Goal: Task Accomplishment & Management: Complete application form

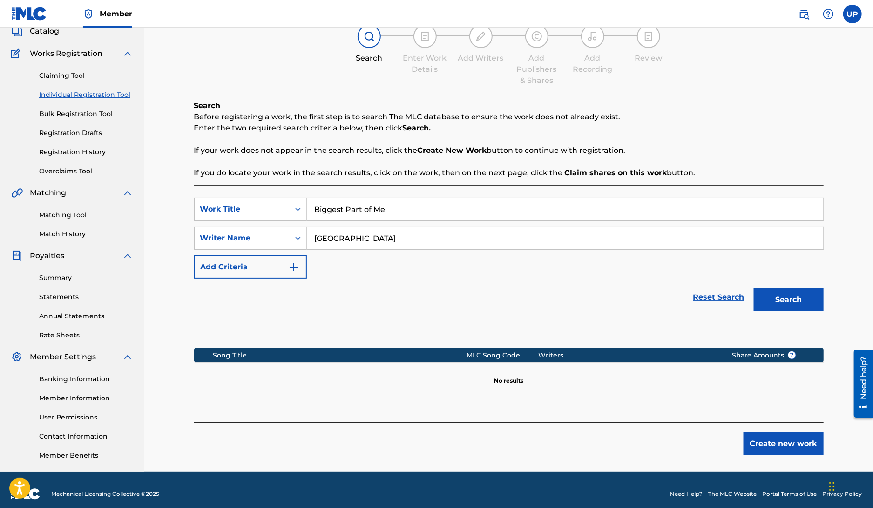
scroll to position [70, 0]
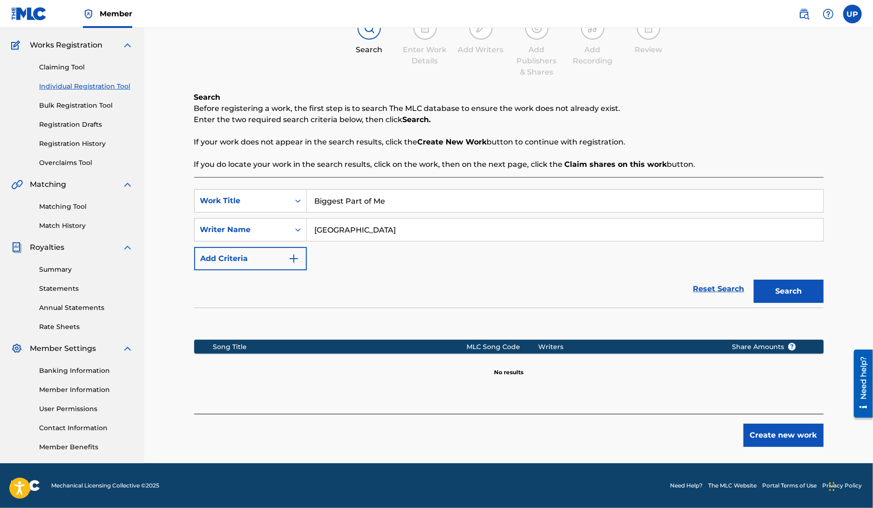
click at [786, 437] on button "Create new work" at bounding box center [784, 434] width 80 height 23
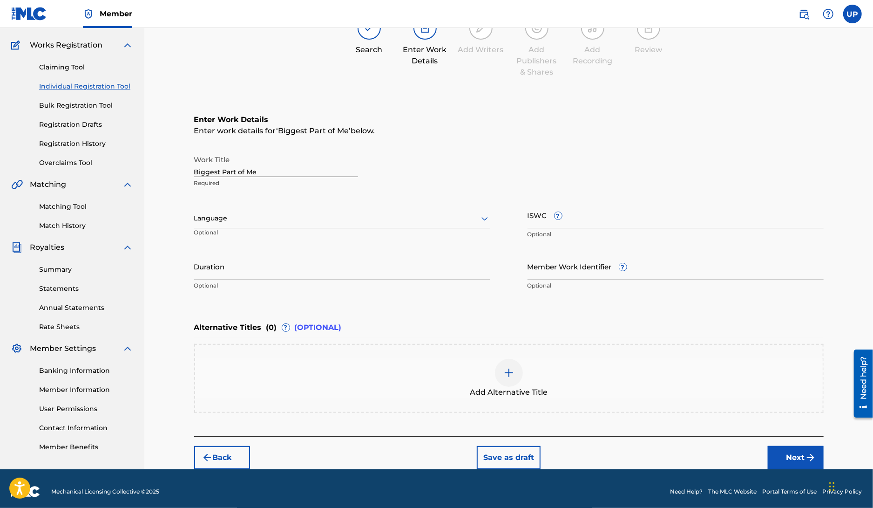
click at [293, 224] on div at bounding box center [342, 218] width 296 height 12
click at [281, 235] on div "English" at bounding box center [342, 238] width 295 height 21
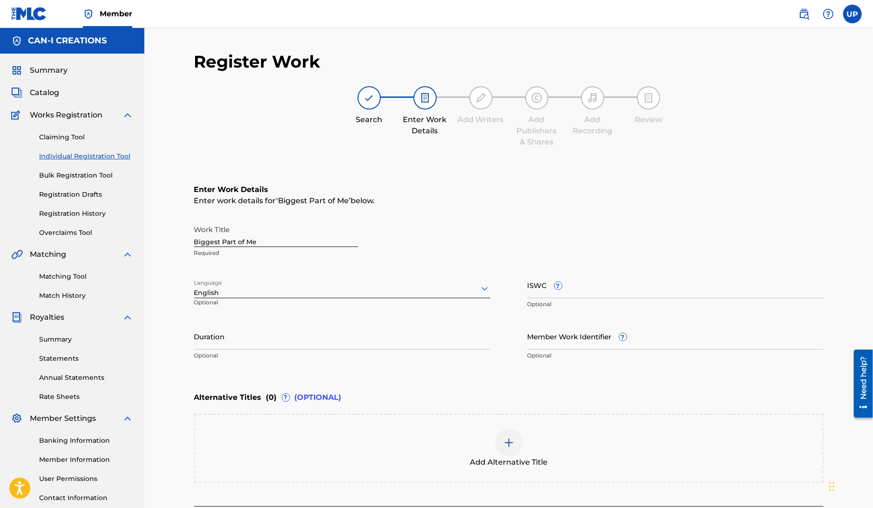
scroll to position [75, 0]
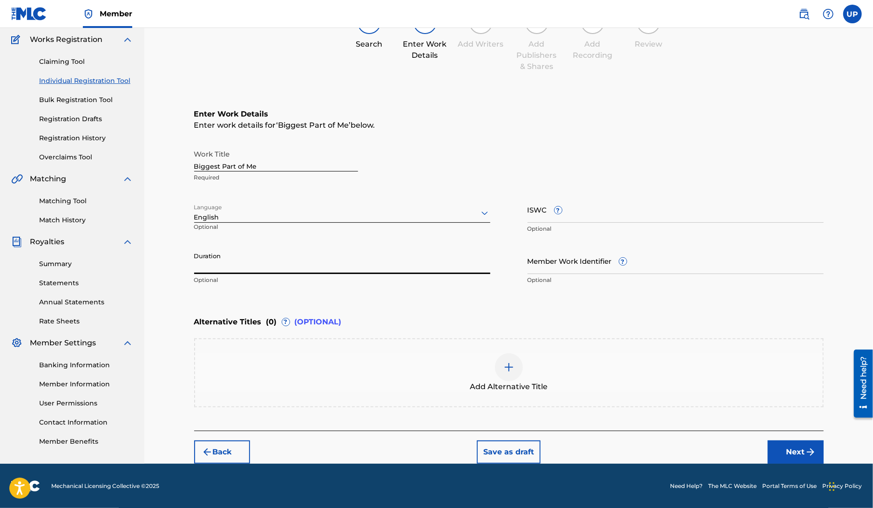
click at [212, 265] on input "Duration" at bounding box center [342, 260] width 296 height 27
click at [313, 293] on div "Enter Work Details Enter work details for ‘ Biggest Part of Me ’ below. Work Ti…" at bounding box center [509, 198] width 630 height 225
click at [196, 269] on input "3:58" at bounding box center [342, 260] width 296 height 27
type input "03:58"
click at [360, 319] on div "Alternative Titles ( 0 ) ? (OPTIONAL)" at bounding box center [509, 322] width 630 height 20
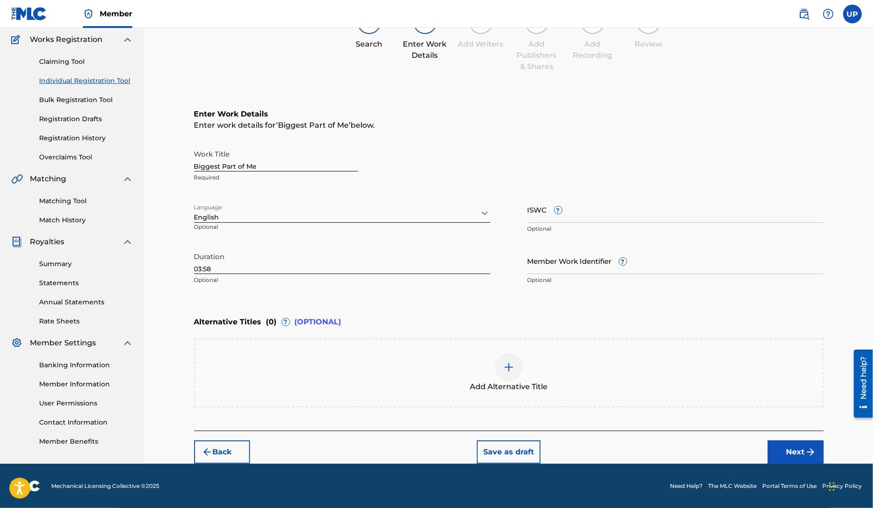
click at [839, 245] on div "Register Work Search Enter Work Details Add Writers Add Publishers & Shares Add…" at bounding box center [508, 207] width 729 height 511
drag, startPoint x: 795, startPoint y: 447, endPoint x: 734, endPoint y: 335, distance: 127.4
click at [752, 381] on div "Register Work Search Enter Work Details Add Writers Add Publishers & Shares Add…" at bounding box center [509, 220] width 630 height 488
click at [803, 450] on button "Next" at bounding box center [796, 451] width 56 height 23
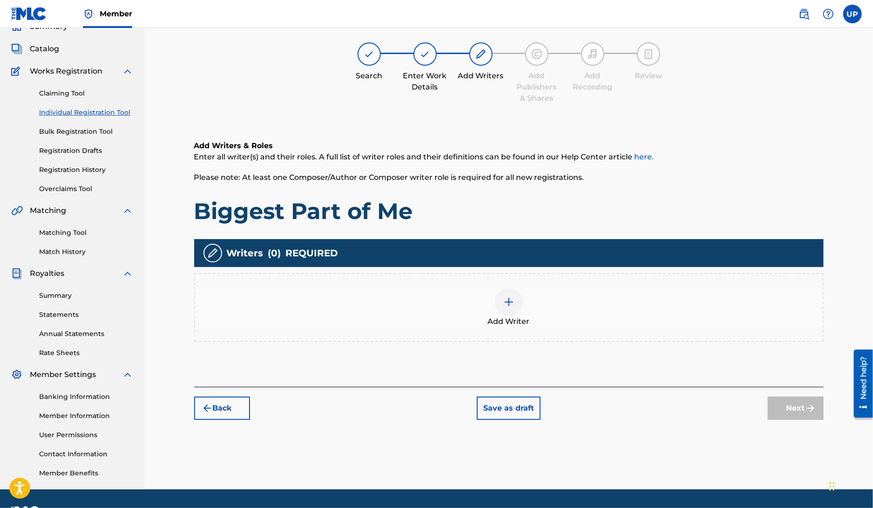
scroll to position [42, 0]
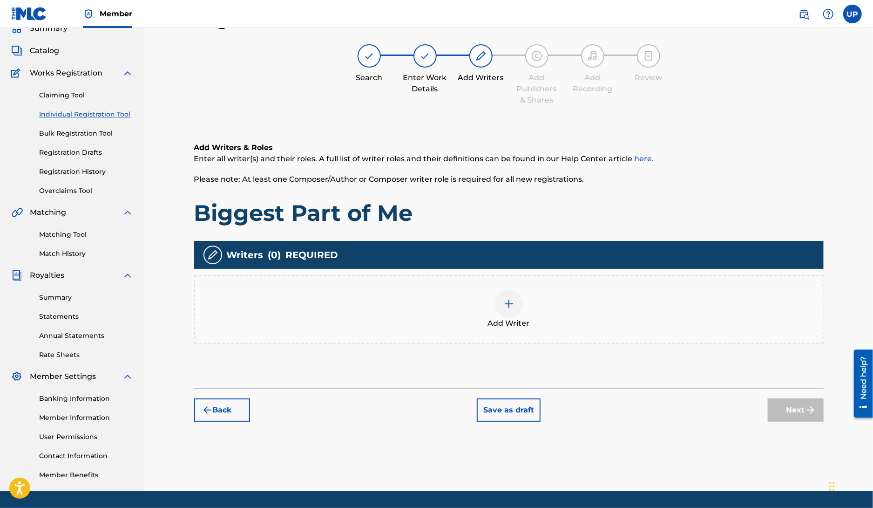
click at [510, 304] on img at bounding box center [509, 303] width 11 height 11
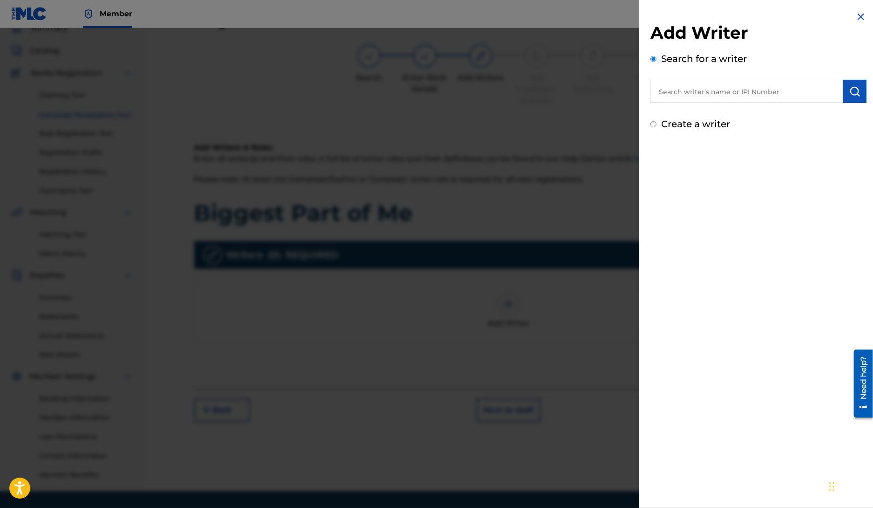
click at [710, 87] on input "text" at bounding box center [747, 91] width 193 height 23
type input "[GEOGRAPHIC_DATA]"
click at [856, 94] on img "submit" at bounding box center [855, 91] width 11 height 11
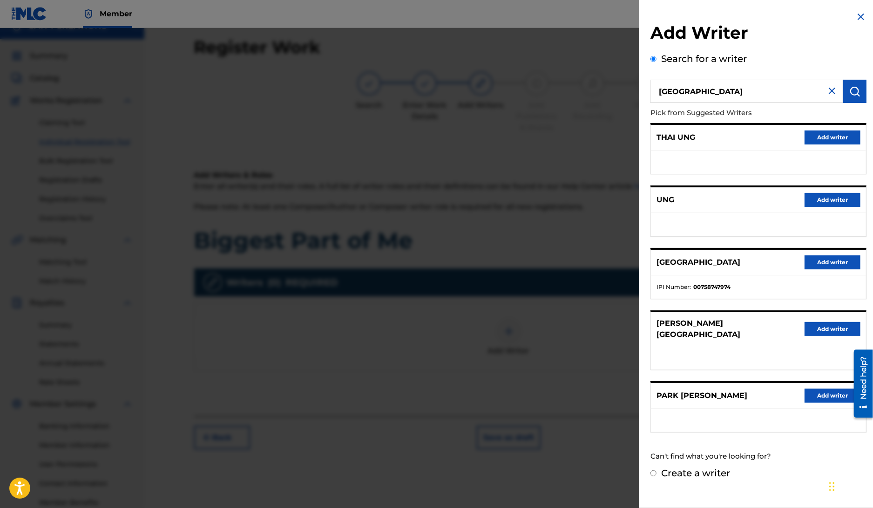
scroll to position [0, 0]
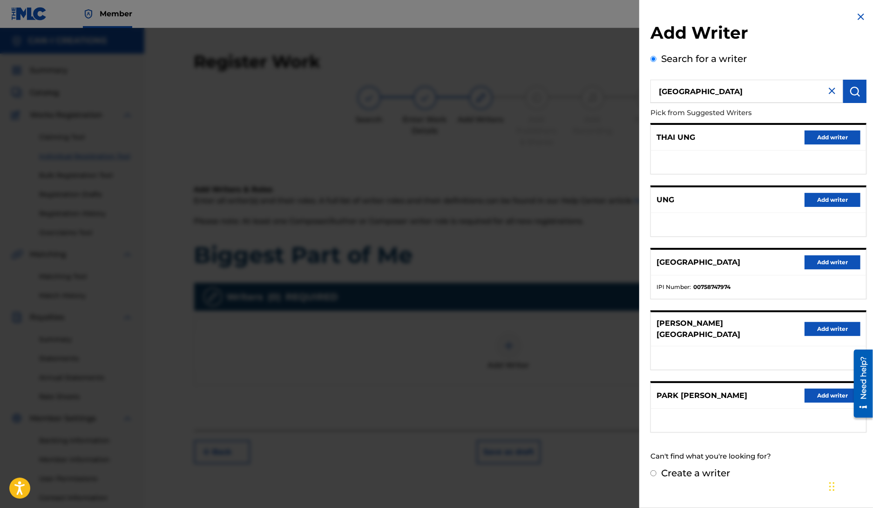
click at [679, 467] on label "Create a writer" at bounding box center [696, 472] width 69 height 11
radio input "true"
click at [657, 470] on input "Create a writer" at bounding box center [654, 473] width 6 height 6
radio input "false"
radio input "true"
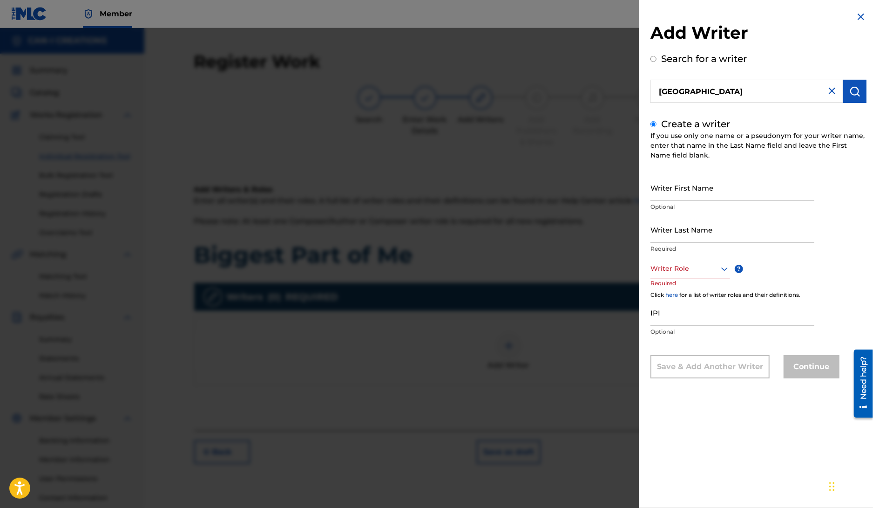
click at [733, 187] on input "Writer First Name" at bounding box center [733, 187] width 164 height 27
type input "Ung"
type input "Park"
drag, startPoint x: 797, startPoint y: 273, endPoint x: 791, endPoint y: 273, distance: 5.2
click at [797, 272] on div "Writer First Name Ung Optional Writer Last Name Park Required Writer Role ? Req…" at bounding box center [759, 276] width 216 height 204
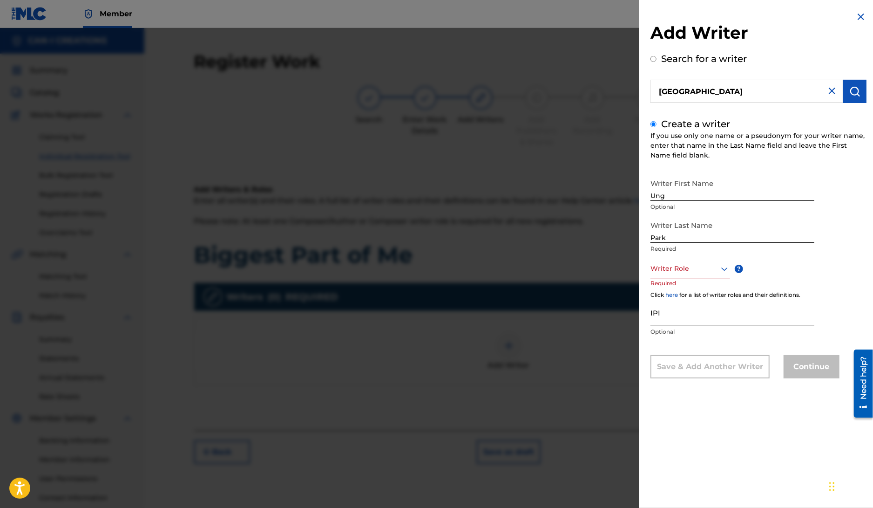
click at [716, 269] on div at bounding box center [691, 269] width 80 height 12
click at [707, 293] on div "Composer/Author" at bounding box center [690, 289] width 79 height 21
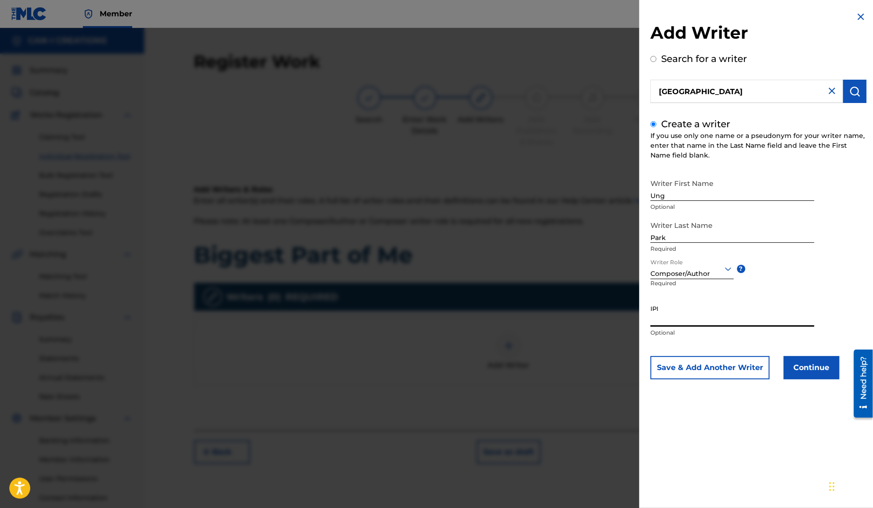
click at [690, 319] on input "IPI" at bounding box center [733, 313] width 164 height 27
click at [685, 315] on input "IPI" at bounding box center [733, 313] width 164 height 27
paste input "1305074099"
type input "1305074099"
click at [814, 373] on button "Continue" at bounding box center [812, 367] width 56 height 23
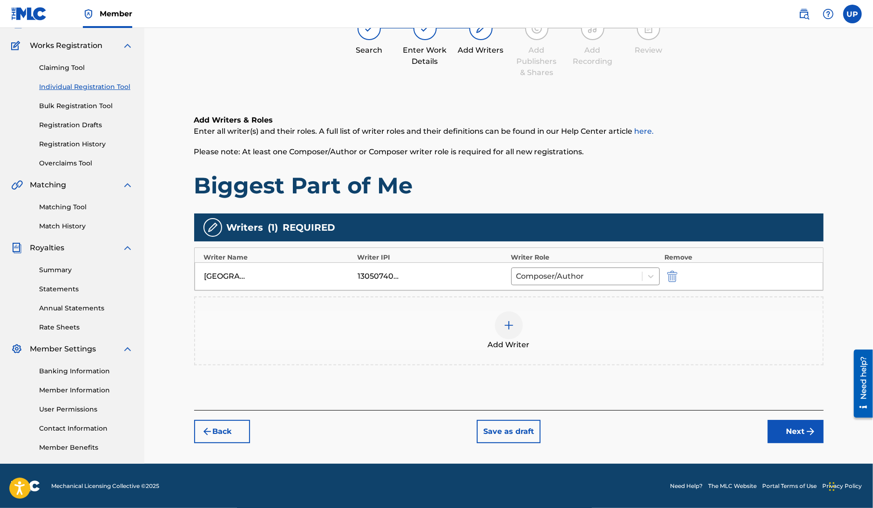
scroll to position [70, 0]
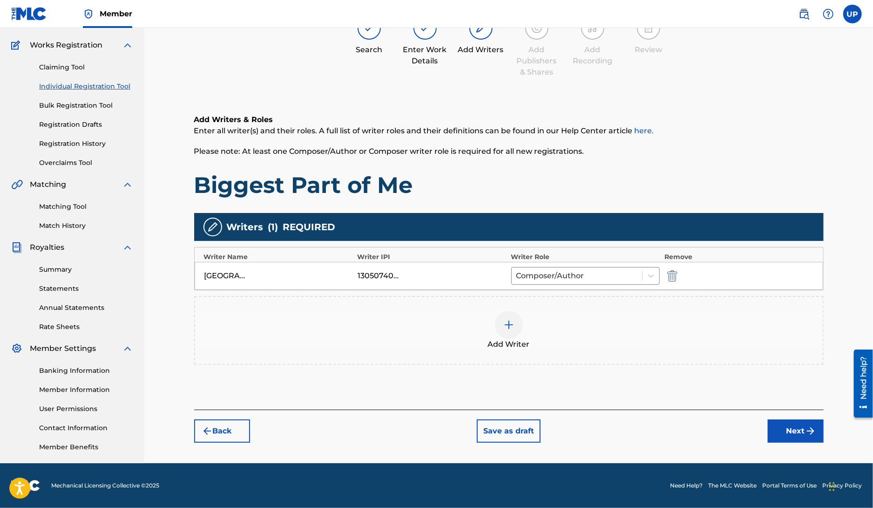
click at [797, 431] on button "Next" at bounding box center [796, 430] width 56 height 23
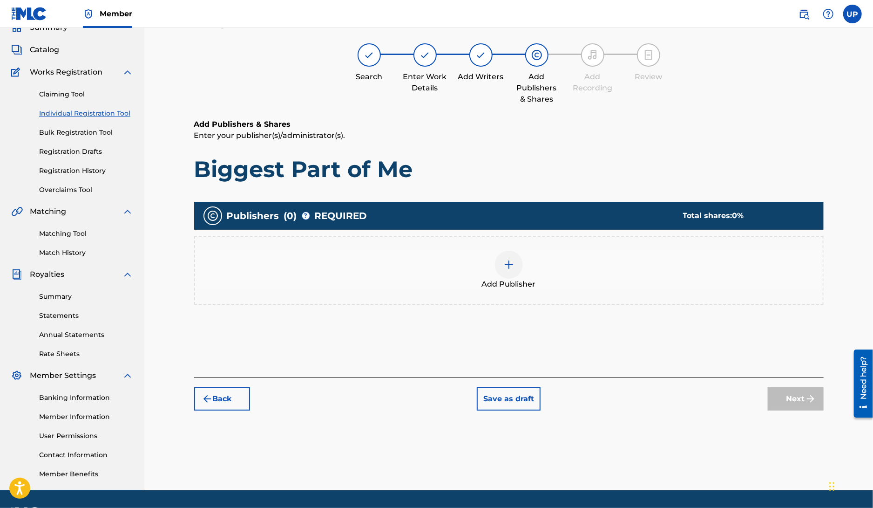
scroll to position [42, 0]
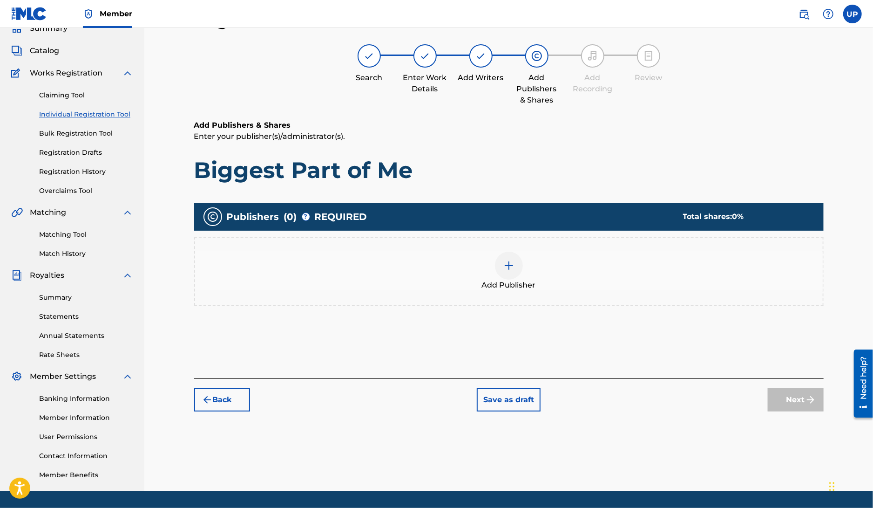
click at [519, 262] on div at bounding box center [509, 266] width 28 height 28
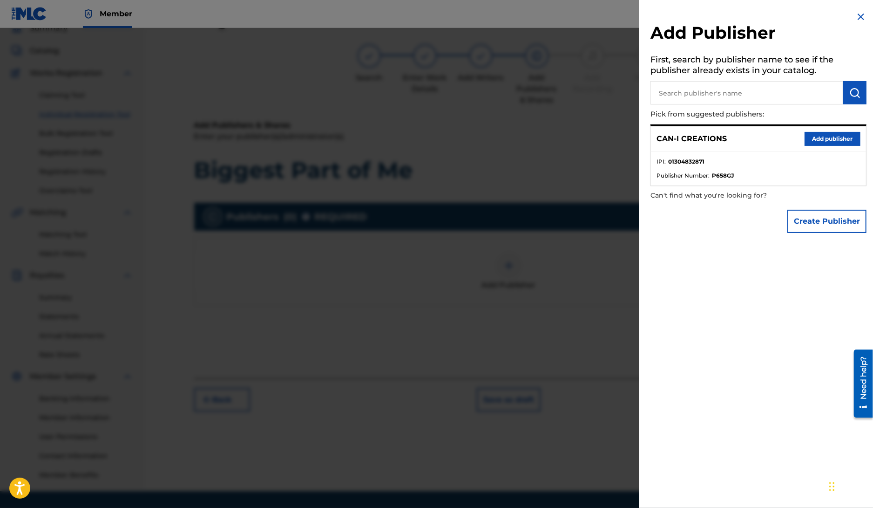
click at [834, 137] on button "Add publisher" at bounding box center [833, 139] width 56 height 14
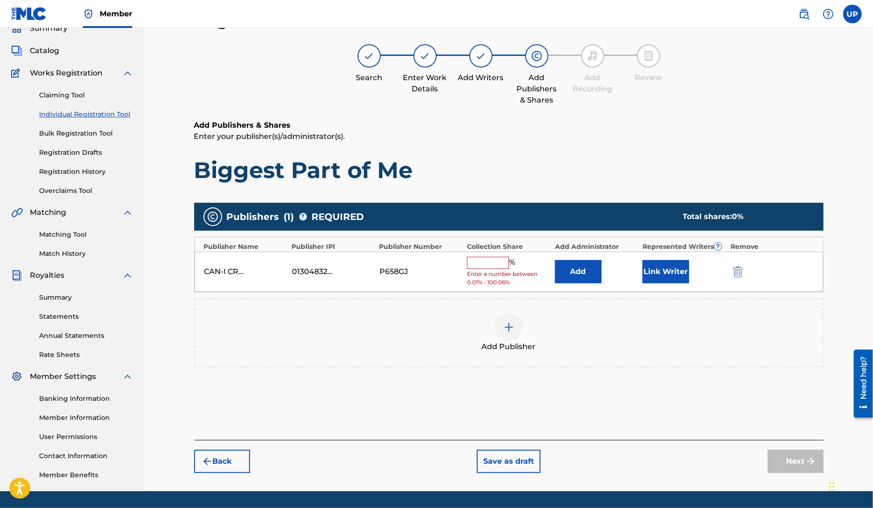
click at [490, 255] on div "CAN-I CREATIONS 01304832871 P658GJ % Enter a number between 0.01% - 100.06% Add…" at bounding box center [509, 272] width 629 height 41
click at [486, 266] on input "text" at bounding box center [488, 263] width 42 height 12
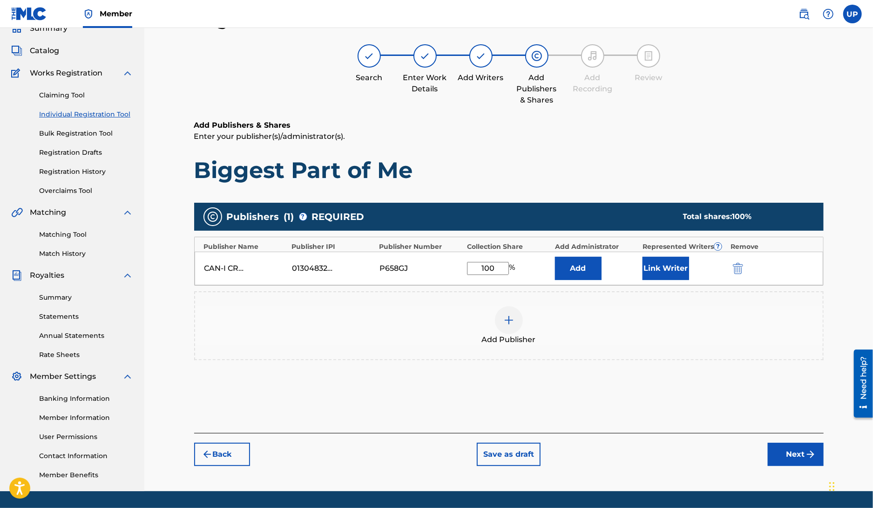
type input "100"
click at [503, 457] on button "Save as draft" at bounding box center [509, 454] width 64 height 23
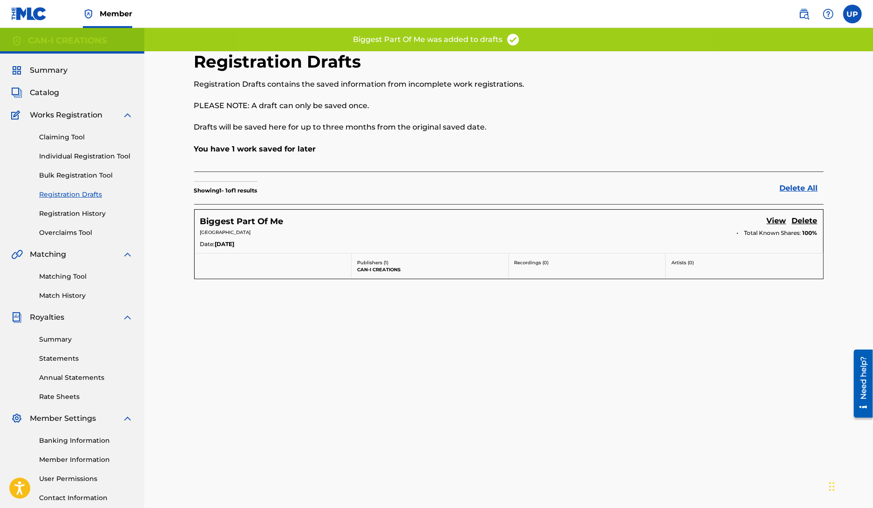
click at [229, 227] on div "Biggest Part Of Me View Delete" at bounding box center [509, 221] width 618 height 13
click at [232, 223] on h5 "Biggest Part Of Me" at bounding box center [241, 221] width 83 height 11
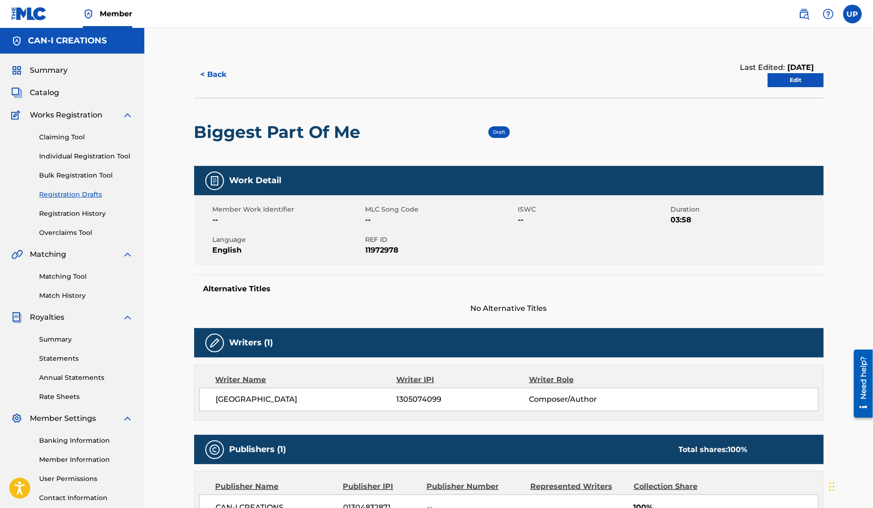
click at [796, 81] on link "Edit" at bounding box center [796, 80] width 56 height 14
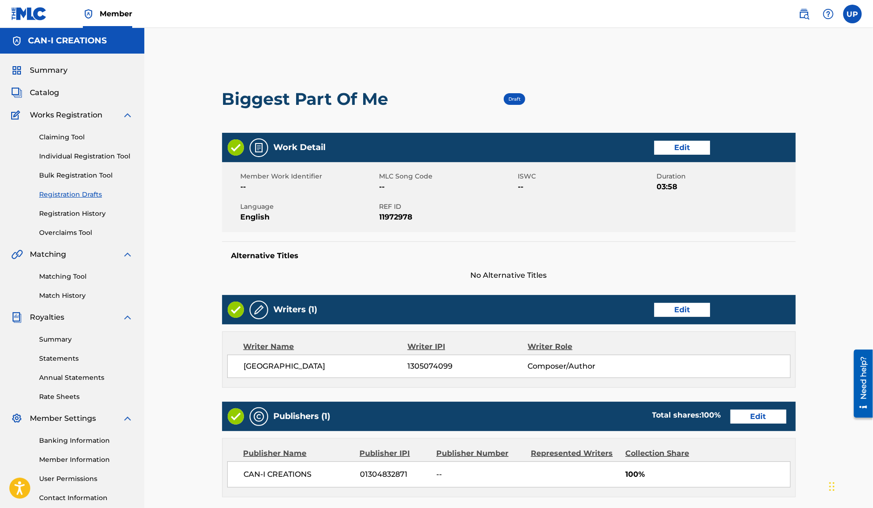
click at [687, 309] on link "Edit" at bounding box center [683, 310] width 56 height 14
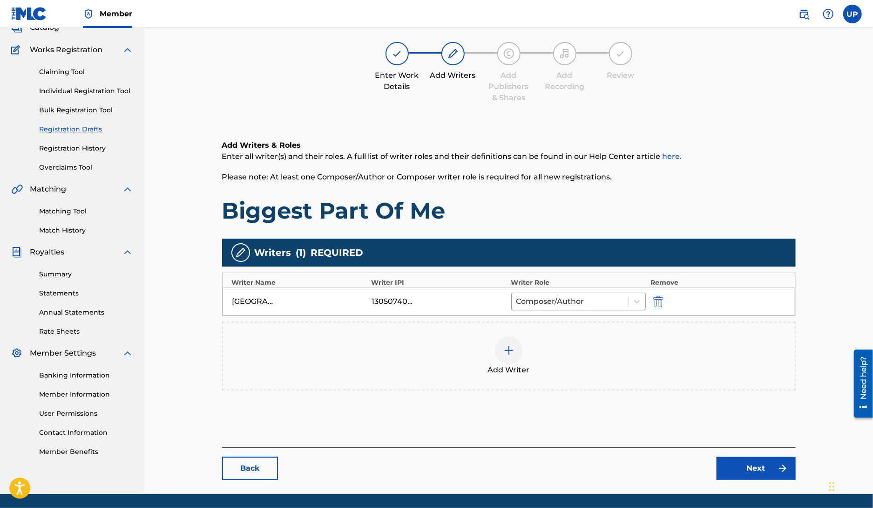
scroll to position [96, 0]
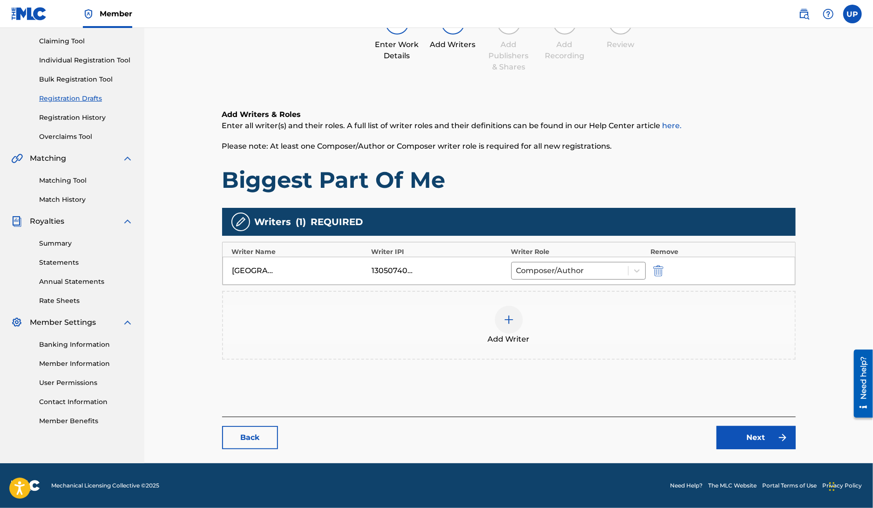
click at [771, 438] on link "Next" at bounding box center [756, 437] width 79 height 23
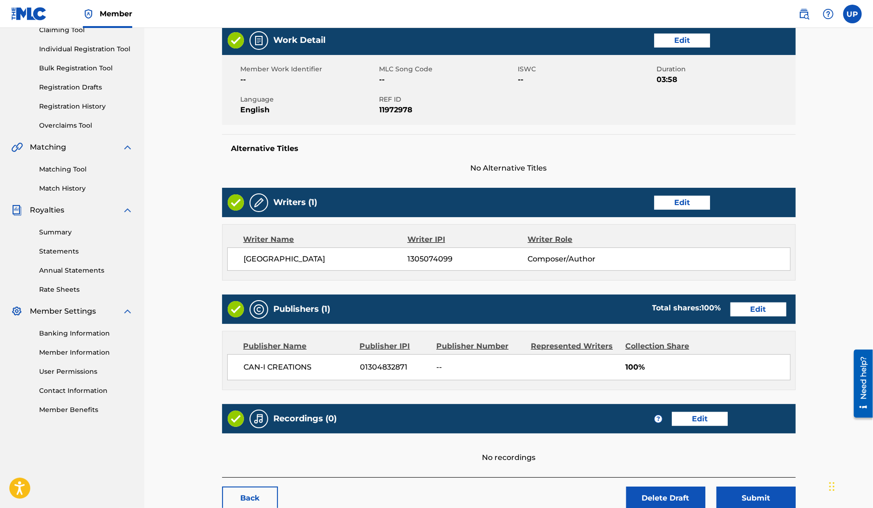
scroll to position [167, 0]
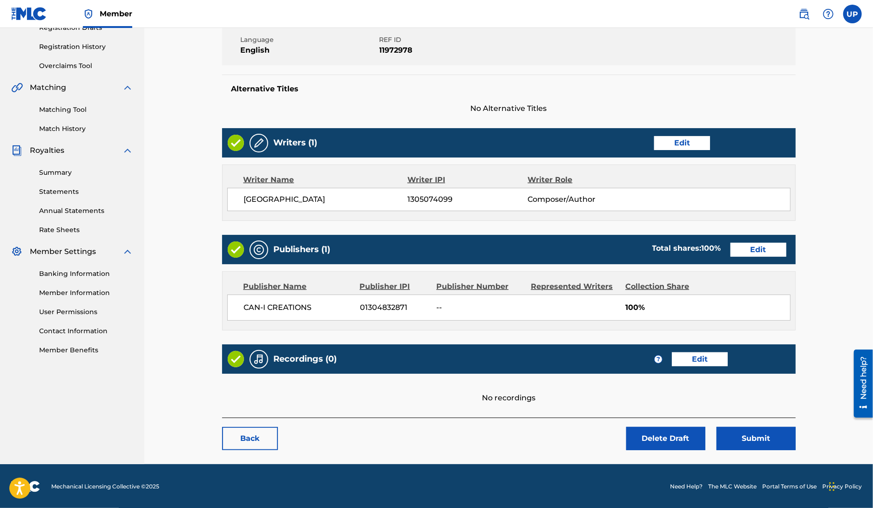
click at [767, 246] on link "Edit" at bounding box center [759, 250] width 56 height 14
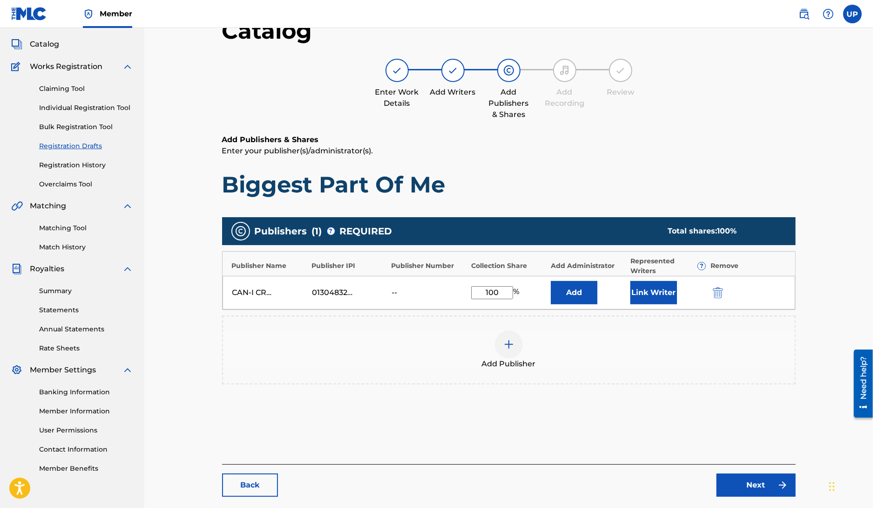
scroll to position [96, 0]
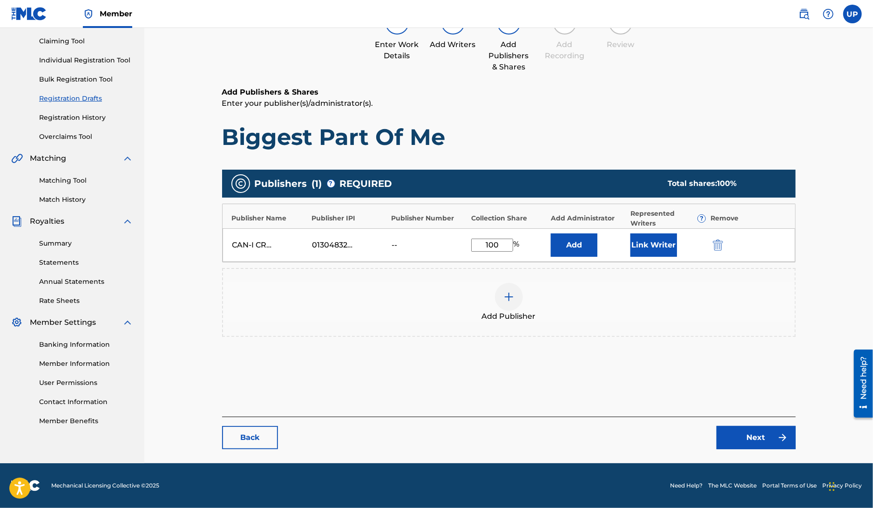
click at [663, 242] on button "Link Writer" at bounding box center [654, 244] width 47 height 23
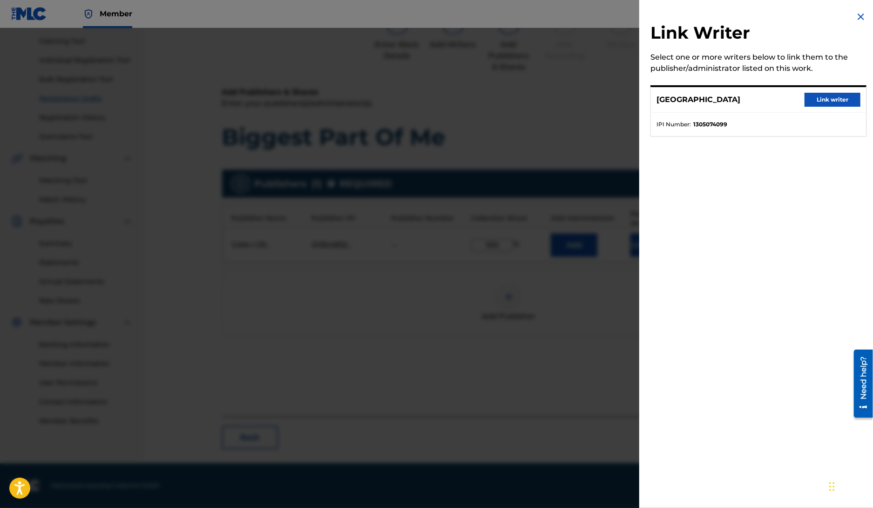
click at [837, 103] on button "Link writer" at bounding box center [833, 100] width 56 height 14
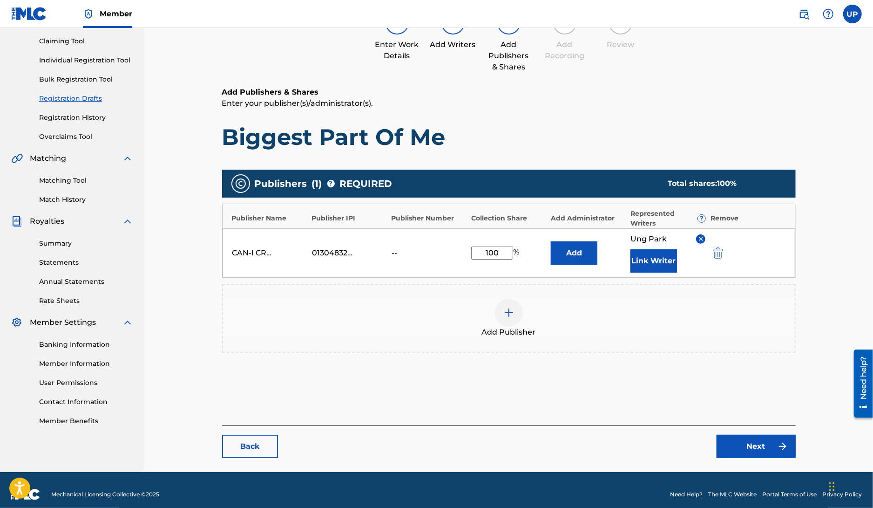
click at [394, 250] on div "--" at bounding box center [413, 252] width 42 height 11
click at [783, 442] on img at bounding box center [783, 446] width 11 height 11
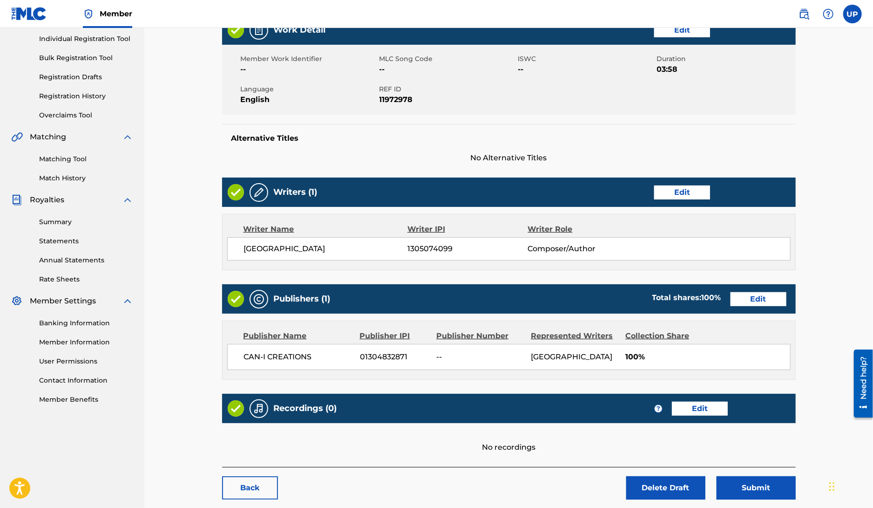
scroll to position [167, 0]
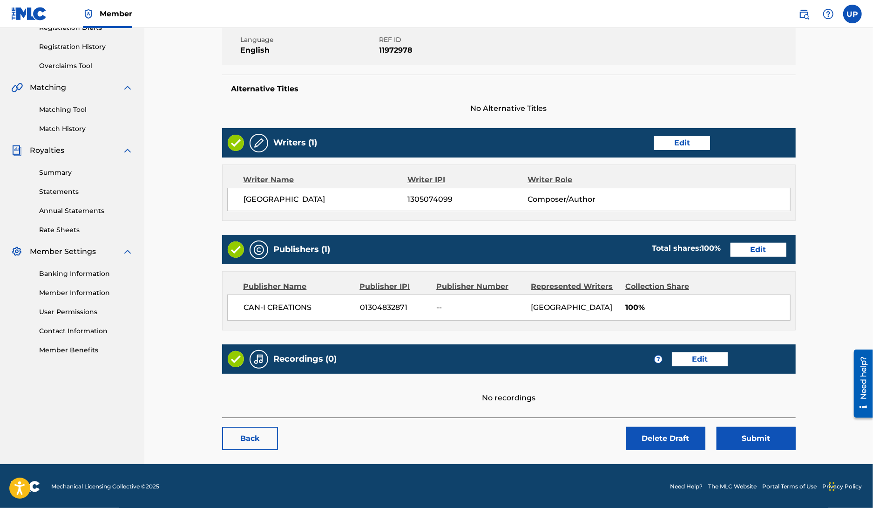
click at [698, 362] on link "Edit" at bounding box center [700, 359] width 56 height 14
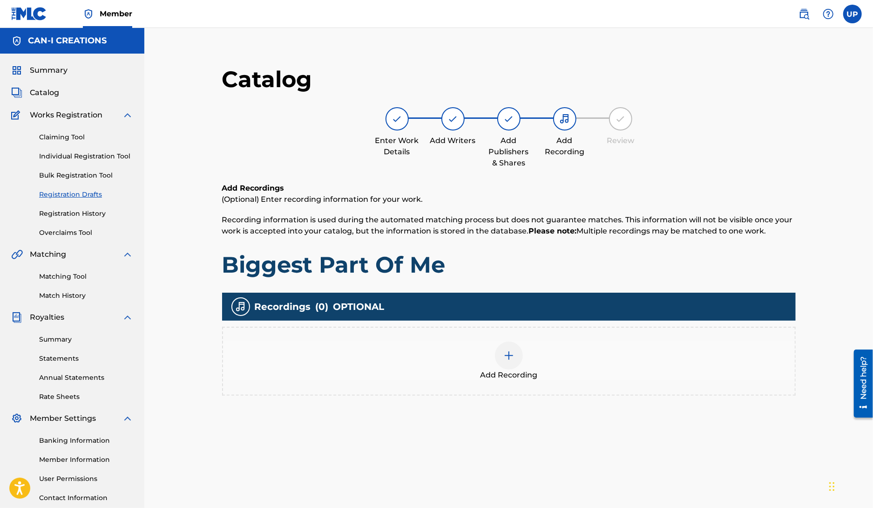
click at [517, 352] on div at bounding box center [509, 355] width 28 height 28
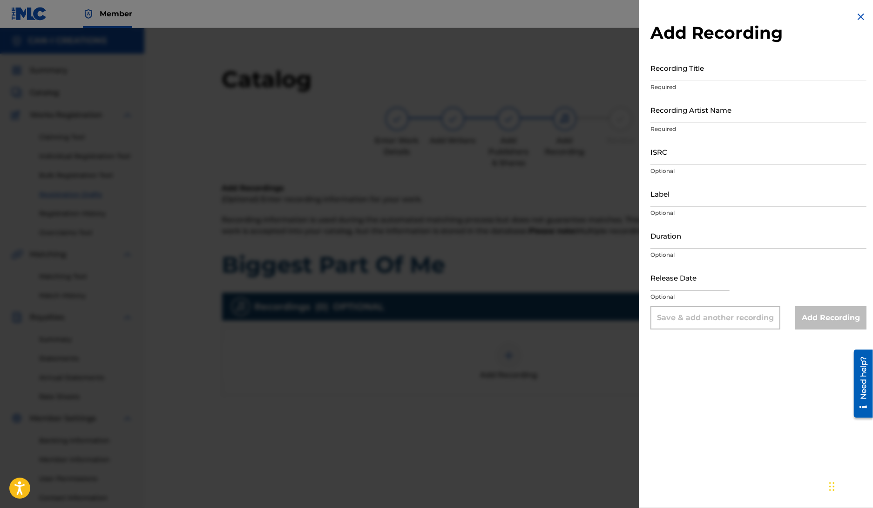
click at [693, 72] on input "Recording Title" at bounding box center [759, 68] width 216 height 27
paste input "Biggest Part of Me"
type input "Biggest Part of Me"
click at [754, 118] on input "Recording Artist Name" at bounding box center [759, 109] width 216 height 27
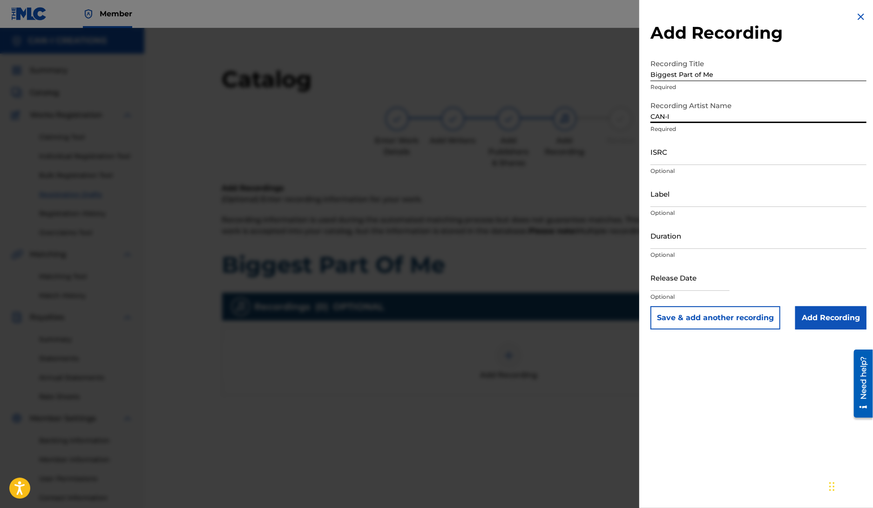
type input "CAN-I"
click at [725, 150] on input "ISRC" at bounding box center [759, 151] width 216 height 27
paste input "QZWFS2539959"
type input "QZWFS2539959"
click at [696, 196] on input "Label" at bounding box center [759, 193] width 216 height 27
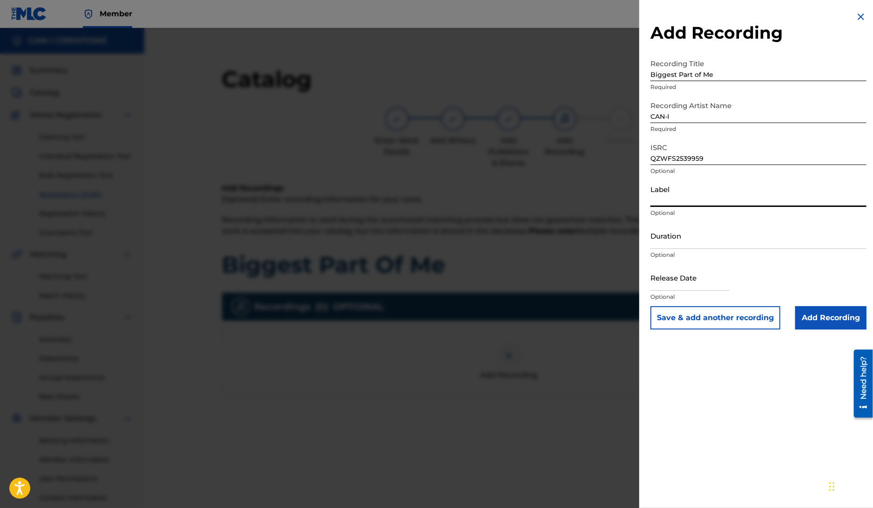
type input "D"
click at [667, 237] on input "Duration" at bounding box center [759, 235] width 216 height 27
type input "03:58"
select select "7"
select select "2025"
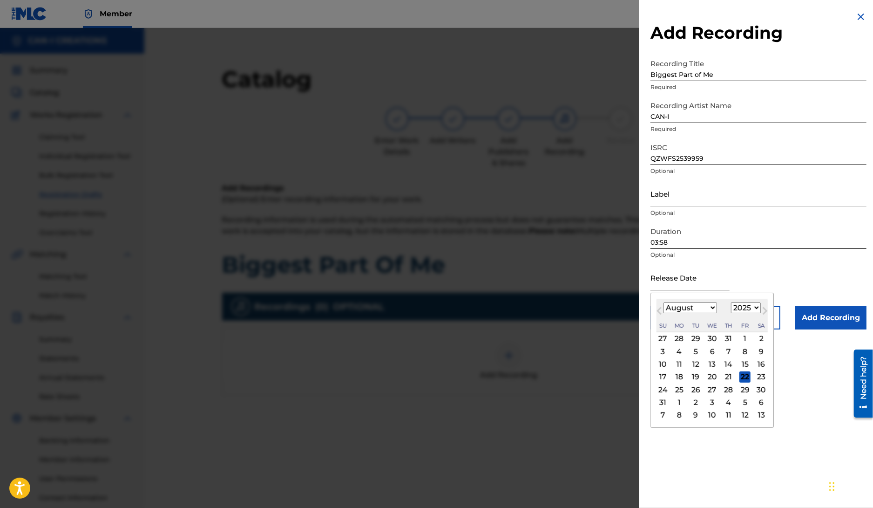
click at [714, 281] on input "text" at bounding box center [690, 277] width 79 height 27
click at [662, 355] on div "3" at bounding box center [663, 351] width 11 height 11
type input "August 3 2025"
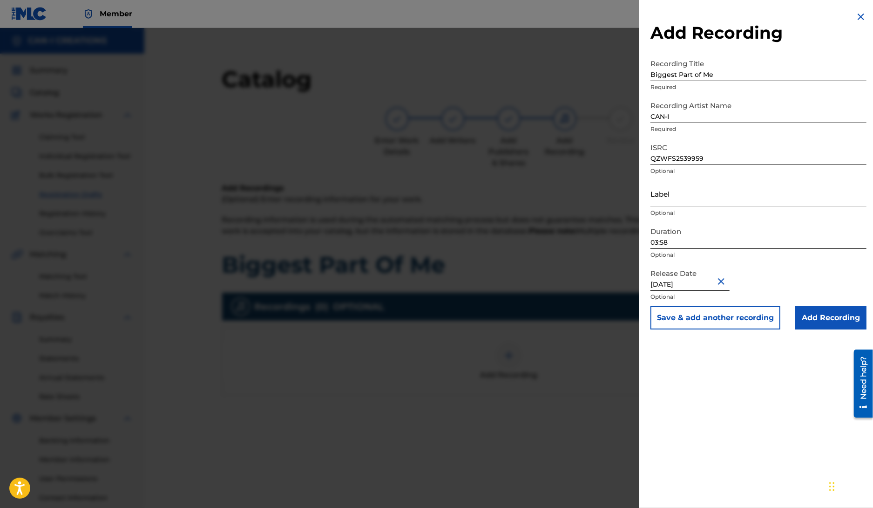
click at [827, 319] on input "Add Recording" at bounding box center [831, 317] width 71 height 23
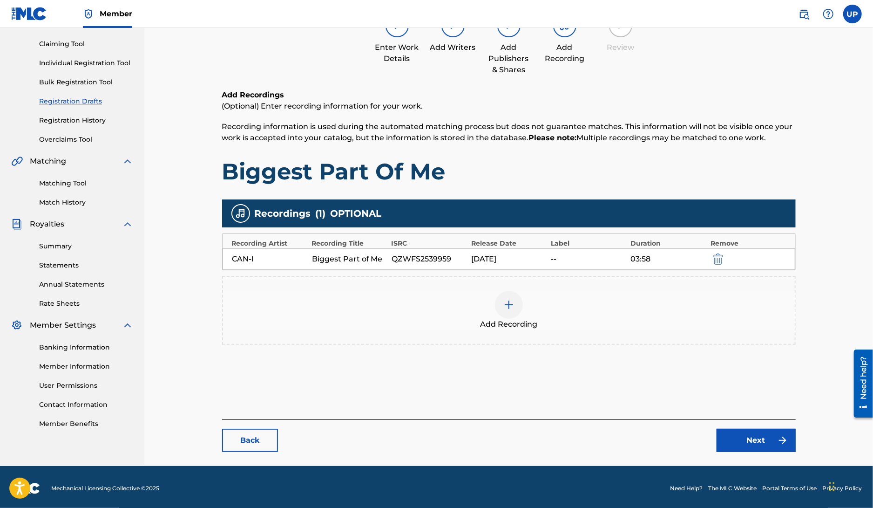
scroll to position [96, 0]
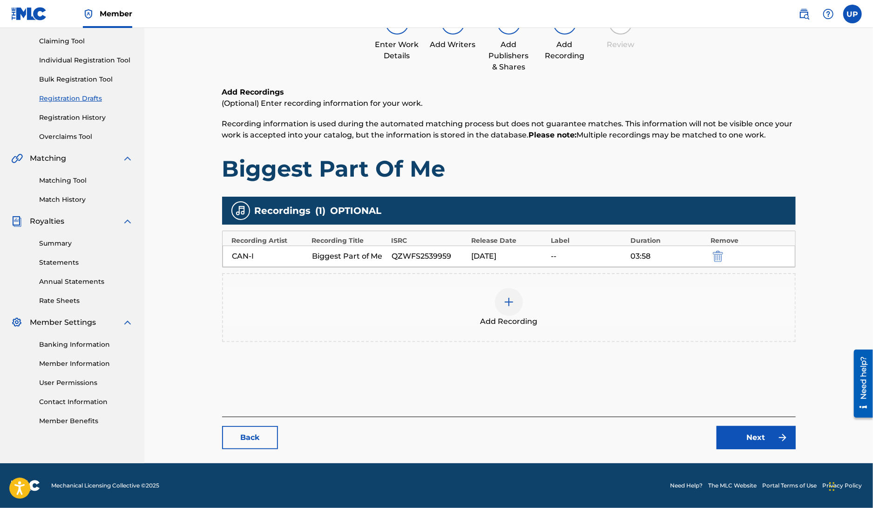
click at [765, 441] on link "Next" at bounding box center [756, 437] width 79 height 23
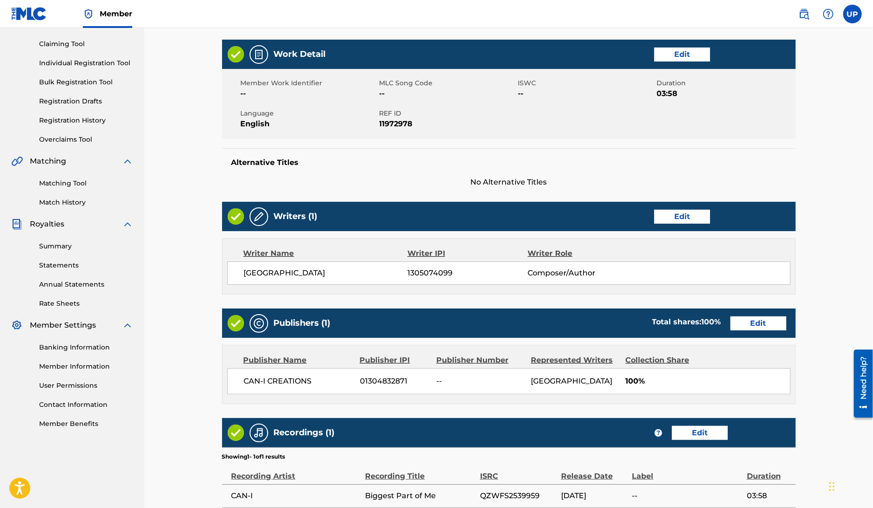
scroll to position [197, 0]
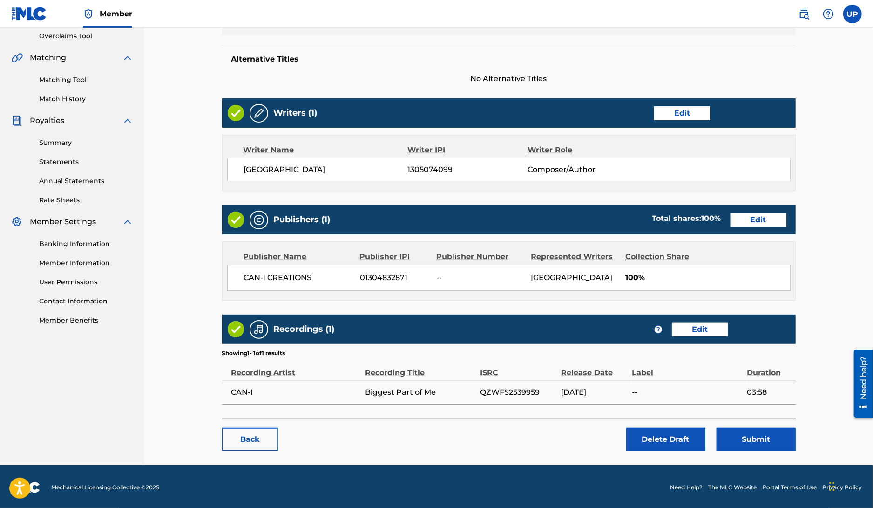
drag, startPoint x: 779, startPoint y: 435, endPoint x: 827, endPoint y: 316, distance: 128.6
click at [827, 316] on div "< Back Biggest Part Of Me Draft Work Detail Edit Member Work Identifier -- MLC …" at bounding box center [509, 160] width 652 height 610
click at [768, 436] on button "Submit" at bounding box center [756, 439] width 79 height 23
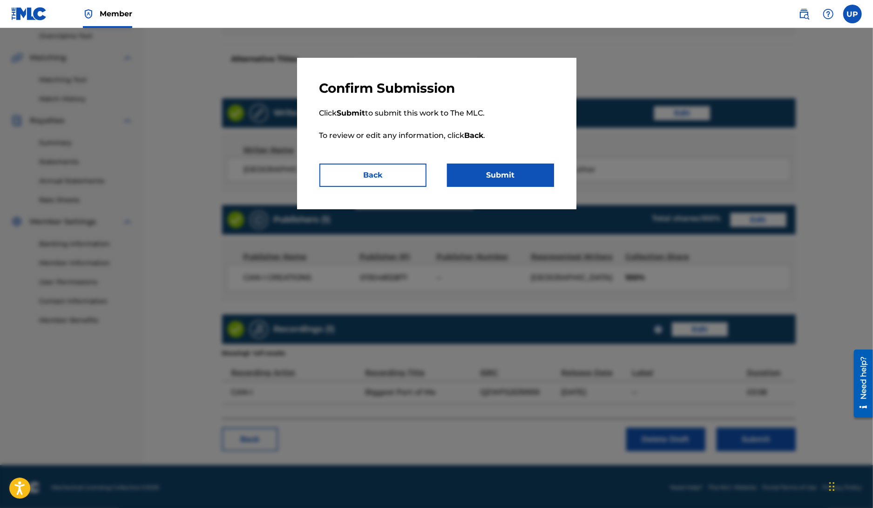
click at [512, 170] on button "Submit" at bounding box center [500, 175] width 107 height 23
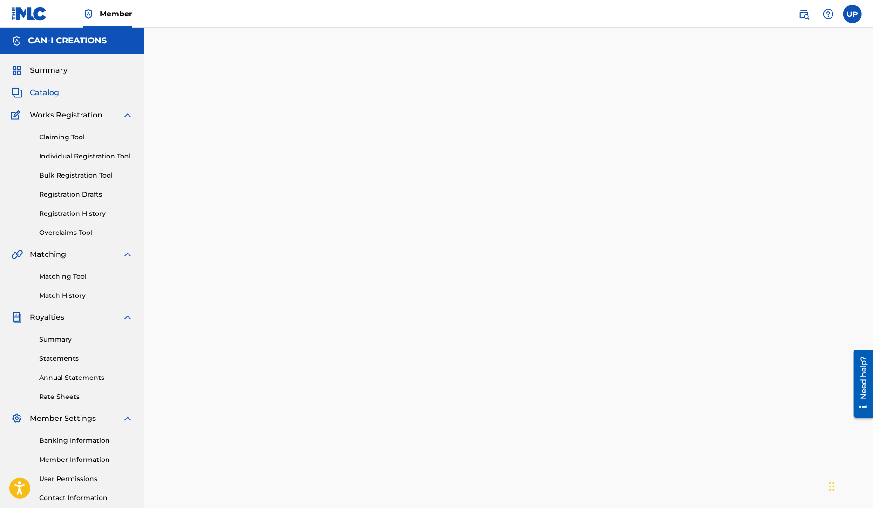
click at [53, 73] on span "Summary" at bounding box center [49, 70] width 38 height 11
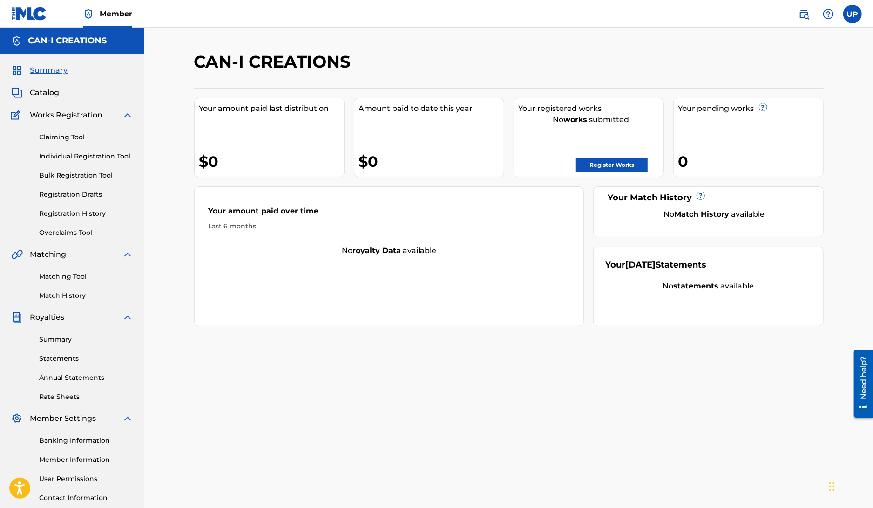
click at [48, 90] on span "Catalog" at bounding box center [44, 92] width 29 height 11
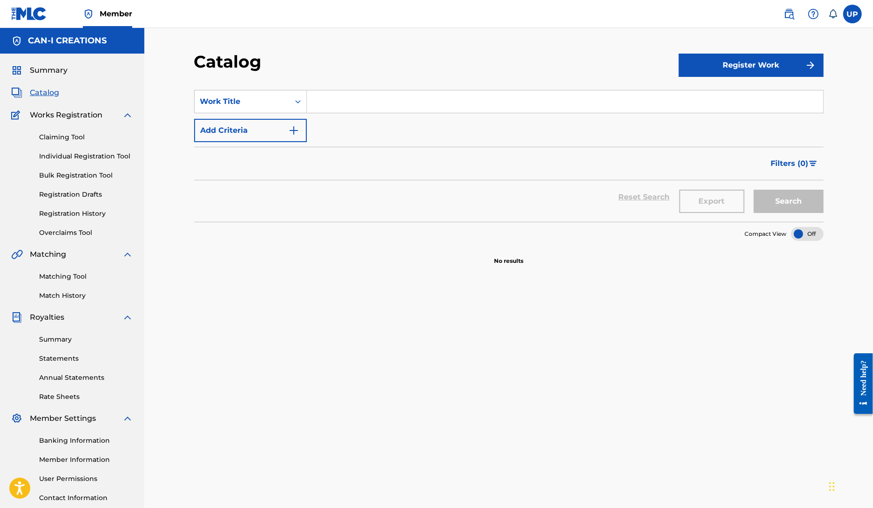
click at [72, 212] on link "Registration History" at bounding box center [86, 214] width 94 height 10
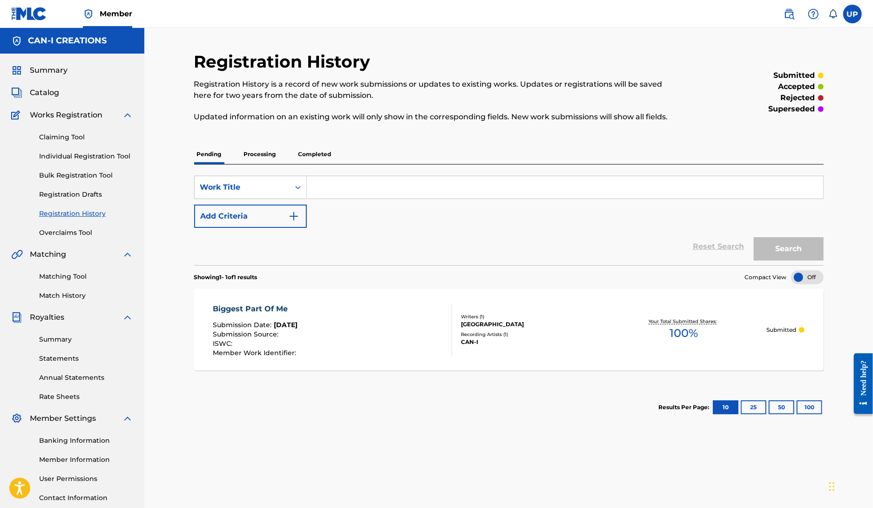
click at [354, 187] on input "Search Form" at bounding box center [565, 187] width 517 height 22
click at [339, 183] on input "Search Form" at bounding box center [565, 187] width 517 height 22
paste input "Thank You My Friend (Original)"
type input "Thank You My Friend (Original)"
click at [796, 246] on button "Search" at bounding box center [789, 248] width 70 height 23
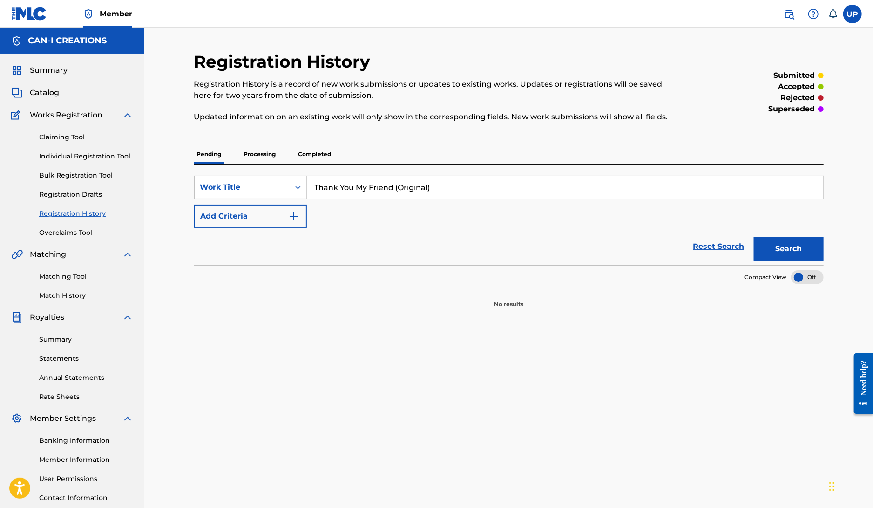
click at [96, 157] on link "Individual Registration Tool" at bounding box center [86, 156] width 94 height 10
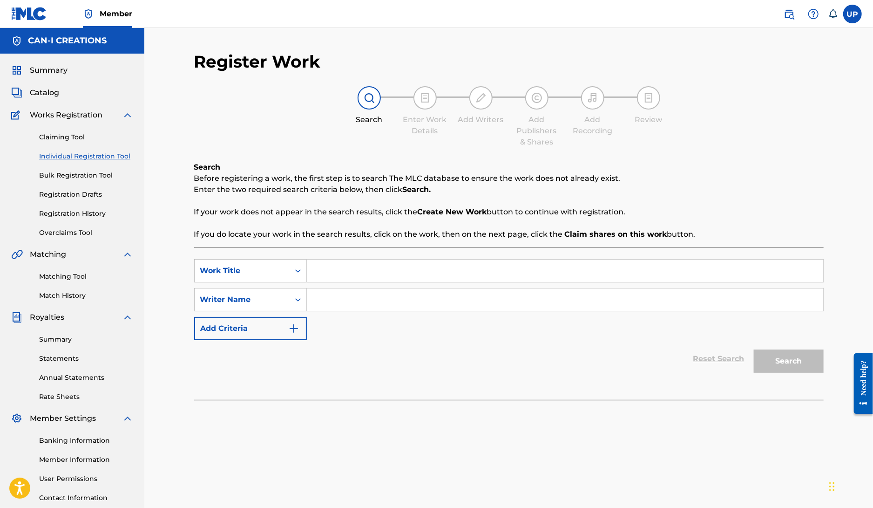
click at [351, 277] on input "Search Form" at bounding box center [565, 270] width 517 height 22
paste input "Thank You My Friend (Original)"
type input "Thank You My Friend (Original)"
click at [355, 300] on input "Search Form" at bounding box center [565, 299] width 517 height 22
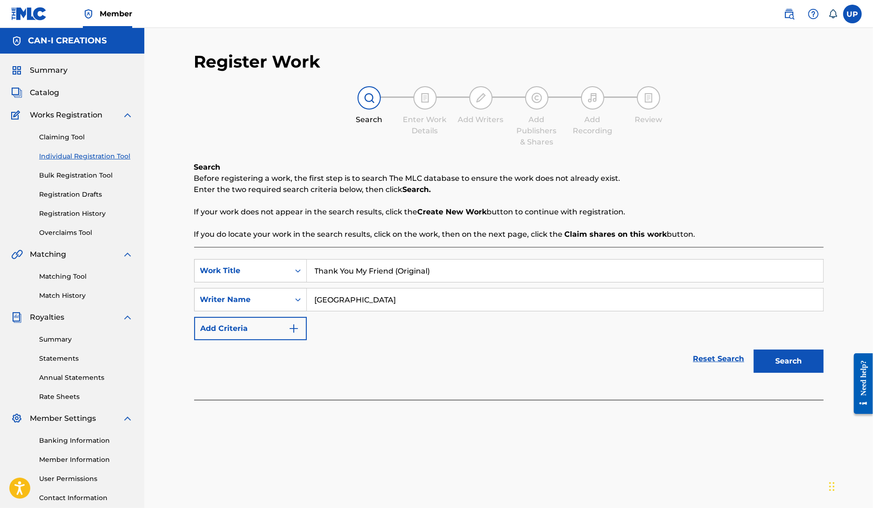
type input "[GEOGRAPHIC_DATA]"
click at [811, 356] on button "Search" at bounding box center [789, 360] width 70 height 23
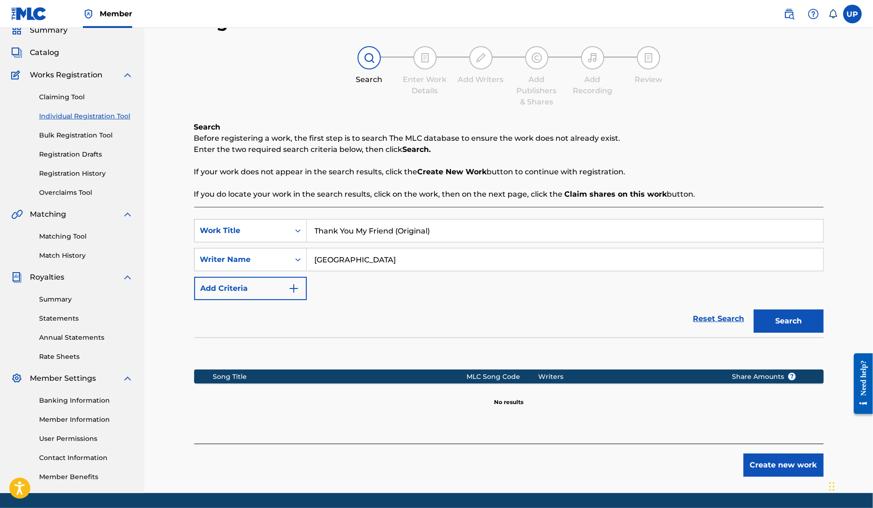
scroll to position [70, 0]
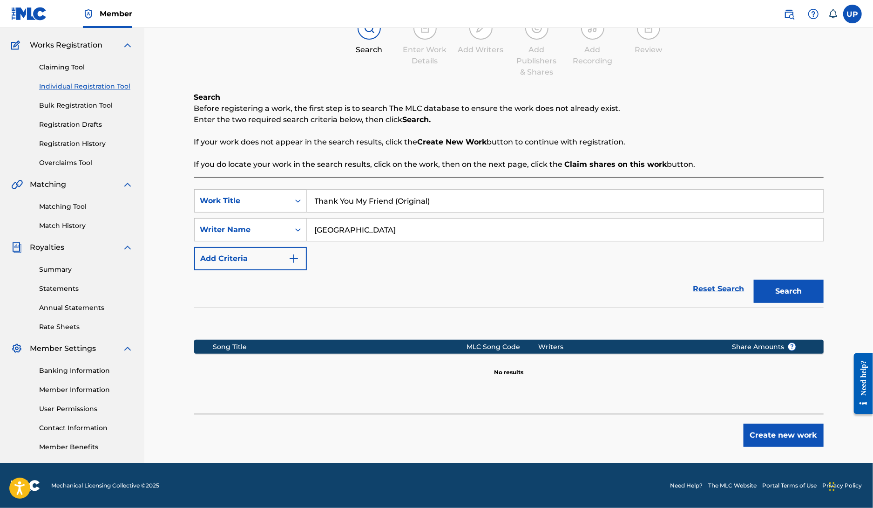
click at [810, 430] on button "Create new work" at bounding box center [784, 434] width 80 height 23
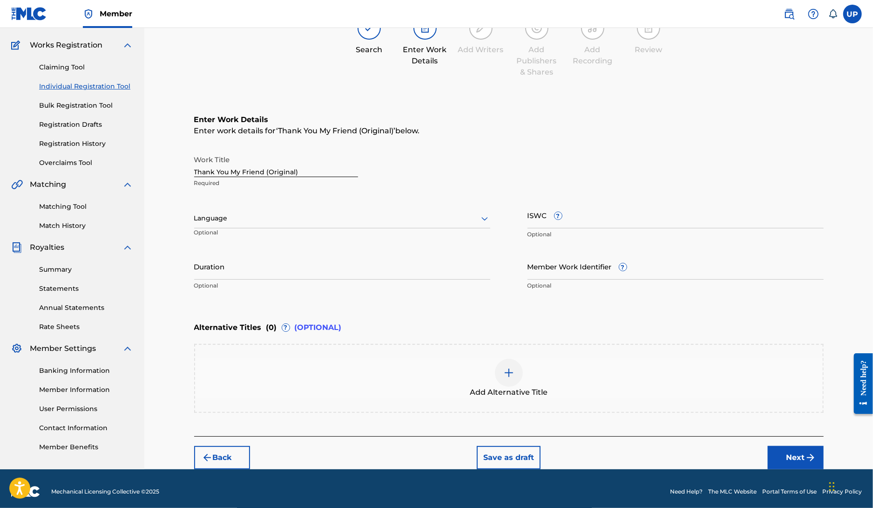
click at [251, 215] on div at bounding box center [342, 218] width 296 height 12
click at [241, 241] on div "English" at bounding box center [342, 238] width 295 height 21
click at [225, 267] on input "Duration" at bounding box center [342, 266] width 296 height 27
click at [219, 274] on input "Duration" at bounding box center [342, 266] width 296 height 27
type input "04:50"
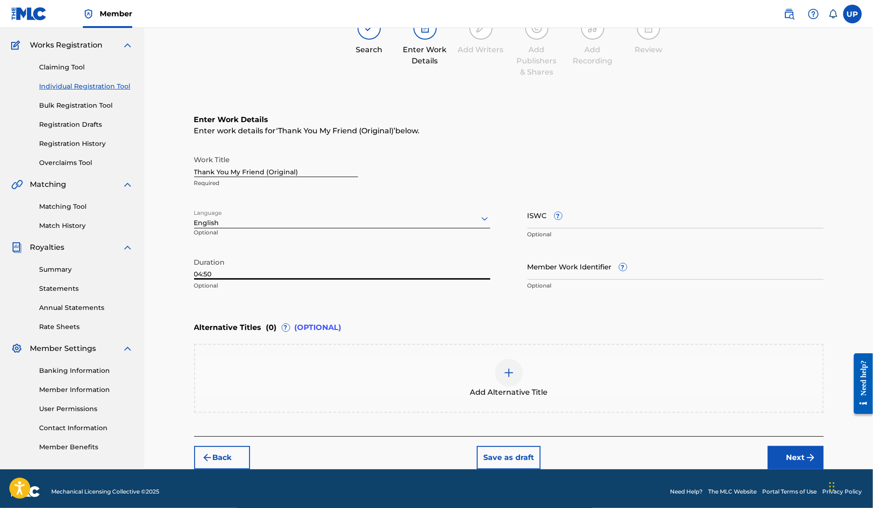
click at [611, 274] on input "Member Work Identifier ?" at bounding box center [676, 266] width 296 height 27
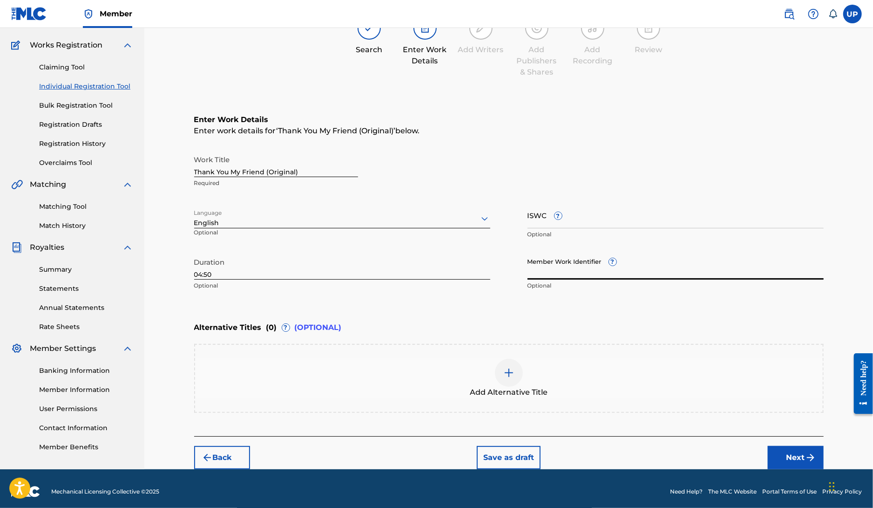
click at [719, 134] on div "Enter work details for ‘ Thank You My Friend (Original) ’ below." at bounding box center [509, 130] width 630 height 11
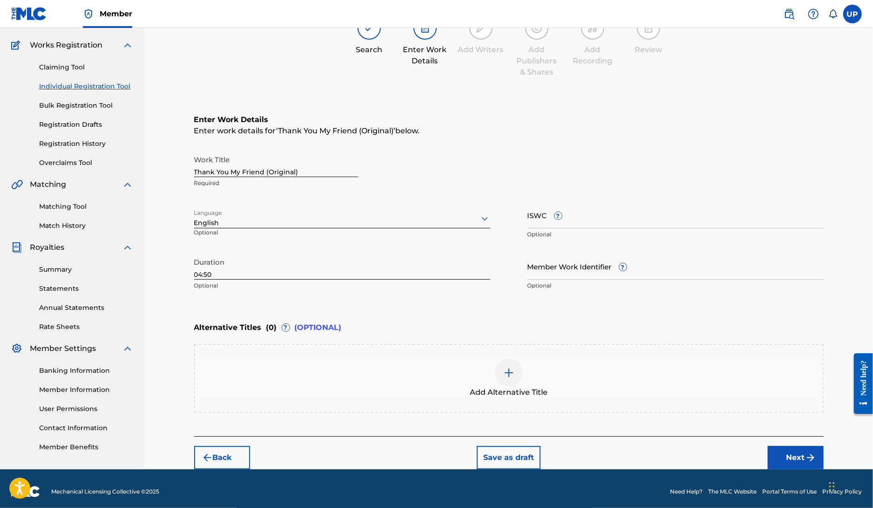
click at [802, 465] on button "Next" at bounding box center [796, 457] width 56 height 23
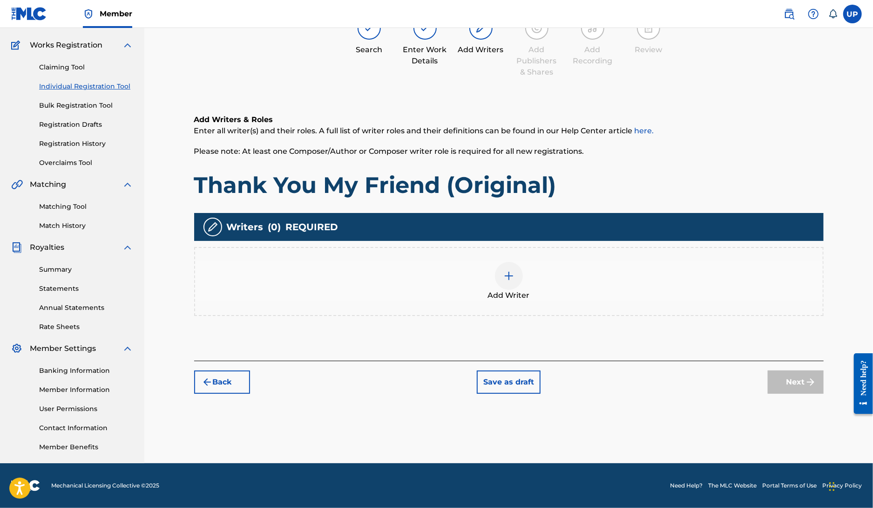
scroll to position [42, 0]
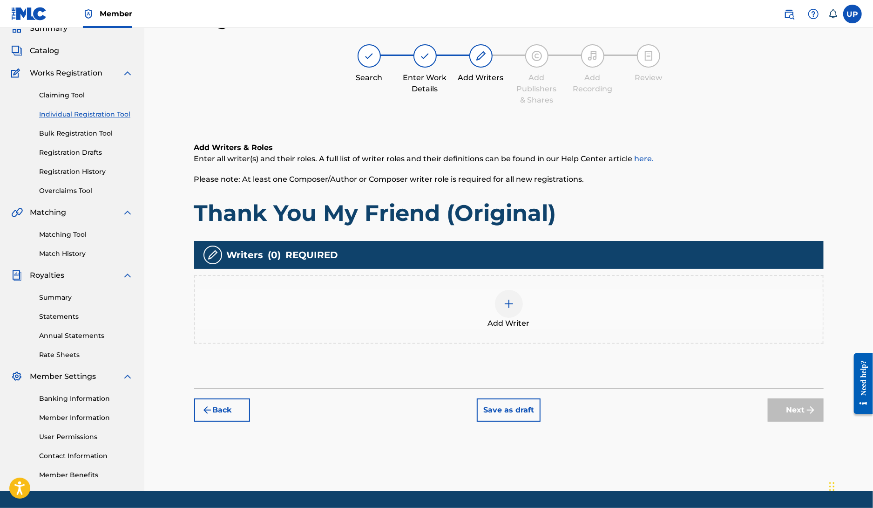
click at [510, 306] on img at bounding box center [509, 303] width 11 height 11
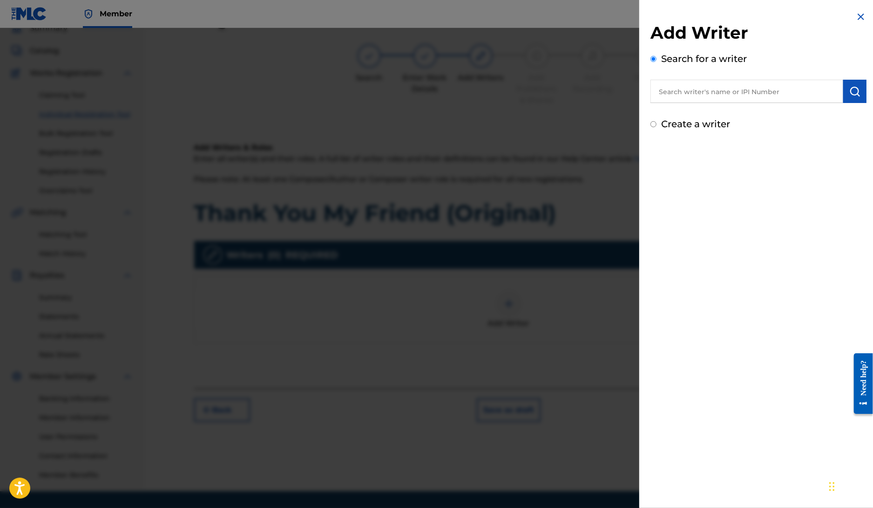
click at [750, 97] on input "text" at bounding box center [747, 91] width 193 height 23
type input "[GEOGRAPHIC_DATA]"
click at [867, 89] on div "Add Writer Search for a writer Ung Park chae ung park park se ung ung seo park …" at bounding box center [759, 71] width 239 height 142
click at [850, 92] on img "submit" at bounding box center [855, 91] width 11 height 11
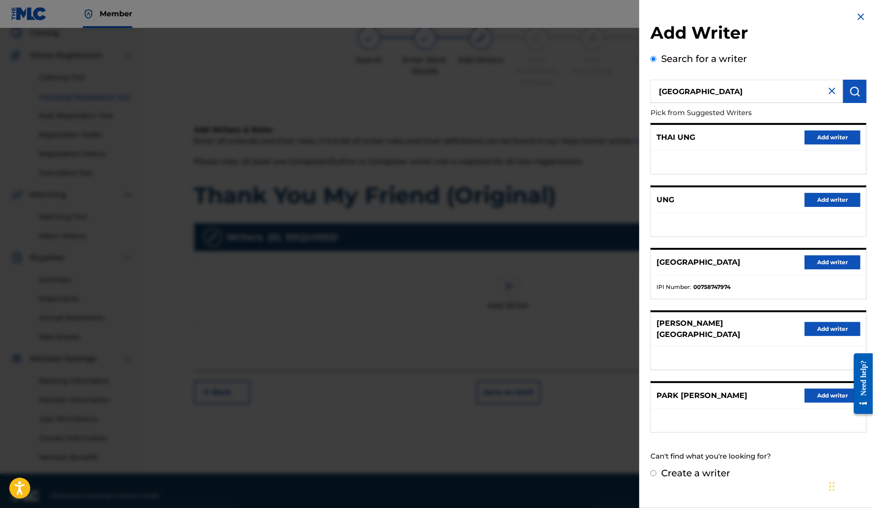
scroll to position [70, 0]
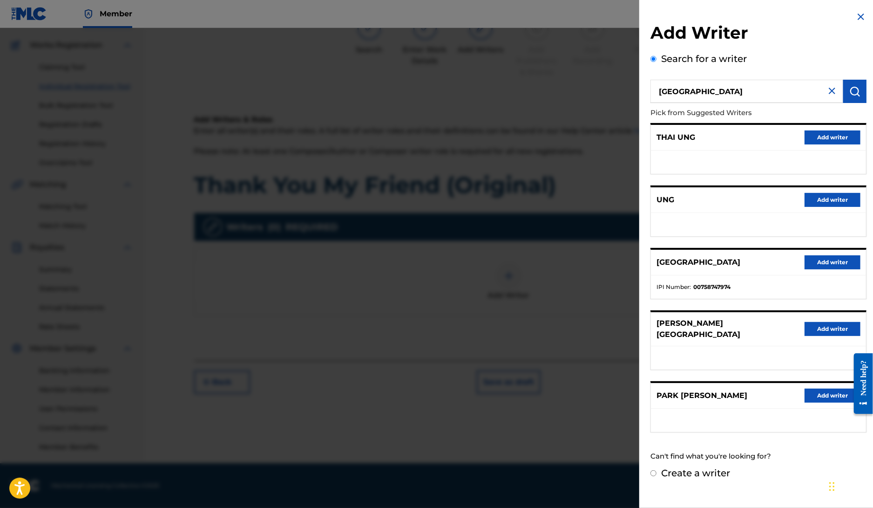
click at [693, 467] on label "Create a writer" at bounding box center [696, 472] width 69 height 11
radio input "true"
click at [657, 470] on input "Create a writer" at bounding box center [654, 473] width 6 height 6
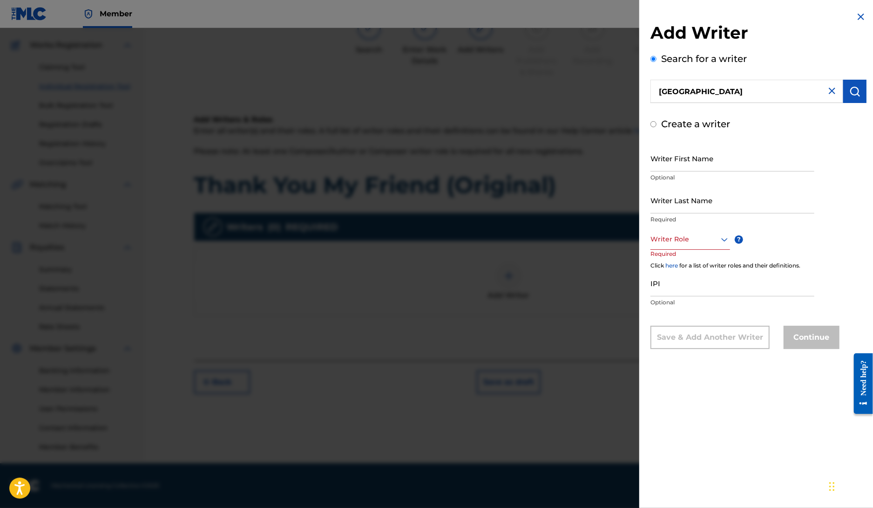
radio input "false"
radio input "true"
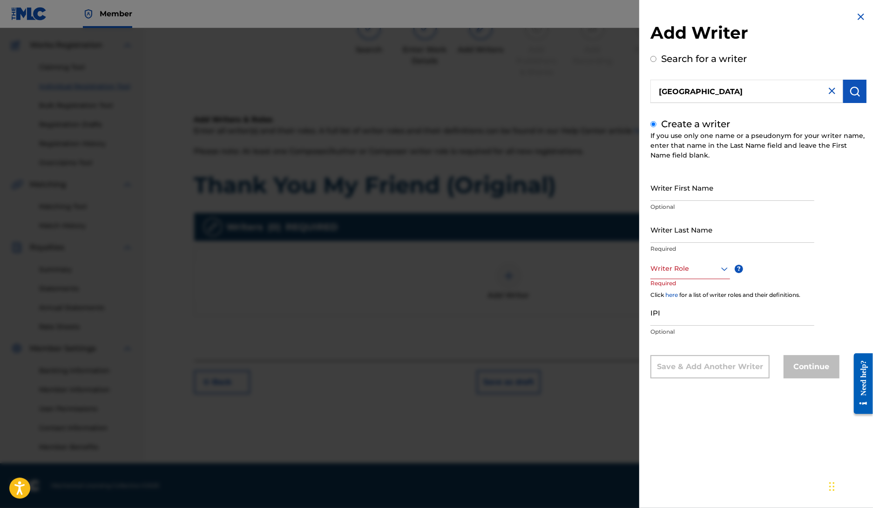
click at [710, 180] on input "Writer First Name" at bounding box center [733, 187] width 164 height 27
type input "Ung"
type input "Park"
click at [677, 274] on div "Writer Role" at bounding box center [691, 268] width 80 height 21
click at [692, 288] on div "Composer/Author" at bounding box center [690, 289] width 79 height 21
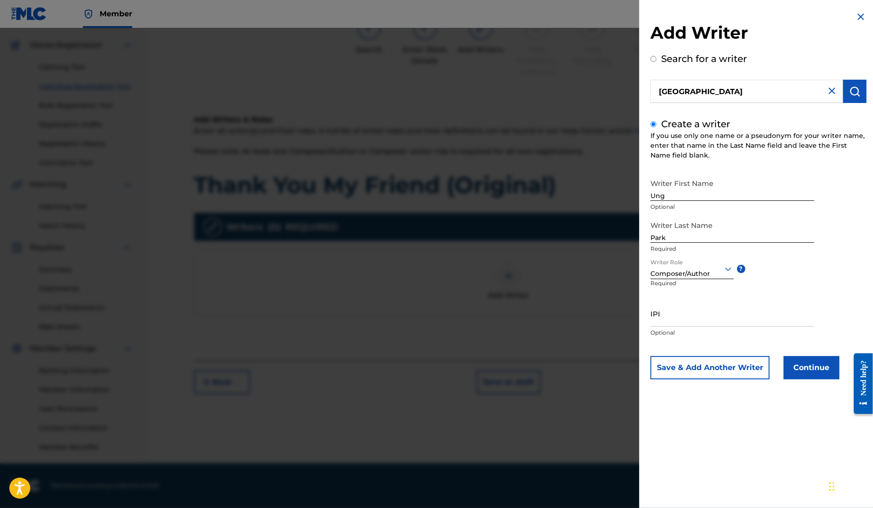
click at [682, 320] on input "IPI" at bounding box center [733, 313] width 164 height 27
click at [675, 319] on input "IPI" at bounding box center [733, 313] width 164 height 27
paste input "1305074099"
type input "1305074099"
click at [802, 365] on button "Continue" at bounding box center [812, 367] width 56 height 23
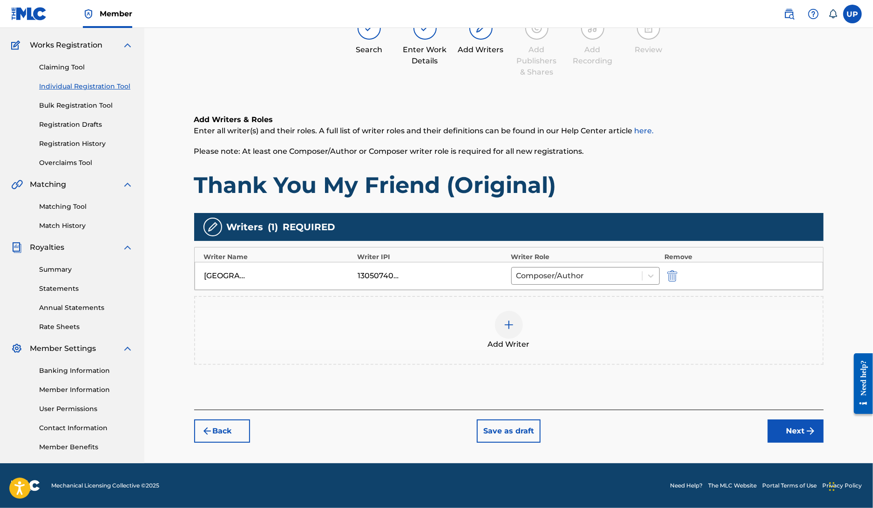
click at [802, 430] on button "Next" at bounding box center [796, 430] width 56 height 23
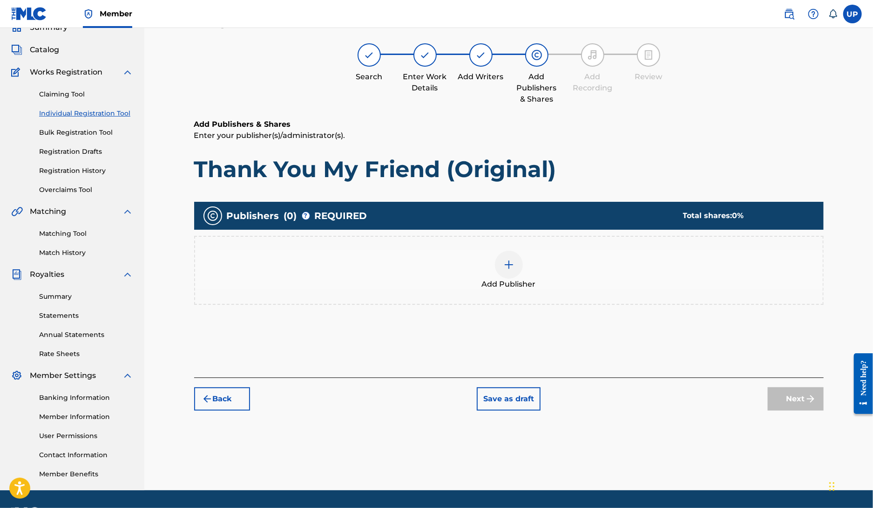
scroll to position [42, 0]
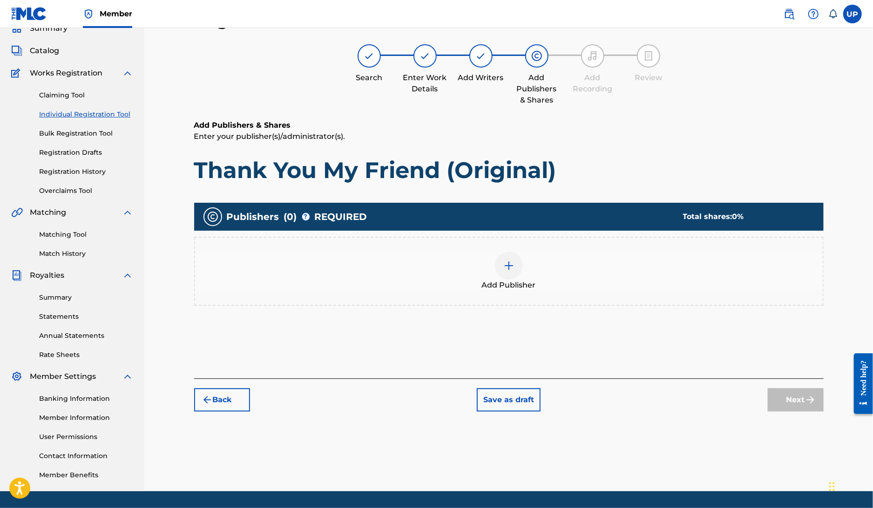
click at [513, 269] on img at bounding box center [509, 265] width 11 height 11
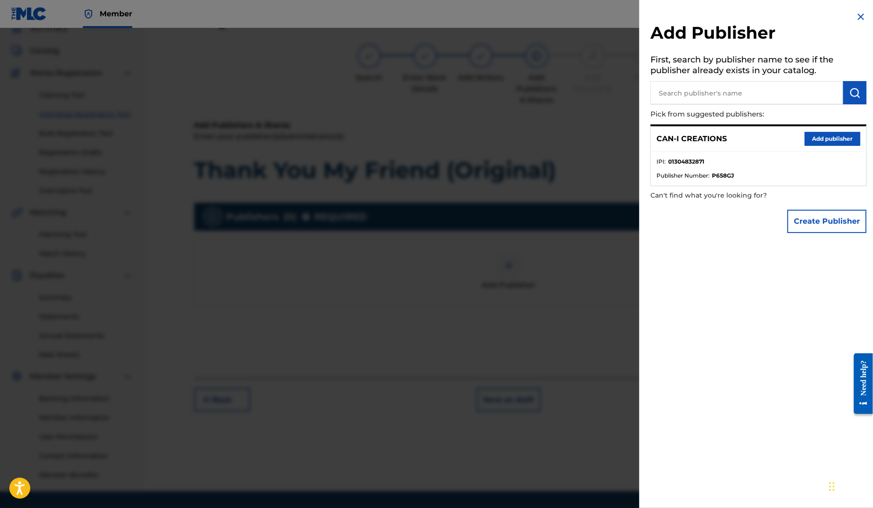
click at [826, 137] on button "Add publisher" at bounding box center [833, 139] width 56 height 14
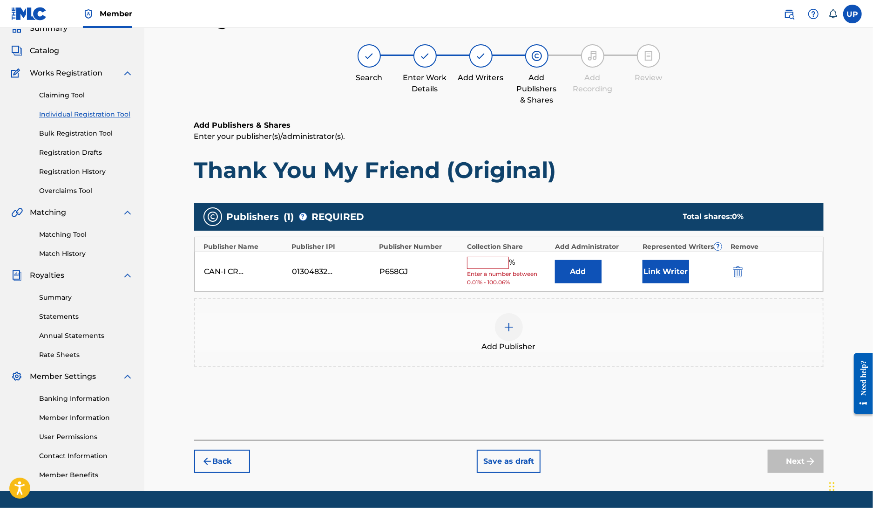
click at [480, 262] on input "text" at bounding box center [488, 263] width 42 height 12
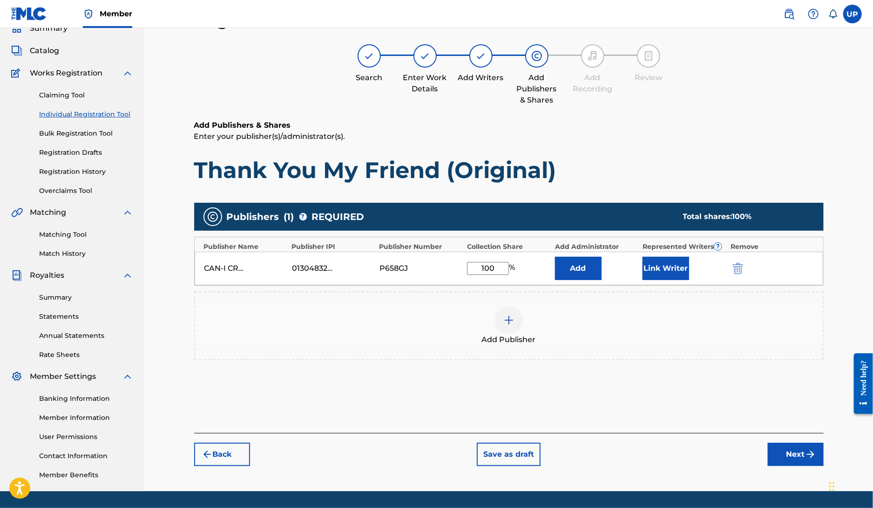
type input "100"
click at [677, 270] on button "Link Writer" at bounding box center [666, 268] width 47 height 23
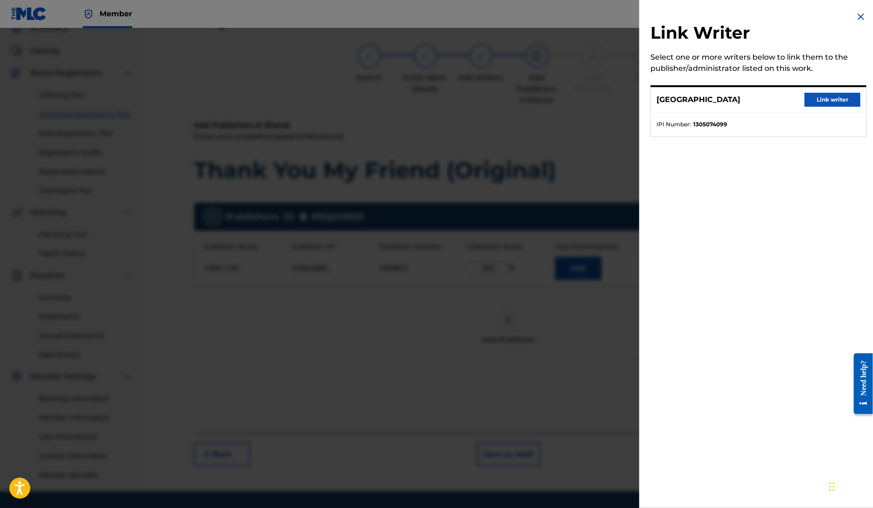
click at [831, 102] on button "Link writer" at bounding box center [833, 100] width 56 height 14
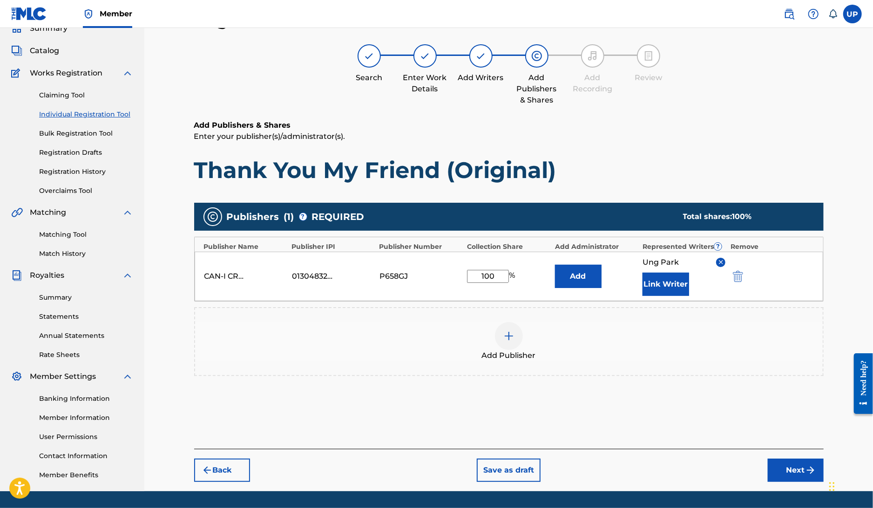
click at [789, 477] on button "Next" at bounding box center [796, 469] width 56 height 23
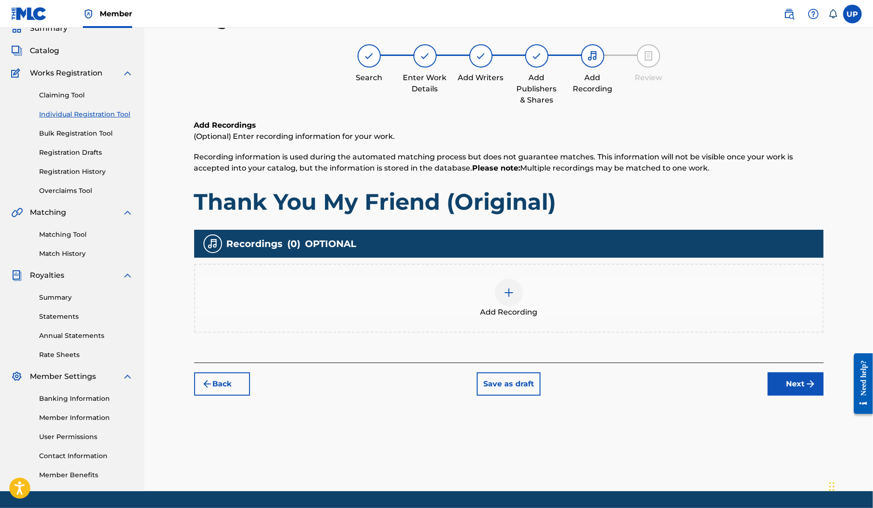
click at [513, 293] on img at bounding box center [509, 292] width 11 height 11
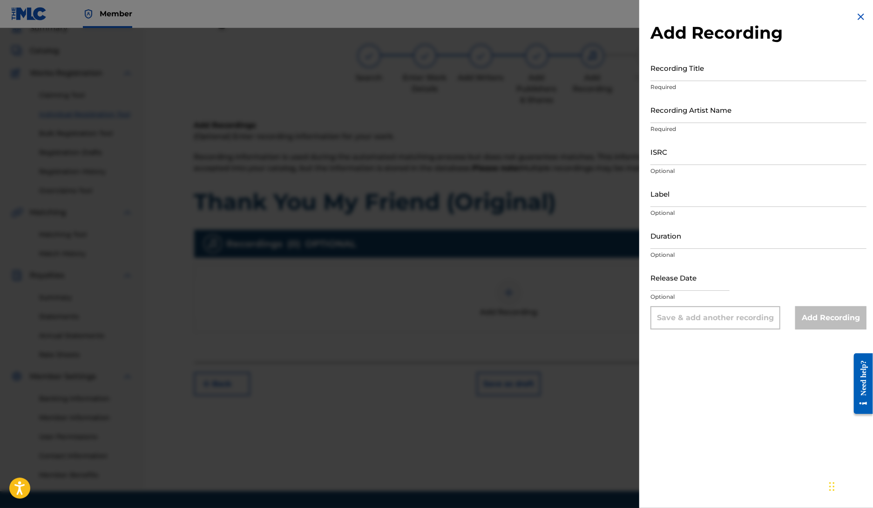
click at [703, 61] on input "Recording Title" at bounding box center [759, 68] width 216 height 27
paste input "Thank You My Friend (Original)"
type input "Thank You My Friend (Original)"
click at [703, 107] on input "Recording Artist Name" at bounding box center [759, 109] width 216 height 27
type input "CAN-I"
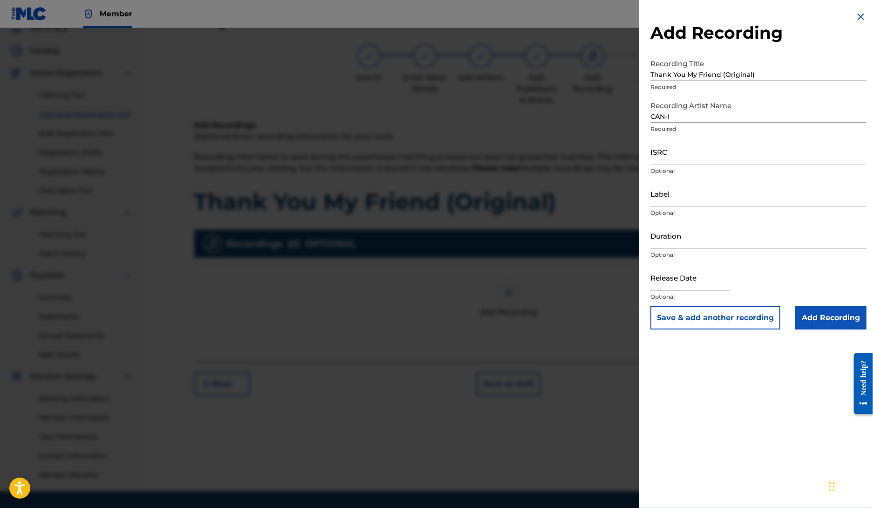
click at [662, 154] on input "ISRC" at bounding box center [759, 151] width 216 height 27
paste input "QZWFS2540031"
type input "QZWFS2540031"
click at [669, 205] on input "Label" at bounding box center [759, 193] width 216 height 27
click at [708, 233] on input "Duration" at bounding box center [759, 235] width 216 height 27
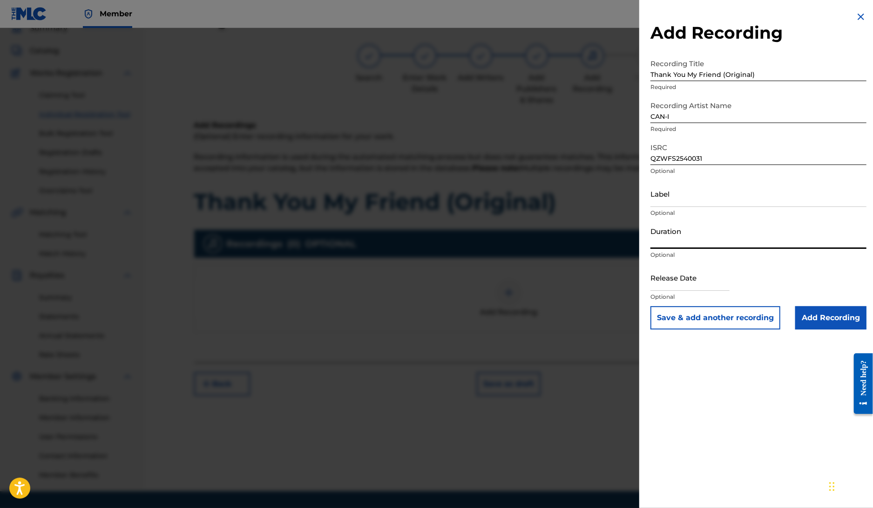
click at [682, 233] on input "Duration" at bounding box center [759, 235] width 216 height 27
type input "04:50"
drag, startPoint x: 689, startPoint y: 275, endPoint x: 858, endPoint y: 103, distance: 241.8
click at [689, 275] on input "text" at bounding box center [690, 277] width 79 height 27
select select "7"
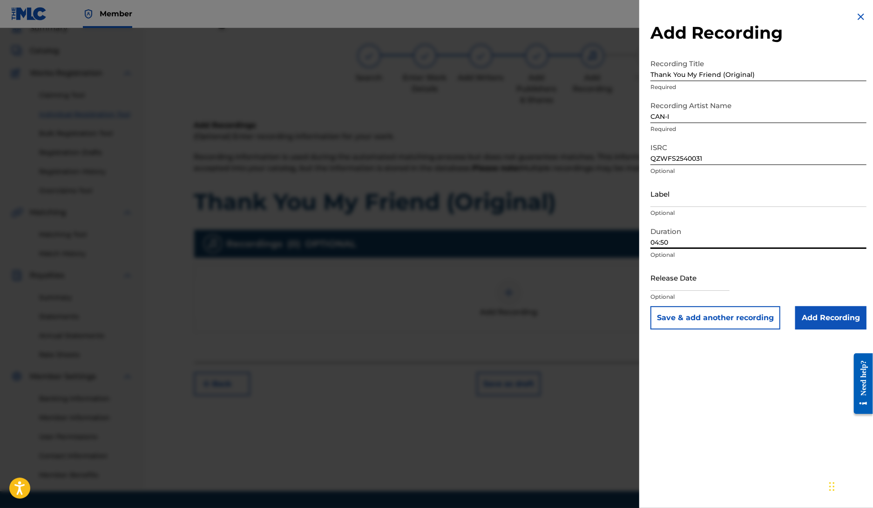
select select "2025"
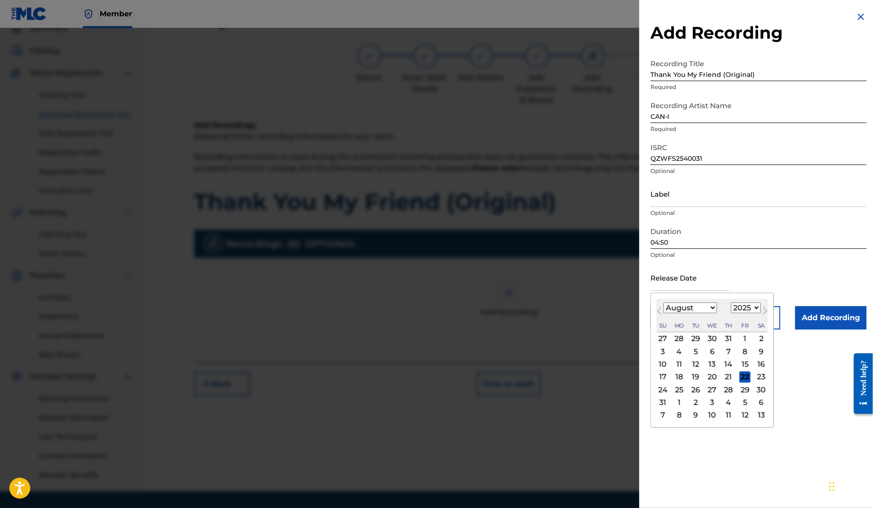
click at [682, 353] on div "4" at bounding box center [679, 351] width 11 height 11
type input "August 4 2025"
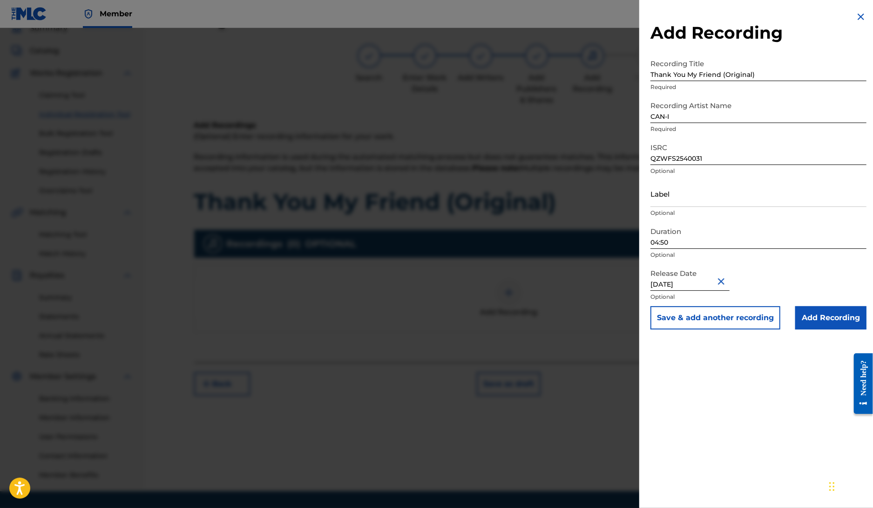
click at [838, 321] on input "Add Recording" at bounding box center [831, 317] width 71 height 23
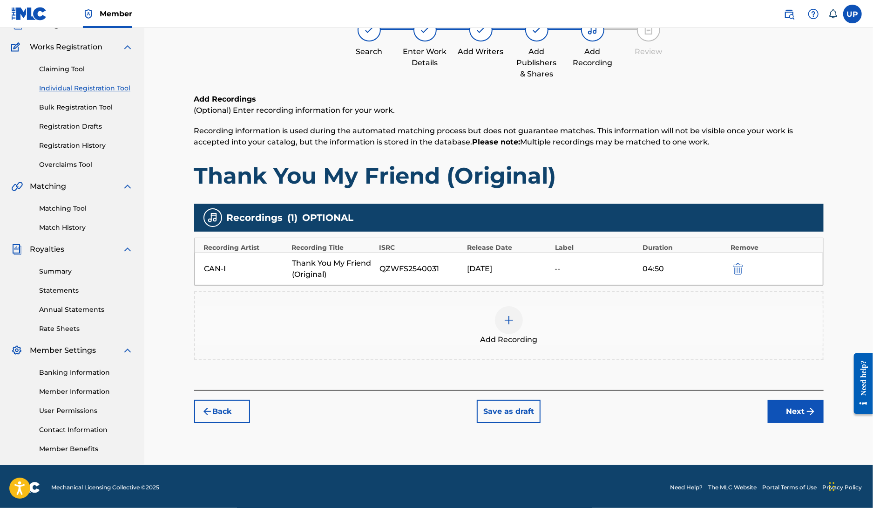
scroll to position [70, 0]
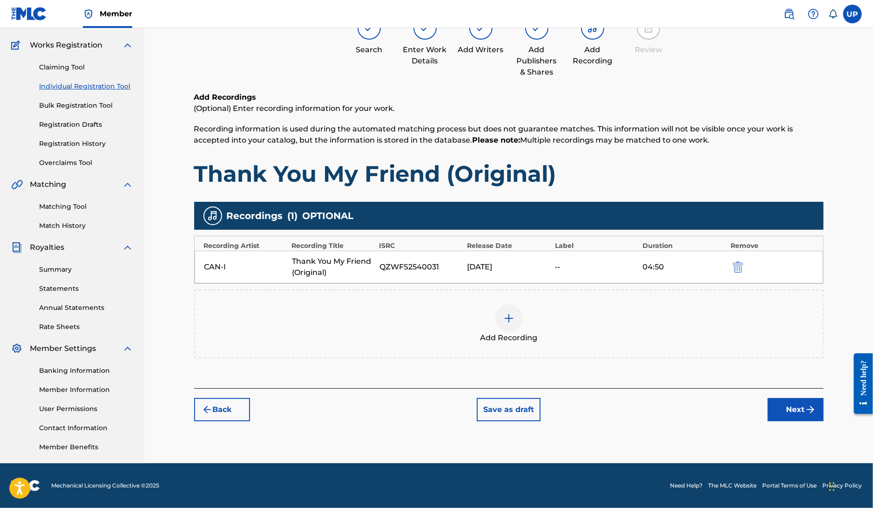
click at [795, 398] on button "Next" at bounding box center [796, 409] width 56 height 23
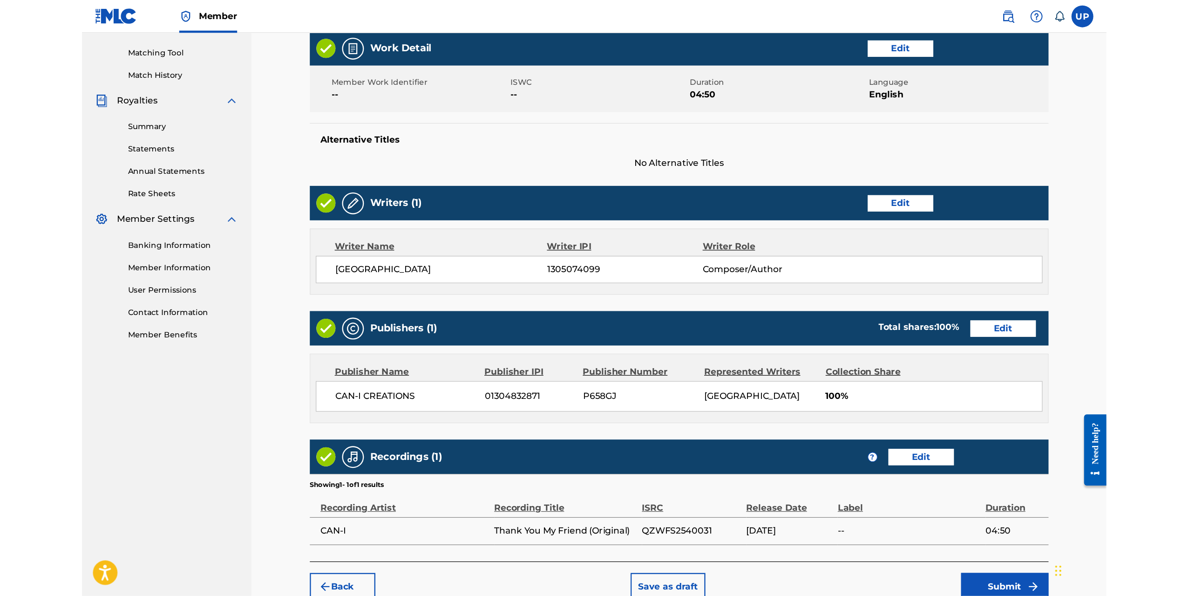
scroll to position [190, 0]
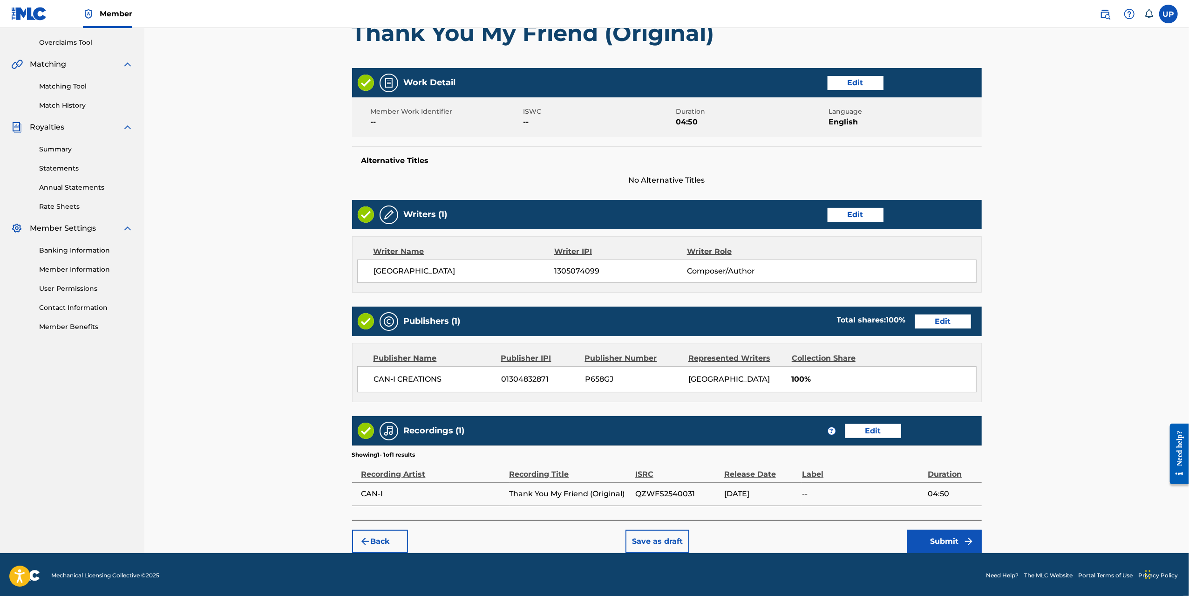
click at [873, 507] on button "Submit" at bounding box center [944, 541] width 75 height 23
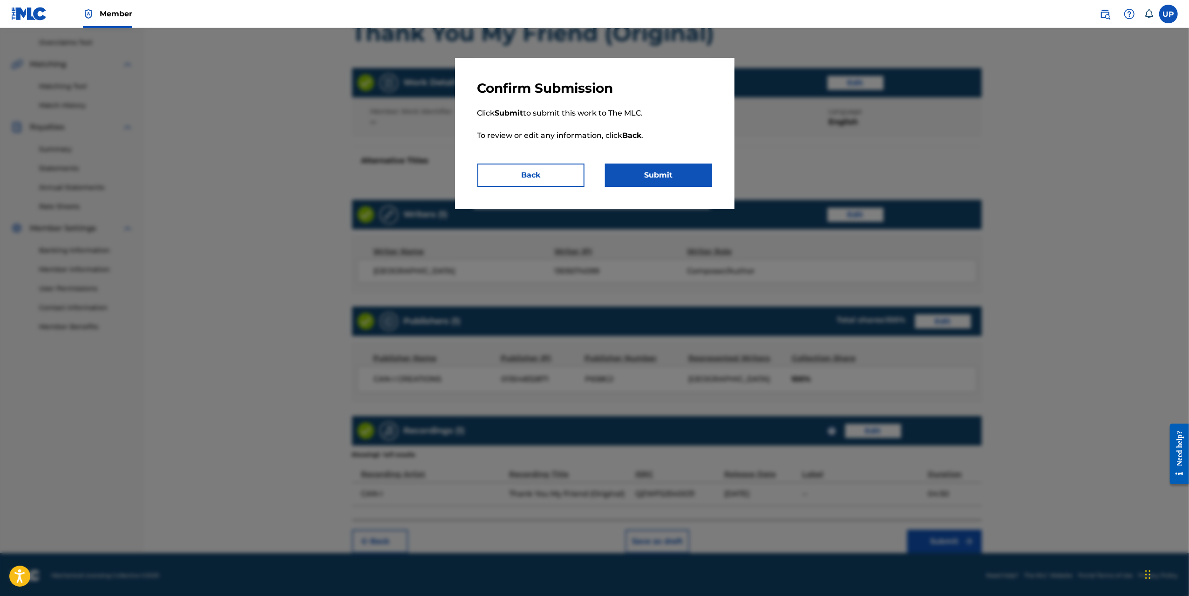
click at [650, 169] on button "Submit" at bounding box center [658, 175] width 107 height 23
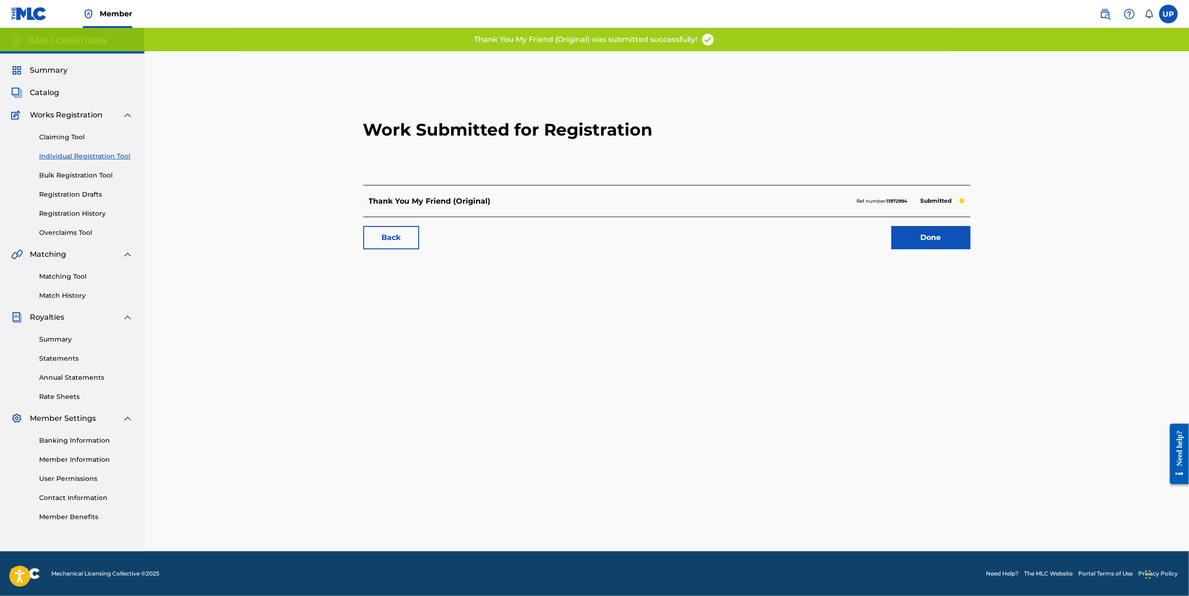
click at [873, 238] on link "Done" at bounding box center [931, 237] width 79 height 23
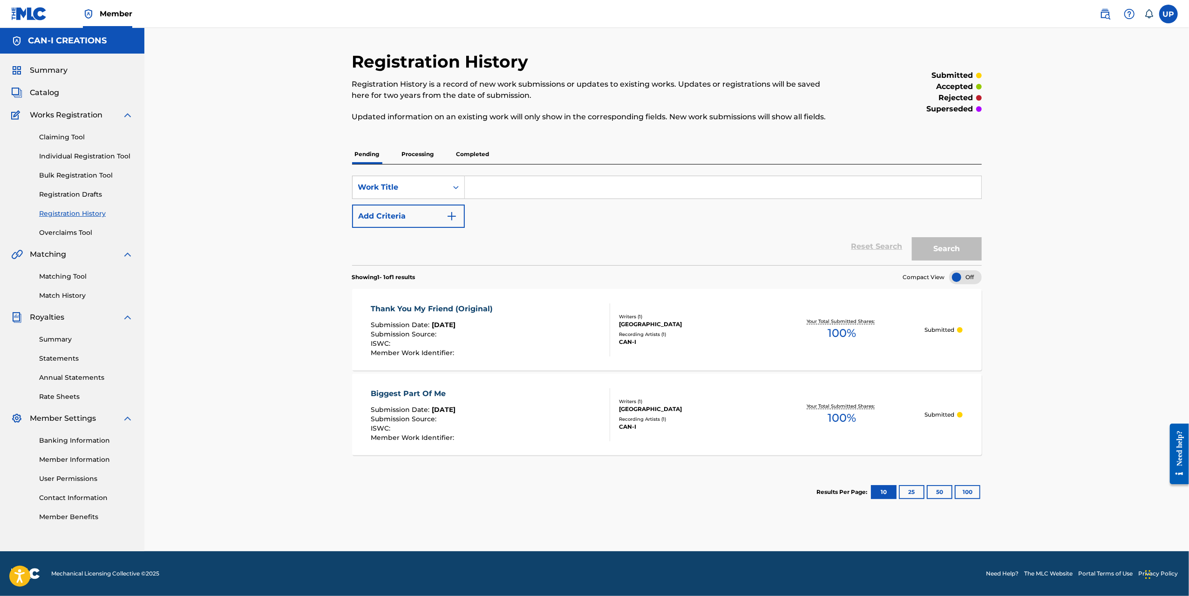
click at [99, 175] on link "Bulk Registration Tool" at bounding box center [86, 176] width 94 height 10
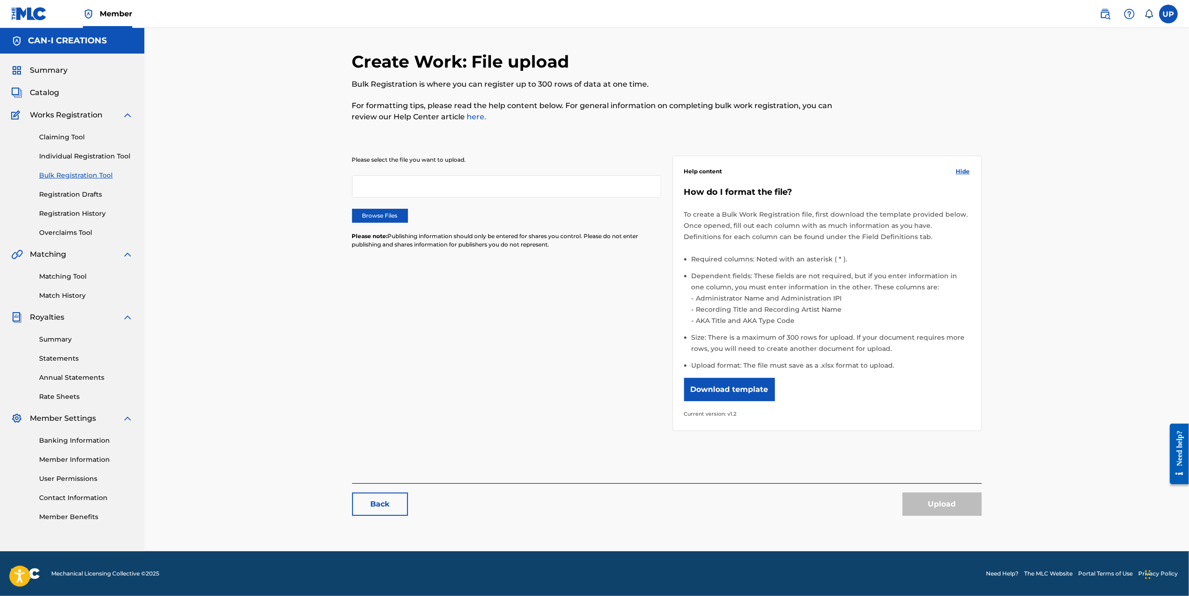
click at [101, 158] on link "Individual Registration Tool" at bounding box center [86, 156] width 94 height 10
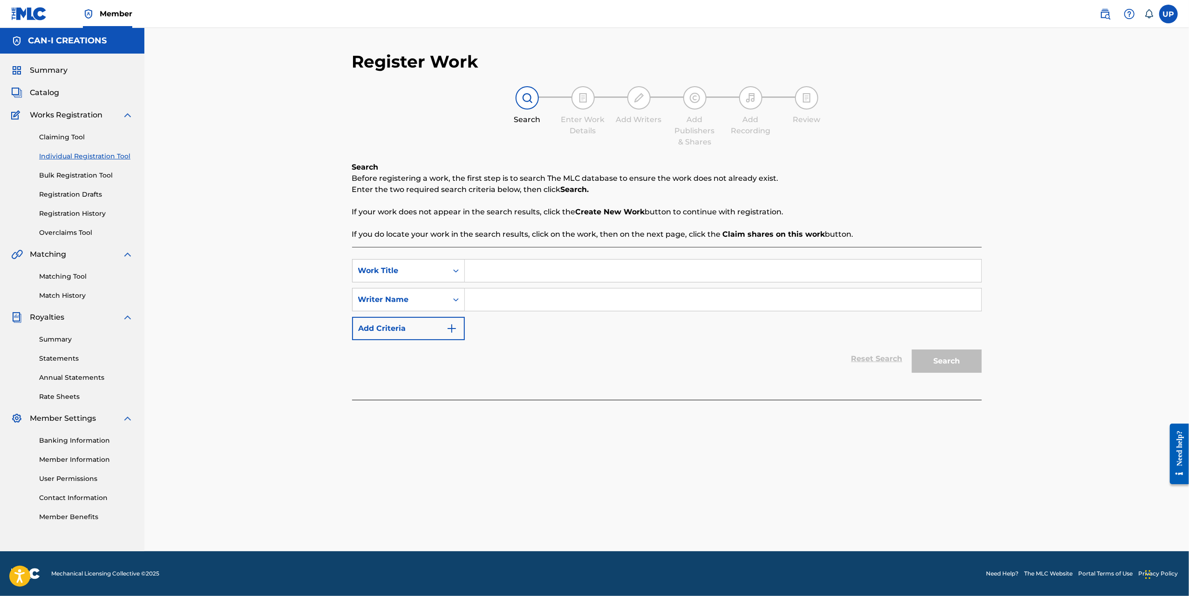
click at [512, 270] on input "Search Form" at bounding box center [723, 270] width 517 height 22
click at [515, 271] on input "Search Form" at bounding box center [723, 270] width 517 height 22
paste input "Thank You My Friend (Raggae Version)"
type input "Thank You My Friend (Raggae Version)"
click at [517, 295] on input "Search Form" at bounding box center [723, 299] width 517 height 22
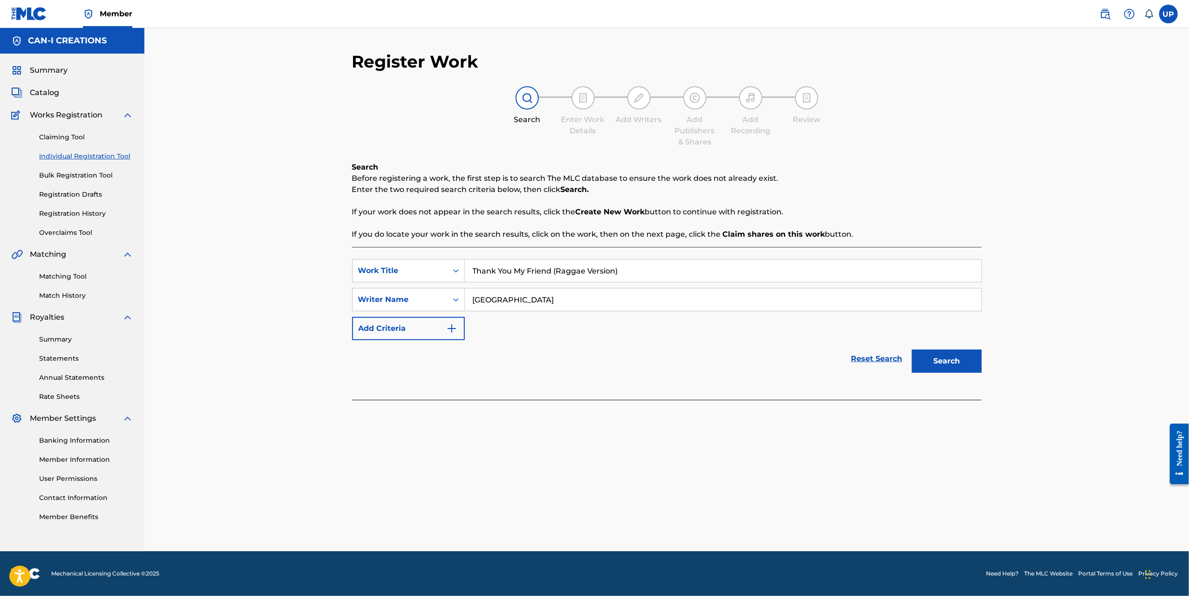
type input "[GEOGRAPHIC_DATA]"
click at [873, 359] on button "Search" at bounding box center [947, 360] width 70 height 23
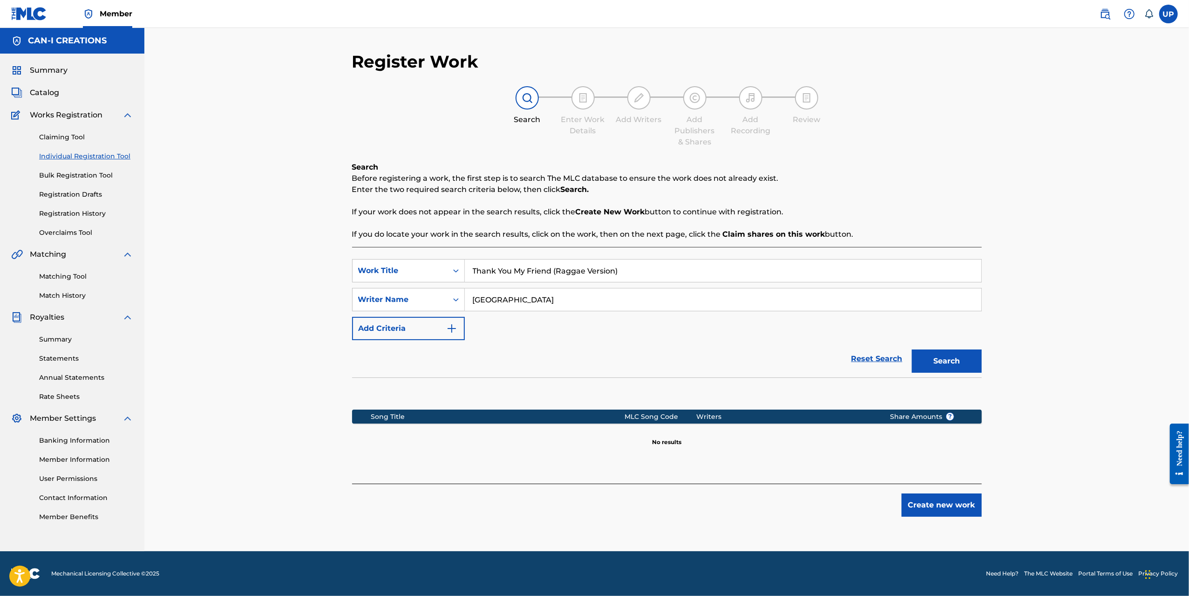
click at [873, 499] on button "Create new work" at bounding box center [942, 504] width 80 height 23
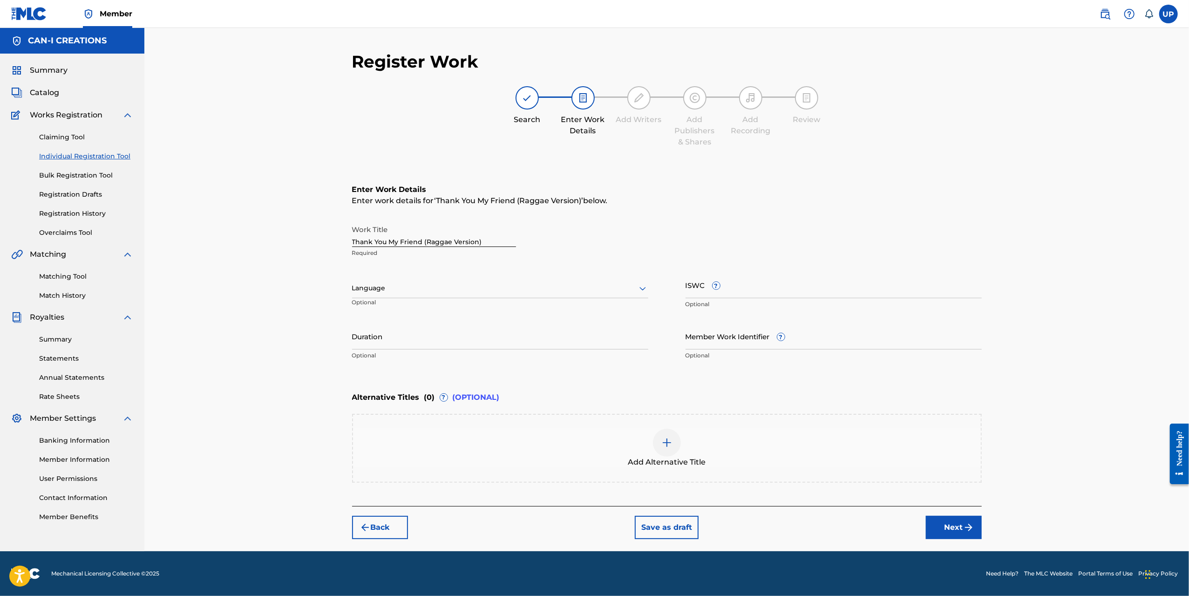
click at [446, 286] on div at bounding box center [500, 288] width 296 height 12
click at [438, 305] on div "English" at bounding box center [500, 308] width 295 height 21
click at [428, 329] on input "Duration" at bounding box center [500, 336] width 296 height 27
click at [430, 335] on input "Duration" at bounding box center [500, 336] width 296 height 27
type input "03:49"
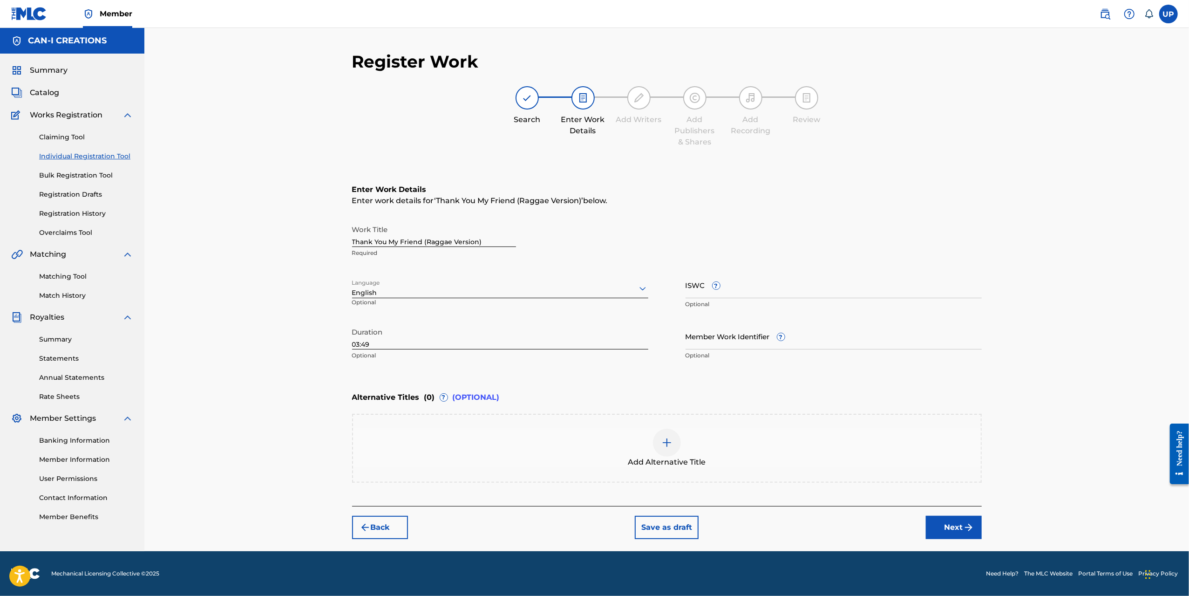
click at [873, 507] on button "Next" at bounding box center [954, 527] width 56 height 23
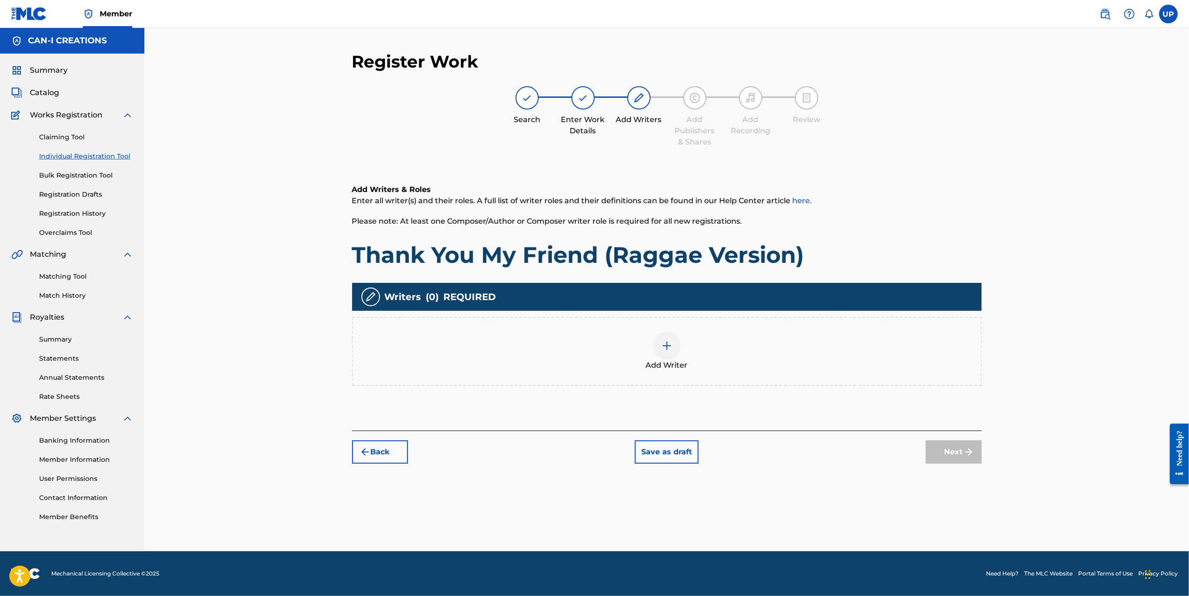
click at [667, 350] on img at bounding box center [667, 345] width 11 height 11
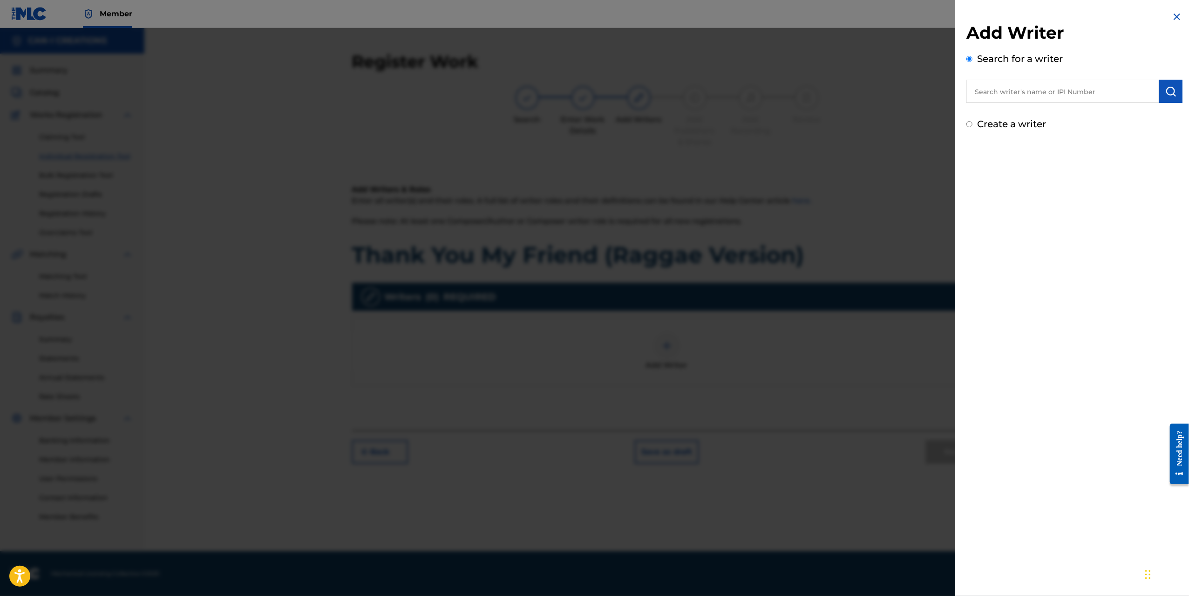
click at [873, 92] on input "text" at bounding box center [1063, 91] width 193 height 23
type input "[GEOGRAPHIC_DATA]"
click at [873, 93] on img "submit" at bounding box center [1171, 91] width 11 height 11
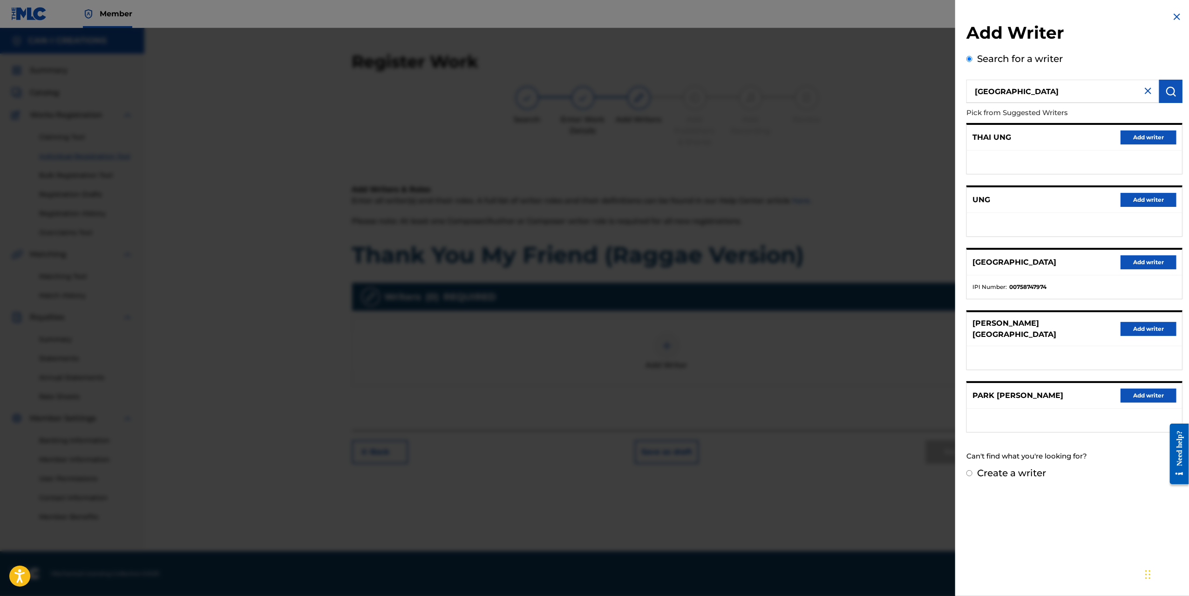
click at [873, 467] on label "Create a writer" at bounding box center [1011, 472] width 69 height 11
radio input "true"
click at [873, 470] on input "Create a writer" at bounding box center [970, 473] width 6 height 6
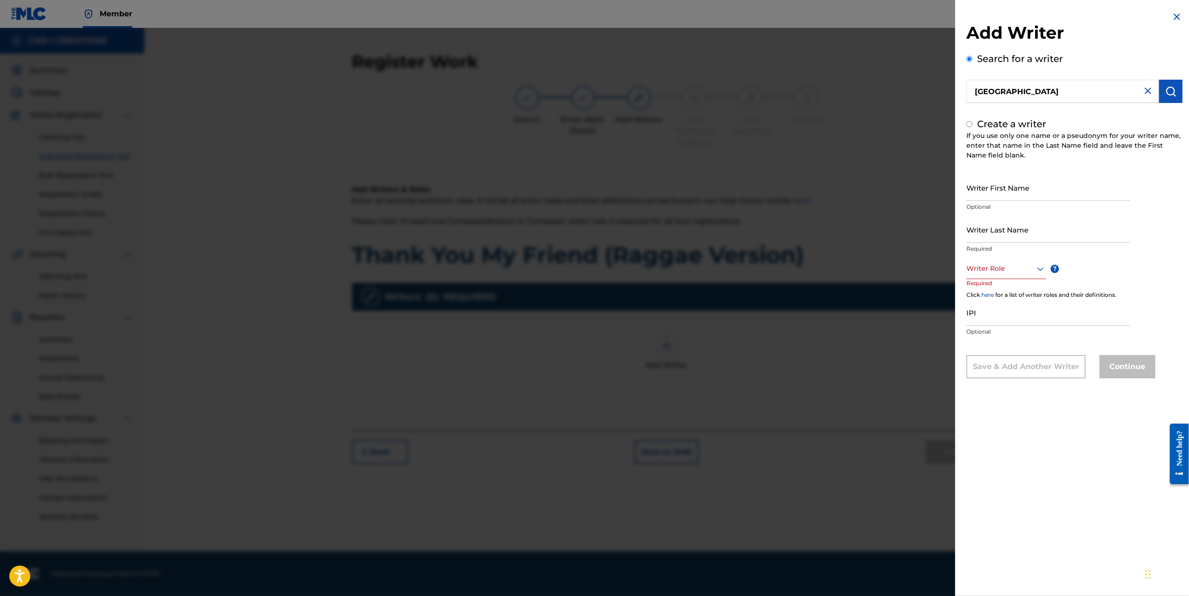
radio input "false"
radio input "true"
click at [873, 177] on input "Writer First Name" at bounding box center [1049, 187] width 164 height 27
type input "Ung"
type input "Park"
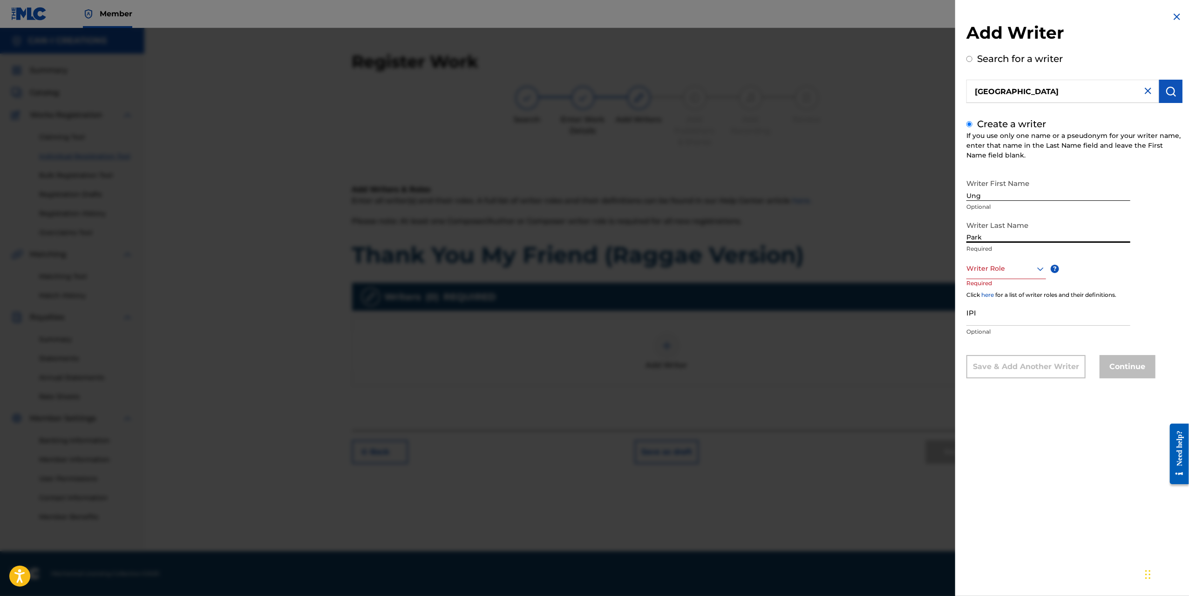
click at [873, 280] on div "Writer Role ? Required" at bounding box center [1016, 279] width 98 height 42
click at [873, 272] on div at bounding box center [1007, 269] width 80 height 12
click at [873, 290] on div "Composer/Author" at bounding box center [1006, 289] width 79 height 21
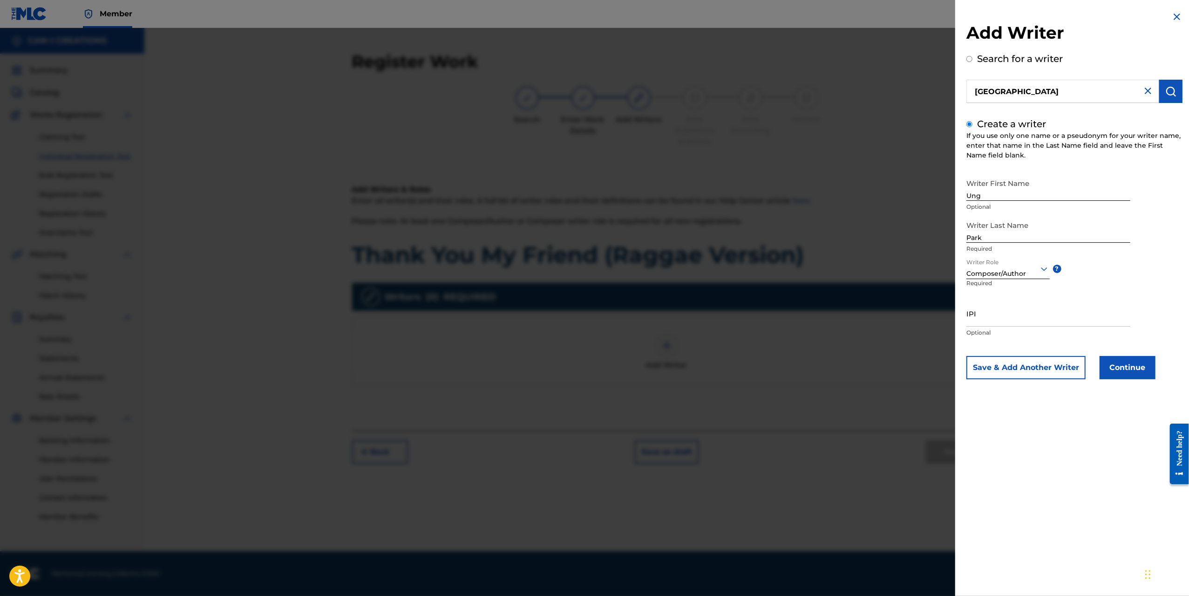
click at [873, 324] on input "IPI" at bounding box center [1049, 313] width 164 height 27
paste input "1305074099"
type input "1305074099"
click at [873, 368] on button "Continue" at bounding box center [1128, 367] width 56 height 23
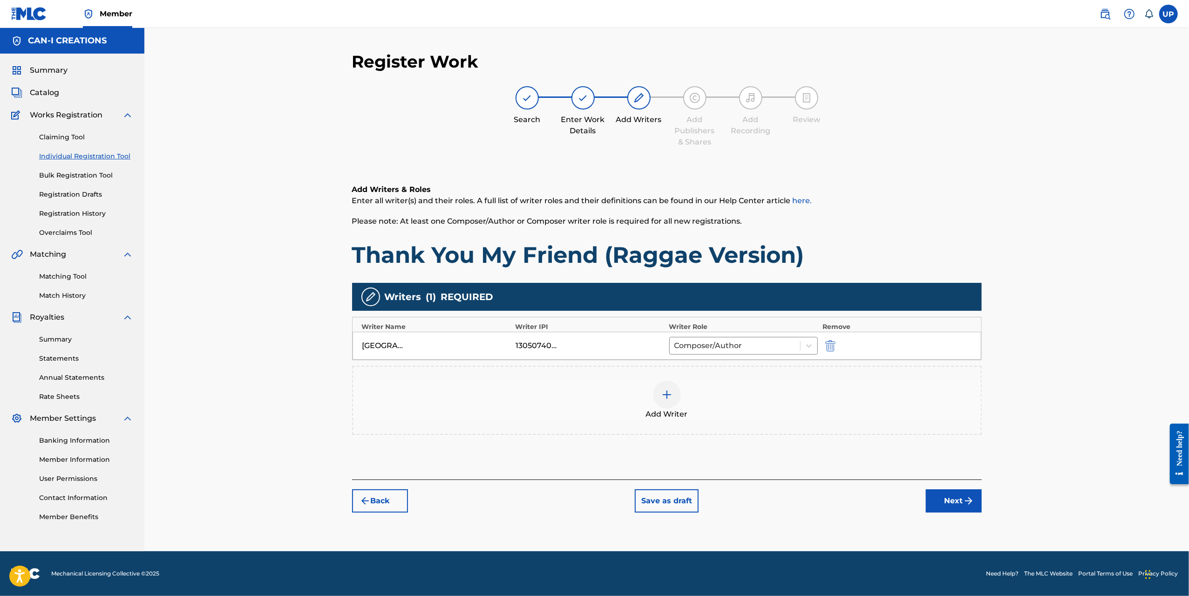
click at [873, 505] on button "Next" at bounding box center [954, 500] width 56 height 23
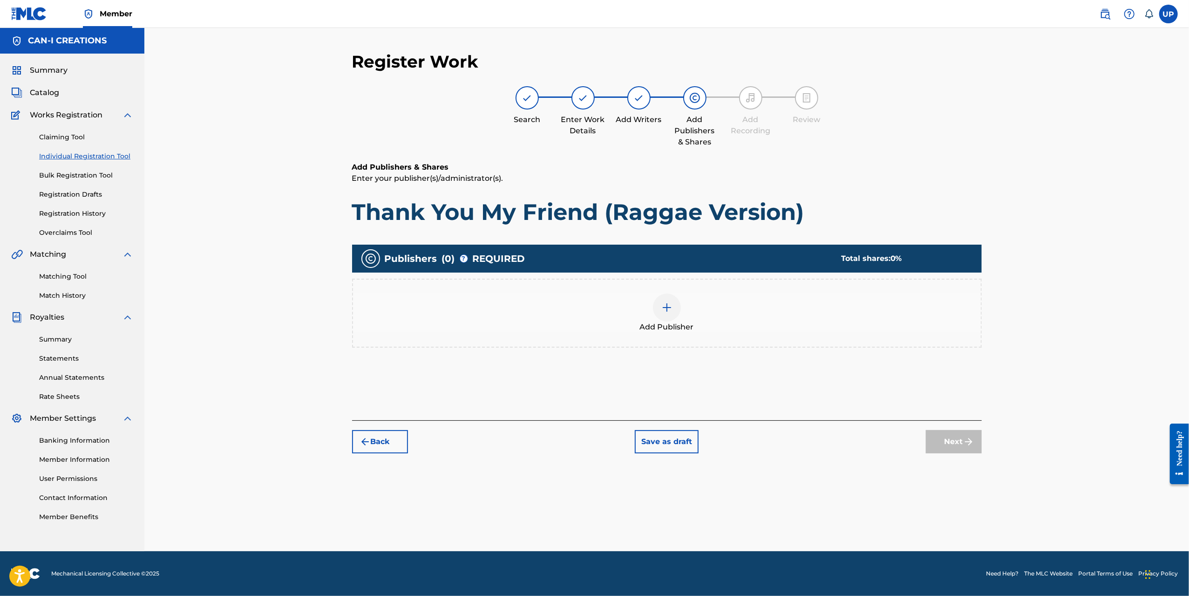
click at [659, 314] on div at bounding box center [667, 307] width 28 height 28
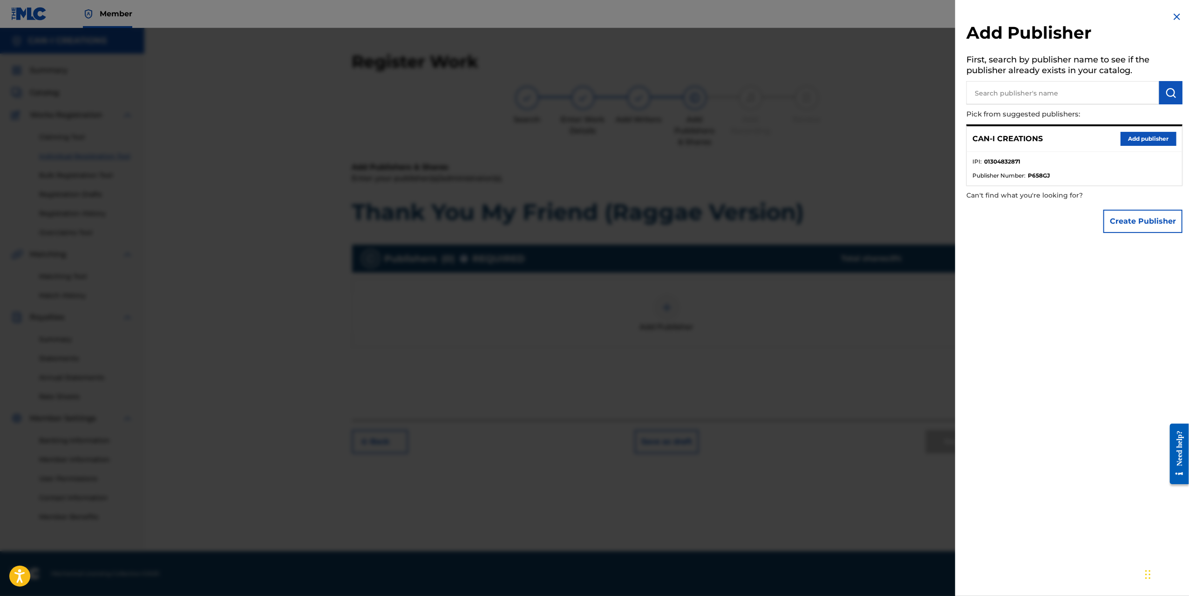
click at [873, 139] on button "Add publisher" at bounding box center [1149, 139] width 56 height 14
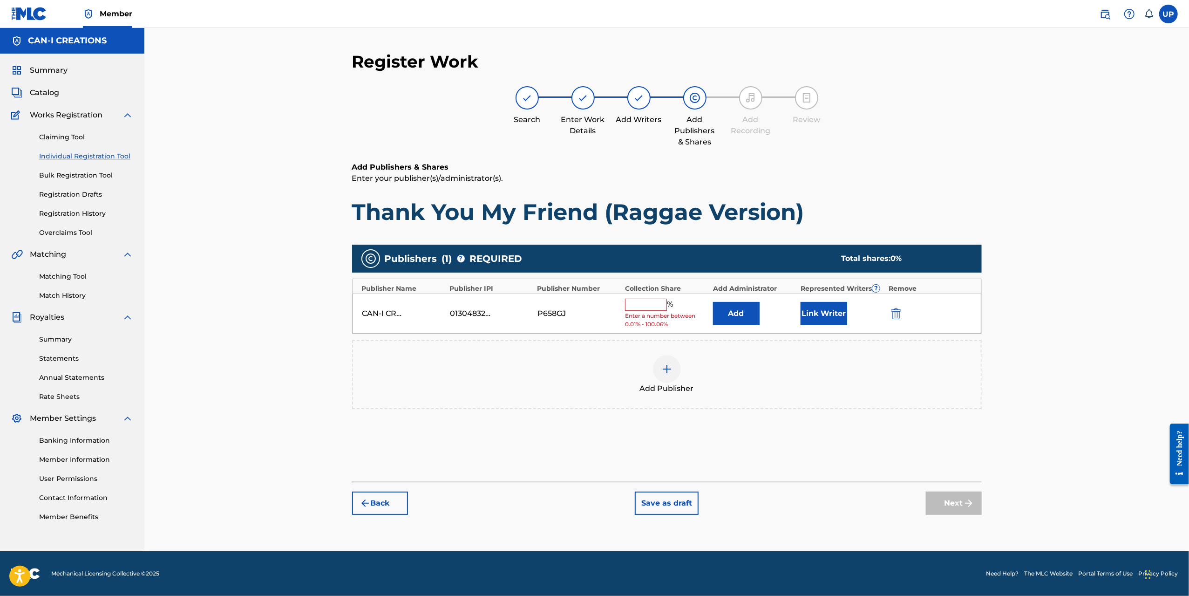
click at [641, 302] on input "text" at bounding box center [646, 305] width 42 height 12
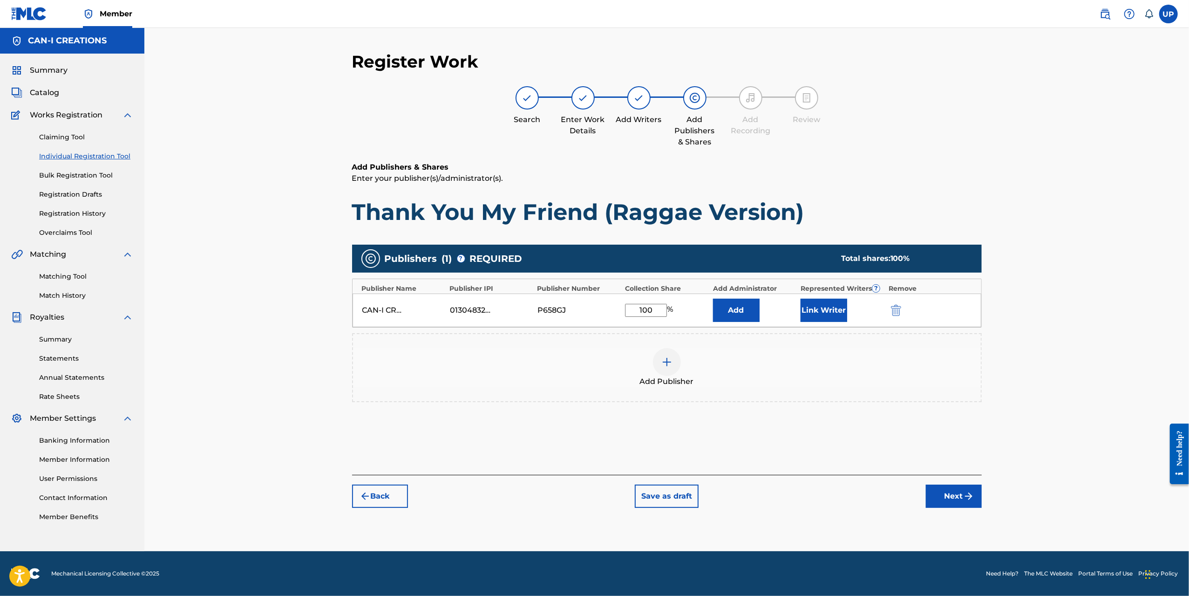
type input "100"
click at [830, 316] on button "Link Writer" at bounding box center [824, 310] width 47 height 23
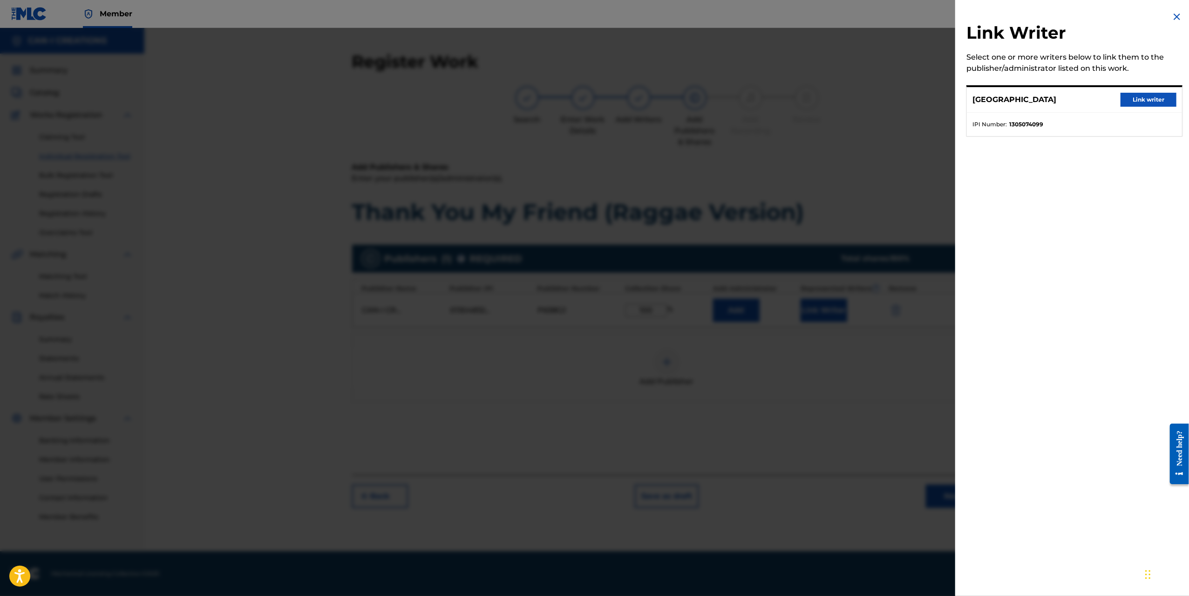
click at [873, 98] on button "Link writer" at bounding box center [1149, 100] width 56 height 14
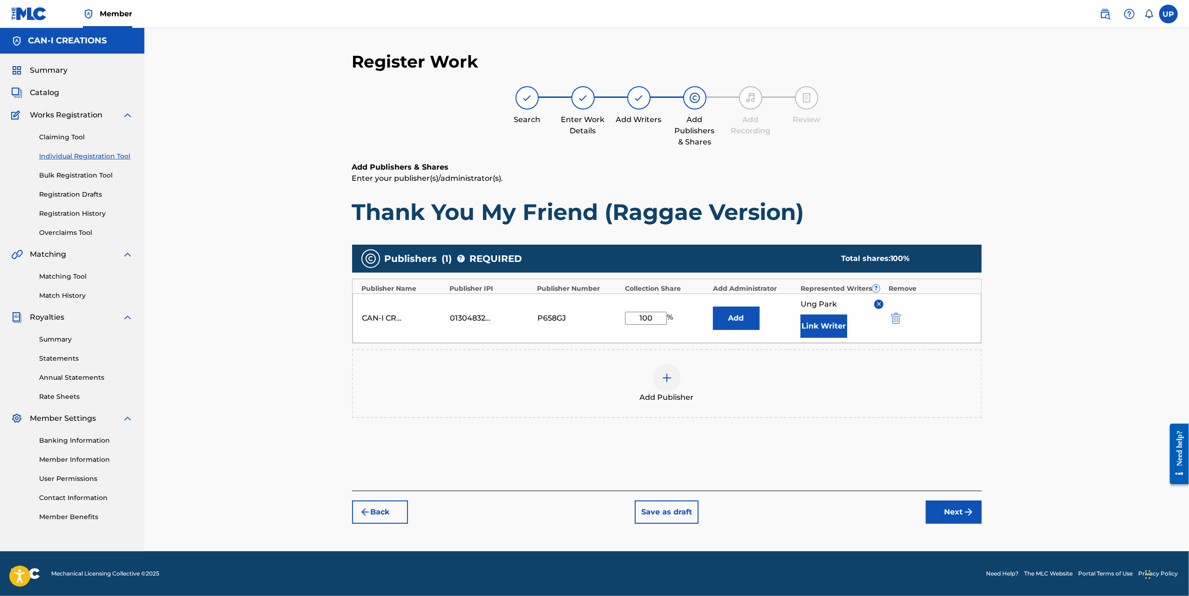
click at [873, 507] on button "Next" at bounding box center [954, 511] width 56 height 23
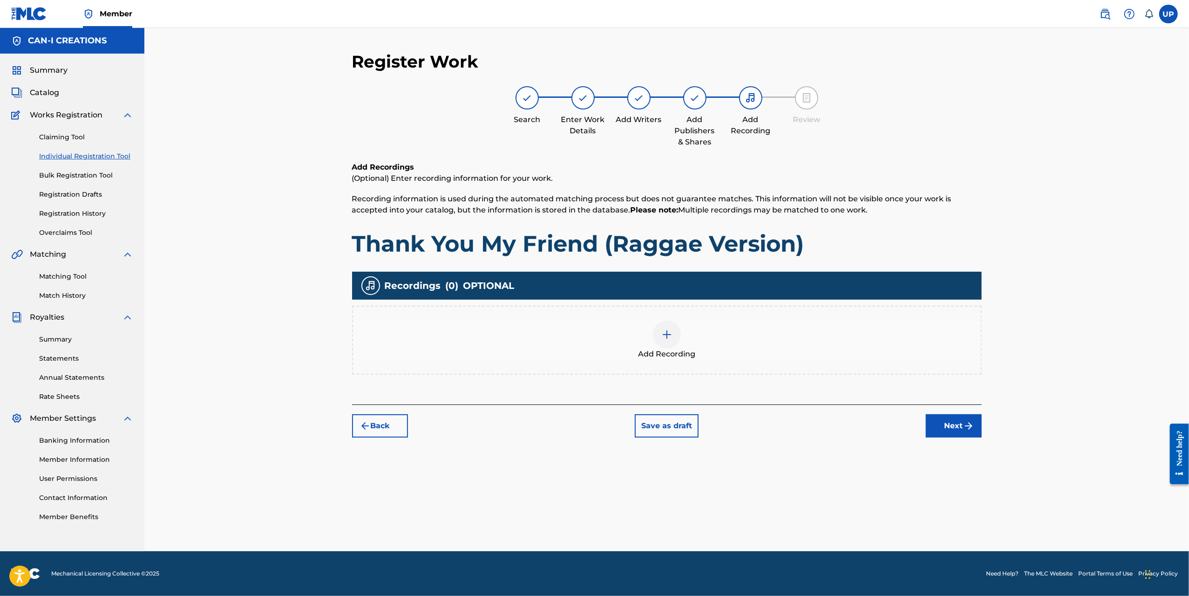
click at [667, 337] on img at bounding box center [667, 334] width 11 height 11
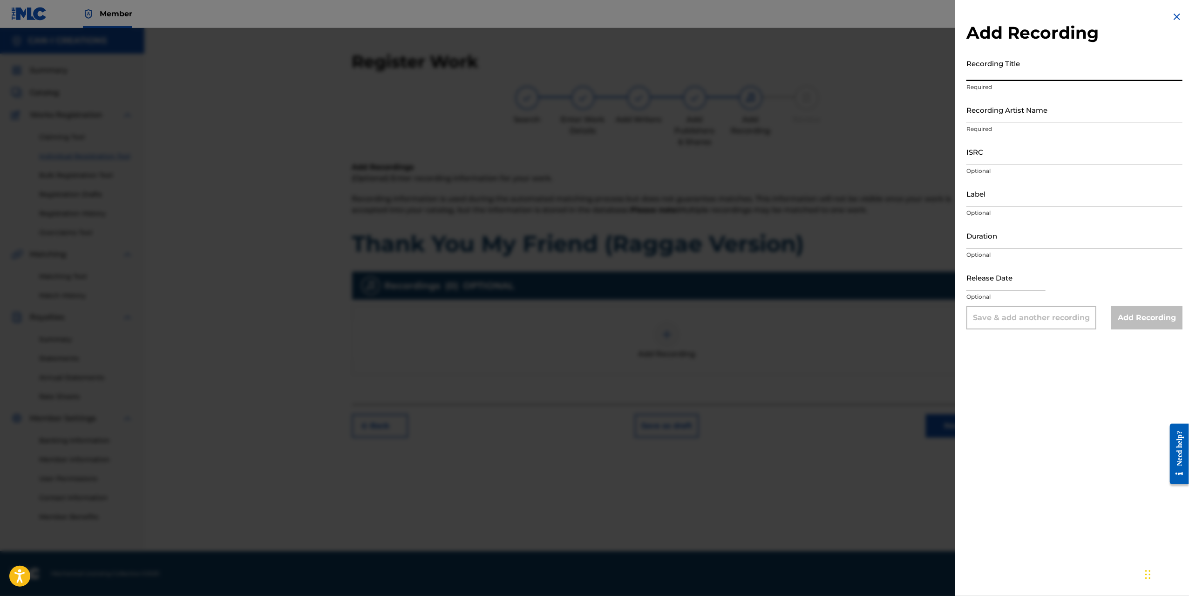
click at [873, 63] on input "Recording Title" at bounding box center [1075, 68] width 216 height 27
paste input "Thank You My Friend (Raggae Version)"
type input "Thank You My Friend (Raggae Version)"
click at [873, 106] on input "Recording Artist Name" at bounding box center [1075, 109] width 216 height 27
type input "CAN-I"
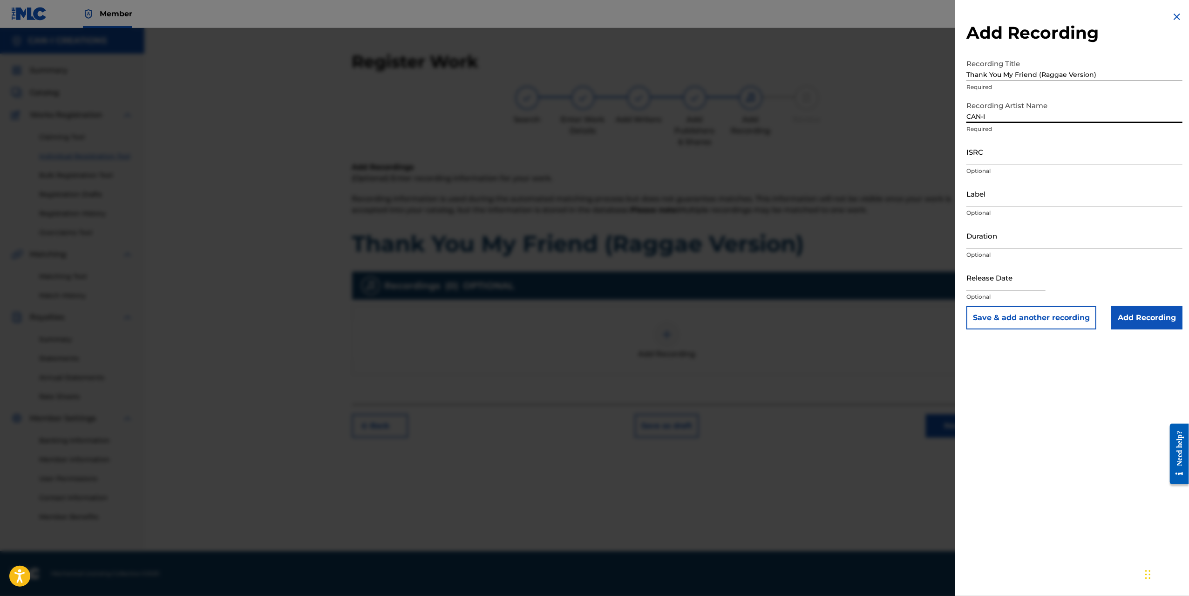
click at [873, 157] on input "ISRC" at bounding box center [1075, 151] width 216 height 27
click at [873, 156] on input "ISRC" at bounding box center [1075, 151] width 216 height 27
paste input "QZWFS2540032"
type input "QZWFS2540032"
click at [873, 241] on input "Duration" at bounding box center [1075, 235] width 216 height 27
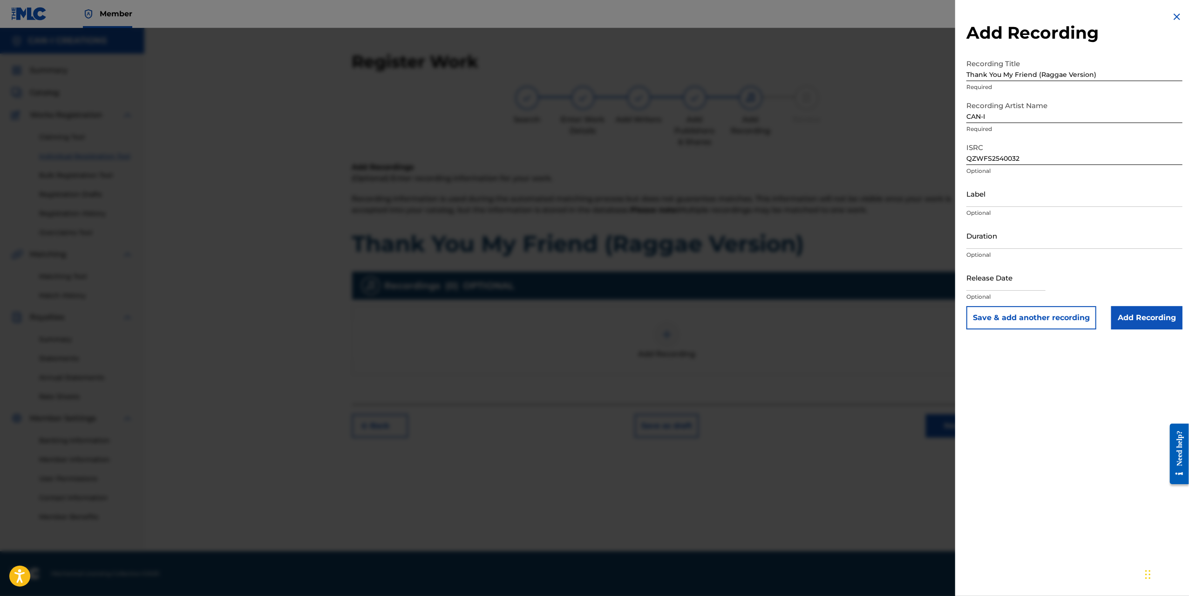
click at [873, 232] on input "Duration" at bounding box center [1075, 235] width 216 height 27
type input "03:49"
select select "7"
select select "2025"
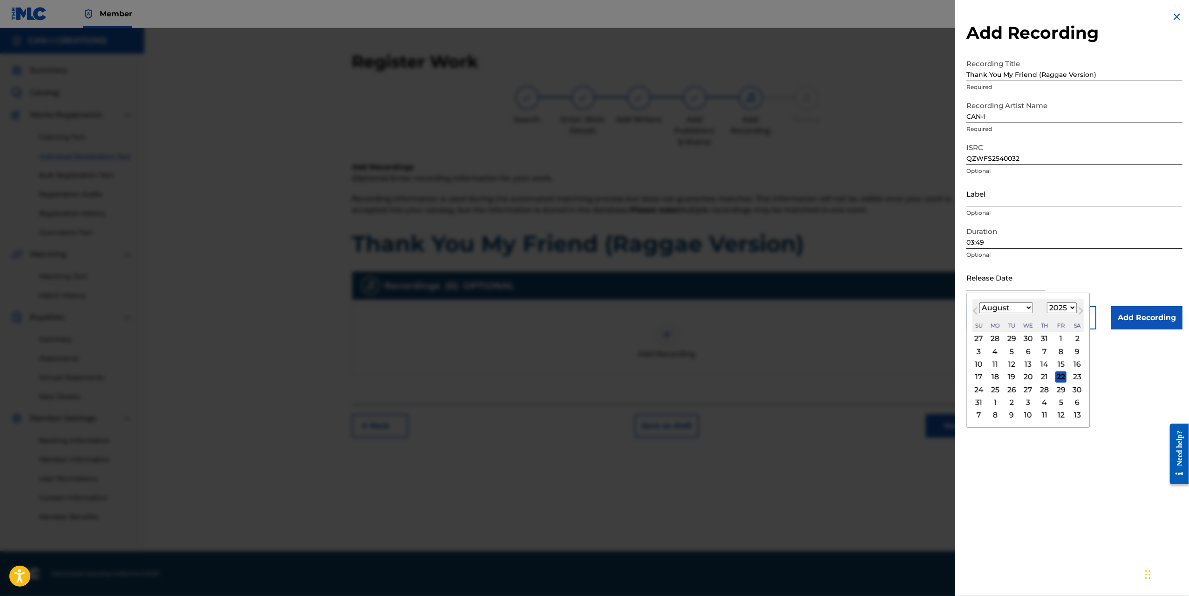
click at [873, 285] on input "text" at bounding box center [1006, 277] width 79 height 27
click at [873, 352] on div "4" at bounding box center [995, 351] width 11 height 11
type input "August 4 2025"
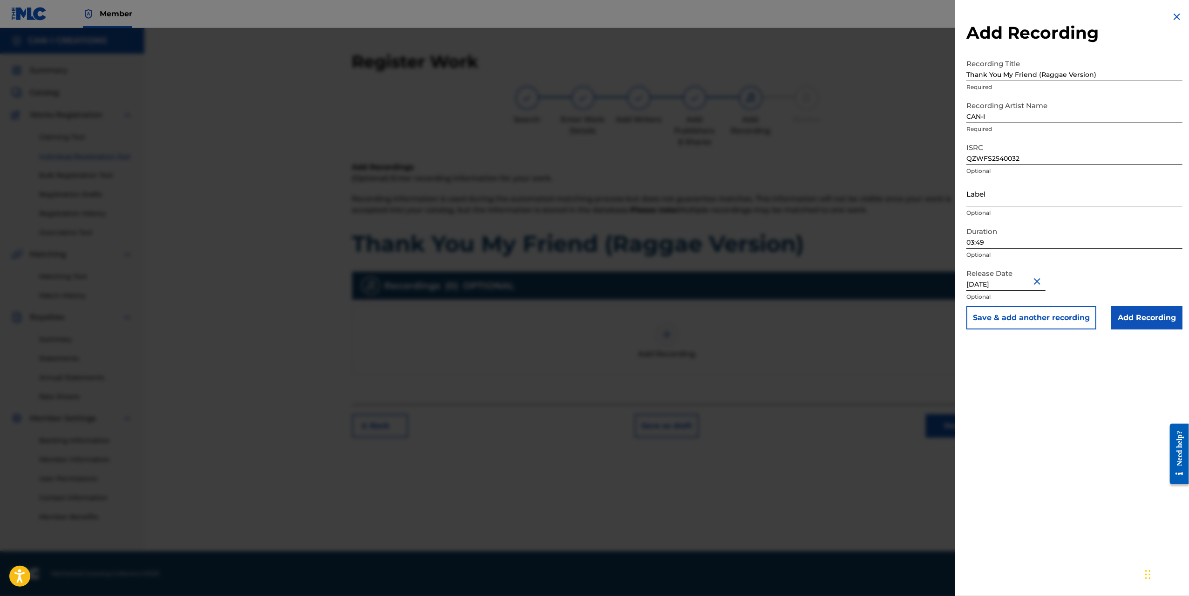
click at [873, 314] on input "Add Recording" at bounding box center [1147, 317] width 71 height 23
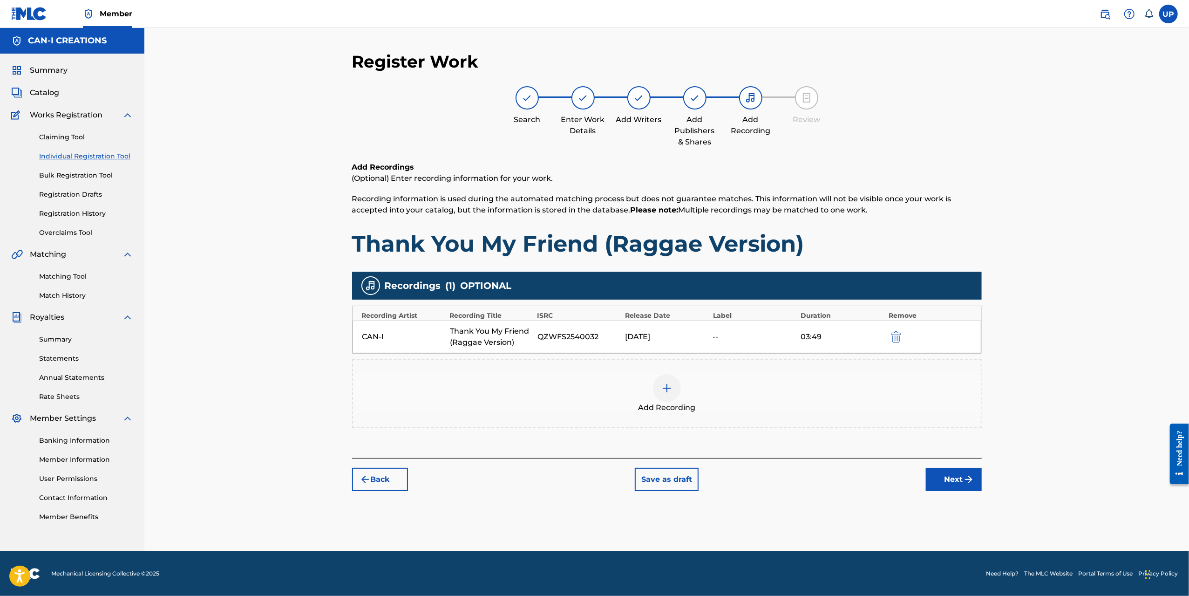
click at [873, 482] on button "Next" at bounding box center [954, 479] width 56 height 23
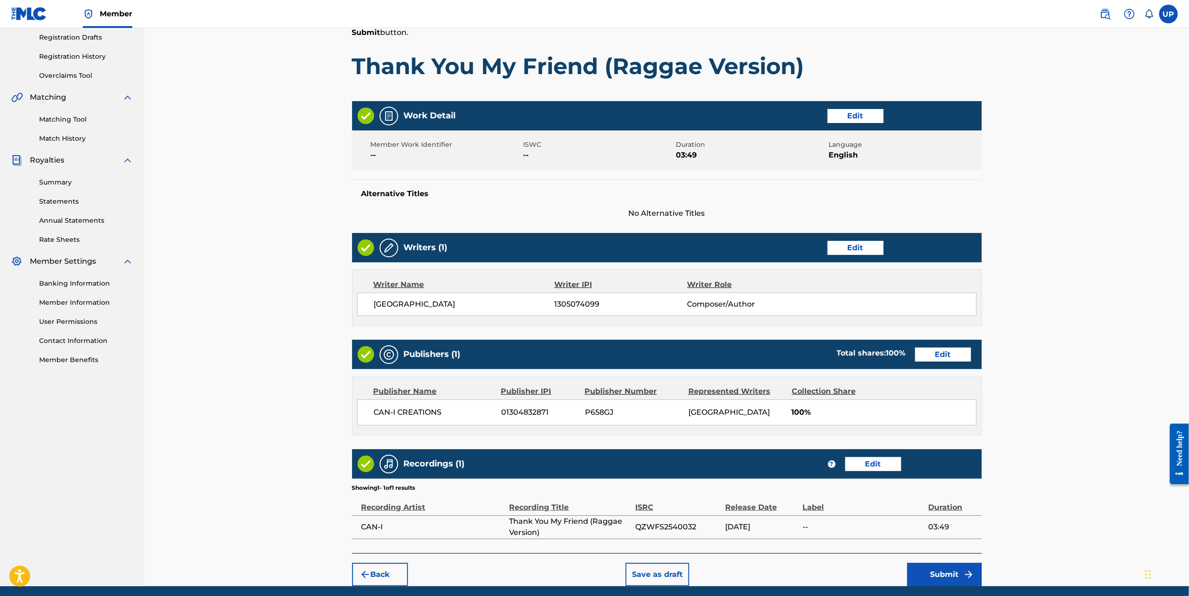
scroll to position [143, 0]
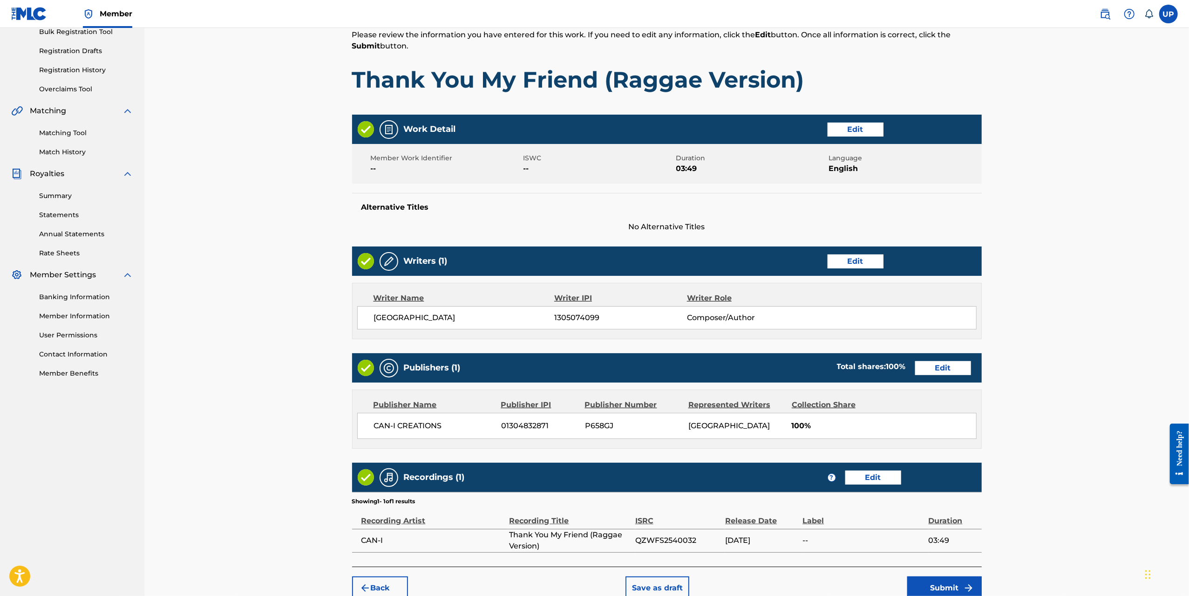
click at [873, 507] on button "Submit" at bounding box center [944, 587] width 75 height 23
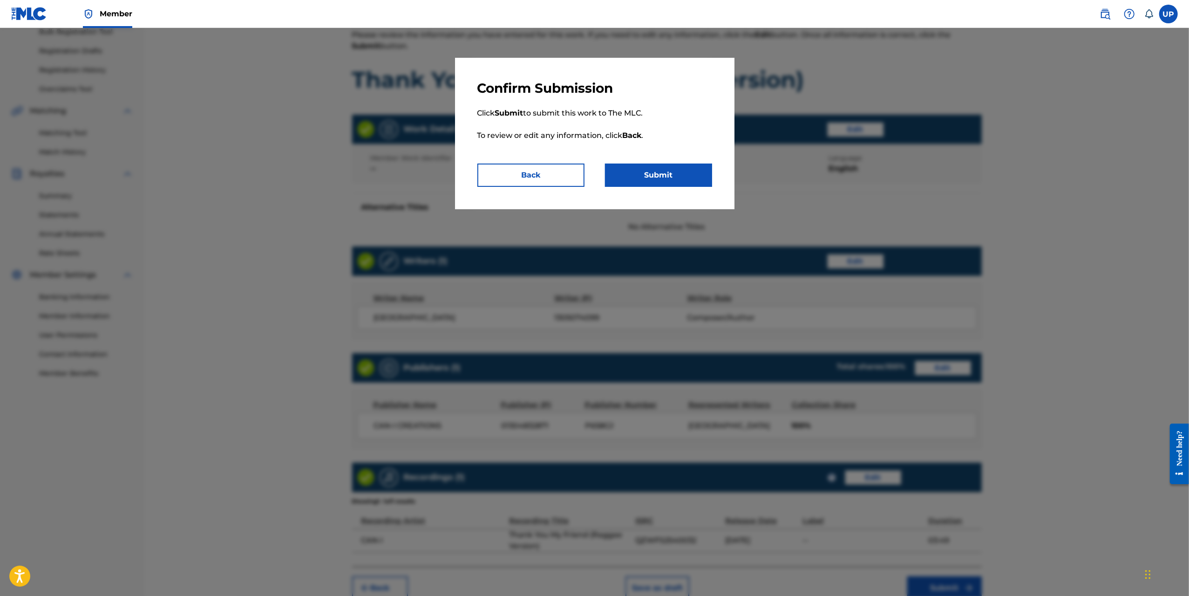
click at [645, 184] on button "Submit" at bounding box center [658, 175] width 107 height 23
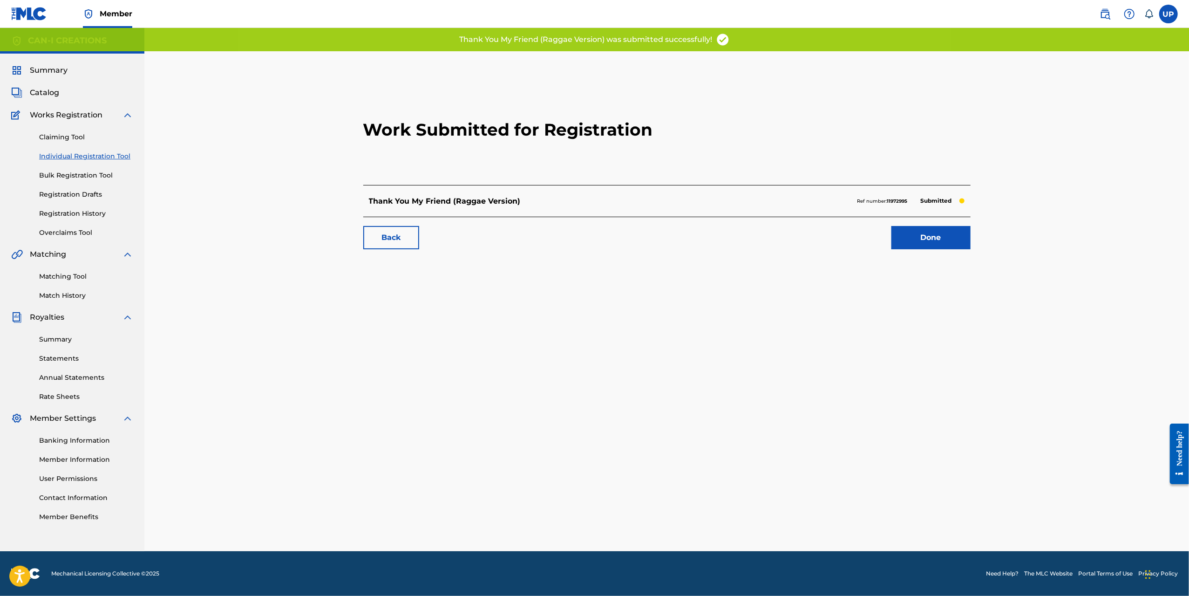
click at [873, 238] on link "Done" at bounding box center [931, 237] width 79 height 23
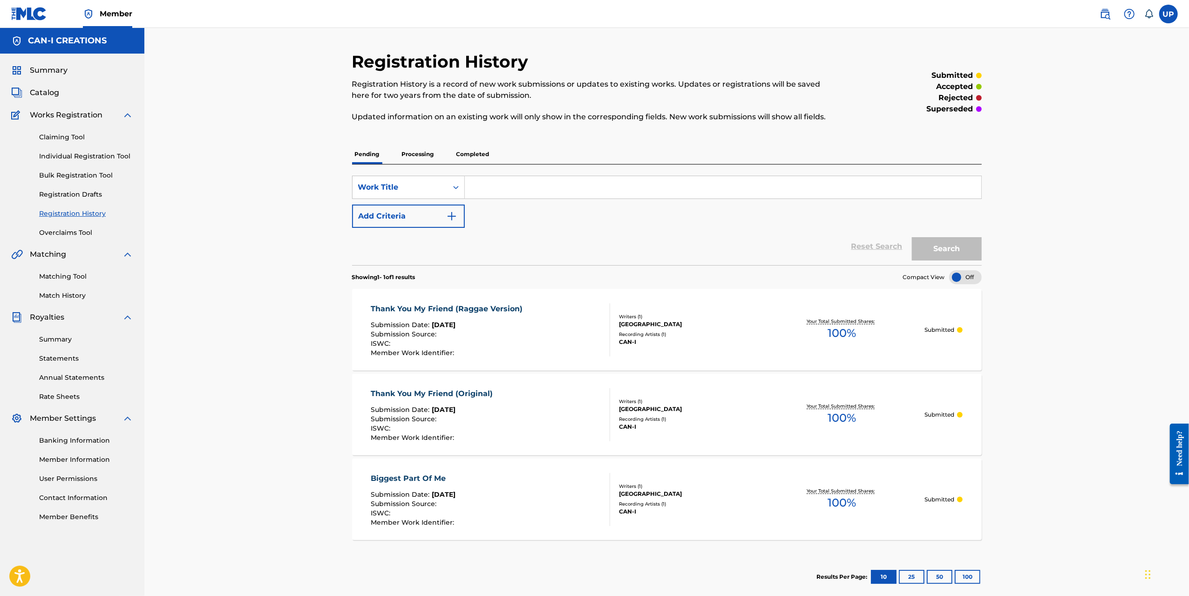
click at [91, 157] on link "Individual Registration Tool" at bounding box center [86, 156] width 94 height 10
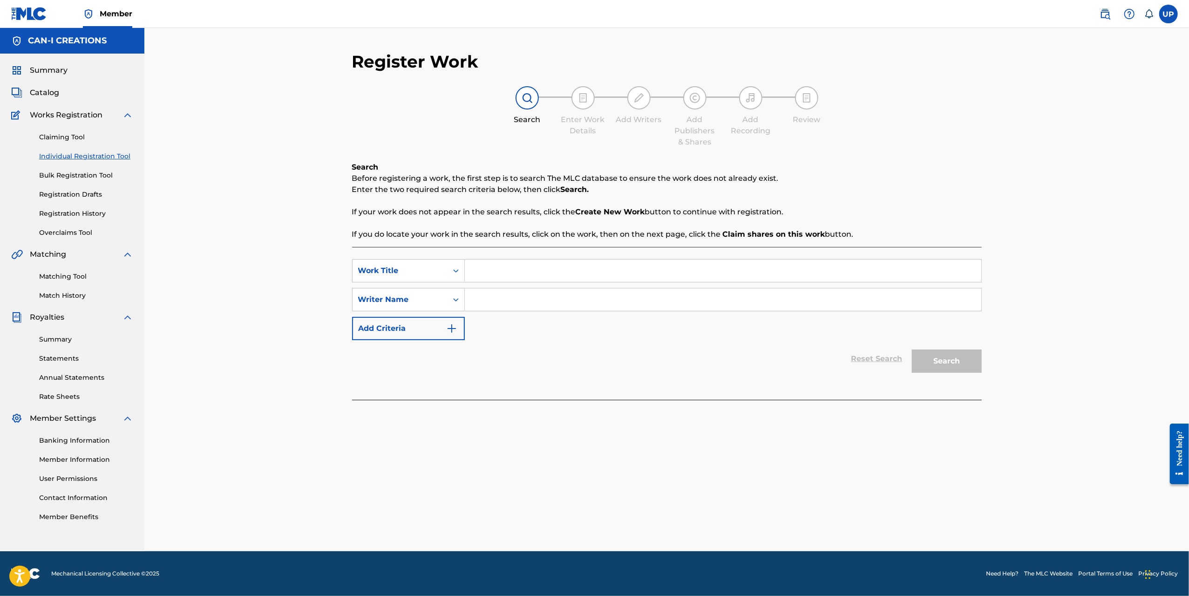
click at [510, 270] on input "Search Form" at bounding box center [723, 270] width 517 height 22
paste input "Thank You My Friend (Duet Version)"
type input "Thank You My Friend (Duet Version)"
click at [517, 296] on input "Search Form" at bounding box center [723, 299] width 517 height 22
type input "[GEOGRAPHIC_DATA]"
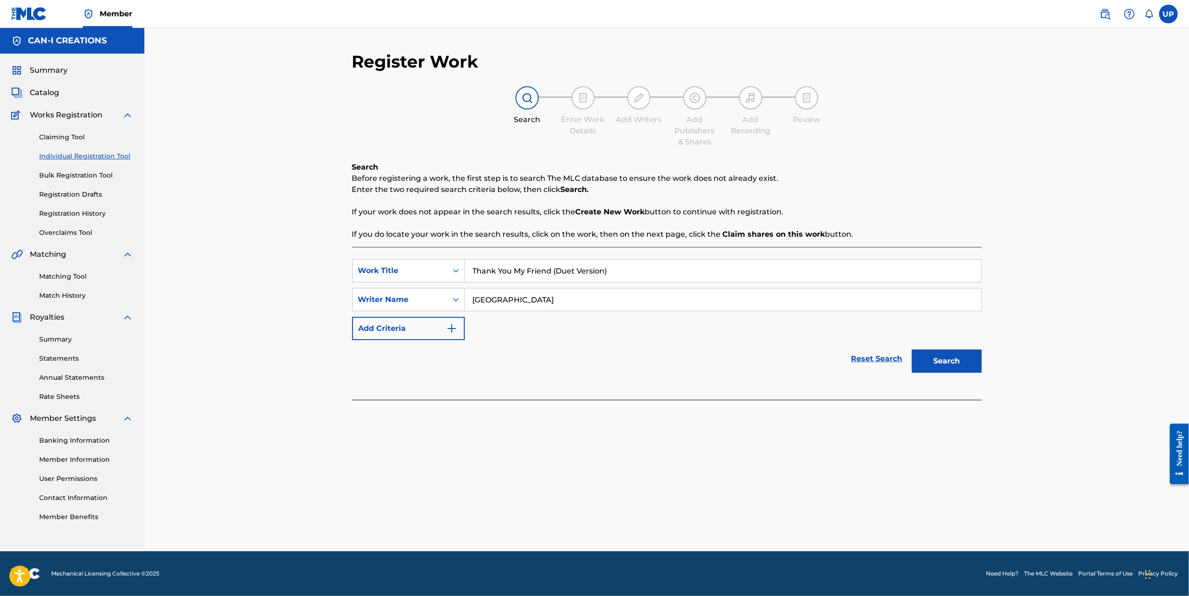
click at [873, 357] on button "Search" at bounding box center [947, 360] width 70 height 23
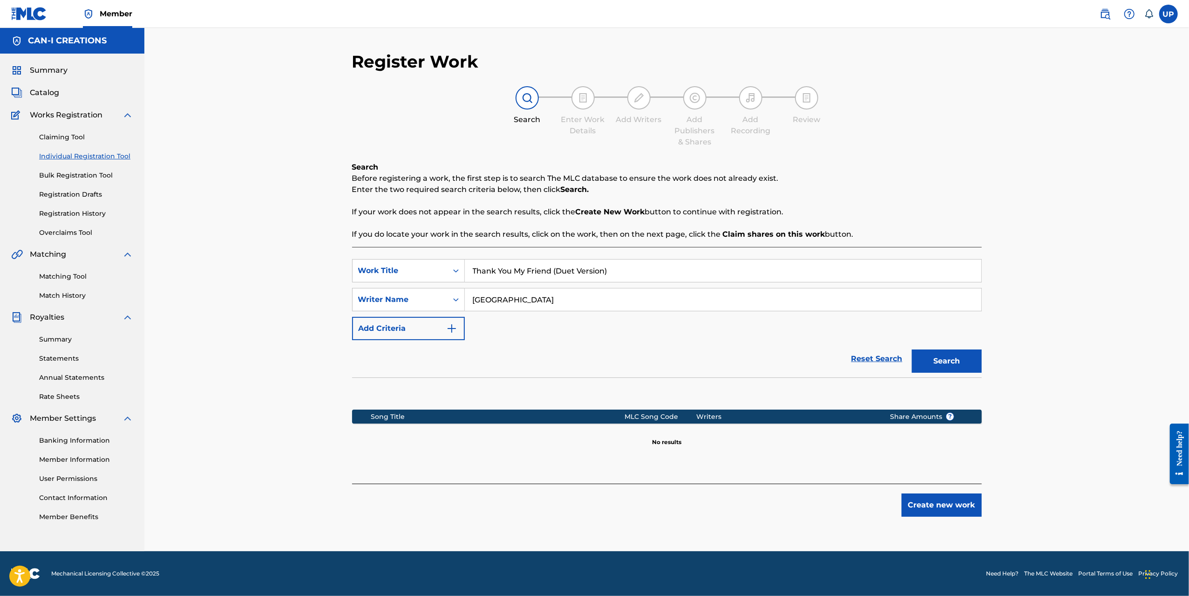
click at [873, 506] on button "Create new work" at bounding box center [942, 504] width 80 height 23
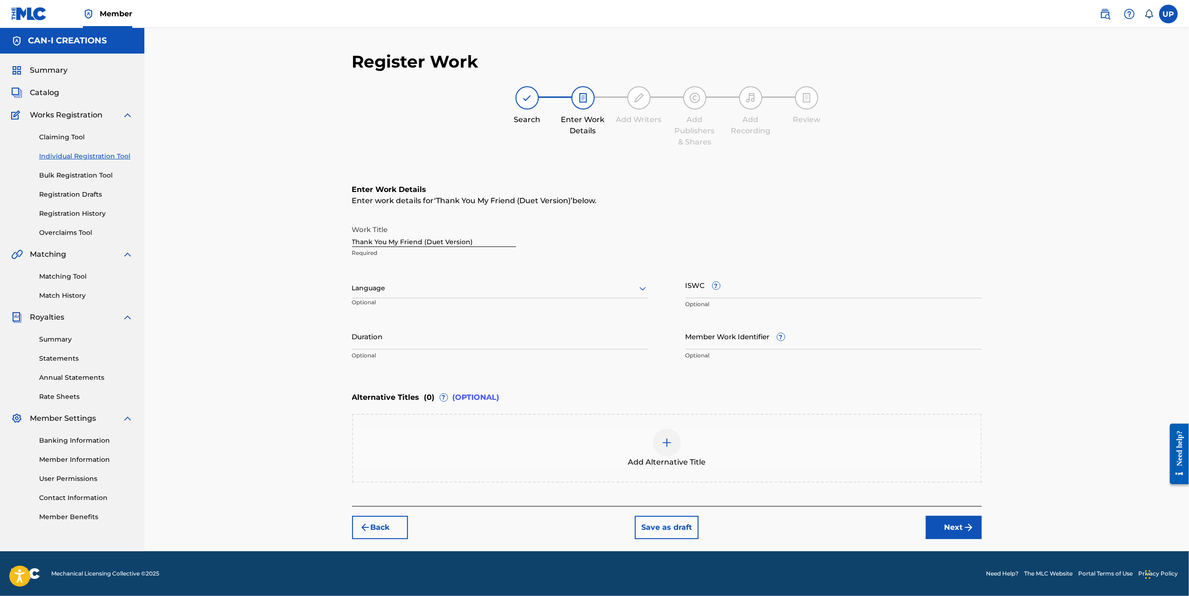
click at [435, 288] on div at bounding box center [500, 288] width 296 height 12
click at [404, 310] on div "English" at bounding box center [500, 308] width 295 height 21
click at [428, 337] on input "Duration" at bounding box center [500, 336] width 296 height 27
click at [443, 342] on input "Duration" at bounding box center [500, 336] width 296 height 27
type input "05:09"
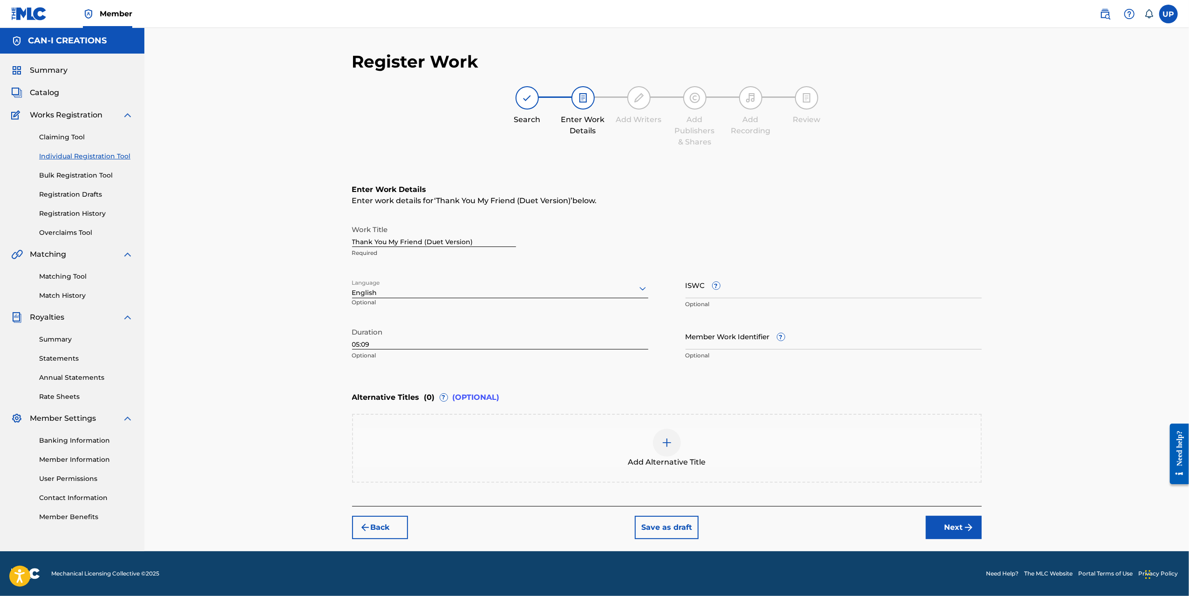
click at [873, 507] on button "Next" at bounding box center [954, 527] width 56 height 23
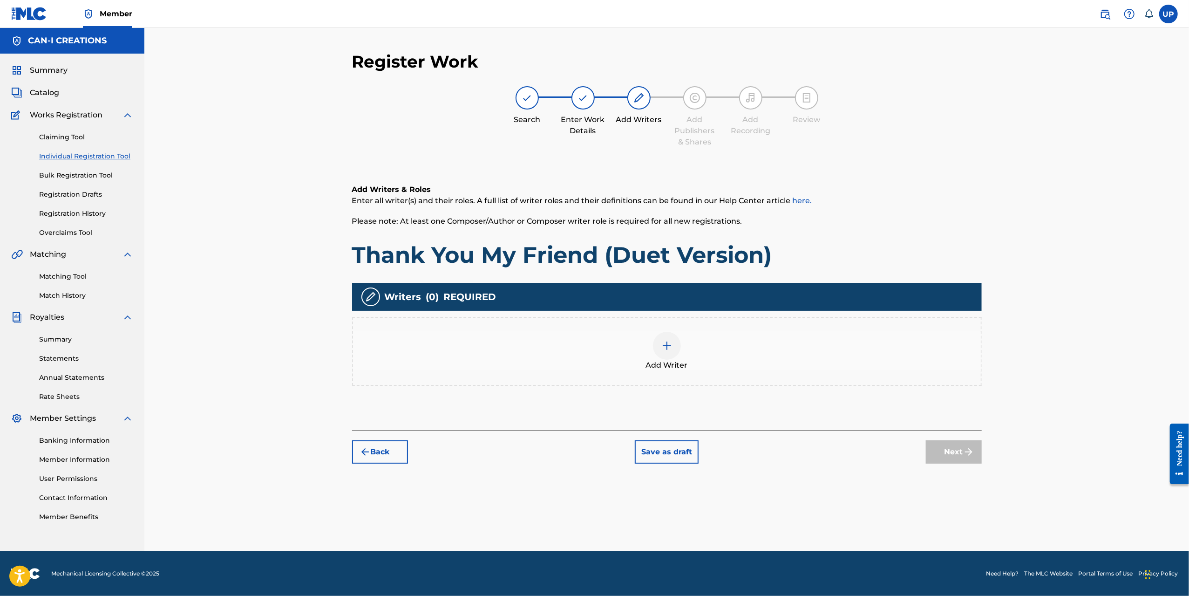
click at [678, 347] on div at bounding box center [667, 346] width 28 height 28
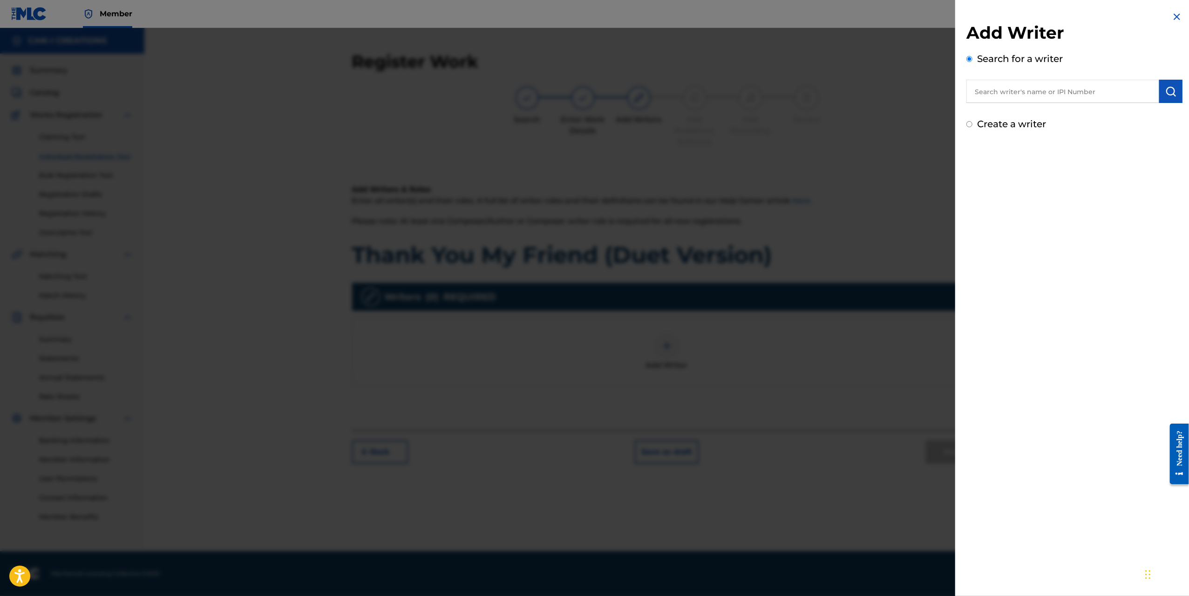
click at [873, 85] on input "text" at bounding box center [1063, 91] width 193 height 23
click at [873, 90] on input "text" at bounding box center [1063, 91] width 193 height 23
type input "[GEOGRAPHIC_DATA]"
click at [873, 89] on img "submit" at bounding box center [1171, 91] width 11 height 11
click at [873, 95] on img "submit" at bounding box center [1171, 91] width 11 height 11
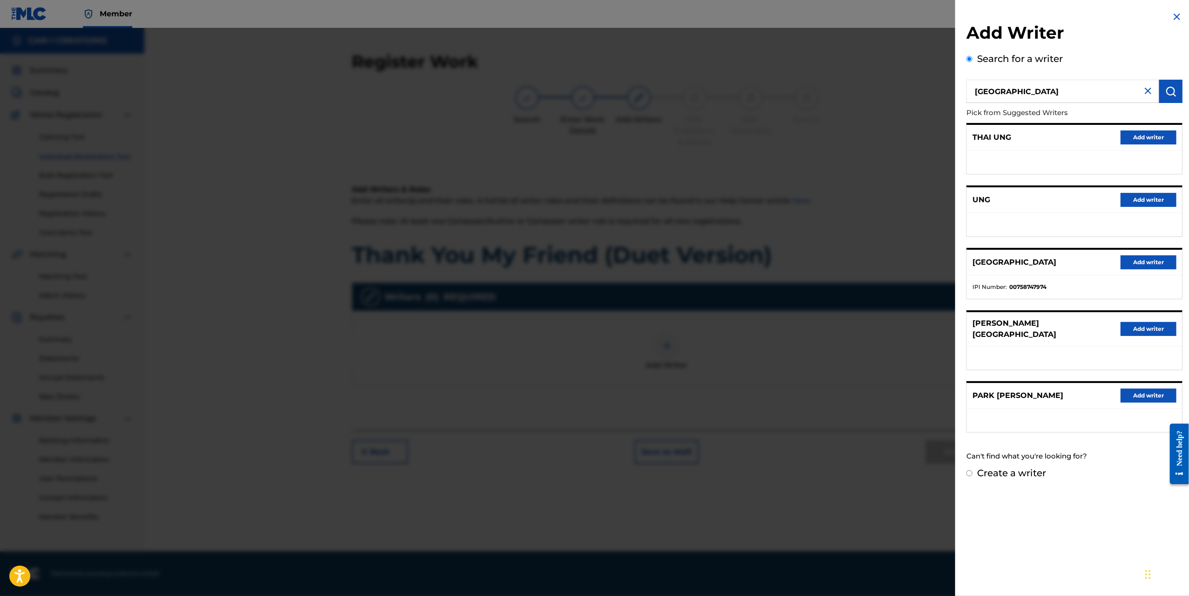
click at [873, 467] on label "Create a writer" at bounding box center [1011, 472] width 69 height 11
radio input "true"
click at [873, 470] on input "Create a writer" at bounding box center [970, 473] width 6 height 6
radio input "false"
radio input "true"
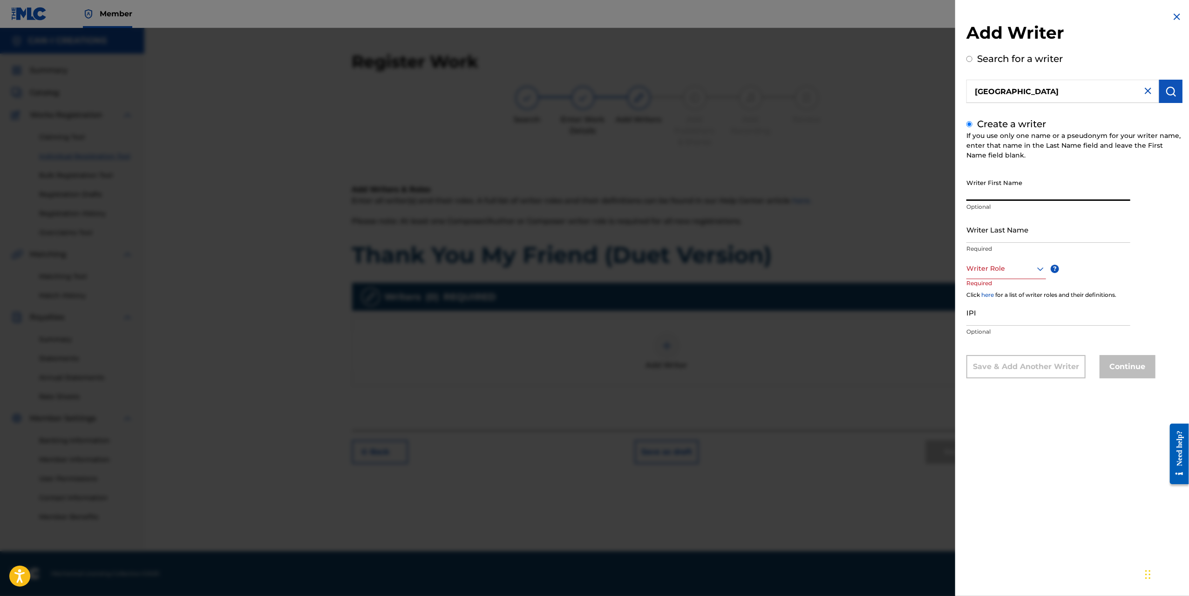
click at [873, 183] on input "Writer First Name" at bounding box center [1049, 187] width 164 height 27
type input "Ung"
type input "Park"
click at [873, 273] on div at bounding box center [1007, 269] width 80 height 12
click at [873, 286] on div "Composer/Author" at bounding box center [1006, 289] width 79 height 21
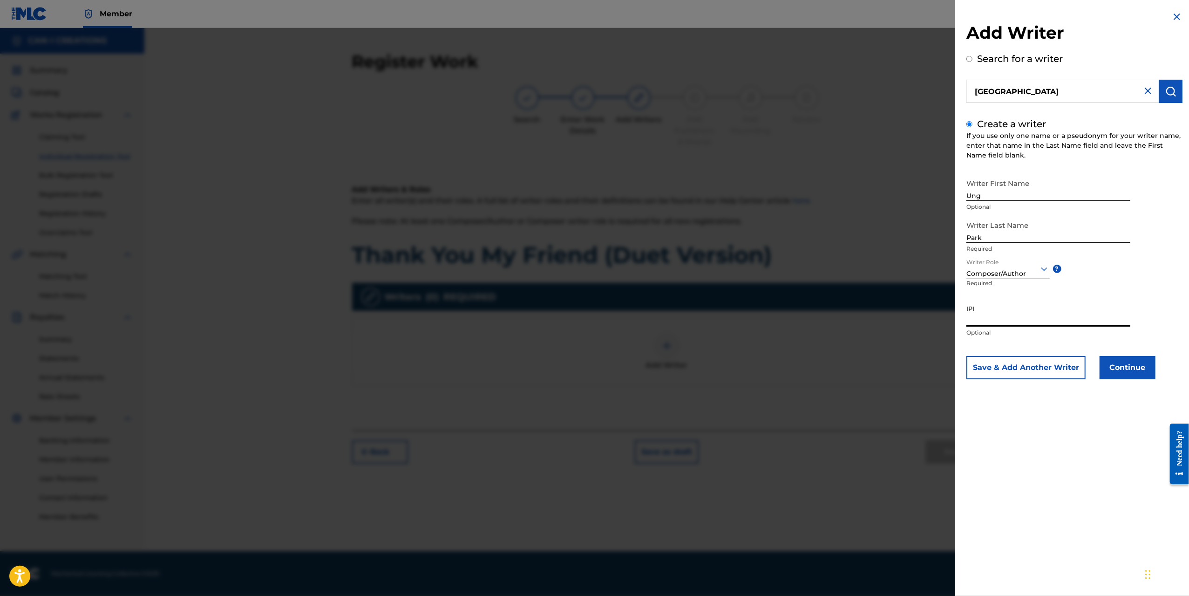
click at [873, 321] on input "IPI" at bounding box center [1049, 313] width 164 height 27
click at [873, 314] on input "IPI" at bounding box center [1049, 313] width 164 height 27
paste input "1305074099"
type input "1305074099"
click at [873, 371] on button "Continue" at bounding box center [1128, 367] width 56 height 23
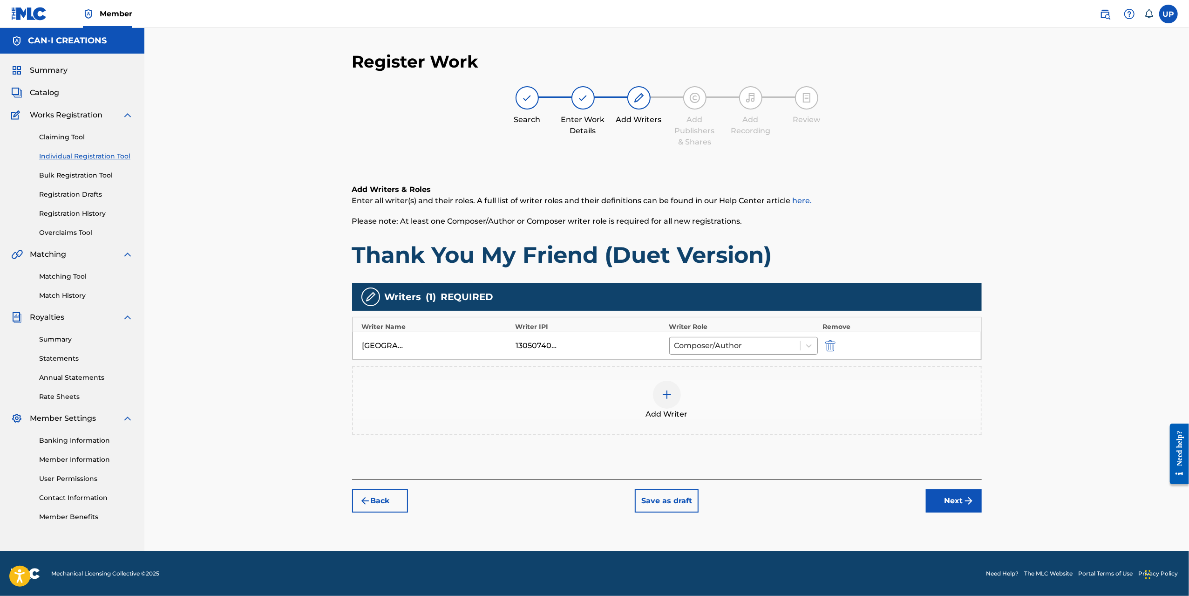
click at [873, 501] on button "Next" at bounding box center [954, 500] width 56 height 23
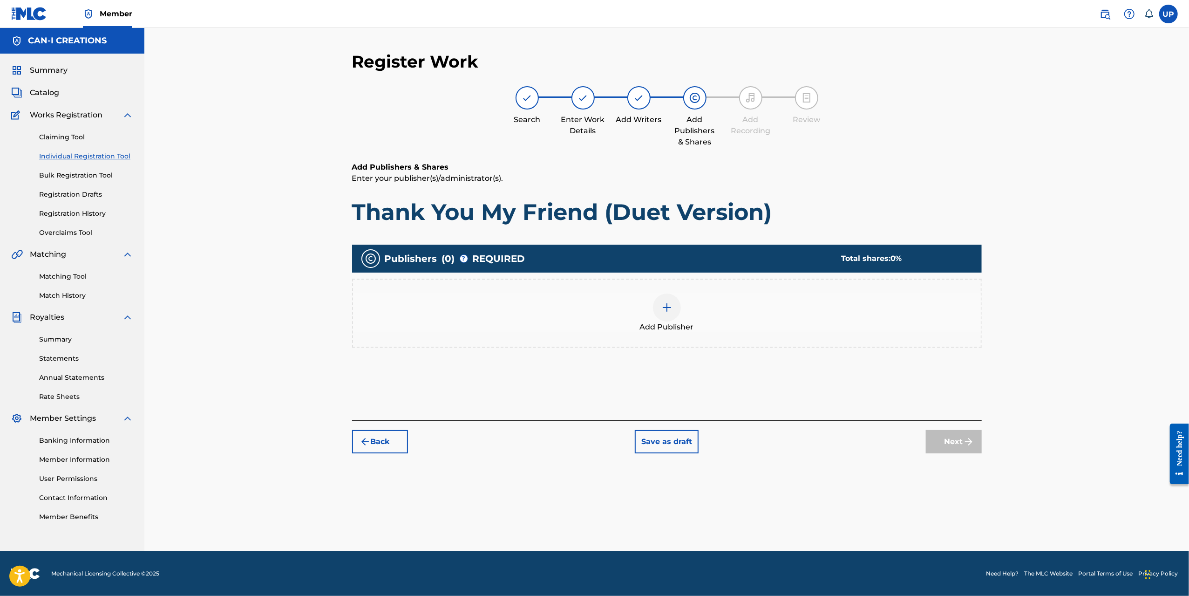
click at [663, 315] on div at bounding box center [667, 307] width 28 height 28
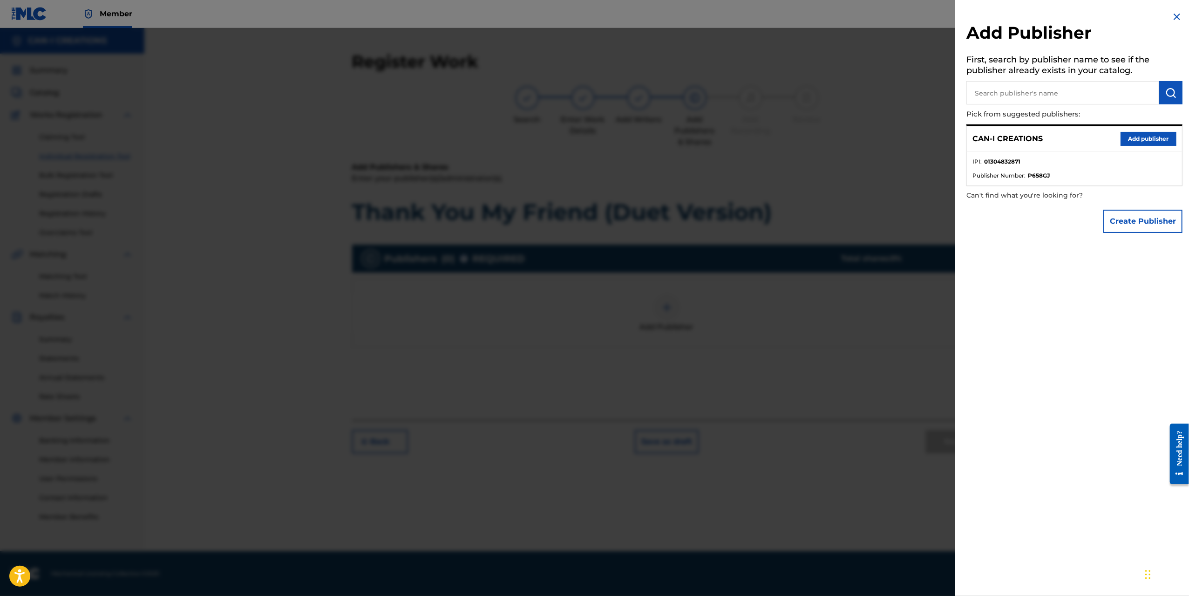
click at [873, 136] on button "Add publisher" at bounding box center [1149, 139] width 56 height 14
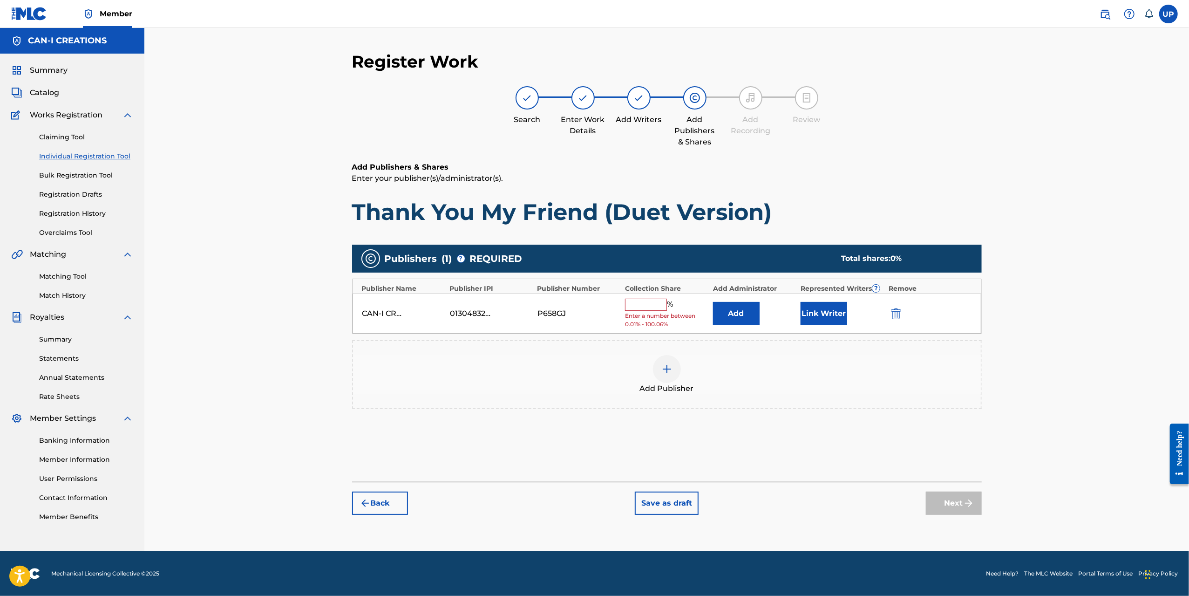
click at [830, 314] on button "Link Writer" at bounding box center [824, 313] width 47 height 23
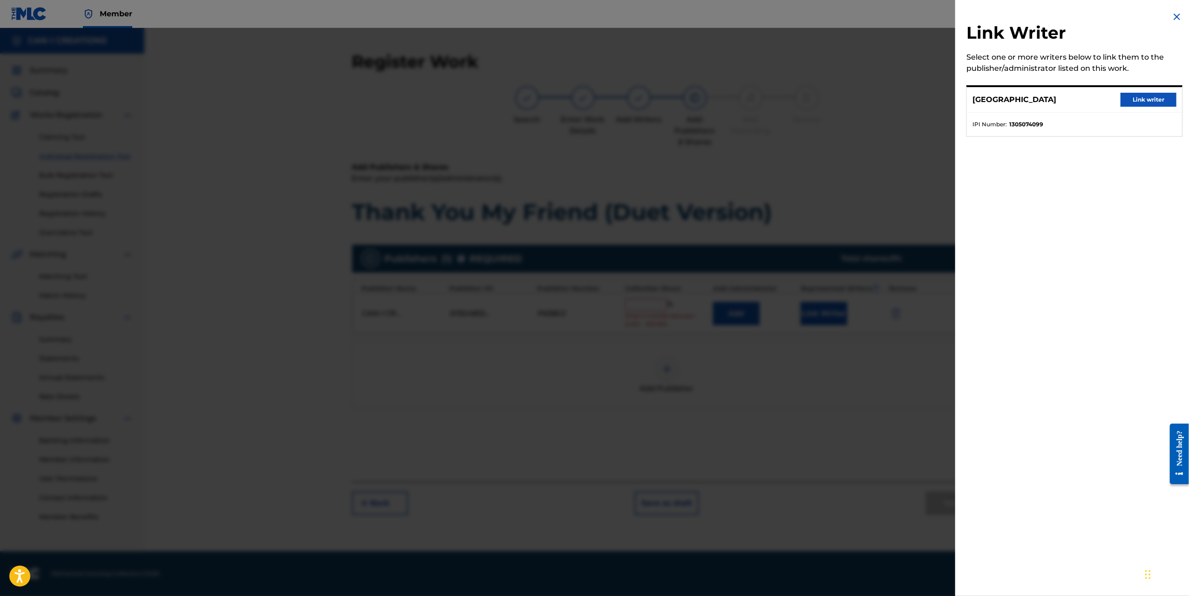
click at [873, 94] on button "Link writer" at bounding box center [1149, 100] width 56 height 14
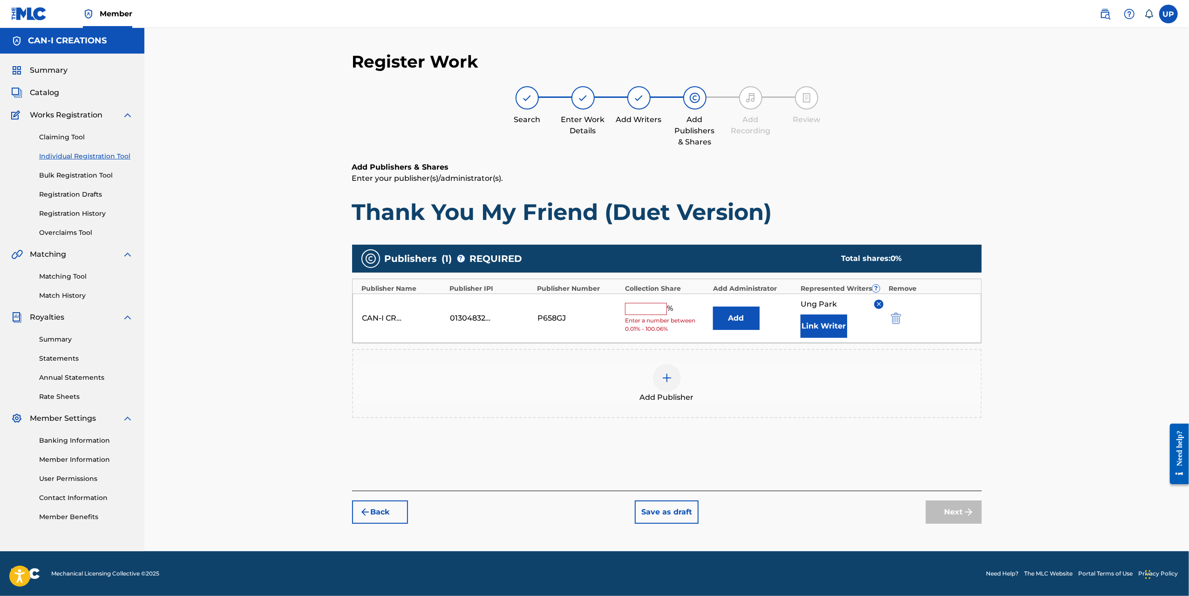
click at [650, 312] on input "text" at bounding box center [646, 309] width 42 height 12
type input "100"
click at [873, 507] on button "Next" at bounding box center [954, 511] width 56 height 23
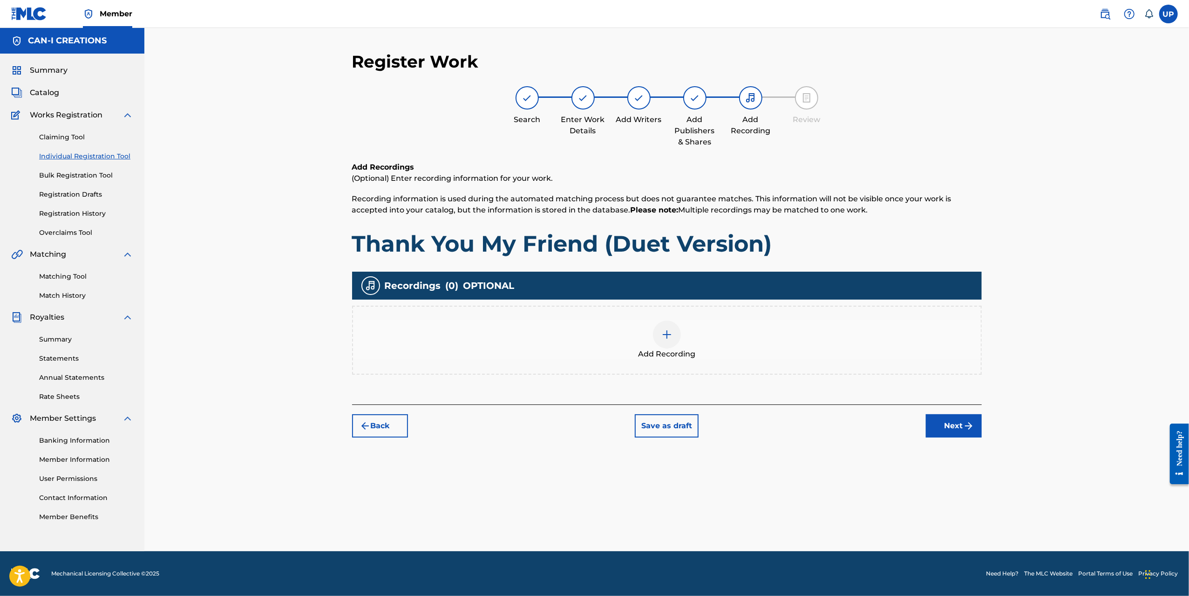
click at [668, 333] on img at bounding box center [667, 334] width 11 height 11
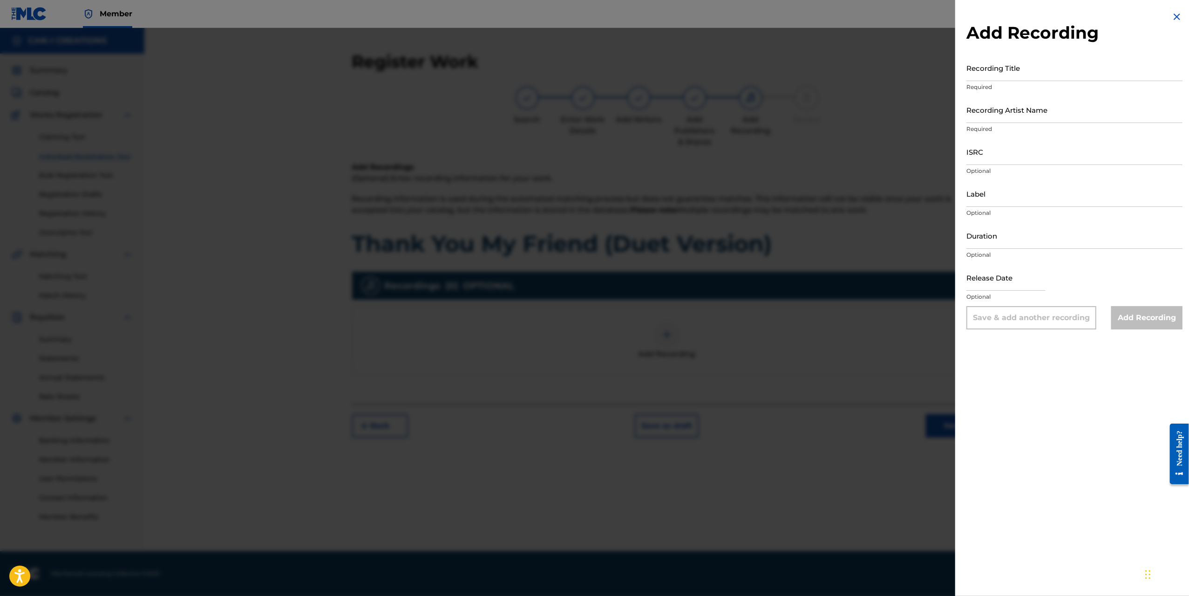
click at [873, 60] on input "Recording Title" at bounding box center [1075, 68] width 216 height 27
paste input "Thank You My Friend (Duet Version)"
type input "Thank You My Friend (Duet Version)"
click at [873, 116] on input "Recording Artist Name" at bounding box center [1075, 109] width 216 height 27
type input "CAN-I"
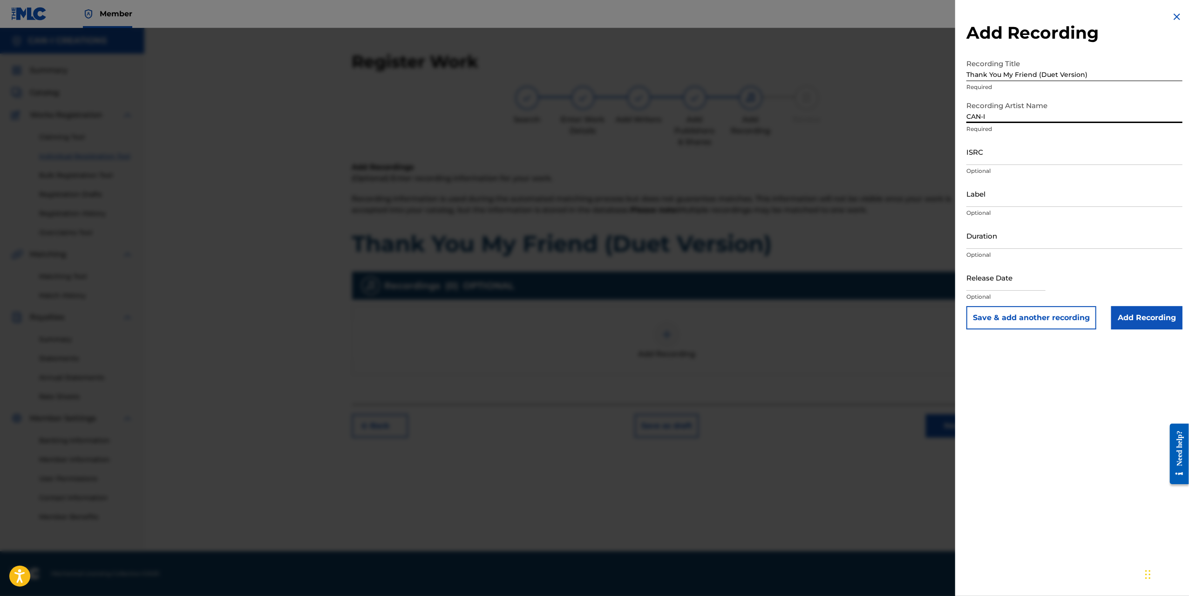
click at [873, 155] on input "ISRC" at bounding box center [1075, 151] width 216 height 27
click at [873, 160] on input "ISRC" at bounding box center [1075, 151] width 216 height 27
paste input "QZWFS2540033"
type input "QZWFS2540033"
click at [873, 198] on input "Label" at bounding box center [1075, 193] width 216 height 27
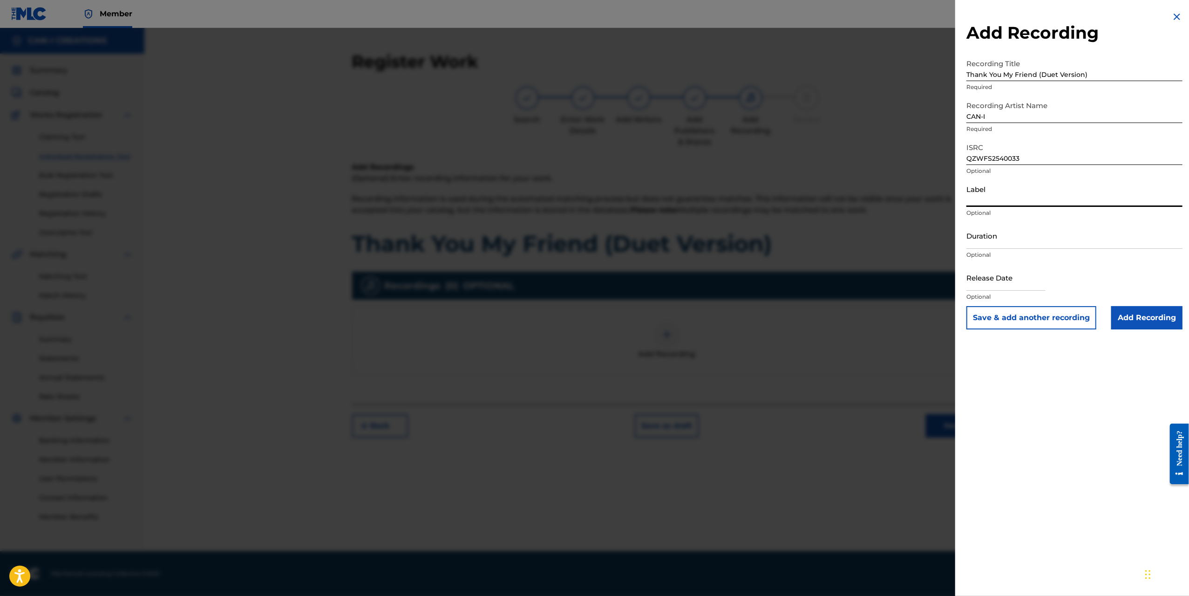
click at [873, 238] on input "Duration" at bounding box center [1075, 235] width 216 height 27
type input "05:09"
click at [873, 272] on input "text" at bounding box center [1006, 277] width 79 height 27
select select "7"
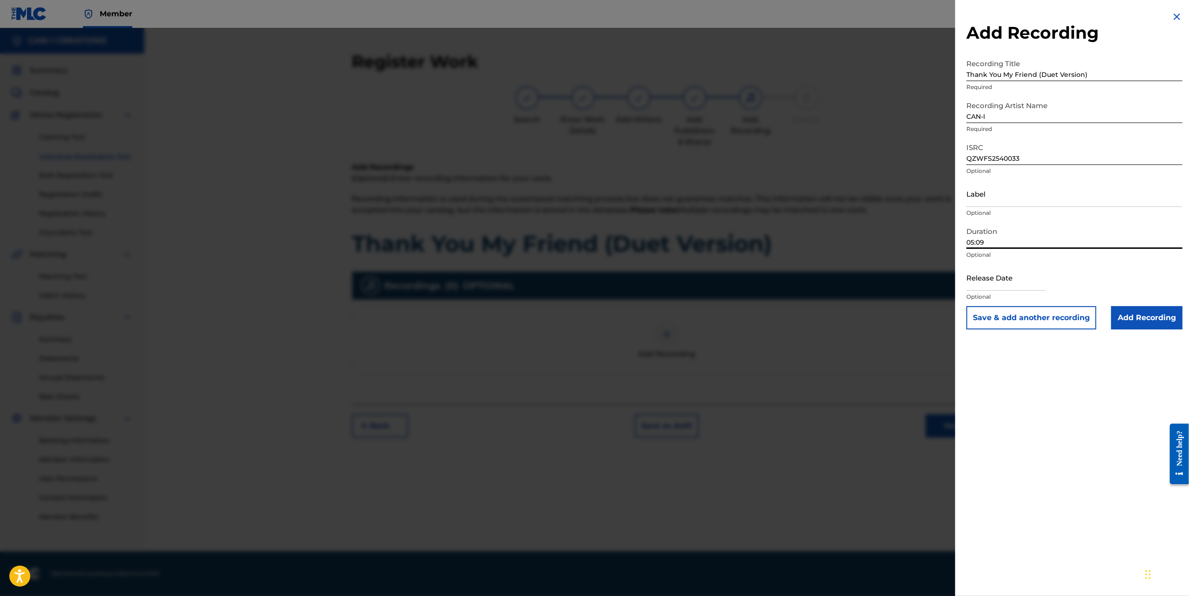
select select "2025"
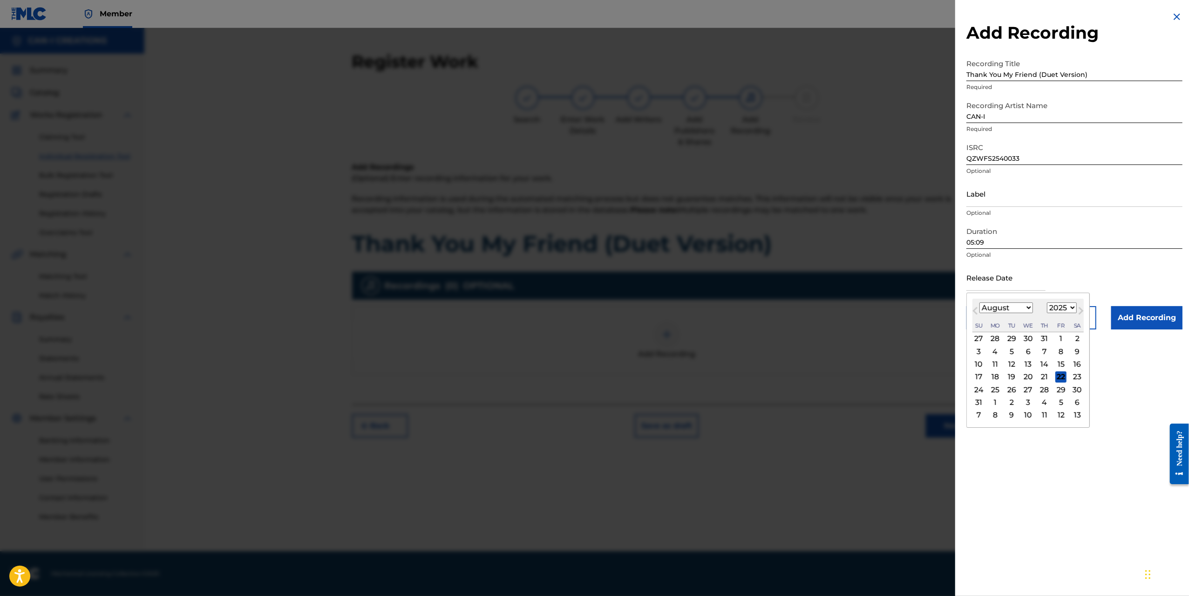
click at [873, 352] on div "4" at bounding box center [995, 351] width 11 height 11
type input "August 4 2025"
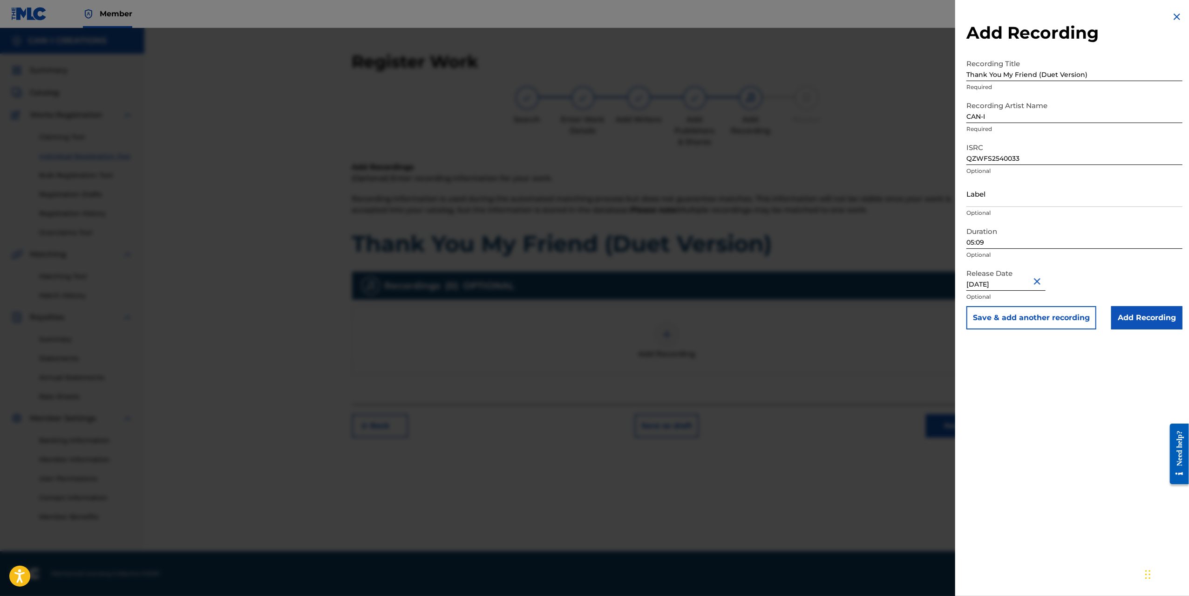
click at [873, 325] on input "Add Recording" at bounding box center [1147, 317] width 71 height 23
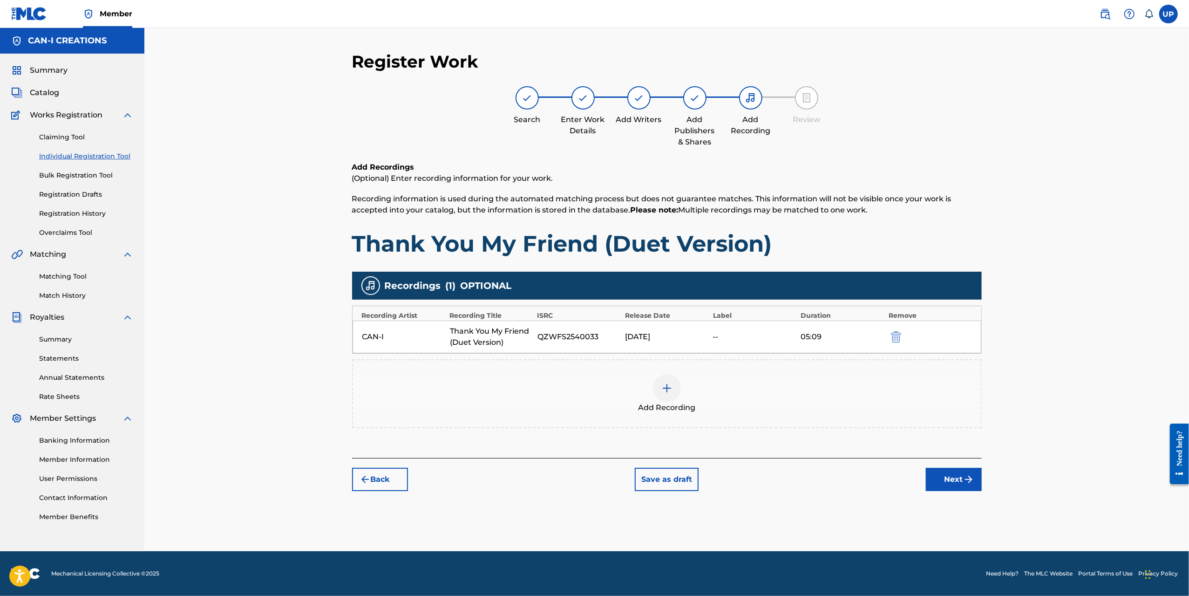
click at [873, 468] on button "Next" at bounding box center [954, 479] width 56 height 23
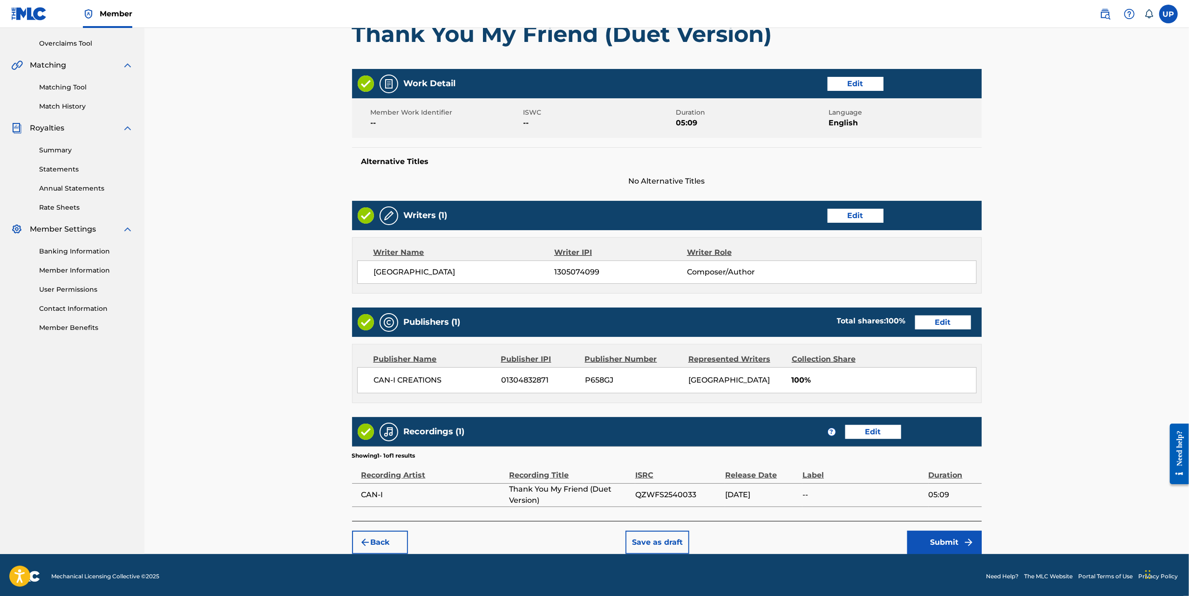
scroll to position [190, 0]
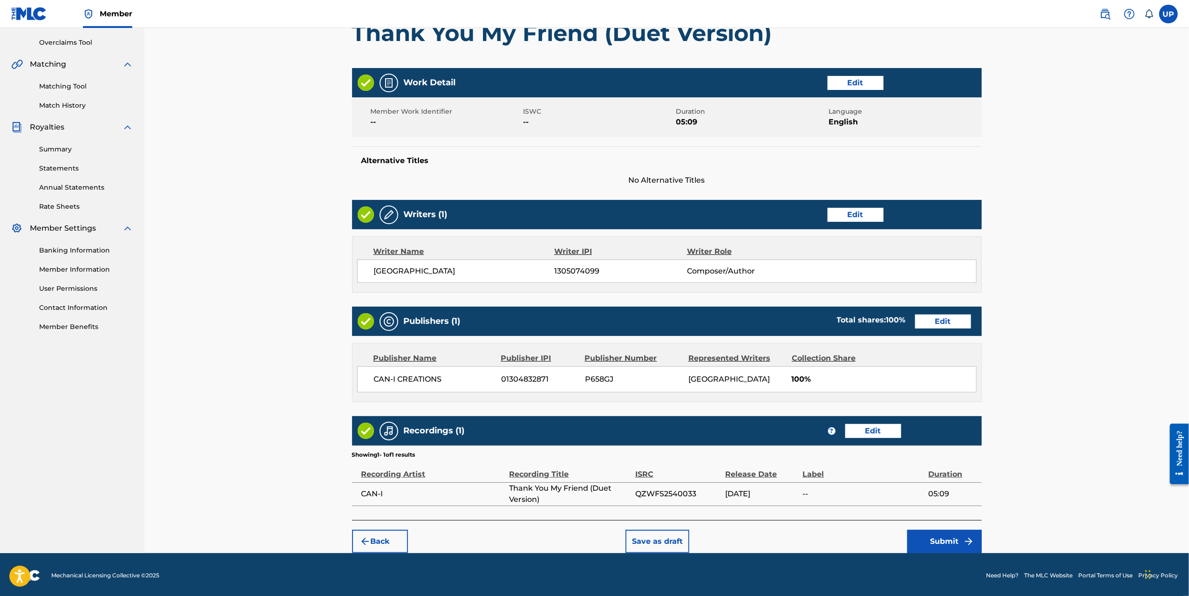
click at [873, 507] on button "Submit" at bounding box center [944, 541] width 75 height 23
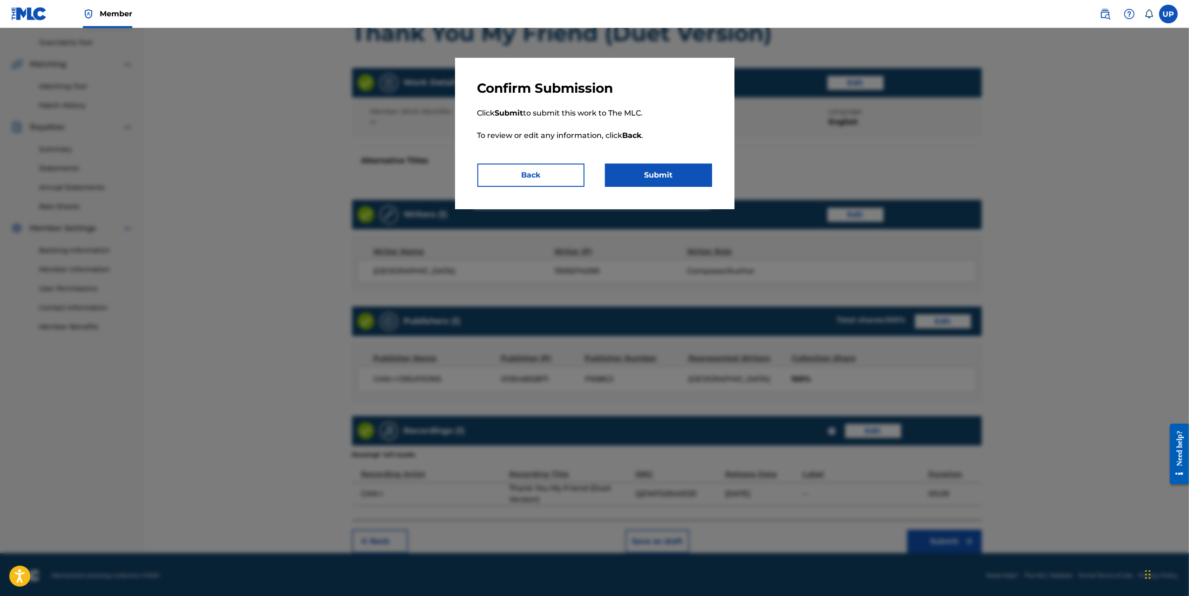
click at [682, 170] on button "Submit" at bounding box center [658, 175] width 107 height 23
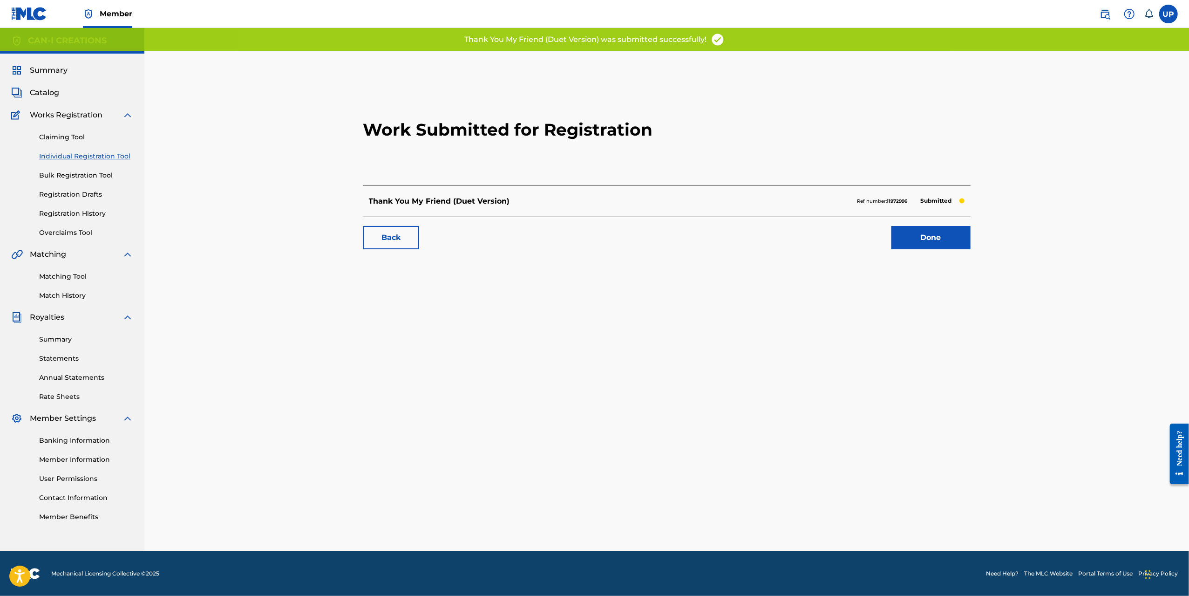
click at [873, 233] on link "Done" at bounding box center [931, 237] width 79 height 23
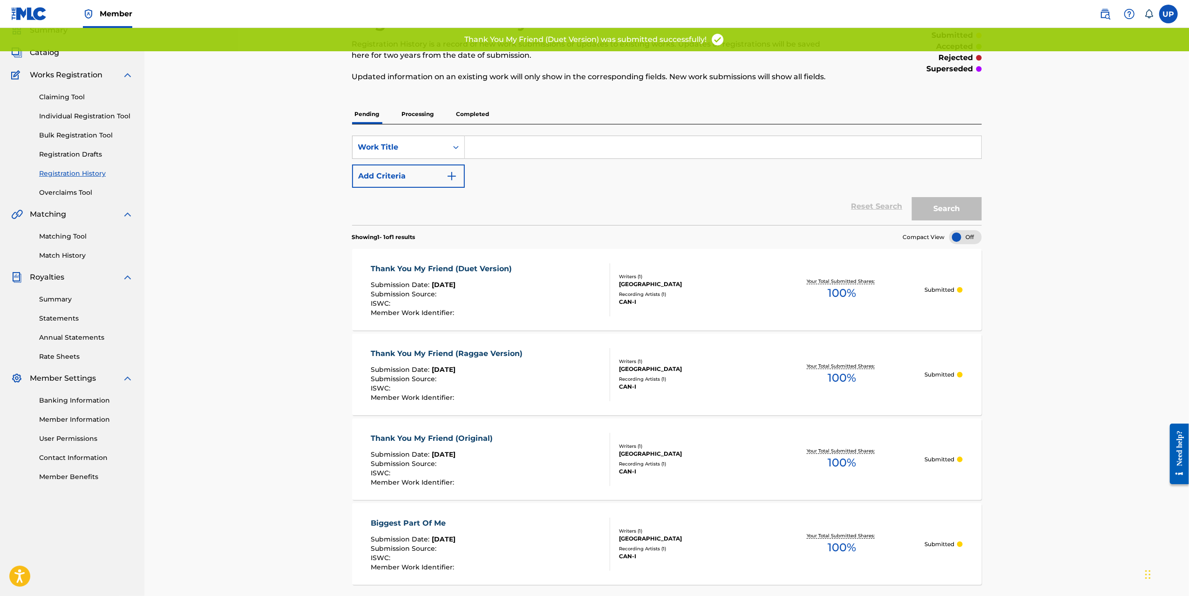
scroll to position [93, 0]
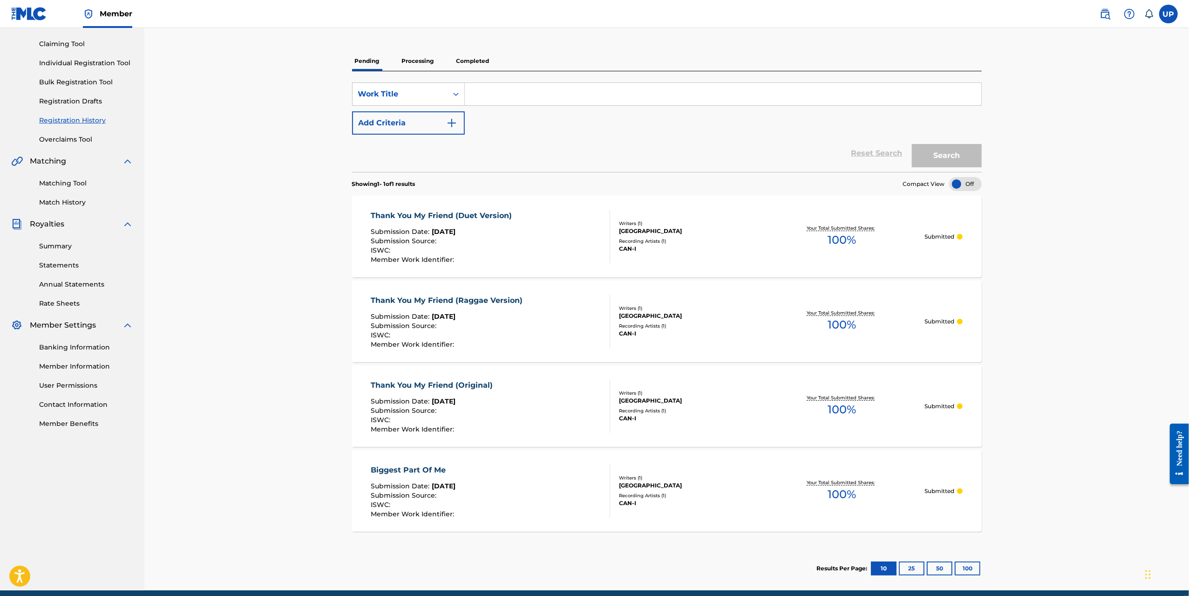
click at [96, 62] on link "Individual Registration Tool" at bounding box center [86, 63] width 94 height 10
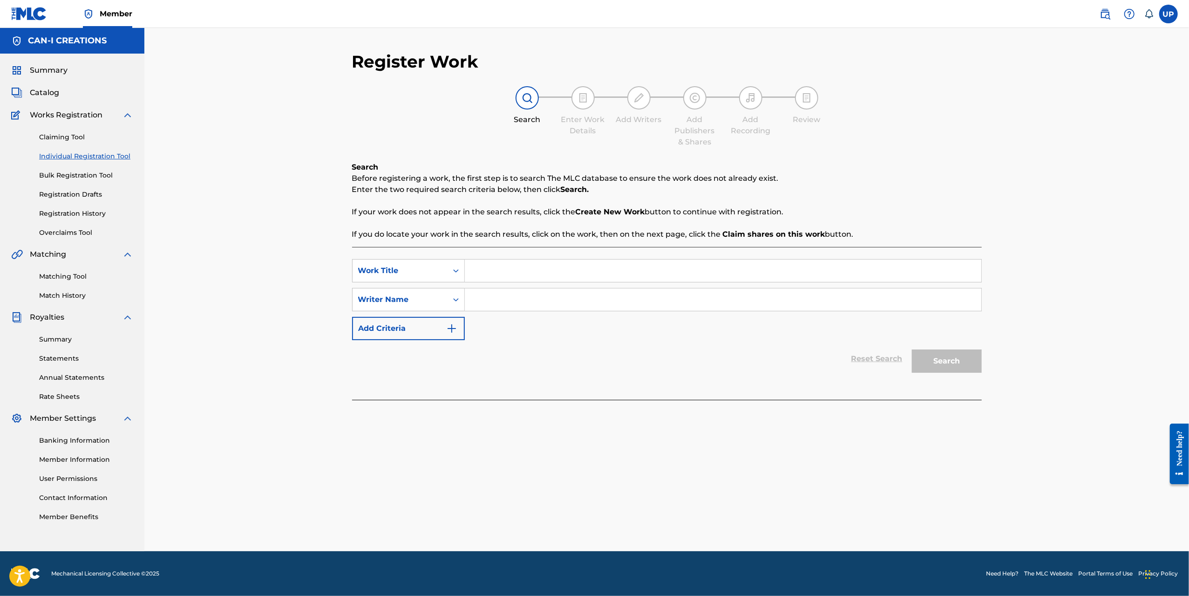
click at [497, 267] on input "Search Form" at bounding box center [723, 270] width 517 height 22
paste input "Thank You My Friend (Indie Pop Version)"
type input "Thank You My Friend (Indie Pop Version)"
click at [503, 297] on input "Search Form" at bounding box center [723, 299] width 517 height 22
type input "[GEOGRAPHIC_DATA]"
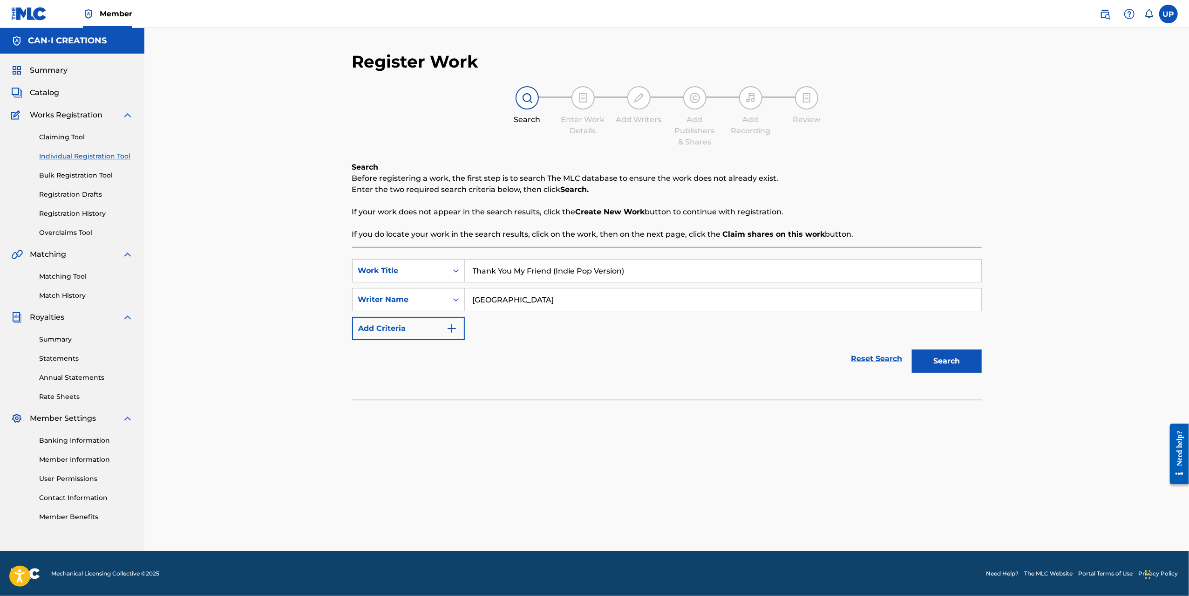
click at [873, 363] on button "Search" at bounding box center [947, 360] width 70 height 23
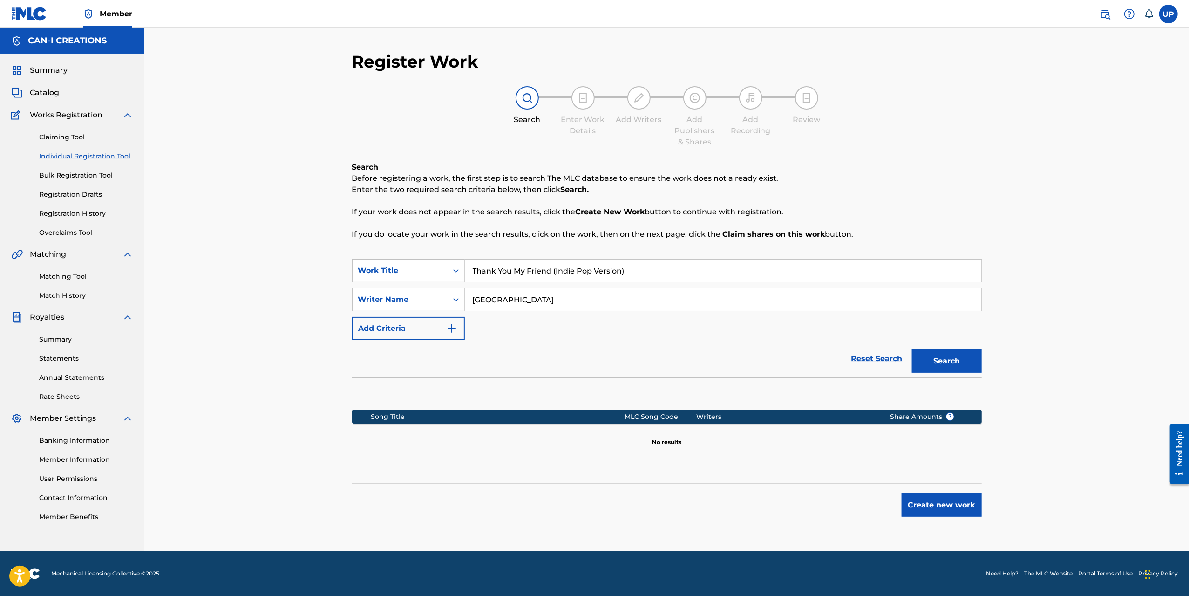
click at [873, 507] on button "Create new work" at bounding box center [942, 504] width 80 height 23
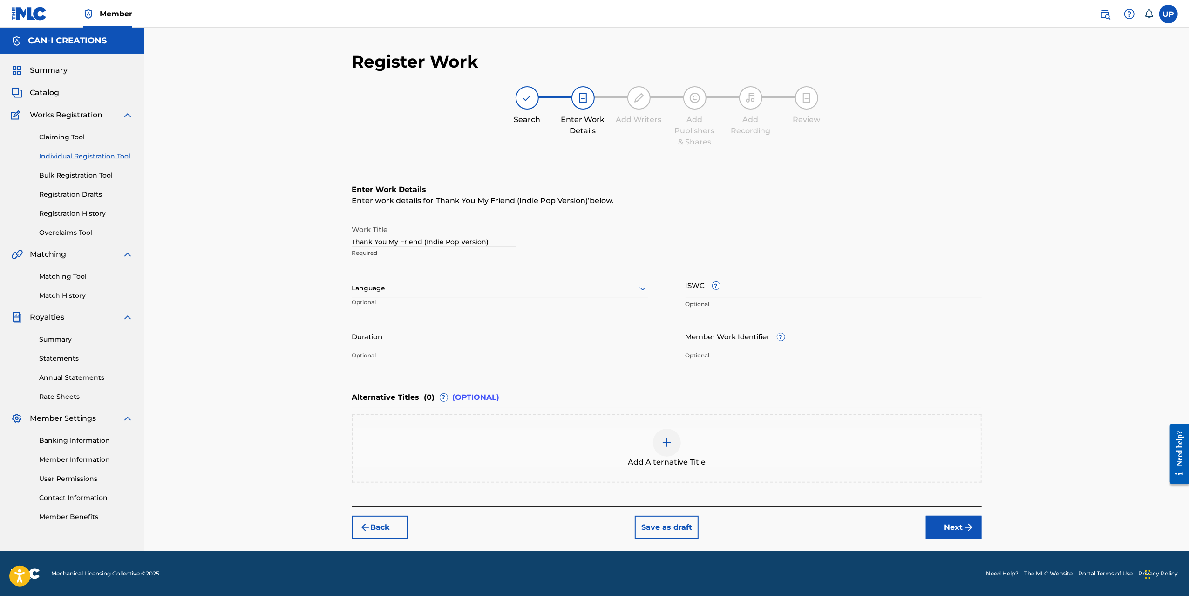
click at [437, 288] on div at bounding box center [500, 288] width 296 height 12
click at [419, 307] on div "English" at bounding box center [500, 308] width 295 height 21
click at [376, 336] on input "Duration" at bounding box center [500, 336] width 296 height 27
click at [405, 335] on input "Duration" at bounding box center [500, 336] width 296 height 27
type input "04:28"
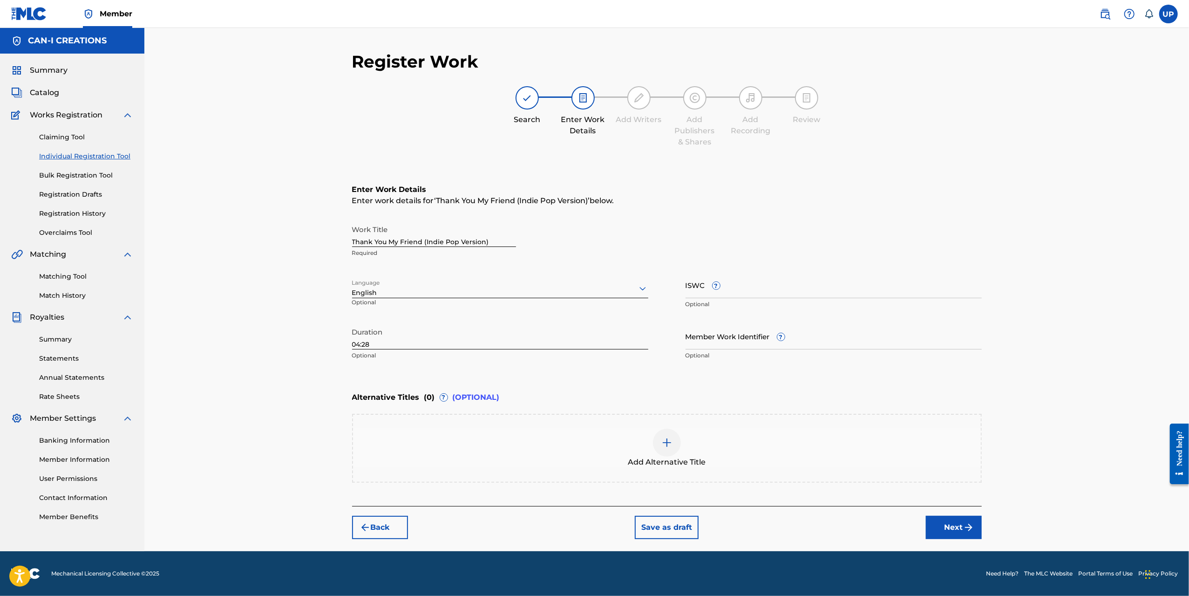
click at [873, 507] on img "submit" at bounding box center [968, 527] width 11 height 11
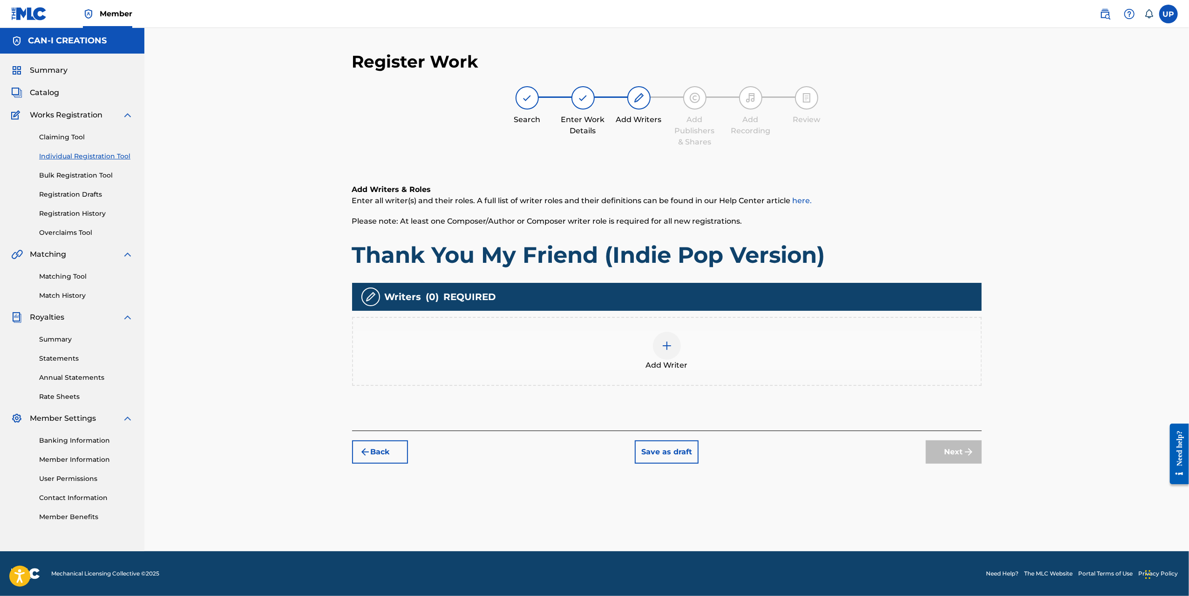
click at [682, 343] on div "Add Writer" at bounding box center [667, 351] width 628 height 39
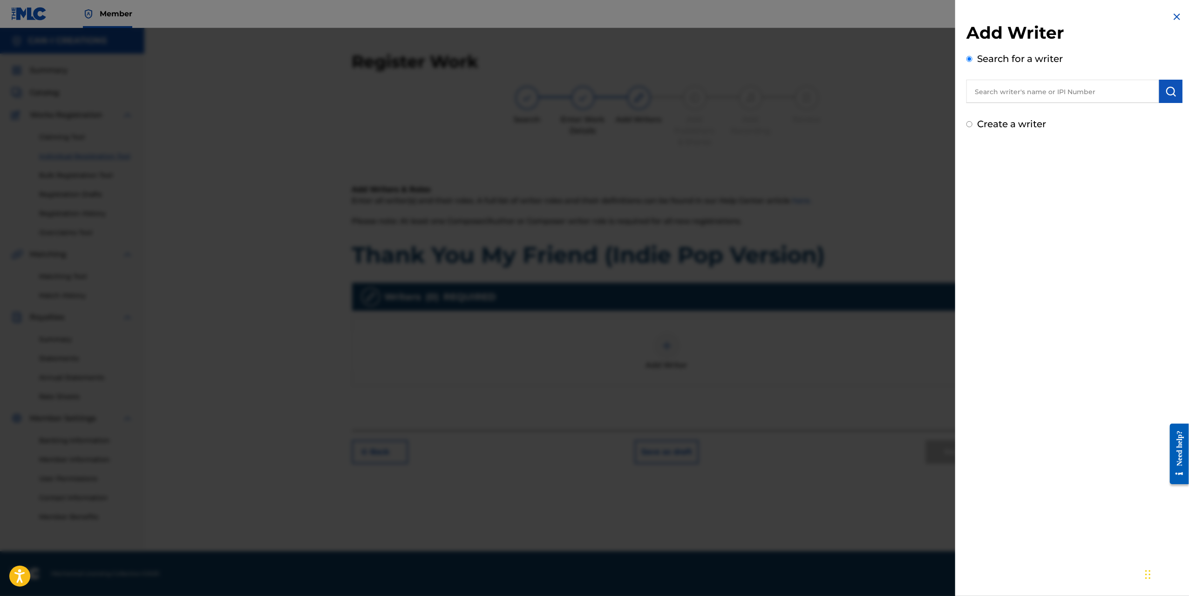
click at [873, 127] on label "Create a writer" at bounding box center [1011, 123] width 69 height 11
radio input "true"
click at [873, 127] on input "Create a writer" at bounding box center [970, 124] width 6 height 6
radio input "false"
radio input "true"
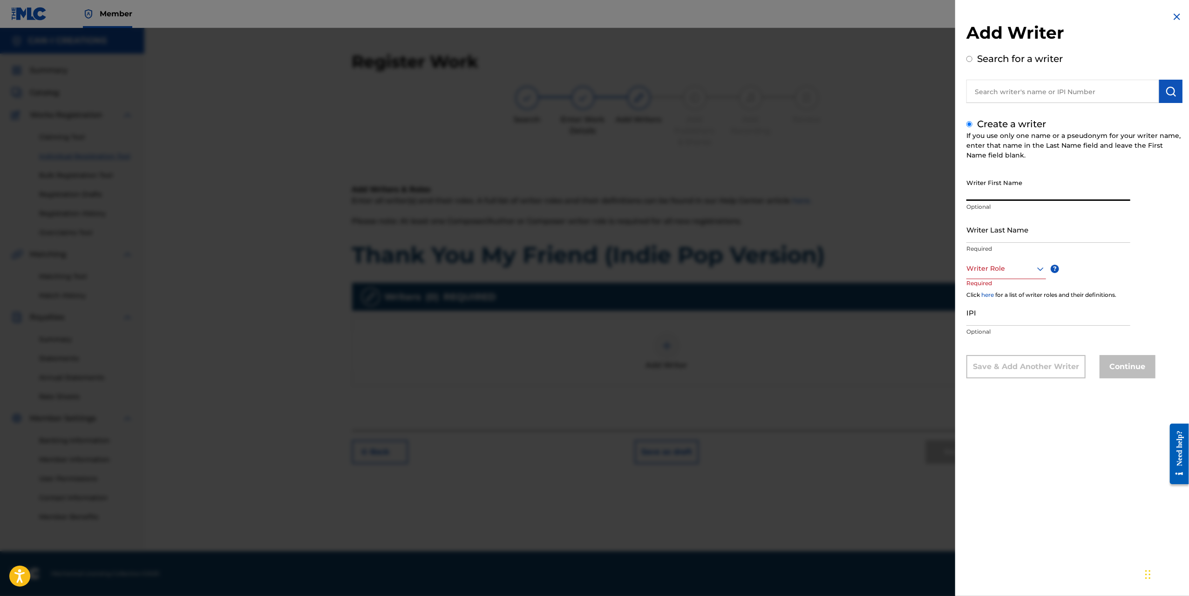
click at [873, 192] on input "Writer First Name" at bounding box center [1049, 187] width 164 height 27
type input "Ung"
type input "Park"
click at [873, 268] on div at bounding box center [1007, 269] width 80 height 12
click at [873, 287] on div "Composer/Author" at bounding box center [1006, 289] width 79 height 21
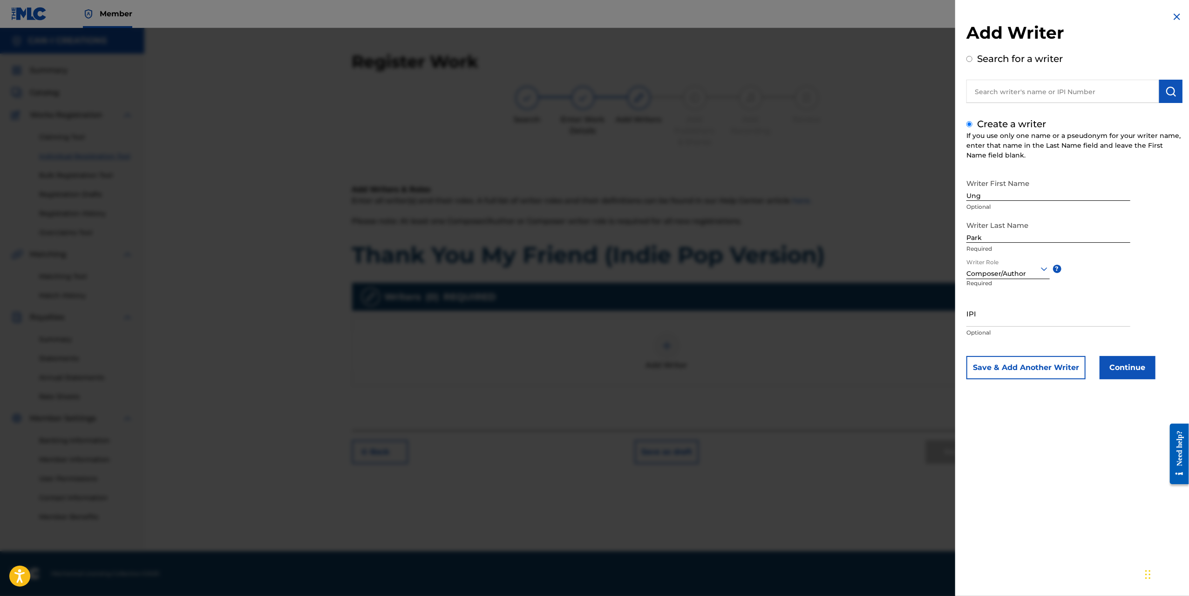
click at [873, 318] on input "IPI" at bounding box center [1049, 313] width 164 height 27
paste input "1305074099"
type input "1305074099"
click at [873, 367] on button "Continue" at bounding box center [1128, 367] width 56 height 23
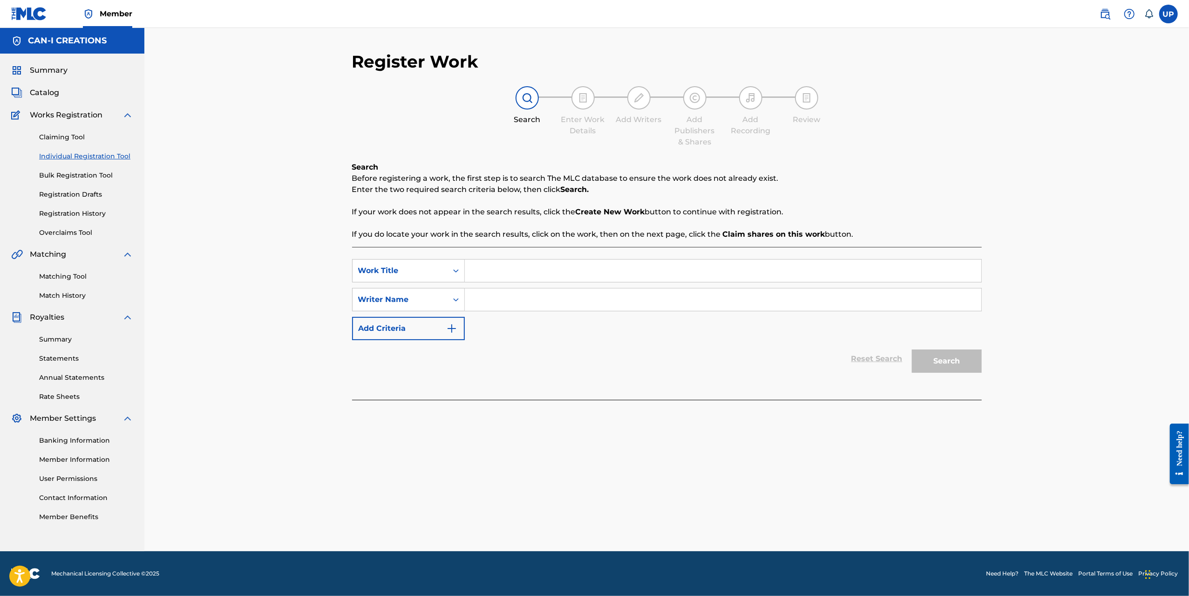
click at [86, 215] on link "Registration History" at bounding box center [86, 214] width 94 height 10
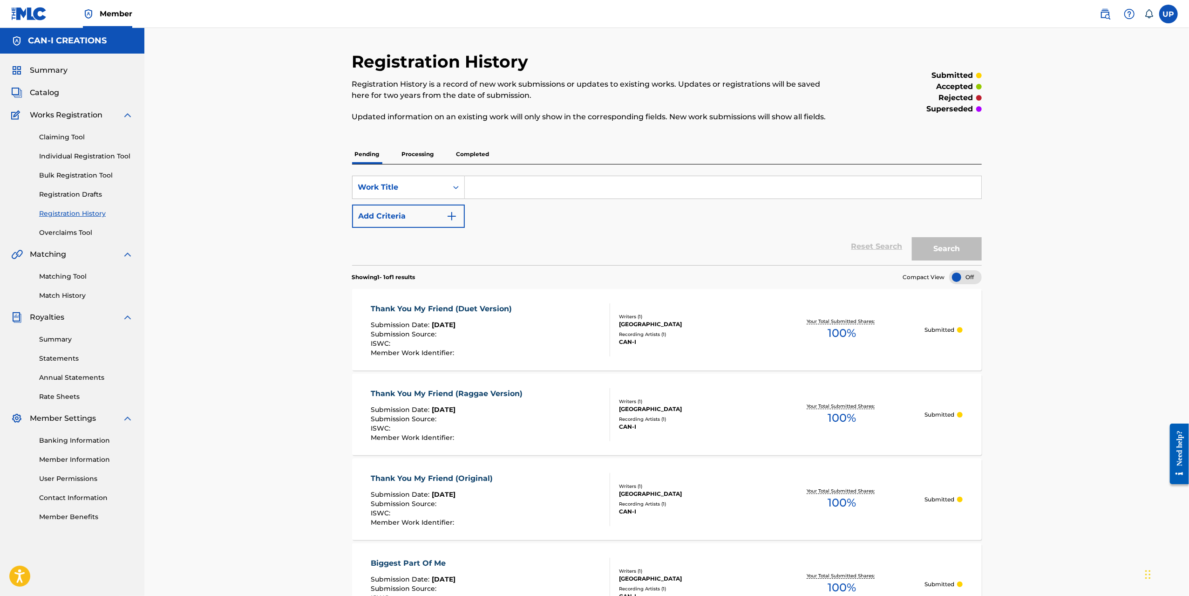
click at [97, 159] on link "Individual Registration Tool" at bounding box center [86, 156] width 94 height 10
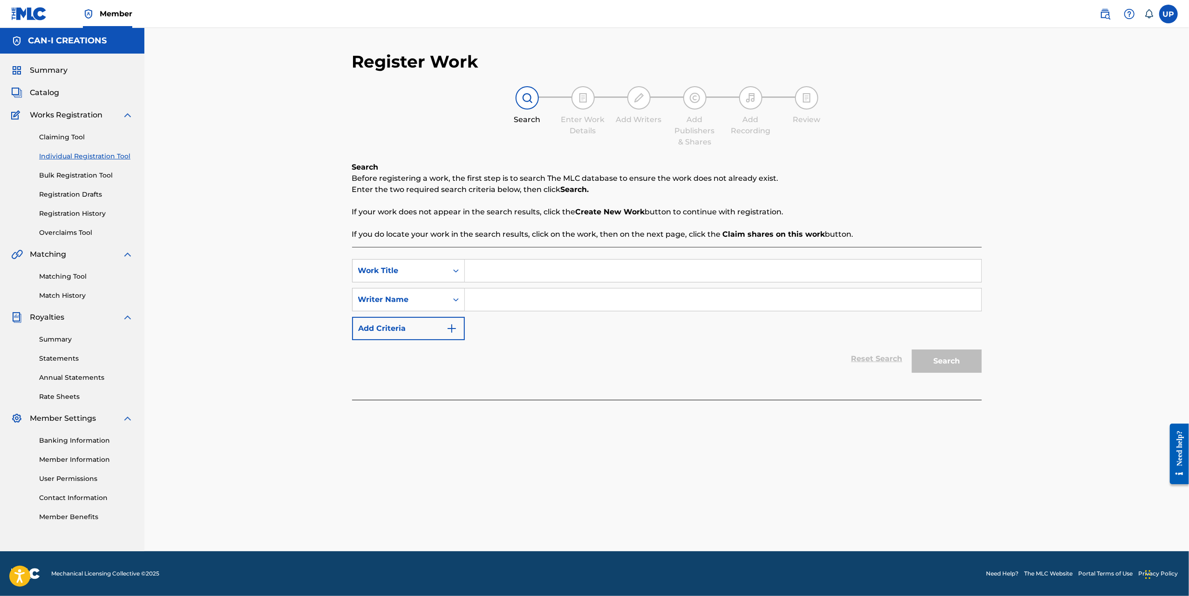
click at [76, 176] on link "Bulk Registration Tool" at bounding box center [86, 176] width 94 height 10
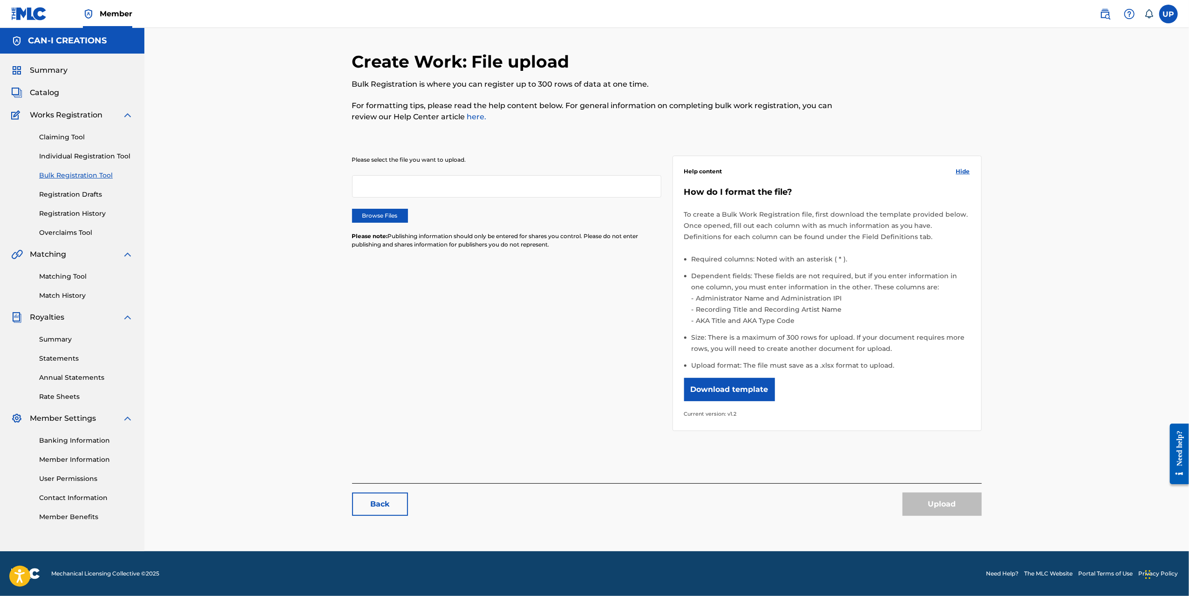
click at [77, 197] on link "Registration Drafts" at bounding box center [86, 195] width 94 height 10
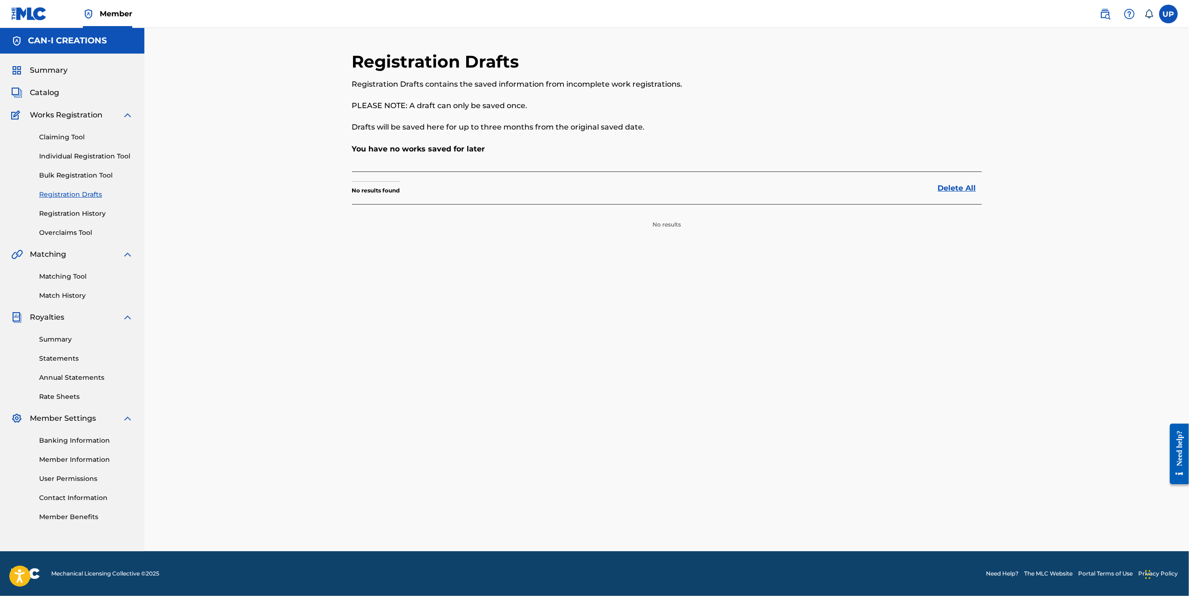
click at [77, 144] on div "Claiming Tool Individual Registration Tool Bulk Registration Tool Registration …" at bounding box center [72, 179] width 122 height 117
click at [73, 142] on link "Claiming Tool" at bounding box center [86, 137] width 94 height 10
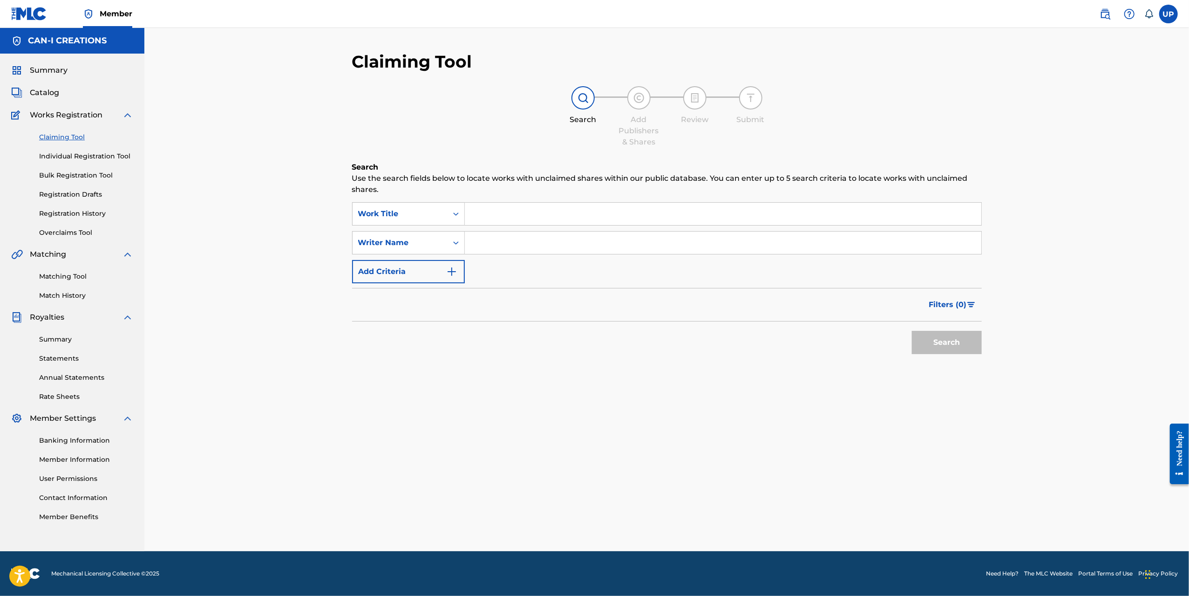
click at [72, 239] on div "Summary Catalog Works Registration Claiming Tool Individual Registration Tool B…" at bounding box center [72, 293] width 144 height 479
click at [72, 237] on link "Overclaims Tool" at bounding box center [86, 233] width 94 height 10
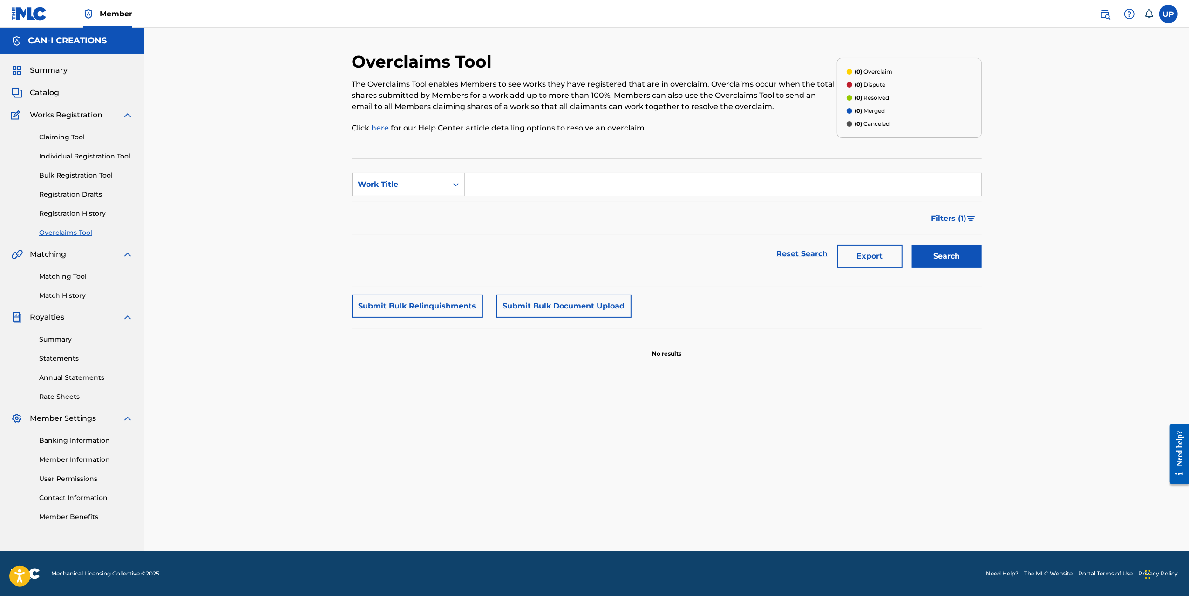
click at [33, 96] on span "Catalog" at bounding box center [44, 92] width 29 height 11
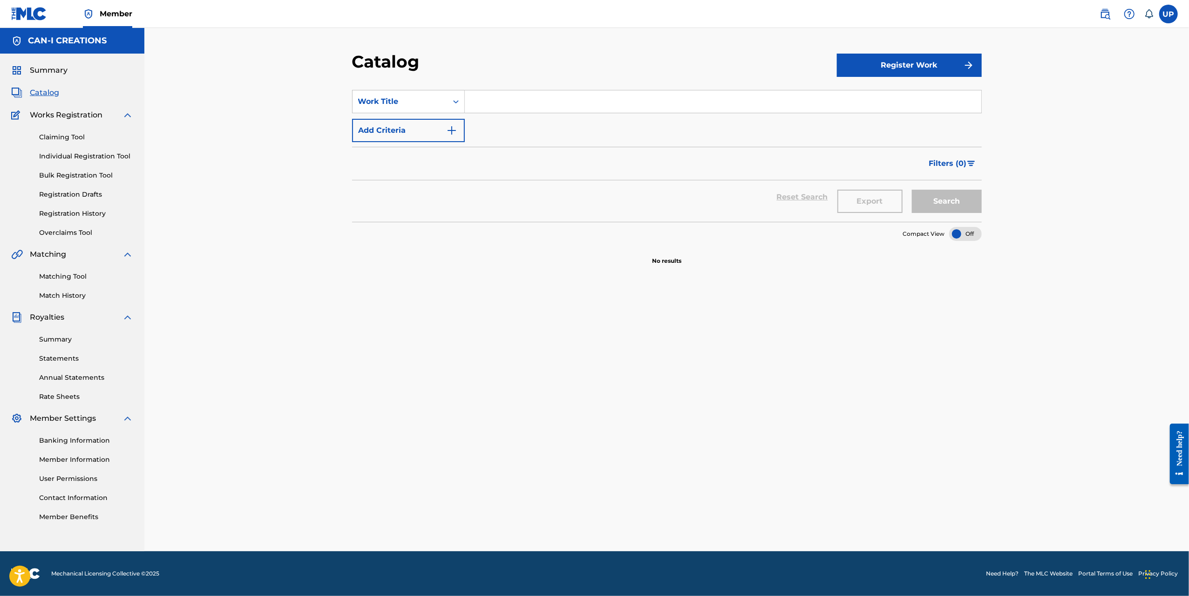
click at [68, 139] on link "Claiming Tool" at bounding box center [86, 137] width 94 height 10
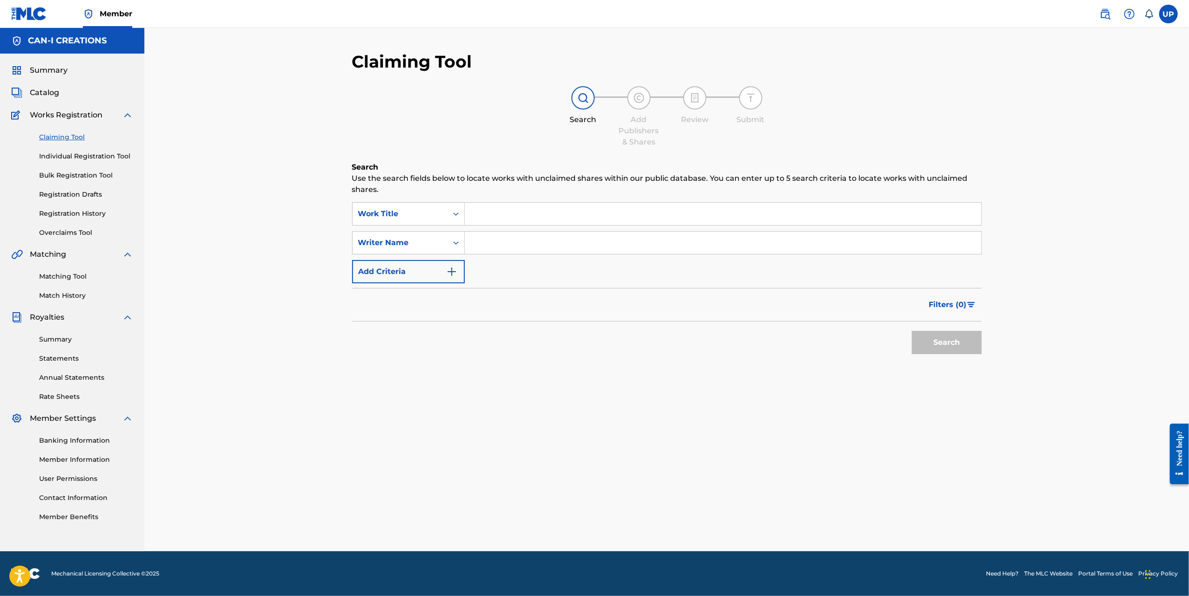
click at [76, 156] on link "Individual Registration Tool" at bounding box center [86, 156] width 94 height 10
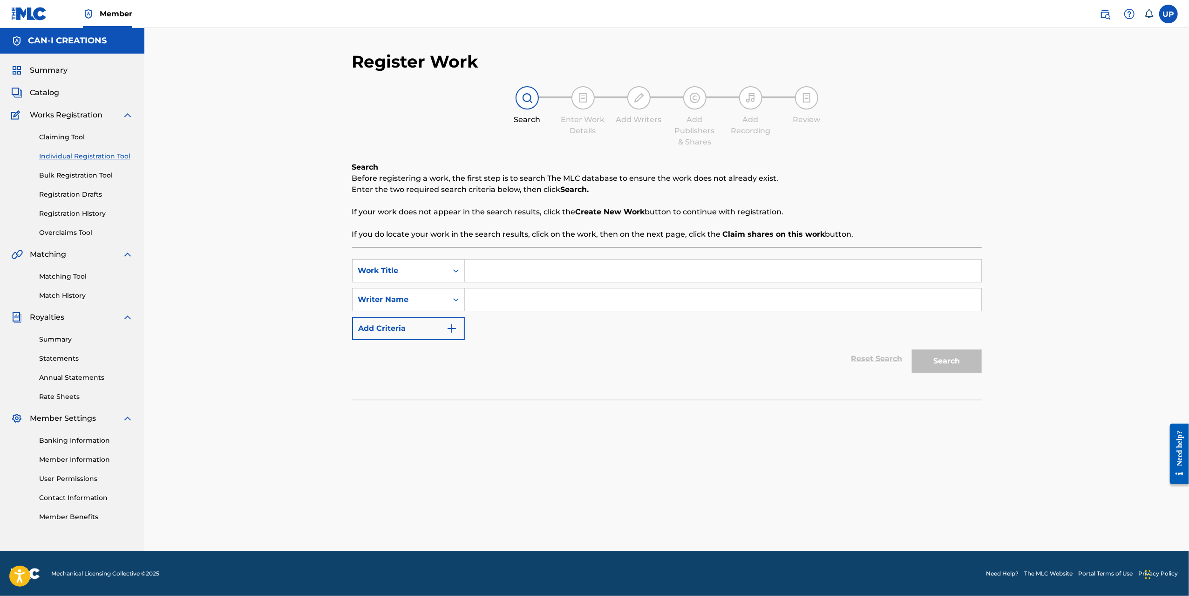
click at [484, 277] on input "Search Form" at bounding box center [723, 270] width 517 height 22
click at [84, 199] on link "Registration Drafts" at bounding box center [86, 195] width 94 height 10
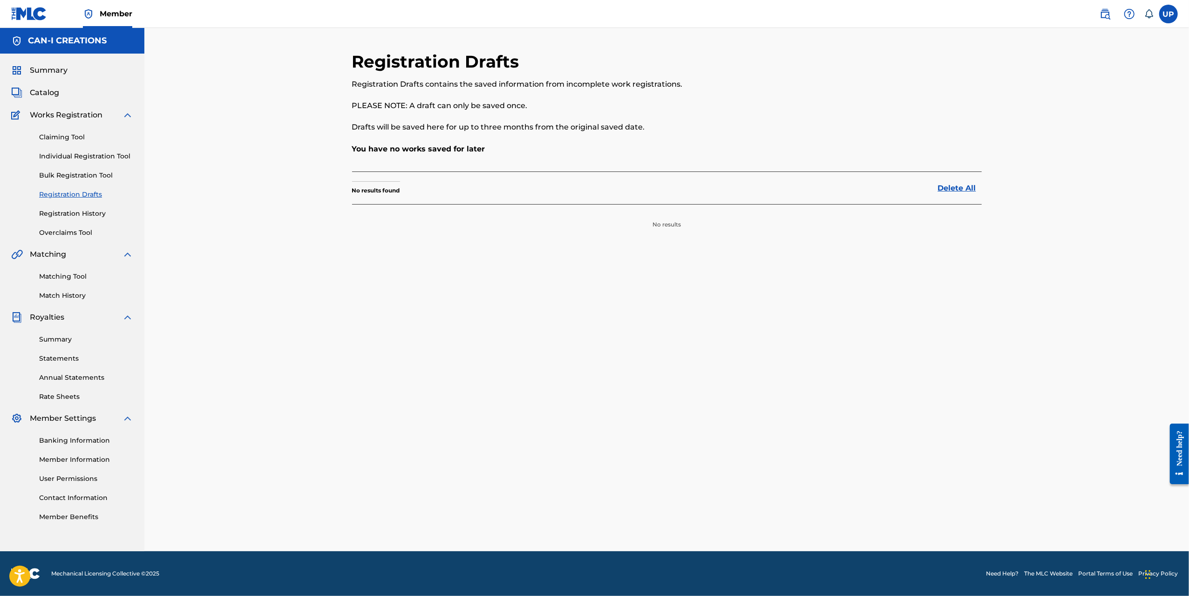
click at [85, 213] on link "Registration History" at bounding box center [86, 214] width 94 height 10
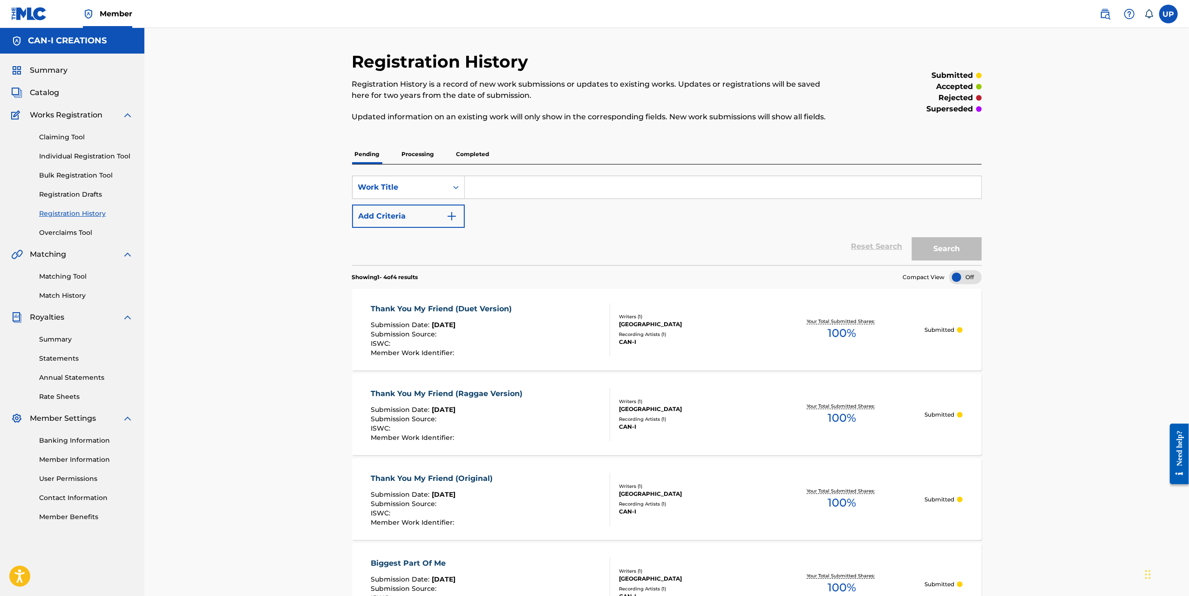
click at [72, 197] on link "Registration Drafts" at bounding box center [86, 195] width 94 height 10
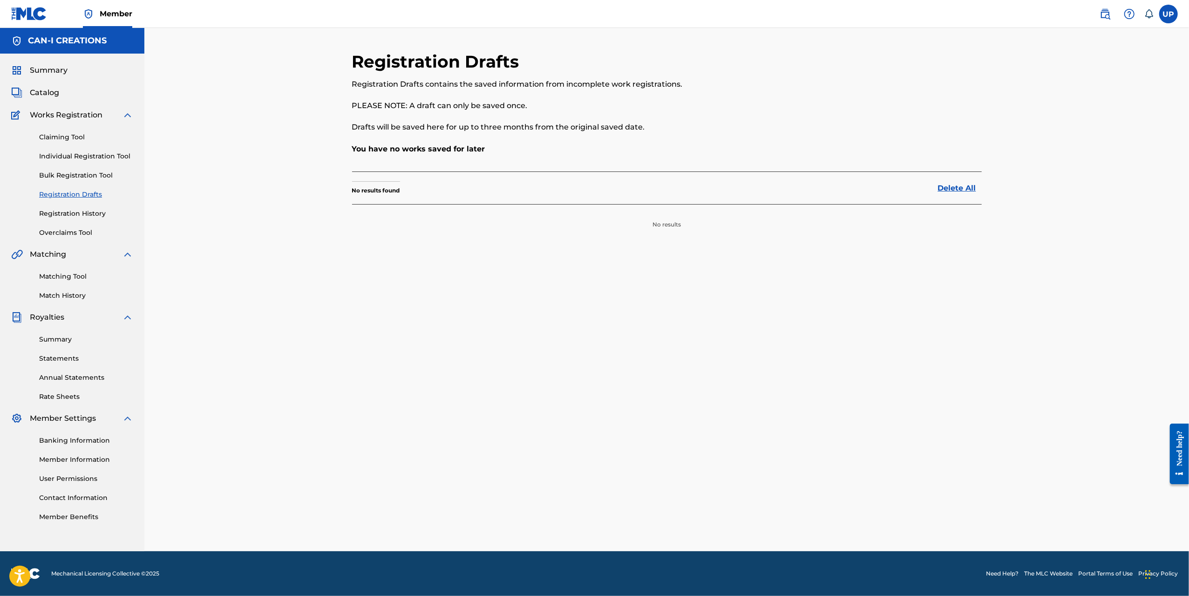
click at [79, 177] on link "Bulk Registration Tool" at bounding box center [86, 176] width 94 height 10
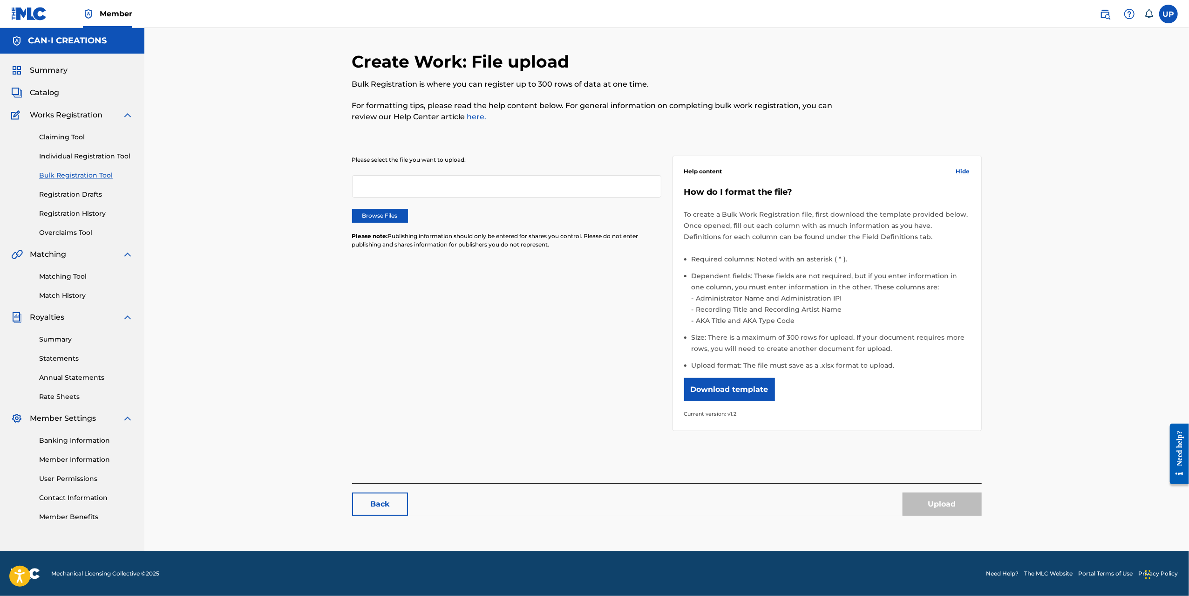
click at [82, 162] on div "Claiming Tool Individual Registration Tool Bulk Registration Tool Registration …" at bounding box center [72, 179] width 122 height 117
click at [84, 160] on link "Individual Registration Tool" at bounding box center [86, 156] width 94 height 10
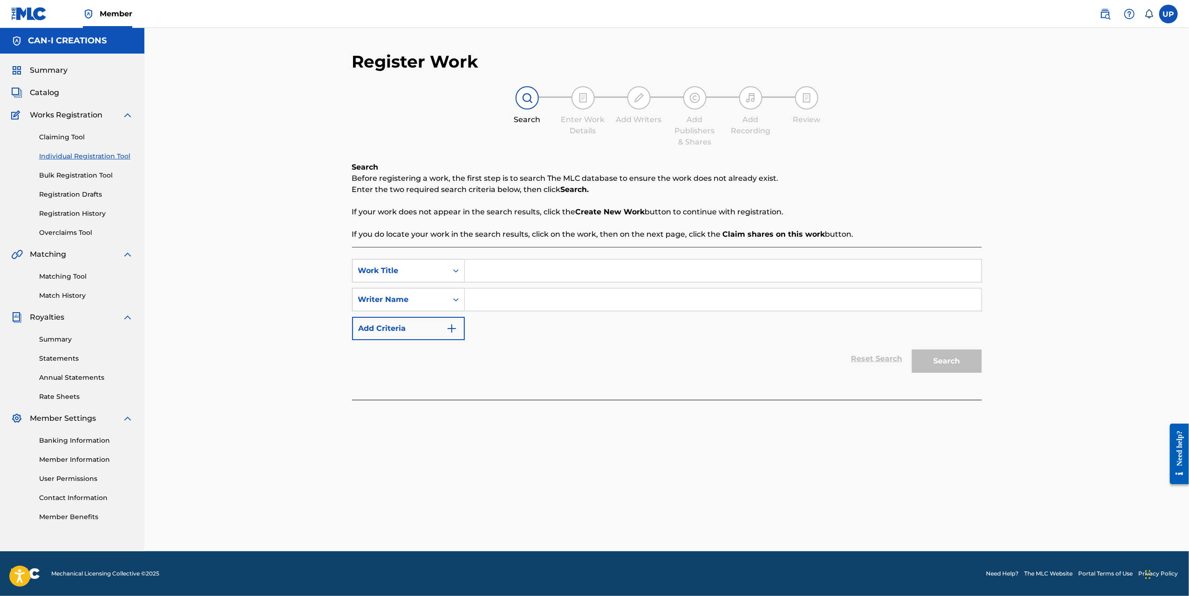
click at [469, 270] on input "Search Form" at bounding box center [723, 270] width 517 height 22
click at [496, 276] on input "Search Form" at bounding box center [723, 270] width 517 height 22
paste input "Thank You My Friend (Indie Pop Version)"
type input "Thank You My Friend (Indie Pop Version)"
click at [509, 303] on input "Search Form" at bounding box center [723, 299] width 517 height 22
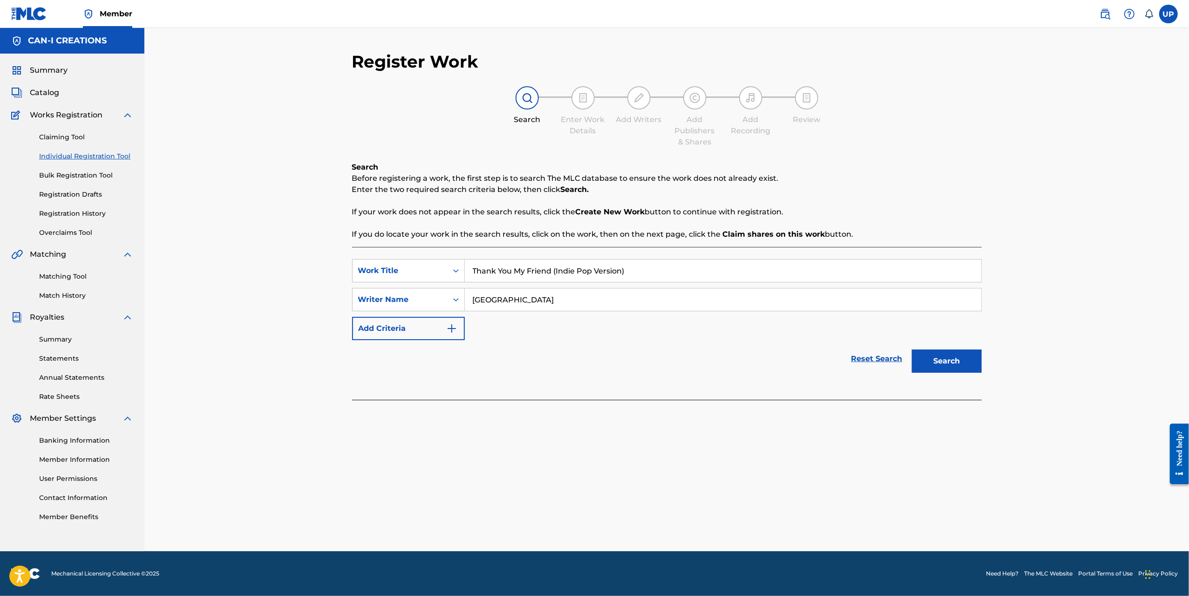
type input "[GEOGRAPHIC_DATA]"
click at [477, 272] on input "Thank You My Friend (Indie Pop Version)" at bounding box center [723, 270] width 517 height 22
drag, startPoint x: 648, startPoint y: 274, endPoint x: 468, endPoint y: 276, distance: 180.8
click at [468, 276] on input "Thank You My Friend (Indie Pop Version)" at bounding box center [723, 270] width 517 height 22
type input "Thank You My Friend (Indie Pop Version)"
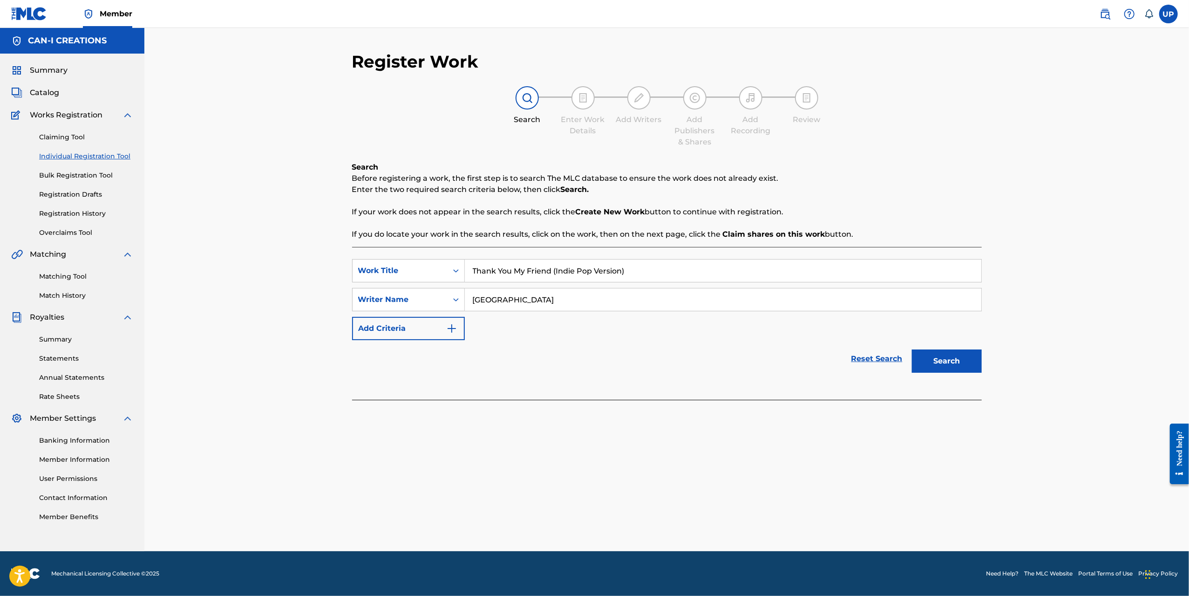
click at [947, 360] on button "Search" at bounding box center [947, 360] width 70 height 23
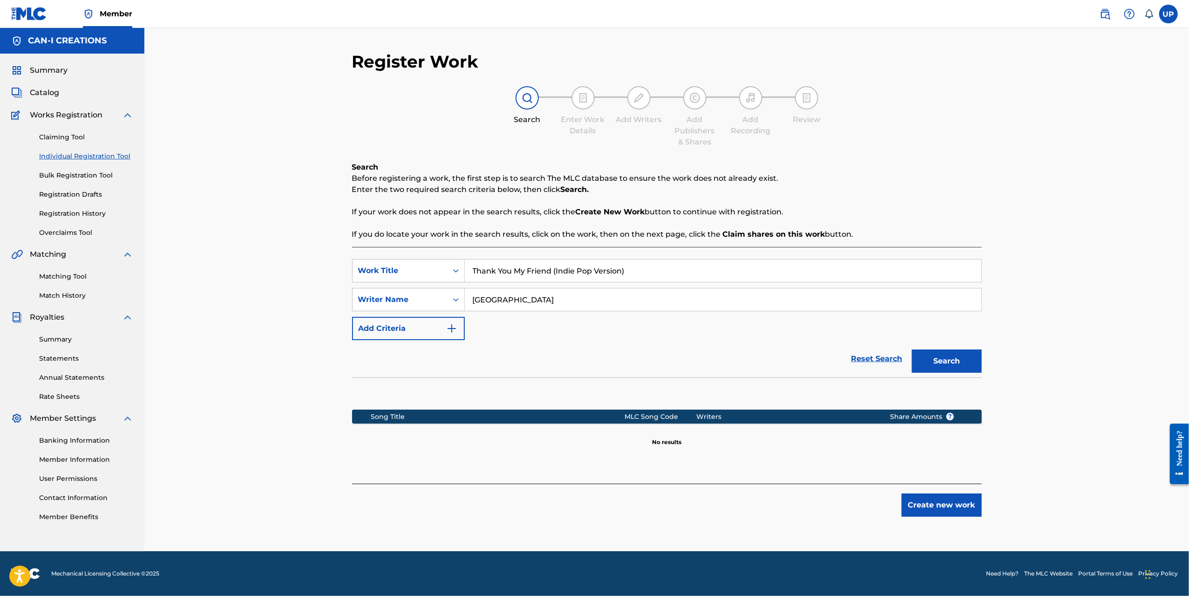
click at [945, 512] on button "Create new work" at bounding box center [942, 504] width 80 height 23
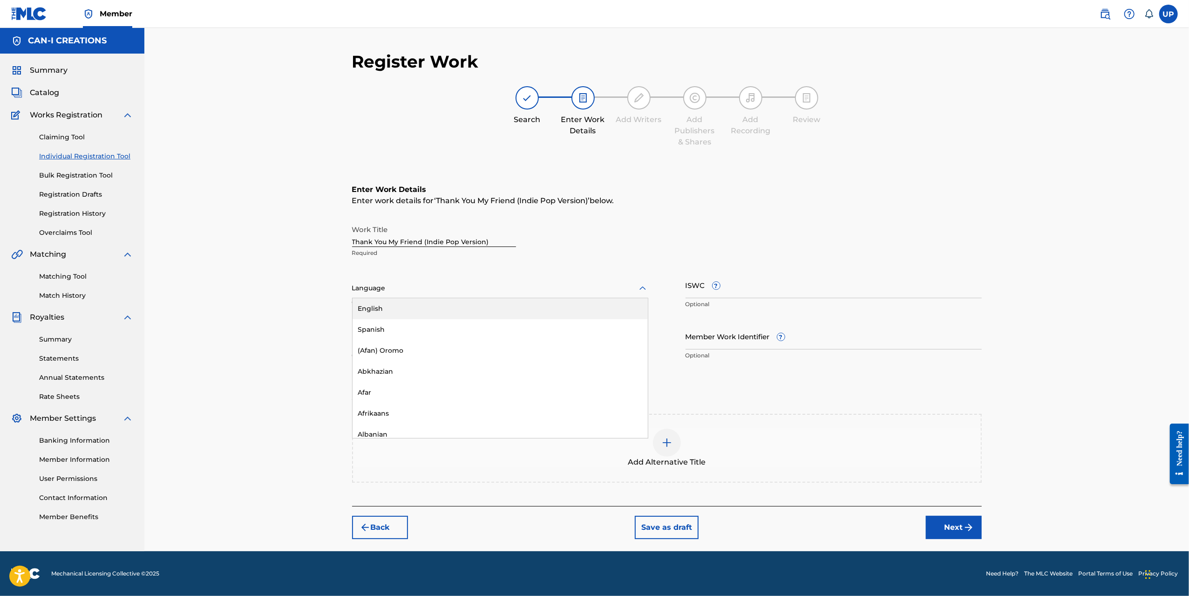
click at [390, 281] on div "Language" at bounding box center [500, 289] width 296 height 20
click at [408, 304] on div "English" at bounding box center [500, 308] width 295 height 21
click at [400, 338] on input "Duration" at bounding box center [500, 336] width 296 height 27
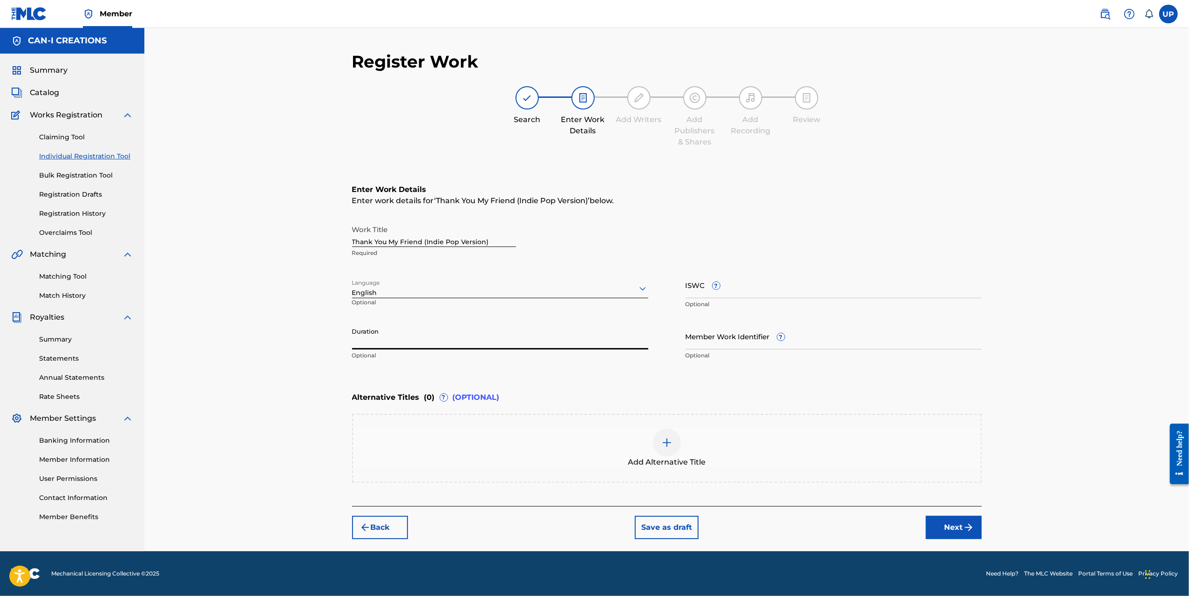
click at [419, 348] on input "Duration" at bounding box center [500, 336] width 296 height 27
type input "04:28"
click at [972, 529] on img "submit" at bounding box center [968, 527] width 11 height 11
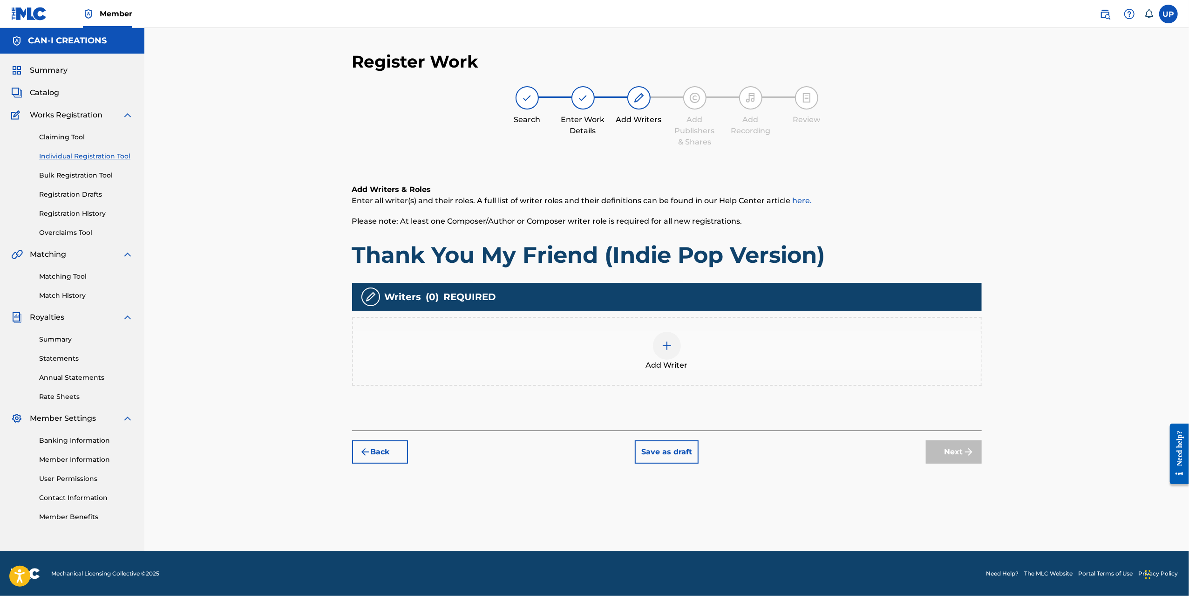
click at [652, 340] on div "Add Writer" at bounding box center [667, 351] width 628 height 39
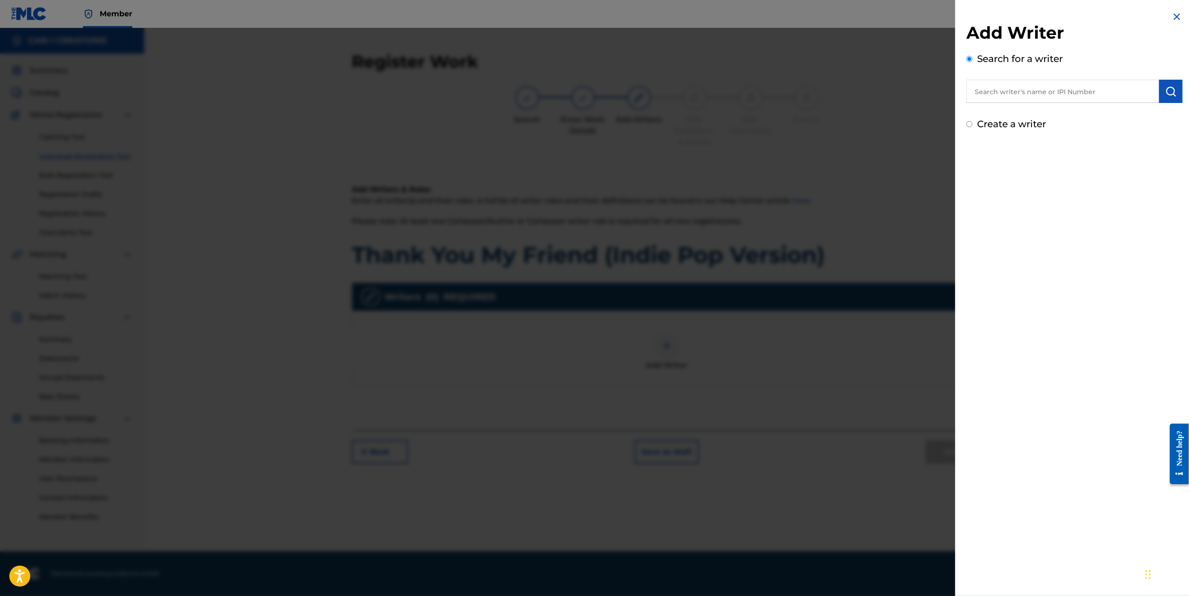
click at [1006, 125] on label "Create a writer" at bounding box center [1011, 123] width 69 height 11
radio input "true"
click at [973, 125] on input "Create a writer" at bounding box center [970, 124] width 6 height 6
radio input "false"
radio input "true"
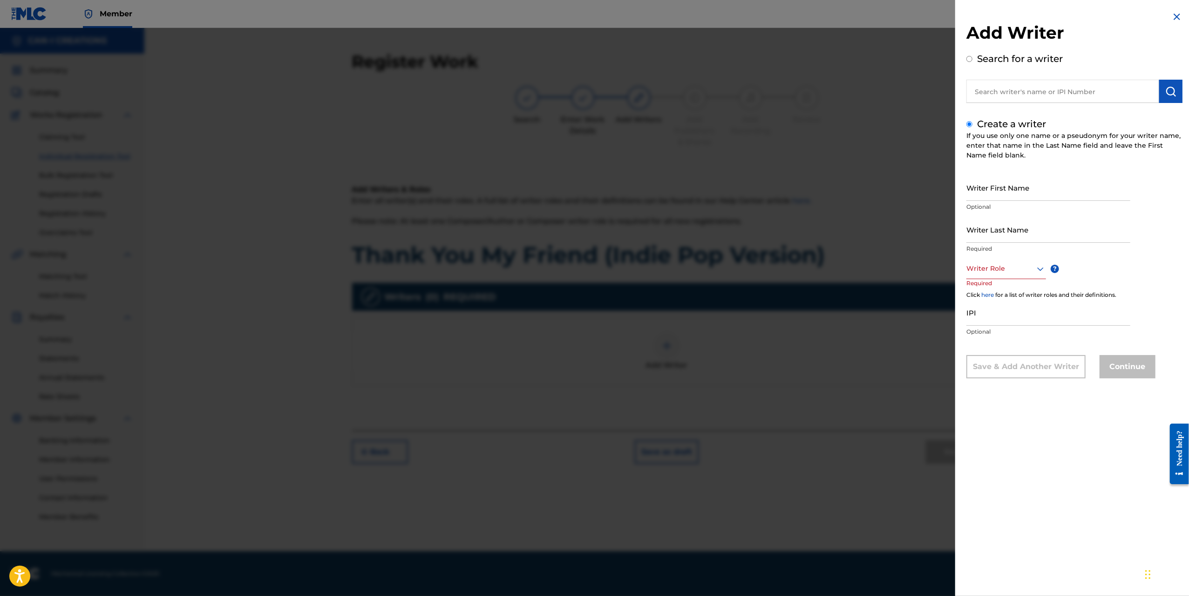
click at [1010, 186] on input "Writer First Name" at bounding box center [1049, 187] width 164 height 27
type input "Ung"
type input "Park"
click at [1005, 262] on div "Writer Role" at bounding box center [1007, 268] width 80 height 21
click at [1003, 296] on div "Composer/Author" at bounding box center [1006, 289] width 79 height 21
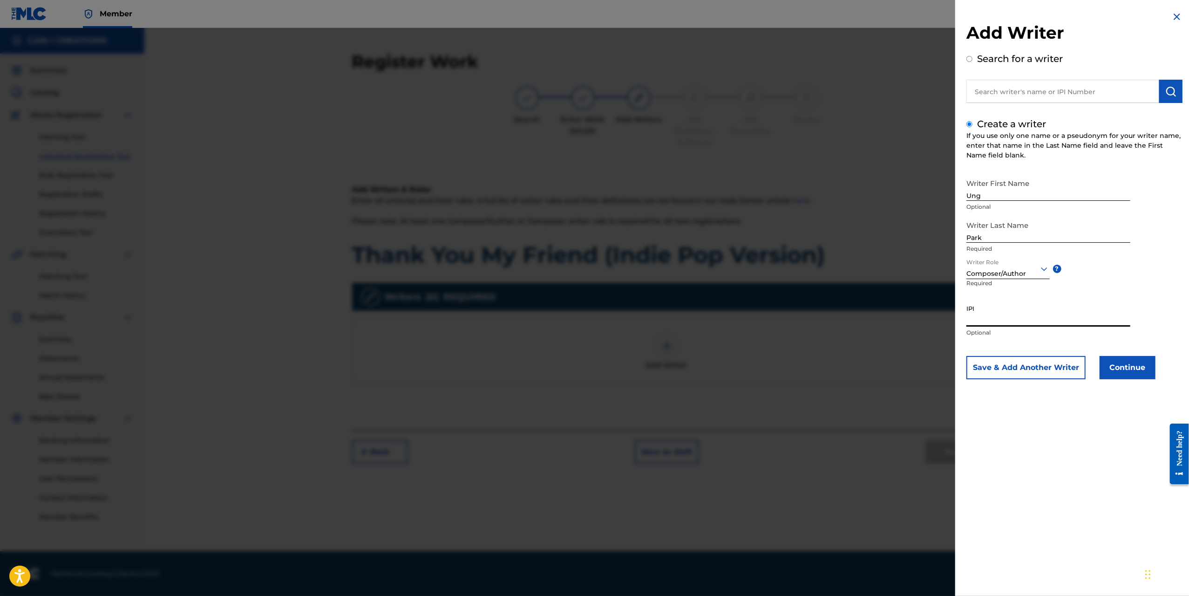
click at [1035, 316] on input "IPI" at bounding box center [1049, 313] width 164 height 27
paste input "1305074099"
type input "1305074099"
click at [1128, 364] on button "Continue" at bounding box center [1128, 367] width 56 height 23
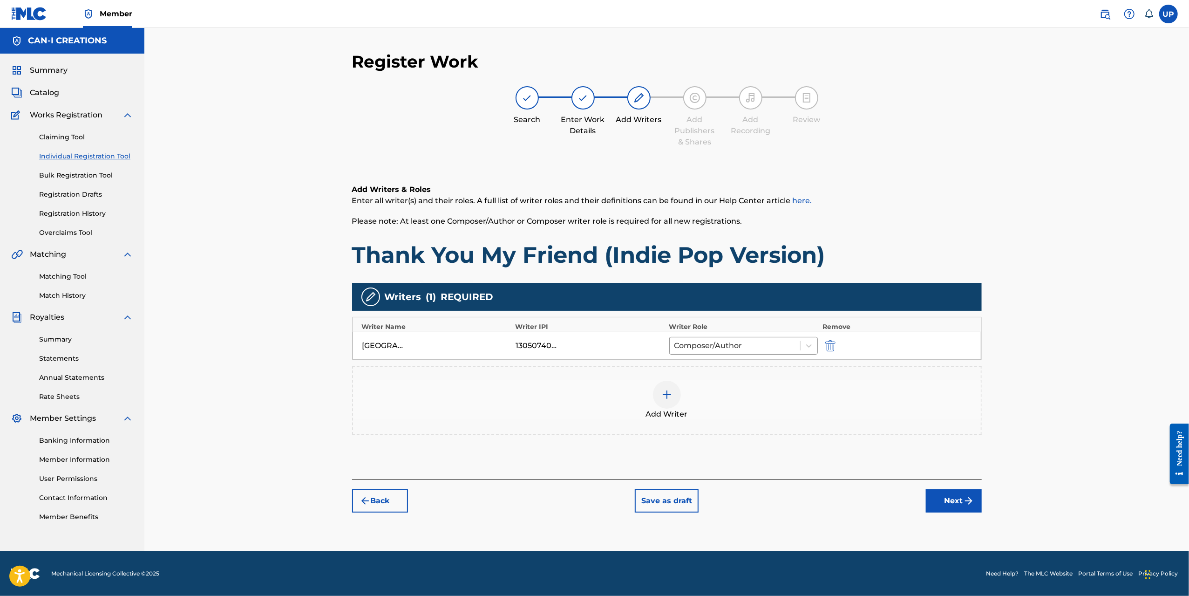
click at [937, 504] on button "Next" at bounding box center [954, 500] width 56 height 23
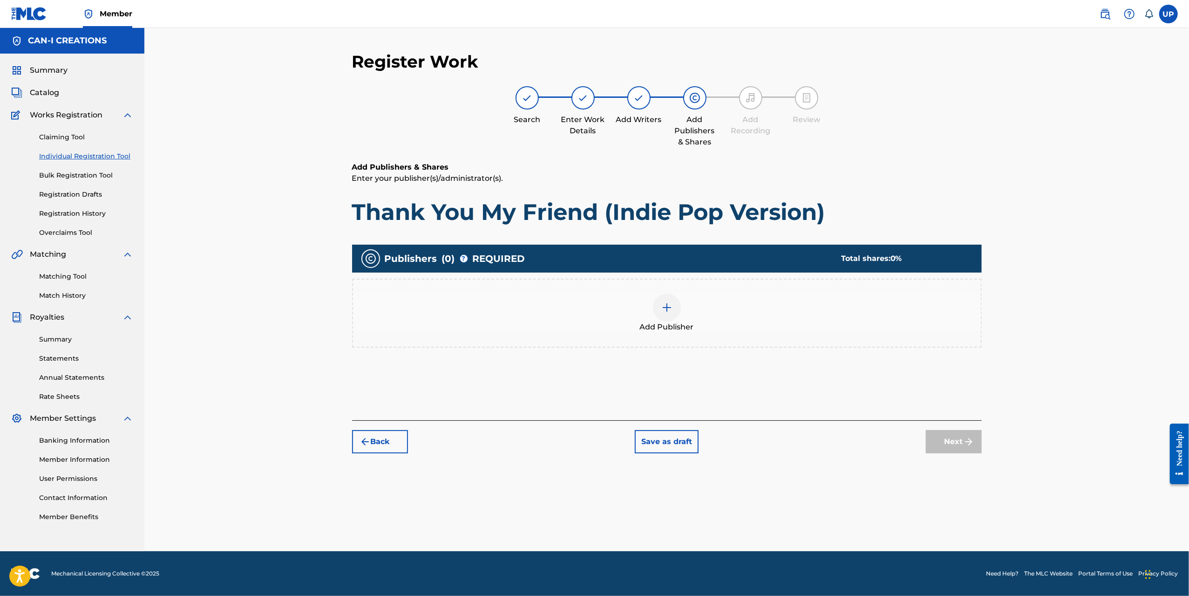
click at [671, 306] on img at bounding box center [667, 307] width 11 height 11
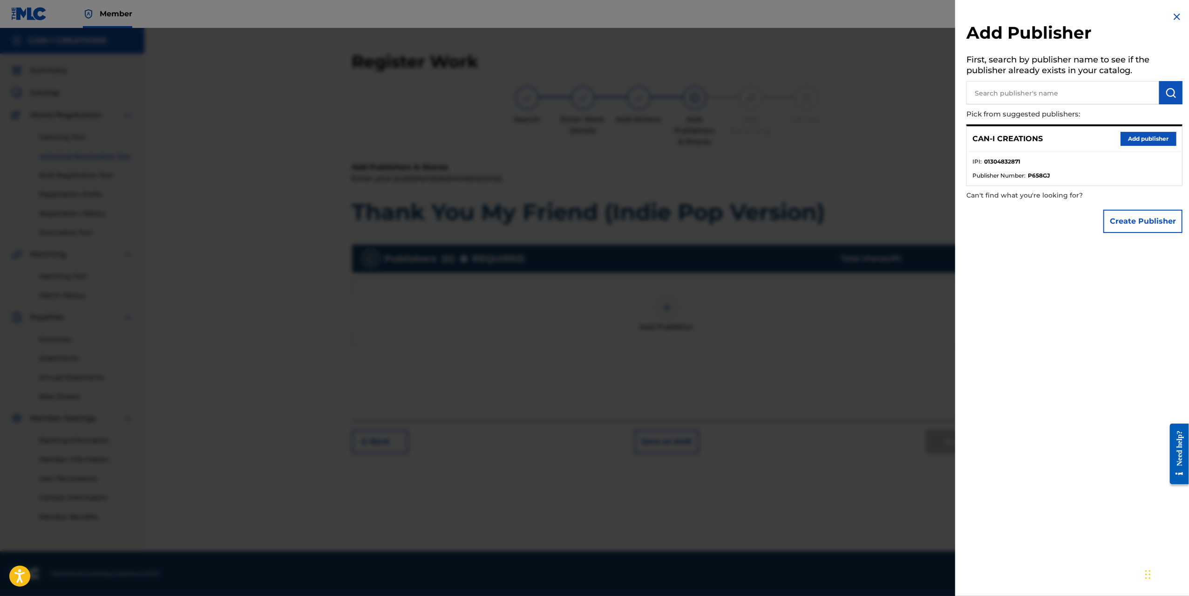
click at [1137, 134] on button "Add publisher" at bounding box center [1149, 139] width 56 height 14
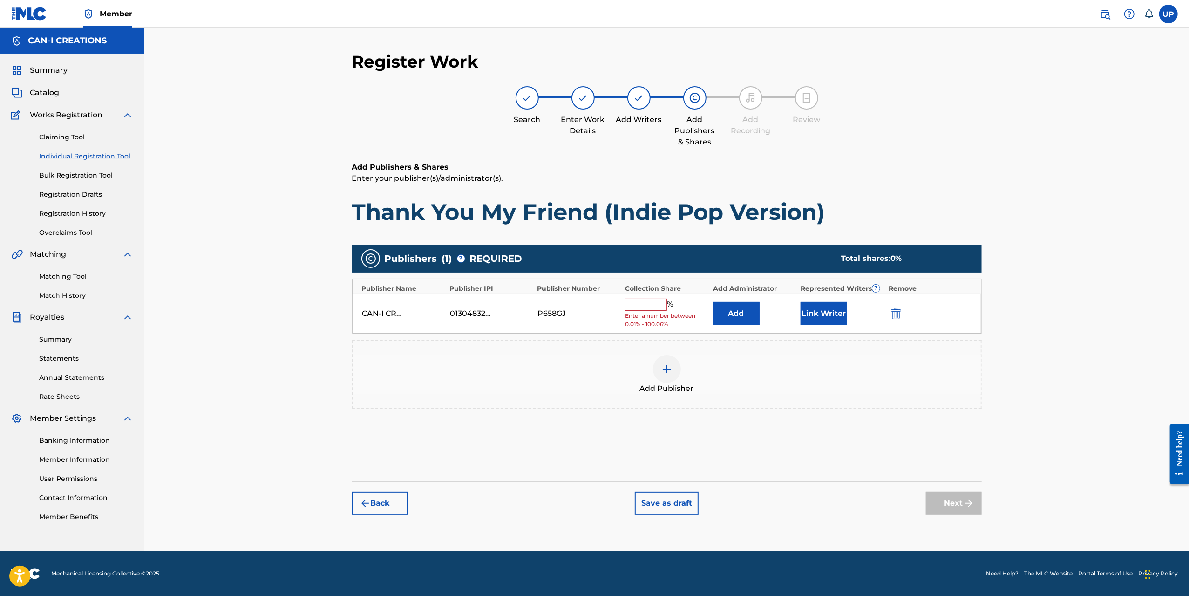
click at [651, 302] on input "text" at bounding box center [646, 305] width 42 height 12
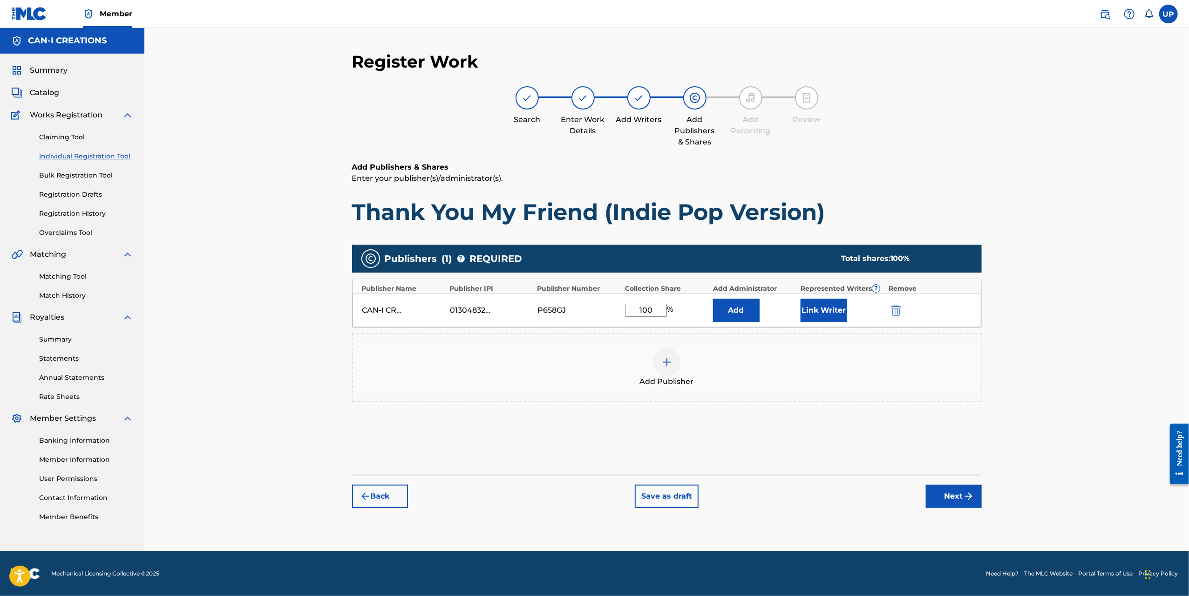
type input "100"
click at [829, 308] on button "Link Writer" at bounding box center [824, 310] width 47 height 23
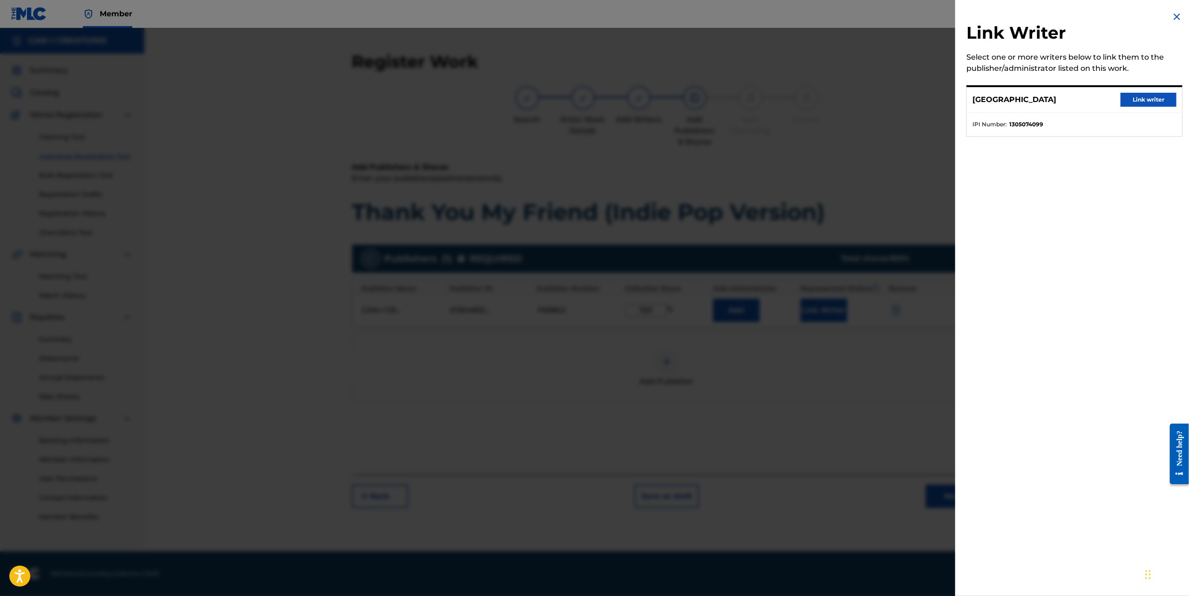
click at [1152, 102] on button "Link writer" at bounding box center [1149, 100] width 56 height 14
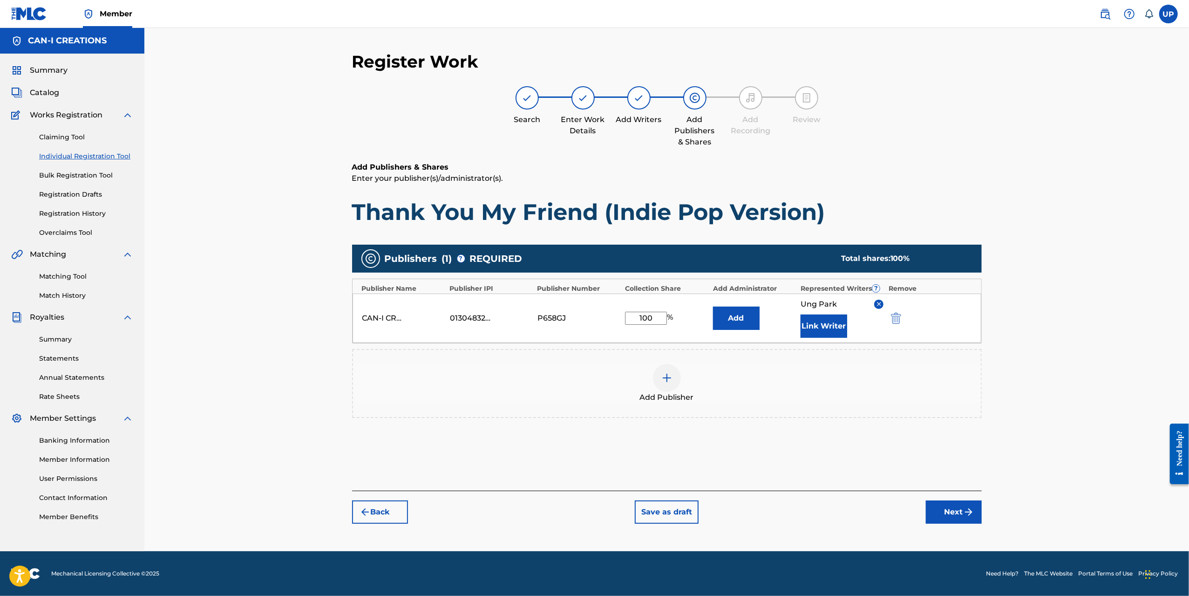
click at [967, 512] on img "submit" at bounding box center [968, 511] width 11 height 11
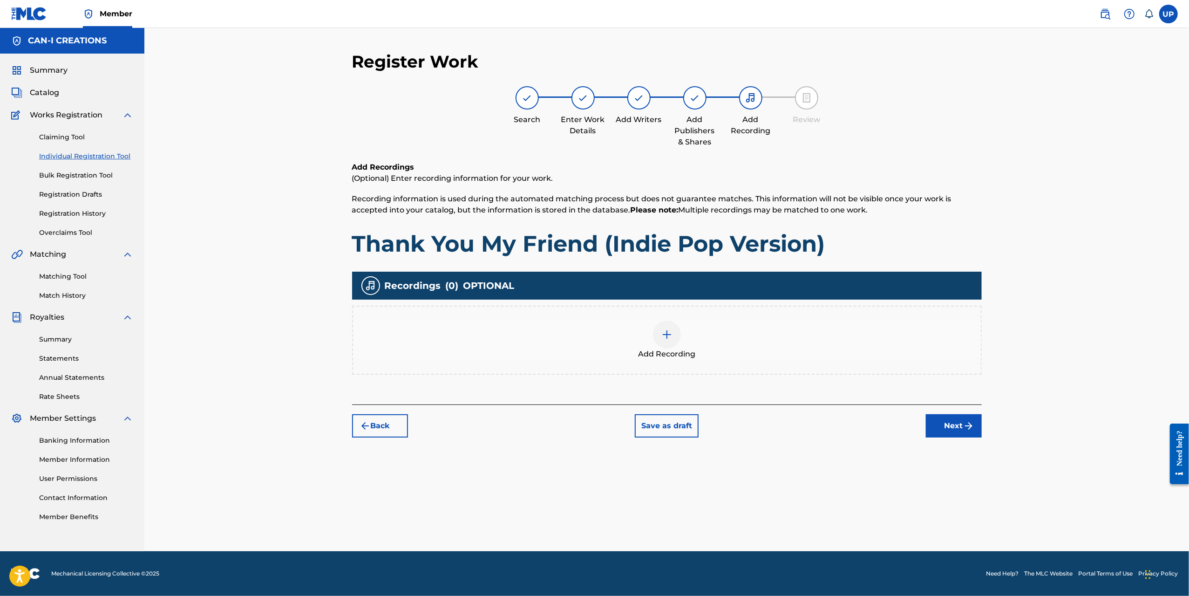
click at [663, 329] on img at bounding box center [667, 334] width 11 height 11
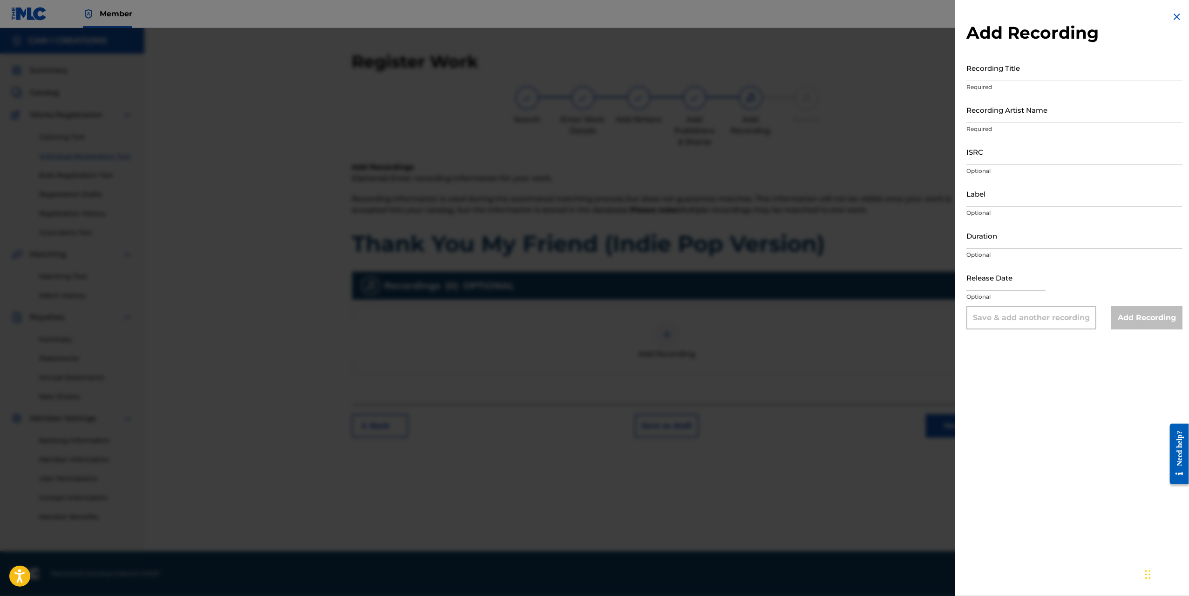
click at [1008, 66] on input "Recording Title" at bounding box center [1075, 68] width 216 height 27
paste input "1305074099"
drag, startPoint x: 1038, startPoint y: 74, endPoint x: 886, endPoint y: 82, distance: 152.5
click at [886, 82] on div "Add Recording Recording Title 1305074099 Required Recording Artist Name Require…" at bounding box center [594, 312] width 1189 height 568
paste input "Thank You My Friend (Indie Pop Version)"
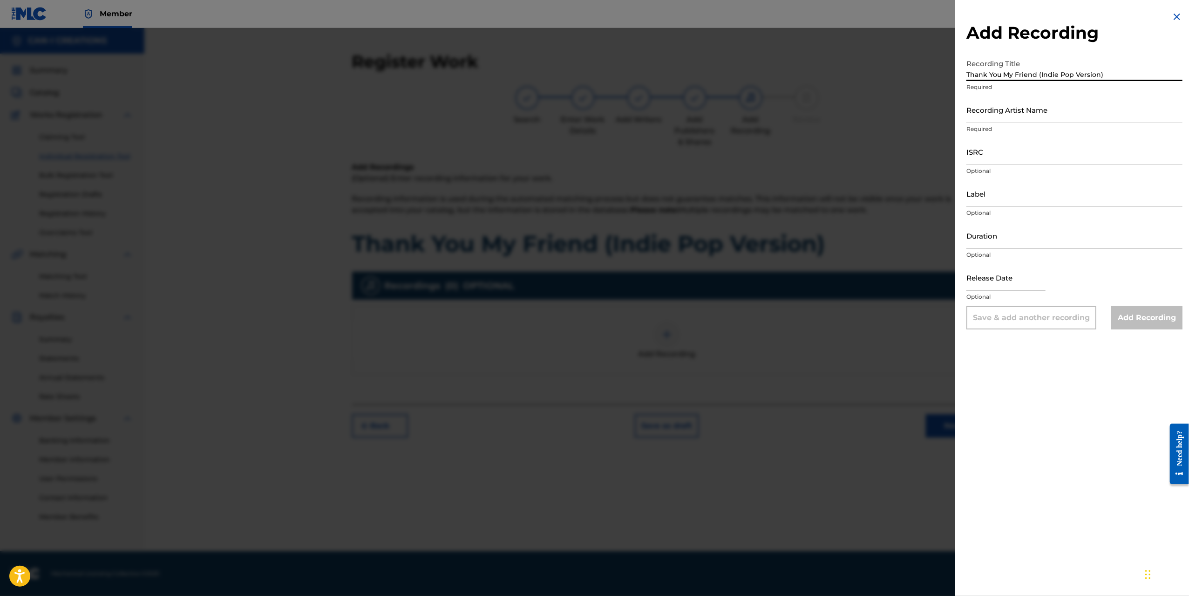
click at [970, 75] on input "Thank You My Friend (Indie Pop Version)" at bounding box center [1075, 68] width 216 height 27
type input "Thank You My Friend (Indie Pop Version)"
click at [1032, 114] on input "Recording Artist Name" at bounding box center [1075, 109] width 216 height 27
type input "CAN-I"
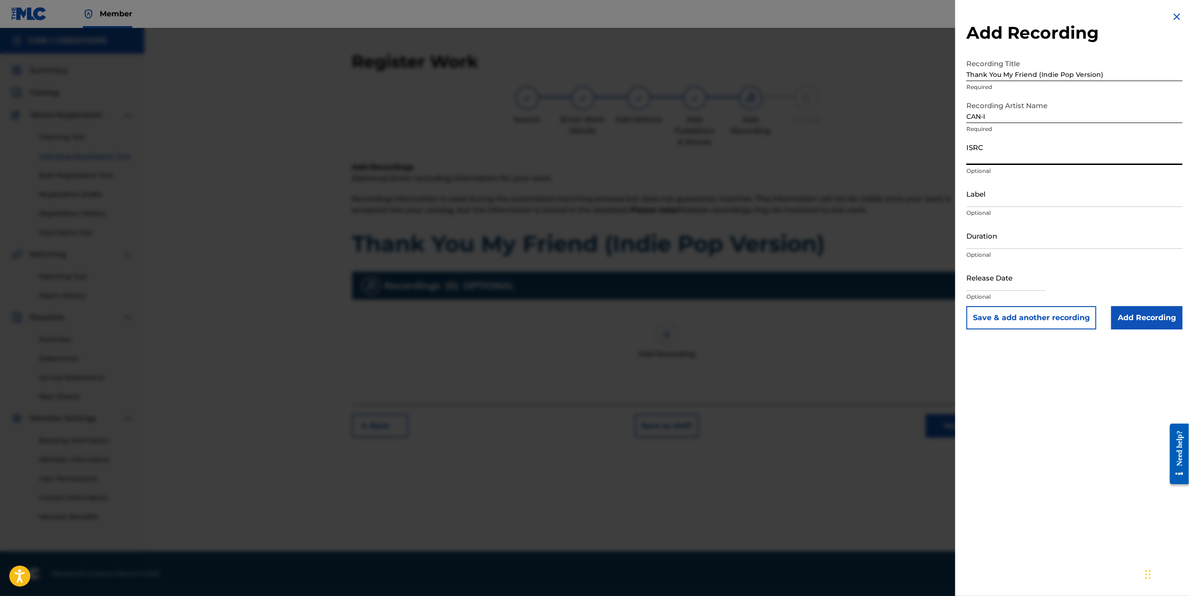
click at [1003, 157] on input "ISRC" at bounding box center [1075, 151] width 216 height 27
click at [1006, 150] on input "ISRC" at bounding box center [1075, 151] width 216 height 27
paste input "QZWFS2540034"
type input "QZWFS2540034"
click at [996, 239] on input "Duration" at bounding box center [1075, 235] width 216 height 27
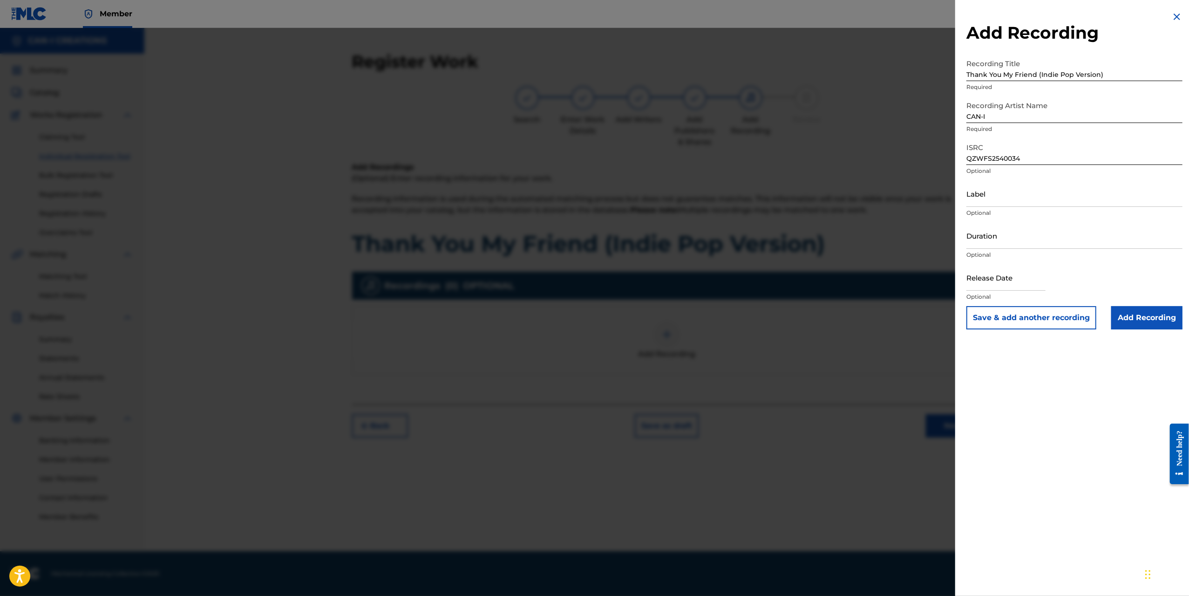
click at [993, 230] on input "Duration" at bounding box center [1075, 235] width 216 height 27
type input "04:28"
select select "7"
select select "2025"
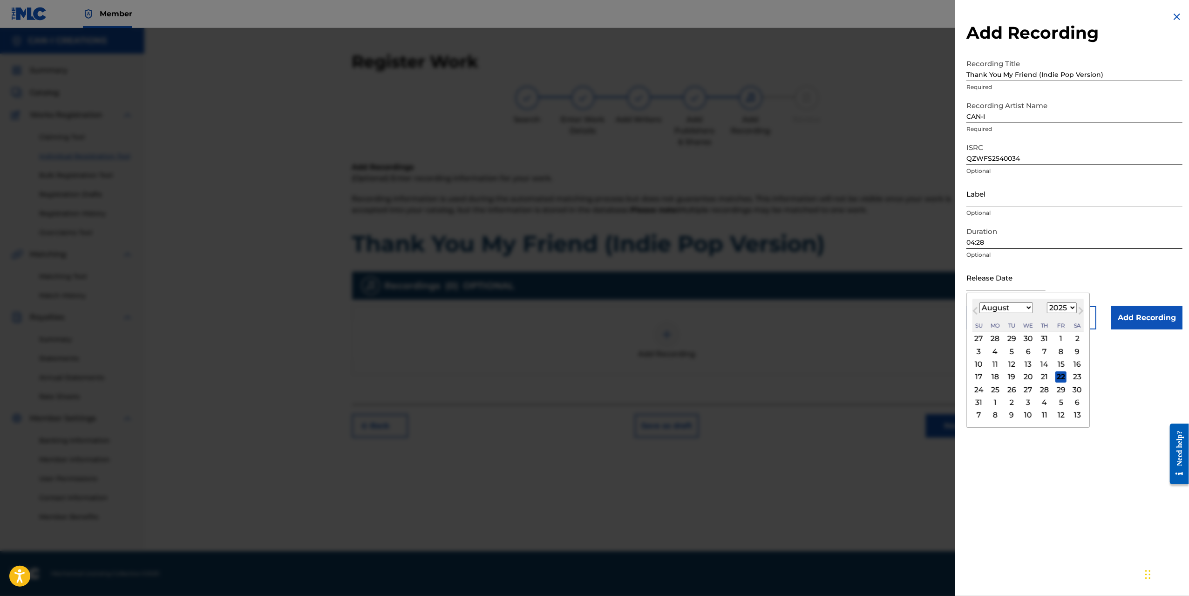
click at [1024, 283] on input "text" at bounding box center [1006, 277] width 79 height 27
click at [997, 355] on div "4" at bounding box center [995, 351] width 11 height 11
type input "August 4 2025"
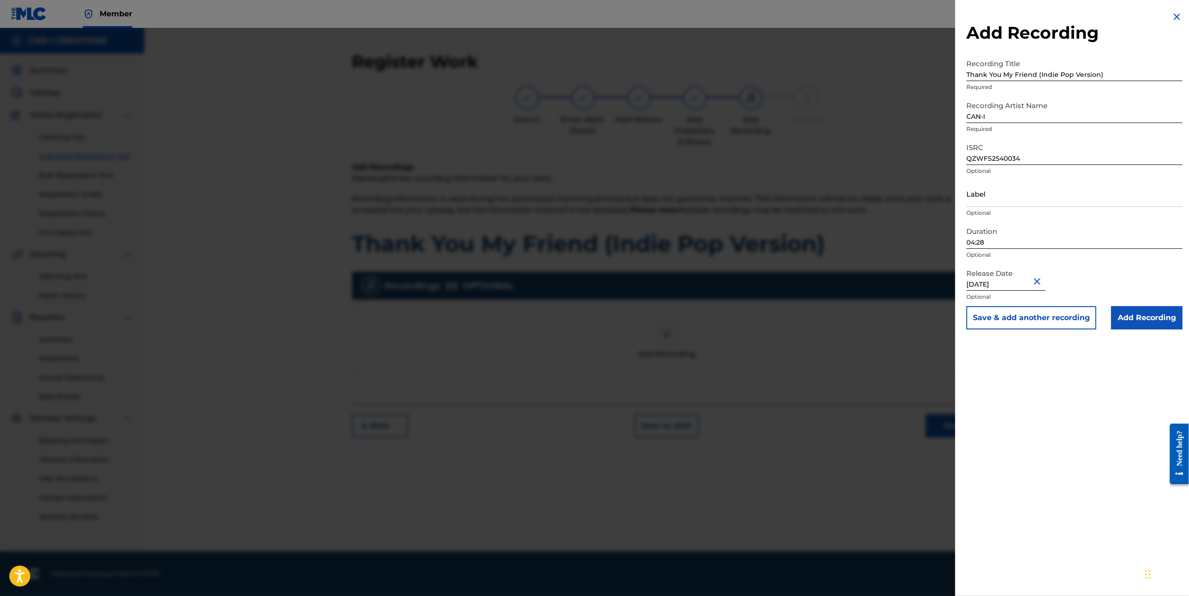
click at [1144, 322] on input "Add Recording" at bounding box center [1147, 317] width 71 height 23
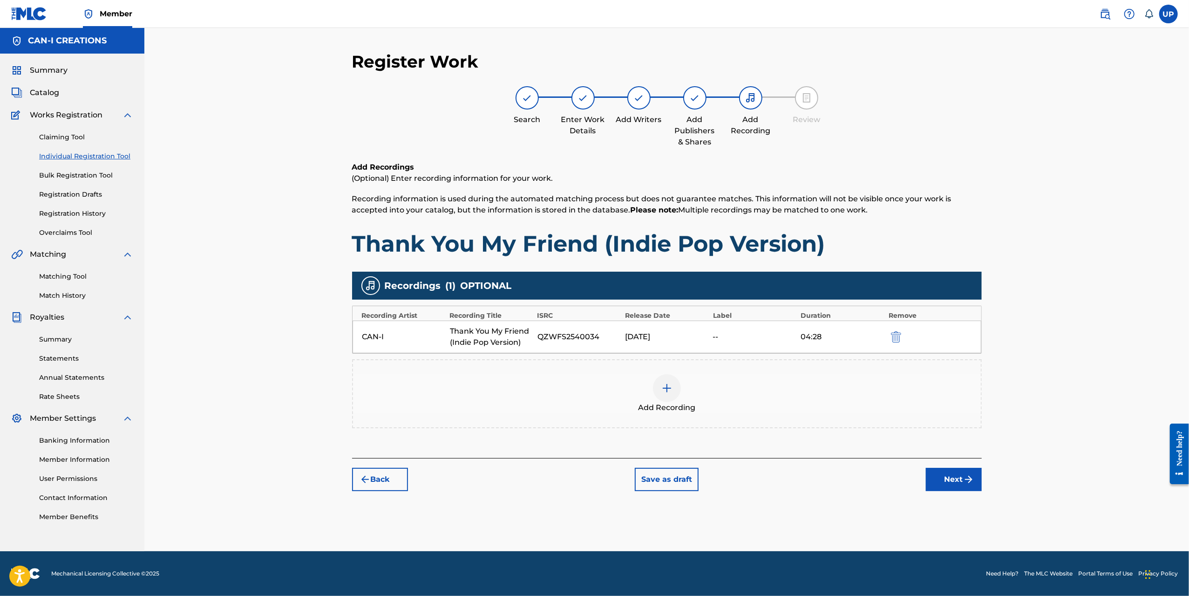
click at [952, 484] on button "Next" at bounding box center [954, 479] width 56 height 23
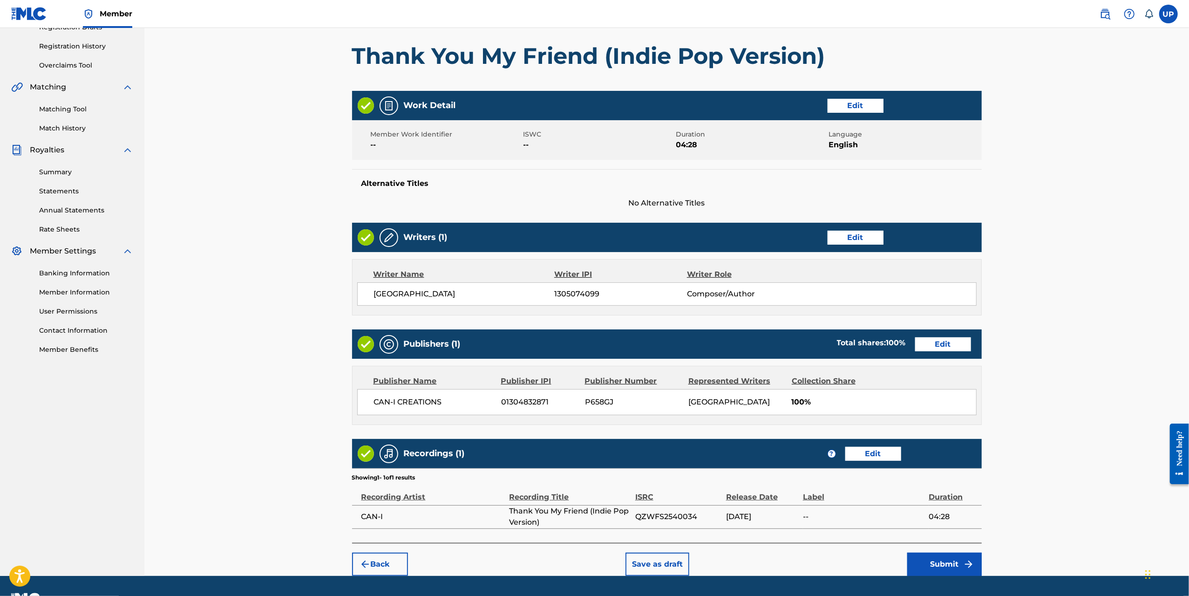
scroll to position [190, 0]
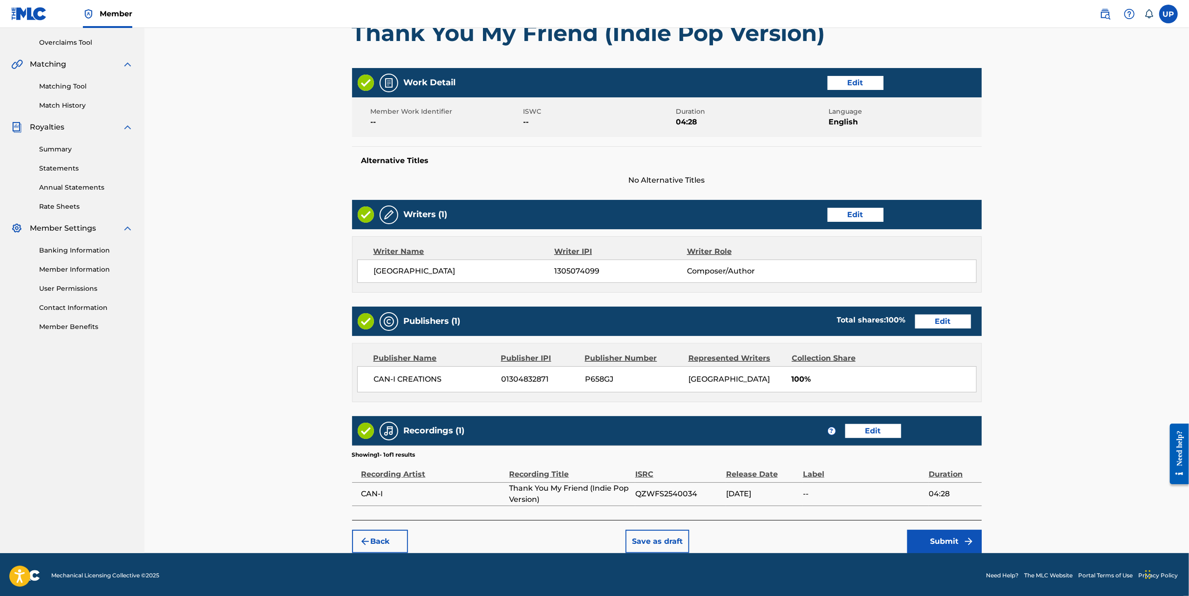
click at [962, 544] on button "Submit" at bounding box center [944, 541] width 75 height 23
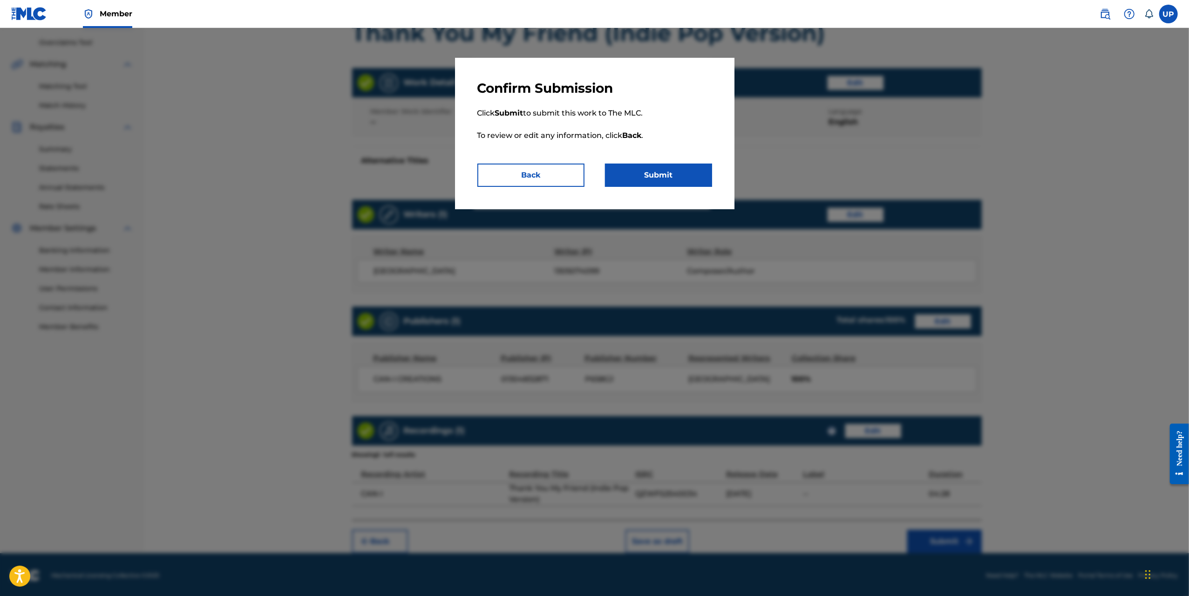
click at [651, 162] on p "Click Submit to submit this work to The MLC. To review or edit any information,…" at bounding box center [595, 129] width 235 height 67
click at [658, 169] on button "Submit" at bounding box center [658, 175] width 107 height 23
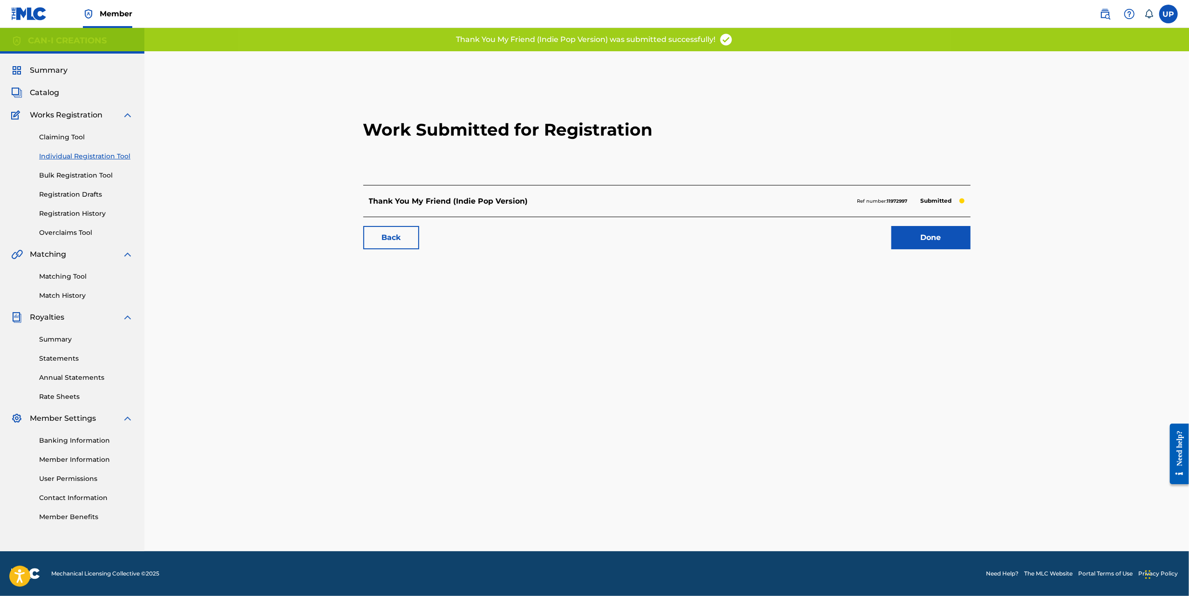
click at [958, 237] on link "Done" at bounding box center [931, 237] width 79 height 23
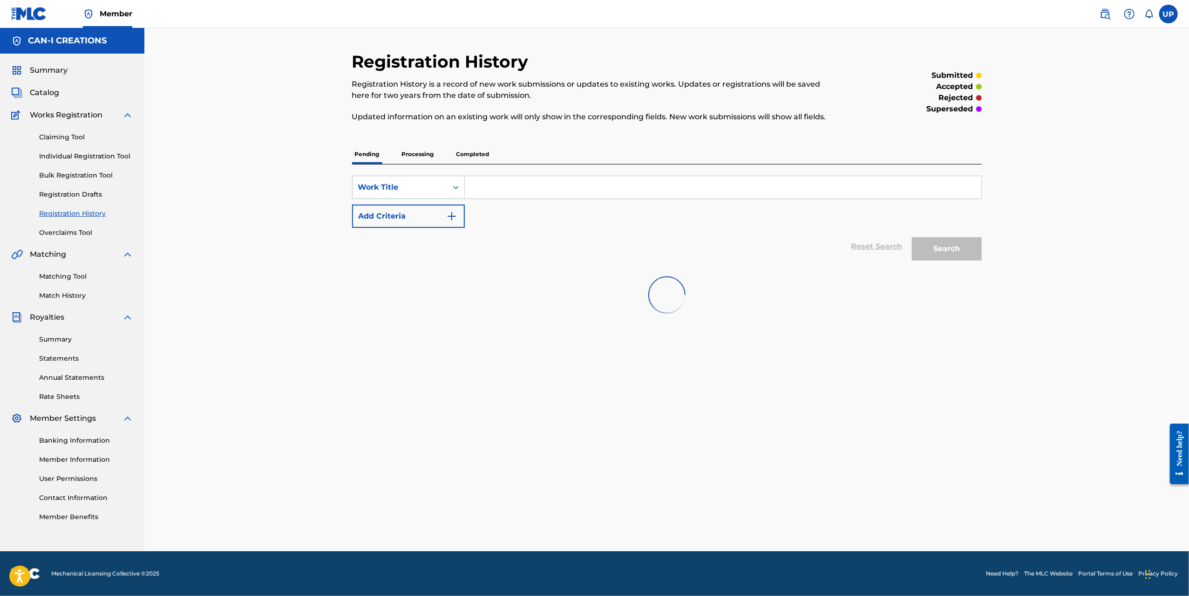
click at [88, 215] on link "Registration History" at bounding box center [86, 214] width 94 height 10
click at [79, 198] on link "Registration Drafts" at bounding box center [86, 195] width 94 height 10
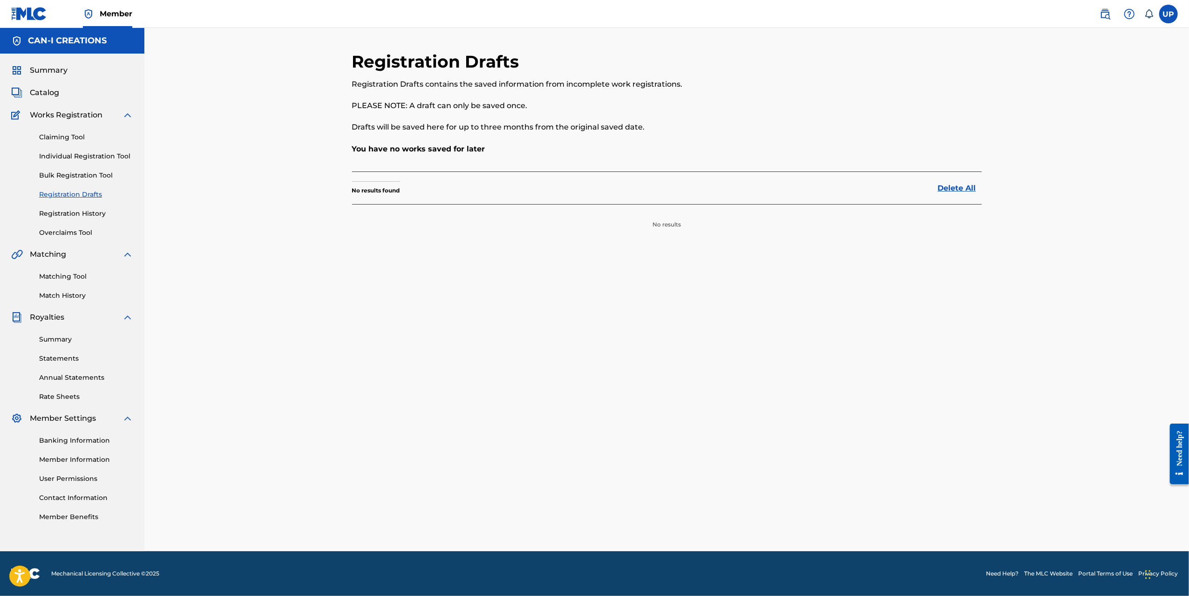
click at [78, 215] on link "Registration History" at bounding box center [86, 214] width 94 height 10
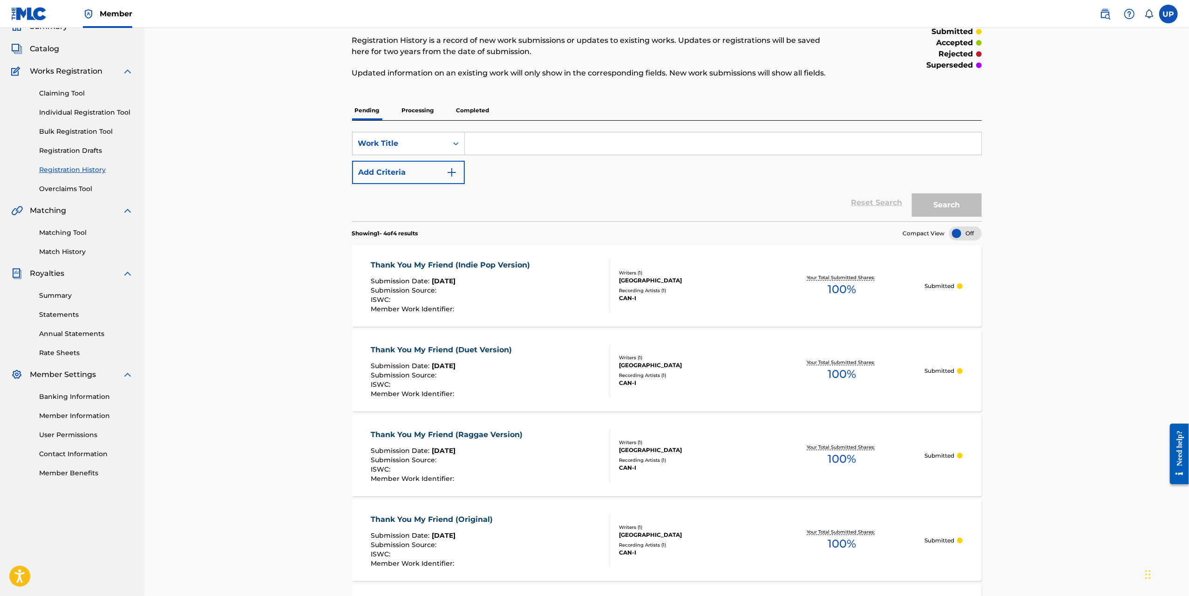
scroll to position [140, 0]
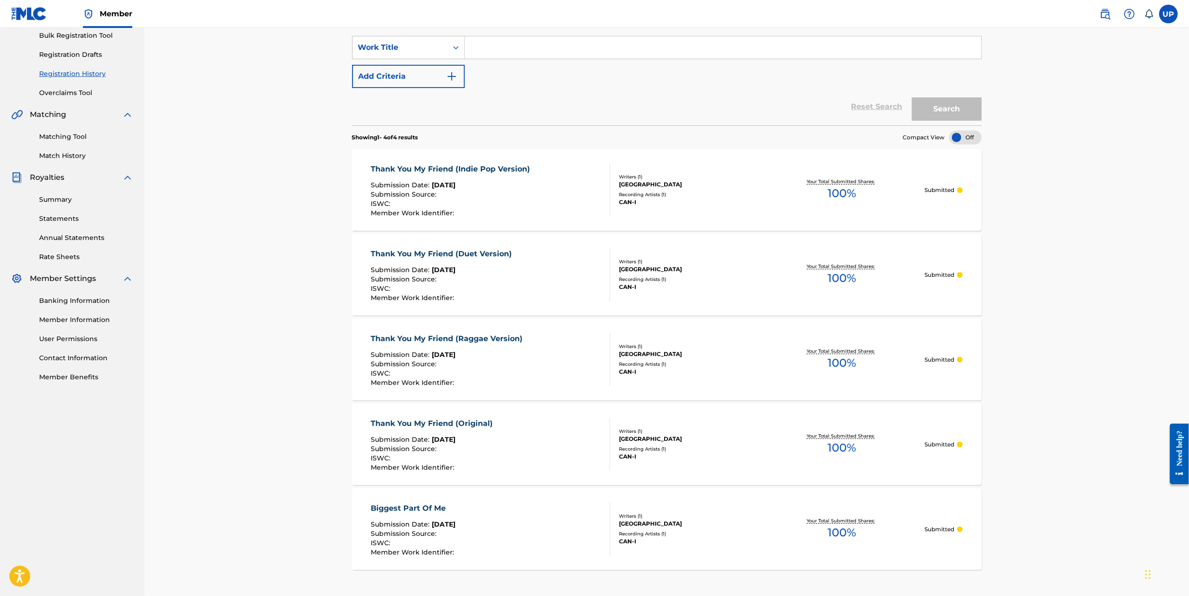
click at [976, 138] on div at bounding box center [965, 137] width 33 height 14
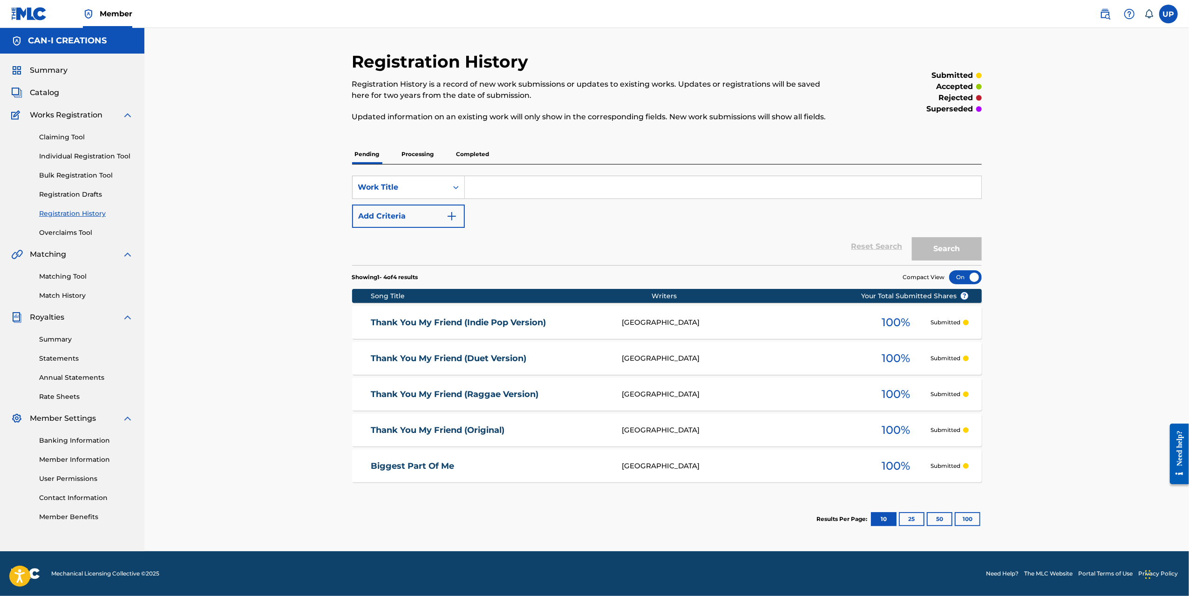
click at [963, 271] on div at bounding box center [965, 277] width 33 height 14
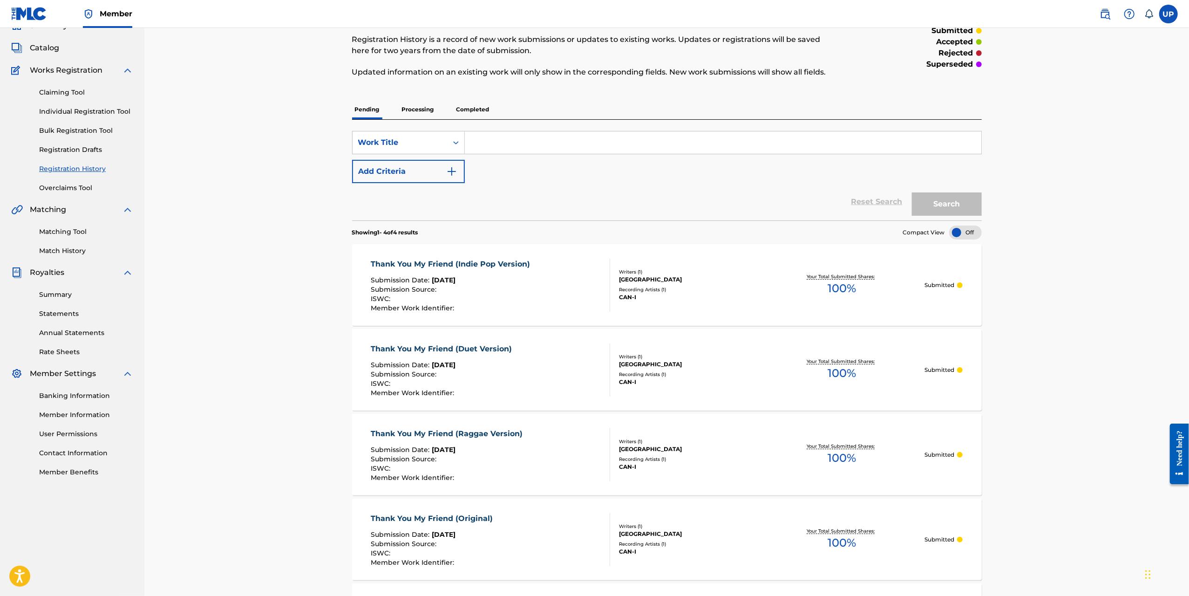
scroll to position [30, 0]
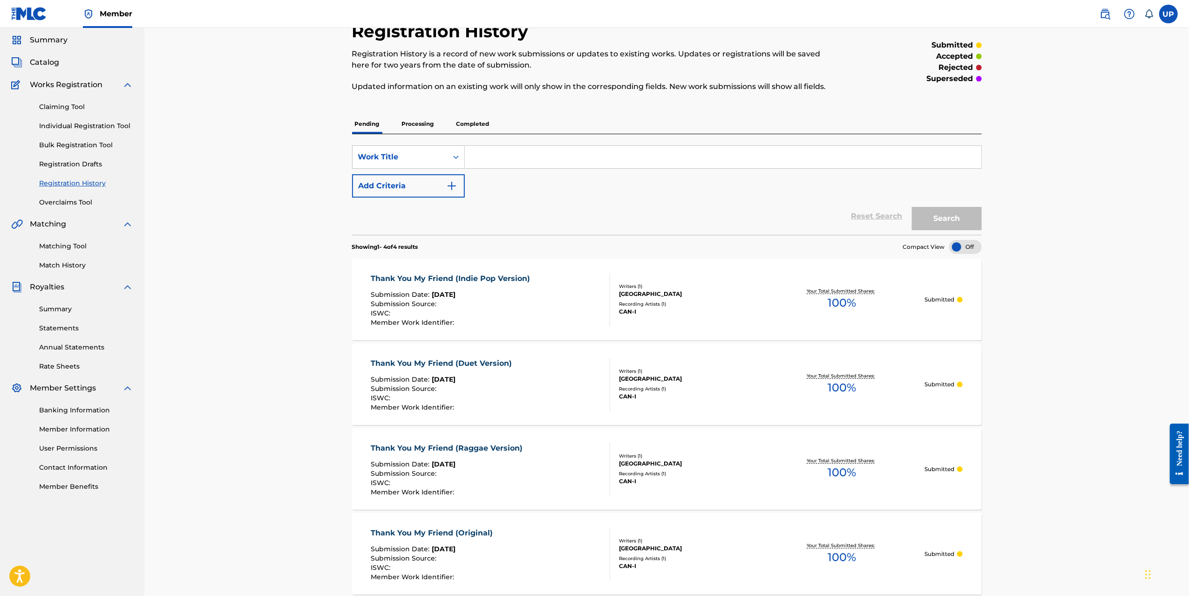
click at [98, 127] on link "Individual Registration Tool" at bounding box center [86, 126] width 94 height 10
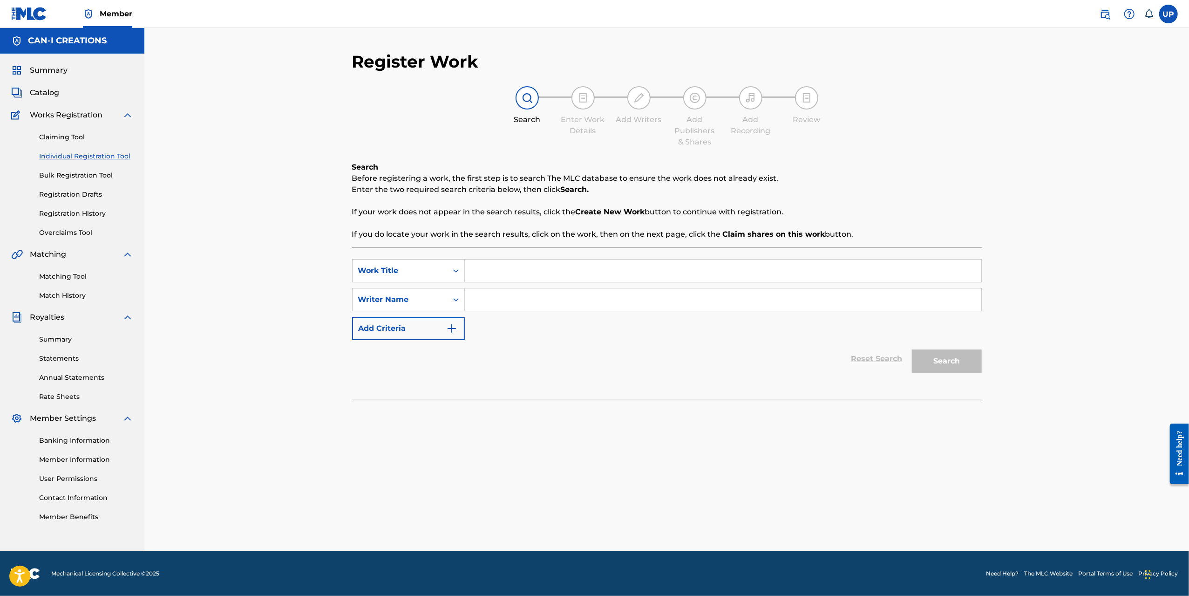
click at [506, 271] on input "Search Form" at bounding box center [723, 270] width 517 height 22
click at [524, 280] on input "I W" at bounding box center [723, 270] width 517 height 22
drag, startPoint x: 521, startPoint y: 273, endPoint x: 457, endPoint y: 273, distance: 64.3
click at [457, 273] on div "SearchWithCriteria29eeba9a-d8a7-410c-9f07-ac51d12ec709 Work Title I W" at bounding box center [667, 270] width 630 height 23
paste input "ant It All"
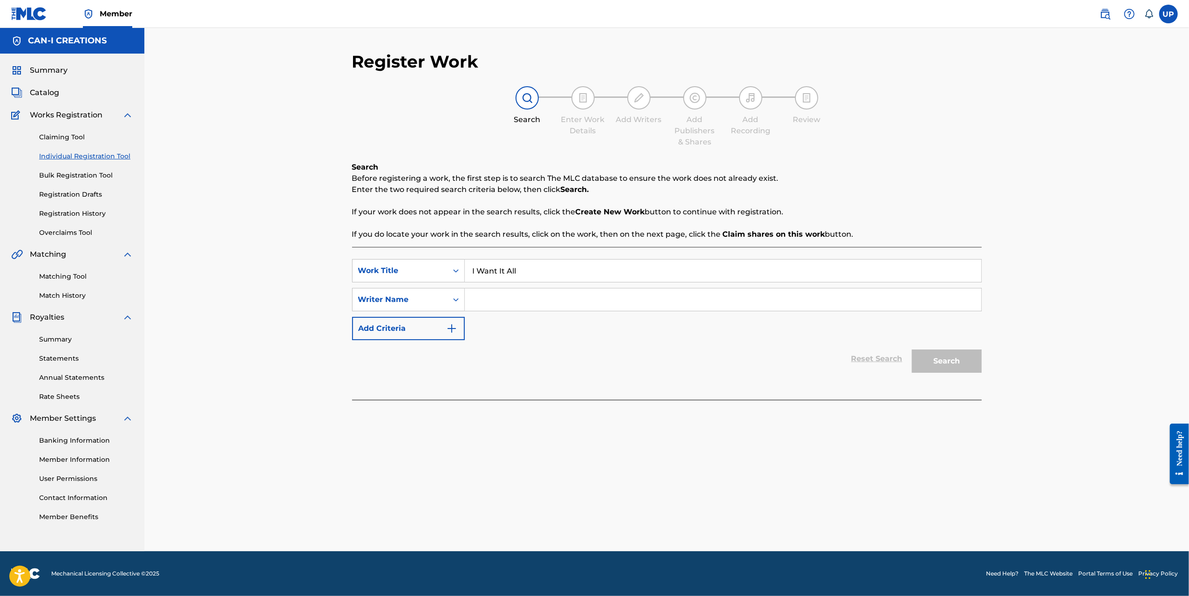
type input "I Want It All"
click at [94, 173] on link "Bulk Registration Tool" at bounding box center [86, 176] width 94 height 10
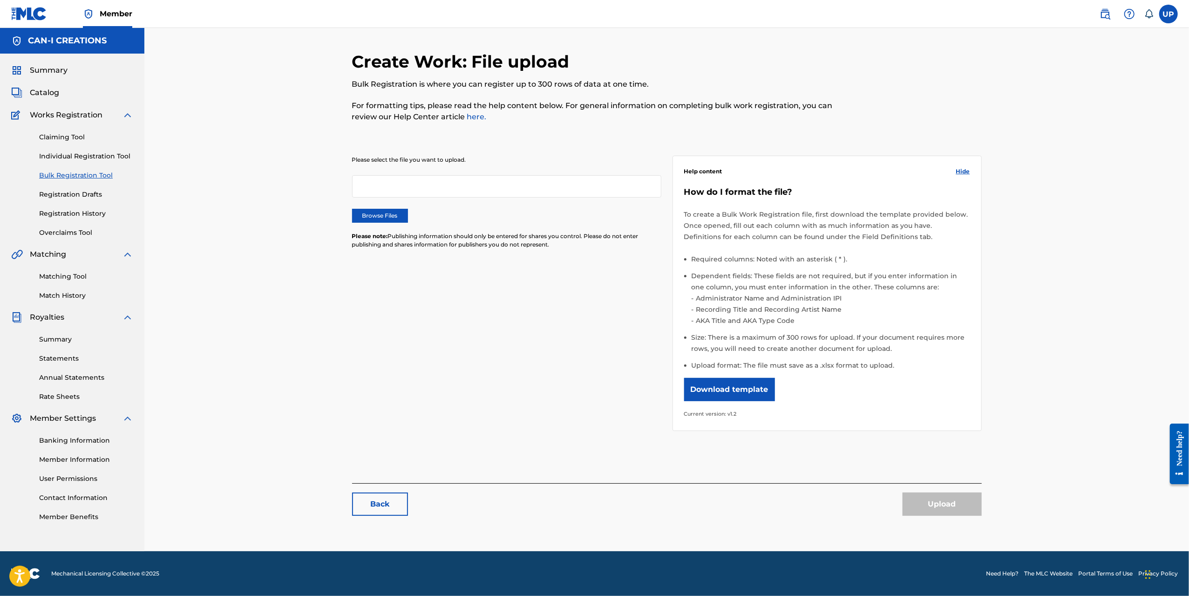
click at [744, 388] on button "Download template" at bounding box center [729, 389] width 91 height 23
click at [65, 157] on link "Individual Registration Tool" at bounding box center [86, 156] width 94 height 10
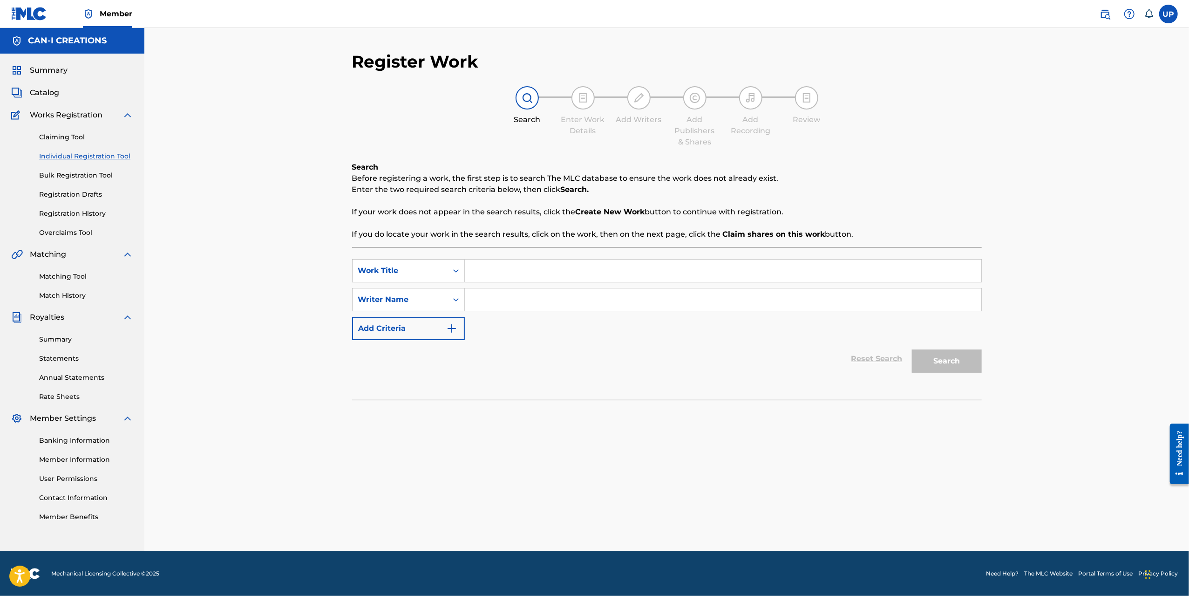
click at [508, 273] on input "Search Form" at bounding box center [723, 270] width 517 height 22
paste input "I Want It All"
type input "I Want It All"
click at [496, 289] on input "Search Form" at bounding box center [723, 299] width 517 height 22
type input "[GEOGRAPHIC_DATA]"
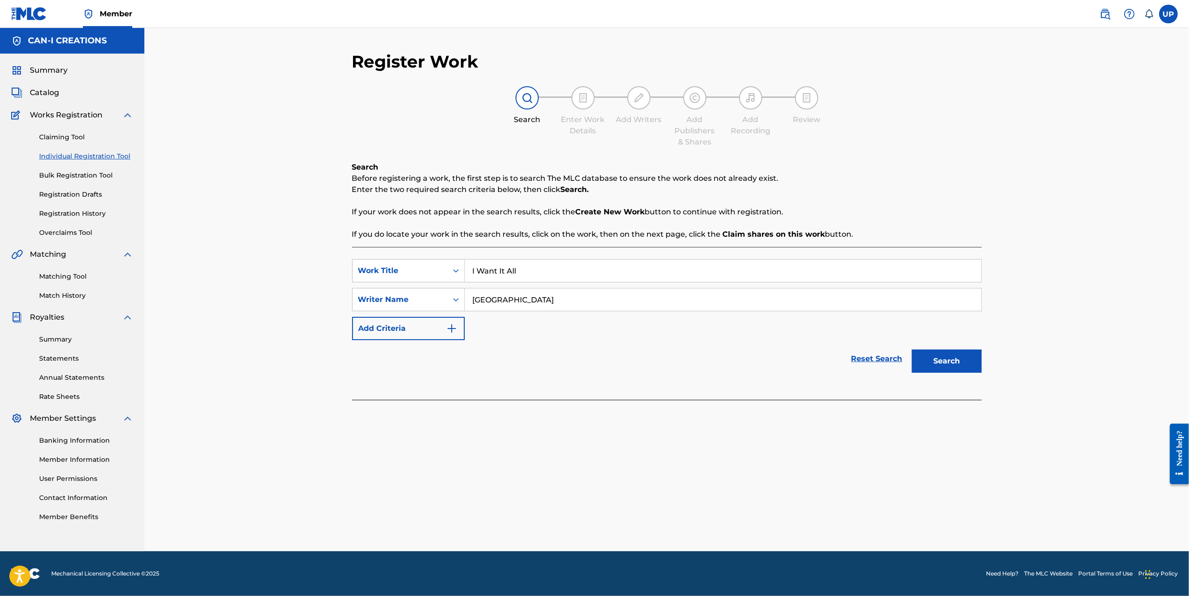
click at [947, 367] on button "Search" at bounding box center [947, 360] width 70 height 23
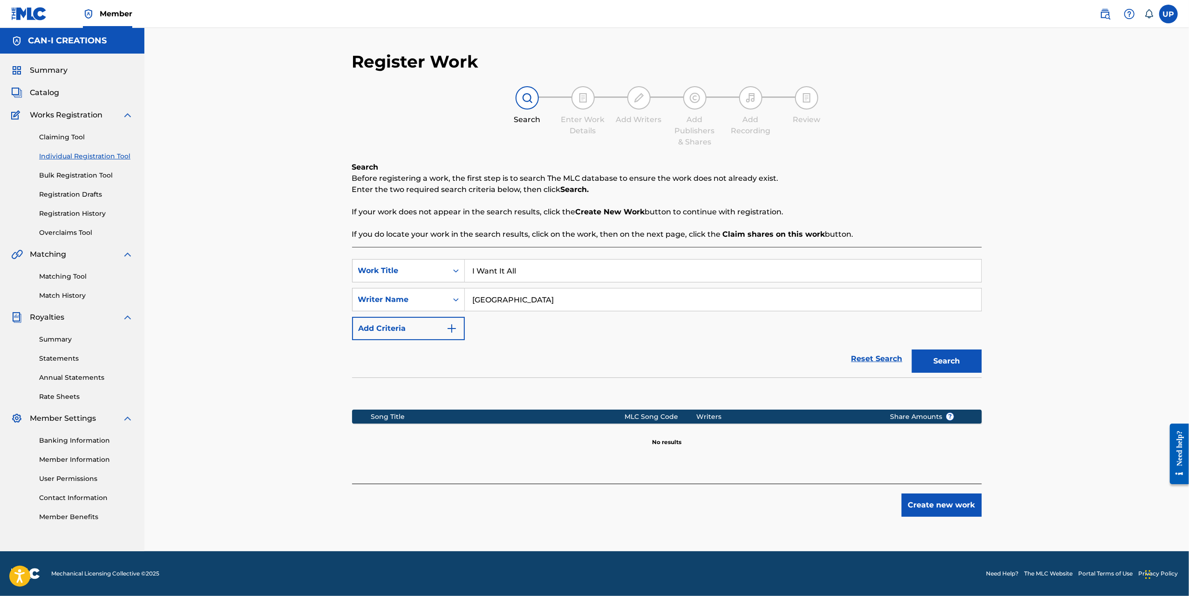
click at [953, 507] on button "Create new work" at bounding box center [942, 504] width 80 height 23
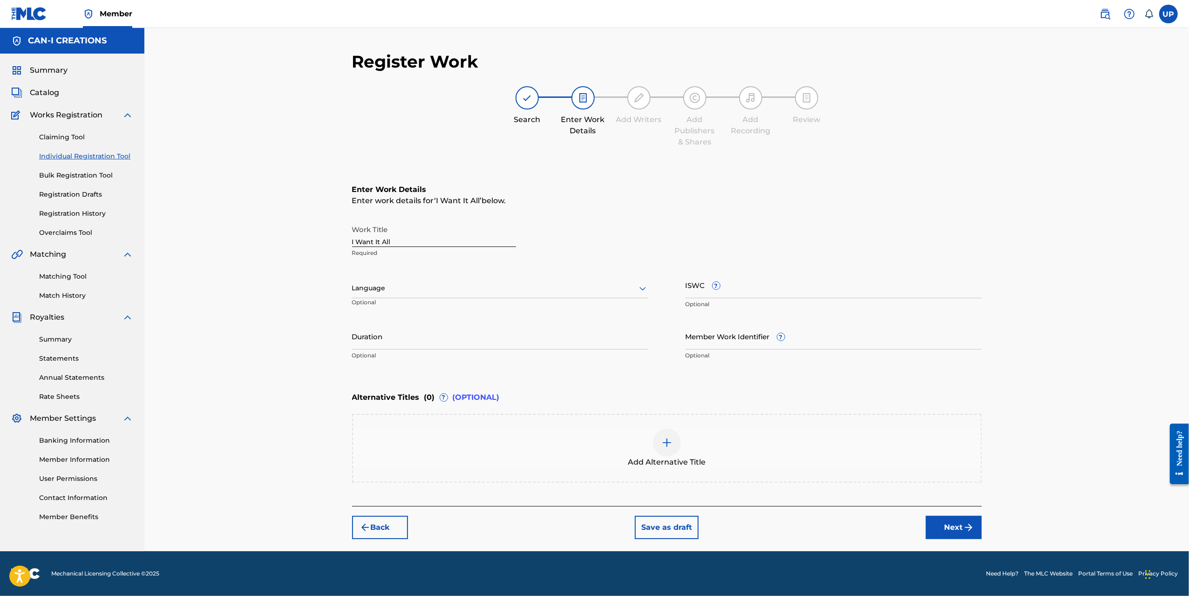
click at [456, 294] on div "Language" at bounding box center [500, 289] width 296 height 20
click at [425, 314] on div "English" at bounding box center [500, 308] width 295 height 21
click at [420, 340] on input "Duration" at bounding box center [500, 336] width 296 height 27
click at [450, 338] on input "Duration" at bounding box center [500, 336] width 296 height 27
type input "04:59"
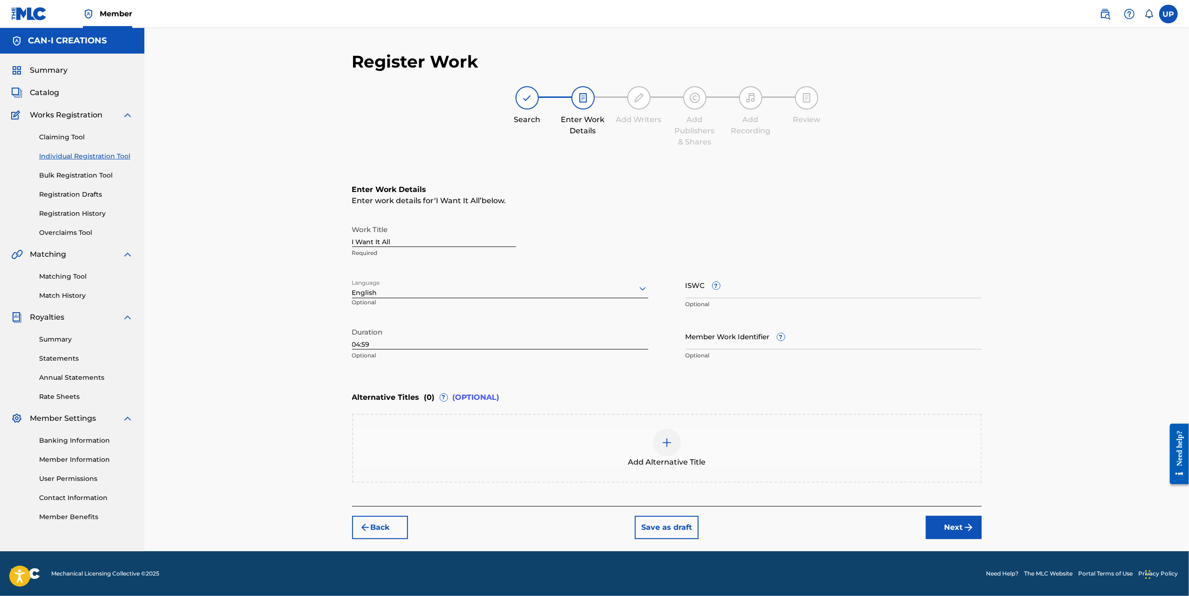
click at [964, 527] on img "submit" at bounding box center [968, 527] width 11 height 11
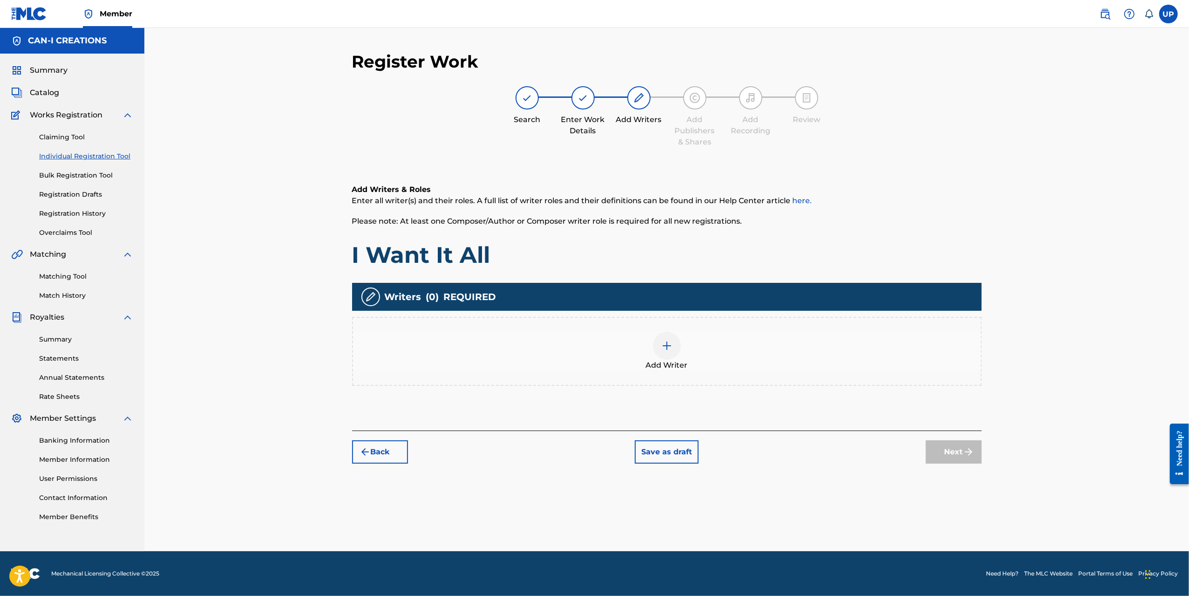
click at [667, 350] on img at bounding box center [667, 345] width 11 height 11
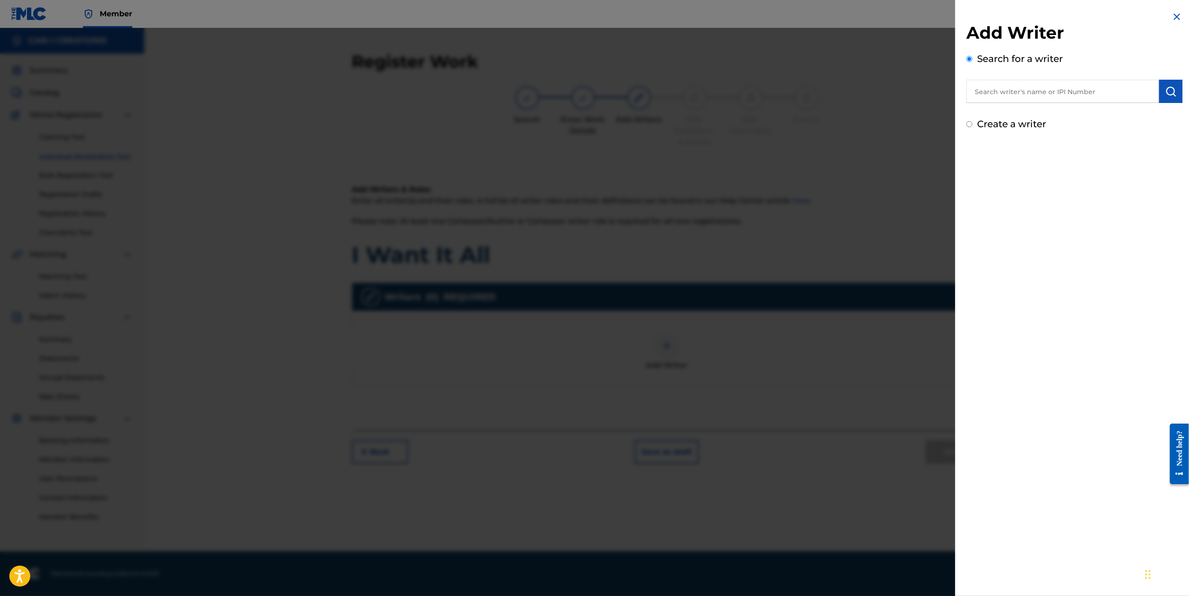
click at [1000, 128] on label "Create a writer" at bounding box center [1011, 123] width 69 height 11
radio input "true"
click at [973, 127] on input "Create a writer" at bounding box center [970, 124] width 6 height 6
radio input "false"
radio input "true"
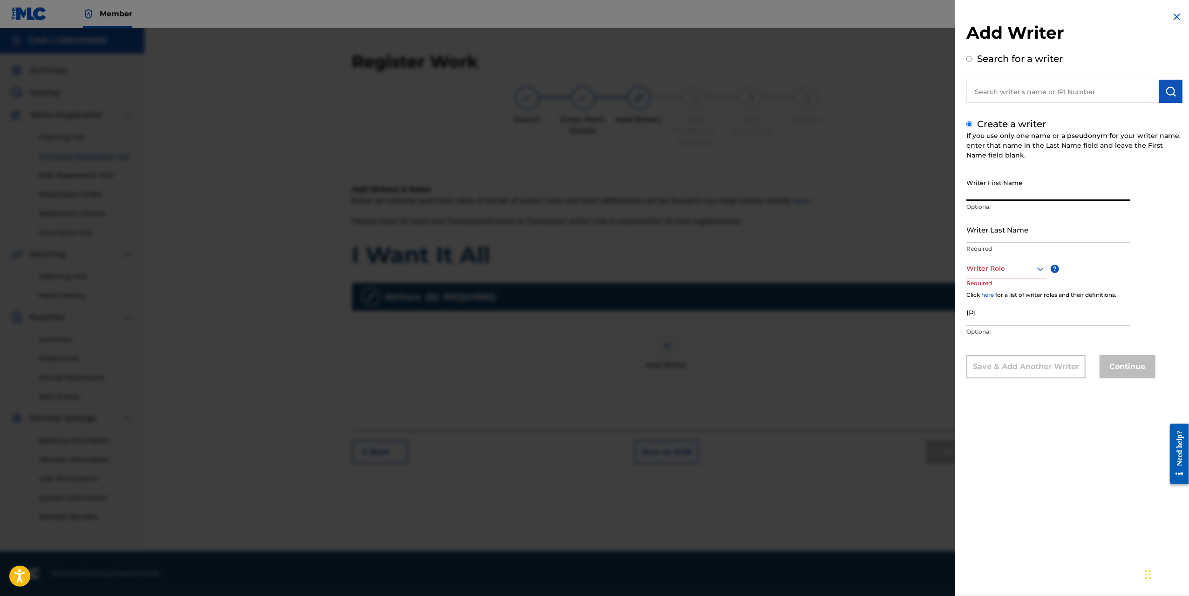
click at [997, 185] on input "Writer First Name" at bounding box center [1049, 187] width 164 height 27
type input "Ung"
type input "Park"
click at [986, 278] on div "Writer Role" at bounding box center [1007, 268] width 80 height 21
click at [992, 286] on div "Composer/Author" at bounding box center [1006, 289] width 79 height 21
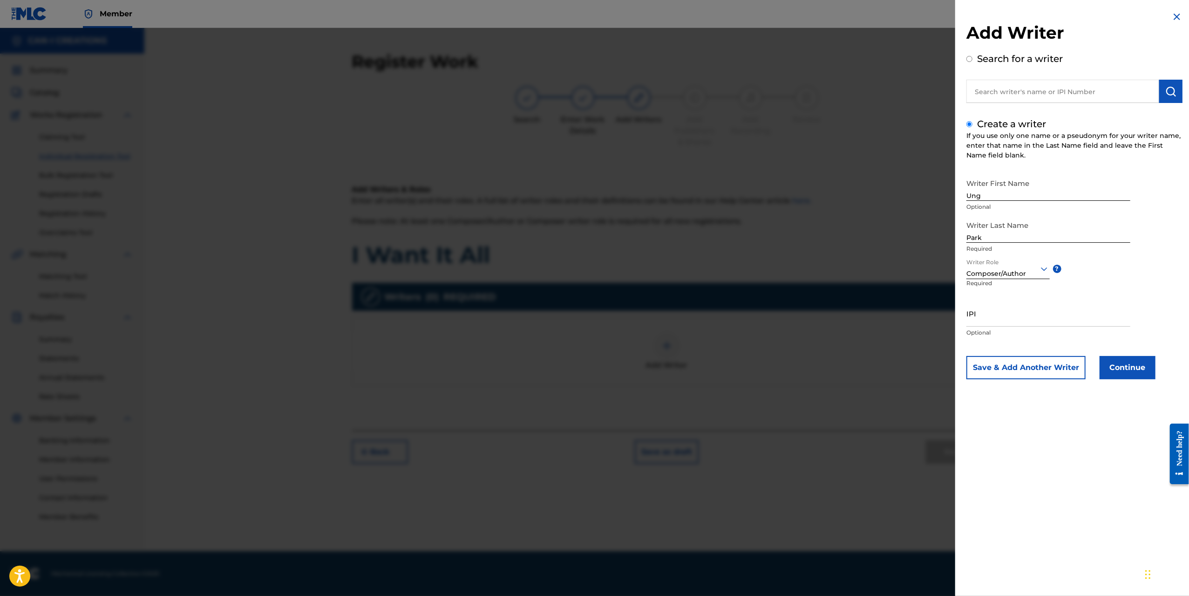
click at [999, 325] on input "IPI" at bounding box center [1049, 313] width 164 height 27
paste input "1305074099"
type input "1305074099"
click at [1137, 368] on button "Continue" at bounding box center [1128, 367] width 56 height 23
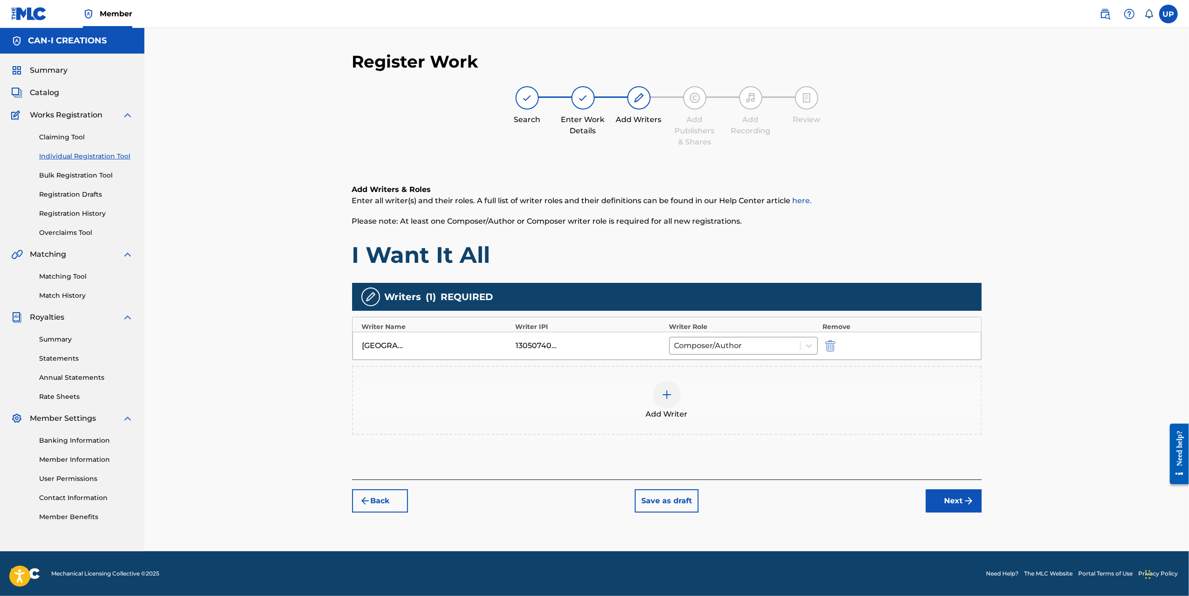
click at [969, 496] on img "submit" at bounding box center [968, 500] width 11 height 11
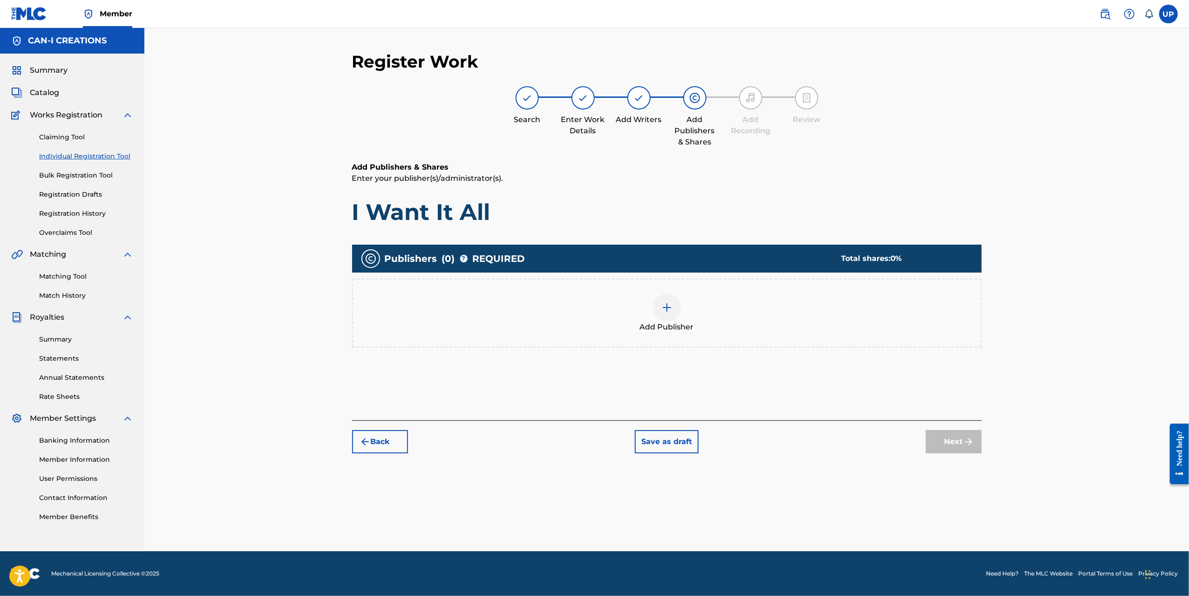
click at [657, 308] on div at bounding box center [667, 307] width 28 height 28
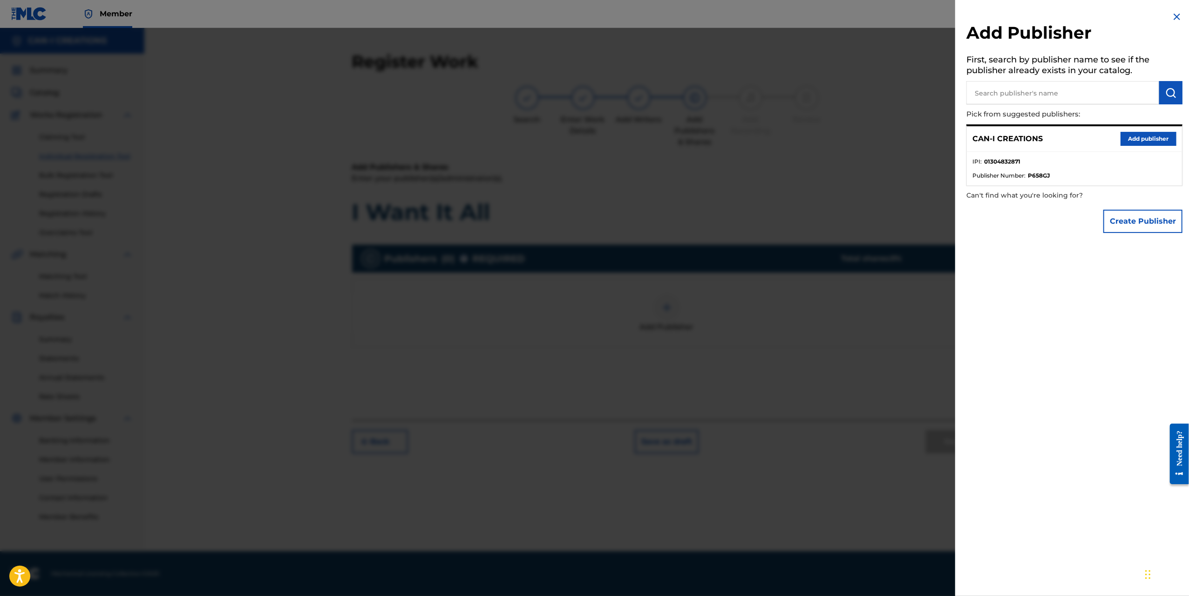
click at [1136, 138] on button "Add publisher" at bounding box center [1149, 139] width 56 height 14
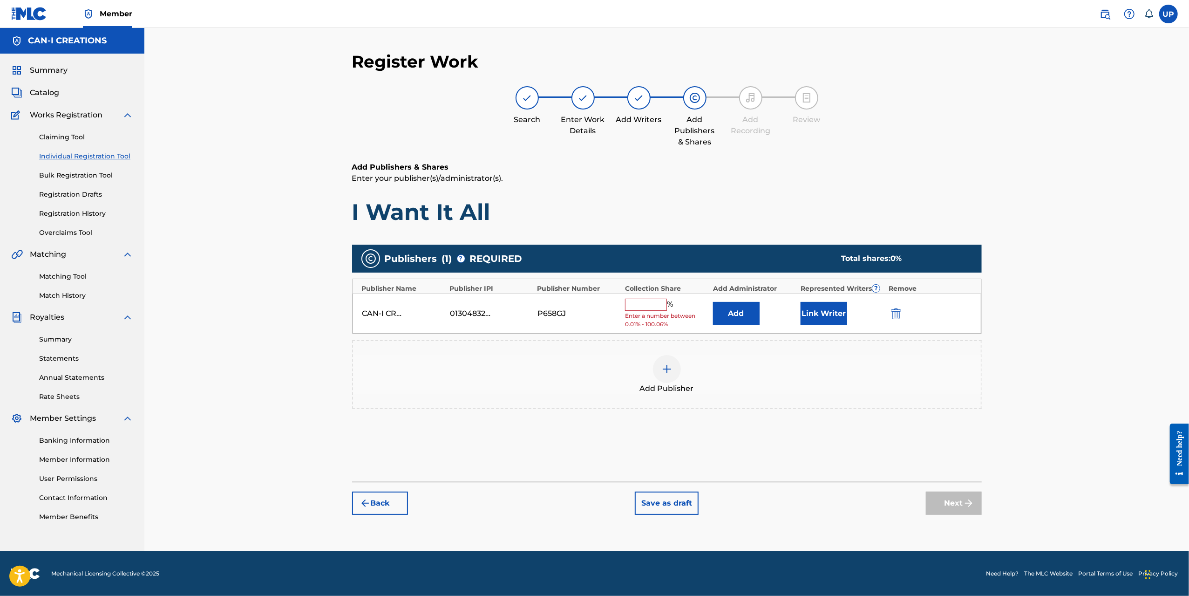
click at [634, 304] on input "text" at bounding box center [646, 305] width 42 height 12
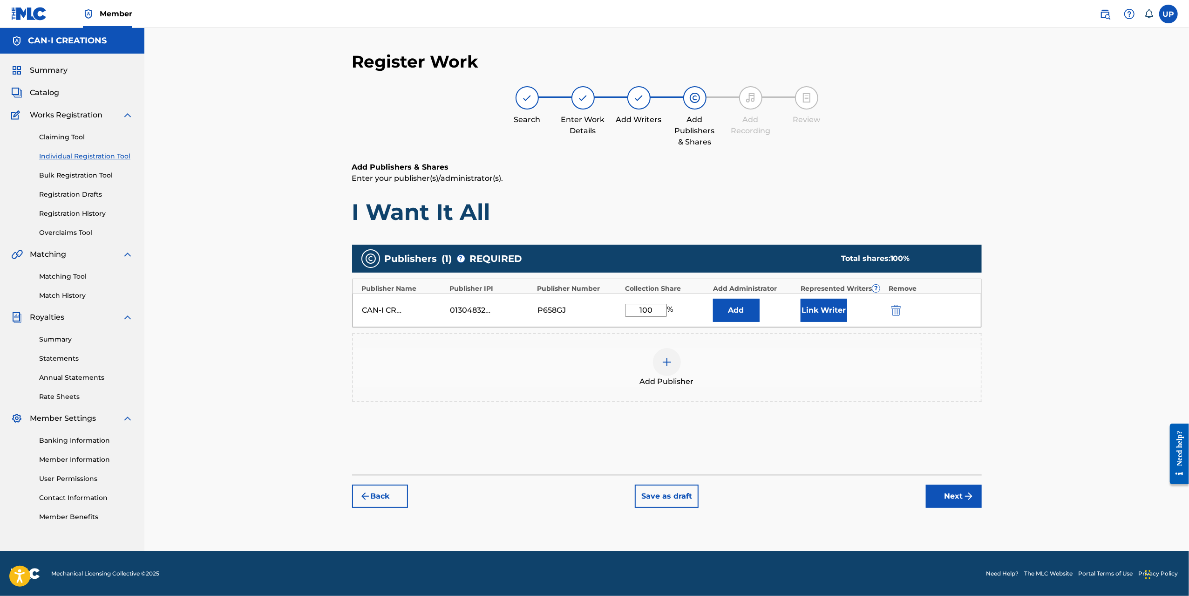
type input "100"
click at [831, 306] on button "Link Writer" at bounding box center [824, 310] width 47 height 23
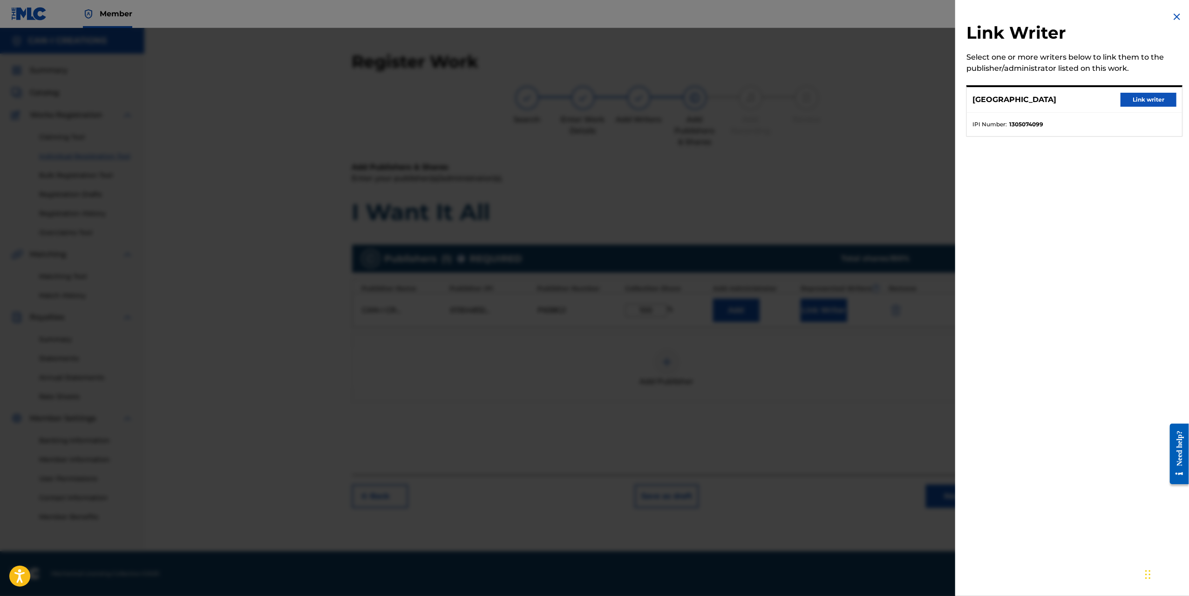
click at [1138, 101] on button "Link writer" at bounding box center [1149, 100] width 56 height 14
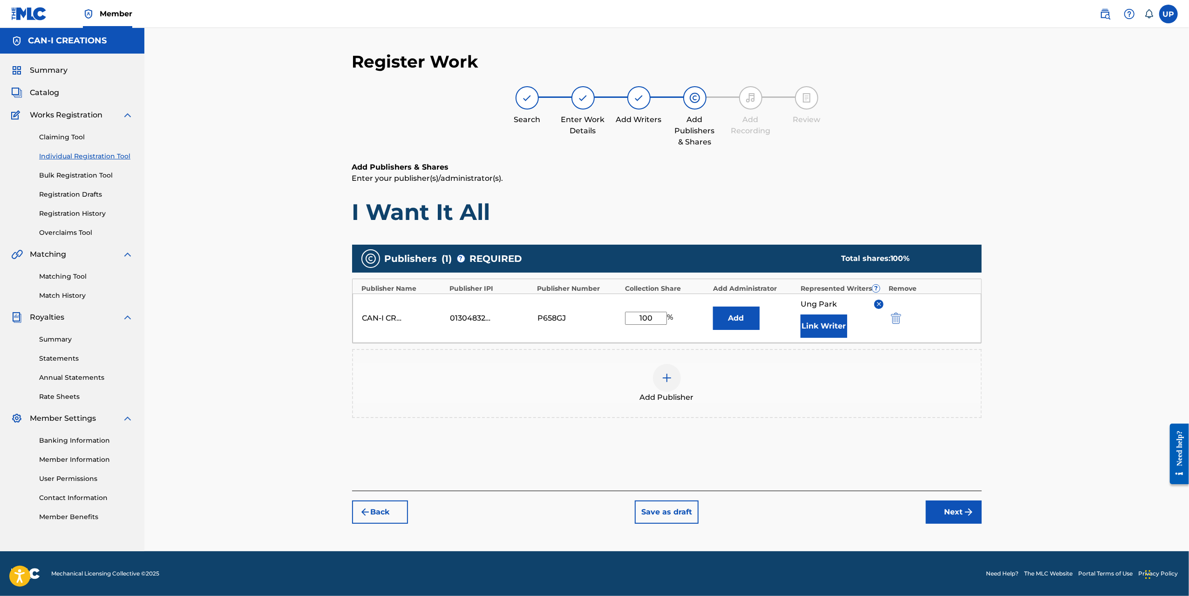
click at [955, 514] on button "Next" at bounding box center [954, 511] width 56 height 23
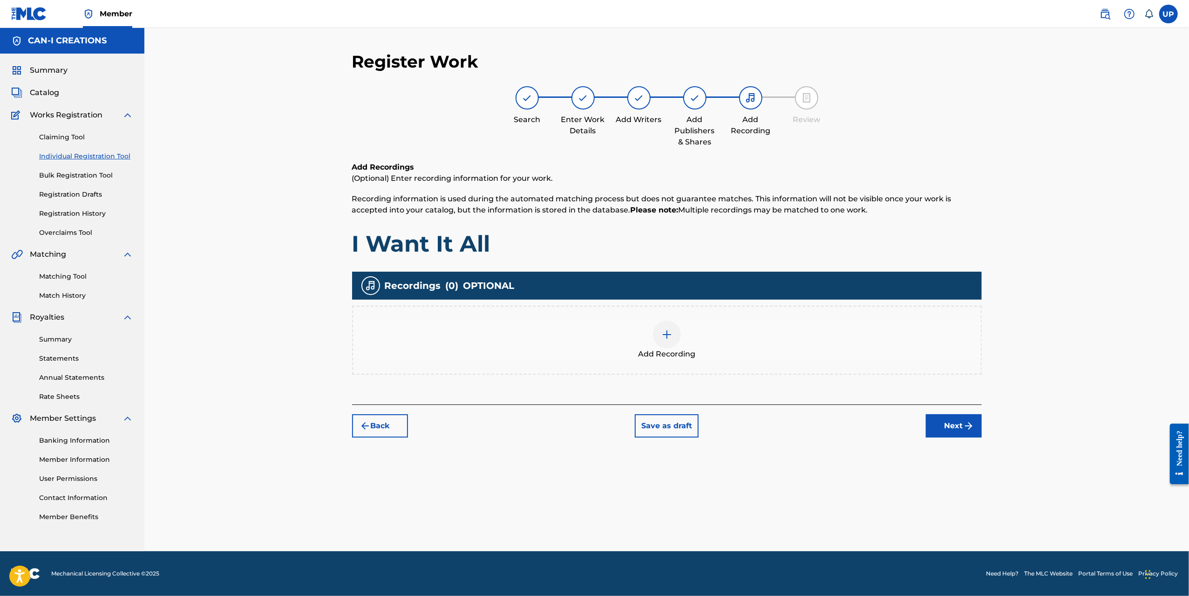
click at [670, 339] on img at bounding box center [667, 334] width 11 height 11
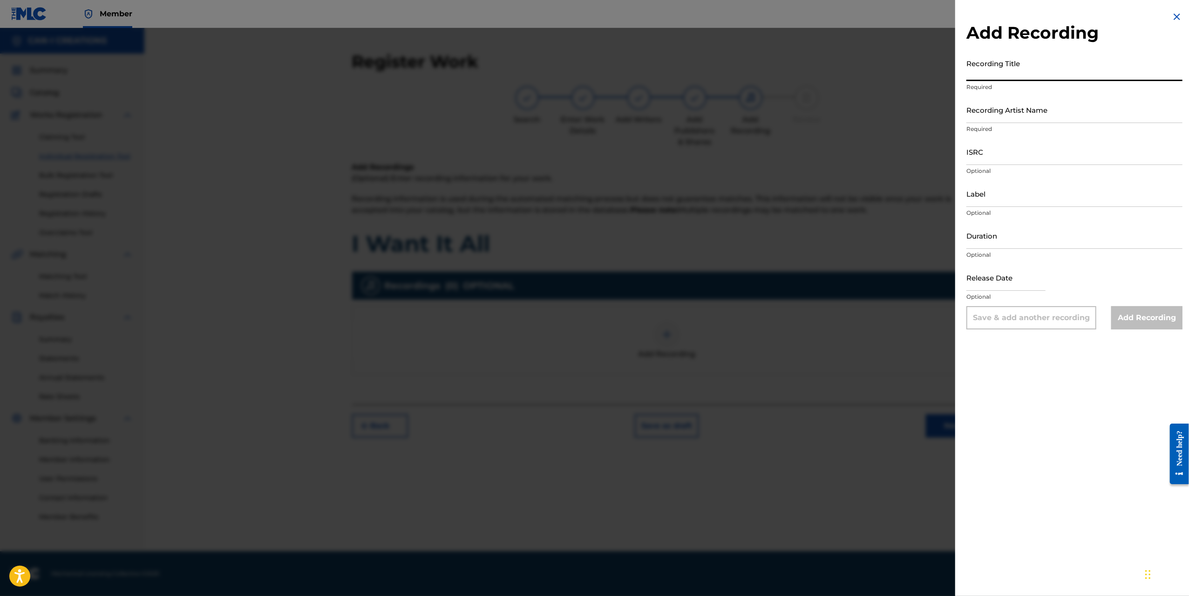
click at [1053, 61] on input "Recording Title" at bounding box center [1075, 68] width 216 height 27
paste input "1305074099"
type input "1305074099"
click at [996, 242] on input "Duration" at bounding box center [1075, 235] width 216 height 27
type input "04:59"
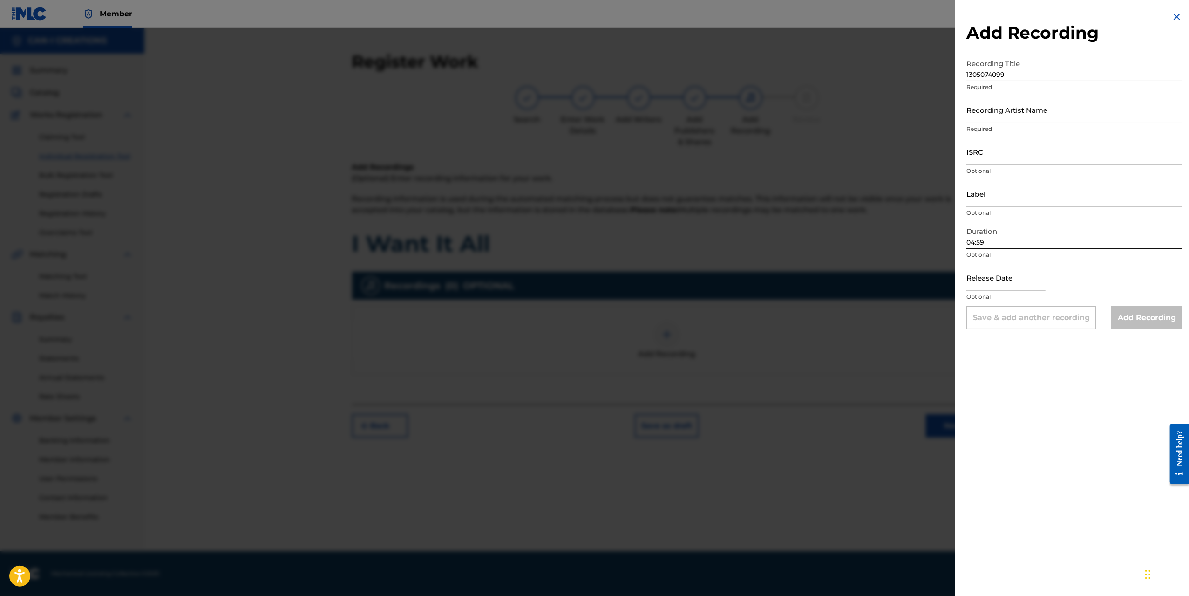
click at [1021, 71] on input "1305074099" at bounding box center [1075, 68] width 216 height 27
drag, startPoint x: 1036, startPoint y: 73, endPoint x: 917, endPoint y: 76, distance: 118.8
click at [913, 77] on div "Add Recording Recording Title 1305074099 Required Recording Artist Name Require…" at bounding box center [594, 312] width 1189 height 568
paste input "I Want It All"
type input "I Want It All"
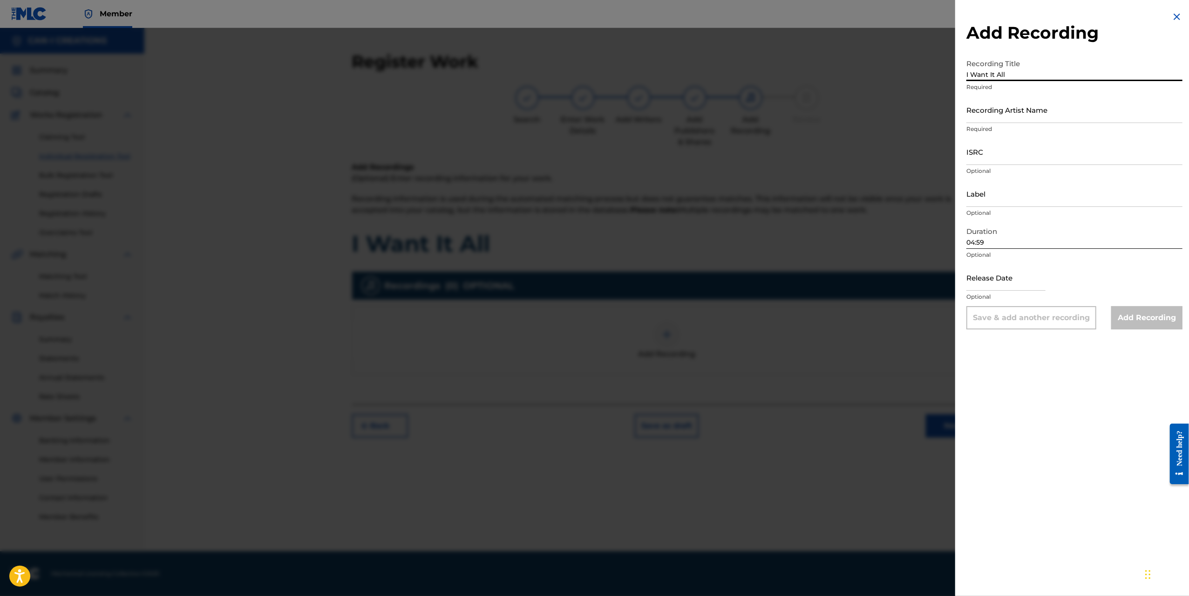
drag, startPoint x: 1024, startPoint y: 108, endPoint x: 1027, endPoint y: 112, distance: 5.0
click at [1024, 108] on input "Recording Artist Name" at bounding box center [1075, 109] width 216 height 27
type input "CAN-I"
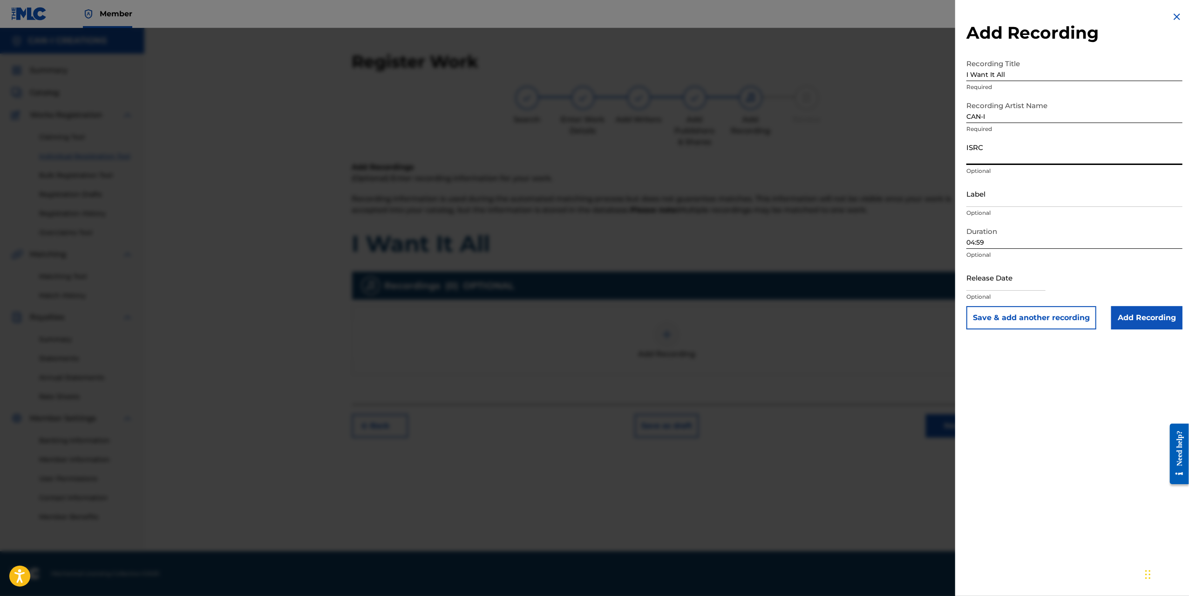
click at [1003, 151] on input "ISRC" at bounding box center [1075, 151] width 216 height 27
paste input "QZWFU2581385"
type input "QZWFU2581385"
select select "7"
select select "2025"
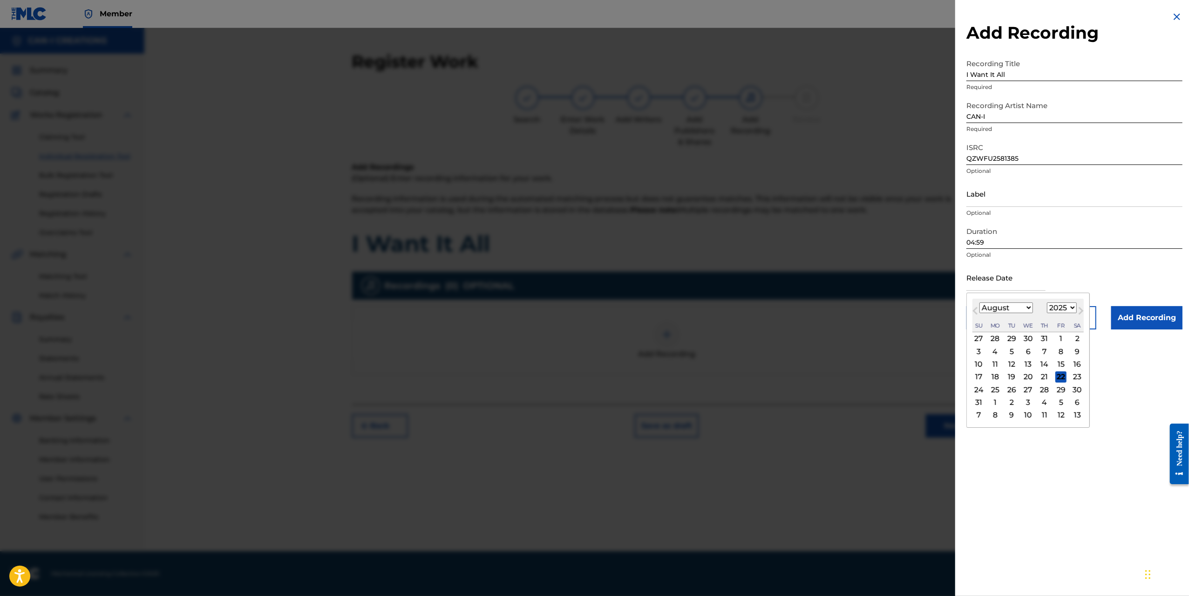
click at [988, 267] on input "text" at bounding box center [1006, 277] width 79 height 27
click at [1056, 352] on div "8" at bounding box center [1061, 351] width 11 height 11
type input "[DATE]"
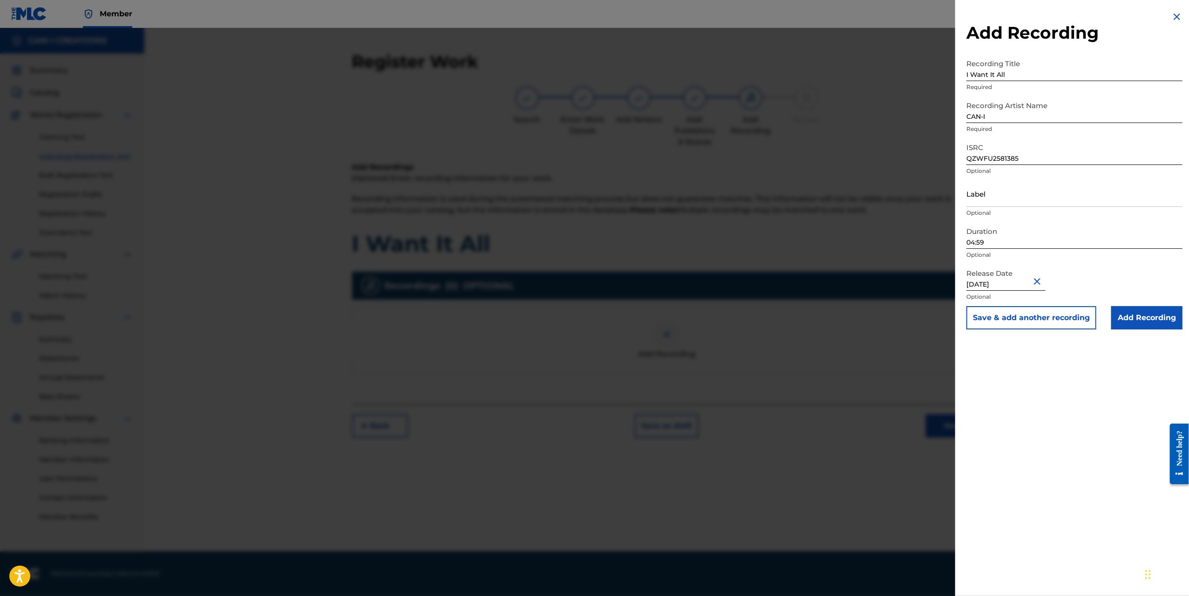
click at [1156, 317] on input "Add Recording" at bounding box center [1147, 317] width 71 height 23
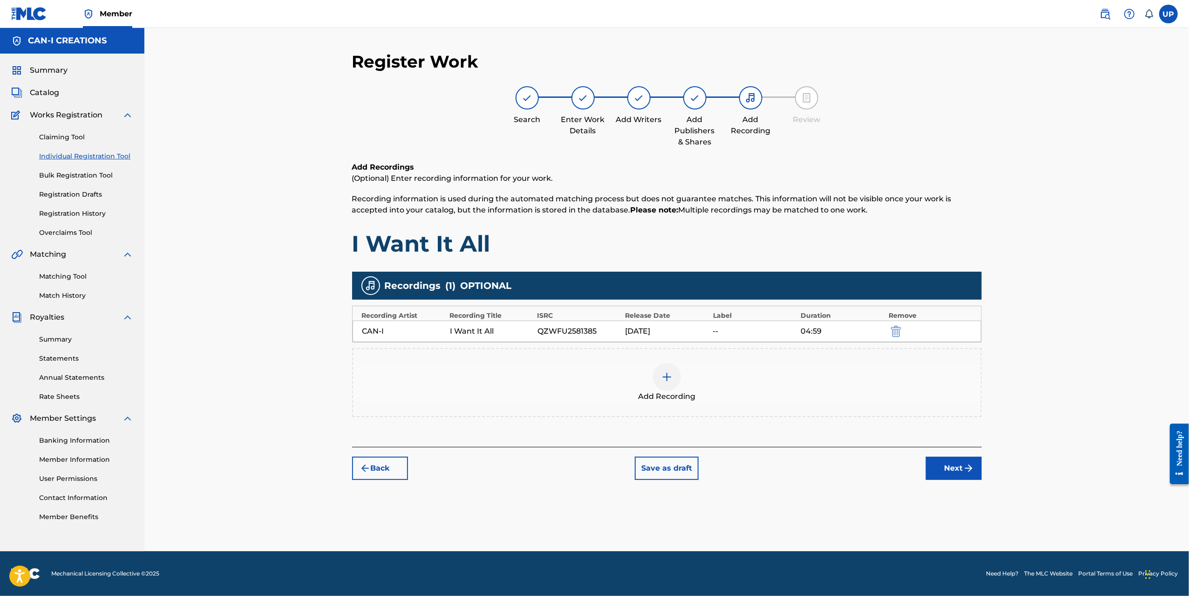
click at [370, 465] on img "submit" at bounding box center [365, 468] width 11 height 11
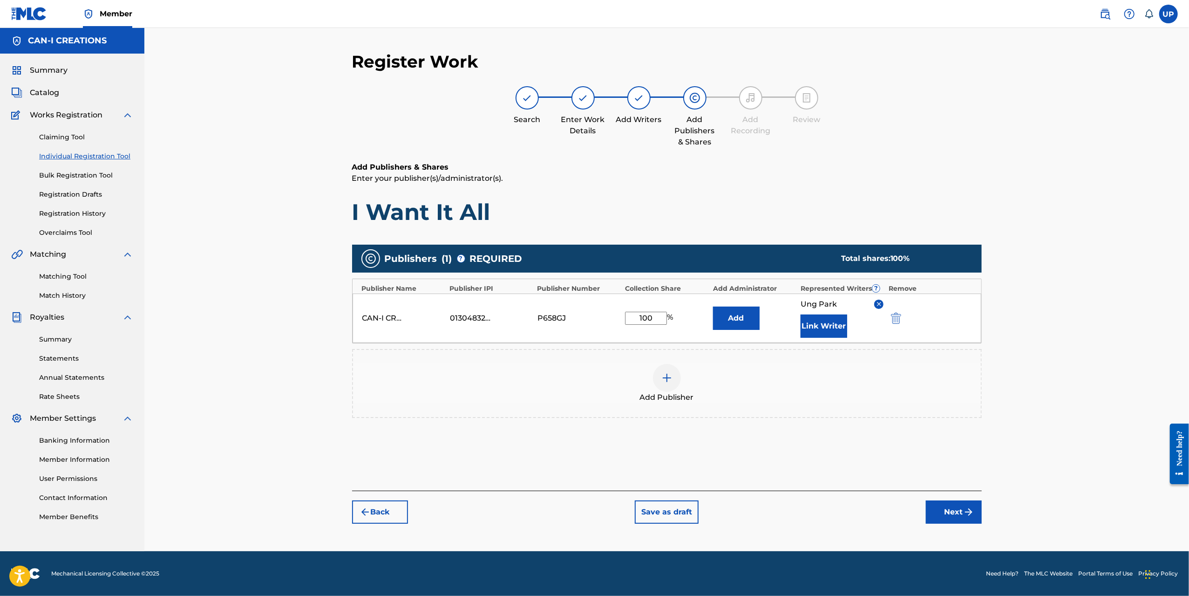
click at [966, 509] on img "submit" at bounding box center [968, 511] width 11 height 11
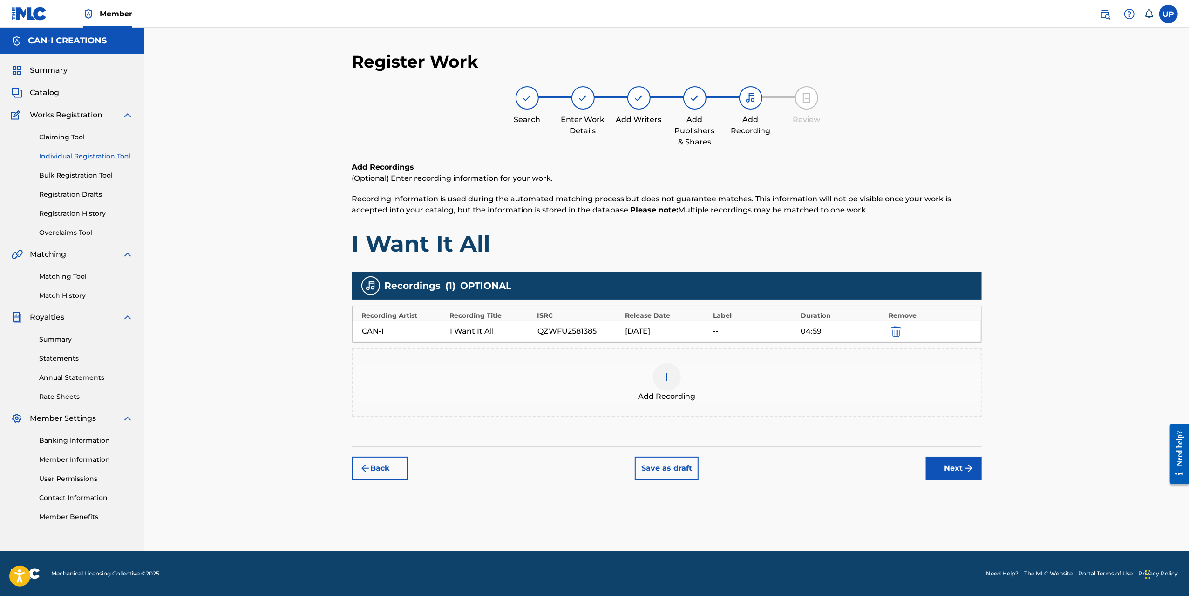
click at [946, 471] on button "Next" at bounding box center [954, 468] width 56 height 23
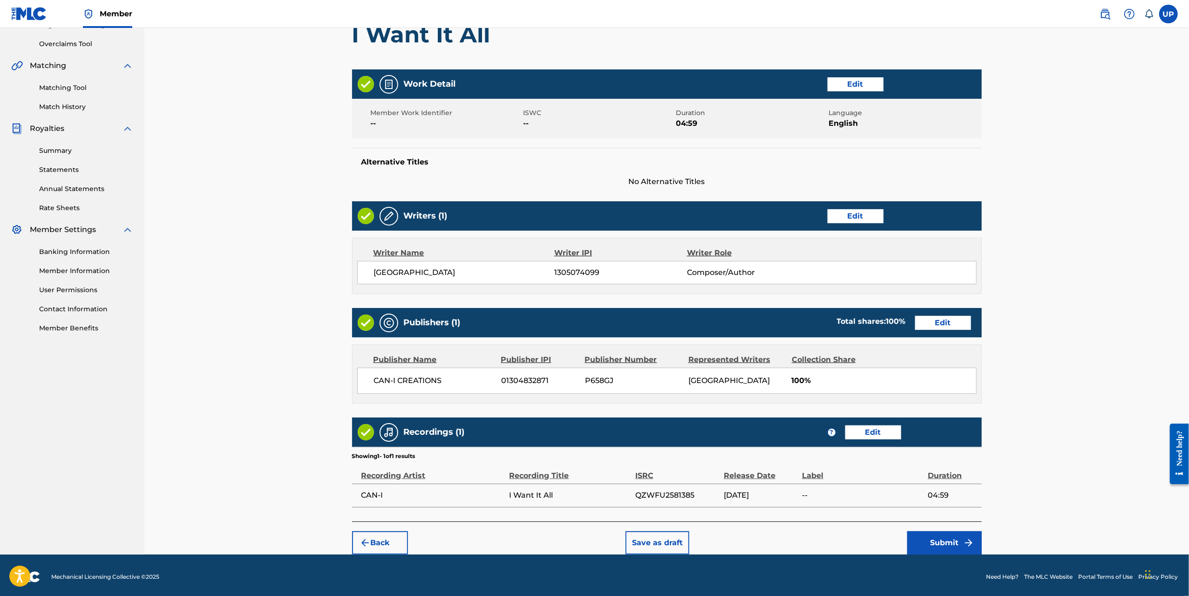
scroll to position [190, 0]
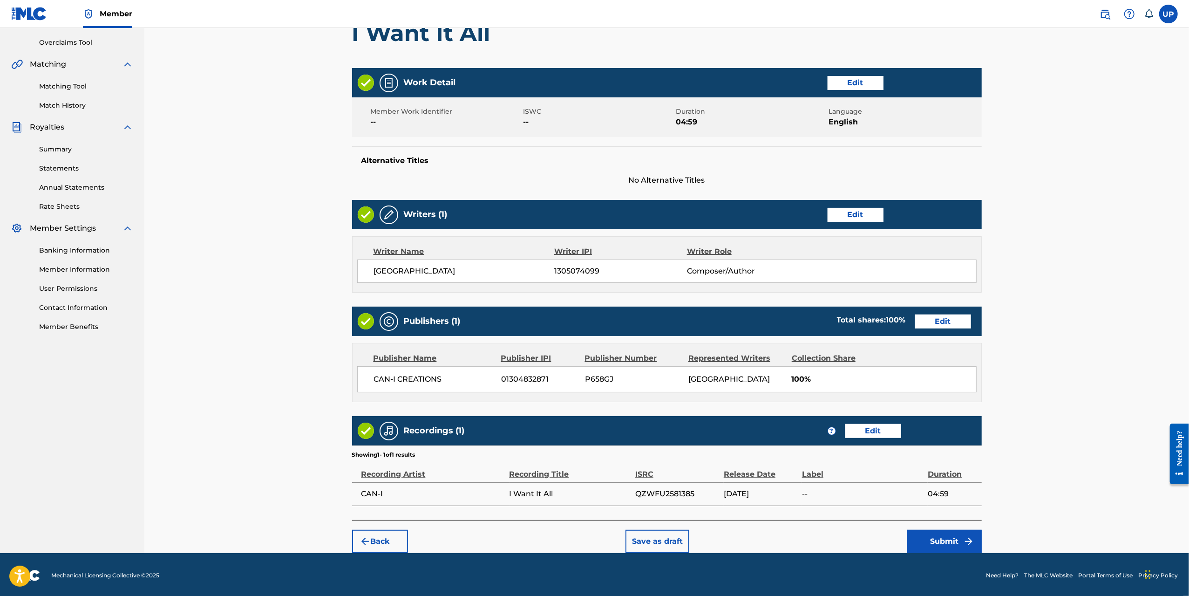
click at [960, 541] on button "Submit" at bounding box center [944, 541] width 75 height 23
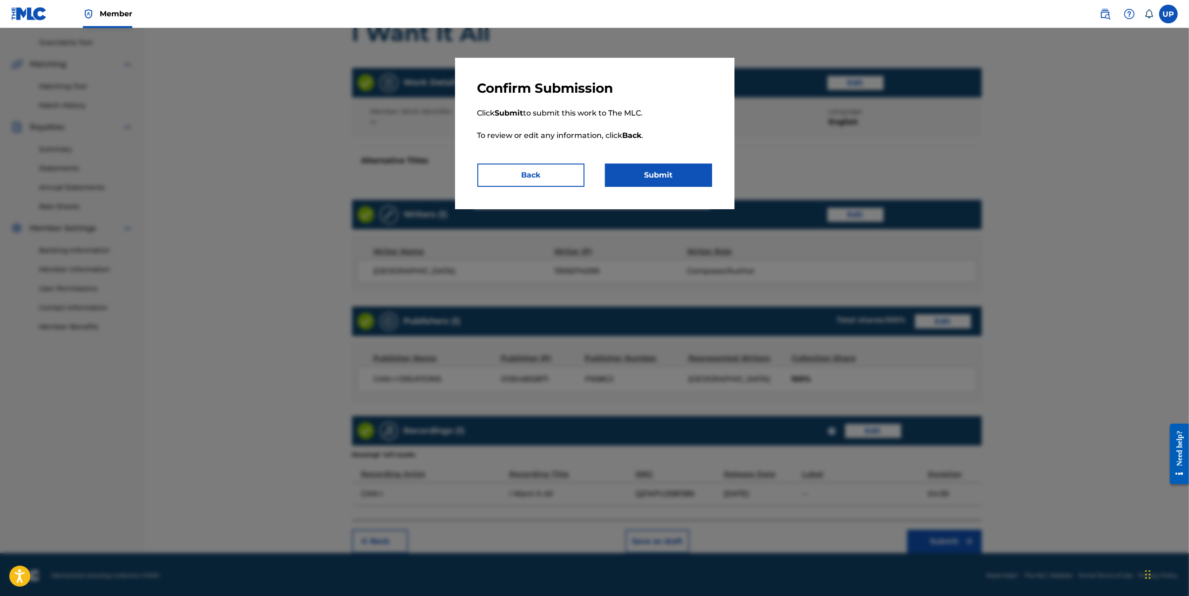
click at [679, 178] on button "Submit" at bounding box center [658, 175] width 107 height 23
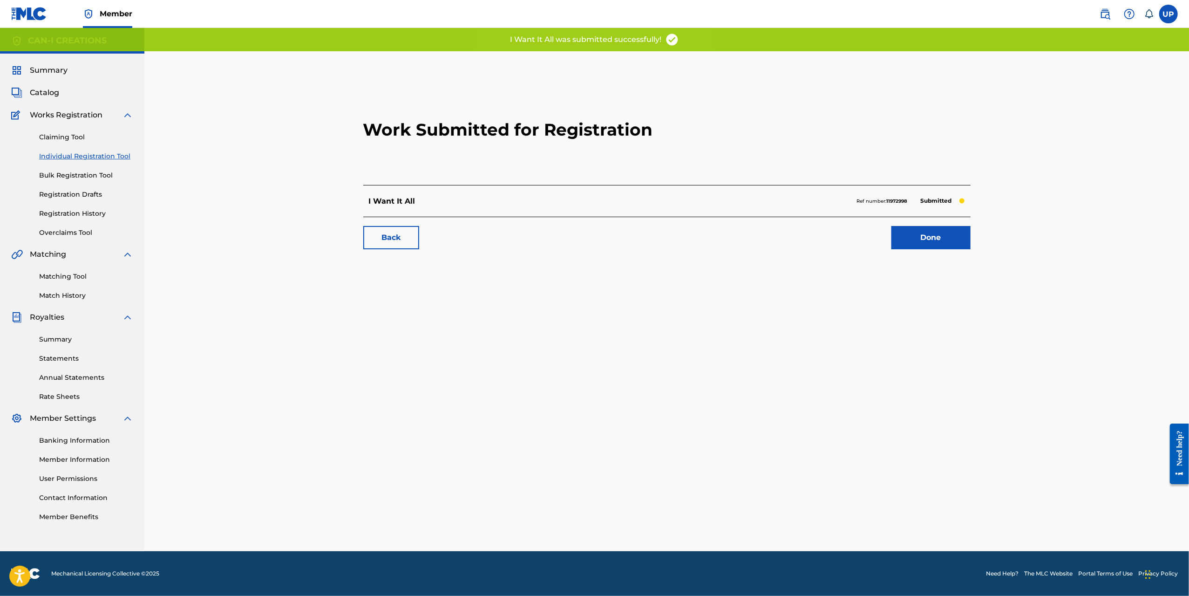
click at [942, 237] on link "Done" at bounding box center [931, 237] width 79 height 23
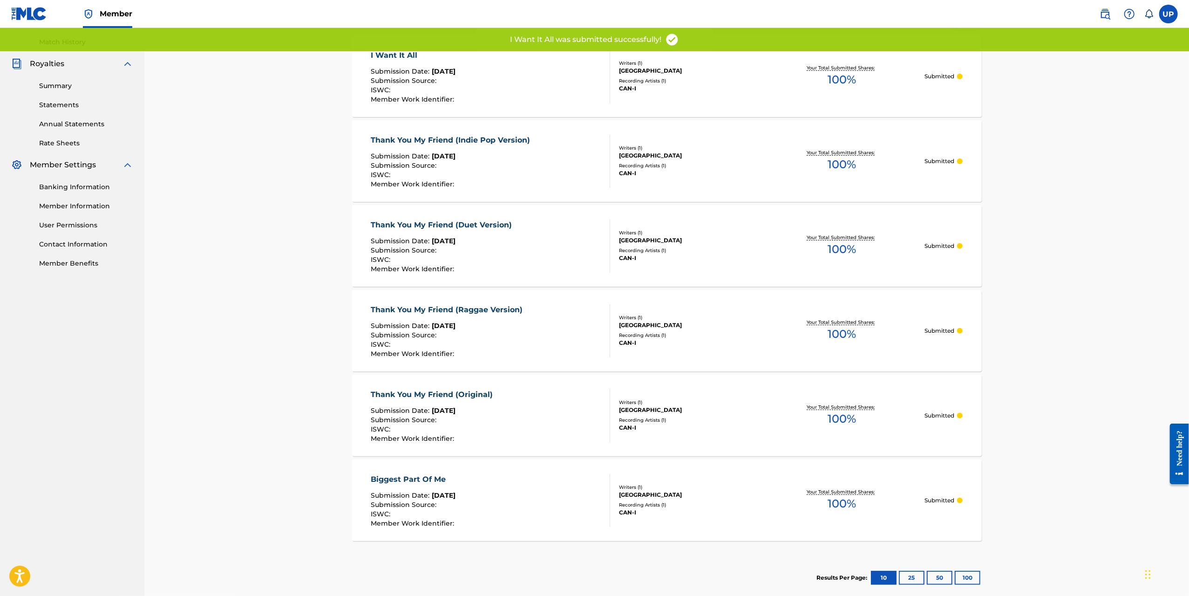
scroll to position [301, 0]
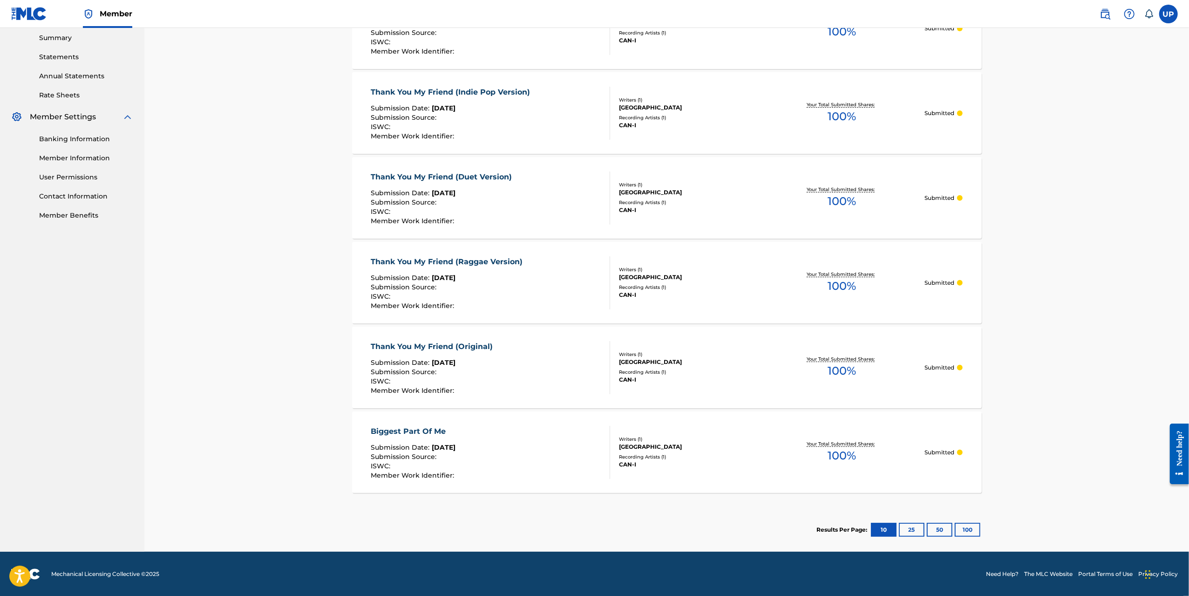
click at [64, 32] on div "Summary Statements Annual Statements Rate Sheets" at bounding box center [72, 60] width 122 height 79
click at [64, 41] on link "Summary" at bounding box center [86, 38] width 94 height 10
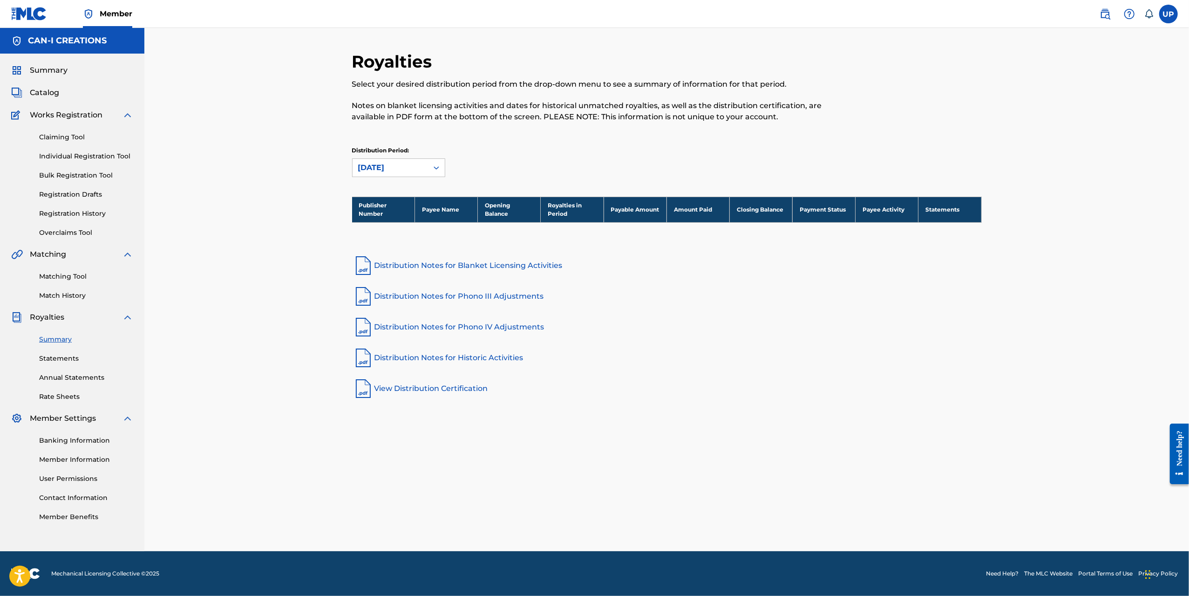
click at [51, 92] on span "Catalog" at bounding box center [44, 92] width 29 height 11
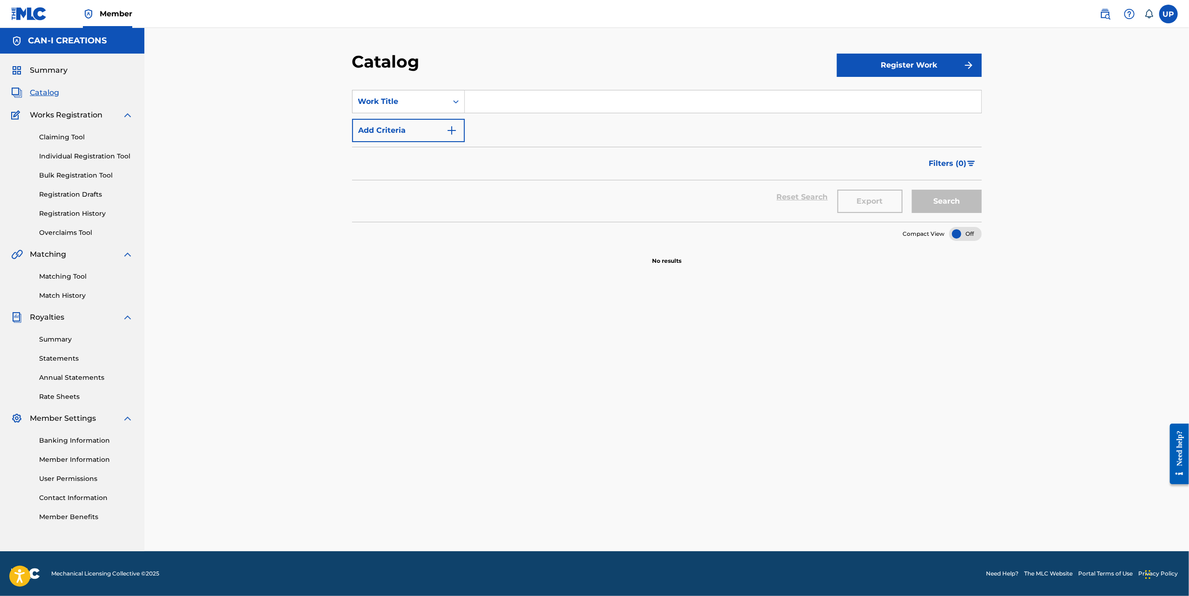
click at [54, 72] on span "Summary" at bounding box center [49, 70] width 38 height 11
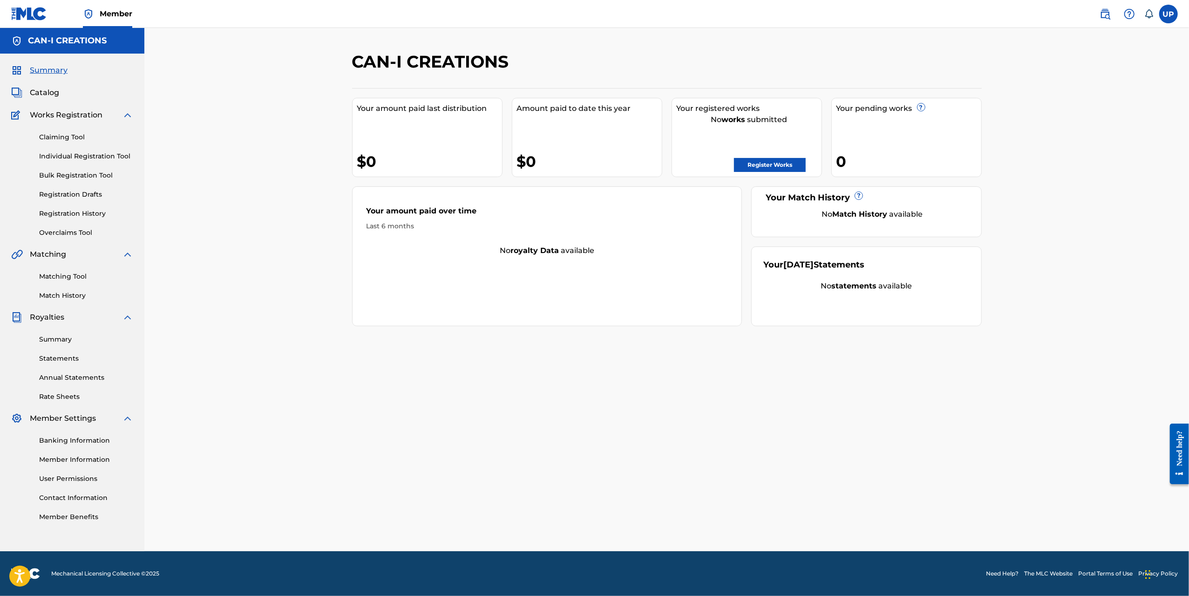
click at [81, 474] on link "User Permissions" at bounding box center [86, 479] width 94 height 10
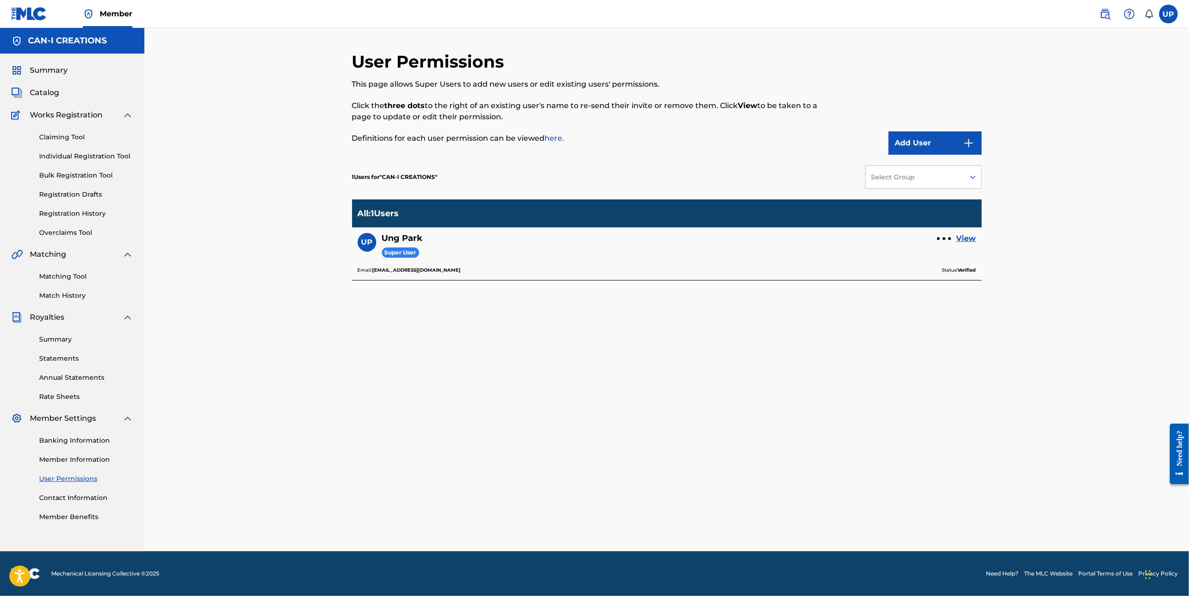
click at [48, 79] on div "Summary Catalog Works Registration Claiming Tool Individual Registration Tool B…" at bounding box center [72, 293] width 144 height 479
click at [48, 77] on div "Summary Catalog Works Registration Claiming Tool Individual Registration Tool B…" at bounding box center [72, 293] width 144 height 479
click at [49, 75] on span "Summary" at bounding box center [49, 70] width 38 height 11
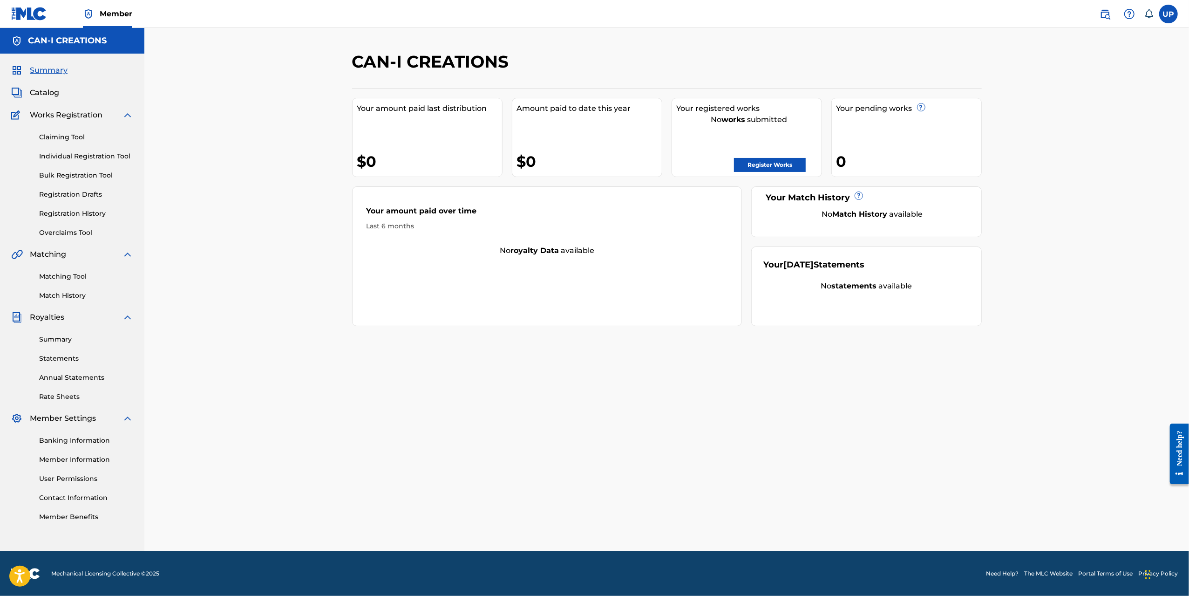
click at [80, 212] on link "Registration History" at bounding box center [86, 214] width 94 height 10
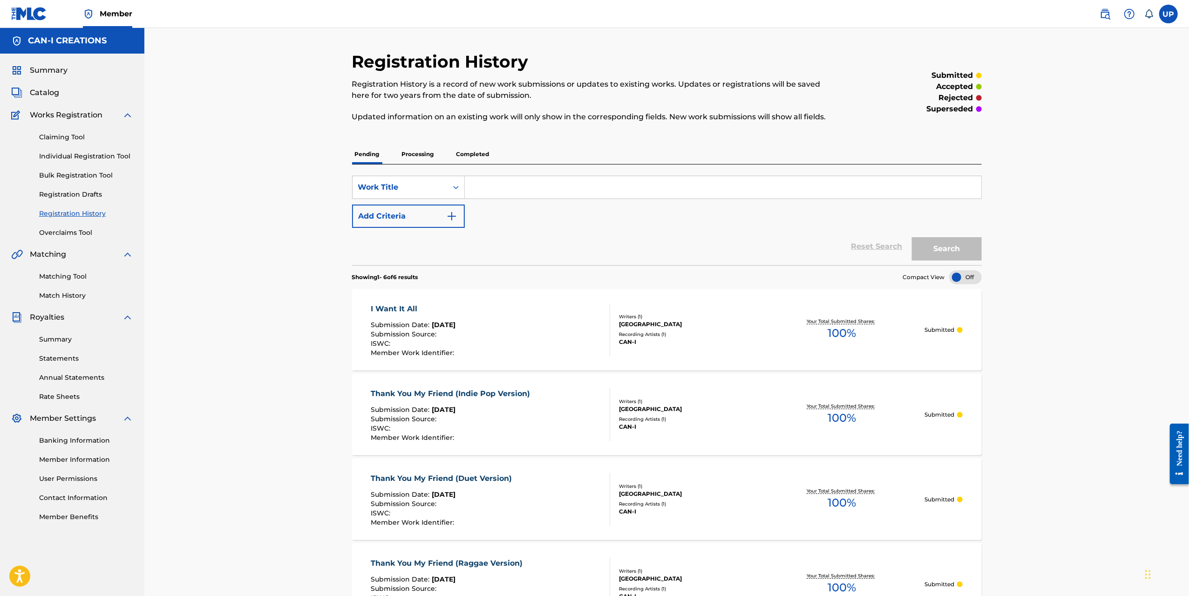
click at [79, 232] on link "Overclaims Tool" at bounding box center [86, 233] width 94 height 10
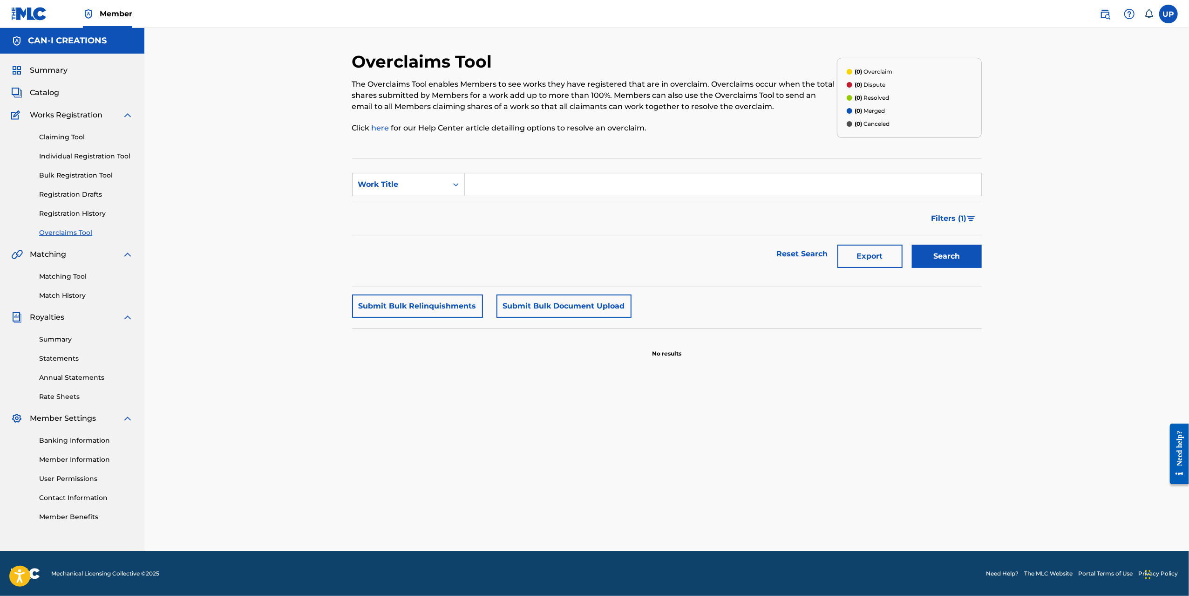
click at [80, 203] on div "Claiming Tool Individual Registration Tool Bulk Registration Tool Registration …" at bounding box center [72, 179] width 122 height 117
click at [81, 199] on link "Registration Drafts" at bounding box center [86, 195] width 94 height 10
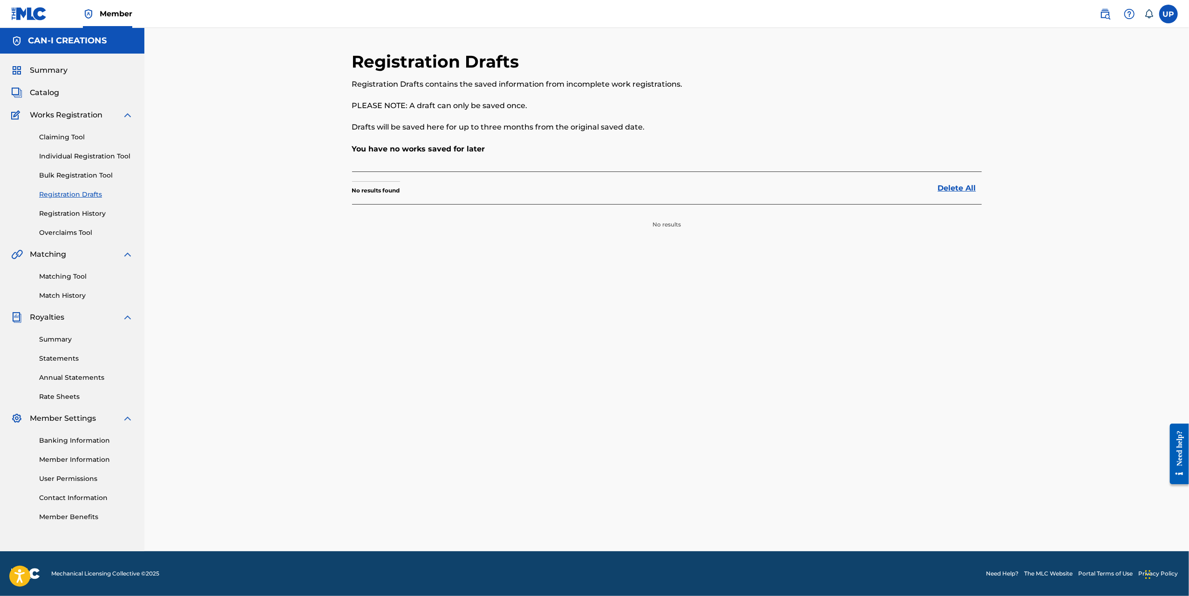
click at [88, 176] on link "Bulk Registration Tool" at bounding box center [86, 176] width 94 height 10
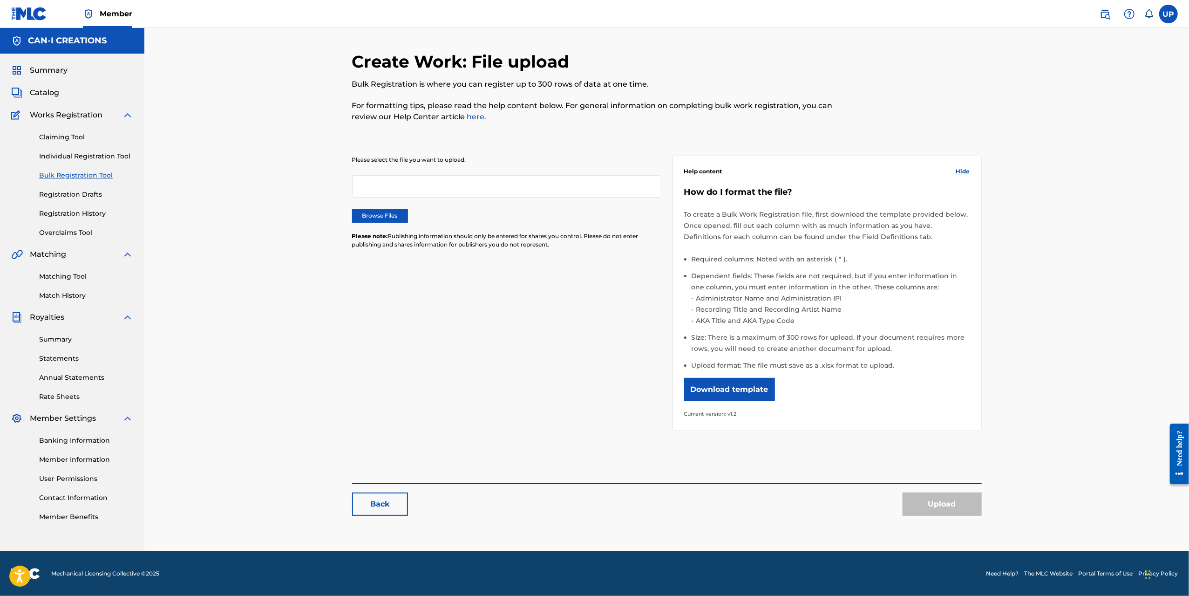
click at [54, 152] on link "Individual Registration Tool" at bounding box center [86, 156] width 94 height 10
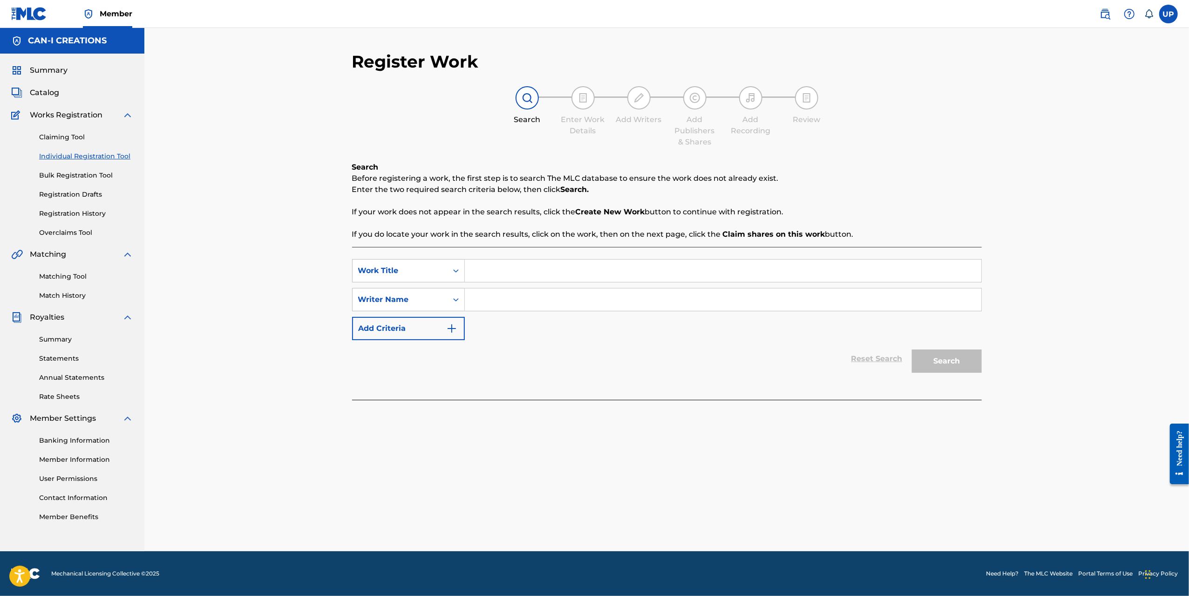
click at [66, 138] on link "Claiming Tool" at bounding box center [86, 137] width 94 height 10
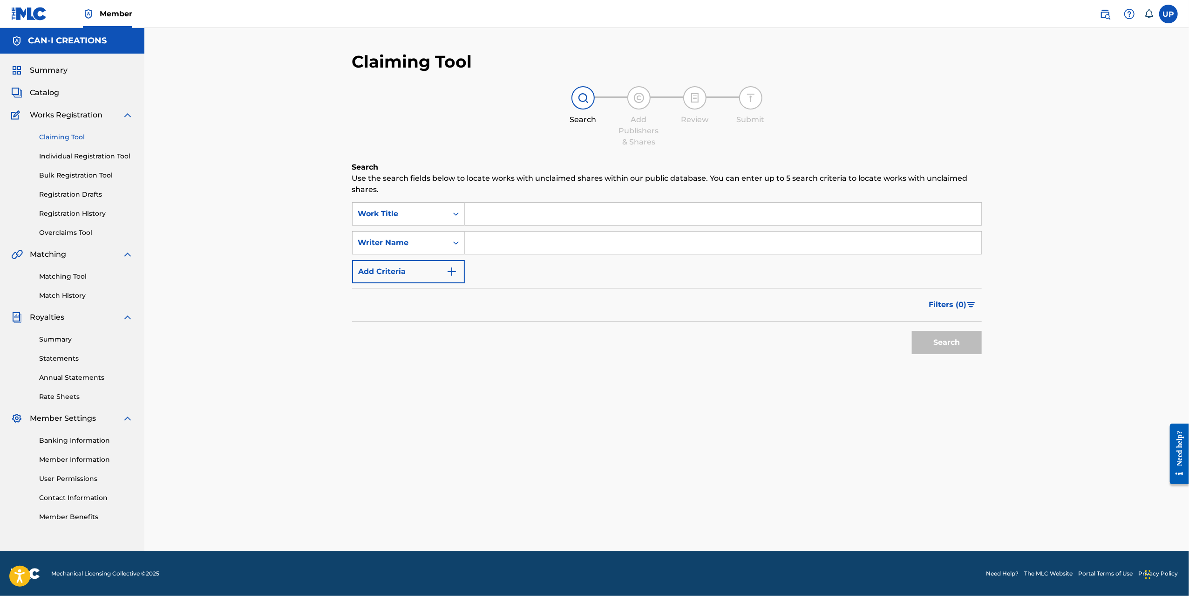
click at [74, 153] on link "Individual Registration Tool" at bounding box center [86, 156] width 94 height 10
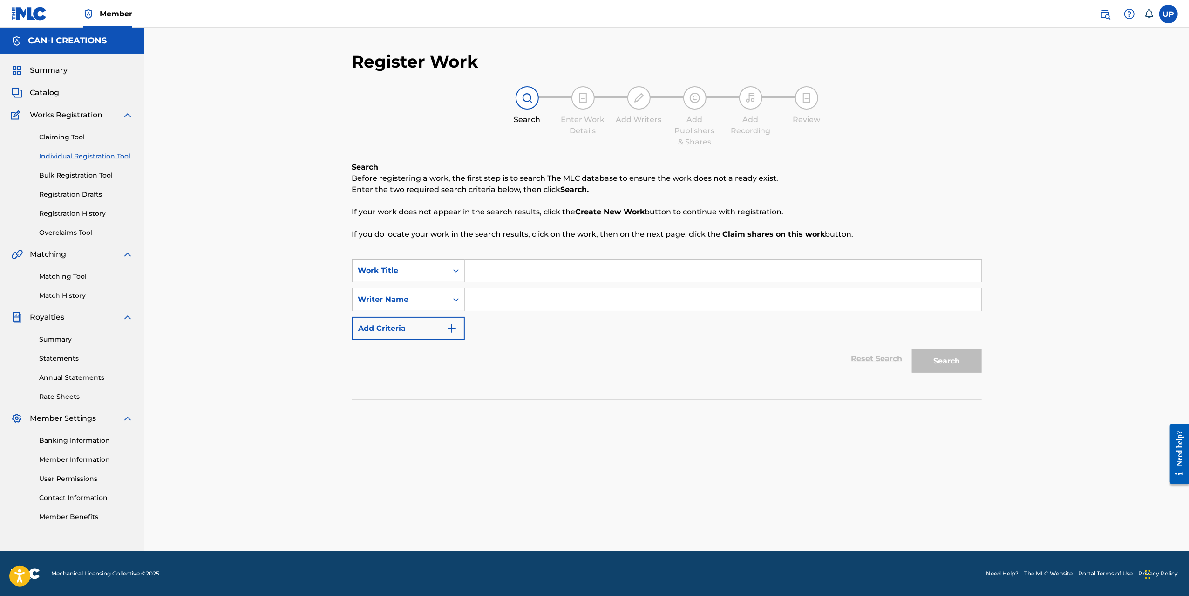
click at [72, 135] on link "Claiming Tool" at bounding box center [86, 137] width 94 height 10
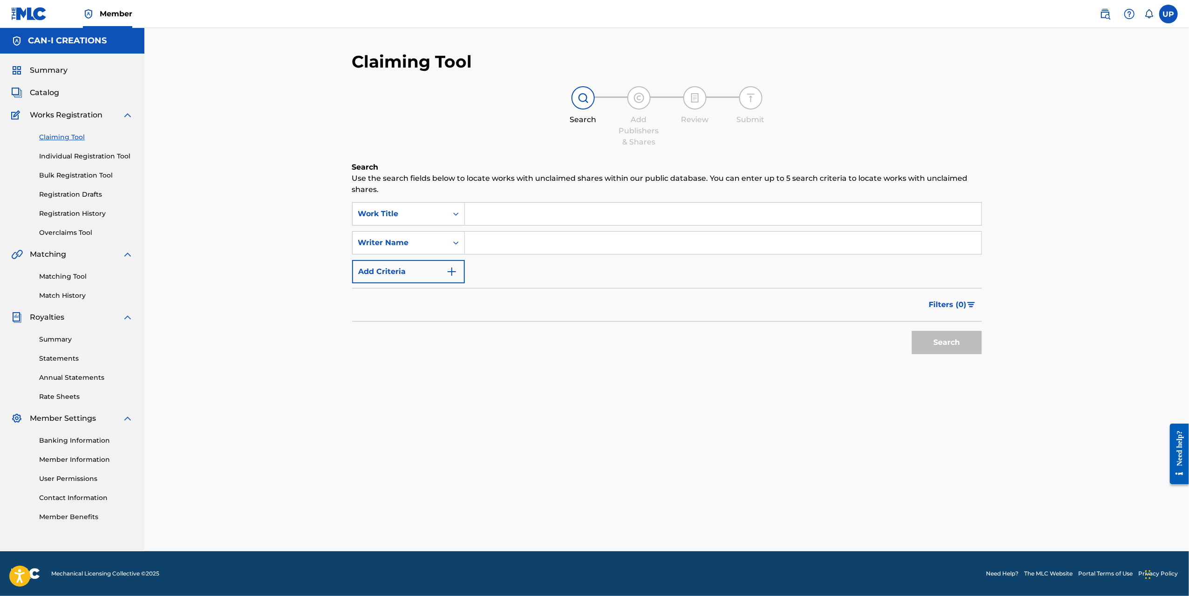
click at [67, 172] on link "Bulk Registration Tool" at bounding box center [86, 176] width 94 height 10
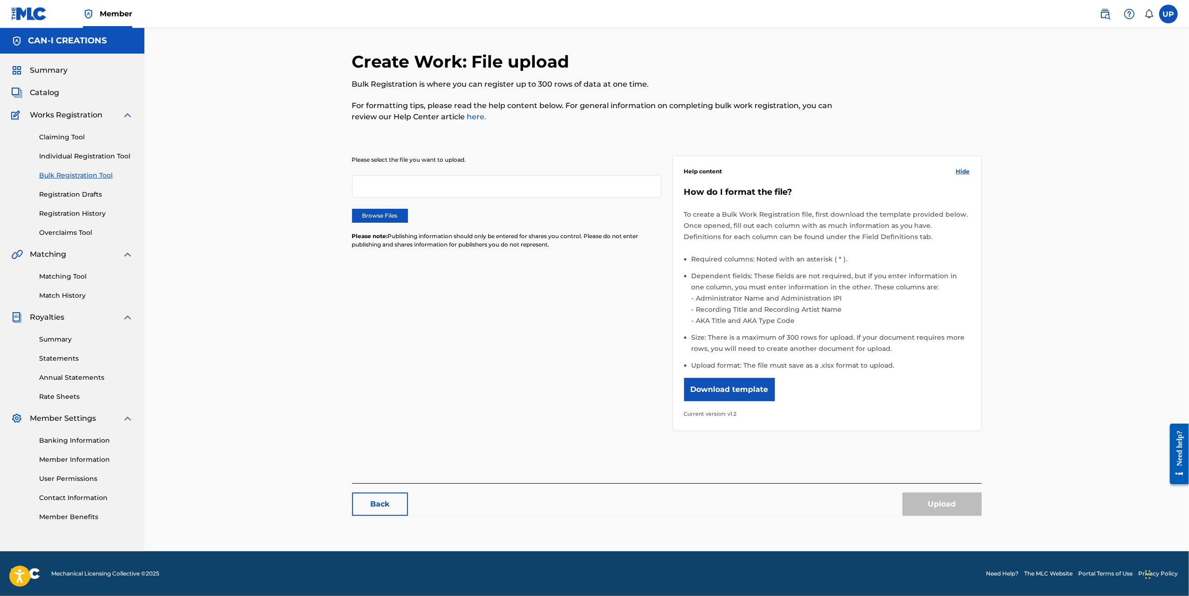
click at [66, 159] on link "Individual Registration Tool" at bounding box center [86, 156] width 94 height 10
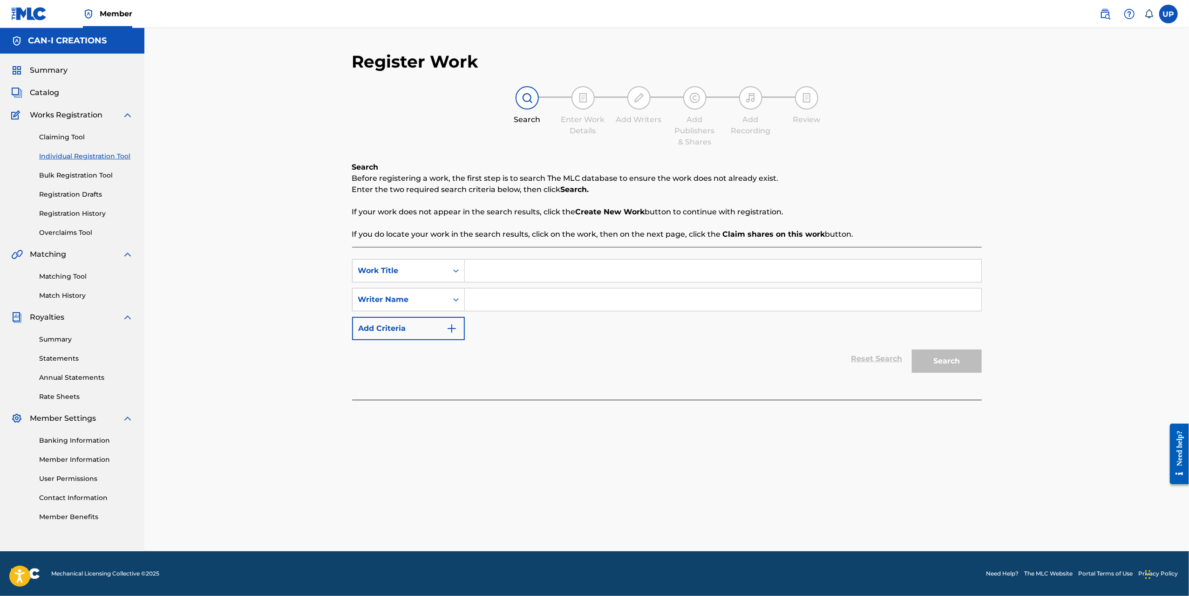
click at [522, 274] on input "Search Form" at bounding box center [723, 270] width 517 height 22
click at [560, 273] on input "Search Form" at bounding box center [723, 270] width 517 height 22
paste input "I Want It All (Hip-Hop Version 01)"
type input "I Want It All (Hip-Hop Version 01)"
click at [529, 304] on input "Search Form" at bounding box center [723, 299] width 517 height 22
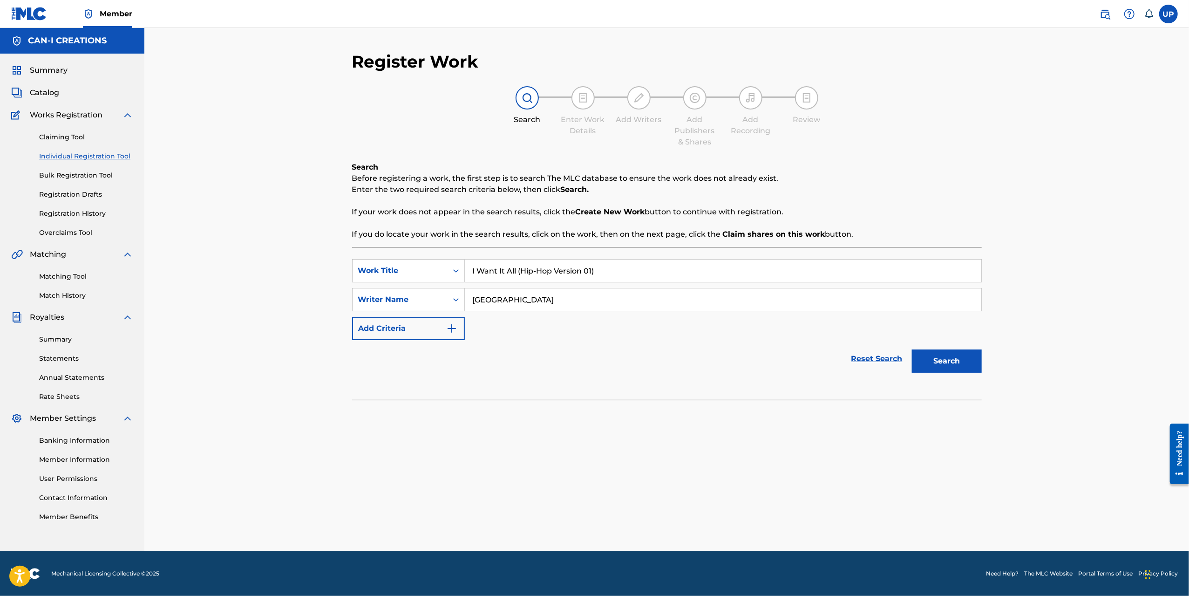
type input "[GEOGRAPHIC_DATA]"
click at [965, 361] on button "Search" at bounding box center [947, 360] width 70 height 23
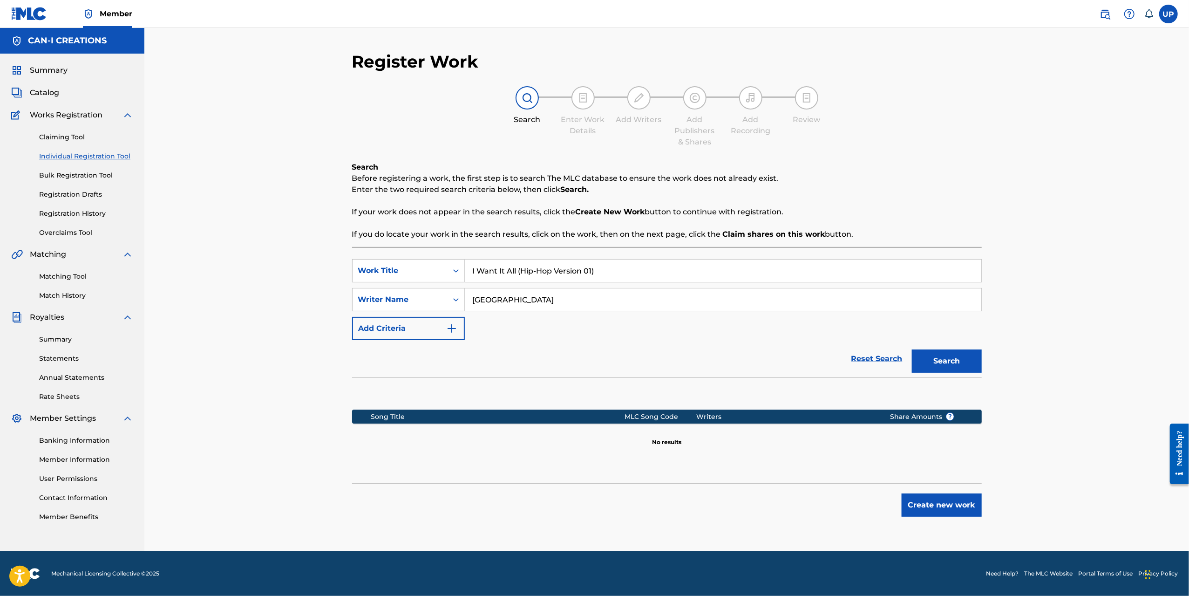
click at [962, 499] on button "Create new work" at bounding box center [942, 504] width 80 height 23
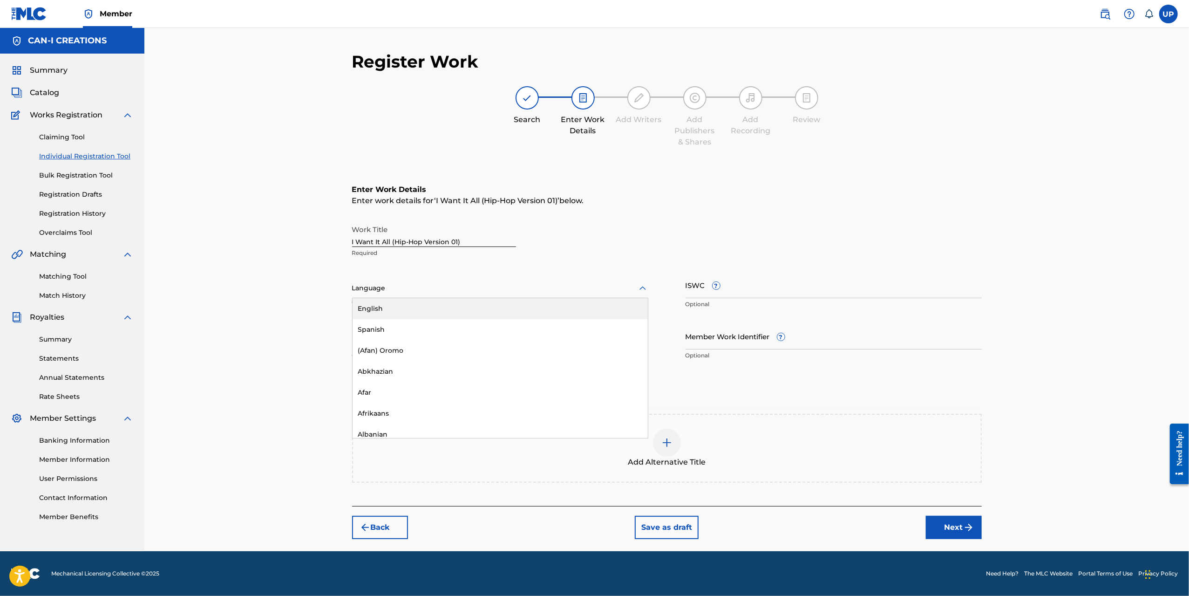
click at [419, 293] on div at bounding box center [500, 288] width 296 height 12
click at [399, 310] on div "English" at bounding box center [500, 308] width 295 height 21
click at [461, 338] on input "Duration" at bounding box center [500, 336] width 296 height 27
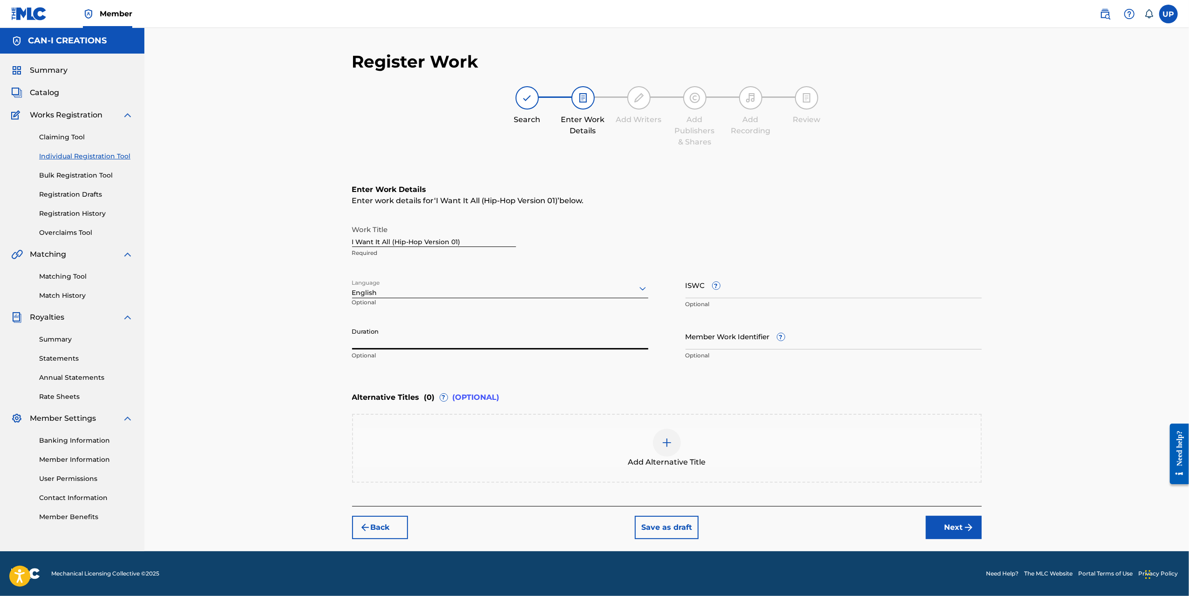
click at [455, 335] on input "Duration" at bounding box center [500, 336] width 296 height 27
type input "03:31"
click at [954, 533] on button "Next" at bounding box center [954, 527] width 56 height 23
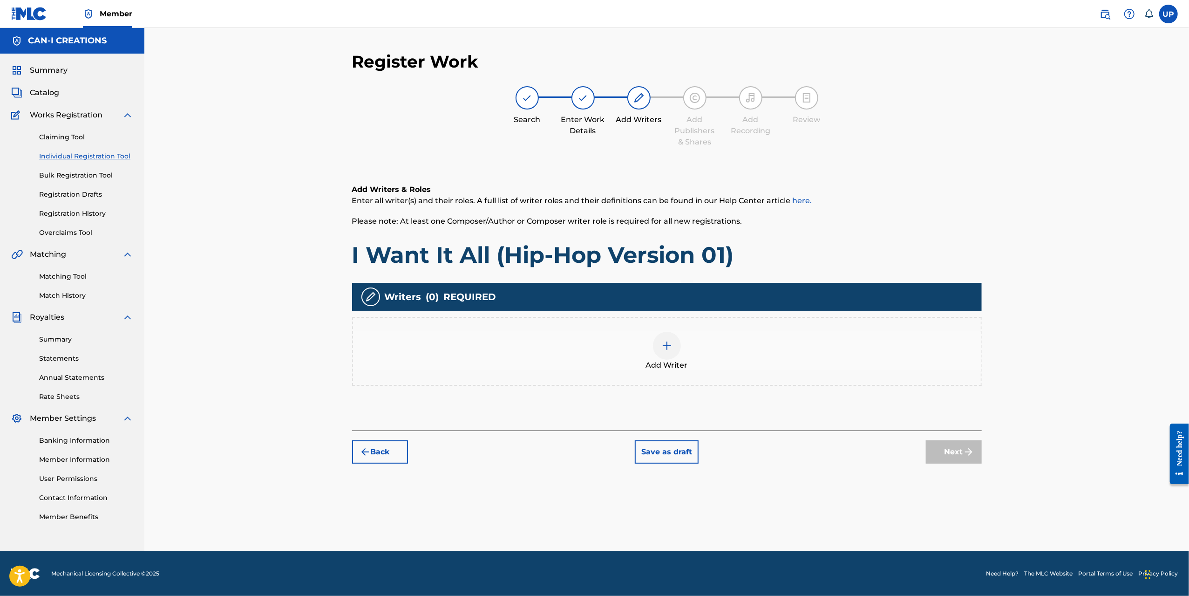
click at [657, 352] on div at bounding box center [667, 346] width 28 height 28
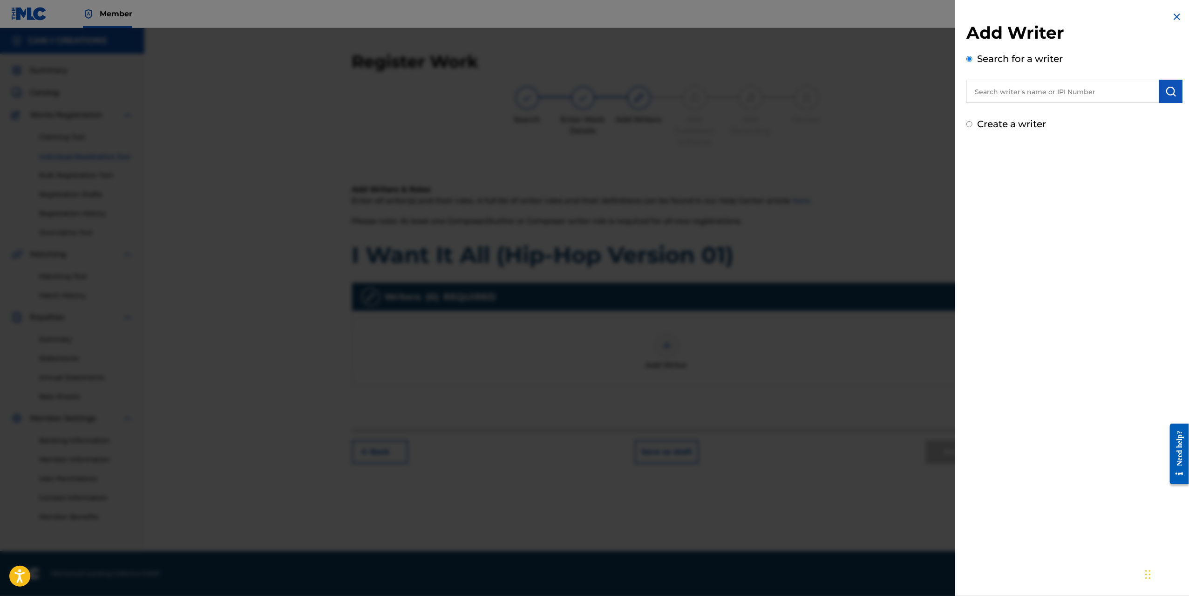
click at [1003, 130] on div "Create a writer" at bounding box center [1075, 124] width 216 height 14
click at [1012, 84] on input "text" at bounding box center [1063, 91] width 193 height 23
type input "u"
type input "[GEOGRAPHIC_DATA]"
click at [1168, 93] on img "submit" at bounding box center [1171, 91] width 11 height 11
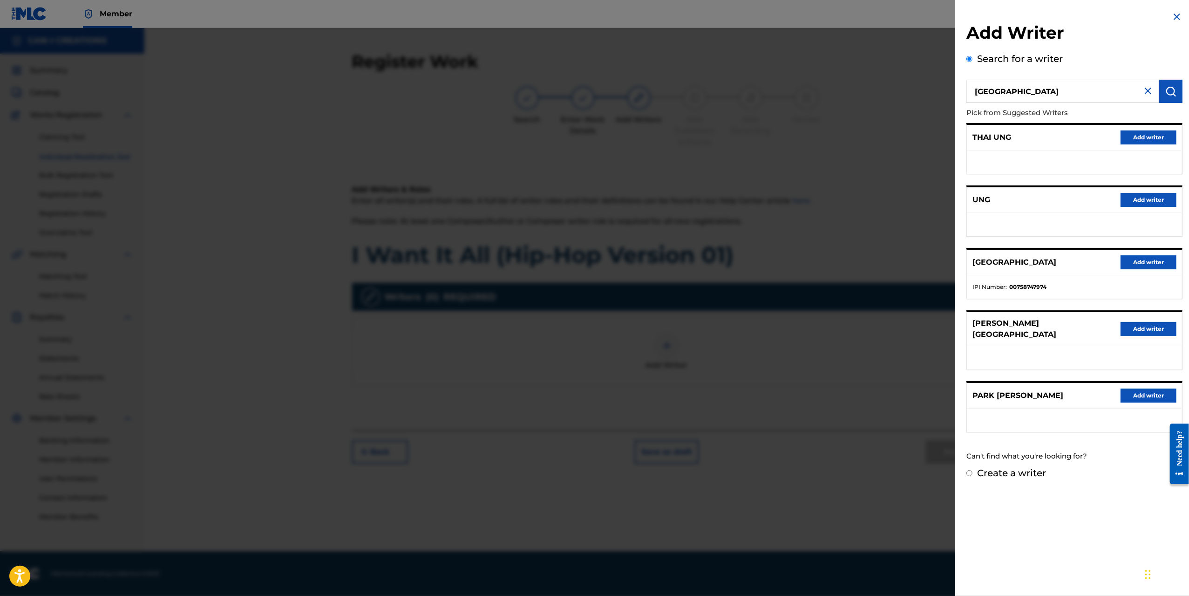
click at [968, 470] on input "Create a writer" at bounding box center [970, 473] width 6 height 6
radio input "false"
radio input "true"
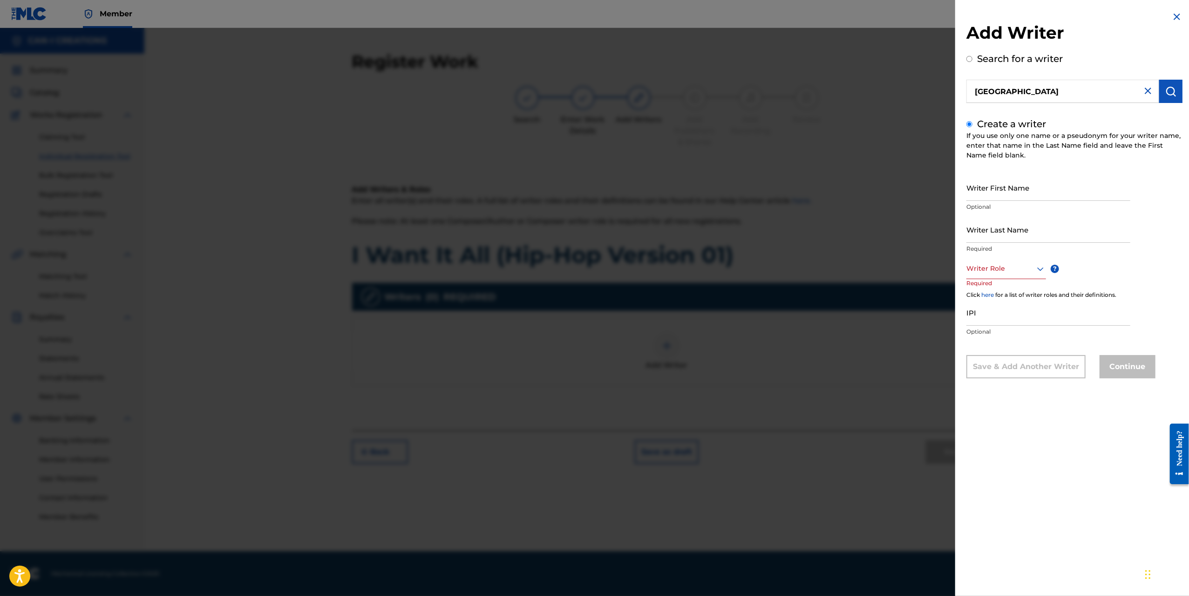
click at [1017, 189] on input "Writer First Name" at bounding box center [1049, 187] width 164 height 27
type input "Ung"
type input "Park"
click at [998, 271] on div at bounding box center [1007, 269] width 80 height 12
click at [1004, 292] on div "Composer/Author" at bounding box center [1006, 289] width 79 height 21
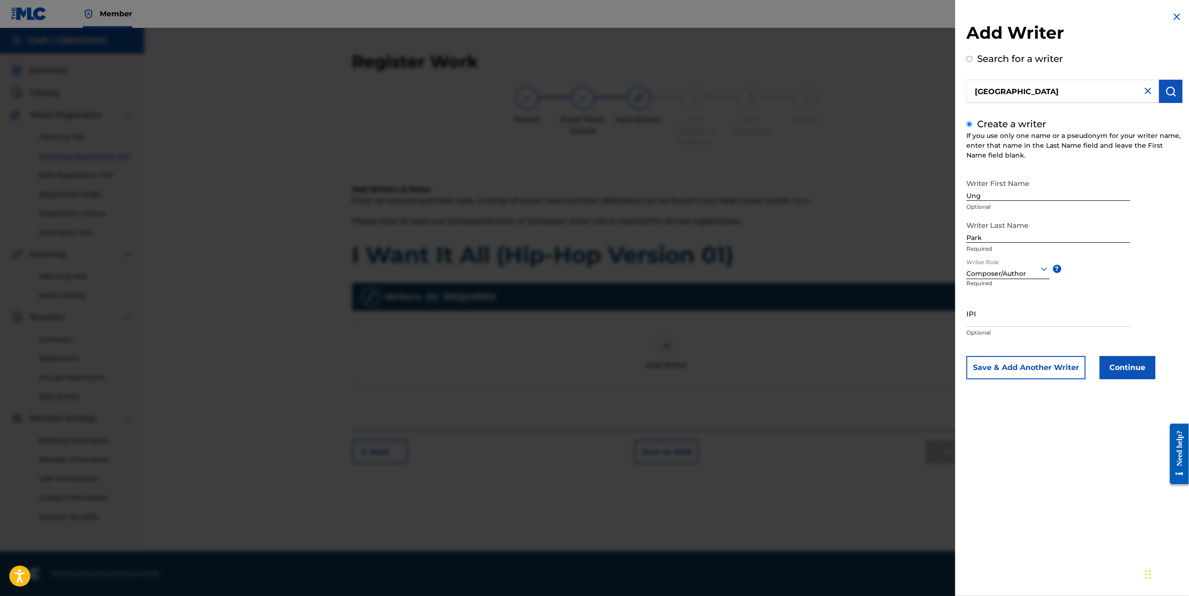
drag, startPoint x: 1032, startPoint y: 305, endPoint x: 1030, endPoint y: 314, distance: 9.5
click at [1032, 307] on input "IPI" at bounding box center [1049, 313] width 164 height 27
paste input "1305074099"
type input "1305074099"
click at [1131, 362] on button "Continue" at bounding box center [1128, 367] width 56 height 23
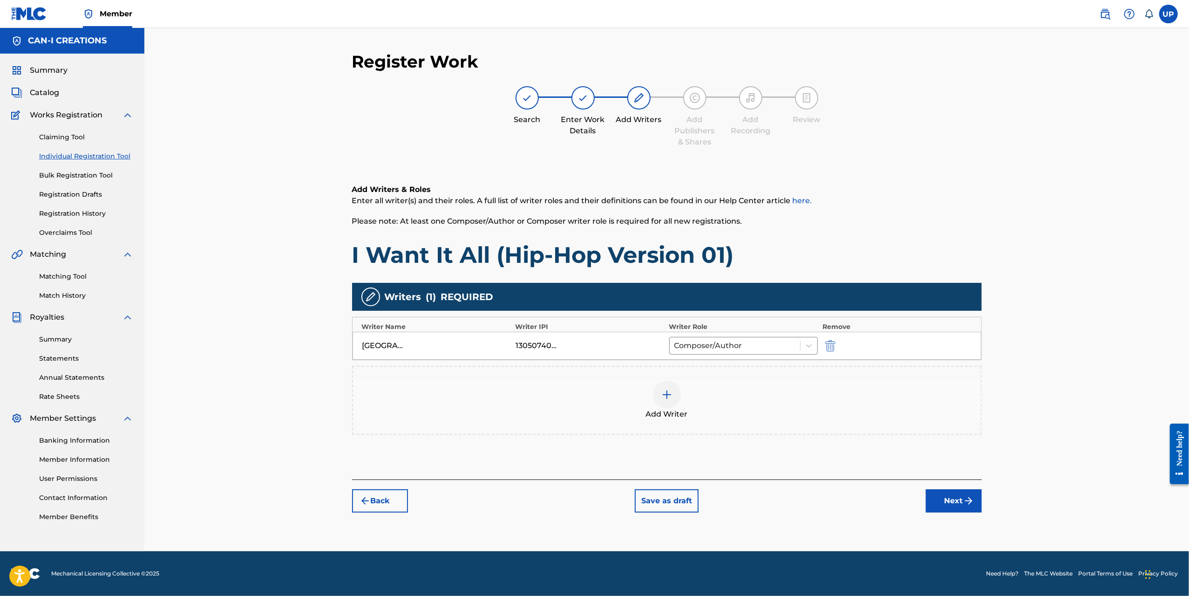
click at [963, 498] on img "submit" at bounding box center [968, 500] width 11 height 11
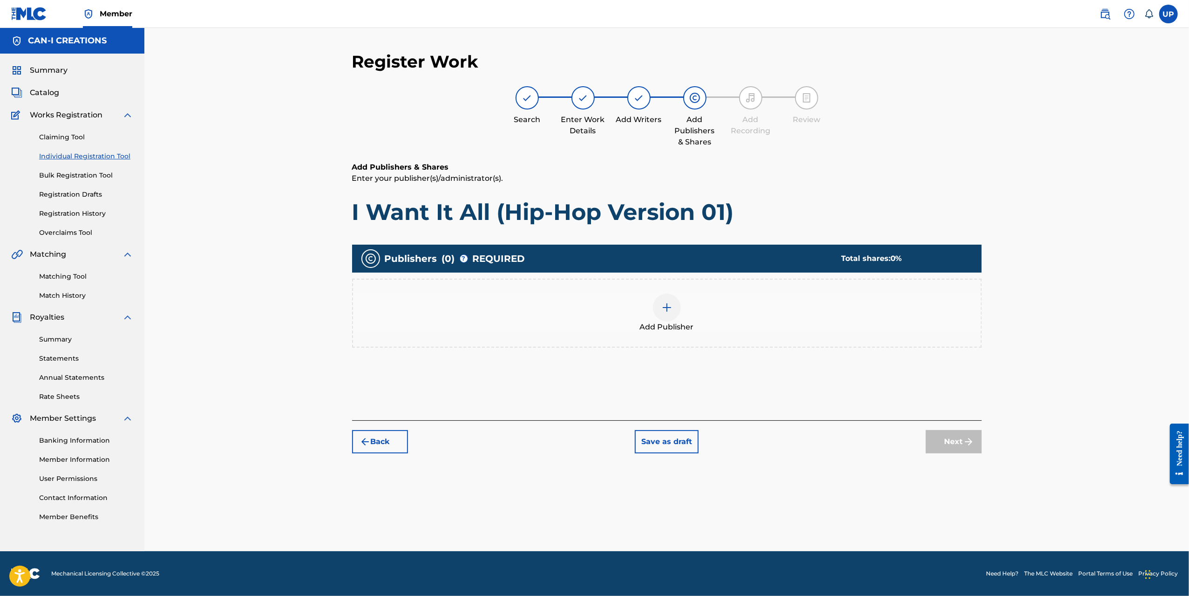
click at [663, 314] on div at bounding box center [667, 307] width 28 height 28
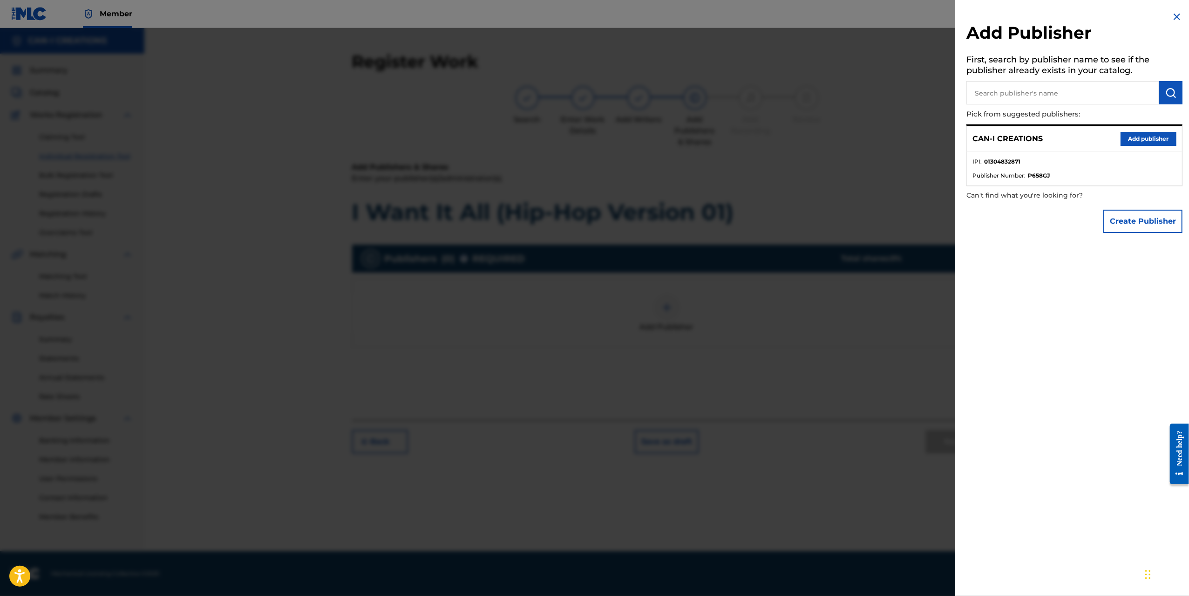
click at [1148, 135] on button "Add publisher" at bounding box center [1149, 139] width 56 height 14
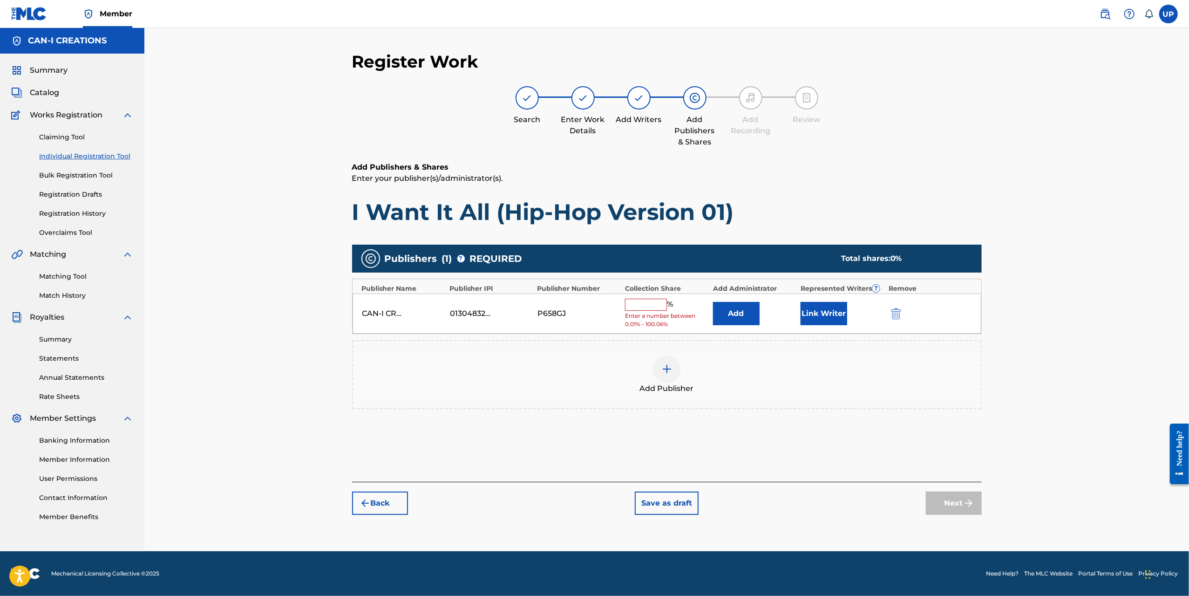
click at [652, 307] on input "text" at bounding box center [646, 305] width 42 height 12
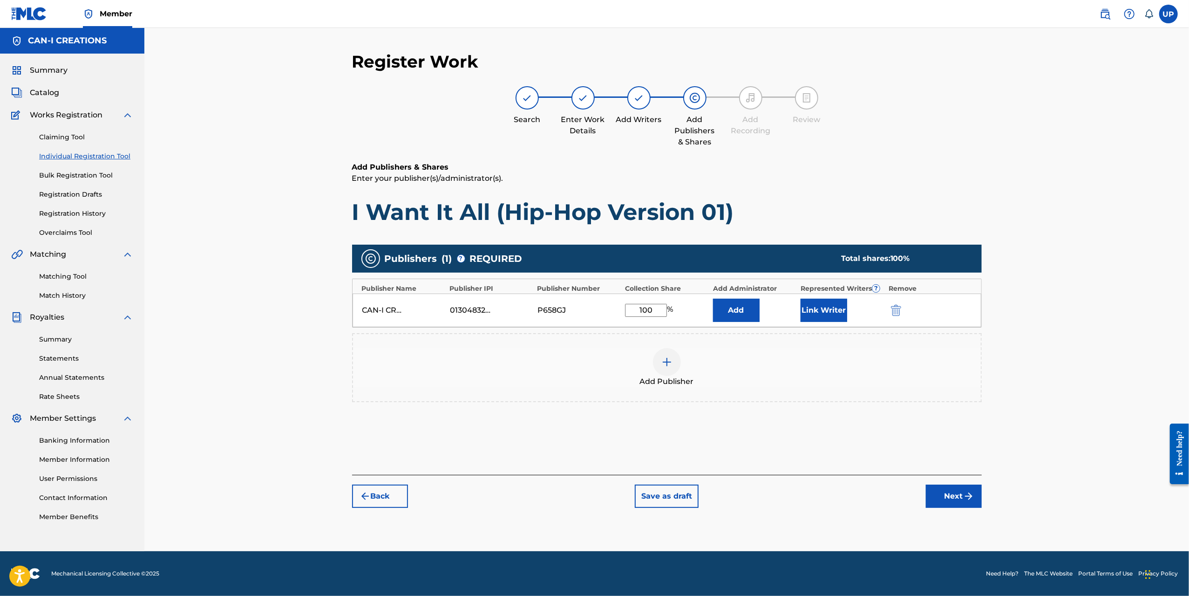
type input "100"
click at [811, 309] on button "Link Writer" at bounding box center [824, 310] width 47 height 23
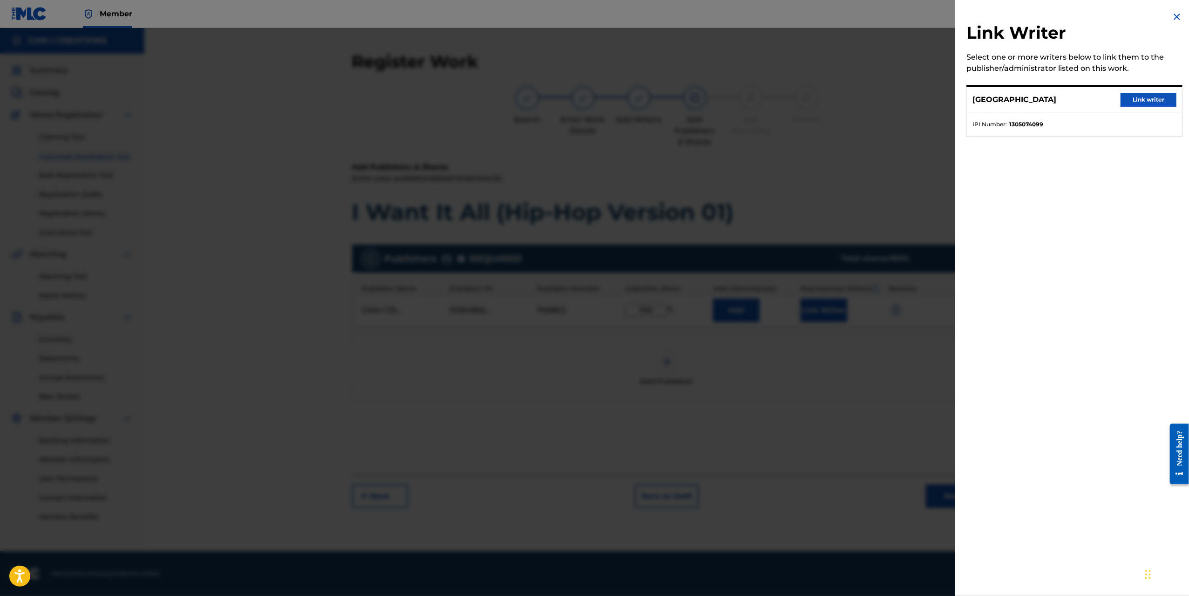
click at [1134, 99] on button "Link writer" at bounding box center [1149, 100] width 56 height 14
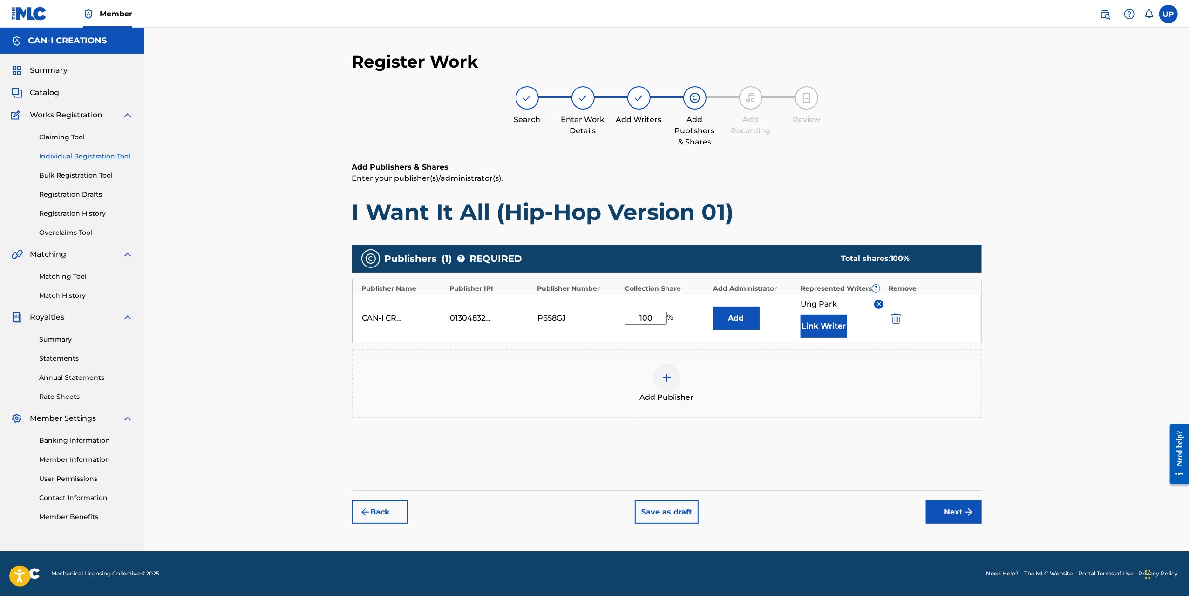
click at [961, 515] on button "Next" at bounding box center [954, 511] width 56 height 23
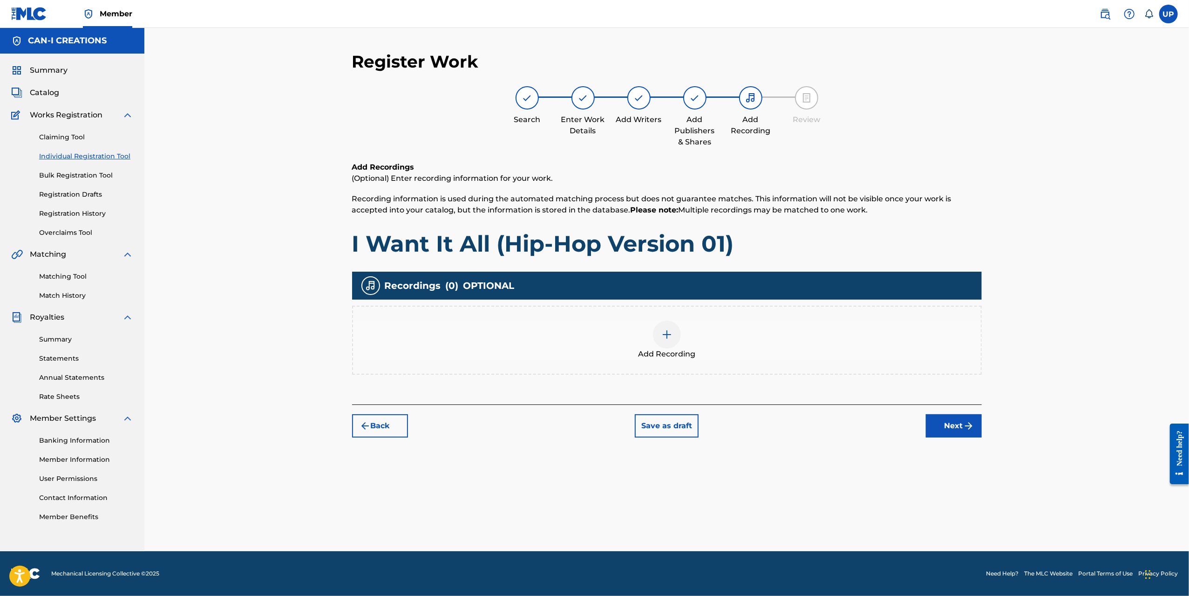
click at [669, 338] on img at bounding box center [667, 334] width 11 height 11
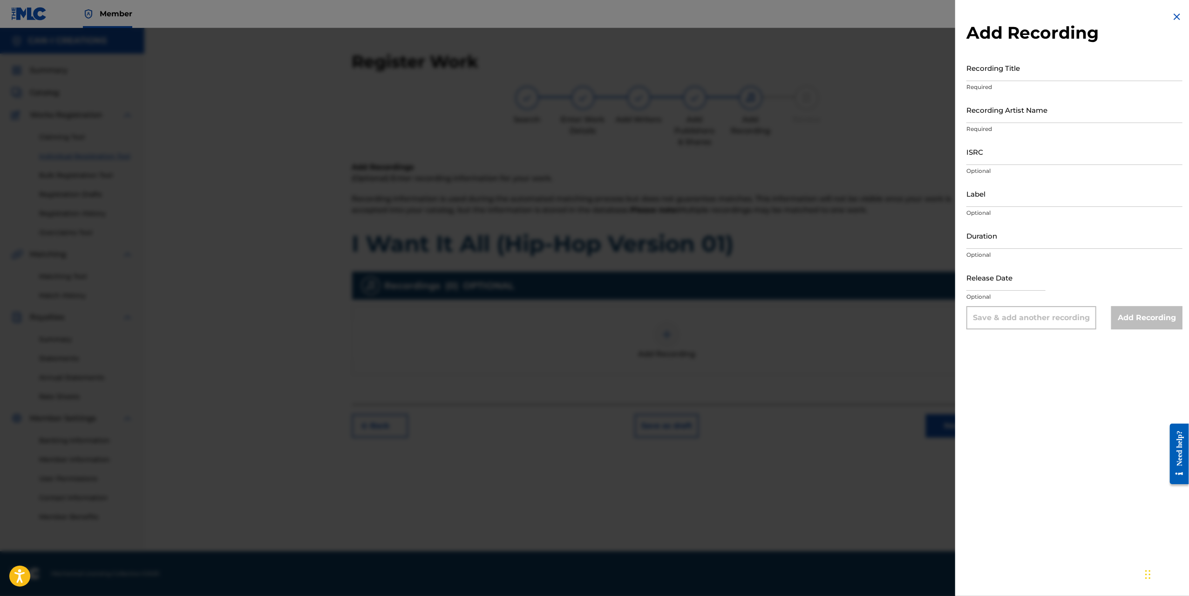
click at [1024, 241] on input "Duration" at bounding box center [1075, 235] width 216 height 27
type input "03:31"
click at [988, 65] on input "Recording Title" at bounding box center [1075, 68] width 216 height 27
paste input "I Want It All (Hip-Hop Version 01)"
type input "I Want It All (Hip-Hop Version 01)"
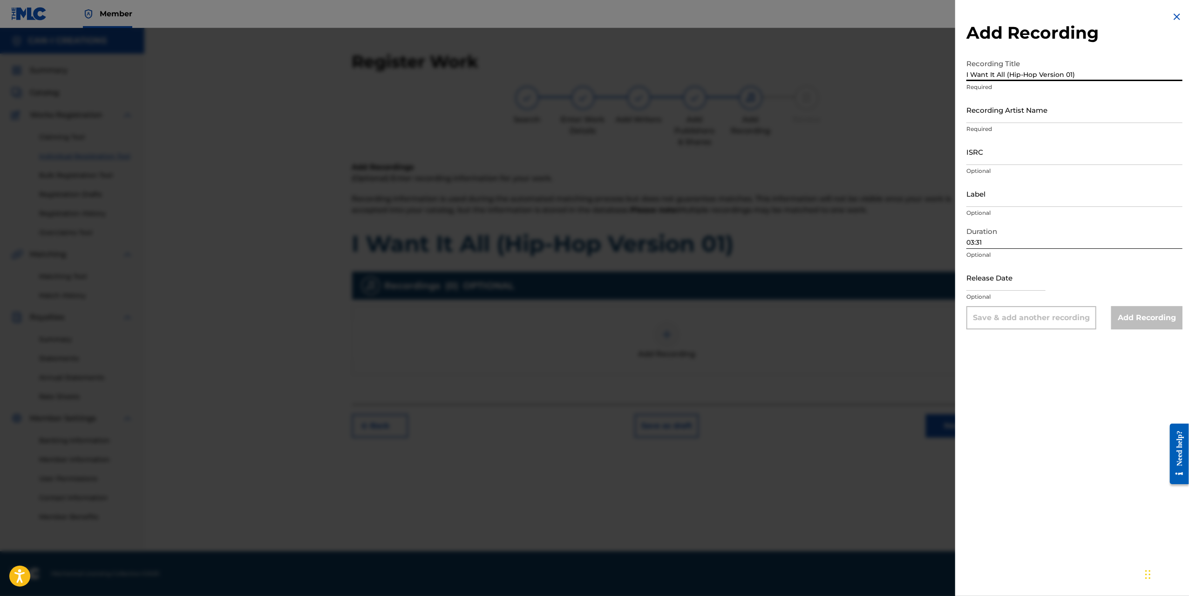
click at [998, 115] on input "Recording Artist Name" at bounding box center [1075, 109] width 216 height 27
type input "CAN-I"
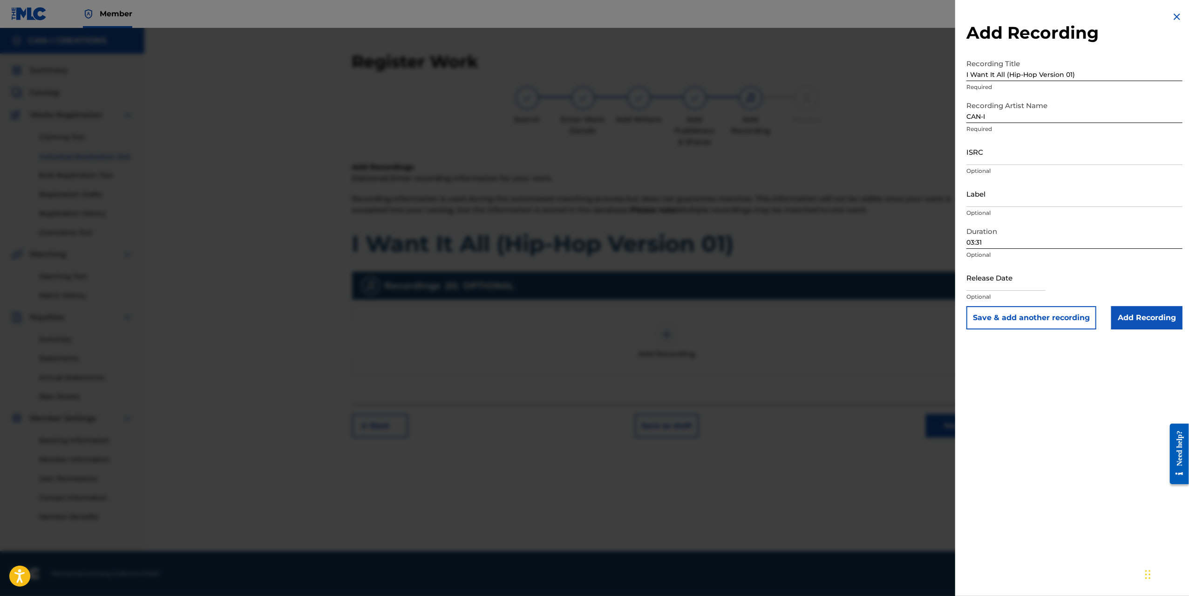
click at [1011, 156] on input "ISRC" at bounding box center [1075, 151] width 216 height 27
paste input "QZWFU2581386"
type input "QZWFU2581386"
select select "7"
select select "2025"
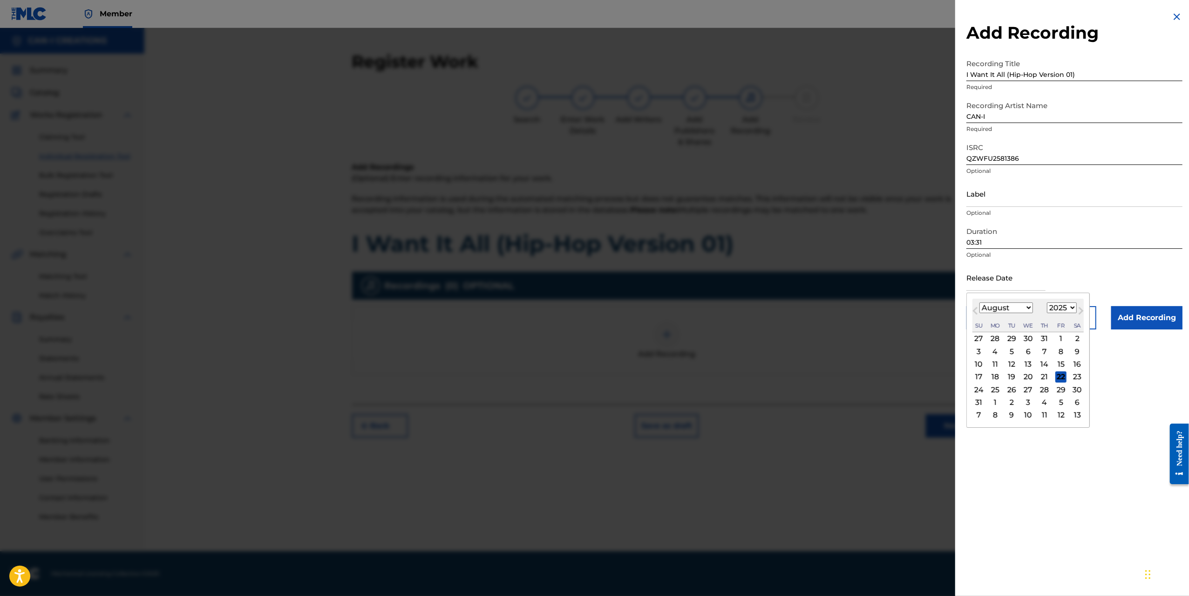
click at [1013, 285] on input "text" at bounding box center [1006, 277] width 79 height 27
click at [1056, 354] on div "8" at bounding box center [1061, 351] width 11 height 11
type input "[DATE]"
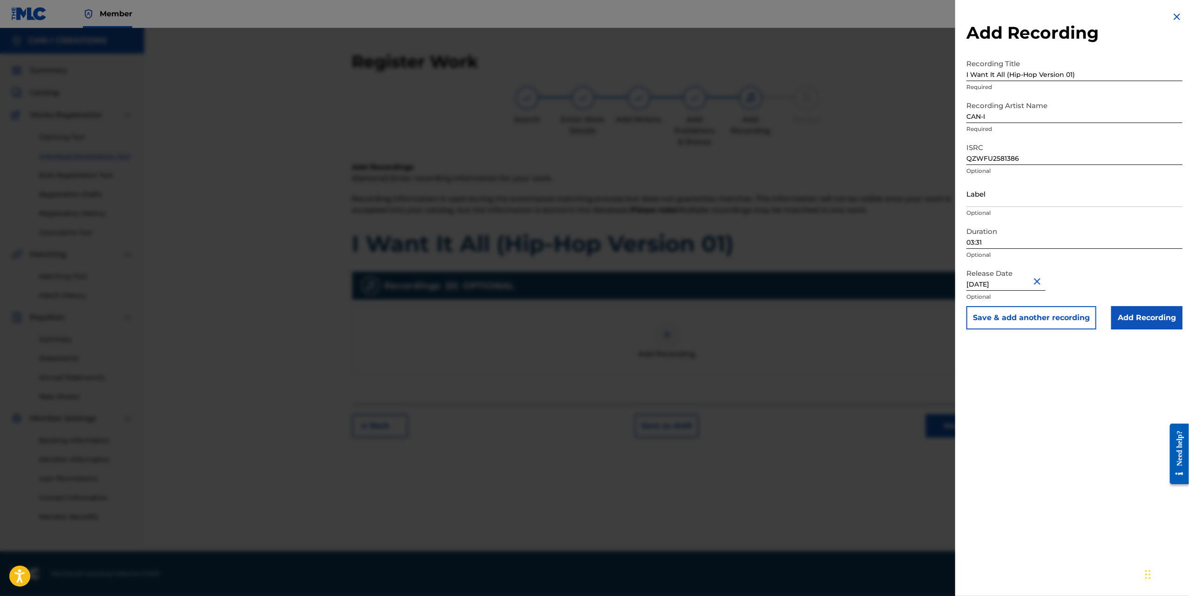
click at [1154, 327] on input "Add Recording" at bounding box center [1147, 317] width 71 height 23
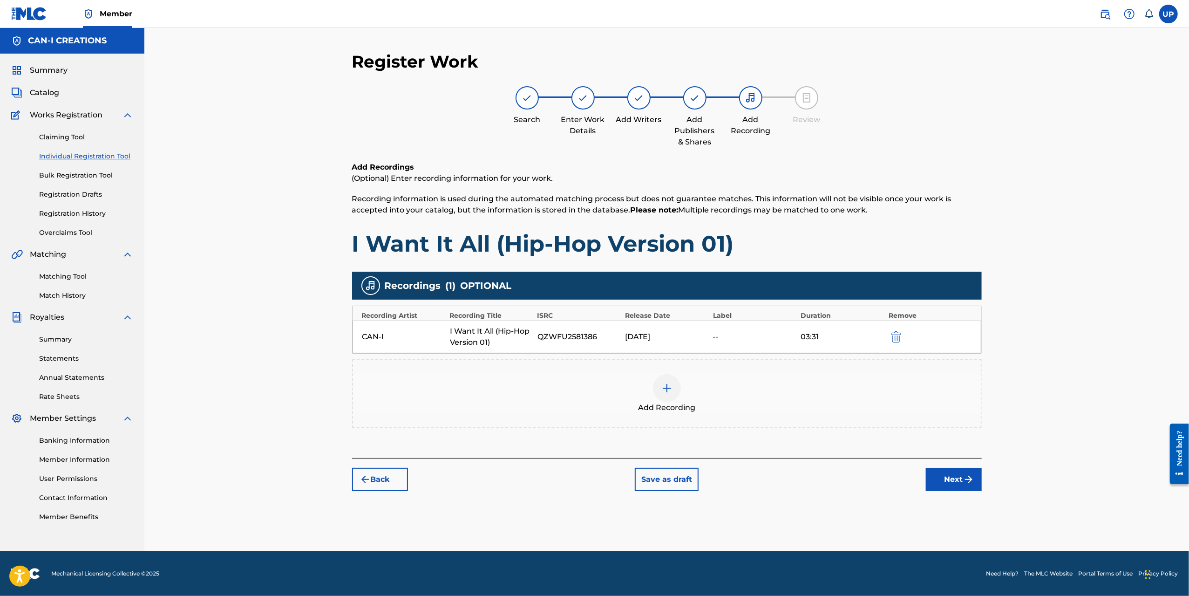
click at [949, 477] on button "Next" at bounding box center [954, 479] width 56 height 23
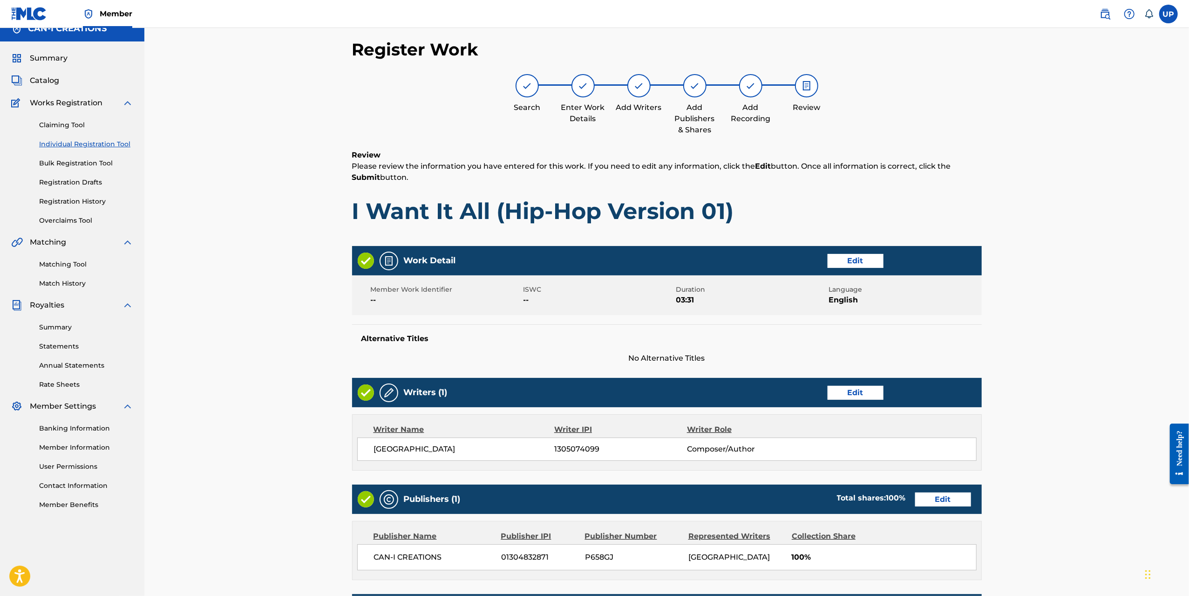
scroll to position [190, 0]
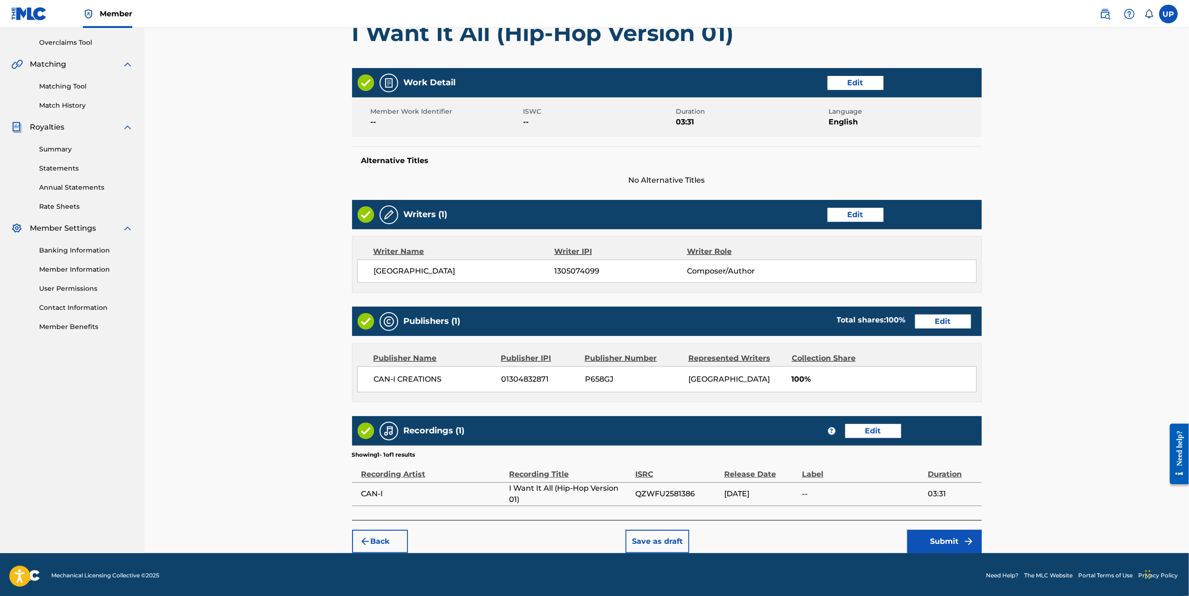
click at [941, 541] on button "Submit" at bounding box center [944, 541] width 75 height 23
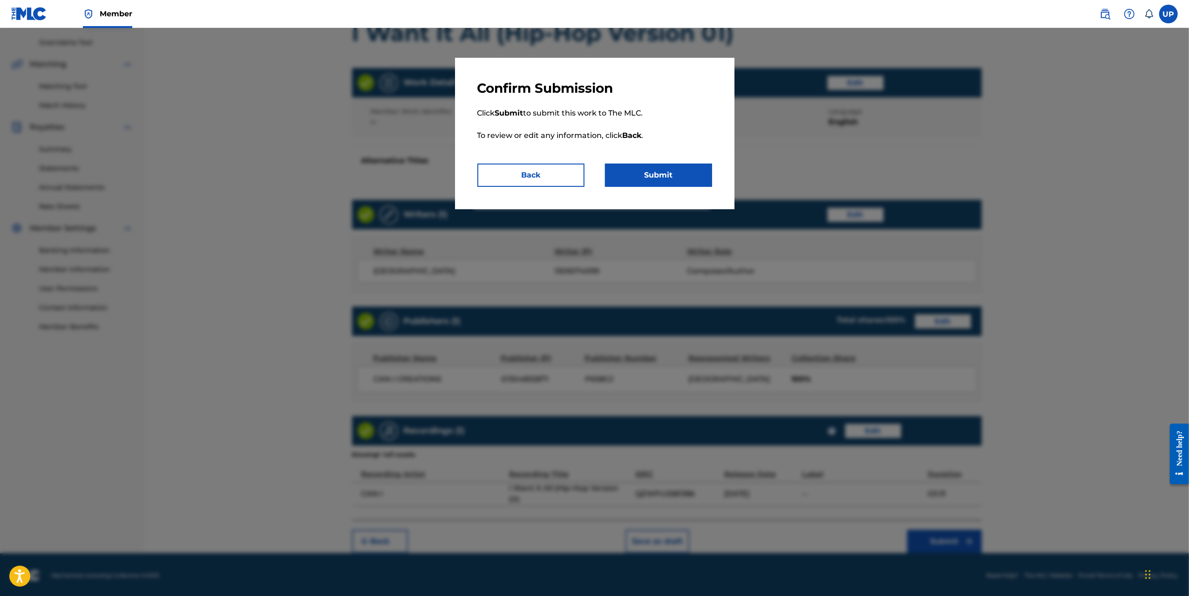
click at [516, 170] on button "Back" at bounding box center [531, 175] width 107 height 23
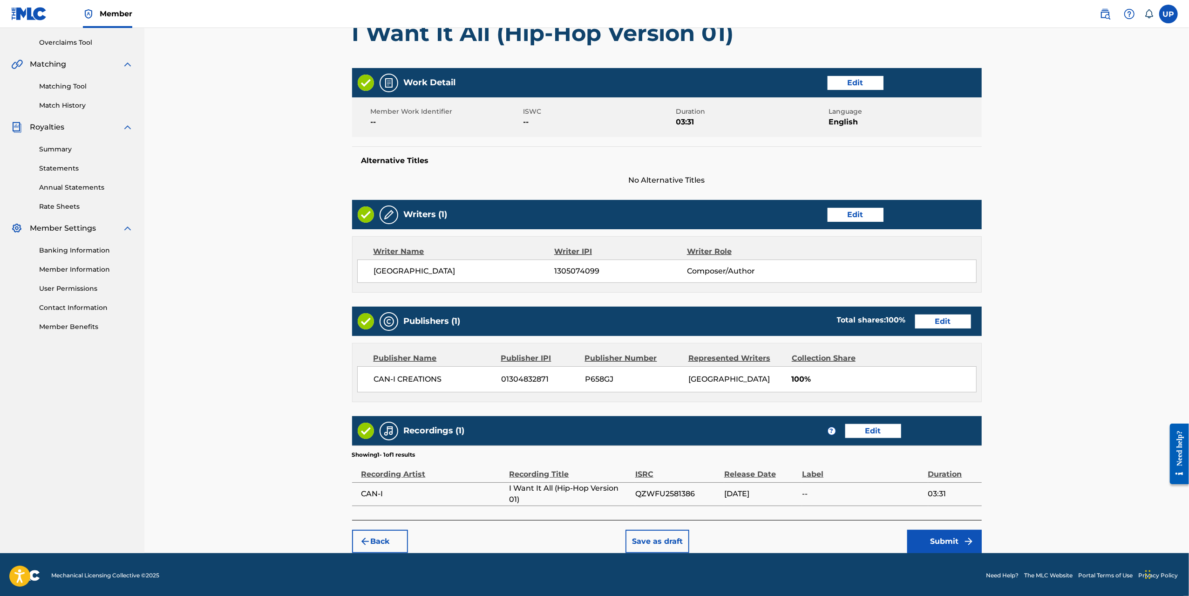
click at [948, 547] on button "Submit" at bounding box center [944, 541] width 75 height 23
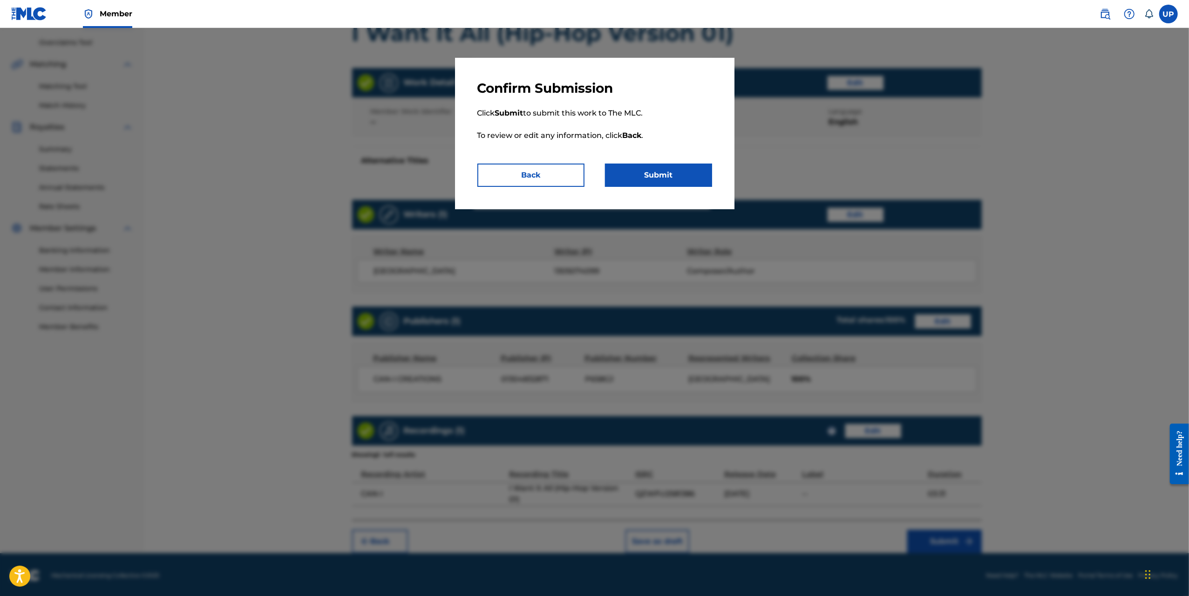
click at [690, 168] on button "Submit" at bounding box center [658, 175] width 107 height 23
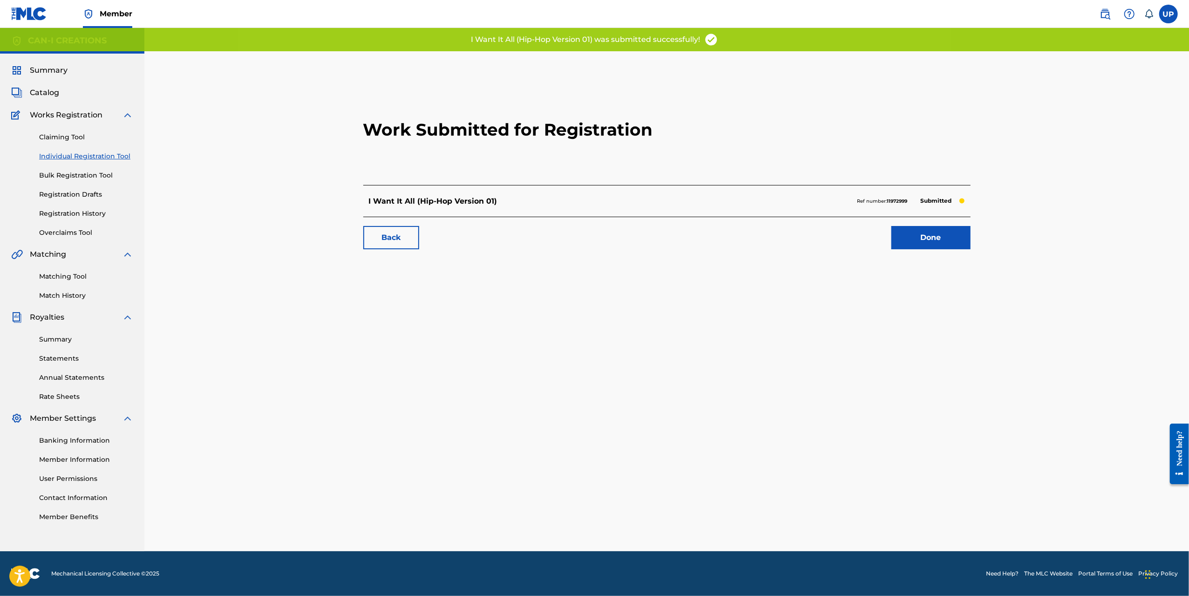
click at [948, 242] on link "Done" at bounding box center [931, 237] width 79 height 23
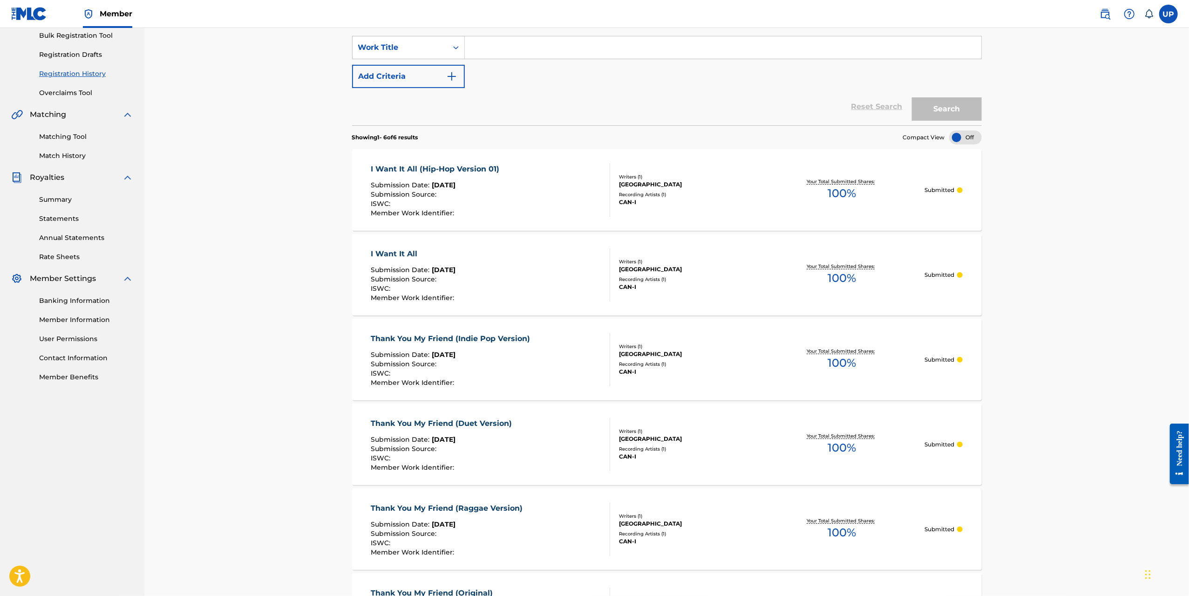
scroll to position [47, 0]
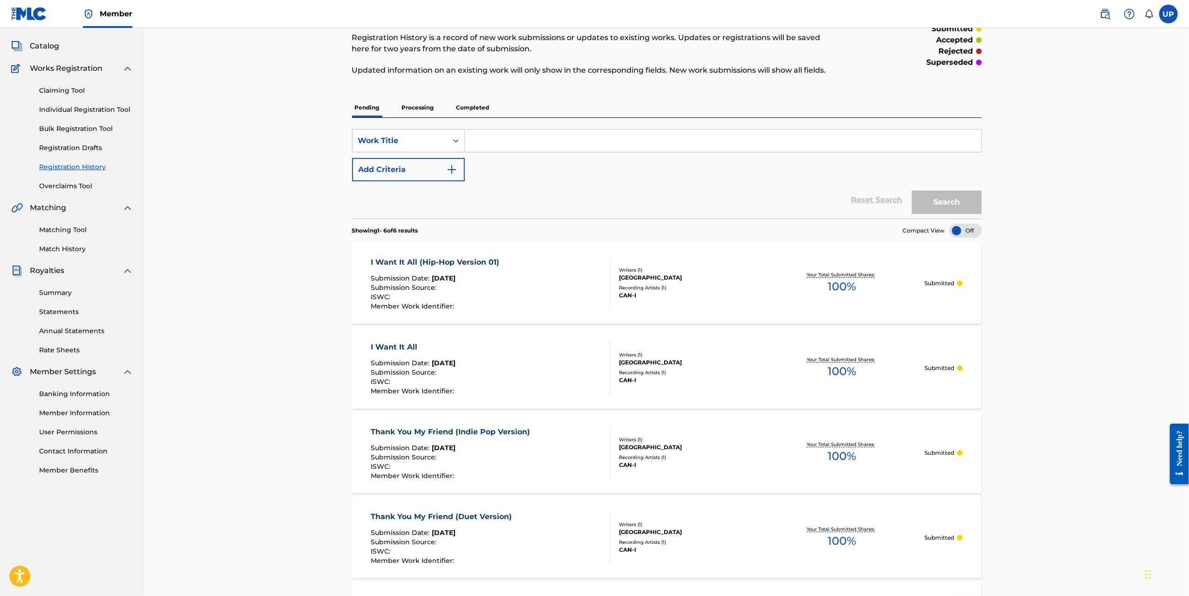
click at [71, 105] on link "Individual Registration Tool" at bounding box center [86, 110] width 94 height 10
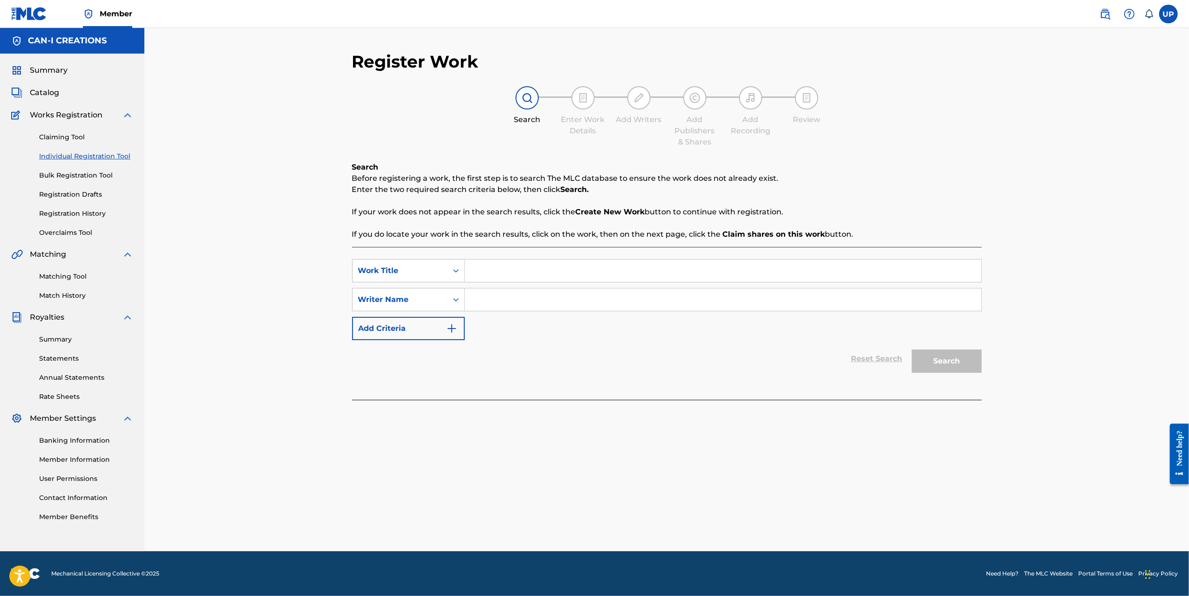
click at [500, 268] on input "Search Form" at bounding box center [723, 270] width 517 height 22
paste input "I Want It All (Hip-Hop Version 02)"
click at [501, 300] on input "Search Form" at bounding box center [723, 299] width 517 height 22
drag, startPoint x: 476, startPoint y: 271, endPoint x: 494, endPoint y: 257, distance: 22.8
click at [476, 271] on input "I Want It All (Hip-Hop Version 02)" at bounding box center [723, 270] width 517 height 22
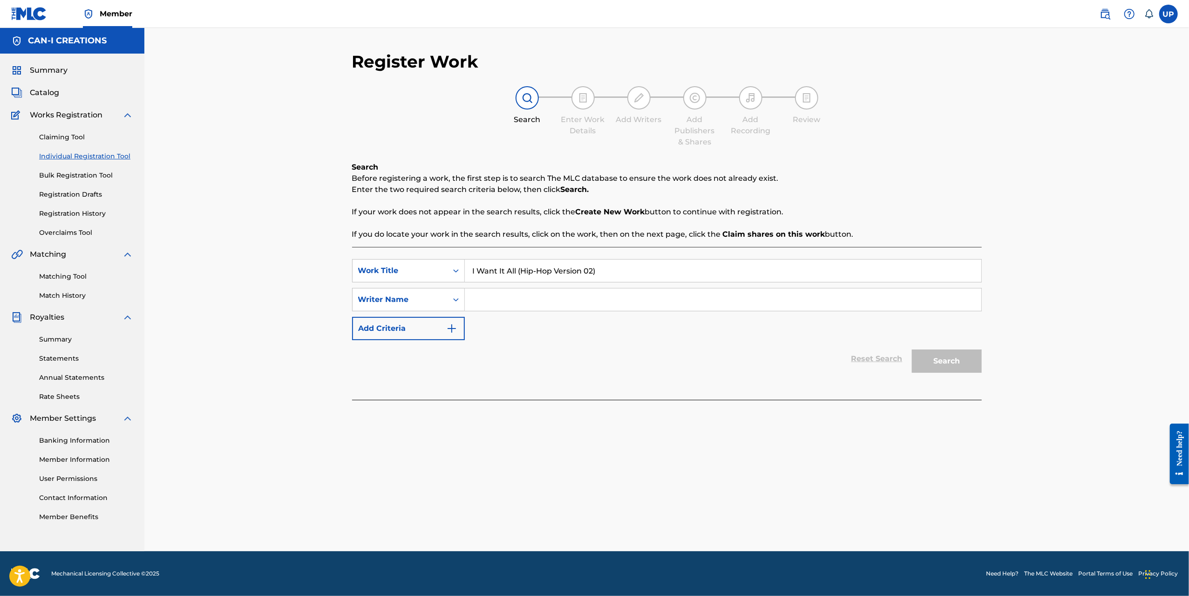
type input "I Want It All (Hip-Hop Version 02)"
click at [498, 307] on input "Search Form" at bounding box center [723, 299] width 517 height 22
type input "[GEOGRAPHIC_DATA]"
click at [964, 362] on button "Search" at bounding box center [947, 360] width 70 height 23
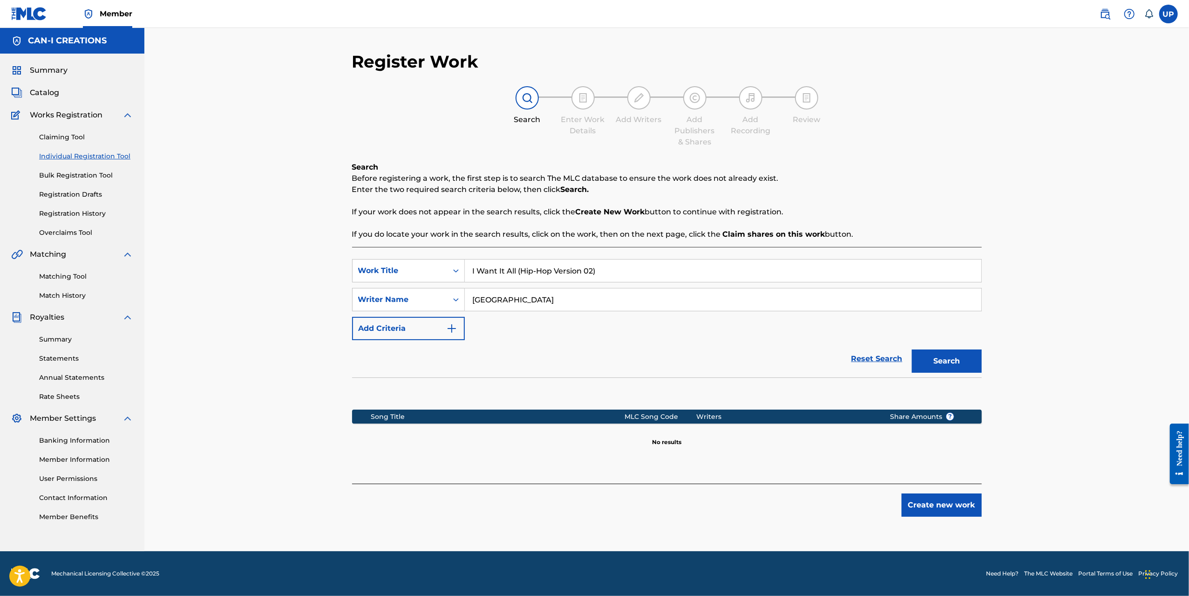
click at [935, 511] on button "Create new work" at bounding box center [942, 504] width 80 height 23
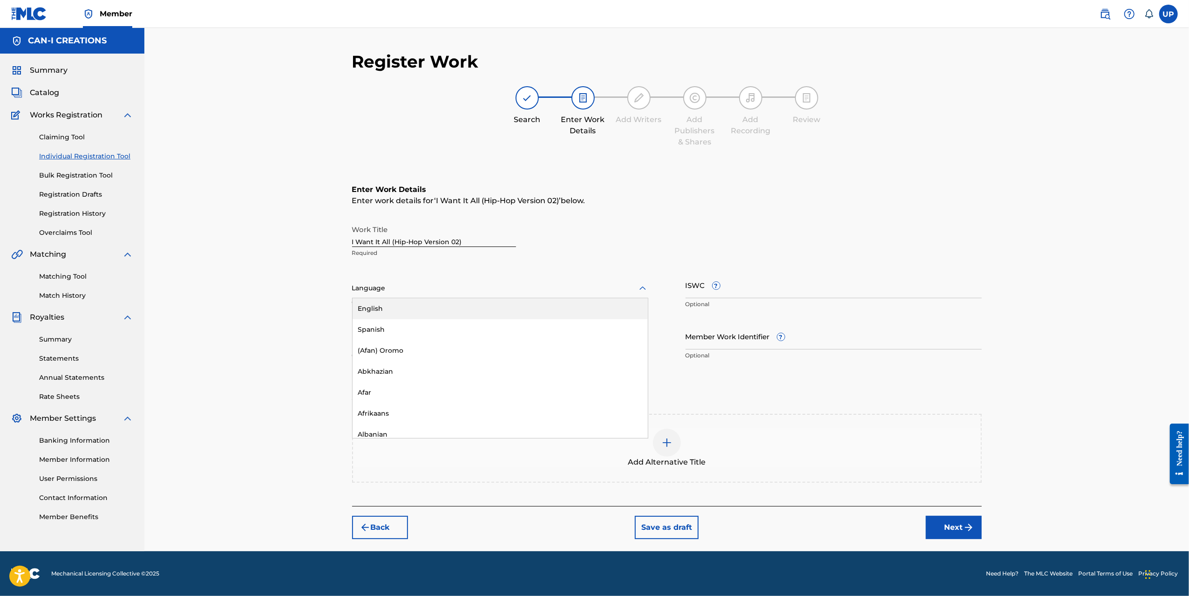
click at [396, 294] on div at bounding box center [500, 288] width 296 height 12
click at [396, 308] on div "English" at bounding box center [500, 308] width 295 height 21
click at [411, 330] on input "Duration" at bounding box center [500, 336] width 296 height 27
drag, startPoint x: 380, startPoint y: 340, endPoint x: 368, endPoint y: 345, distance: 12.5
click at [380, 340] on input "Duration" at bounding box center [500, 336] width 296 height 27
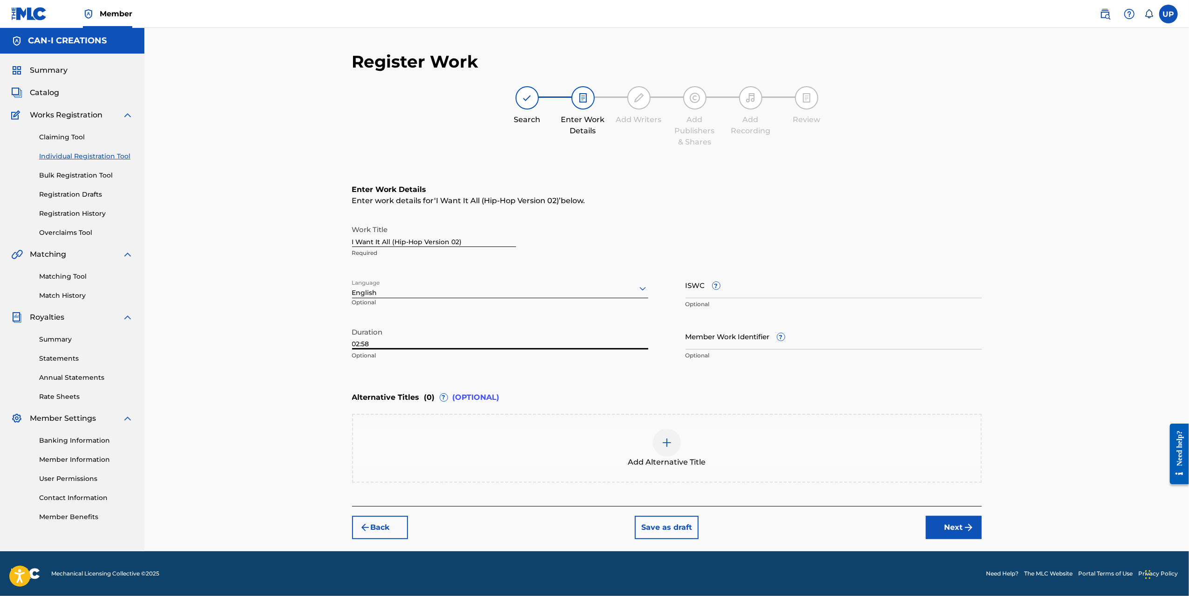
type input "02:58"
click at [959, 528] on button "Next" at bounding box center [954, 527] width 56 height 23
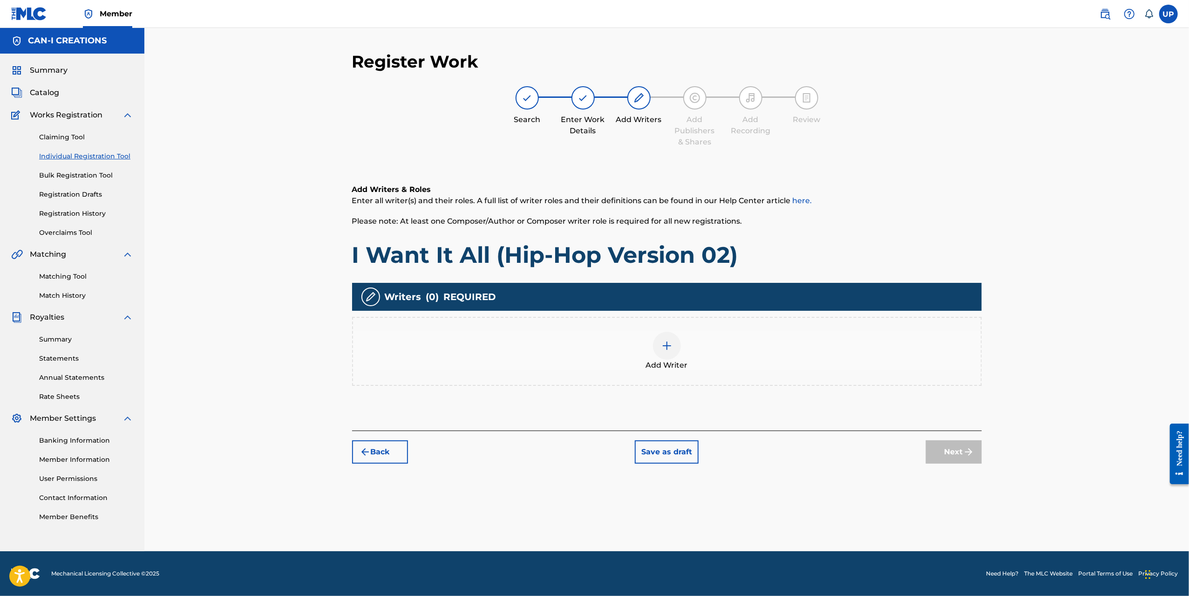
click at [665, 344] on img at bounding box center [667, 345] width 11 height 11
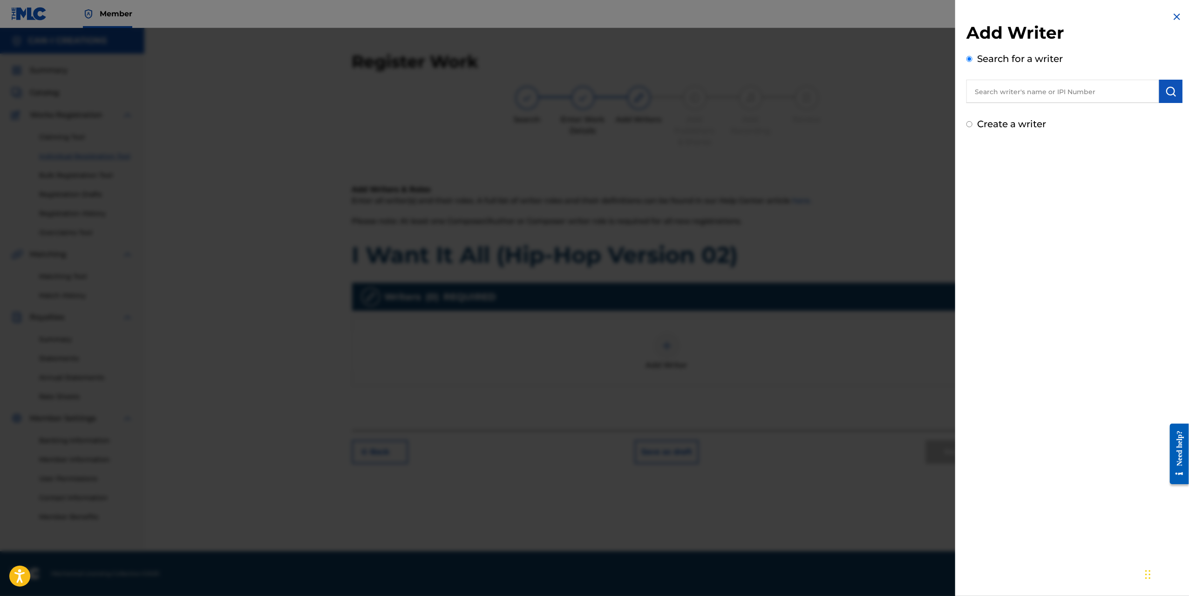
click at [1039, 118] on div "Create a writer" at bounding box center [1075, 124] width 216 height 14
click at [1022, 125] on label "Create a writer" at bounding box center [1011, 123] width 69 height 11
radio input "true"
click at [973, 125] on input "Create a writer" at bounding box center [970, 124] width 6 height 6
radio input "false"
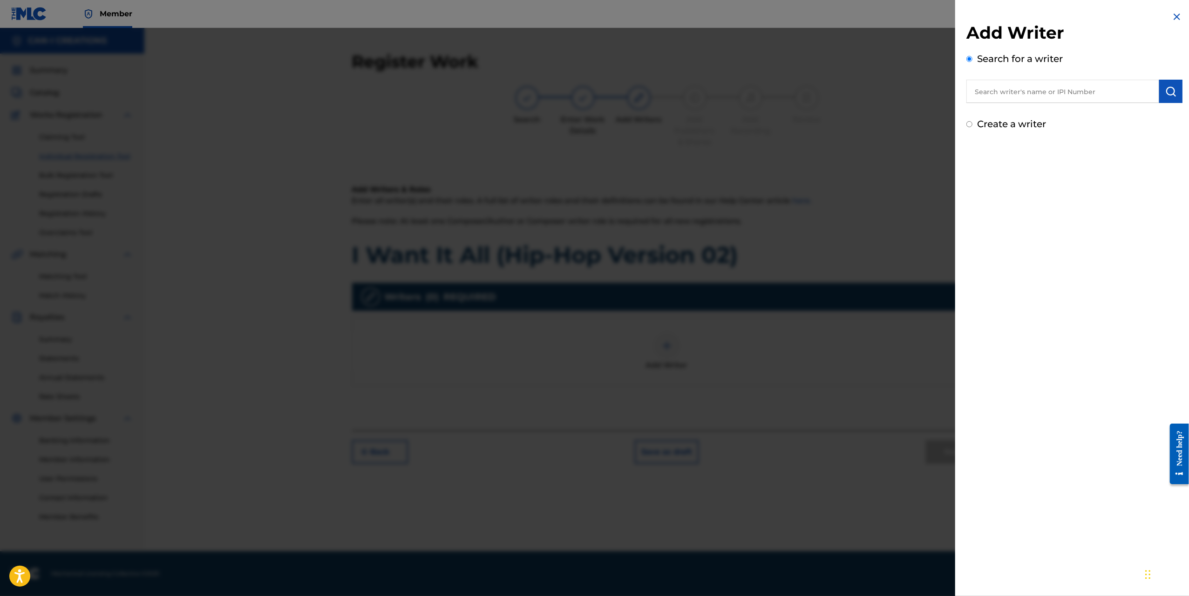
radio input "true"
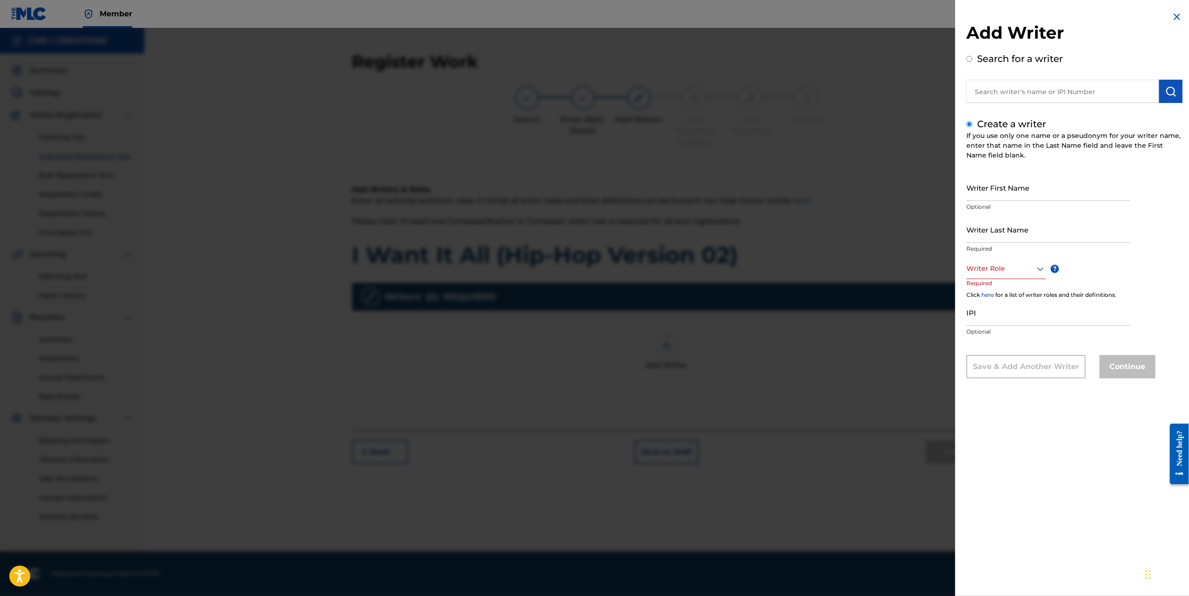
click at [1026, 188] on input "Writer First Name" at bounding box center [1049, 187] width 164 height 27
type input "Ung"
type input "Park"
click at [988, 269] on div at bounding box center [1007, 269] width 80 height 12
click at [993, 292] on div "Composer/Author" at bounding box center [1006, 289] width 79 height 21
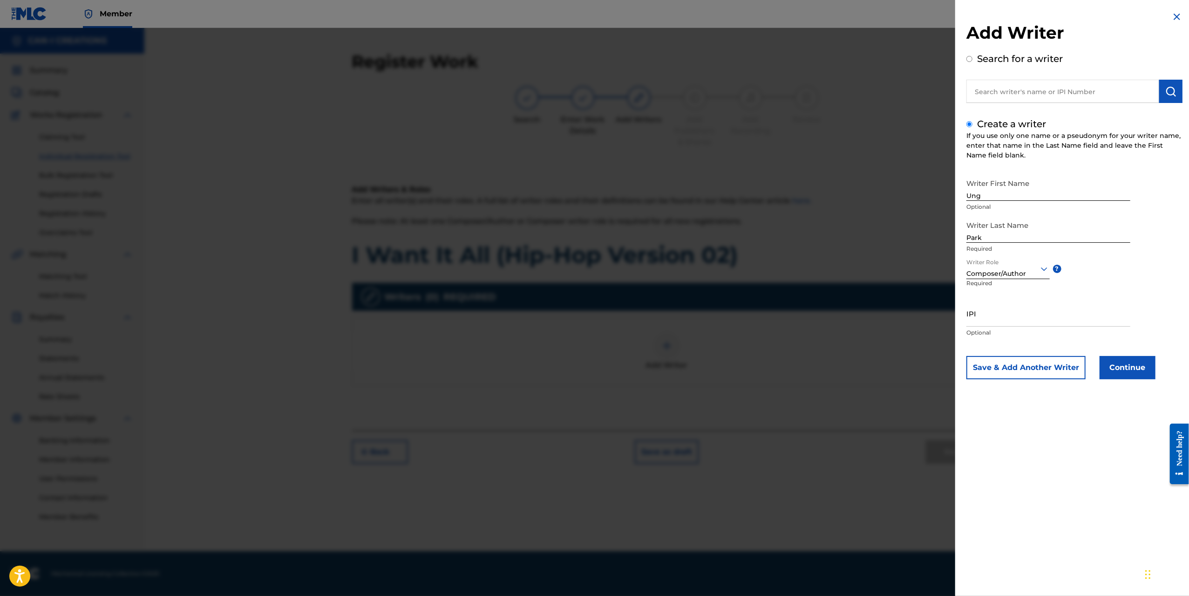
click at [1000, 323] on input "IPI" at bounding box center [1049, 313] width 164 height 27
paste input "1305074099"
type input "1305074099"
click at [1133, 364] on button "Continue" at bounding box center [1128, 367] width 56 height 23
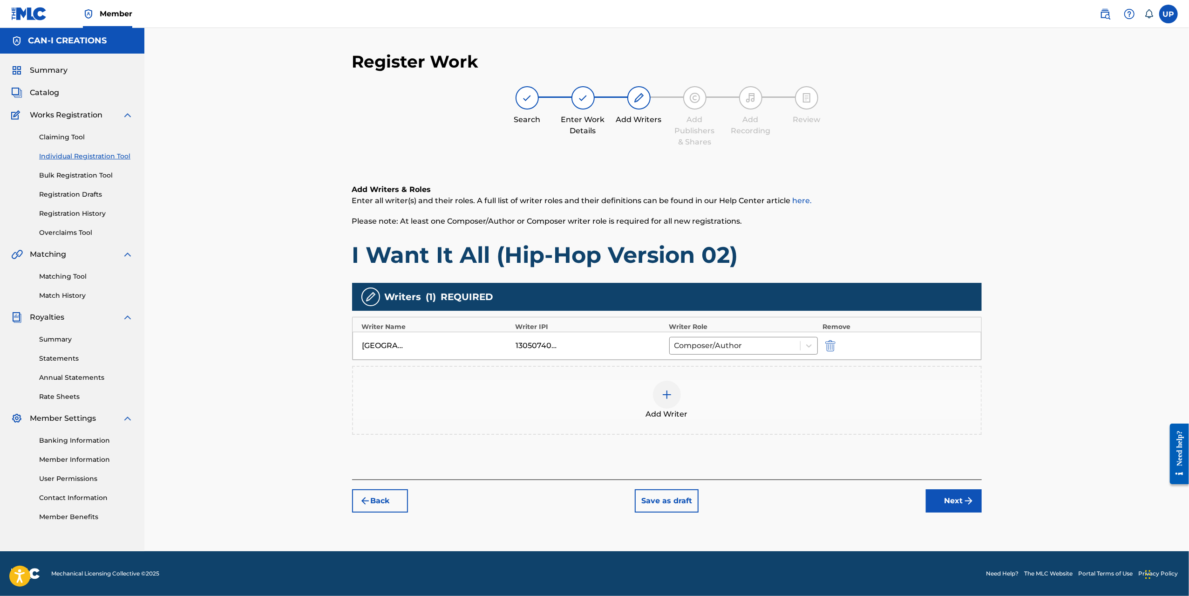
click at [664, 397] on img at bounding box center [667, 394] width 11 height 11
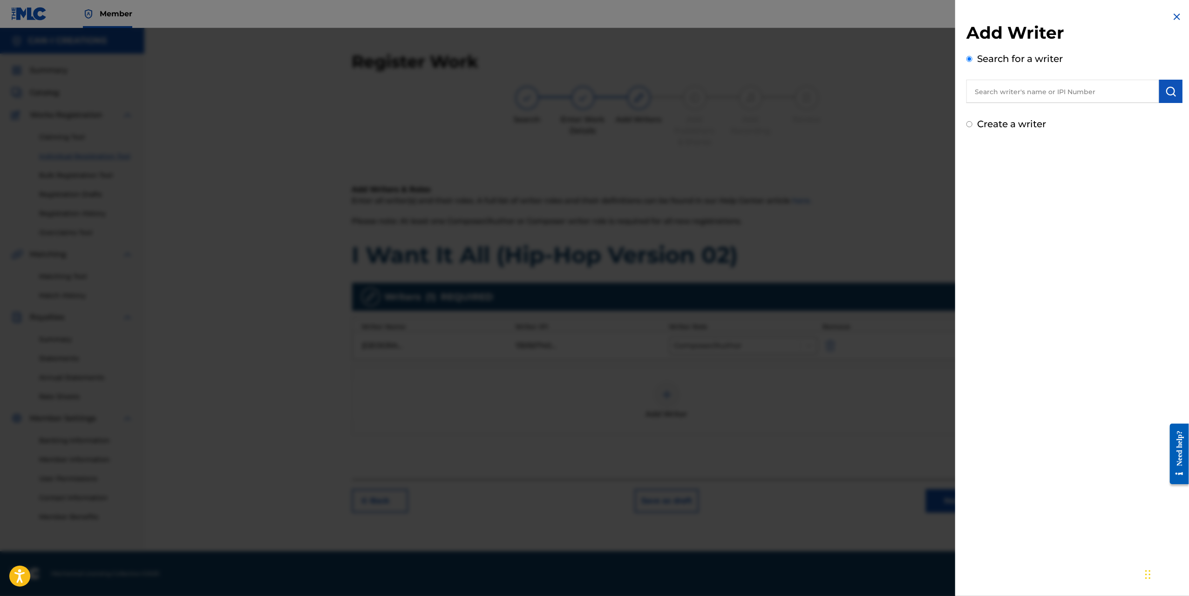
click at [1178, 13] on img at bounding box center [1177, 16] width 11 height 11
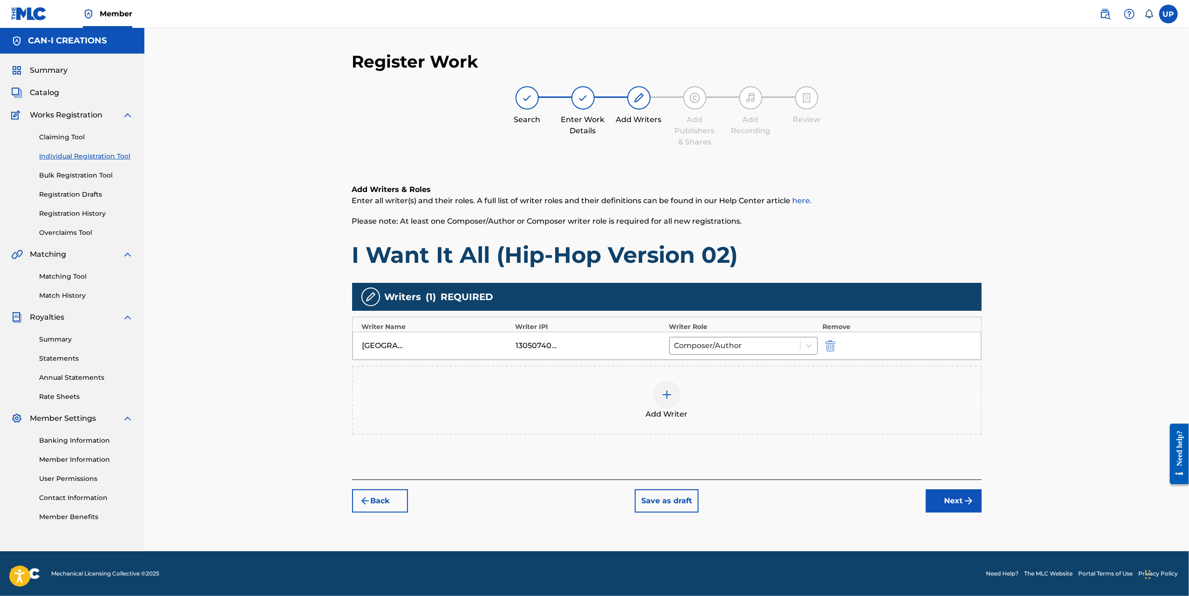
click at [947, 499] on button "Next" at bounding box center [954, 500] width 56 height 23
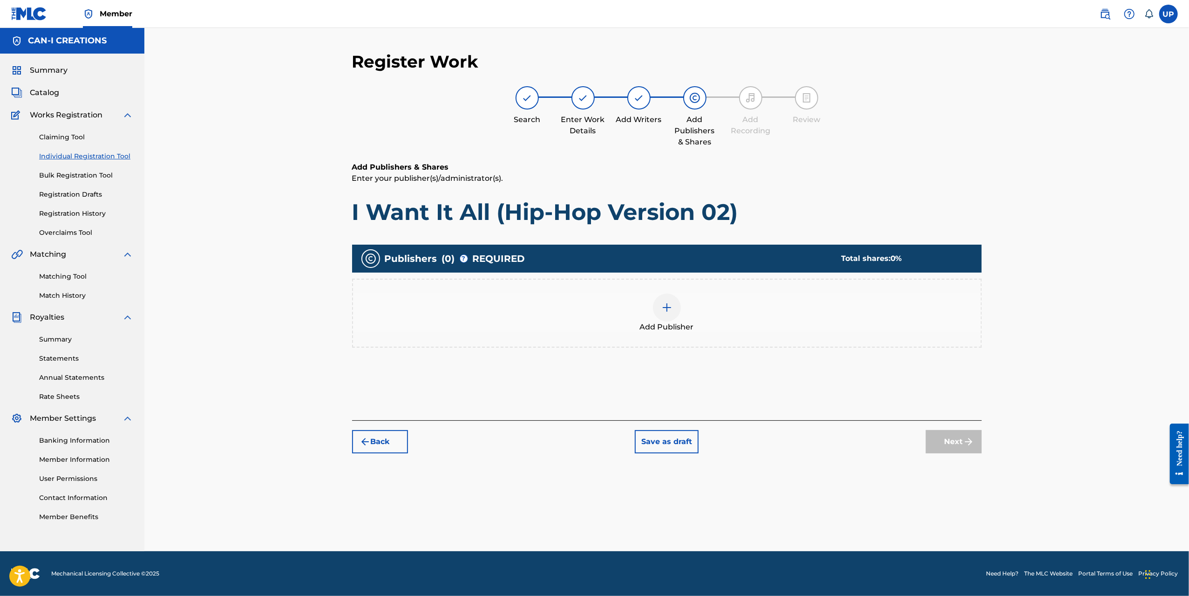
click at [675, 314] on div at bounding box center [667, 307] width 28 height 28
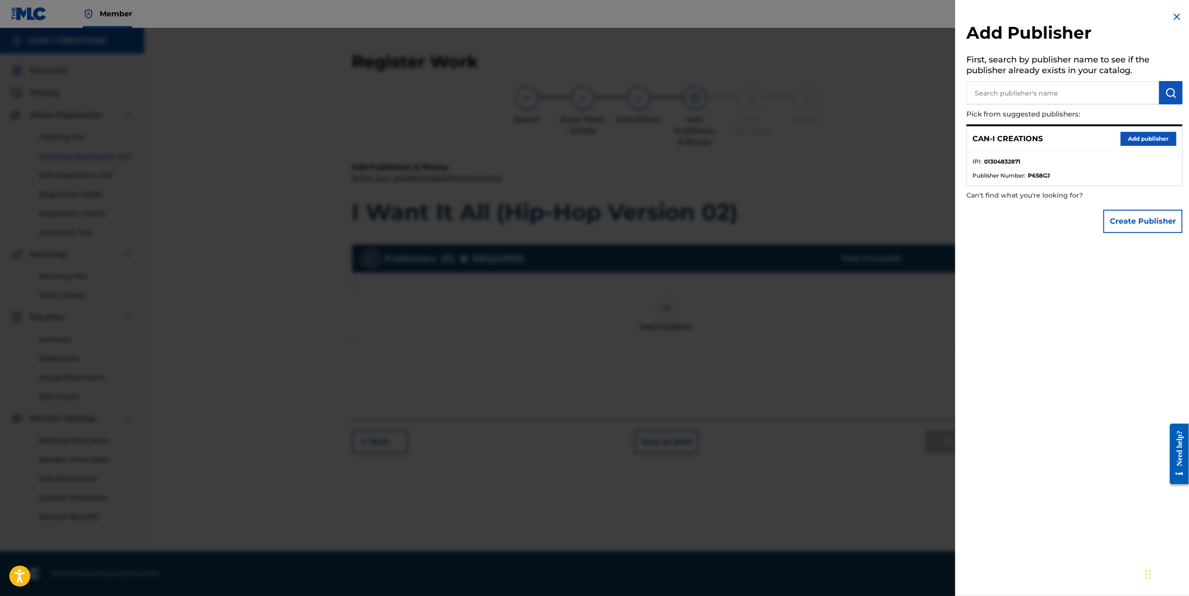
click at [1135, 137] on button "Add publisher" at bounding box center [1149, 139] width 56 height 14
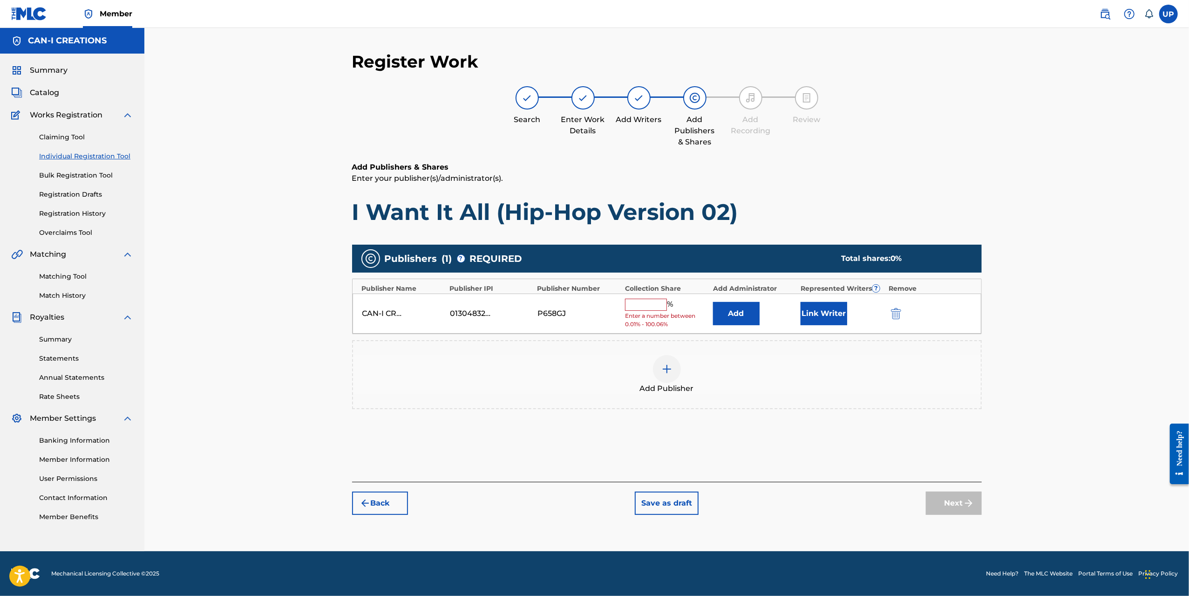
click at [645, 305] on input "text" at bounding box center [646, 305] width 42 height 12
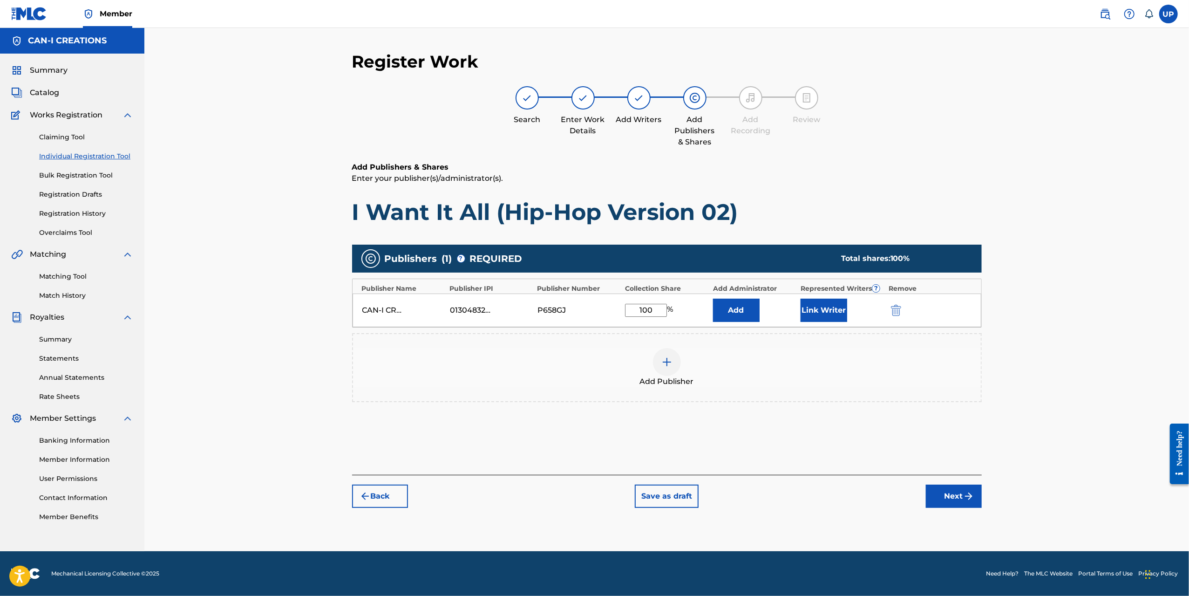
type input "100"
click at [828, 306] on button "Link Writer" at bounding box center [824, 310] width 47 height 23
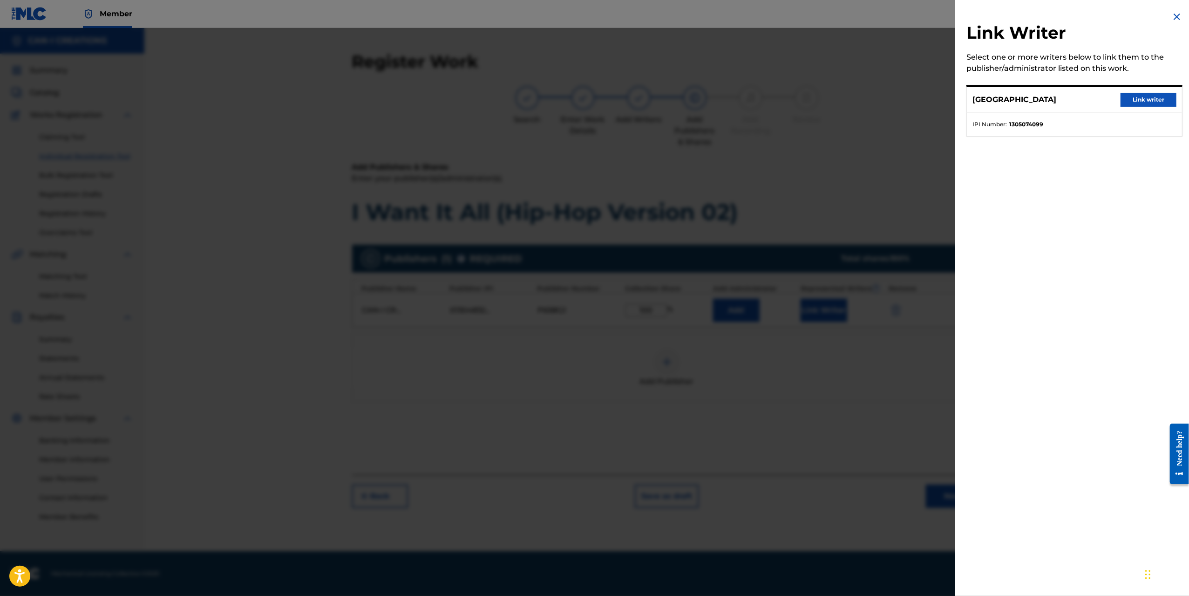
click at [1127, 102] on button "Link writer" at bounding box center [1149, 100] width 56 height 14
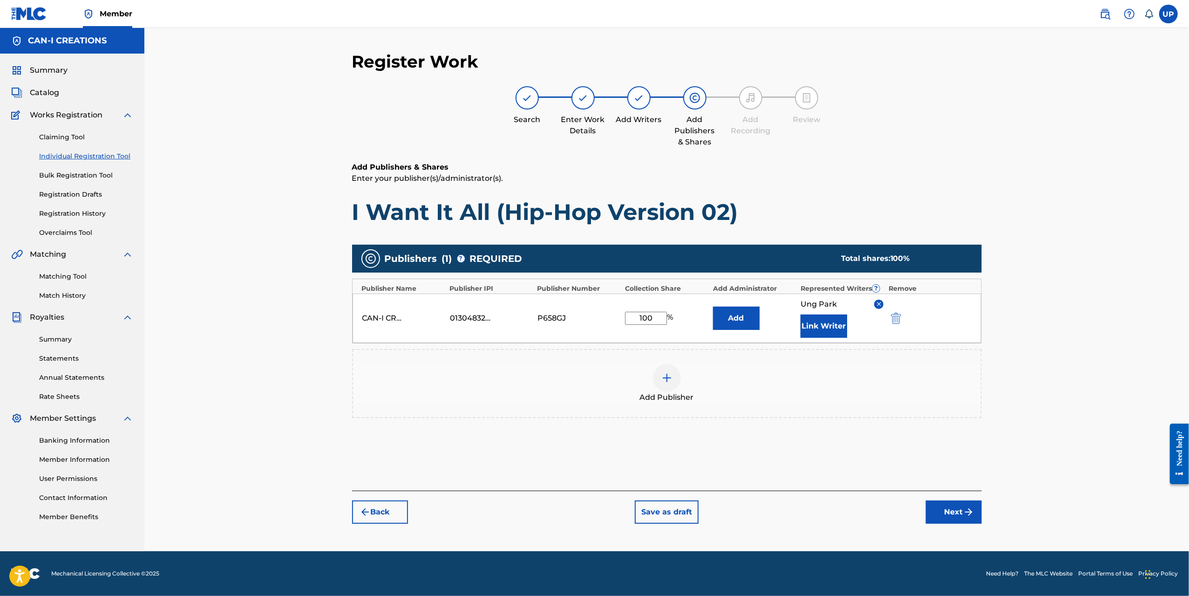
click at [971, 509] on img "submit" at bounding box center [968, 511] width 11 height 11
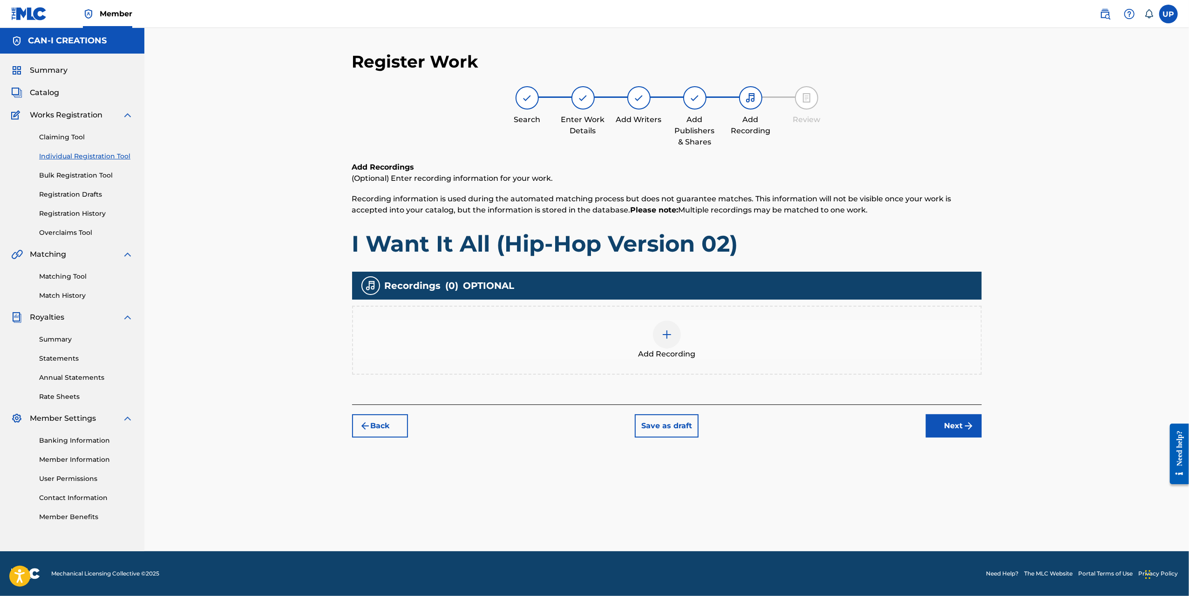
click at [673, 341] on div at bounding box center [667, 335] width 28 height 28
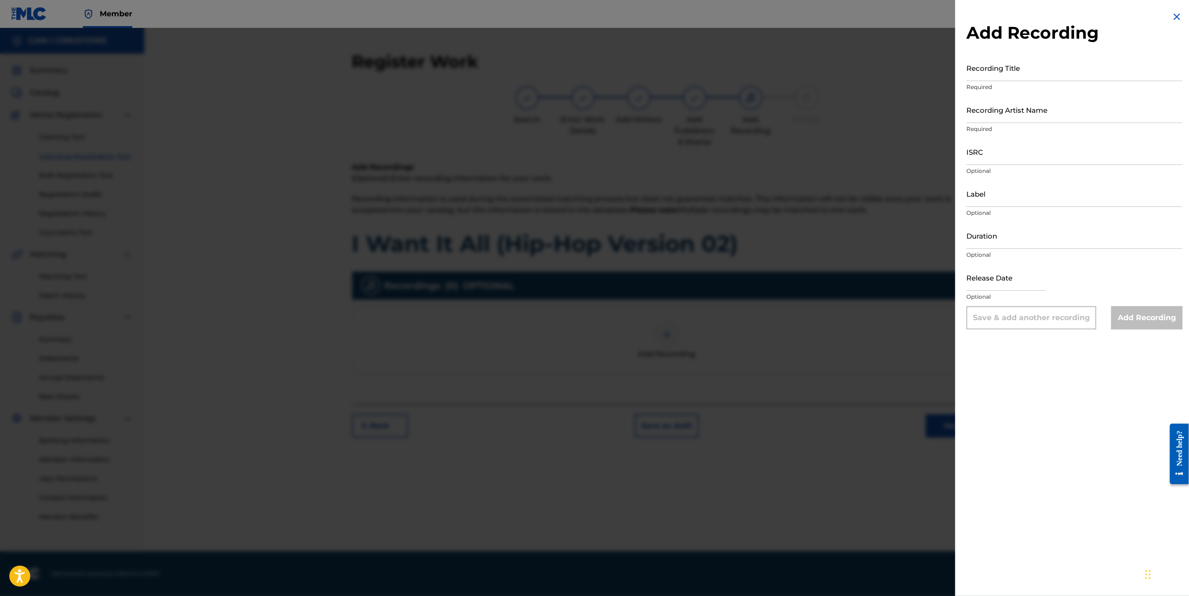
click at [1006, 240] on input "Duration" at bounding box center [1075, 235] width 216 height 27
type input "02:58"
click at [992, 73] on input "Recording Title" at bounding box center [1075, 68] width 216 height 27
click at [1012, 75] on input "Recording Title" at bounding box center [1075, 68] width 216 height 27
paste input "I Want It All (Hip-Hop Version 02)"
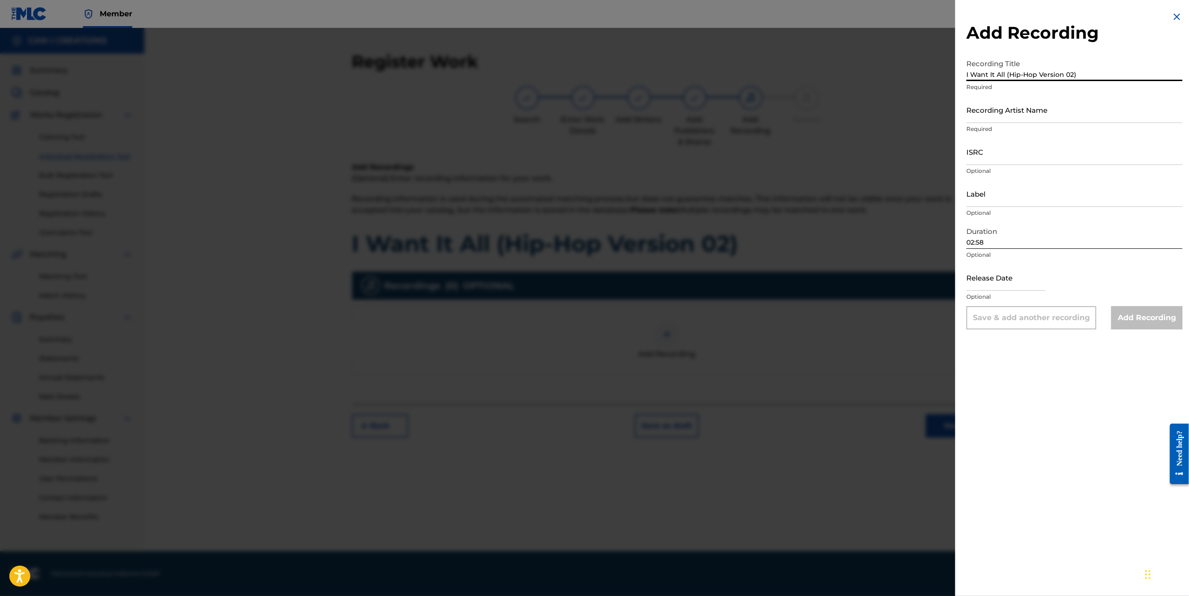
type input "I Want It All (Hip-Hop Version 02)"
drag, startPoint x: 1052, startPoint y: 123, endPoint x: 1051, endPoint y: 118, distance: 4.7
click at [1052, 122] on div "Recording Artist Name Required" at bounding box center [1075, 117] width 216 height 42
click at [1050, 114] on input "Recording Artist Name" at bounding box center [1075, 109] width 216 height 27
type input "CAN-I"
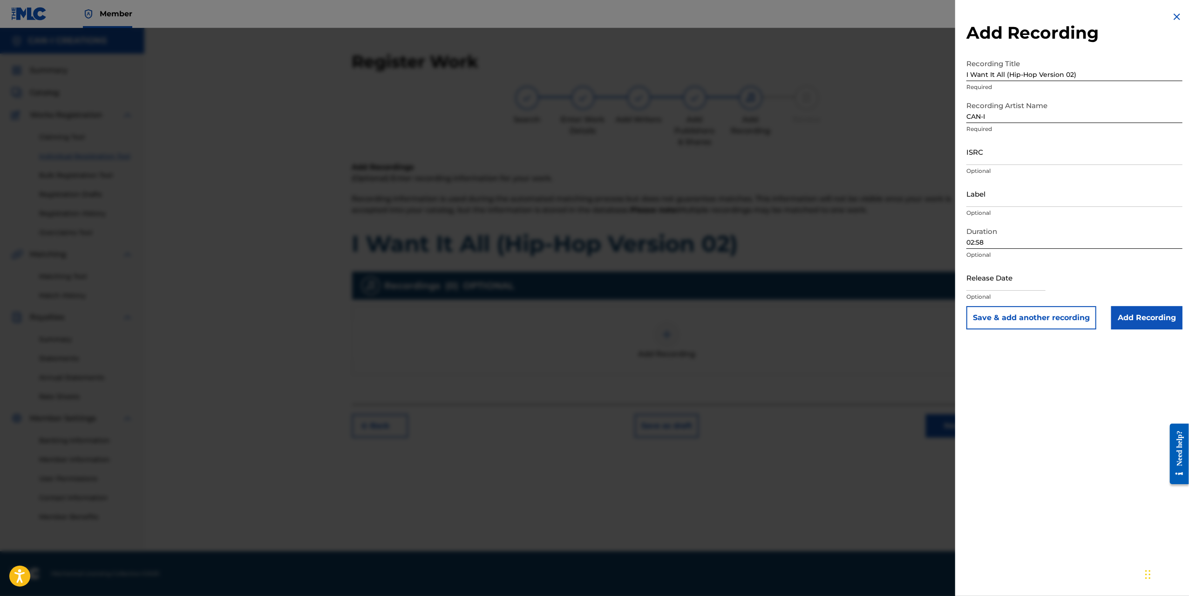
click at [999, 151] on input "ISRC" at bounding box center [1075, 151] width 216 height 27
paste input "QZWFU2581387"
type input "QZWFU2581387"
select select "7"
select select "2025"
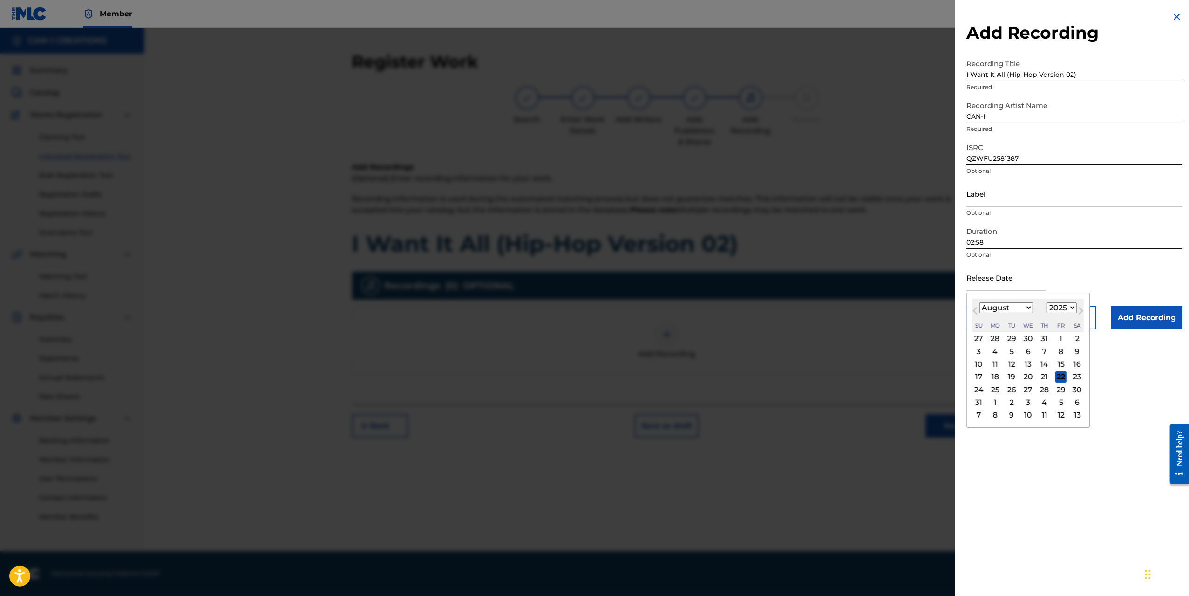
click at [1013, 280] on input "text" at bounding box center [1006, 277] width 79 height 27
click at [1060, 355] on div "8" at bounding box center [1061, 351] width 11 height 11
type input "[DATE]"
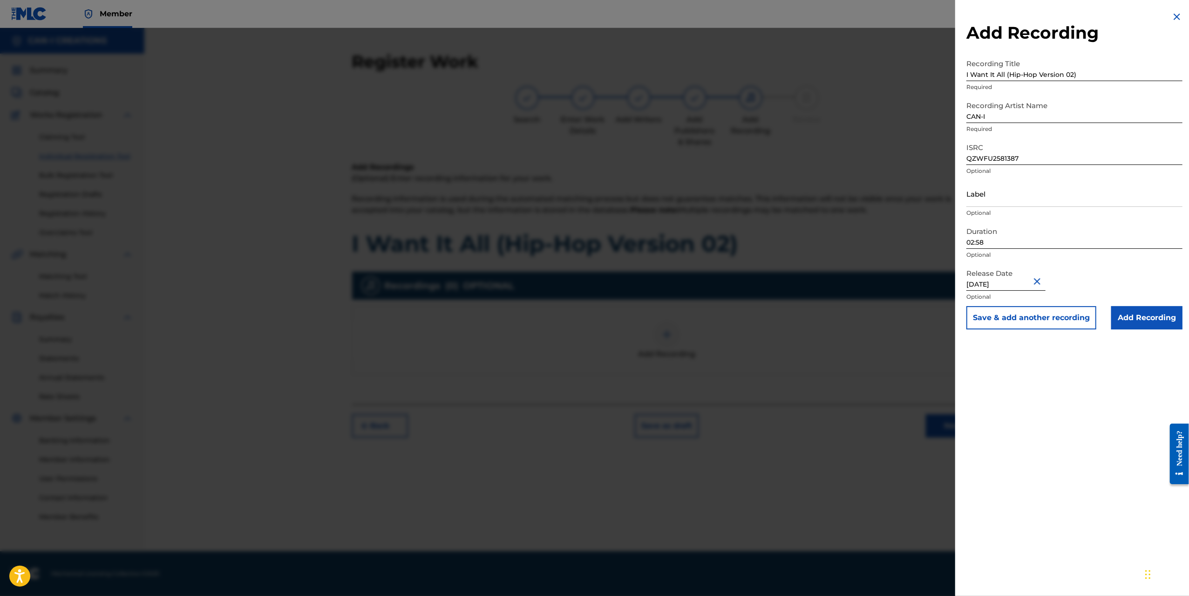
click at [1151, 323] on input "Add Recording" at bounding box center [1147, 317] width 71 height 23
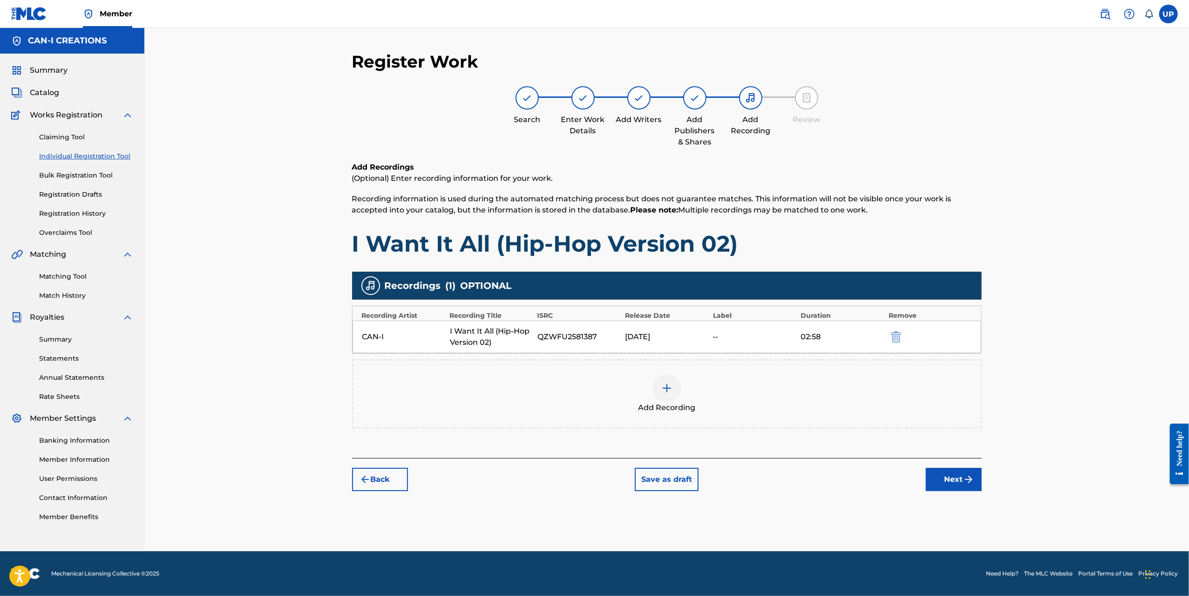
click at [949, 488] on button "Next" at bounding box center [954, 479] width 56 height 23
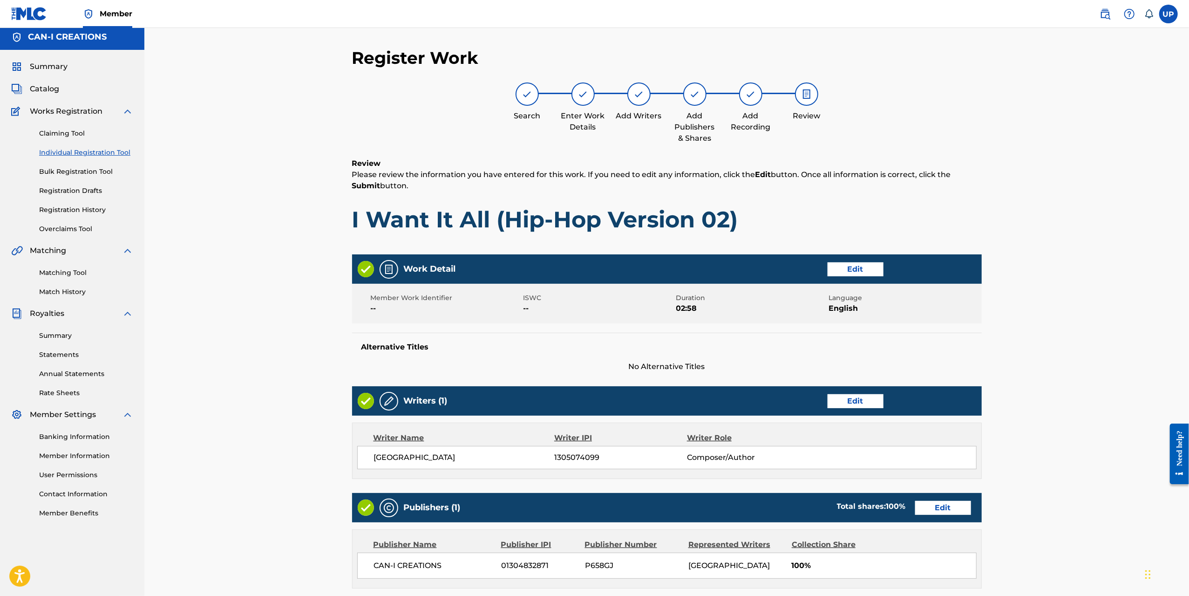
scroll to position [186, 0]
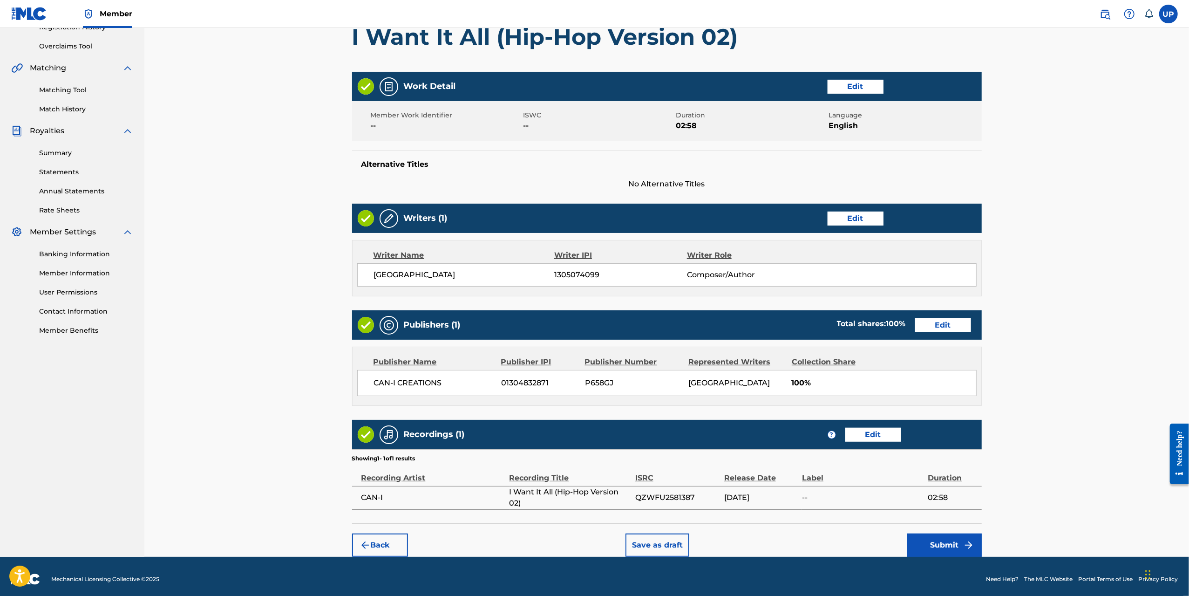
click at [970, 540] on img "submit" at bounding box center [968, 544] width 11 height 11
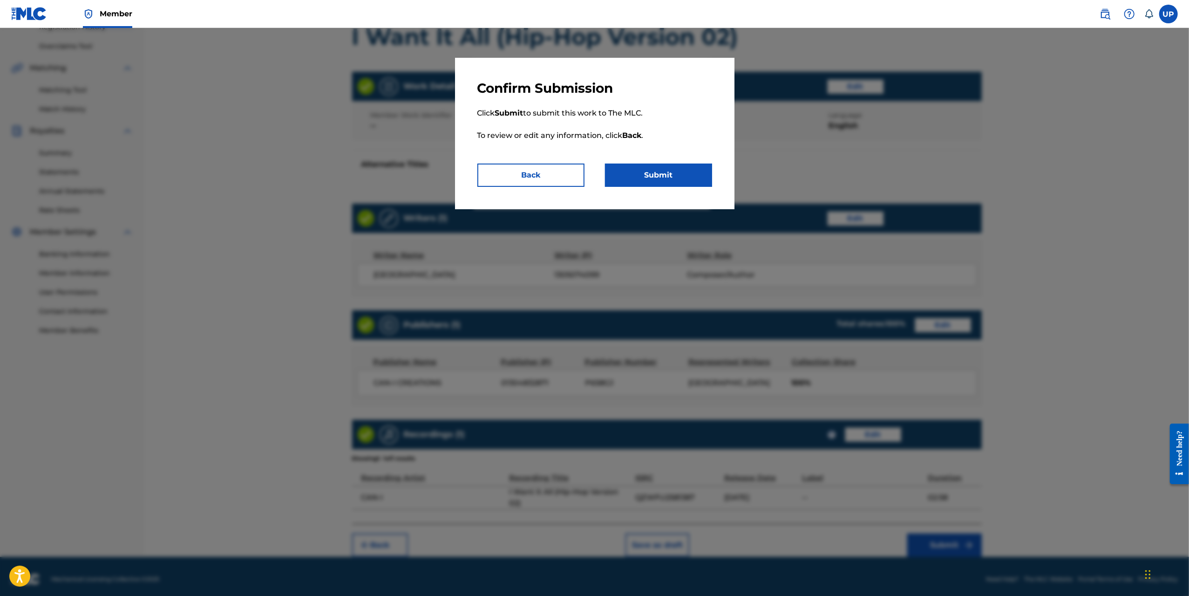
click at [667, 172] on button "Submit" at bounding box center [658, 175] width 107 height 23
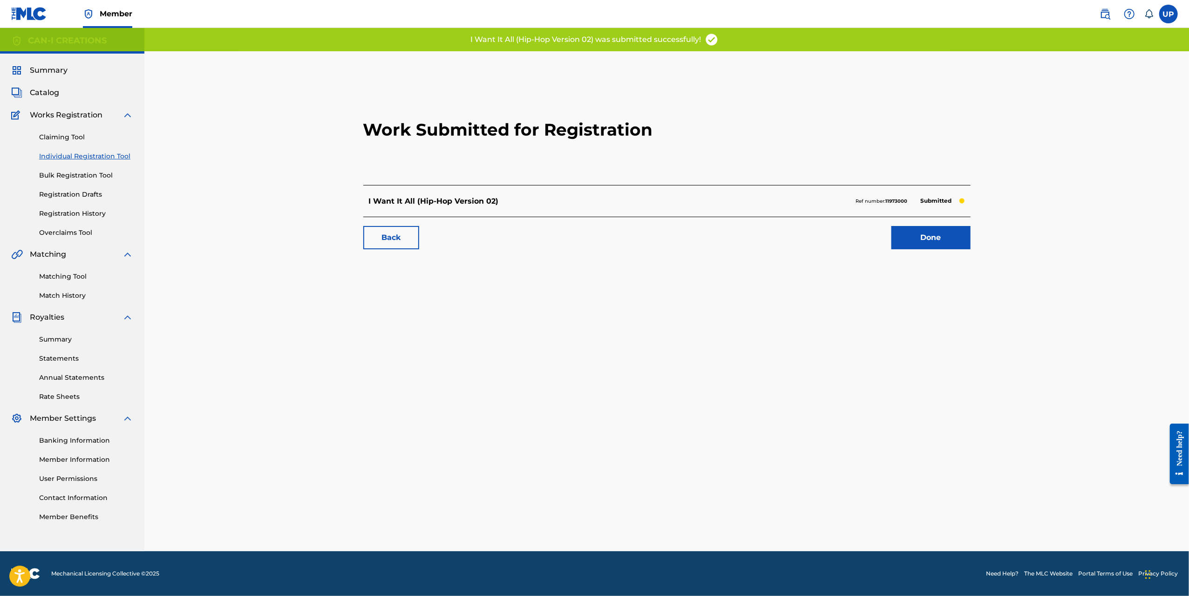
click at [955, 237] on link "Done" at bounding box center [931, 237] width 79 height 23
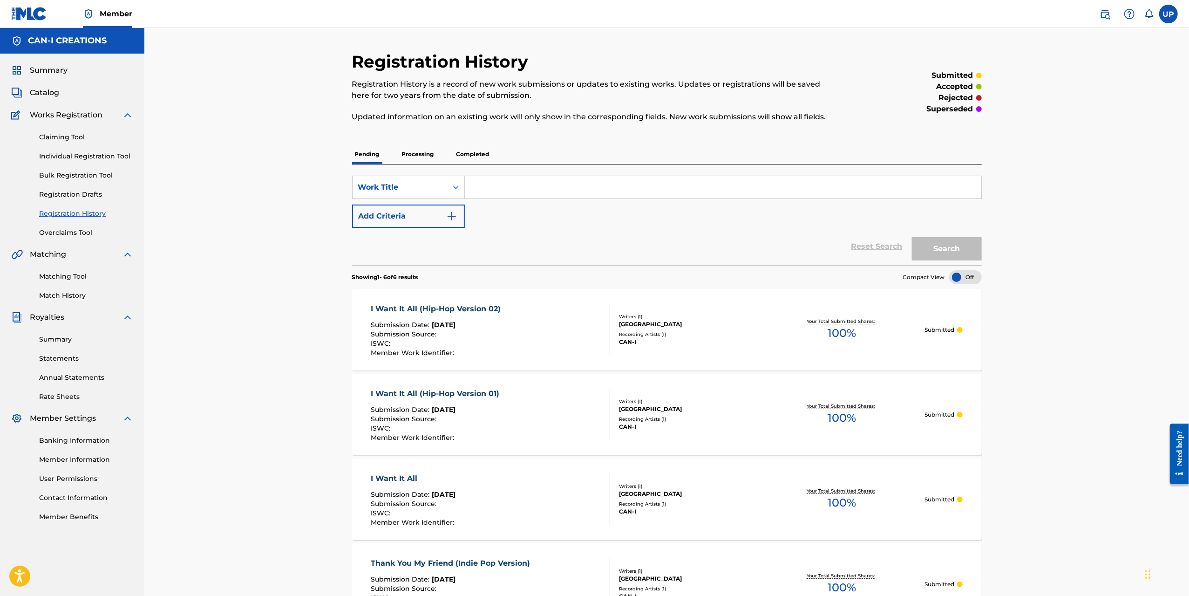
click at [117, 155] on link "Individual Registration Tool" at bounding box center [86, 156] width 94 height 10
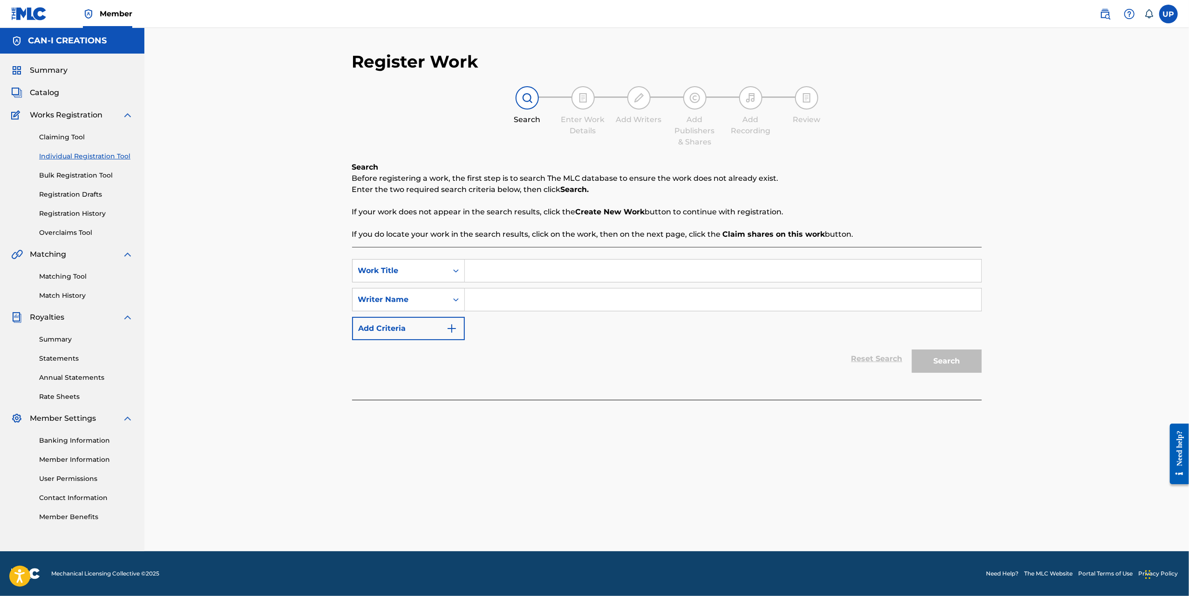
click at [558, 268] on input "Search Form" at bounding box center [723, 270] width 517 height 22
paste input "I Want It All (Hip-Hop Version 03)"
click at [471, 268] on input "I Want It All (Hip-Hop Version 03)" at bounding box center [723, 270] width 517 height 22
type input "I Want It All (Hip-Hop Version 03)"
click at [557, 304] on input "Search Form" at bounding box center [723, 299] width 517 height 22
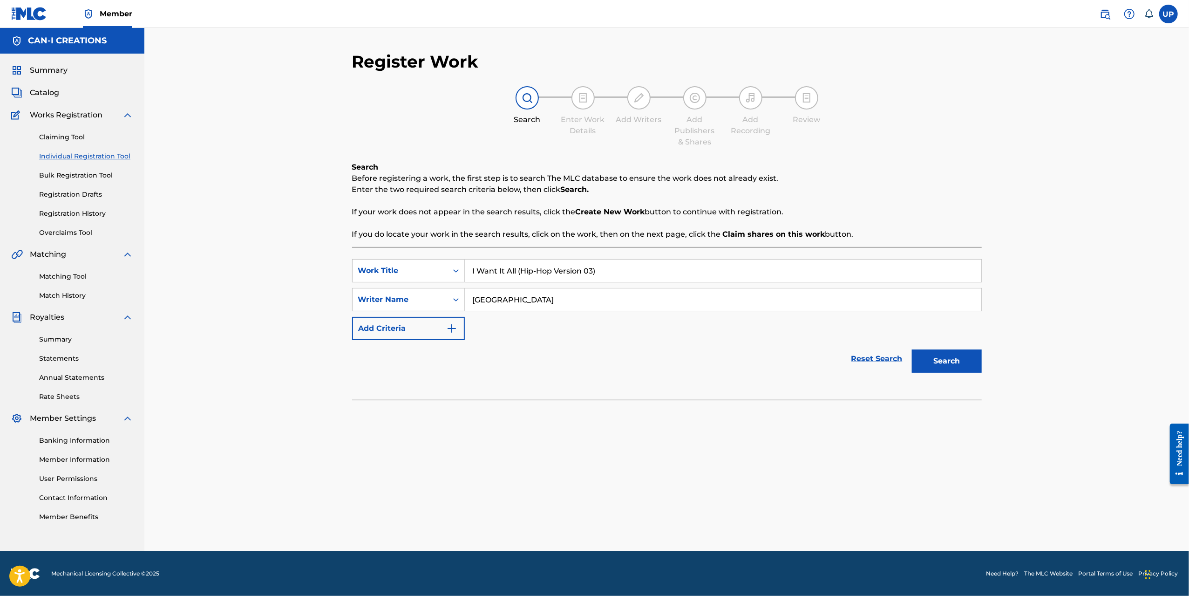
type input "[GEOGRAPHIC_DATA]"
click at [969, 367] on button "Search" at bounding box center [947, 360] width 70 height 23
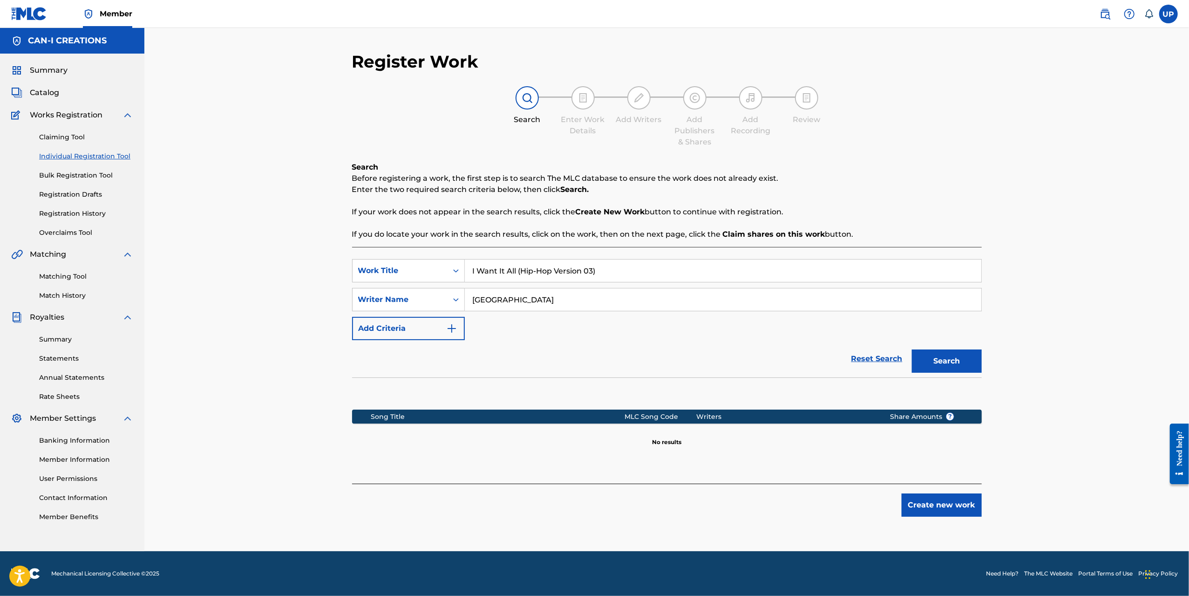
click at [959, 515] on button "Create new work" at bounding box center [942, 504] width 80 height 23
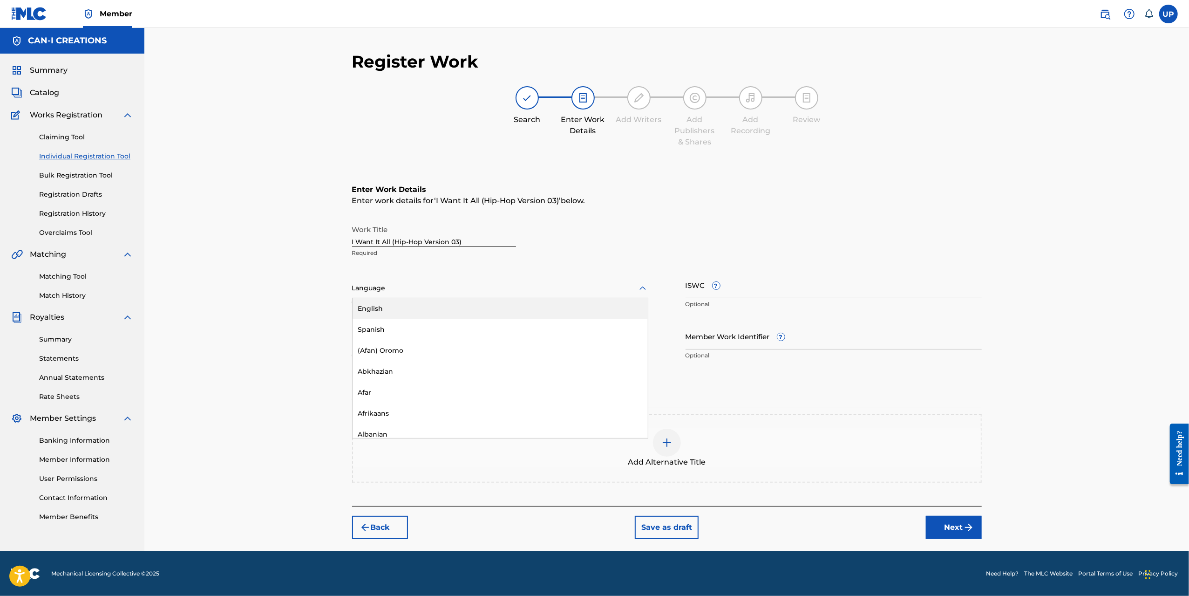
drag, startPoint x: 411, startPoint y: 280, endPoint x: 406, endPoint y: 293, distance: 13.9
click at [411, 281] on div "Language" at bounding box center [500, 289] width 296 height 20
click at [404, 309] on div "English" at bounding box center [500, 308] width 295 height 21
click at [384, 340] on input "Duration" at bounding box center [500, 336] width 296 height 27
click at [423, 335] on input "Duration" at bounding box center [500, 336] width 296 height 27
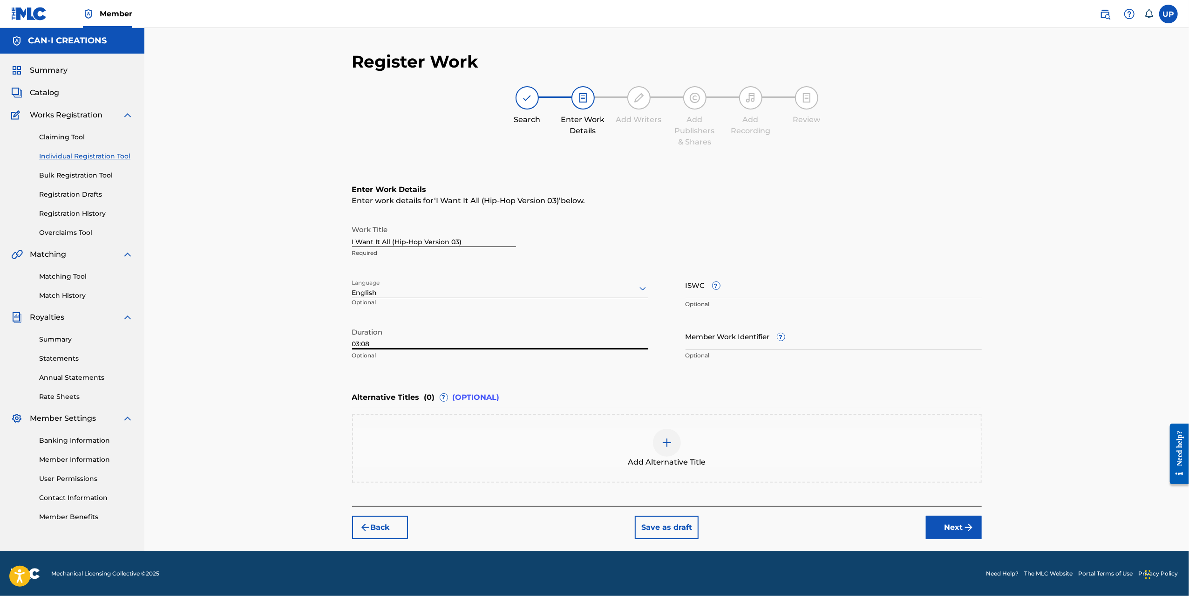
type input "03:08"
click at [963, 528] on img "submit" at bounding box center [968, 527] width 11 height 11
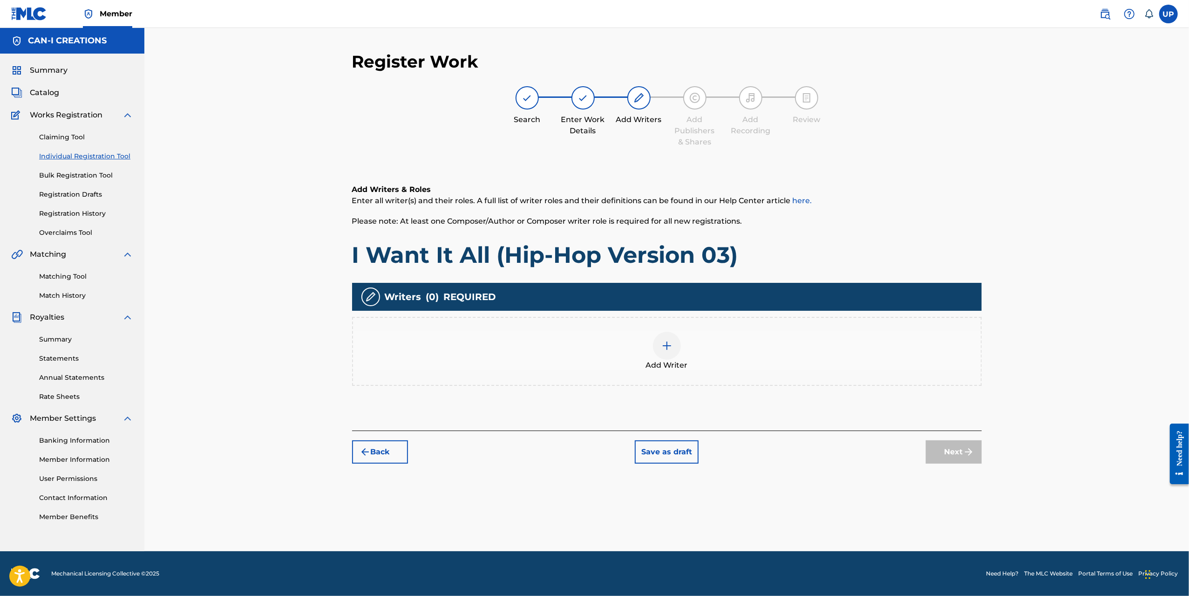
click at [662, 357] on div at bounding box center [667, 346] width 28 height 28
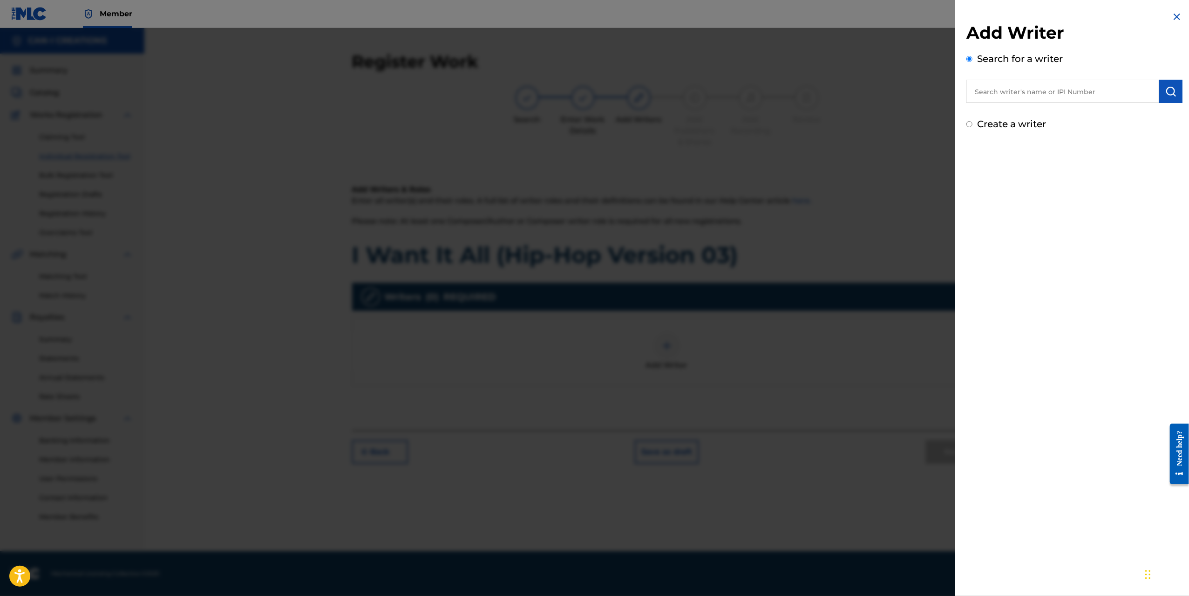
click at [990, 131] on div "Add Writer Search for a writer Create a writer" at bounding box center [1074, 71] width 239 height 142
click at [987, 124] on label "Create a writer" at bounding box center [1011, 123] width 69 height 11
radio input "true"
click at [973, 124] on input "Create a writer" at bounding box center [970, 124] width 6 height 6
radio input "false"
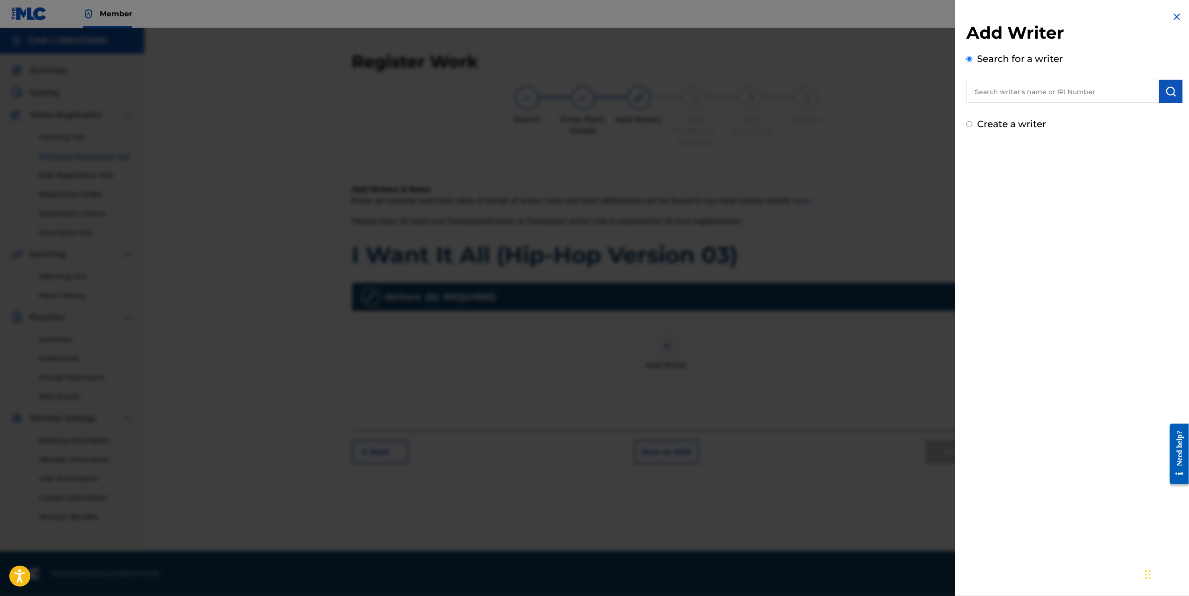
radio input "true"
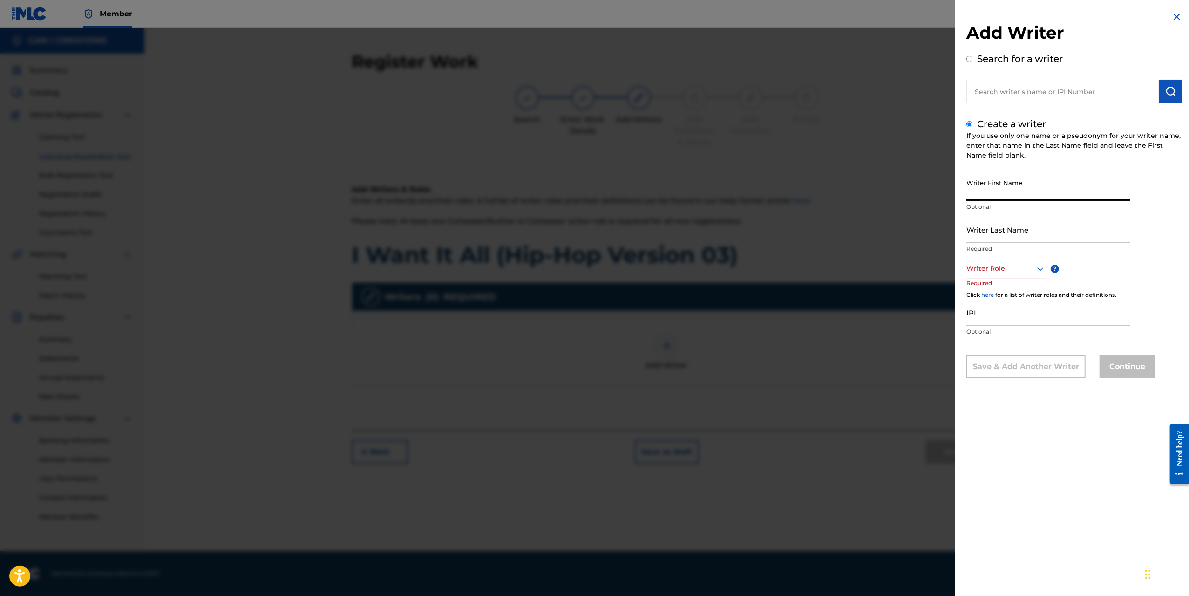
click at [1009, 189] on input "Writer First Name" at bounding box center [1049, 187] width 164 height 27
type input "U"
type input "Ung"
type input "Park"
click at [976, 266] on div at bounding box center [1007, 269] width 80 height 12
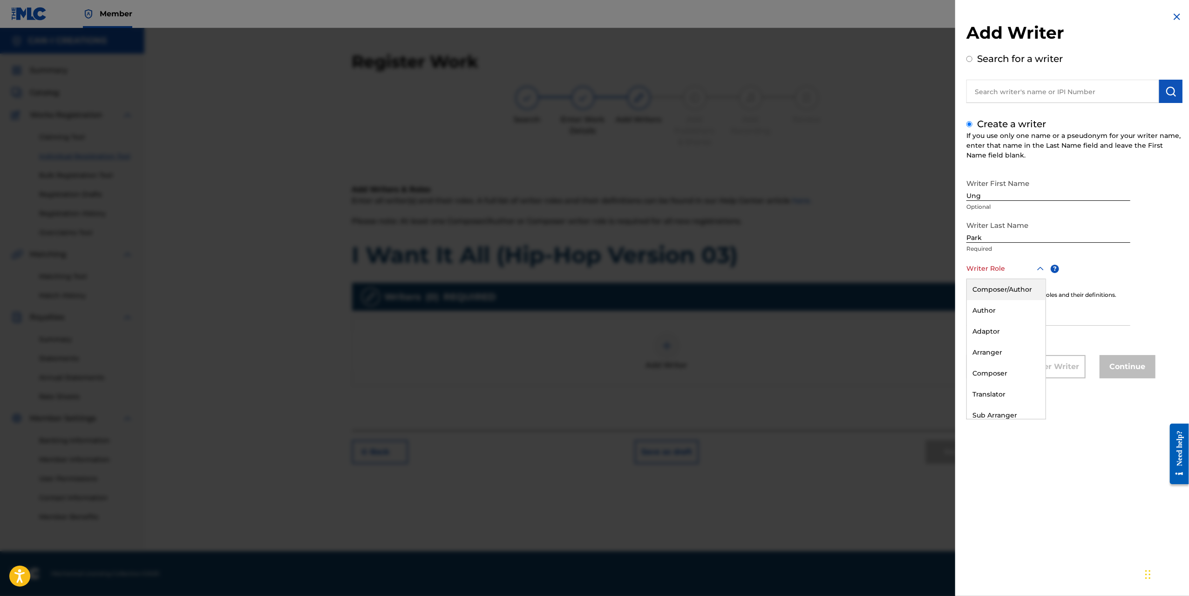
click at [1003, 287] on div "Composer/Author" at bounding box center [1006, 289] width 79 height 21
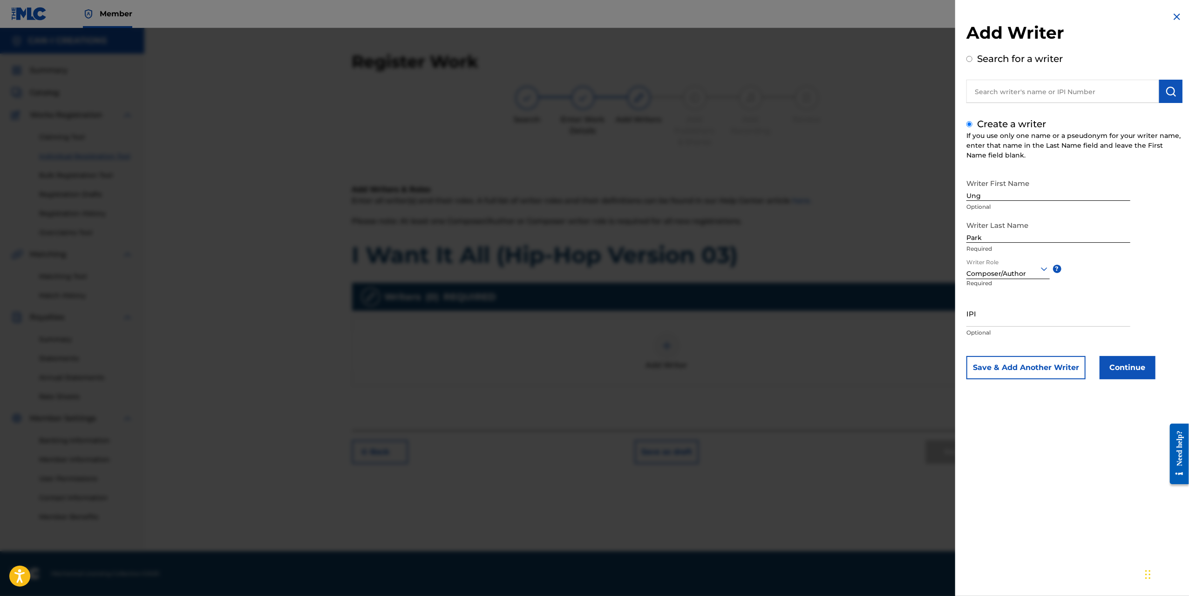
click at [1030, 323] on input "IPI" at bounding box center [1049, 313] width 164 height 27
paste input "1305074099"
type input "1305074099"
click at [1144, 368] on button "Continue" at bounding box center [1128, 367] width 56 height 23
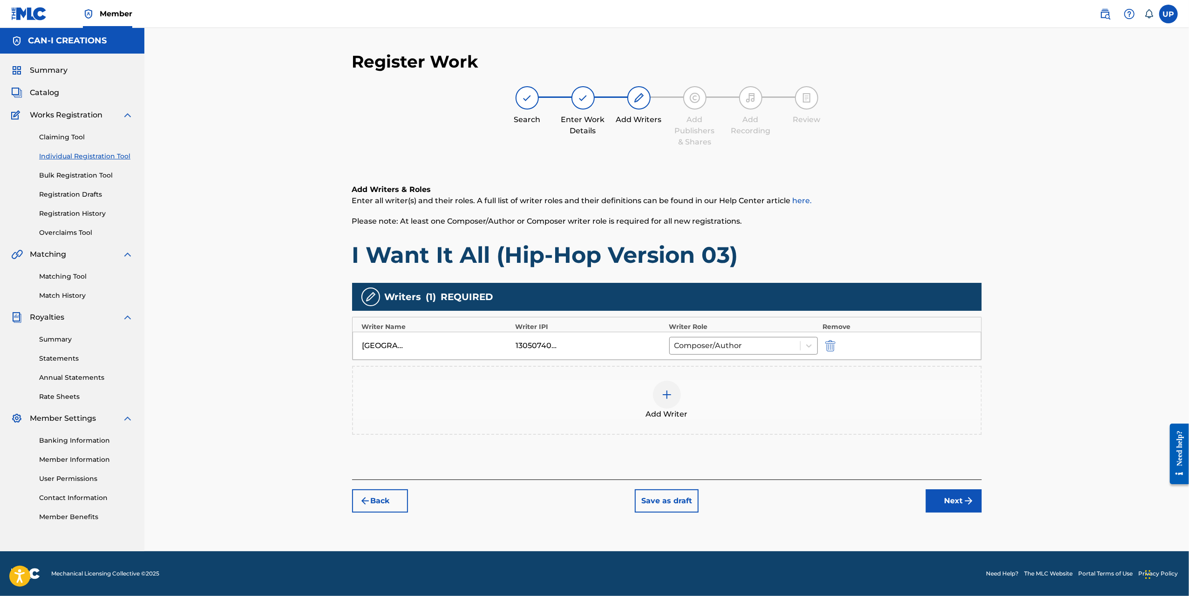
click at [968, 498] on img "submit" at bounding box center [968, 500] width 11 height 11
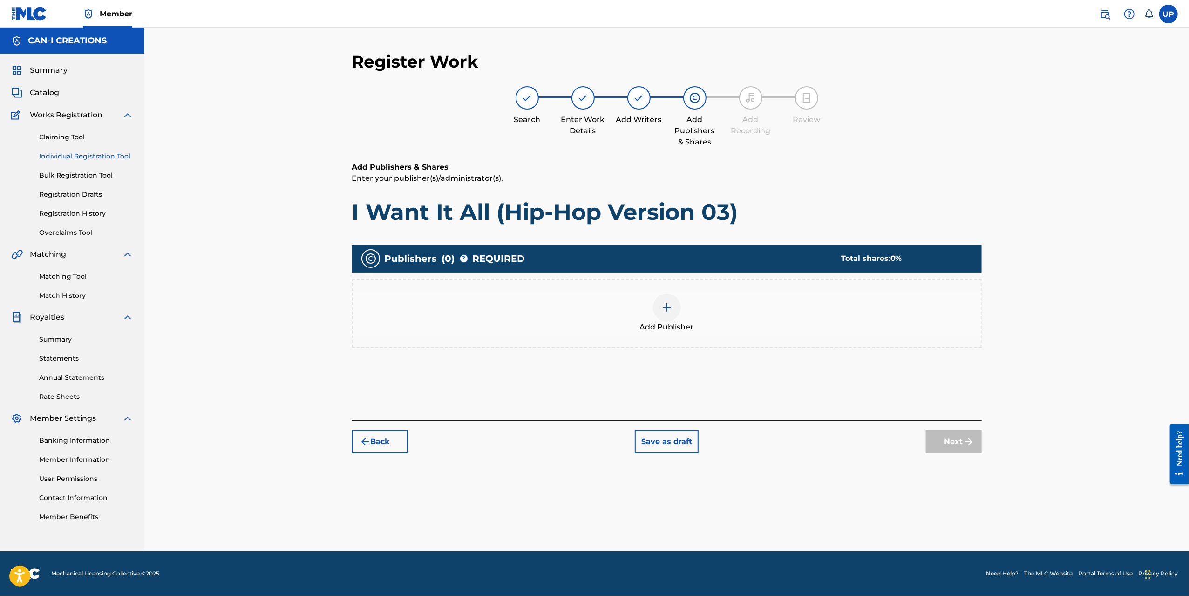
click at [670, 313] on img at bounding box center [667, 307] width 11 height 11
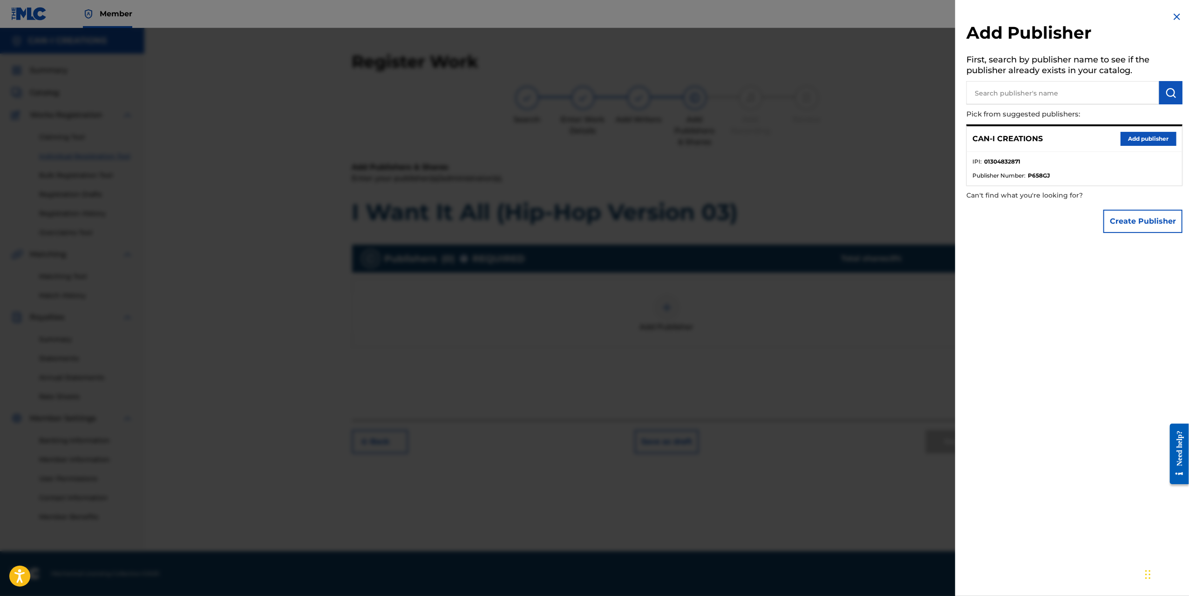
click at [1148, 140] on button "Add publisher" at bounding box center [1149, 139] width 56 height 14
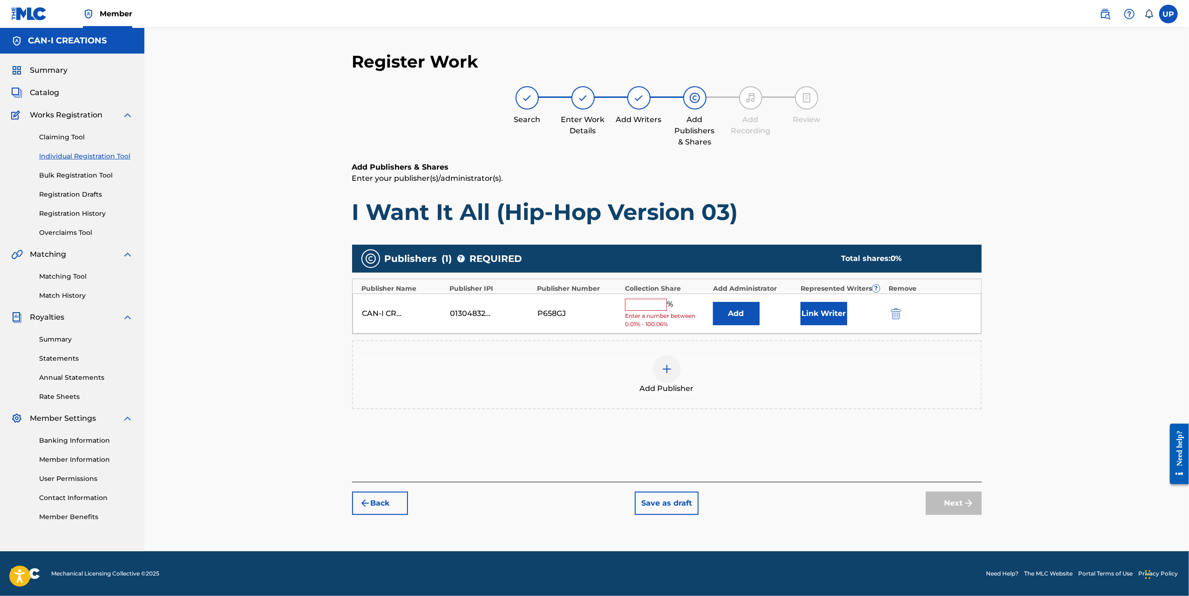
click at [648, 304] on input "text" at bounding box center [646, 305] width 42 height 12
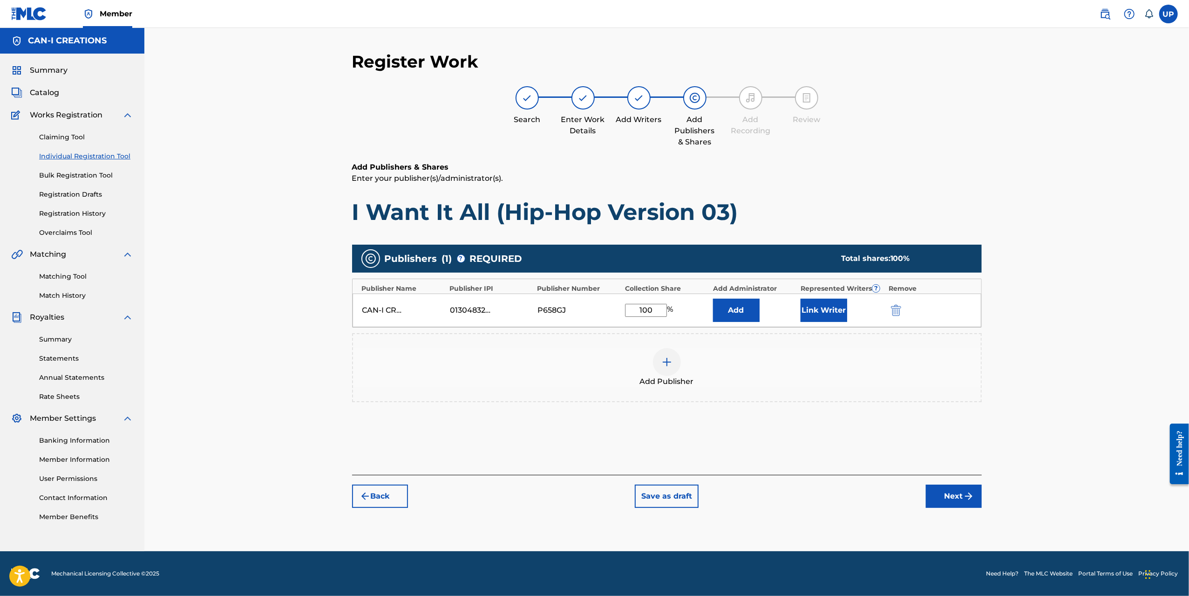
type input "100"
click at [830, 316] on button "Link Writer" at bounding box center [824, 310] width 47 height 23
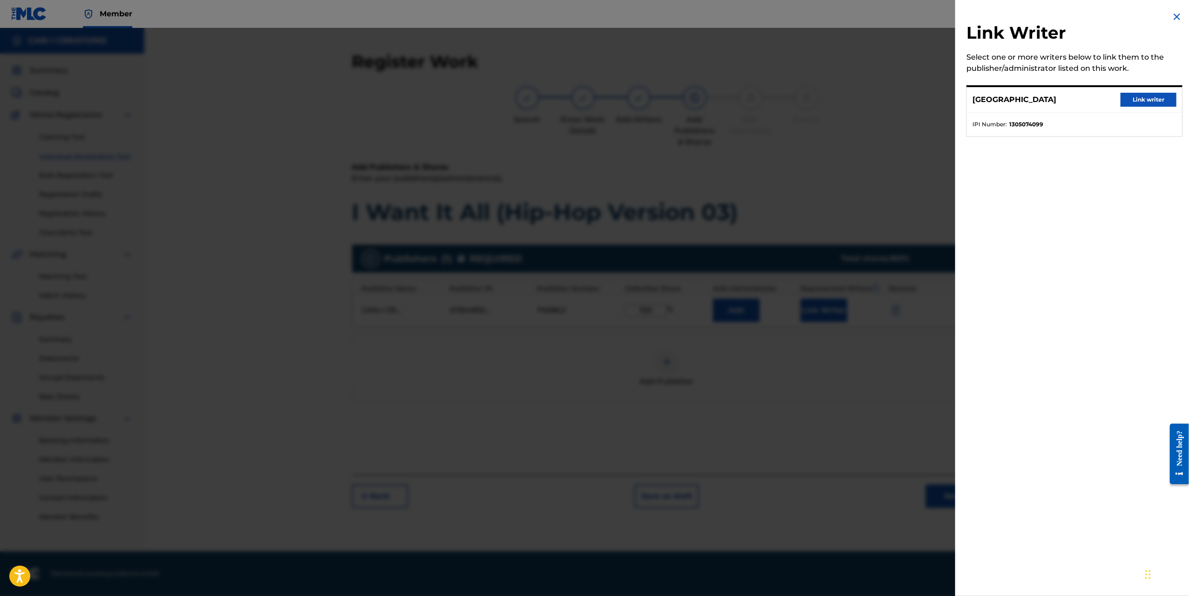
click at [1137, 99] on button "Link writer" at bounding box center [1149, 100] width 56 height 14
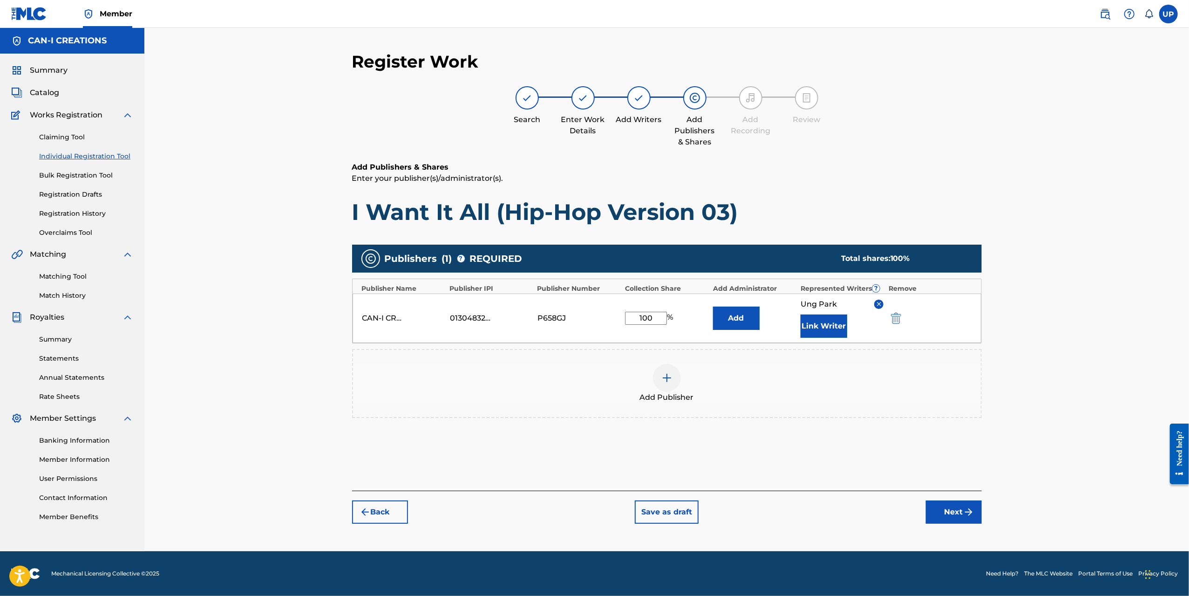
click at [953, 506] on button "Next" at bounding box center [954, 511] width 56 height 23
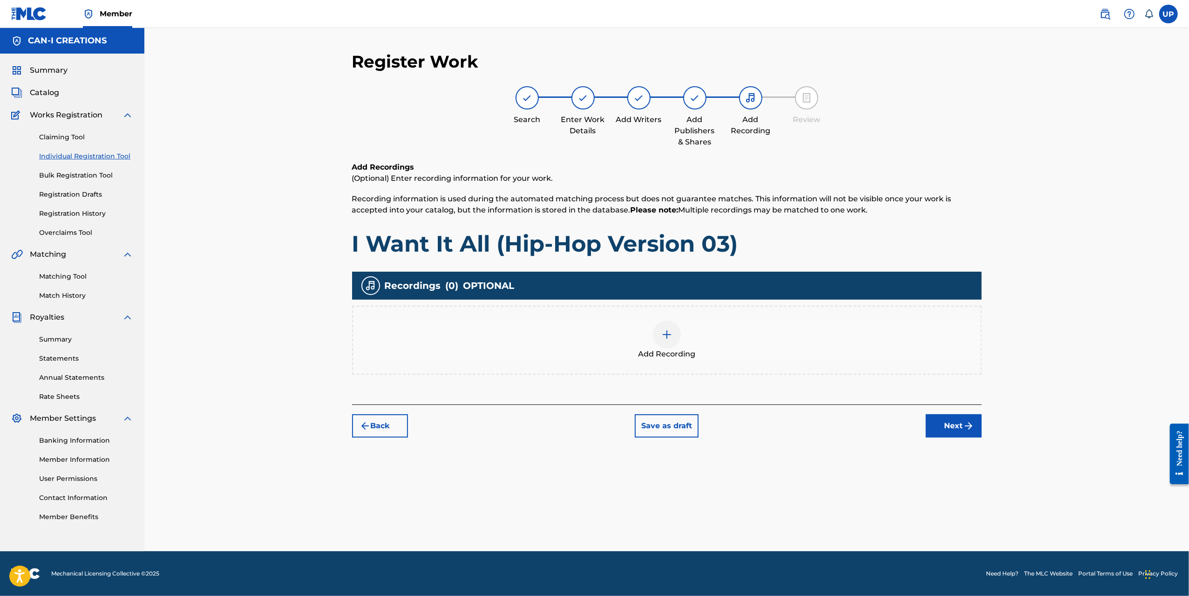
click at [656, 334] on div at bounding box center [667, 335] width 28 height 28
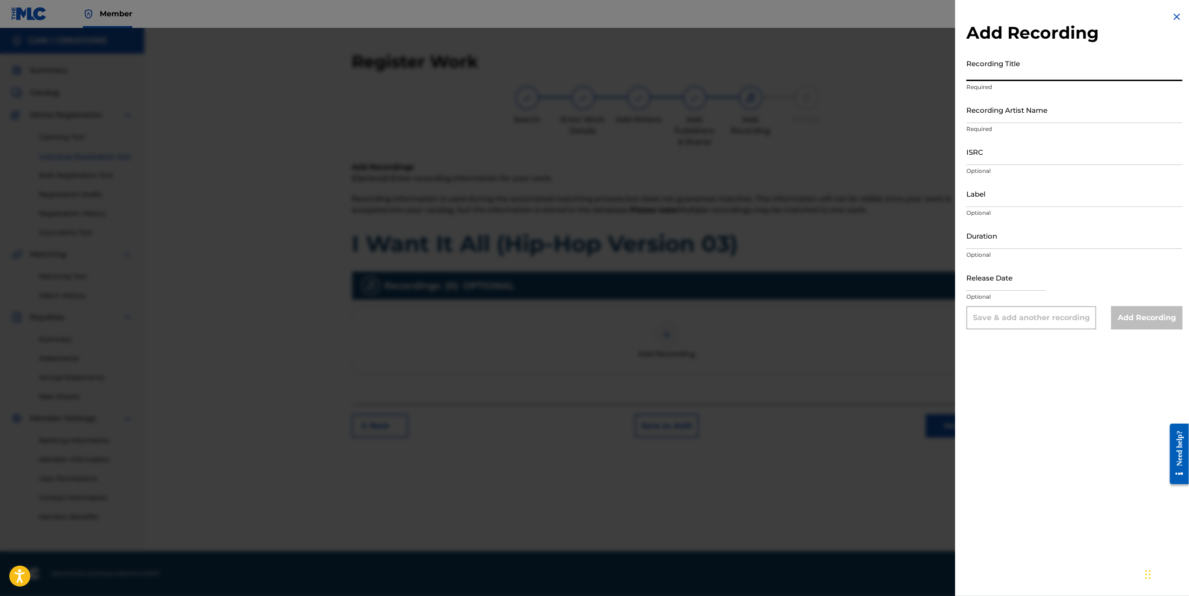
click at [1033, 69] on input "Recording Title" at bounding box center [1075, 68] width 216 height 27
click at [1009, 68] on input "Recording Title" at bounding box center [1075, 68] width 216 height 27
paste input "I Want It All (Hip-Hop Version 03)"
type input "I Want It All (Hip-Hop Version 03)"
click at [998, 117] on input "Recording Artist Name" at bounding box center [1075, 109] width 216 height 27
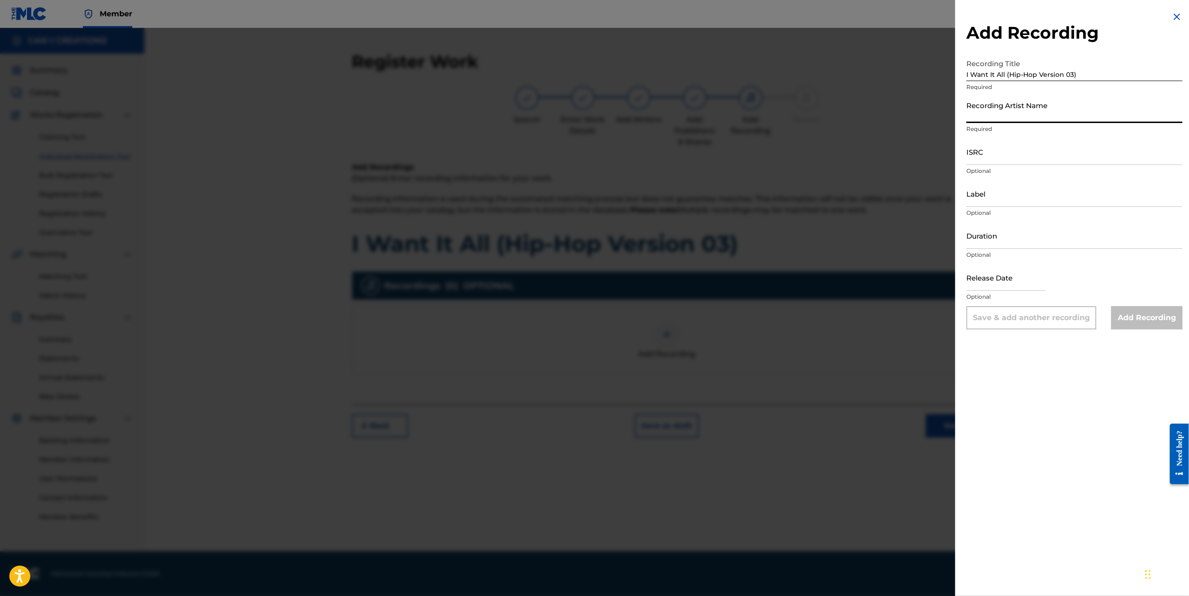
type input "CAN-I"
drag, startPoint x: 1004, startPoint y: 155, endPoint x: 1009, endPoint y: 156, distance: 4.7
click at [1004, 155] on input "ISRC" at bounding box center [1075, 151] width 216 height 27
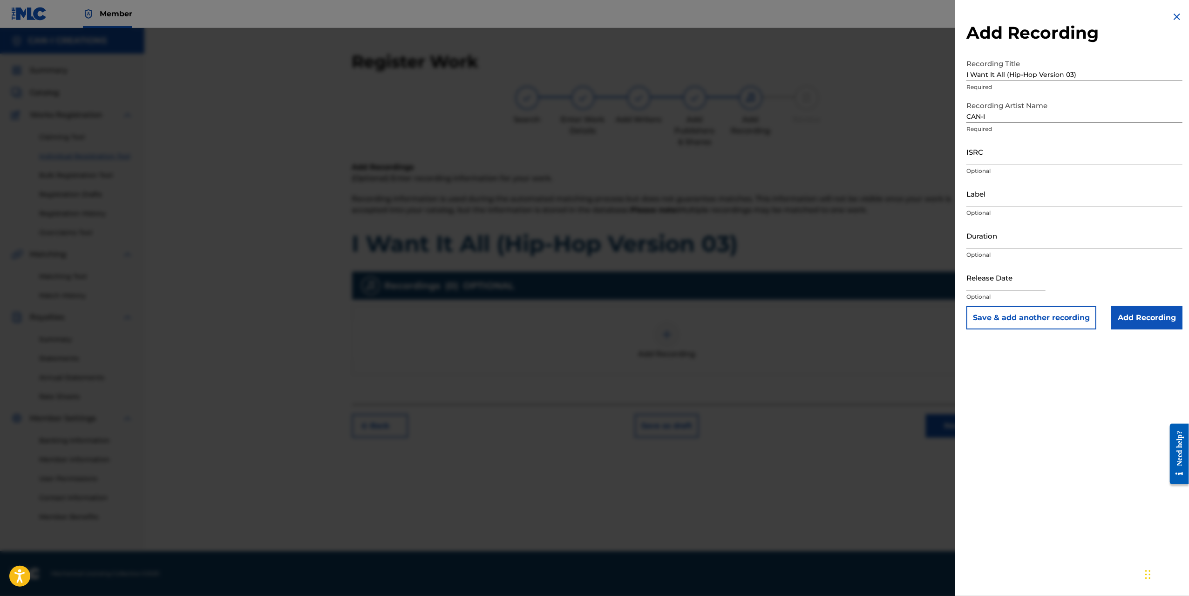
click at [988, 157] on input "ISRC" at bounding box center [1075, 151] width 216 height 27
paste input "QZWFU2581388"
type input "QZWFU2581388"
click at [998, 243] on input "Duration" at bounding box center [1075, 235] width 216 height 27
type input "03:08"
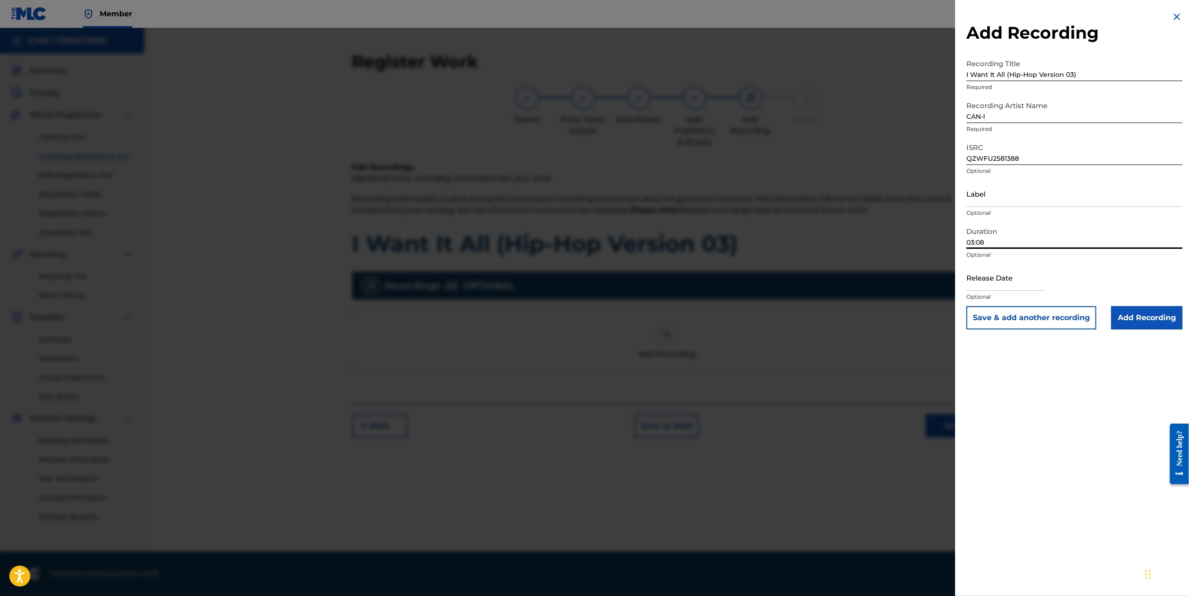
select select "7"
select select "2025"
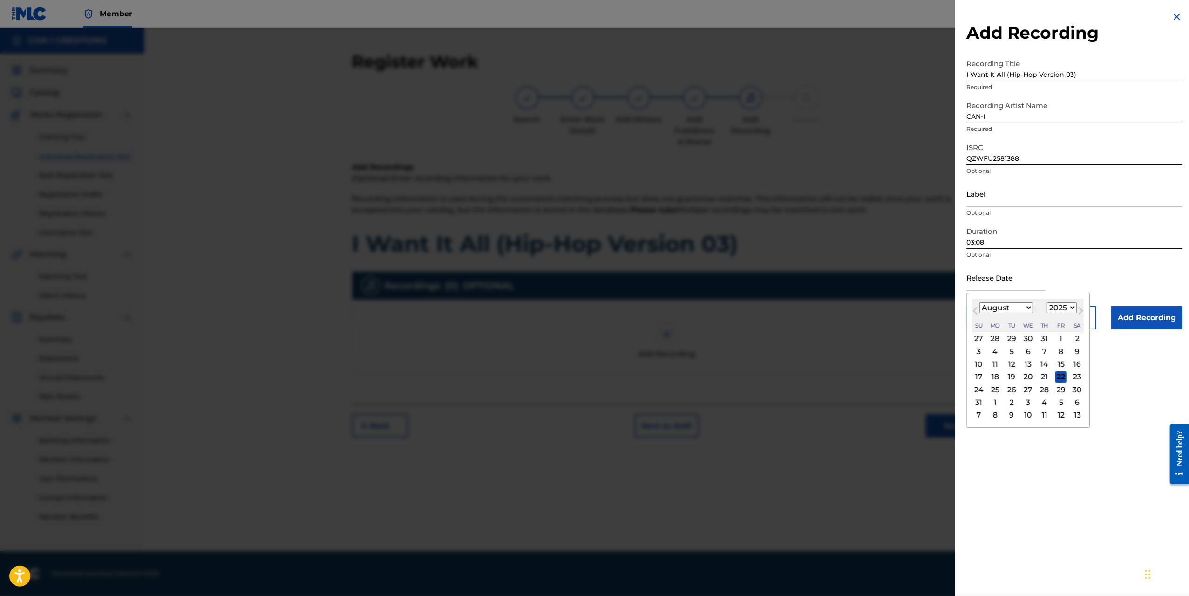
click at [1000, 276] on input "text" at bounding box center [1006, 277] width 79 height 27
click at [1061, 353] on div "8" at bounding box center [1061, 351] width 11 height 11
type input "[DATE]"
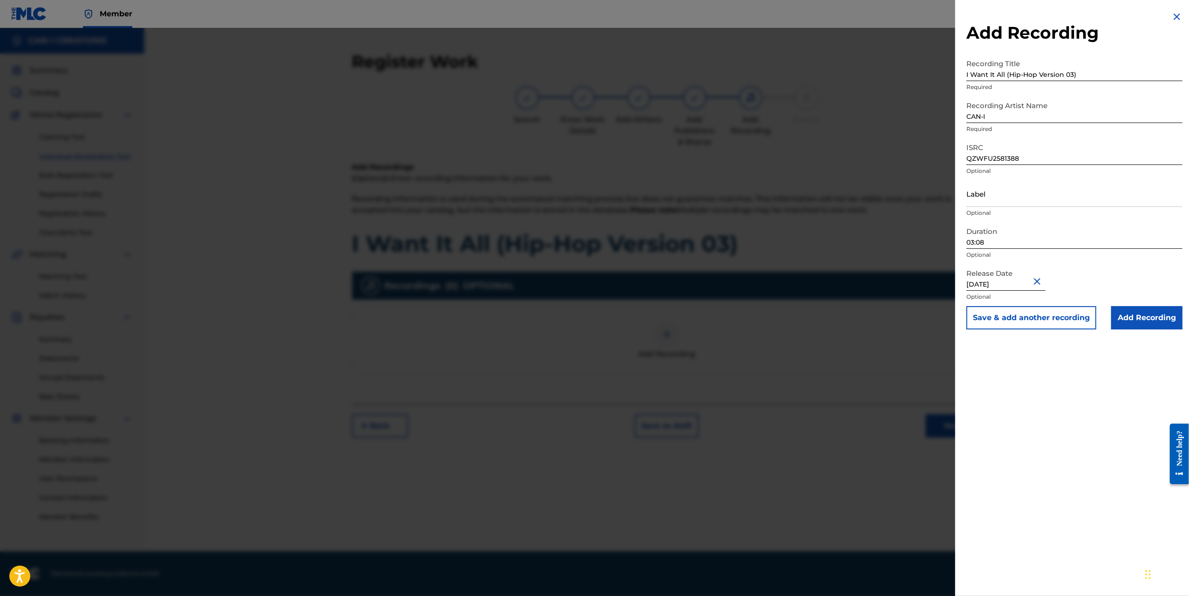
click at [1145, 317] on input "Add Recording" at bounding box center [1147, 317] width 71 height 23
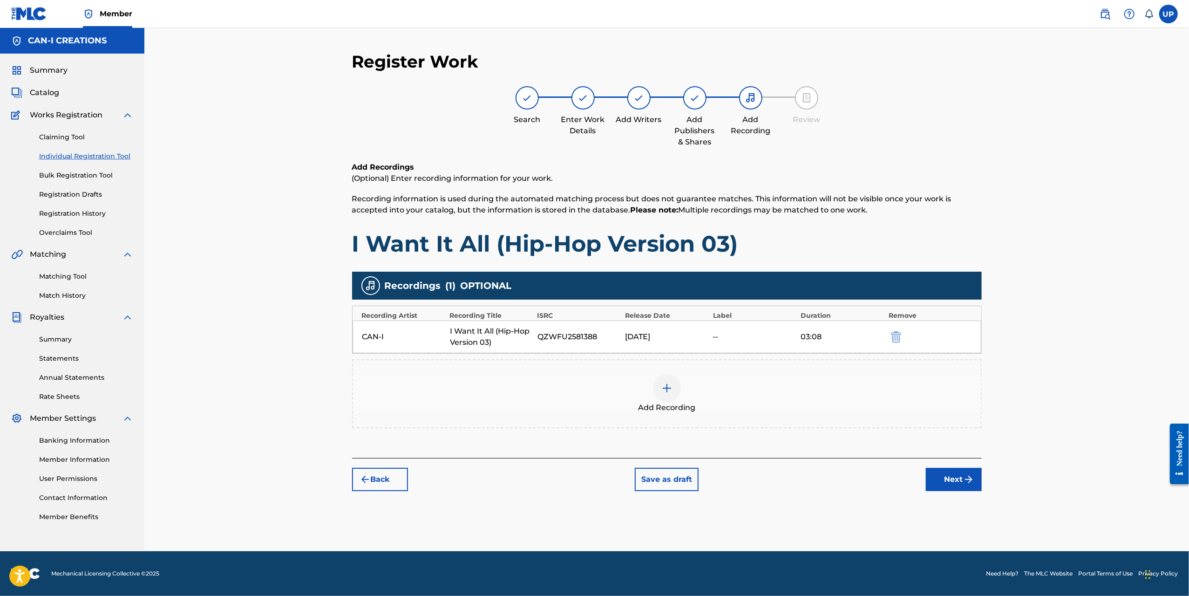
click at [950, 481] on button "Next" at bounding box center [954, 479] width 56 height 23
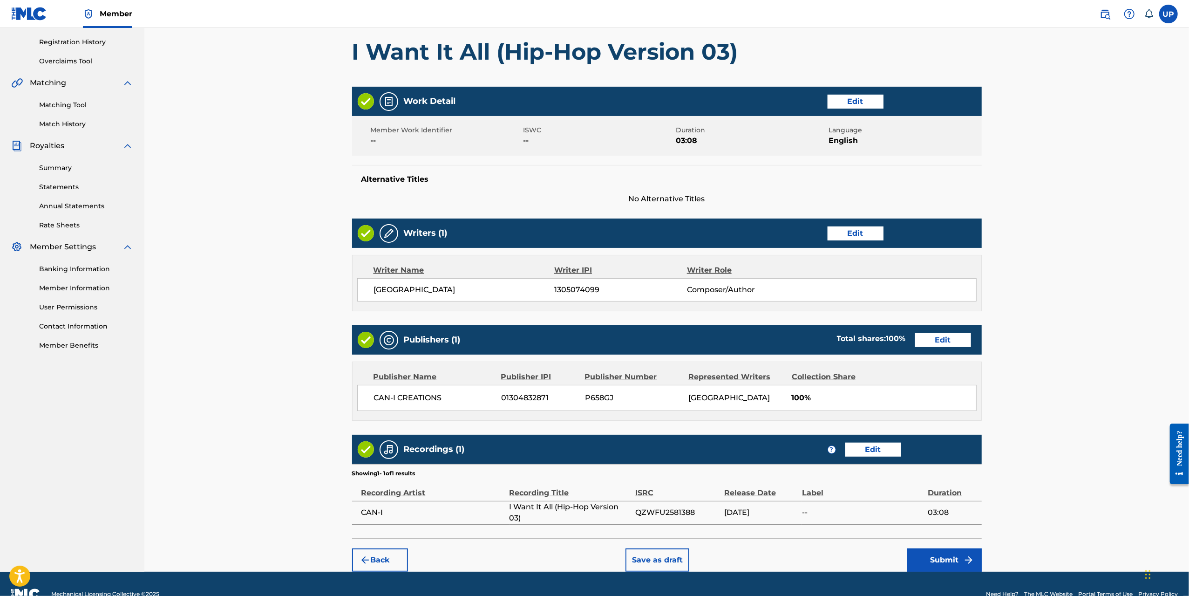
scroll to position [186, 0]
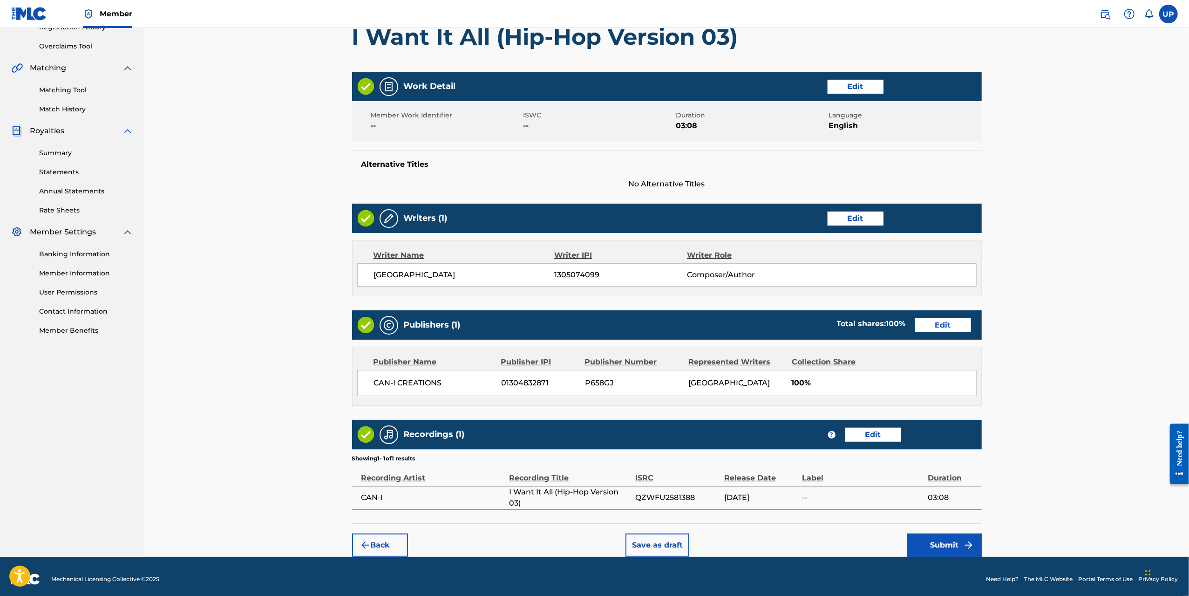
click at [965, 543] on img "submit" at bounding box center [968, 544] width 11 height 11
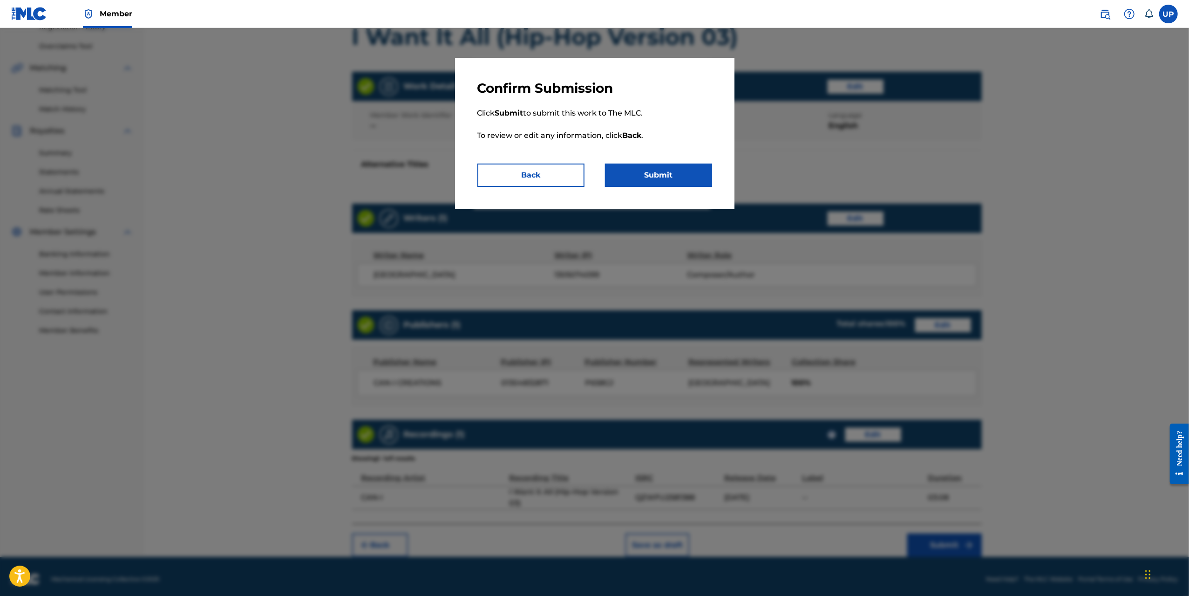
click at [634, 169] on button "Submit" at bounding box center [658, 175] width 107 height 23
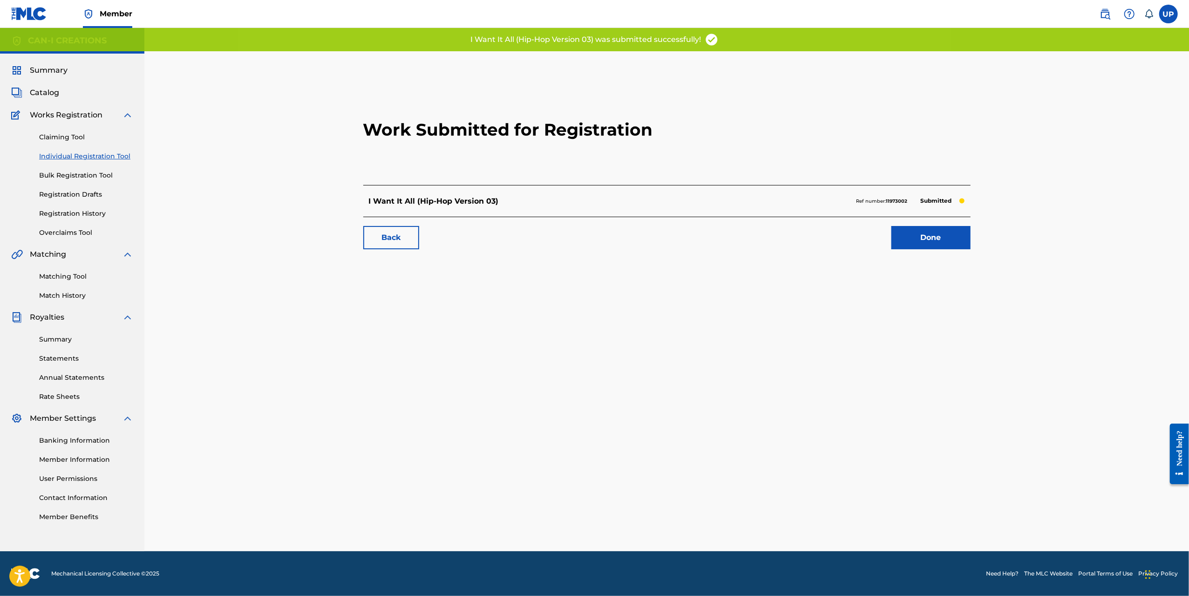
click at [931, 239] on link "Done" at bounding box center [931, 237] width 79 height 23
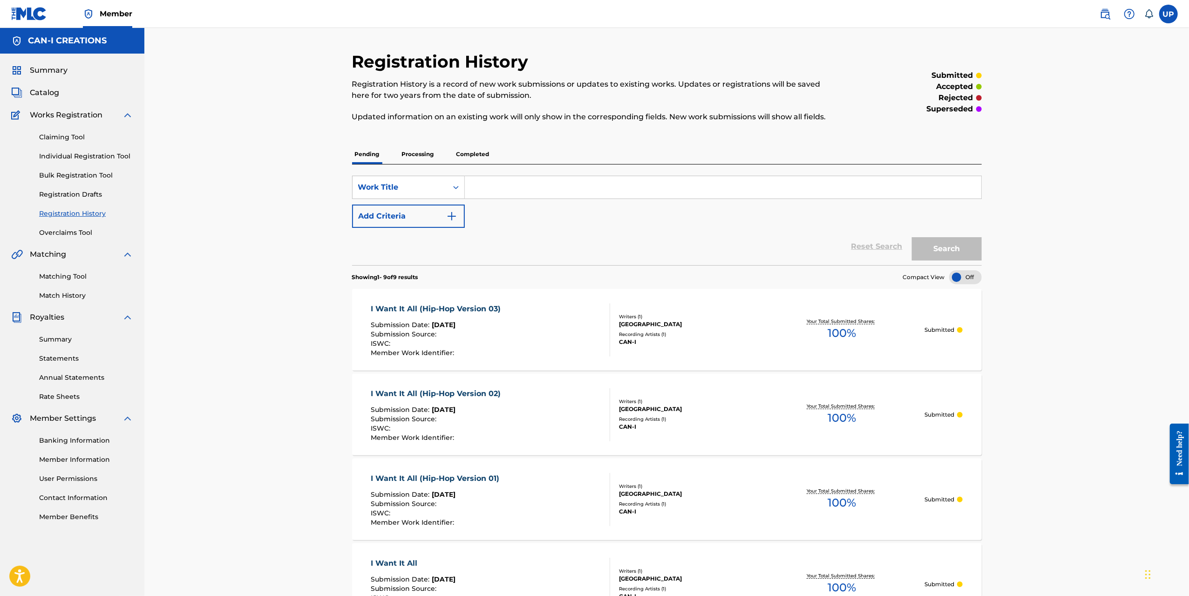
click at [80, 157] on link "Individual Registration Tool" at bounding box center [86, 156] width 94 height 10
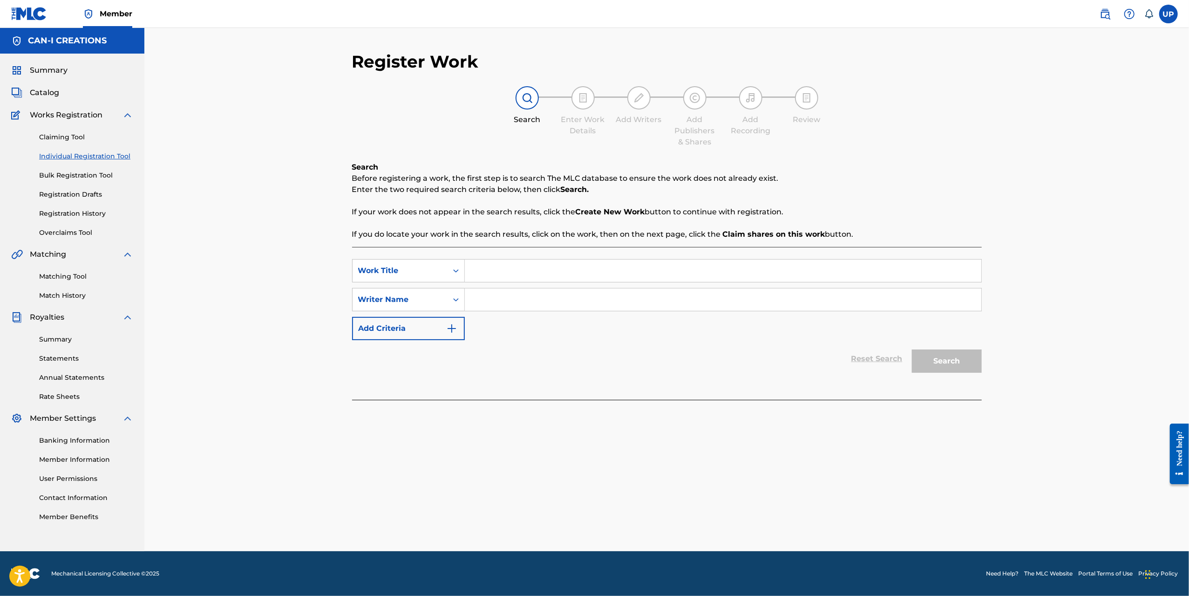
click at [556, 267] on input "Search Form" at bounding box center [723, 270] width 517 height 22
paste input "I Want It All (Hip-Hop Version 04)"
type input "I Want It All (Hip-Hop Version 04)"
click at [525, 299] on input "Search Form" at bounding box center [723, 299] width 517 height 22
type input "[GEOGRAPHIC_DATA]"
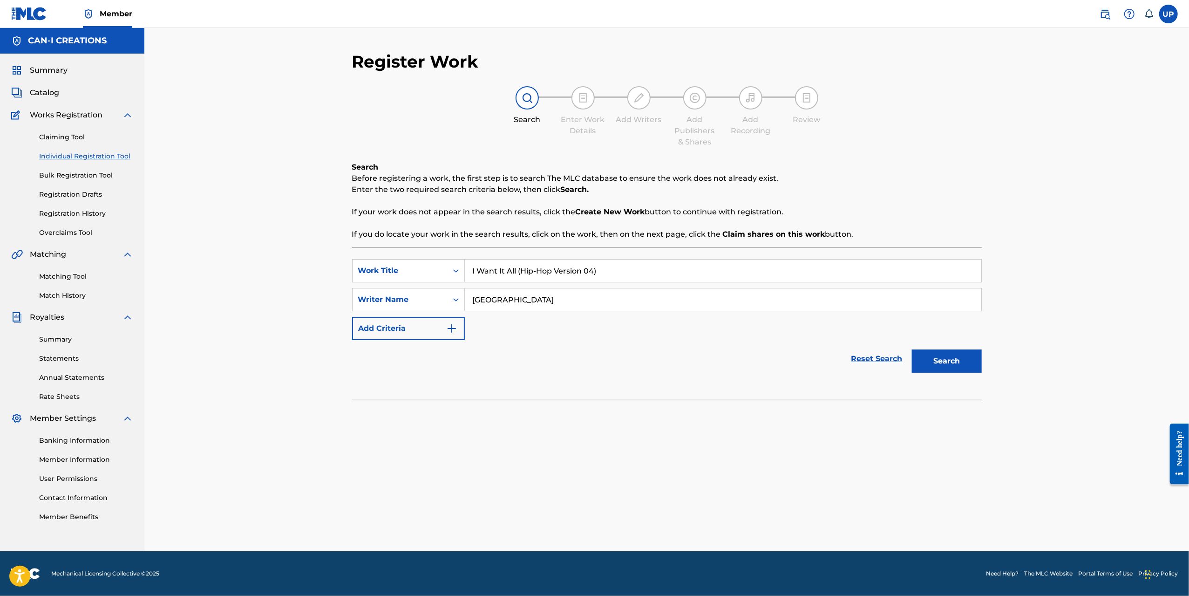
click at [959, 366] on button "Search" at bounding box center [947, 360] width 70 height 23
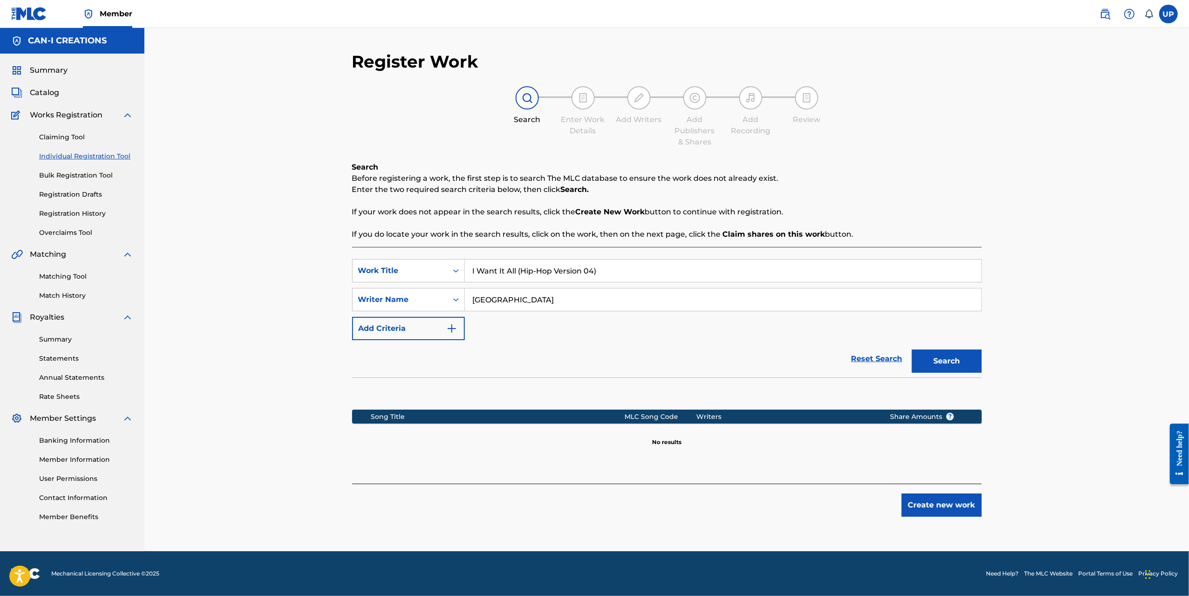
click at [969, 503] on button "Create new work" at bounding box center [942, 504] width 80 height 23
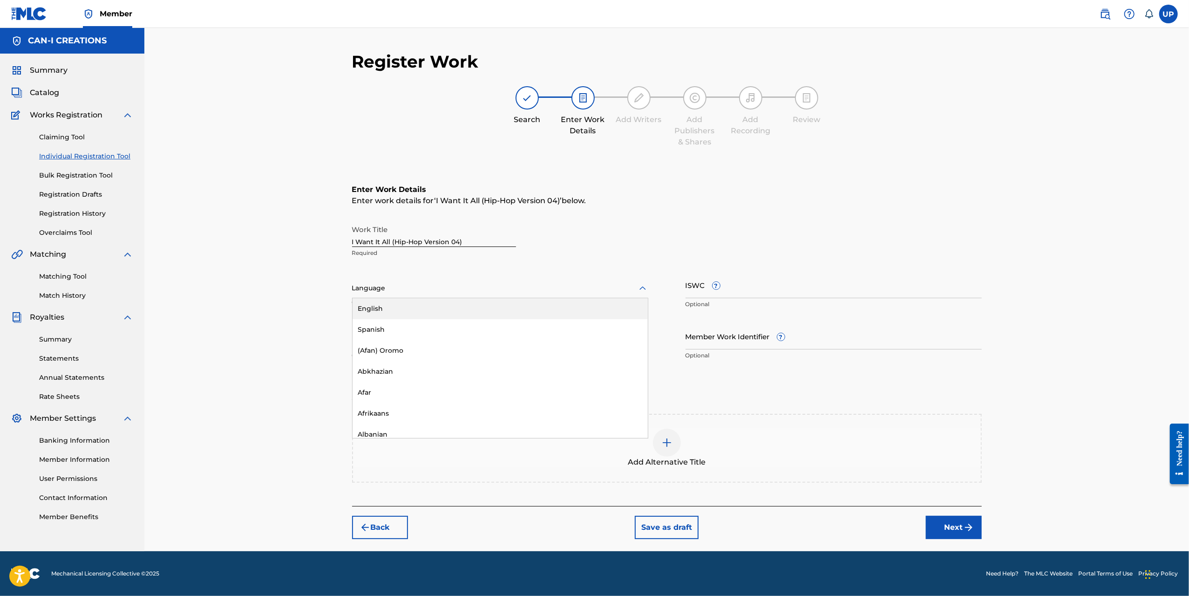
click at [409, 284] on div at bounding box center [500, 288] width 296 height 12
click at [411, 305] on div "English" at bounding box center [500, 308] width 295 height 21
click at [430, 348] on input "Duration" at bounding box center [500, 336] width 296 height 27
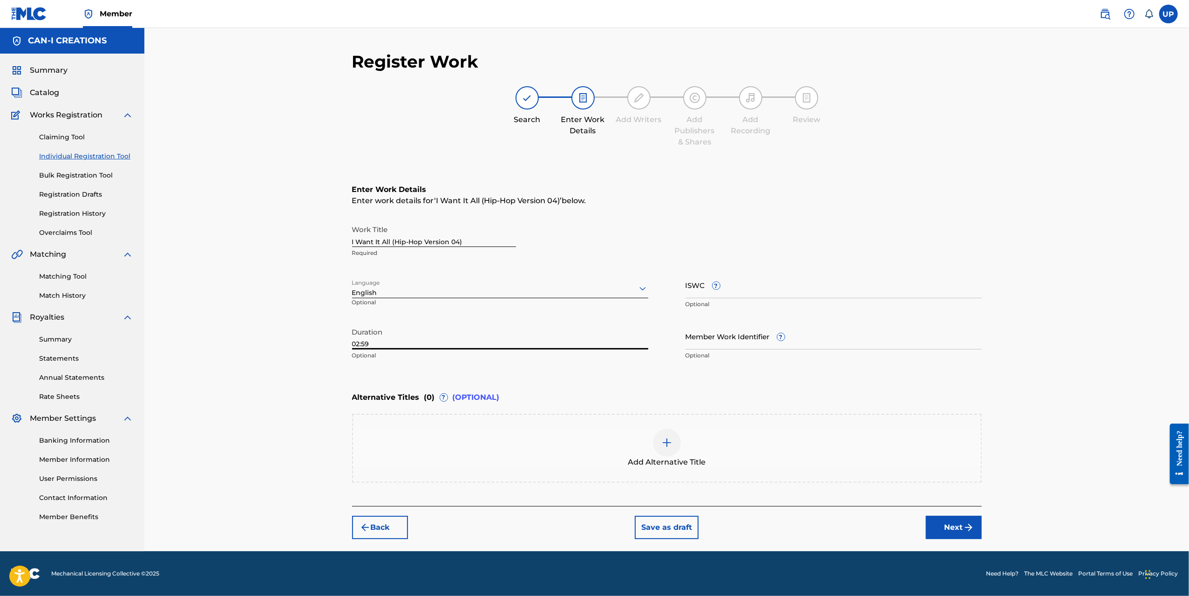
type input "02:59"
click at [961, 526] on button "Next" at bounding box center [954, 527] width 56 height 23
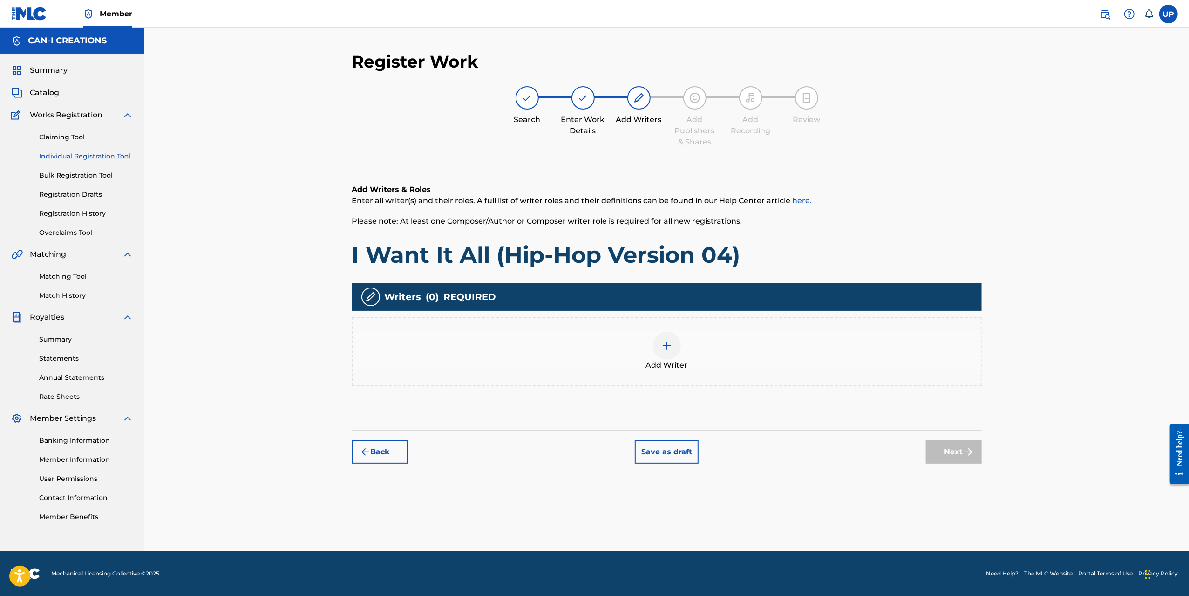
click at [674, 344] on div at bounding box center [667, 346] width 28 height 28
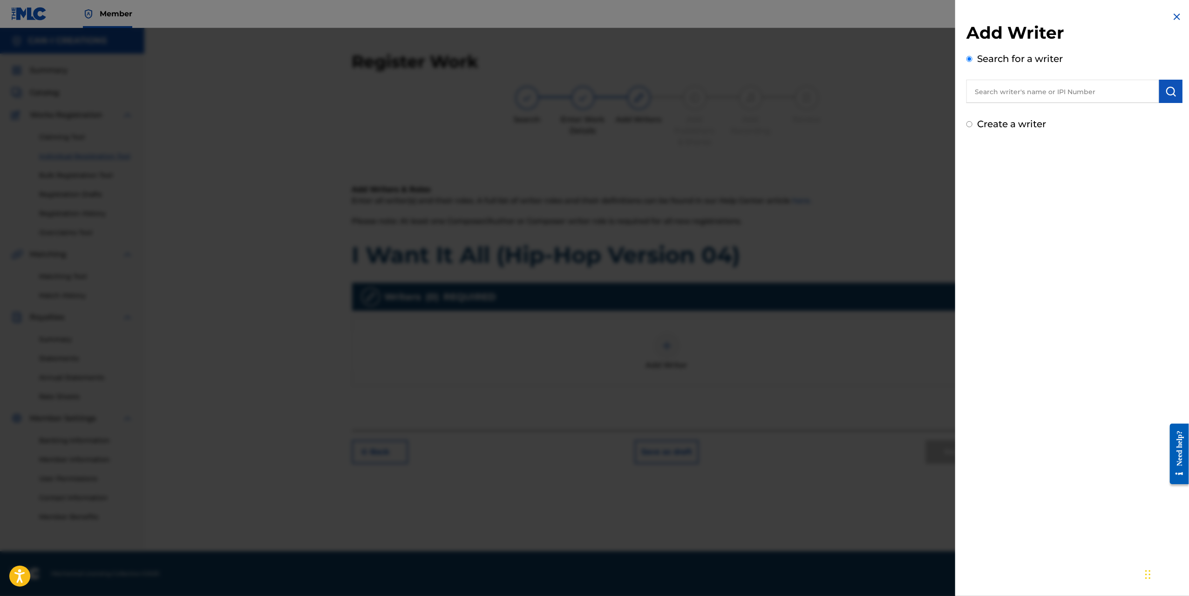
click at [1038, 128] on label "Create a writer" at bounding box center [1011, 123] width 69 height 11
radio input "true"
click at [973, 127] on input "Create a writer" at bounding box center [970, 124] width 6 height 6
radio input "false"
radio input "true"
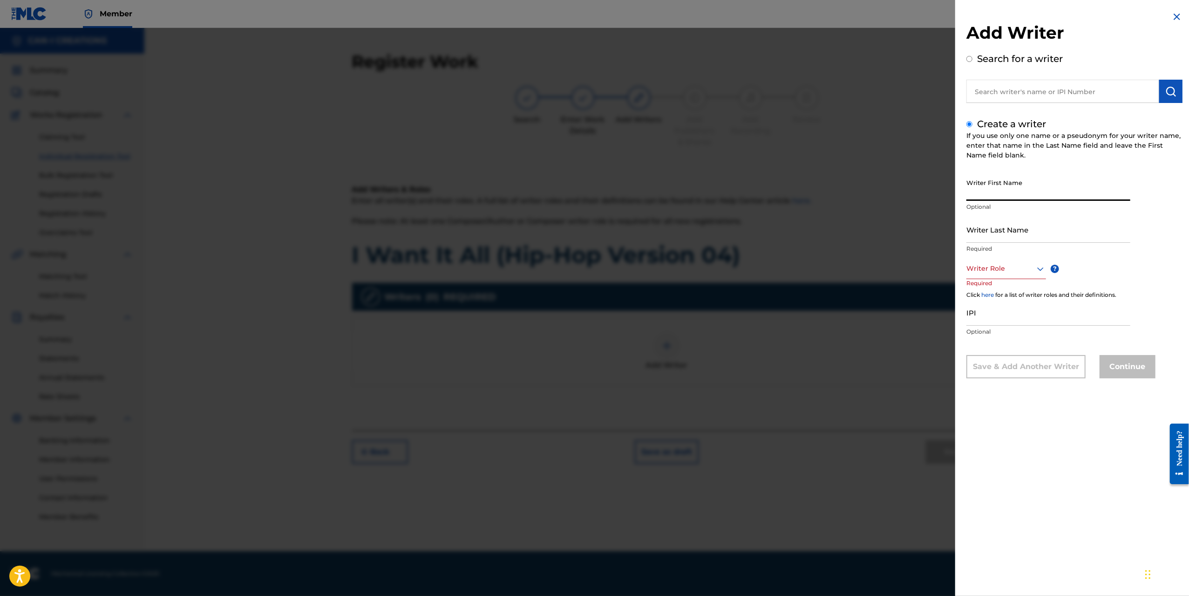
click at [1018, 193] on input "Writer First Name" at bounding box center [1049, 187] width 164 height 27
type input "Ung"
type input "Park"
click at [998, 268] on div at bounding box center [1007, 269] width 80 height 12
click at [1006, 284] on div "Composer/Author" at bounding box center [1006, 289] width 79 height 21
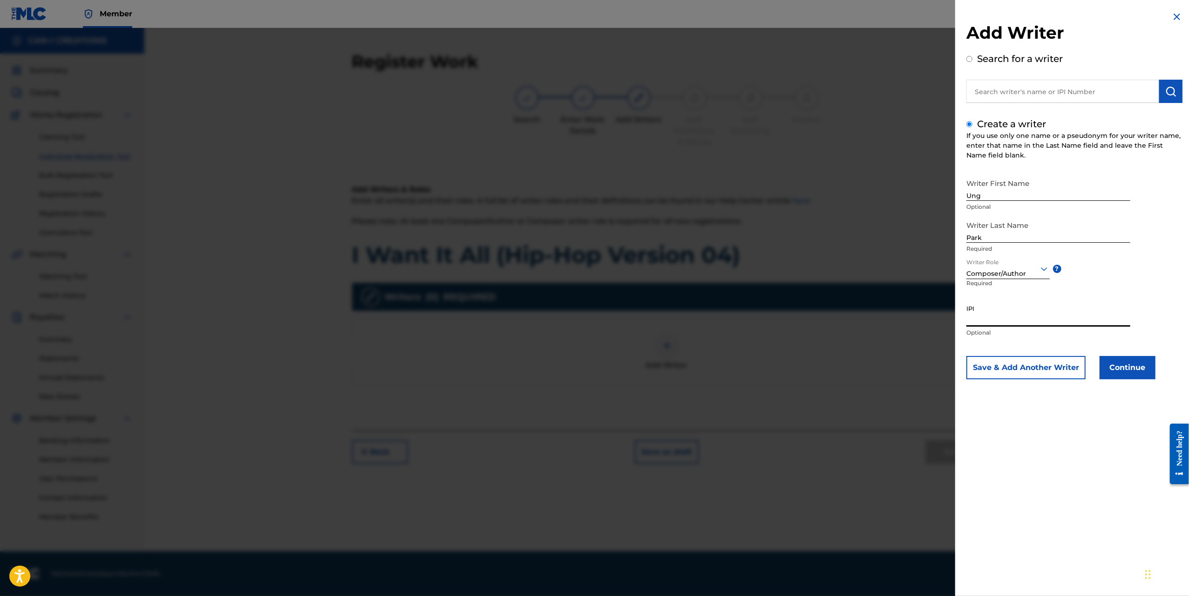
click at [1021, 316] on input "IPI" at bounding box center [1049, 313] width 164 height 27
click at [986, 325] on input "IPI" at bounding box center [1049, 313] width 164 height 27
paste input "1305074099"
type input "1305074099"
click at [1126, 370] on button "Continue" at bounding box center [1128, 367] width 56 height 23
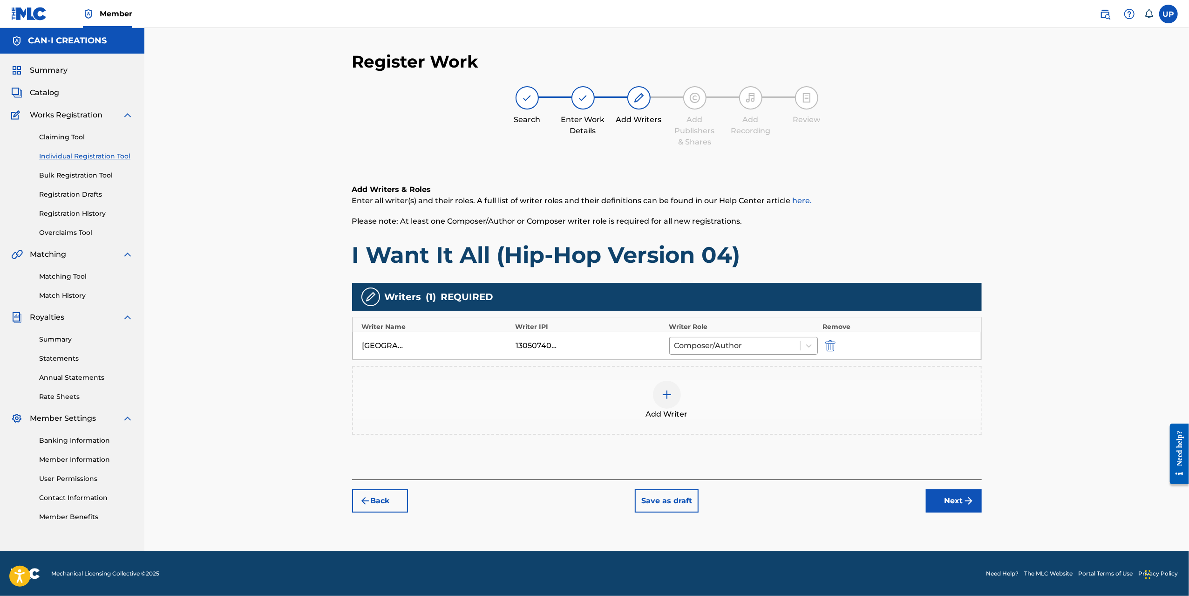
click at [968, 502] on img "submit" at bounding box center [968, 500] width 11 height 11
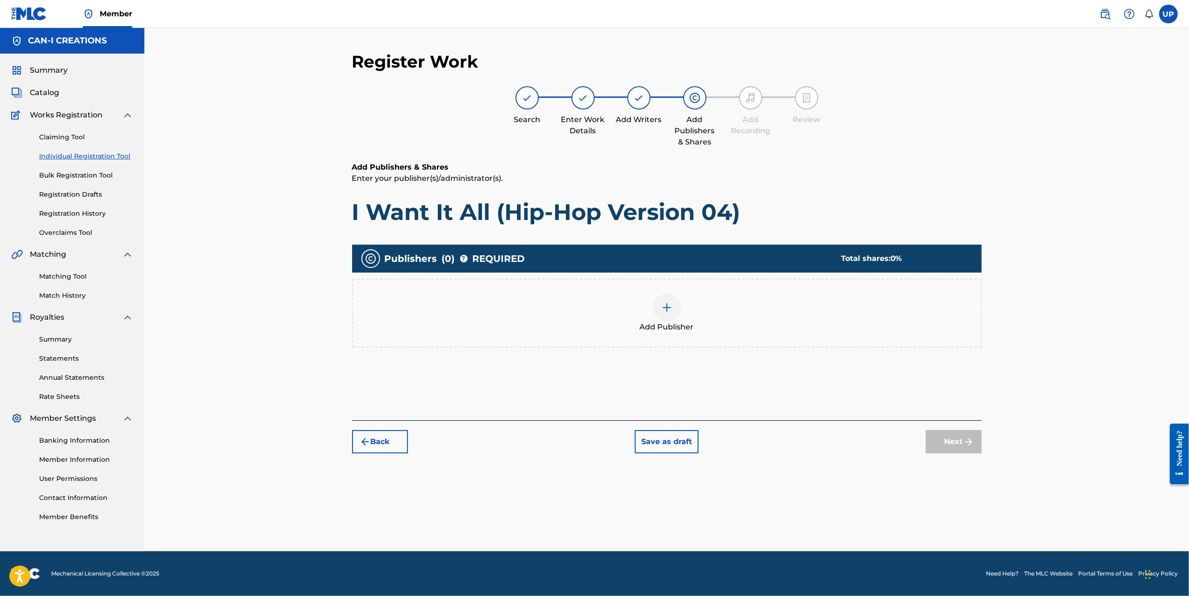
click at [660, 314] on div at bounding box center [667, 307] width 28 height 28
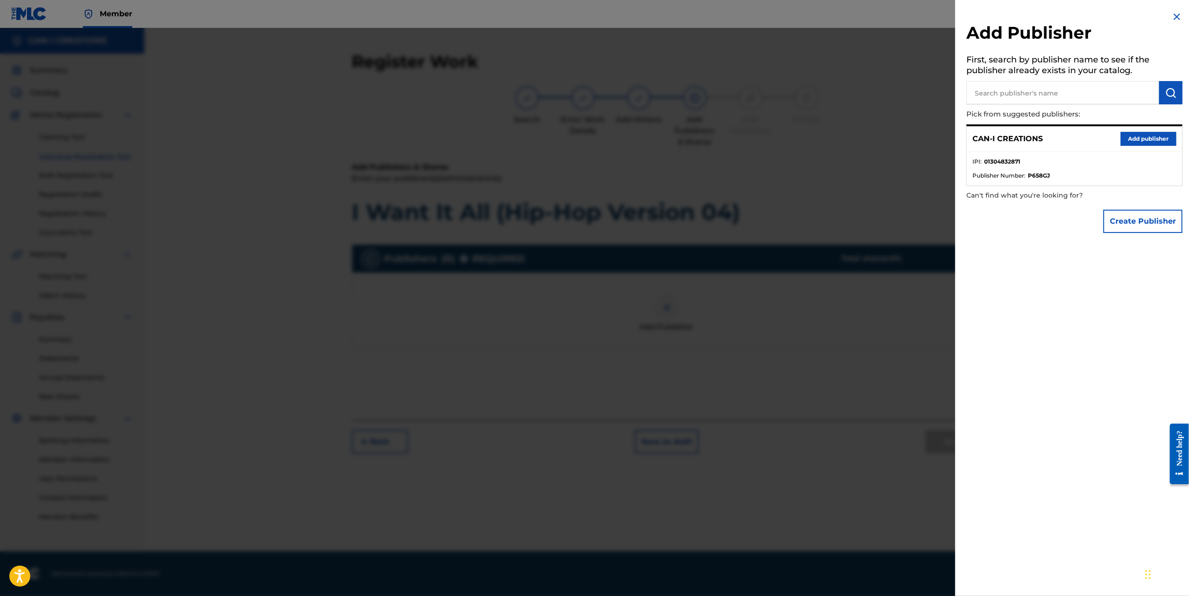
click at [1127, 143] on button "Add publisher" at bounding box center [1149, 139] width 56 height 14
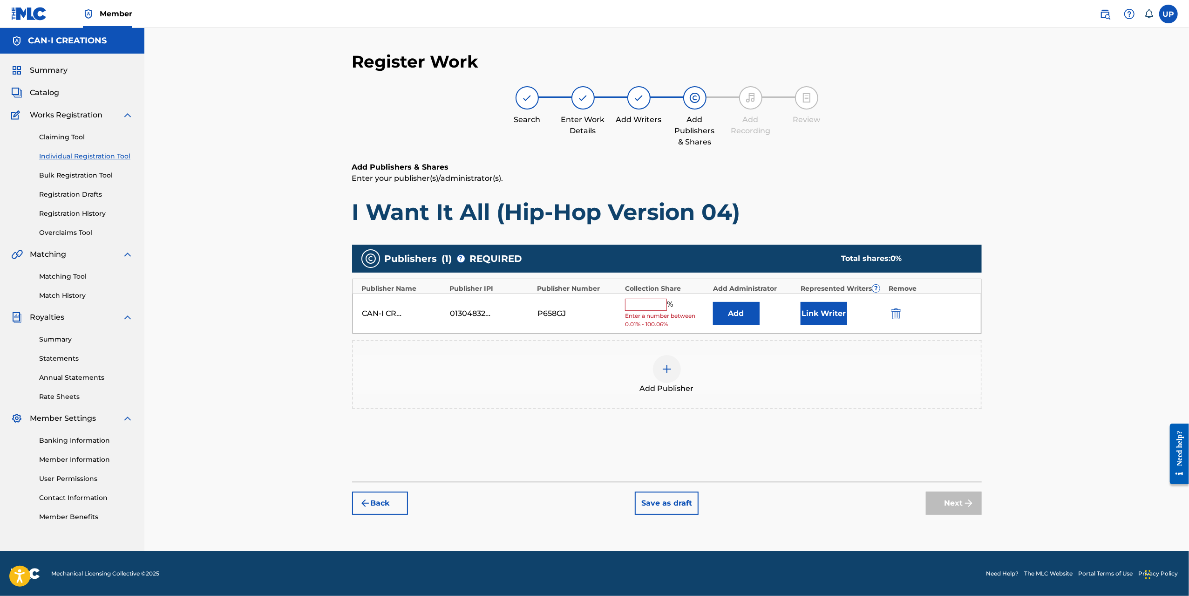
click at [652, 301] on input "text" at bounding box center [646, 305] width 42 height 12
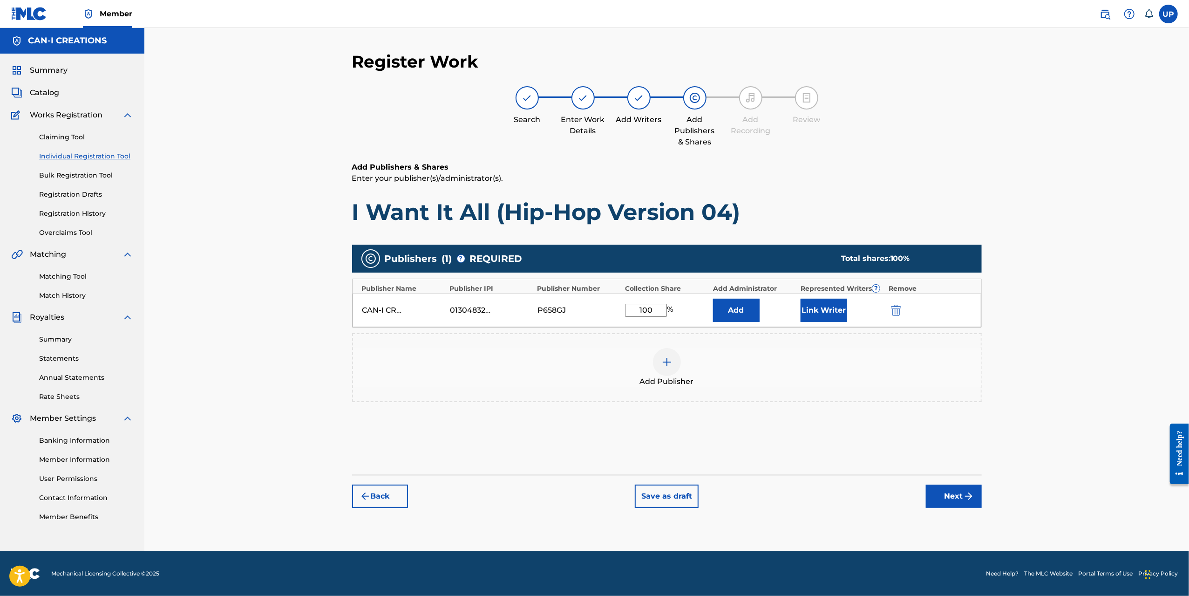
type input "100"
click at [829, 311] on button "Link Writer" at bounding box center [824, 310] width 47 height 23
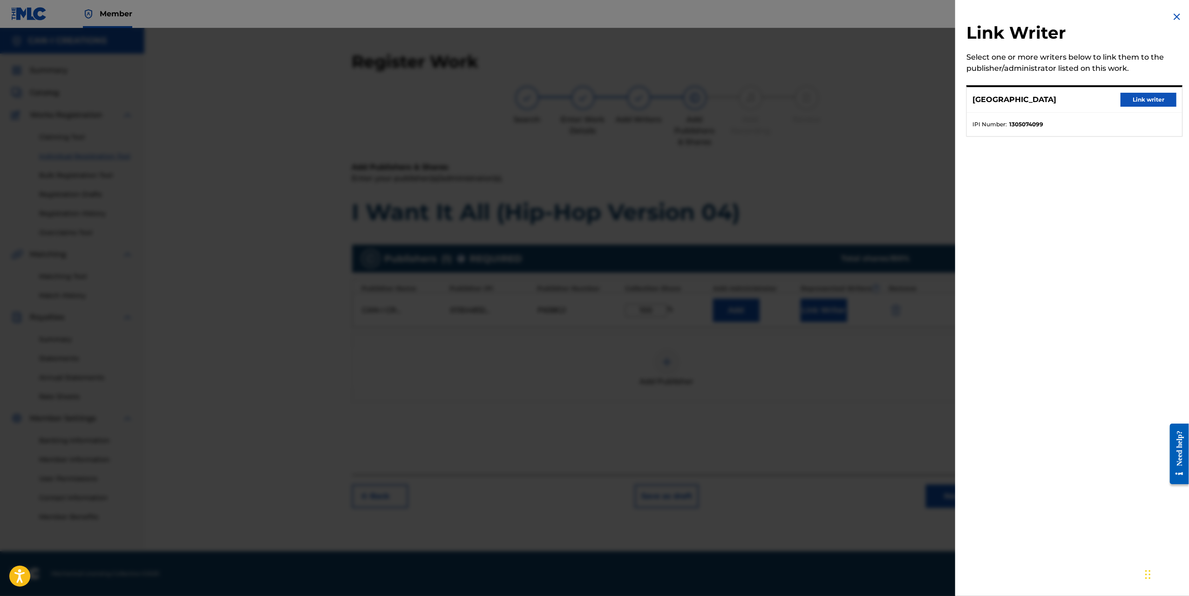
click at [1151, 99] on button "Link writer" at bounding box center [1149, 100] width 56 height 14
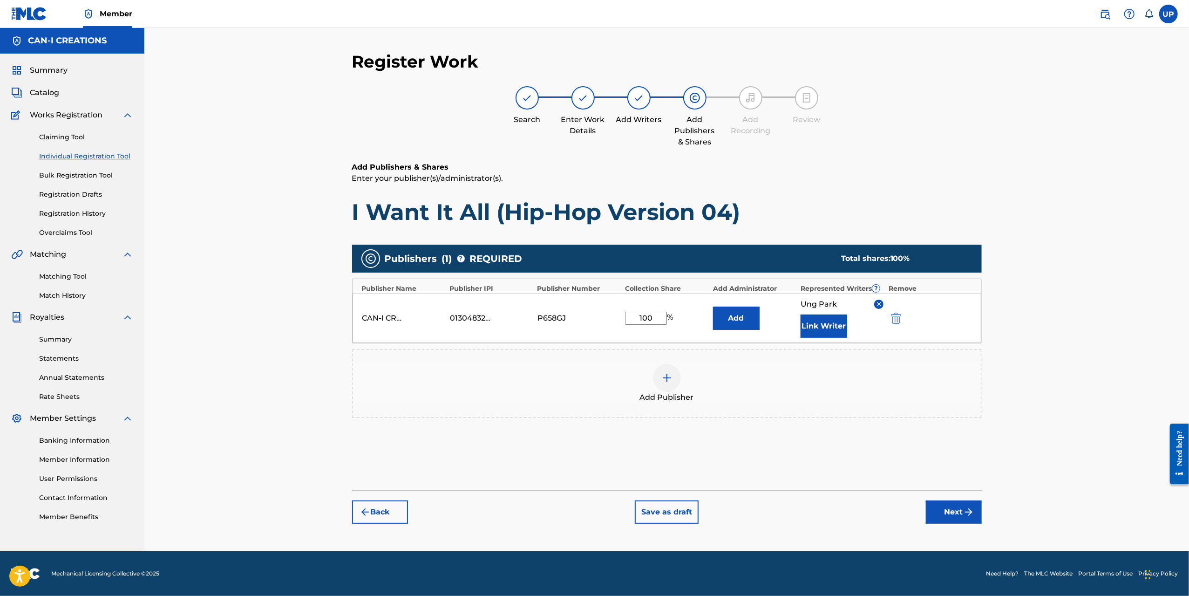
click at [953, 512] on button "Next" at bounding box center [954, 511] width 56 height 23
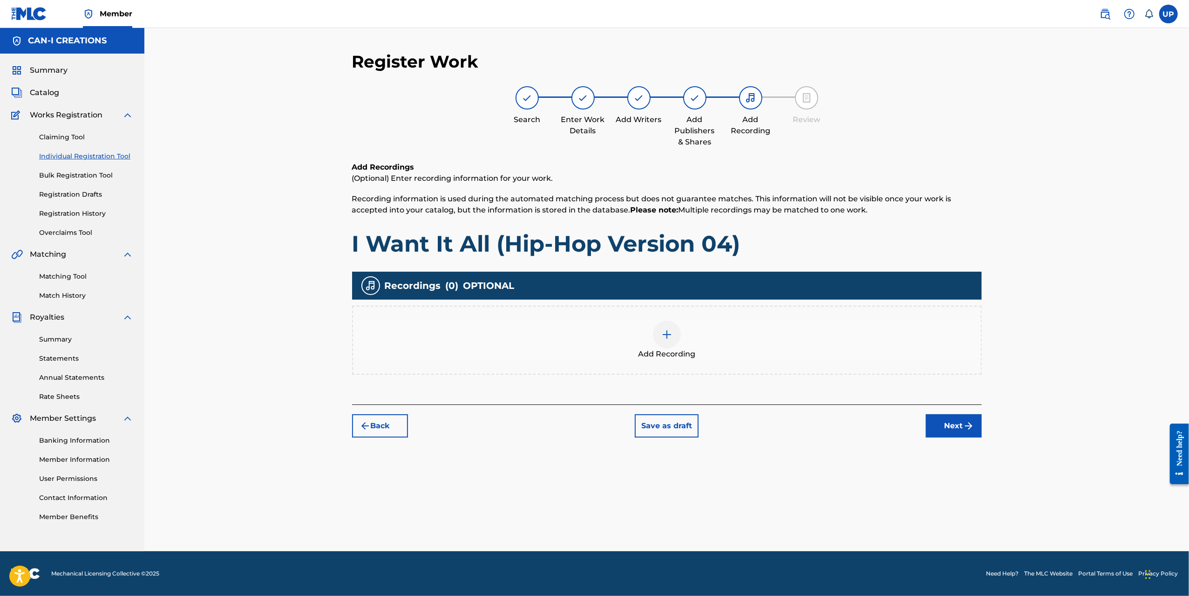
click at [672, 333] on img at bounding box center [667, 334] width 11 height 11
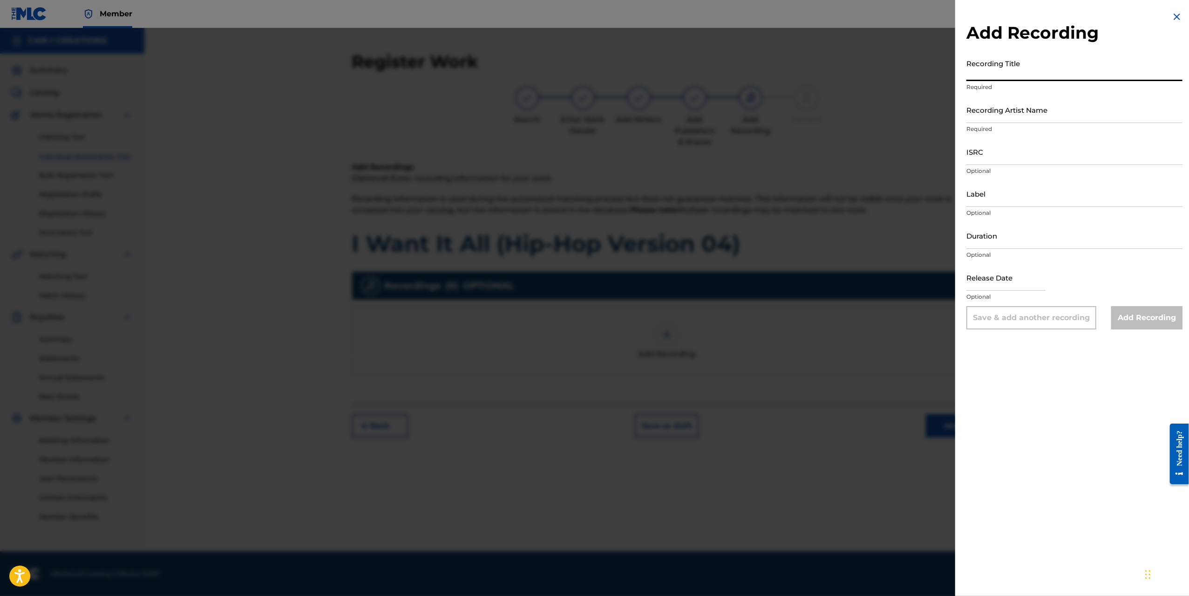
click at [1021, 71] on input "Recording Title" at bounding box center [1075, 68] width 216 height 27
paste input "1305074099"
type input "1"
click at [979, 76] on input "Recording Title" at bounding box center [1075, 68] width 216 height 27
paste input "I Want It All (Hip-Hop Version 04)"
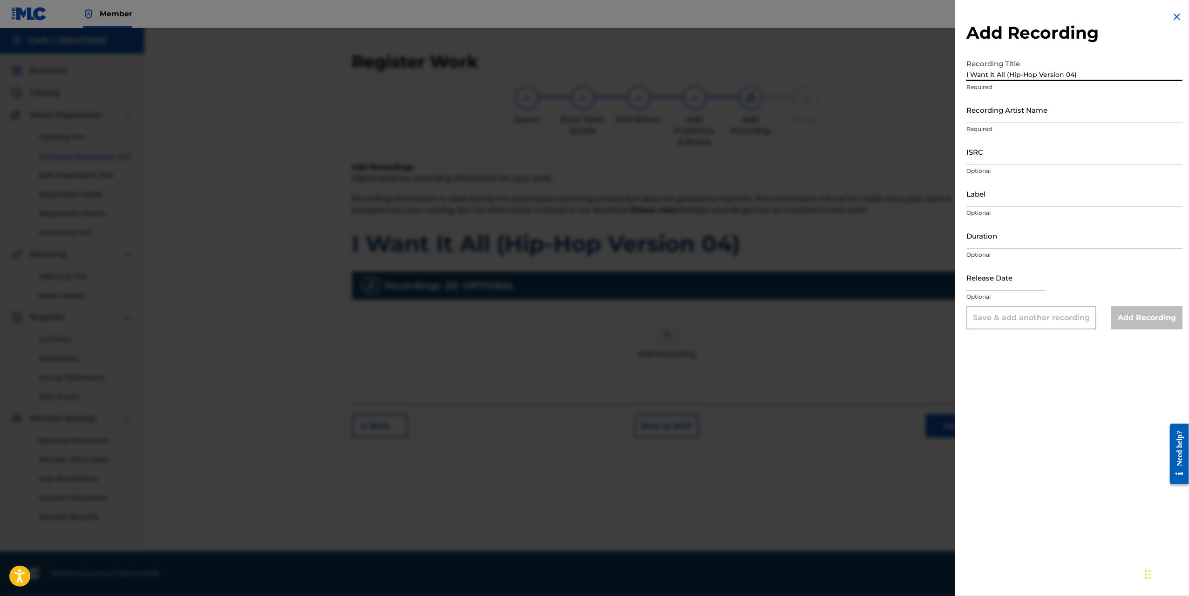
type input "I Want It All (Hip-Hop Version 04)"
click at [987, 127] on p "Required" at bounding box center [1075, 129] width 216 height 8
click at [988, 119] on input "Recording Artist Name" at bounding box center [1075, 109] width 216 height 27
type input "CAN-I"
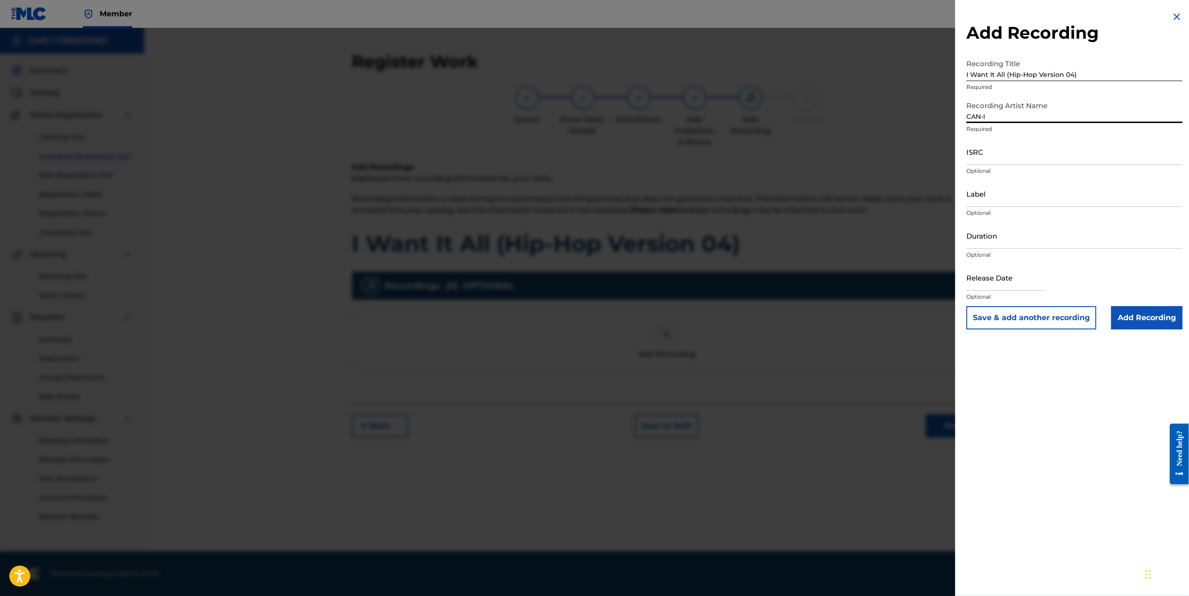
click at [995, 157] on input "ISRC" at bounding box center [1075, 151] width 216 height 27
click at [1003, 156] on input "ISRC" at bounding box center [1075, 151] width 216 height 27
paste input "QZWFU2581389"
type input "QZWFU2581389"
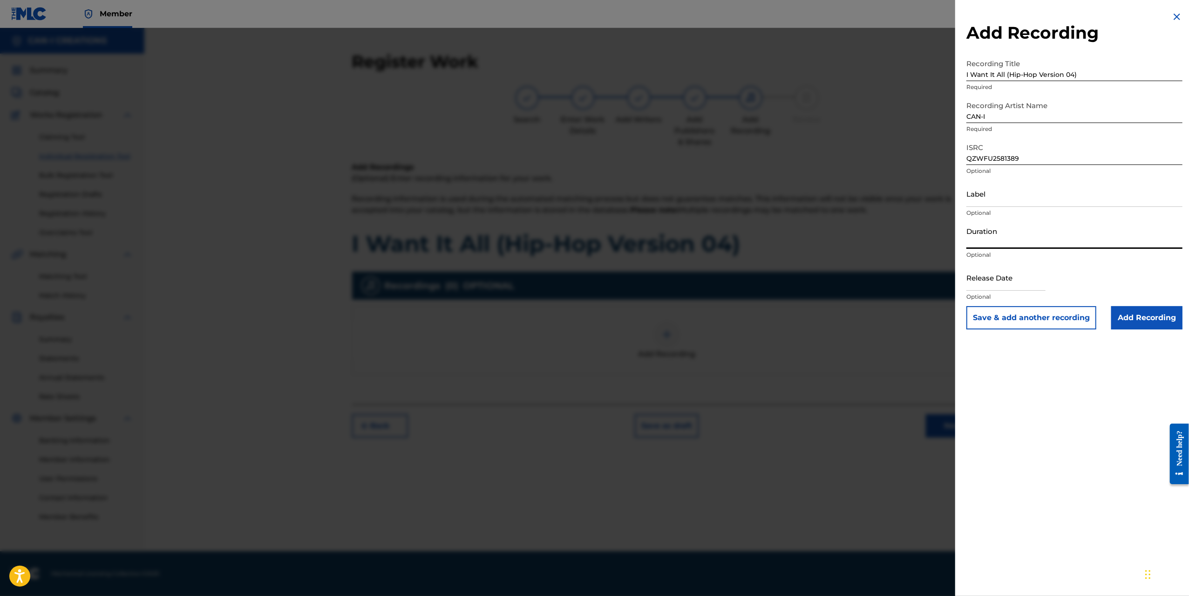
click at [999, 242] on input "Duration" at bounding box center [1075, 235] width 216 height 27
type input "02:59"
click at [1005, 282] on input "text" at bounding box center [1006, 277] width 79 height 27
select select "7"
select select "2025"
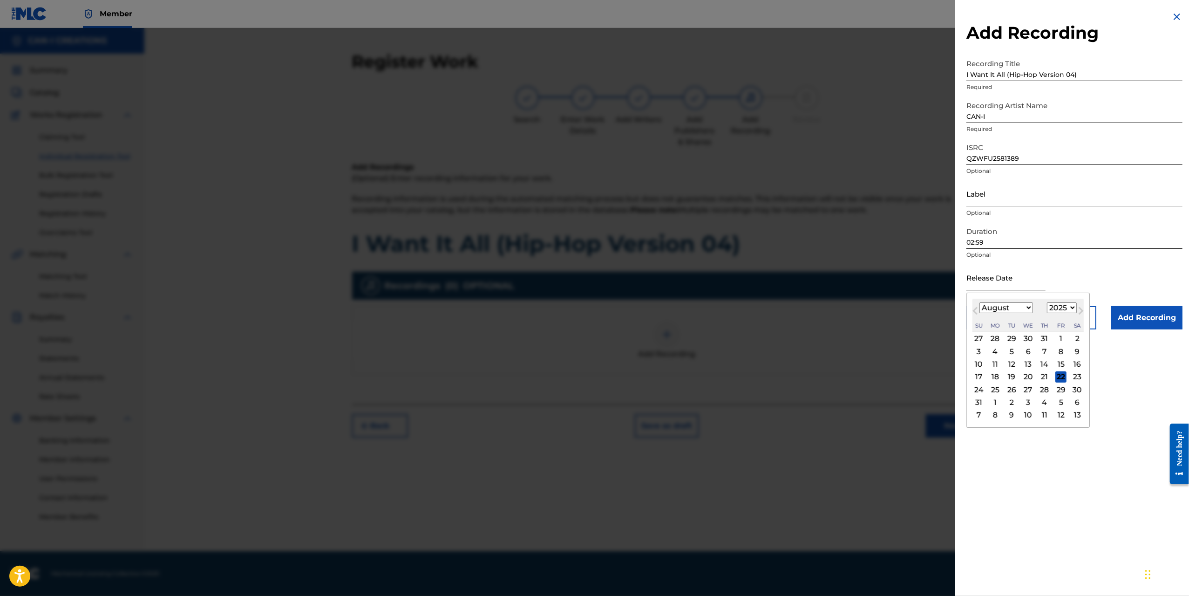
type input "[DATE]"
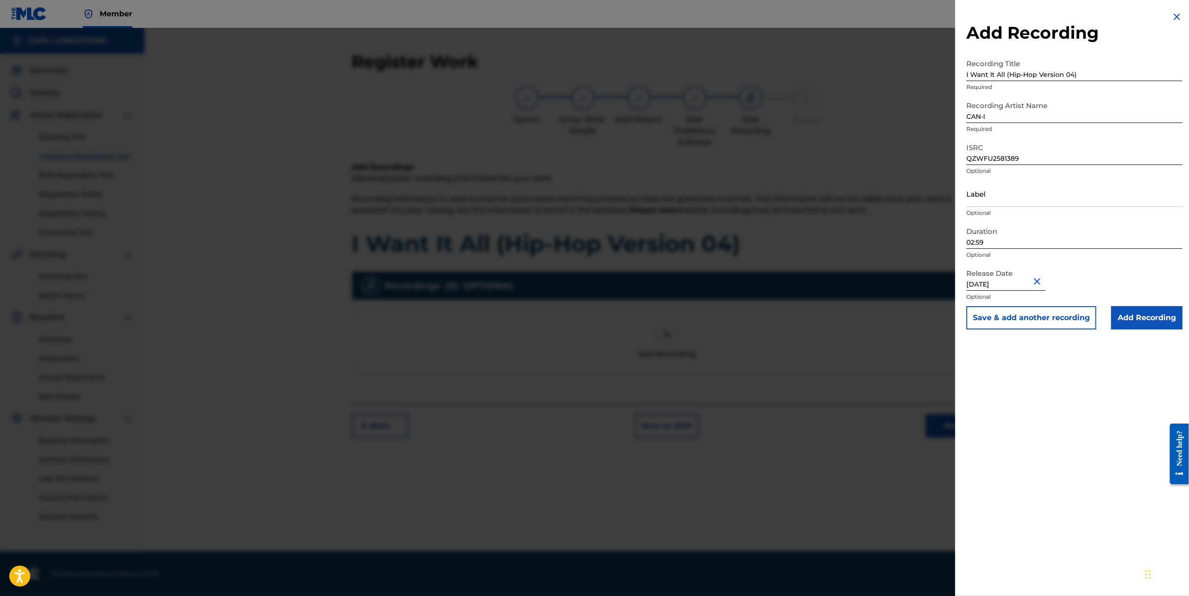
click at [1141, 320] on input "Add Recording" at bounding box center [1147, 317] width 71 height 23
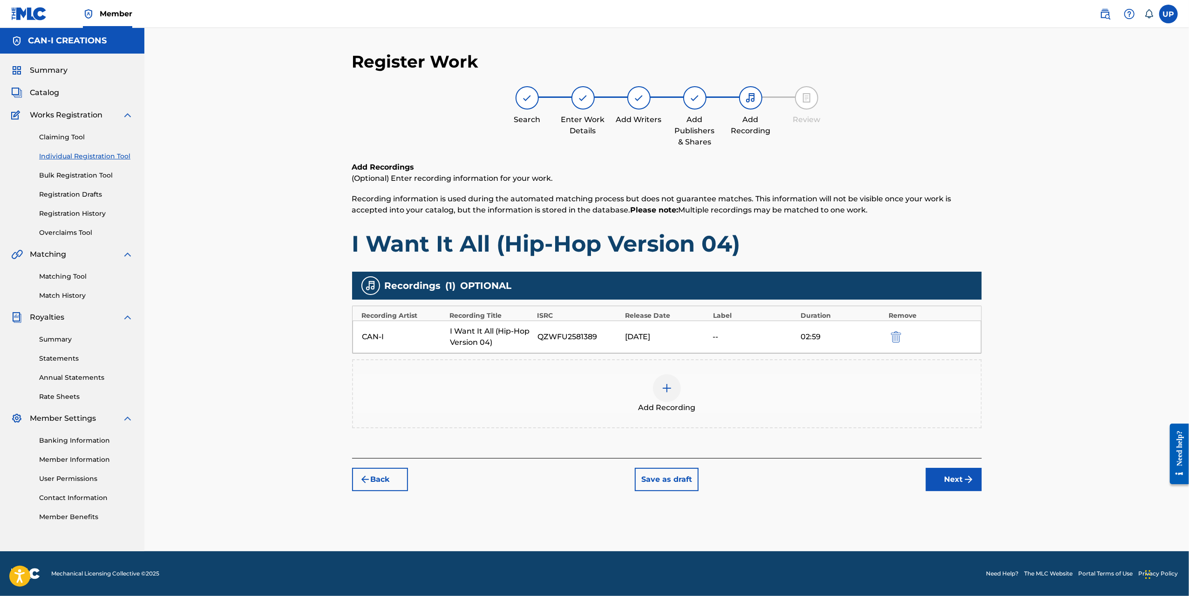
click at [400, 480] on button "Back" at bounding box center [380, 479] width 56 height 23
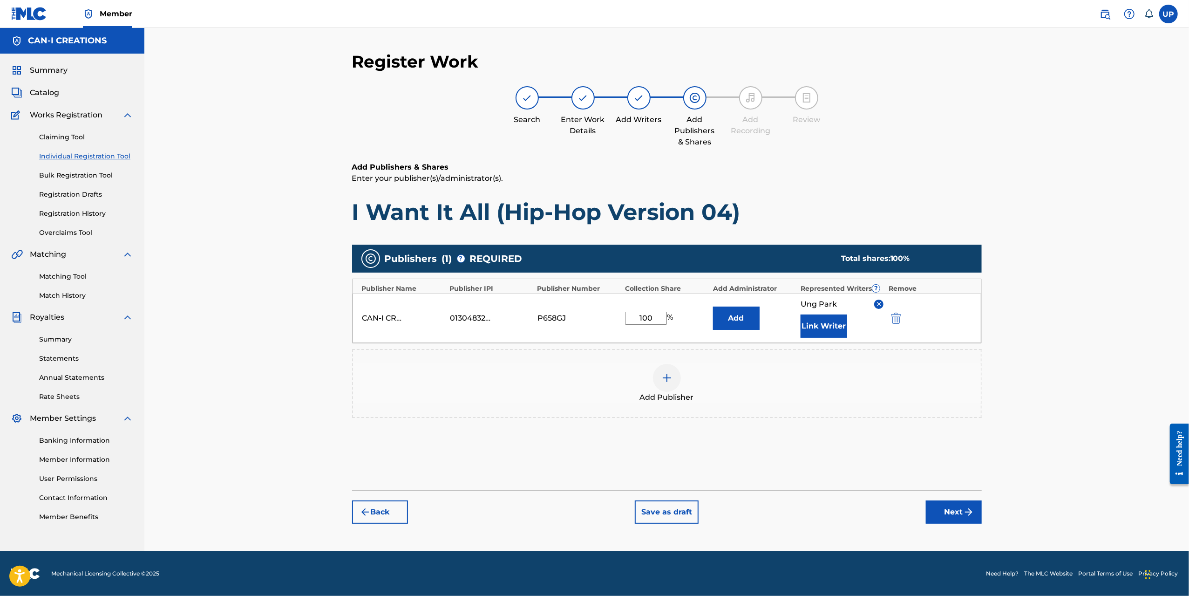
click at [388, 512] on button "Back" at bounding box center [380, 511] width 56 height 23
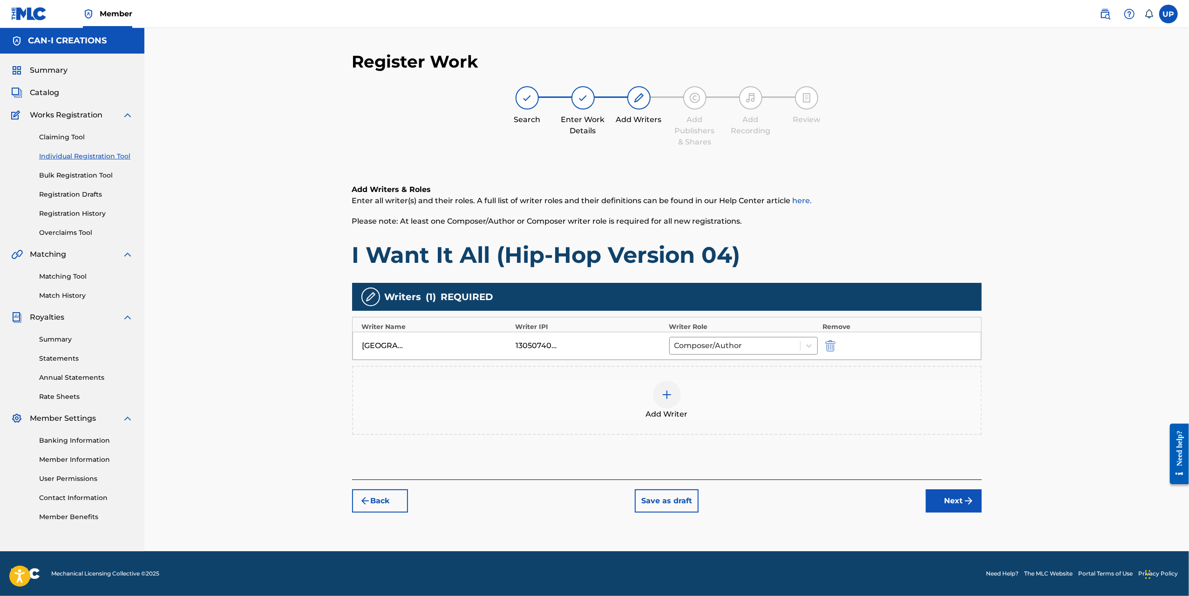
click at [388, 511] on button "Back" at bounding box center [380, 500] width 56 height 23
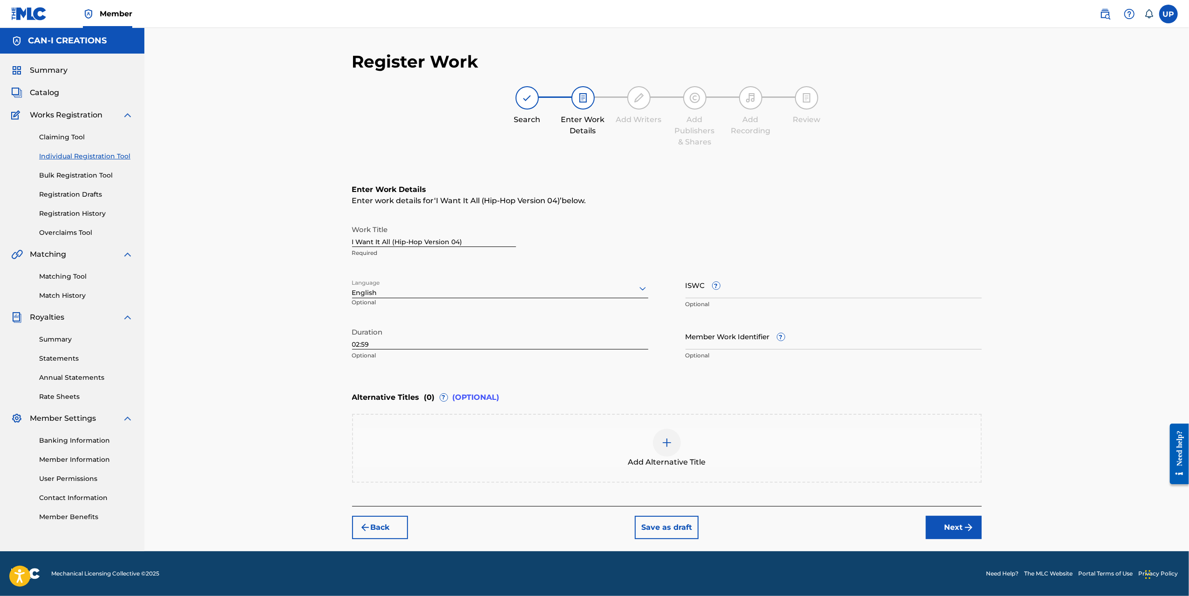
click at [948, 532] on button "Next" at bounding box center [954, 527] width 56 height 23
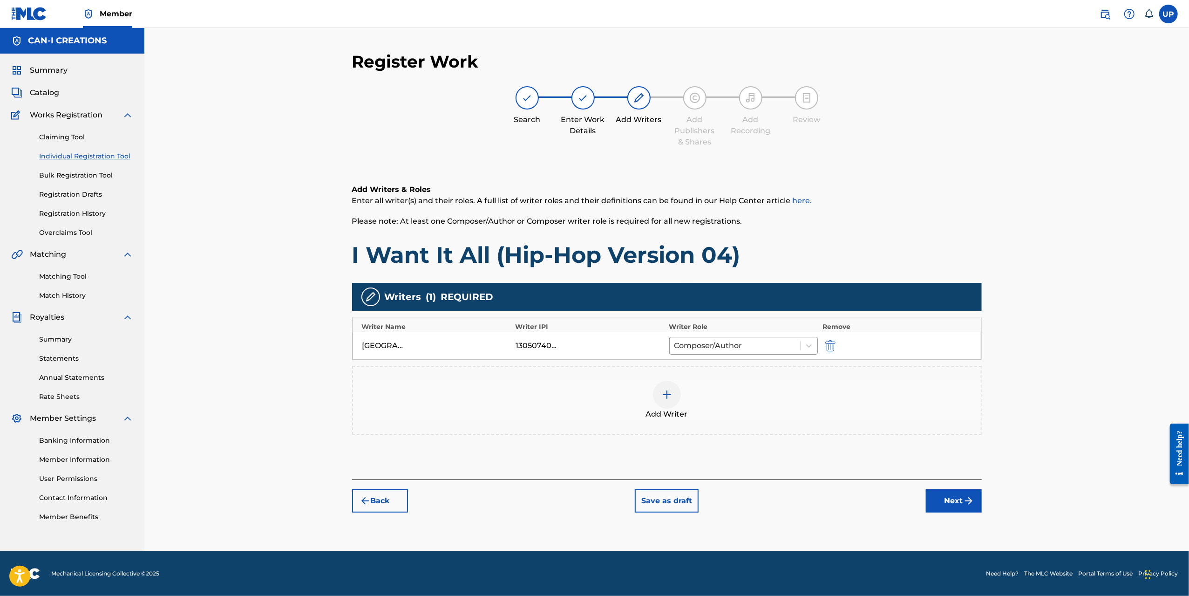
click at [948, 532] on div "Register Work Search Enter Work Details Add Writers Add Publishers & Shares Add…" at bounding box center [667, 301] width 652 height 500
click at [950, 501] on button "Next" at bounding box center [954, 500] width 56 height 23
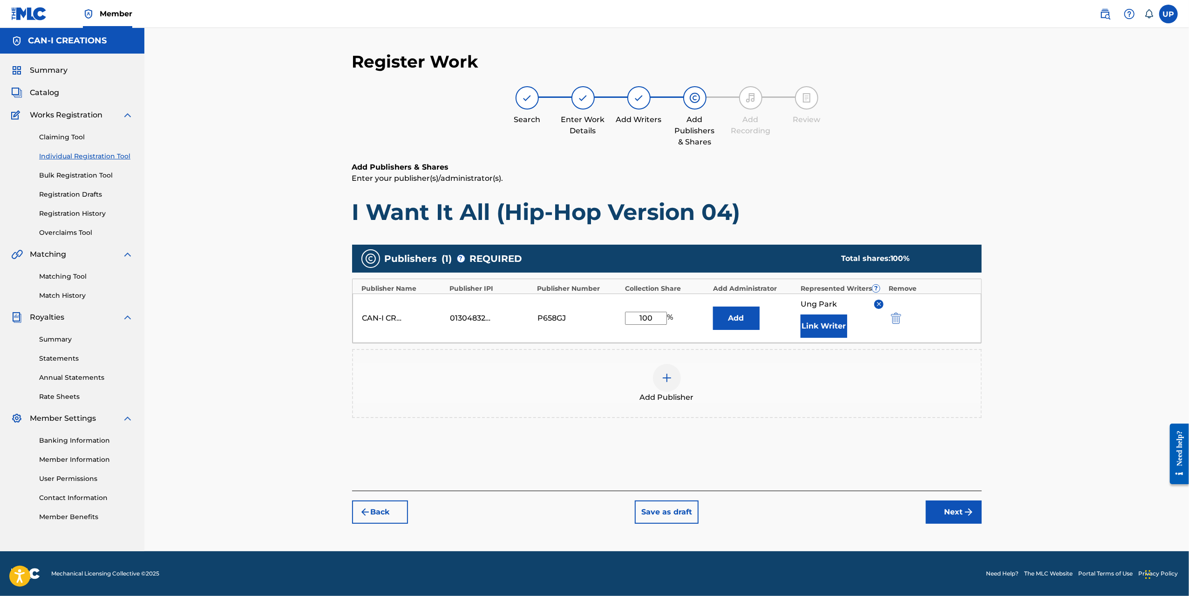
click at [950, 501] on button "Next" at bounding box center [954, 511] width 56 height 23
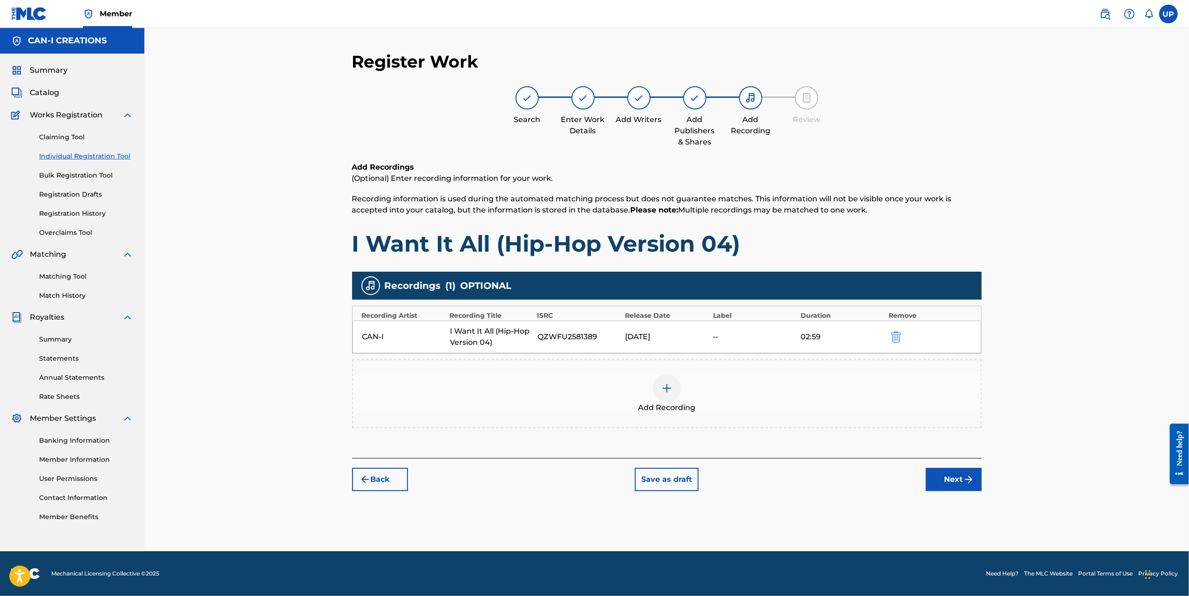
click at [962, 474] on button "Next" at bounding box center [954, 479] width 56 height 23
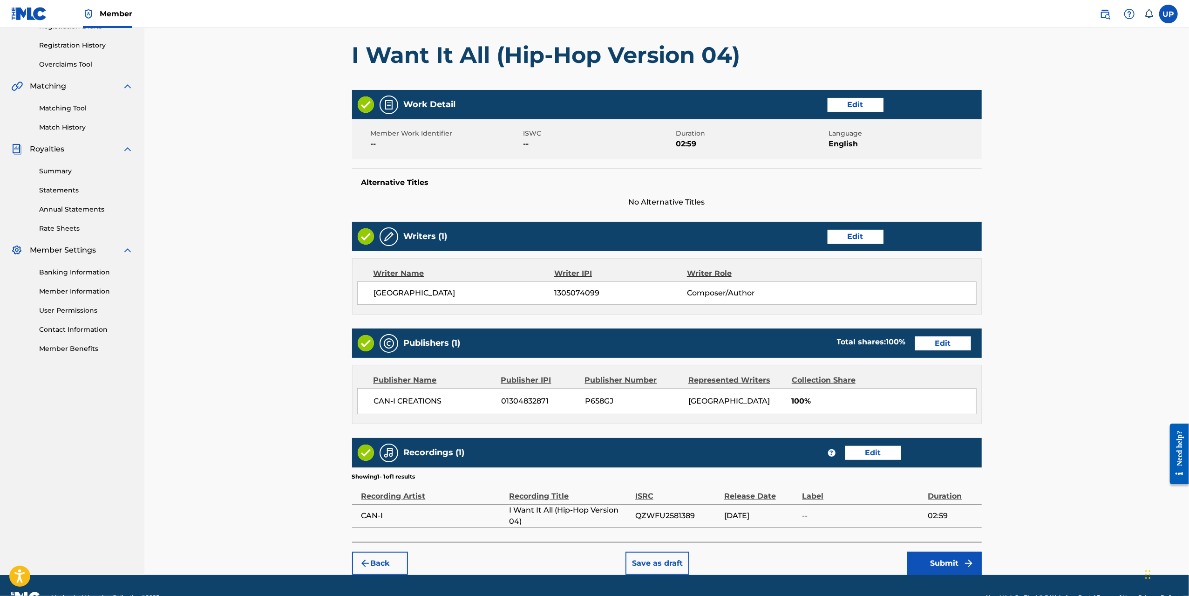
scroll to position [190, 0]
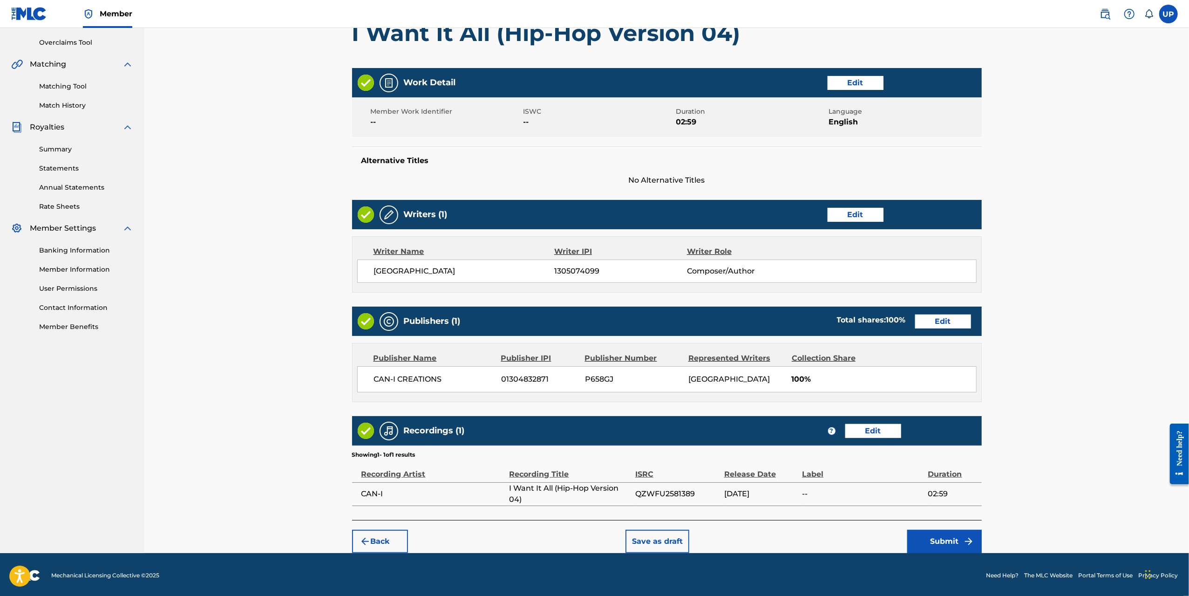
click at [951, 538] on button "Submit" at bounding box center [944, 541] width 75 height 23
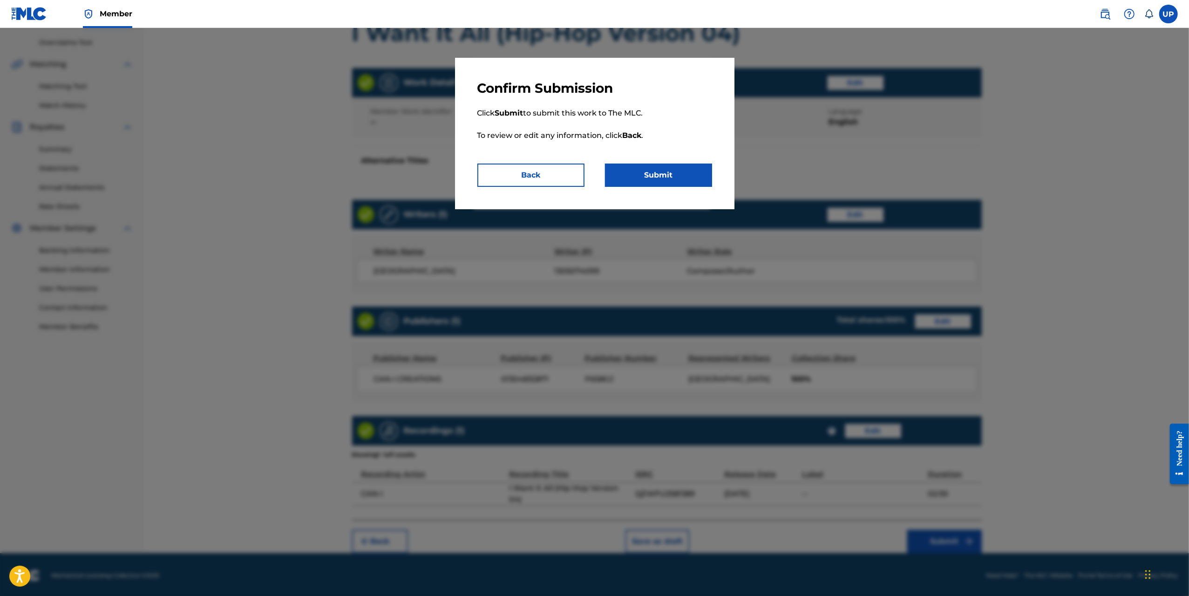
click at [686, 171] on button "Submit" at bounding box center [658, 175] width 107 height 23
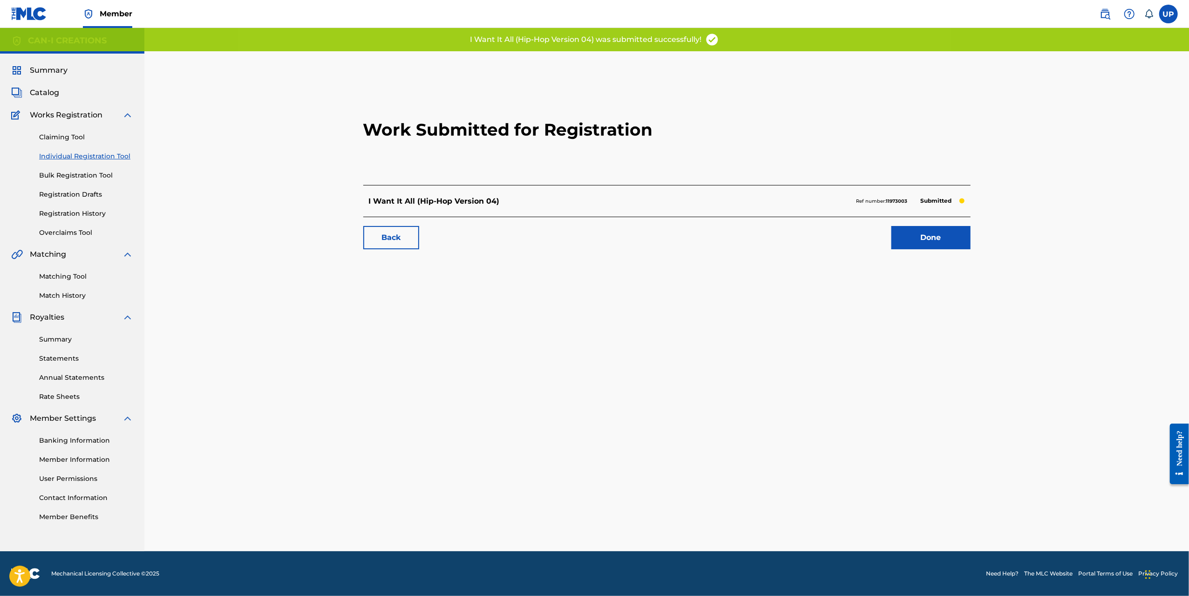
click at [915, 237] on link "Done" at bounding box center [931, 237] width 79 height 23
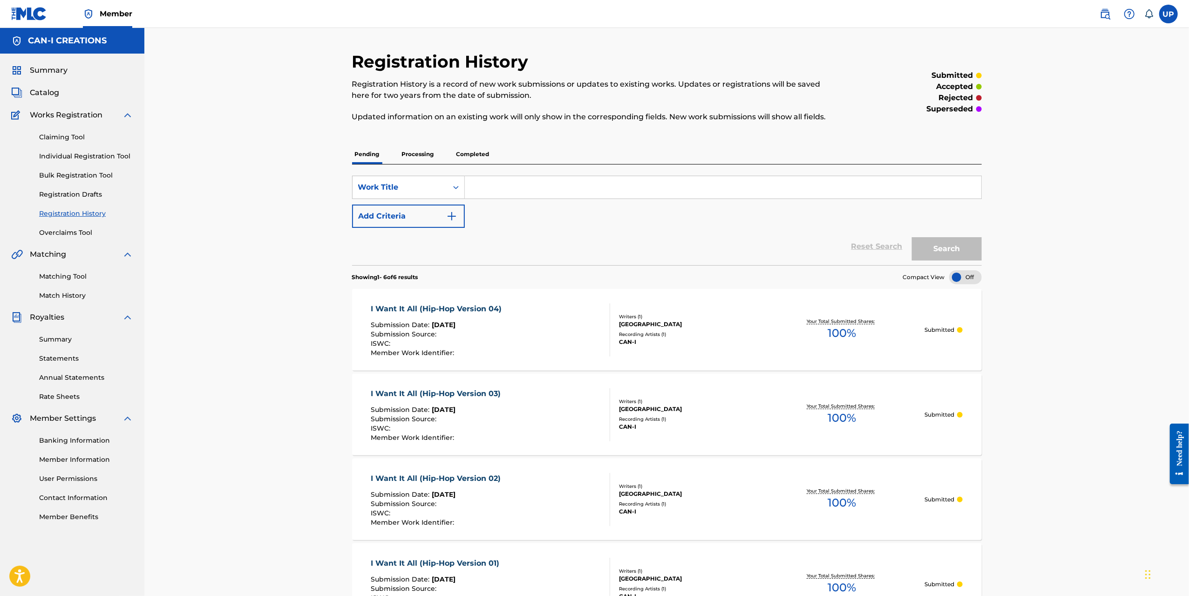
click at [78, 159] on link "Individual Registration Tool" at bounding box center [86, 156] width 94 height 10
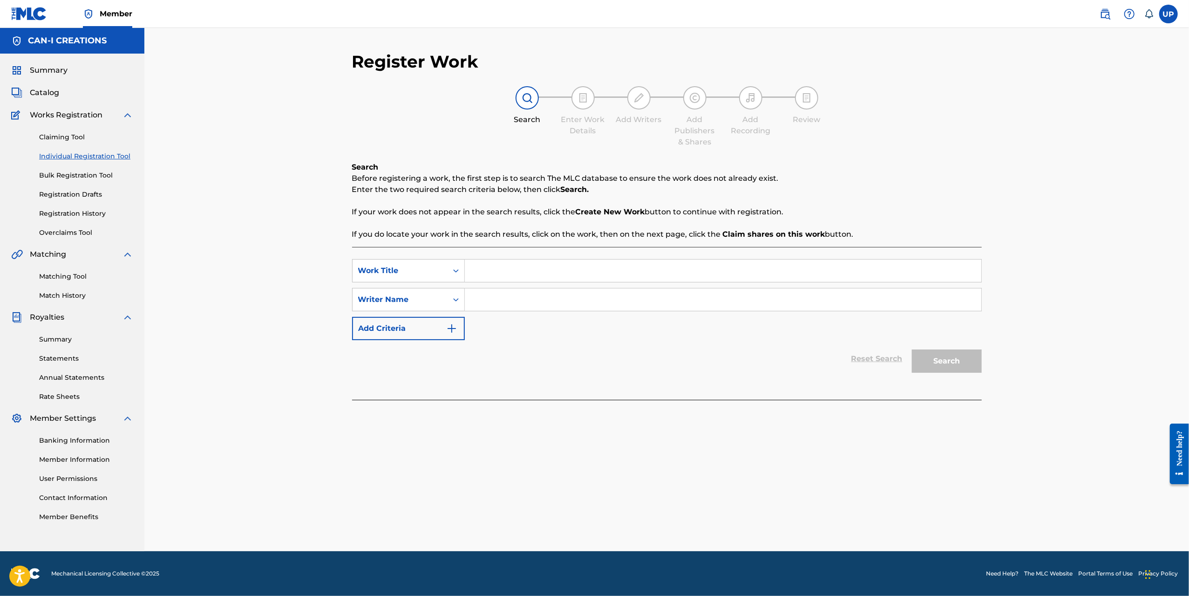
click at [545, 267] on input "Search Form" at bounding box center [723, 270] width 517 height 22
paste input "I Want It All (Hip-Hop Version 05)"
type input "I Want It All (Hip-Hop Version 05)"
click at [529, 301] on input "Search Form" at bounding box center [723, 299] width 517 height 22
type input "Ung"
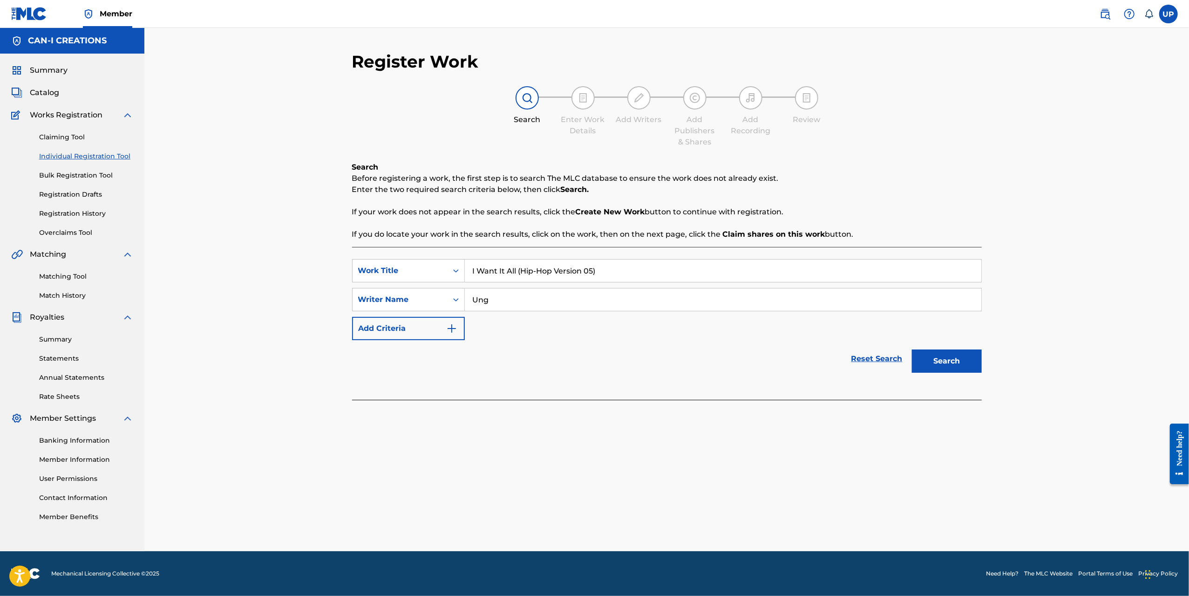
click at [529, 301] on input "Ung" at bounding box center [723, 299] width 517 height 22
type input "[GEOGRAPHIC_DATA]"
click at [941, 363] on button "Search" at bounding box center [947, 360] width 70 height 23
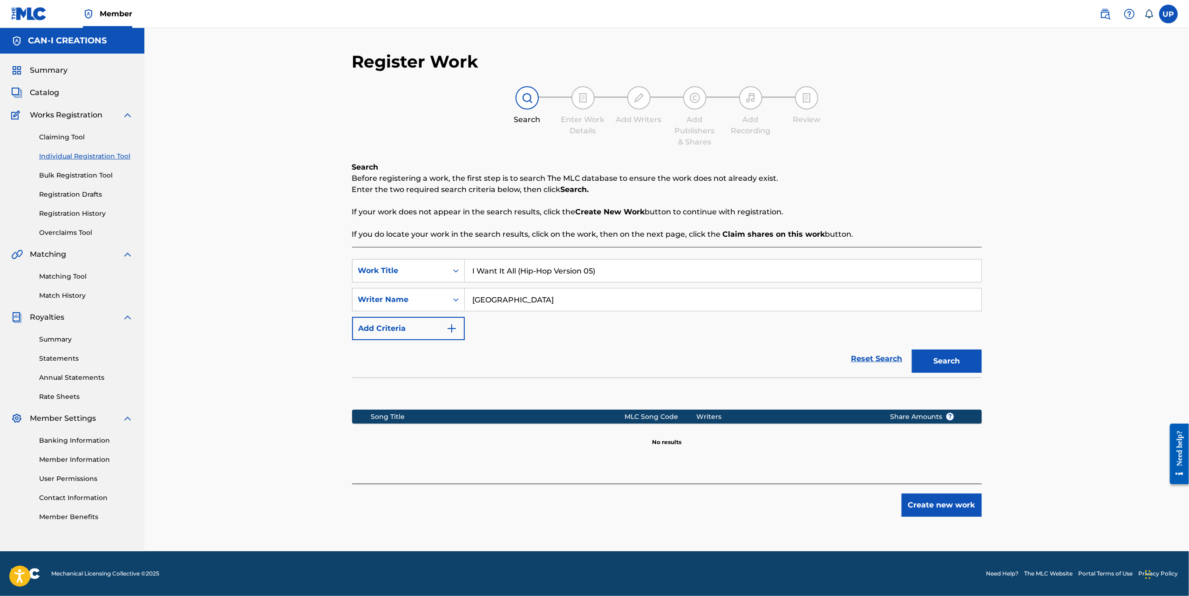
drag, startPoint x: 933, startPoint y: 491, endPoint x: 934, endPoint y: 504, distance: 12.6
click at [933, 491] on div "Create new work" at bounding box center [667, 500] width 630 height 33
click at [934, 503] on button "Create new work" at bounding box center [942, 504] width 80 height 23
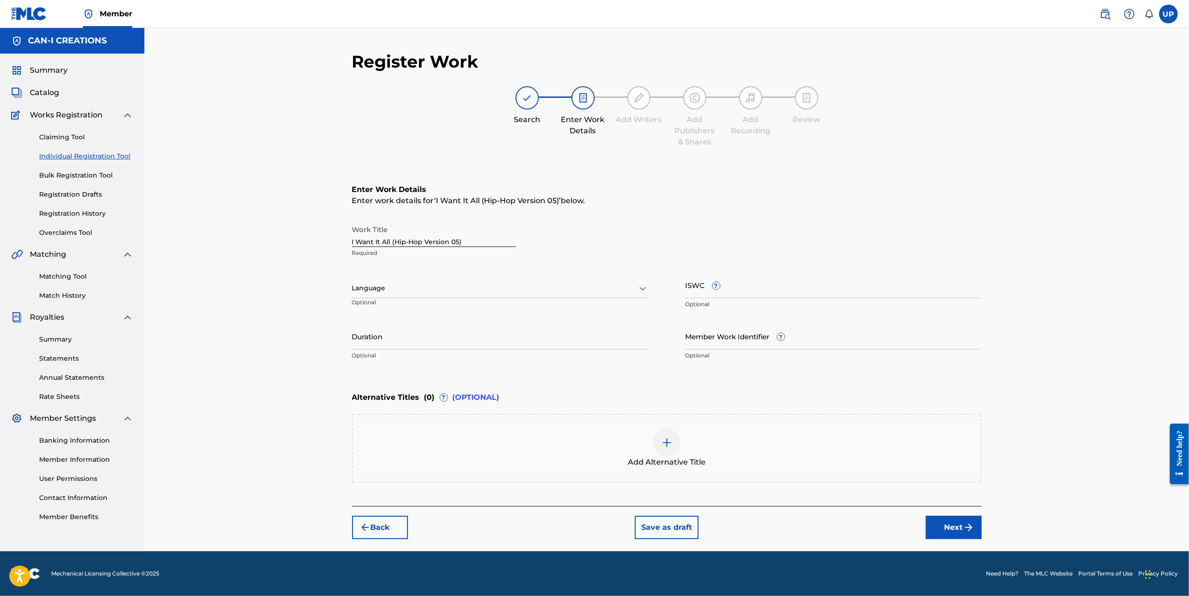
click at [404, 287] on div at bounding box center [500, 288] width 296 height 12
click at [415, 306] on div "English" at bounding box center [500, 308] width 295 height 21
click at [393, 332] on input "Duration" at bounding box center [500, 336] width 296 height 27
click at [437, 346] on input "Duration" at bounding box center [500, 336] width 296 height 27
type input "03:08"
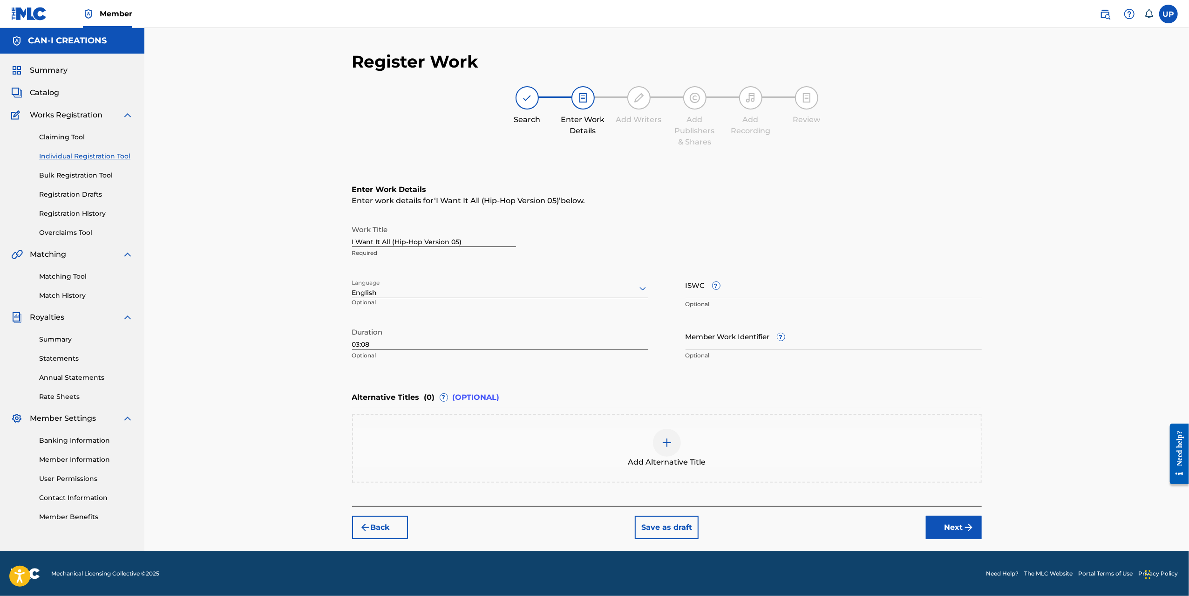
click at [961, 525] on button "Next" at bounding box center [954, 527] width 56 height 23
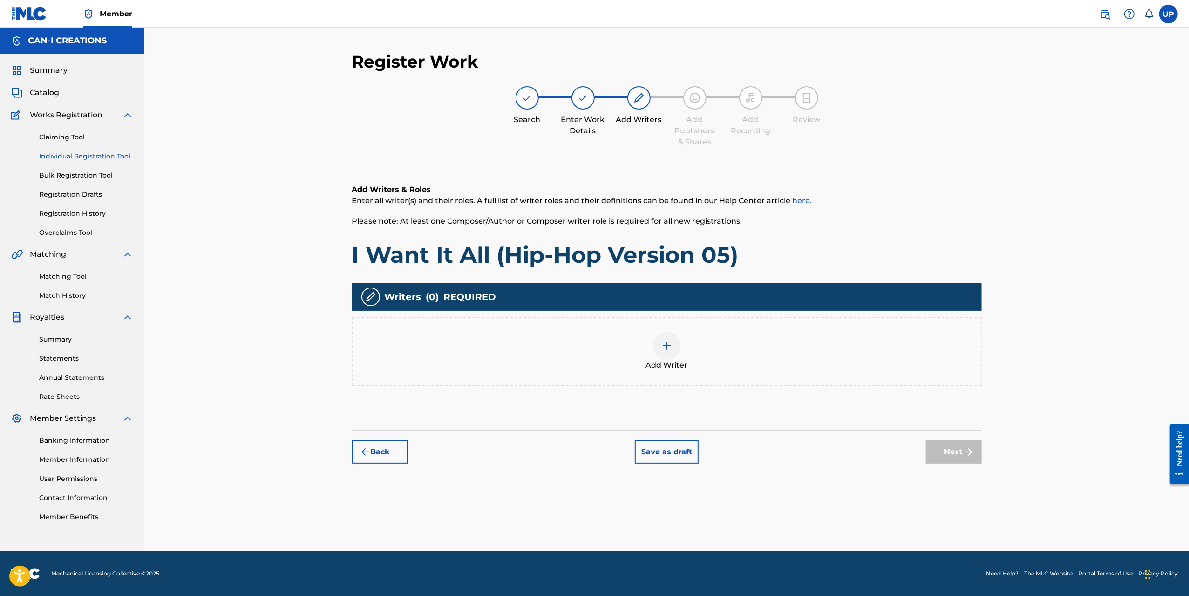
click at [668, 351] on div at bounding box center [667, 346] width 28 height 28
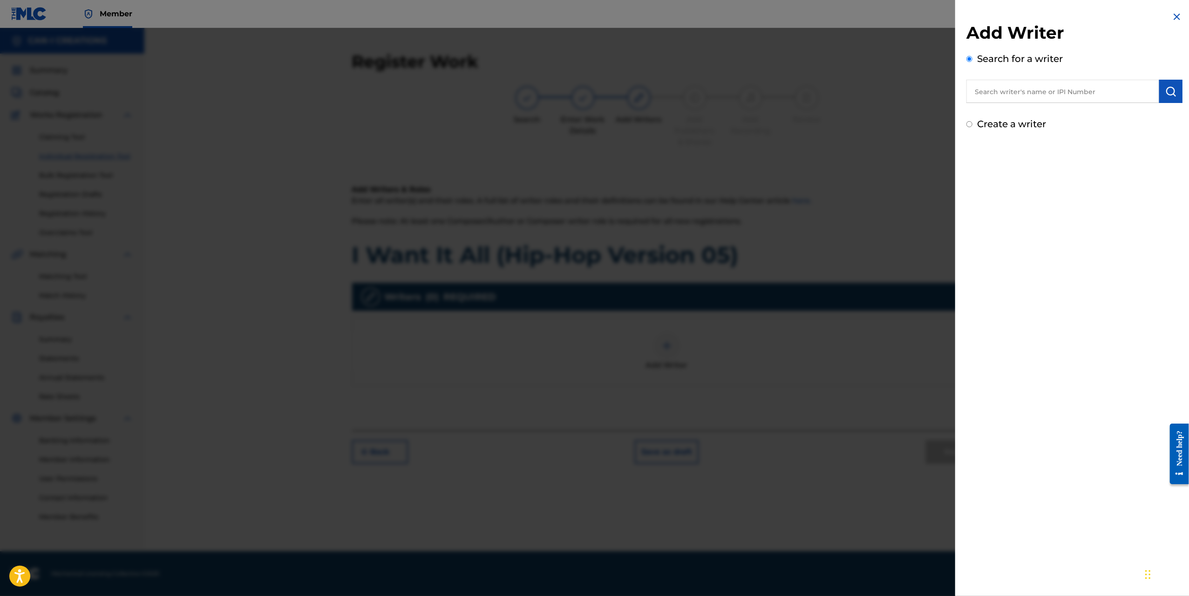
click at [1022, 129] on label "Create a writer" at bounding box center [1011, 123] width 69 height 11
radio input "true"
click at [973, 127] on input "Create a writer" at bounding box center [970, 124] width 6 height 6
radio input "false"
radio input "true"
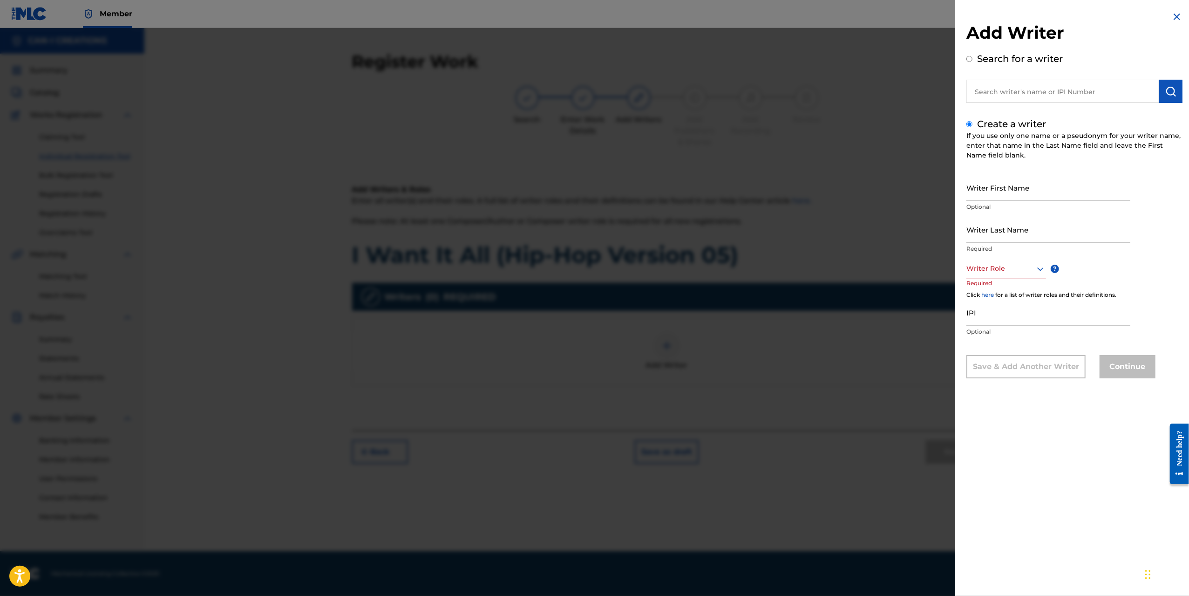
click at [1001, 192] on input "Writer First Name" at bounding box center [1049, 187] width 164 height 27
type input "Ung"
type input "Park"
click at [1034, 263] on div at bounding box center [1007, 269] width 80 height 12
click at [1003, 285] on div "Composer/Author" at bounding box center [1006, 289] width 79 height 21
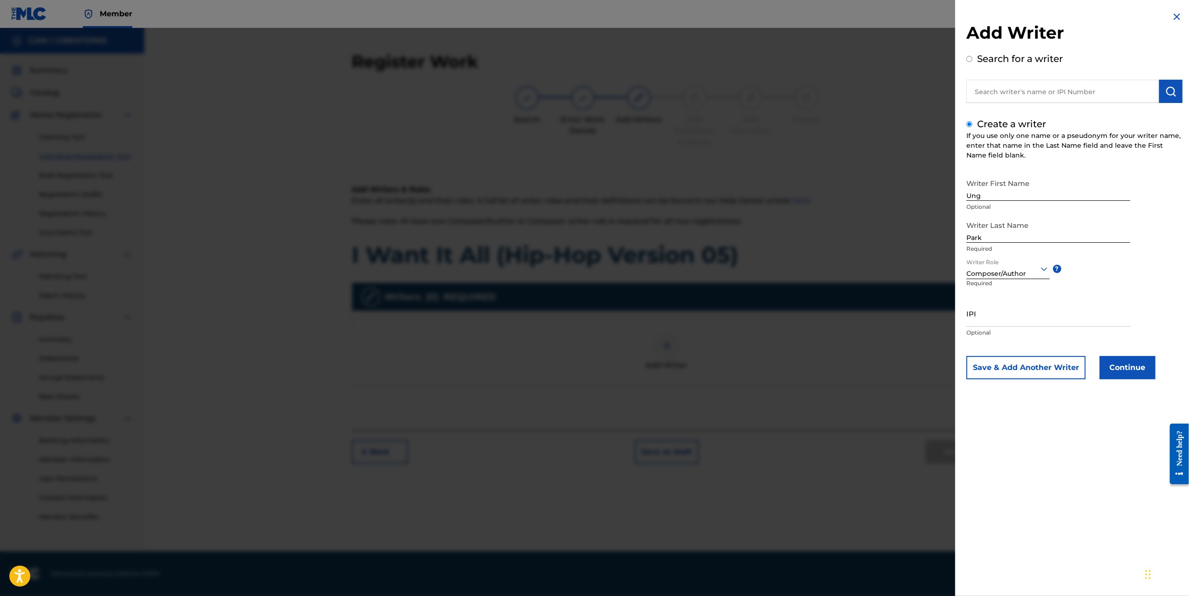
click at [1014, 306] on input "IPI" at bounding box center [1049, 313] width 164 height 27
paste input "1305074099"
type input "1305074099"
click at [1125, 372] on button "Continue" at bounding box center [1128, 367] width 56 height 23
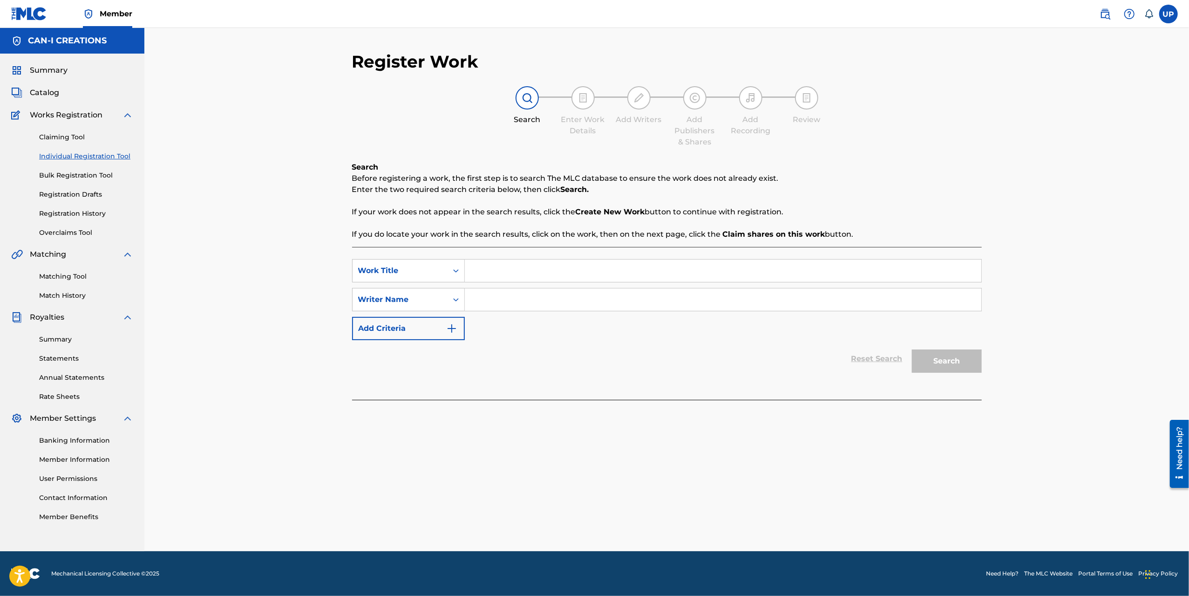
click at [485, 272] on input "Search Form" at bounding box center [723, 270] width 517 height 22
paste input "1305074099"
drag, startPoint x: 531, startPoint y: 265, endPoint x: 440, endPoint y: 271, distance: 91.5
click at [439, 269] on div "SearchWithCriteriab7a1944f-6c80-4267-af2f-7b3eb3d862c9 Work Title 1305074099" at bounding box center [667, 270] width 630 height 23
paste input "I Want It All (Hip-Hop Version 05)"
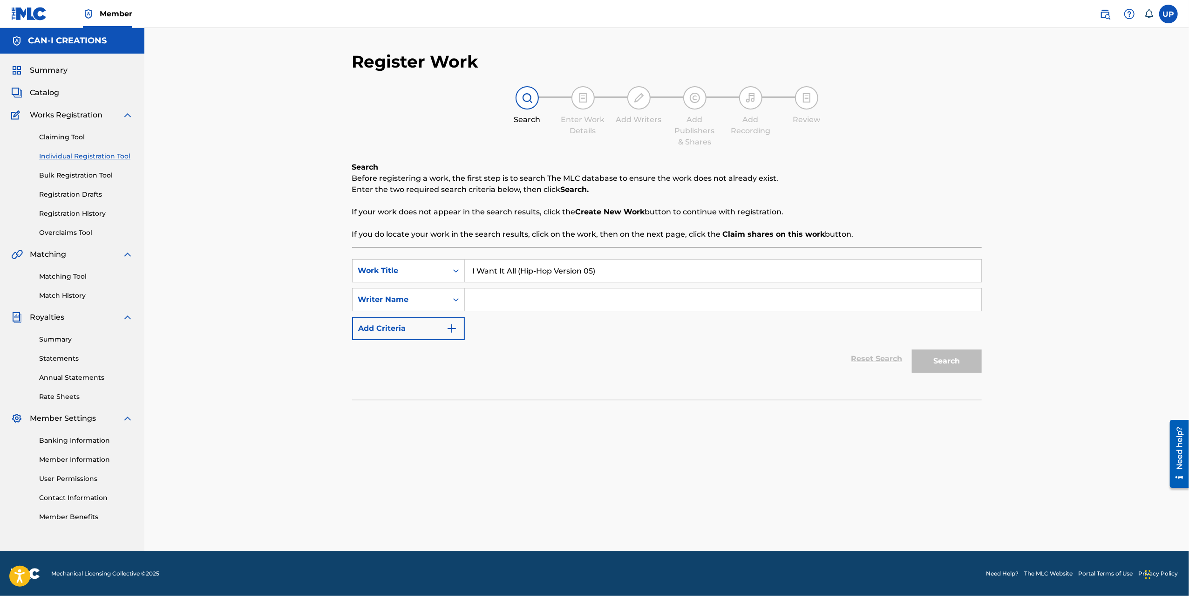
type input "I Want It All (Hip-Hop Version 05)"
click at [509, 302] on input "Search Form" at bounding box center [723, 299] width 517 height 22
type input "[GEOGRAPHIC_DATA]"
click at [960, 359] on button "Search" at bounding box center [947, 360] width 70 height 23
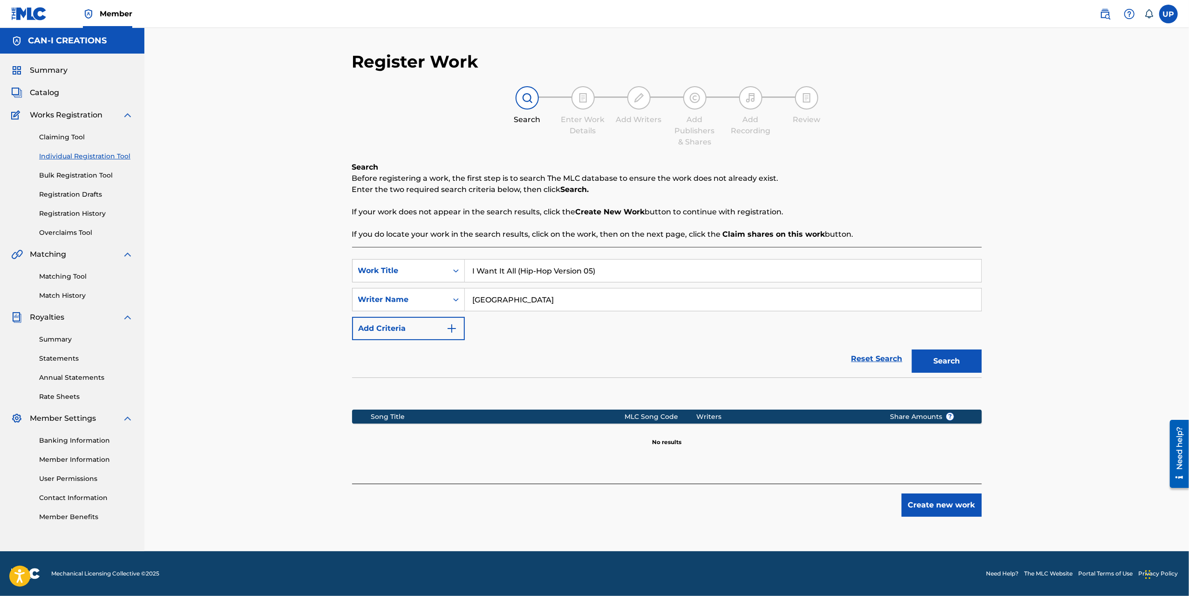
click at [960, 501] on button "Create new work" at bounding box center [942, 504] width 80 height 23
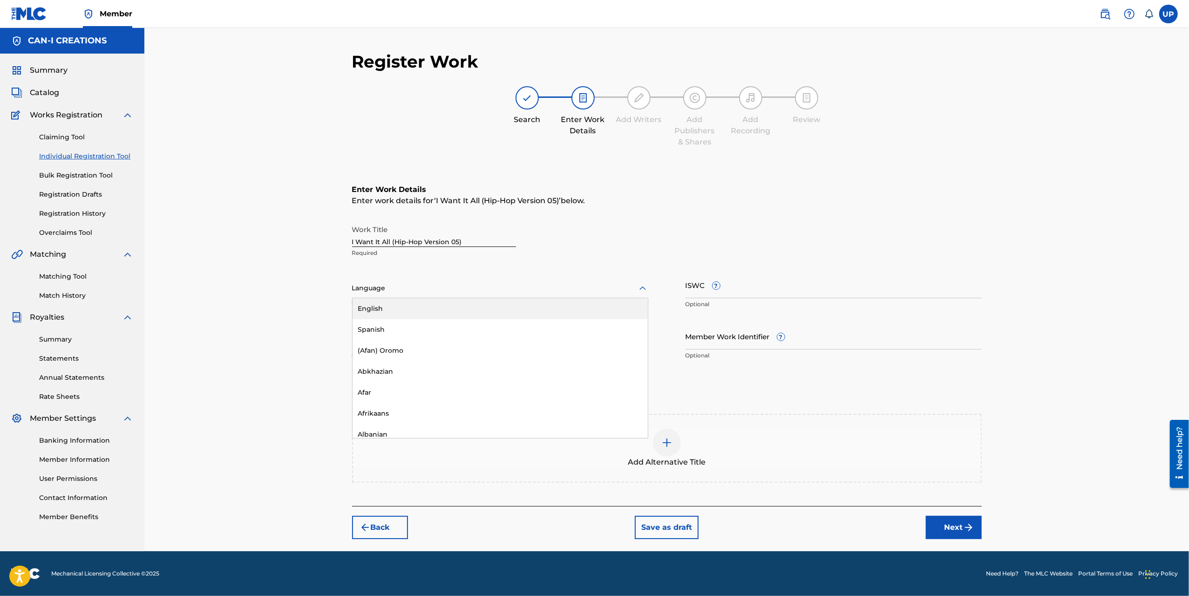
click at [433, 297] on div "Language" at bounding box center [500, 289] width 296 height 20
click at [423, 310] on div "English" at bounding box center [500, 308] width 295 height 21
click at [404, 341] on input "Duration" at bounding box center [500, 336] width 296 height 27
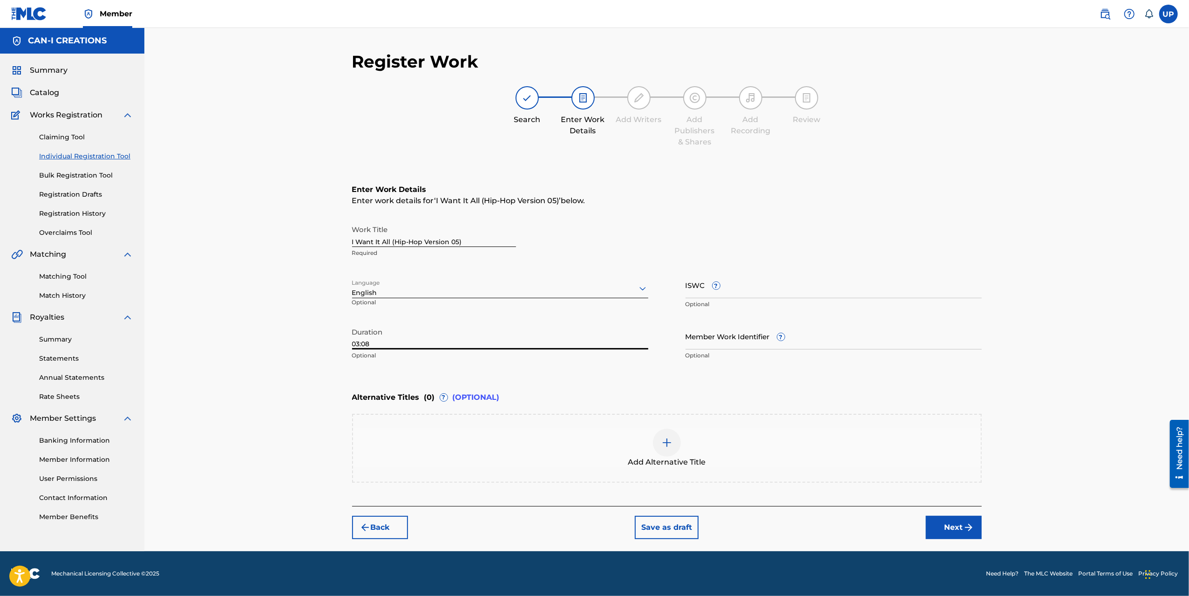
type input "03:08"
click at [963, 524] on img "submit" at bounding box center [968, 527] width 11 height 11
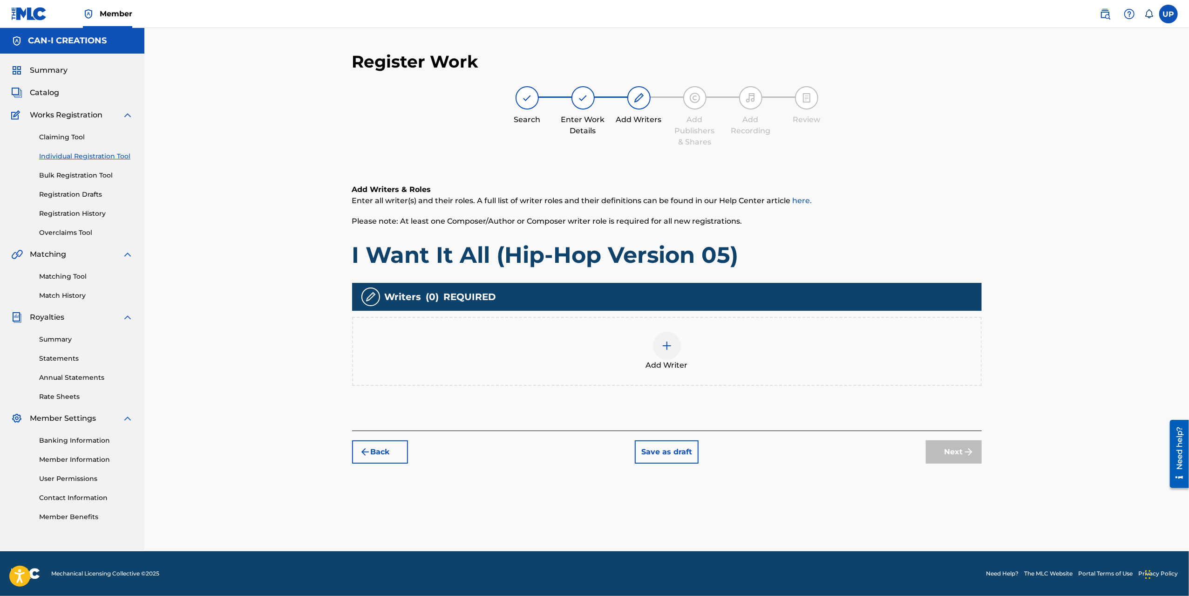
click at [660, 343] on div at bounding box center [667, 346] width 28 height 28
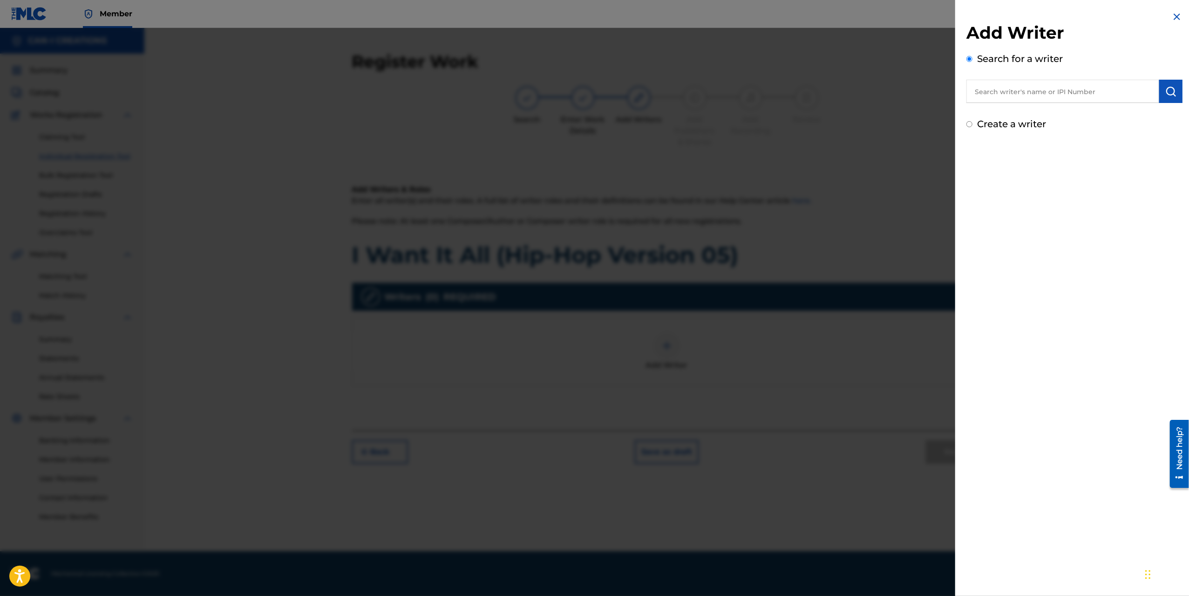
click at [992, 123] on label "Create a writer" at bounding box center [1011, 123] width 69 height 11
radio input "true"
click at [973, 123] on input "Create a writer" at bounding box center [970, 124] width 6 height 6
radio input "false"
radio input "true"
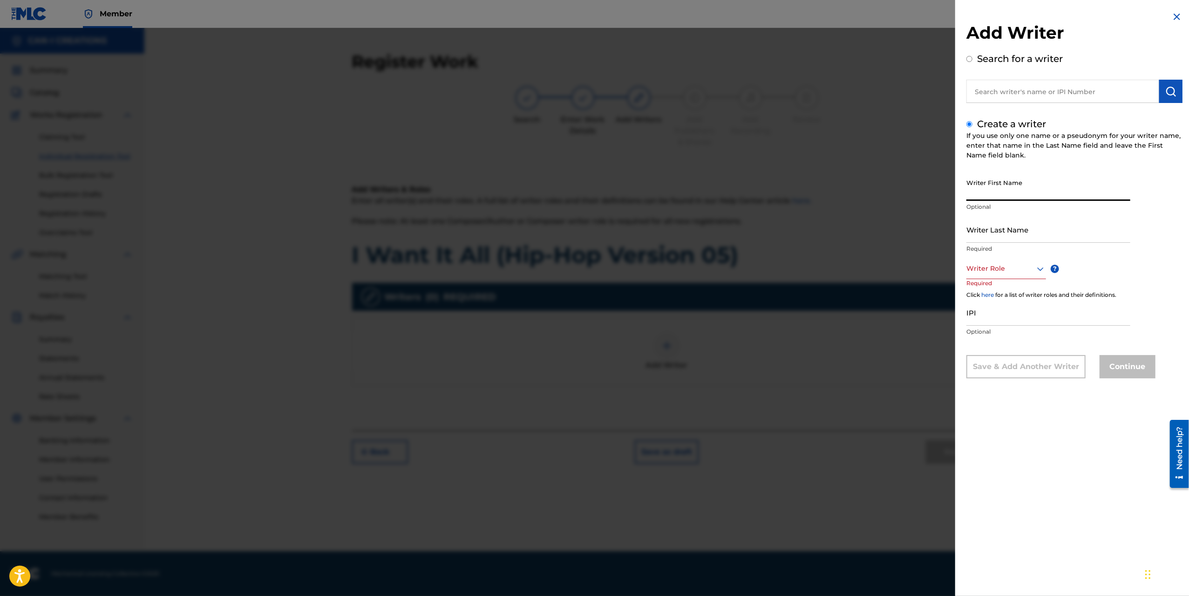
click at [1007, 182] on input "Writer First Name" at bounding box center [1049, 187] width 164 height 27
type input "Ung"
type input "Park"
click at [993, 268] on div at bounding box center [1007, 269] width 80 height 12
click at [1003, 287] on div "Composer/Author" at bounding box center [1006, 289] width 79 height 21
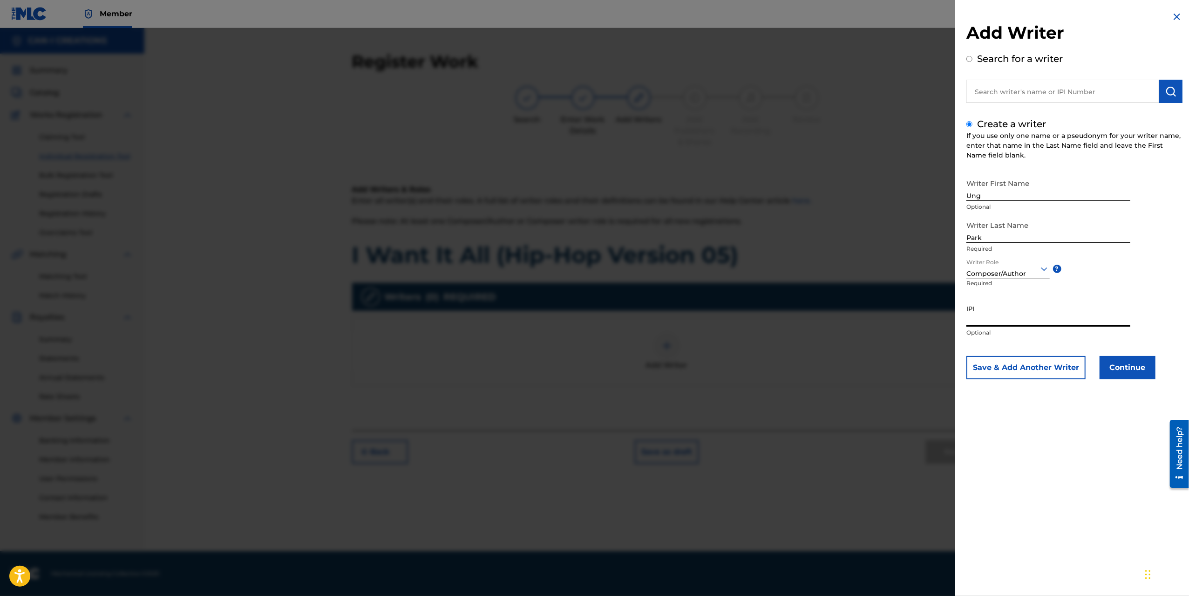
click at [1007, 314] on input "IPI" at bounding box center [1049, 313] width 164 height 27
paste input "1305074099"
type input "1305074099"
click at [1130, 370] on button "Continue" at bounding box center [1128, 367] width 56 height 23
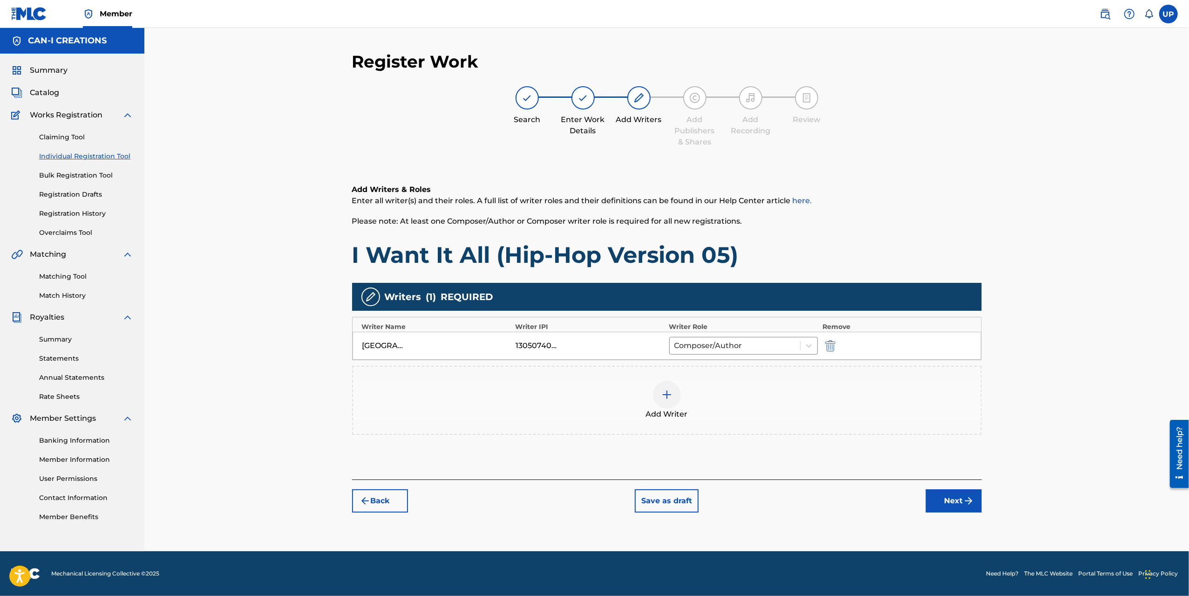
click at [954, 496] on button "Next" at bounding box center [954, 500] width 56 height 23
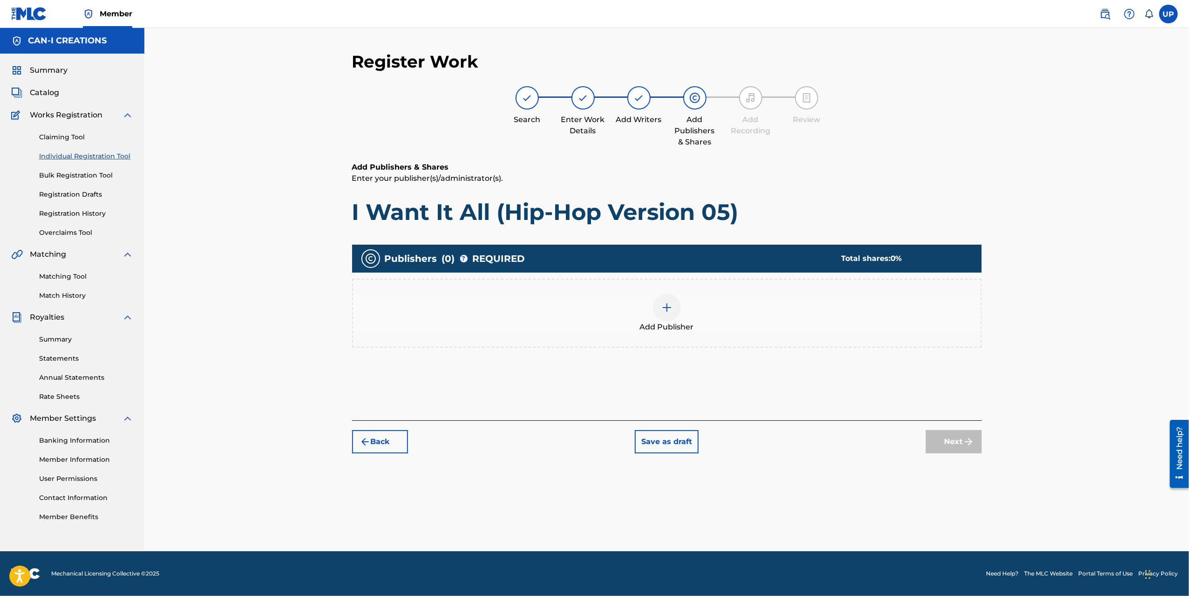
click at [666, 305] on img at bounding box center [667, 307] width 11 height 11
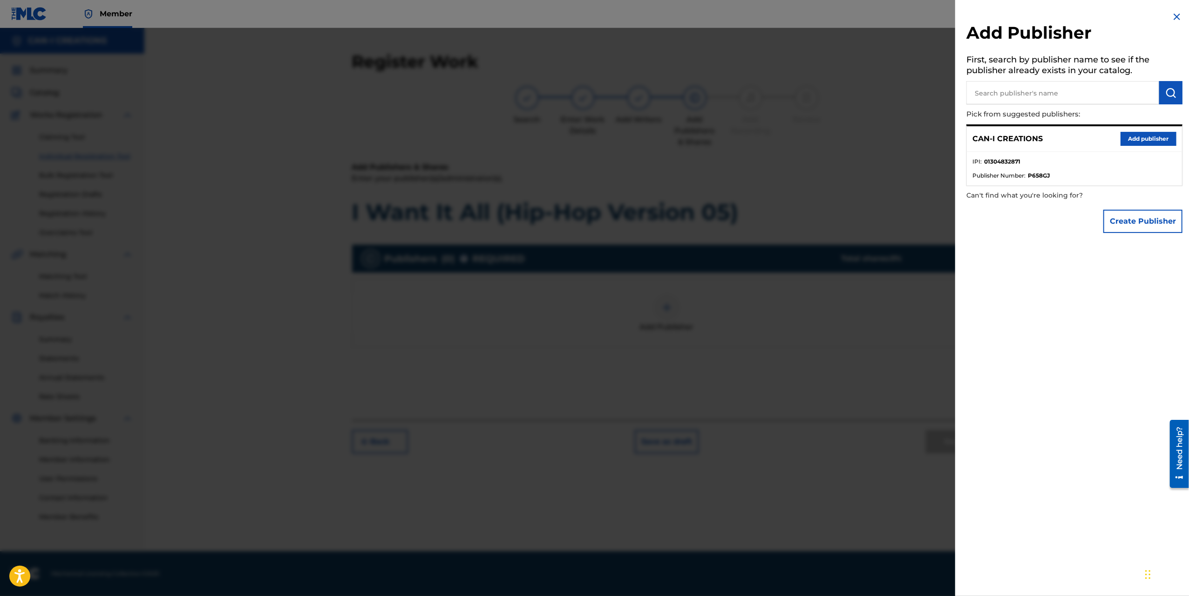
click at [1152, 139] on button "Add publisher" at bounding box center [1149, 139] width 56 height 14
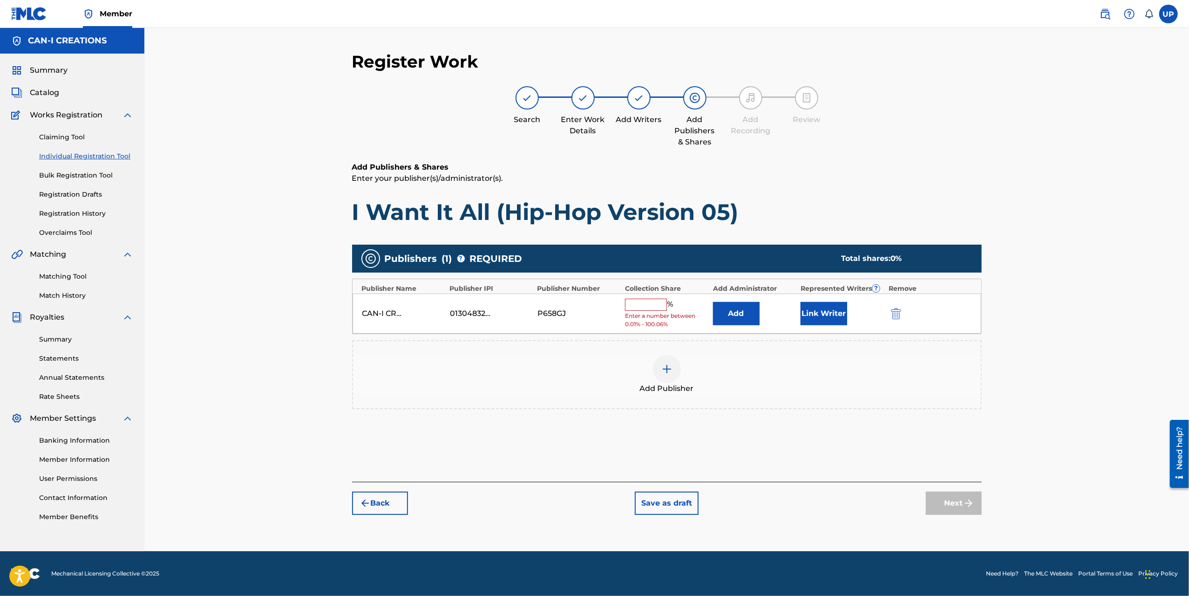
click at [637, 304] on input "text" at bounding box center [646, 305] width 42 height 12
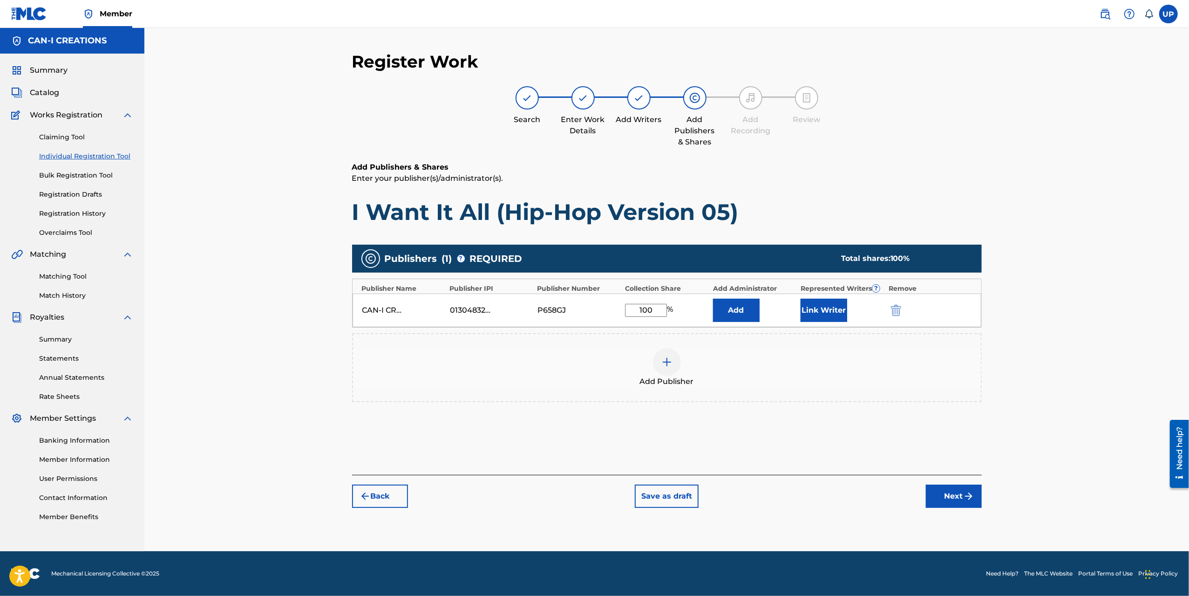
type input "100"
click at [826, 309] on button "Link Writer" at bounding box center [824, 310] width 47 height 23
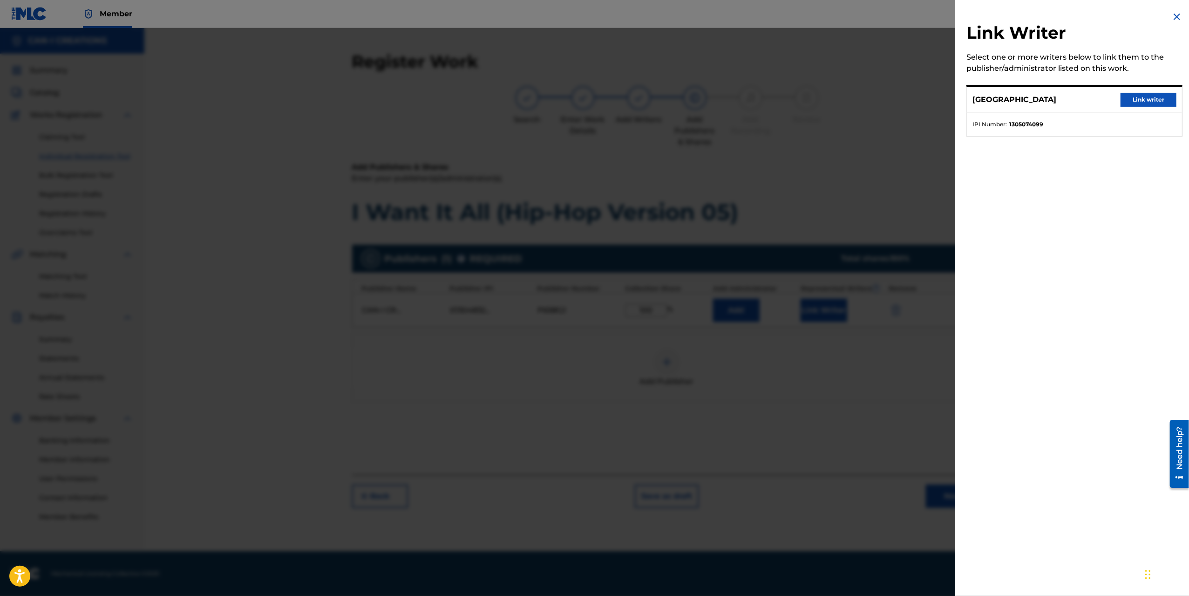
click at [1140, 104] on button "Link writer" at bounding box center [1149, 100] width 56 height 14
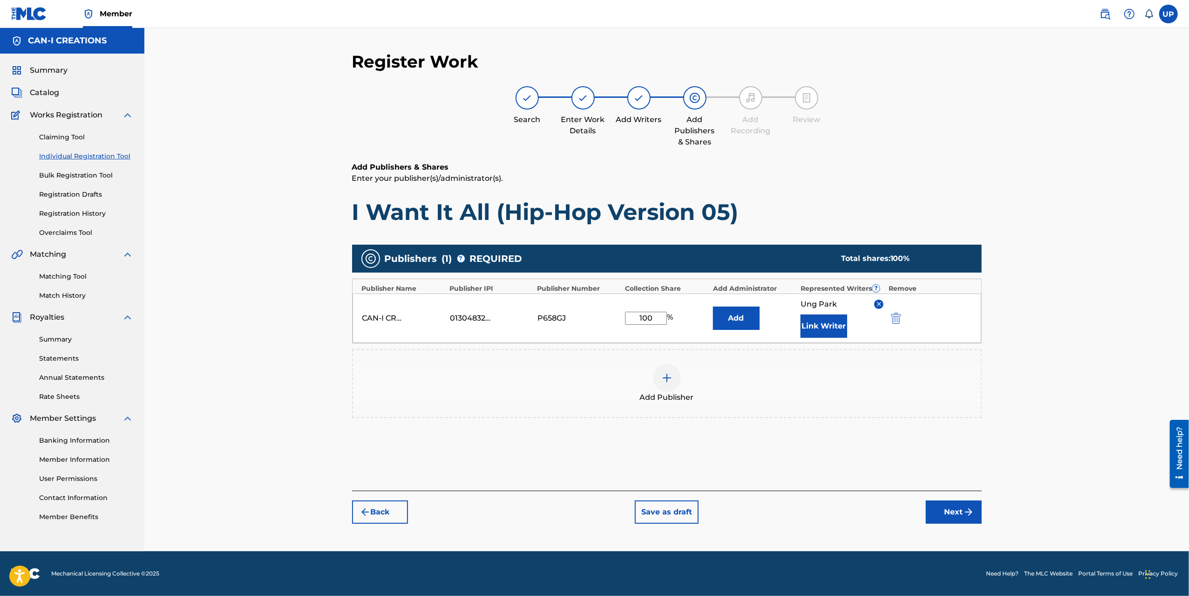
click at [953, 512] on button "Next" at bounding box center [954, 511] width 56 height 23
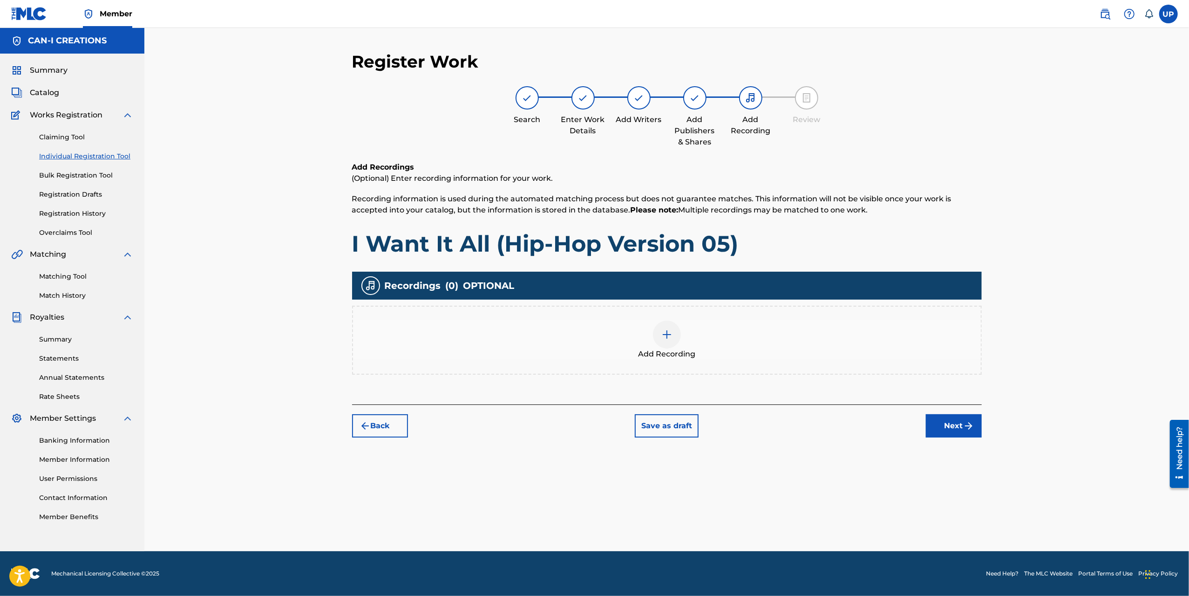
click at [657, 341] on div at bounding box center [667, 335] width 28 height 28
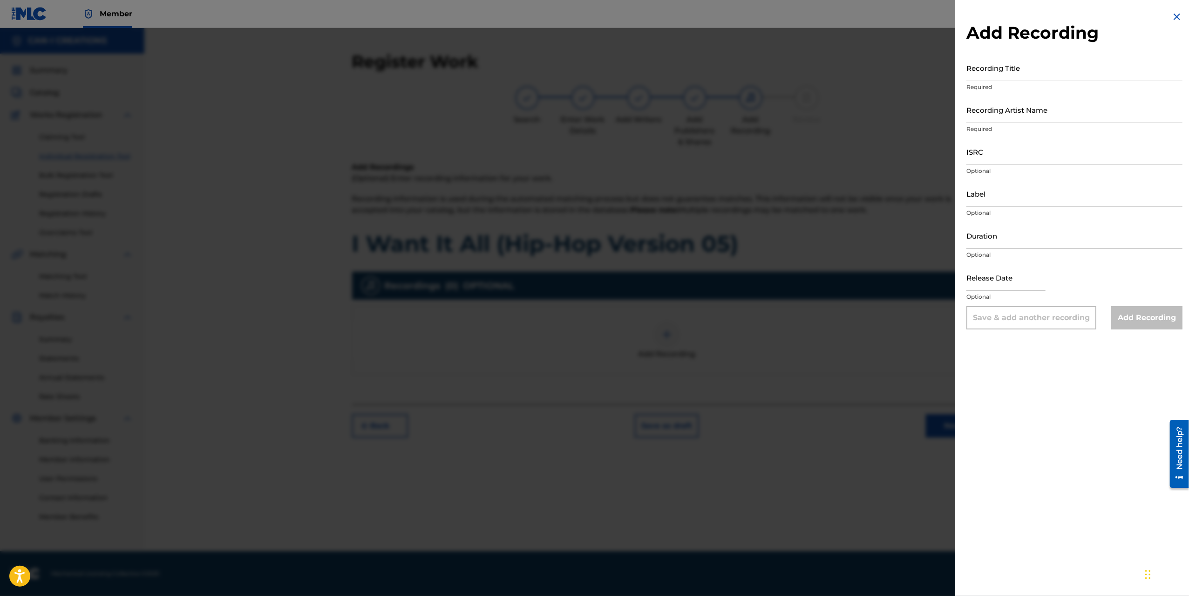
click at [1050, 74] on input "Recording Title" at bounding box center [1075, 68] width 216 height 27
click at [1026, 77] on input "Recording Title" at bounding box center [1075, 68] width 216 height 27
paste input "I Want It All (Hip-Hop Version 05)"
type input "I Want It All (Hip-Hop Version 05)"
click at [1007, 114] on input "Recording Artist Name" at bounding box center [1075, 109] width 216 height 27
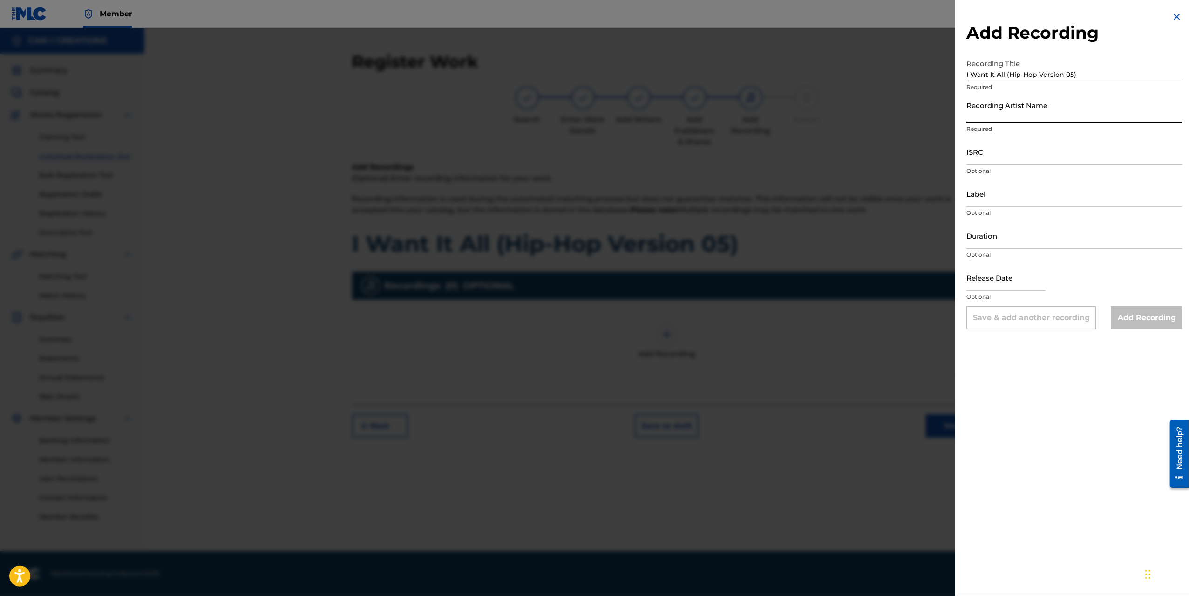
type input "CAN-I"
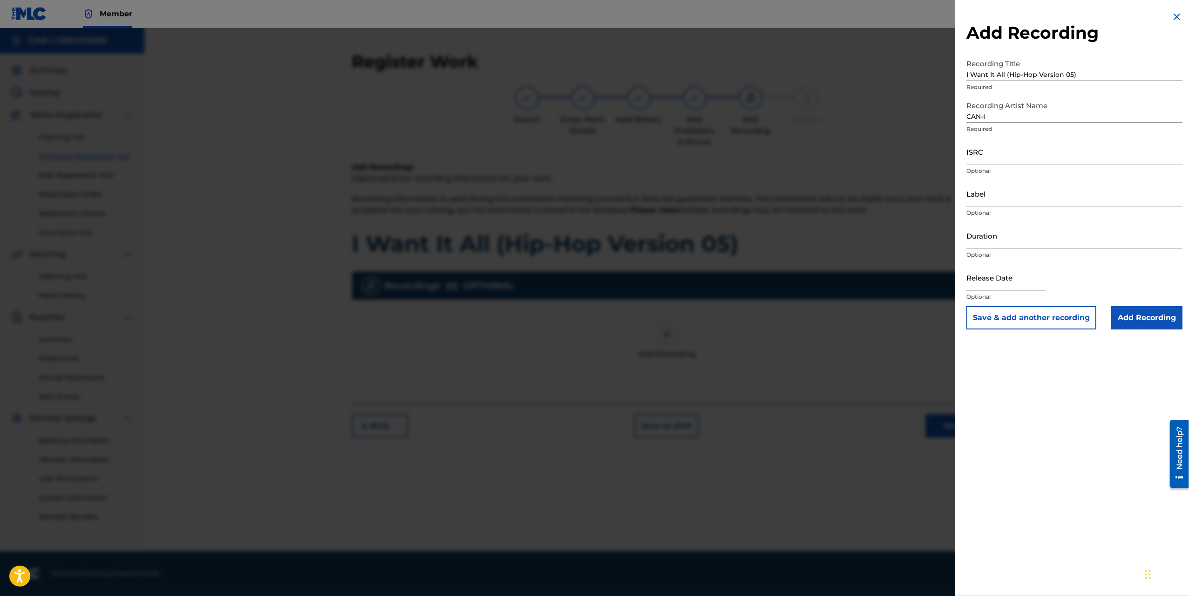
click at [1008, 152] on input "ISRC" at bounding box center [1075, 151] width 216 height 27
paste input "QZWFU2581390"
type input "QZWFU2581390"
click at [991, 246] on input "Duration" at bounding box center [1075, 235] width 216 height 27
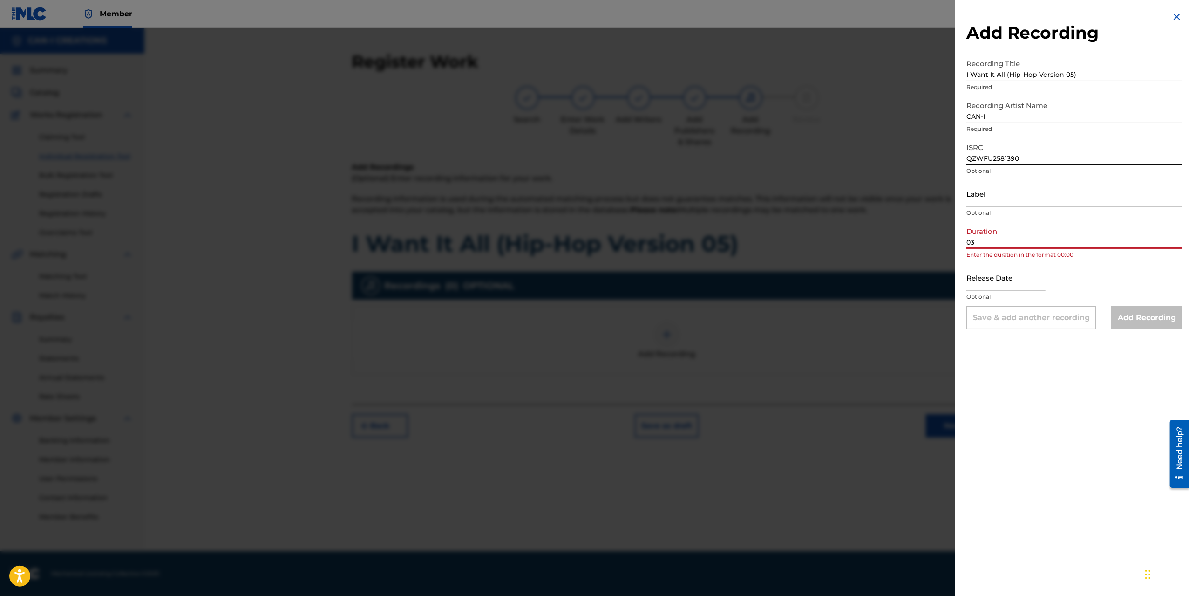
type input "03:08"
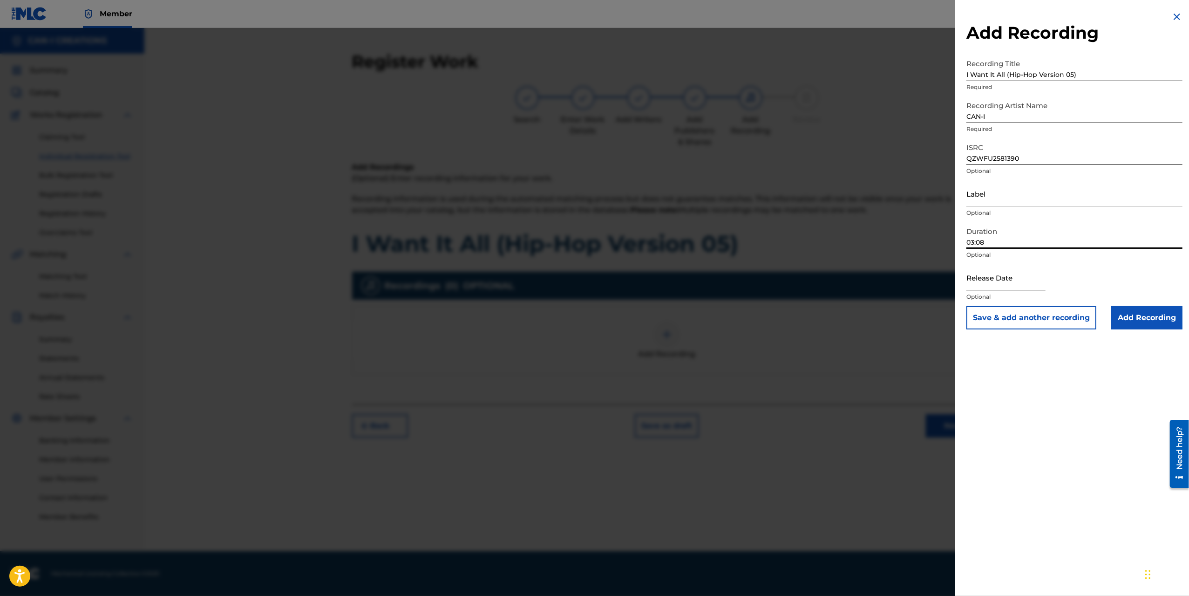
click at [1014, 274] on input "text" at bounding box center [1006, 277] width 79 height 27
select select "7"
select select "2025"
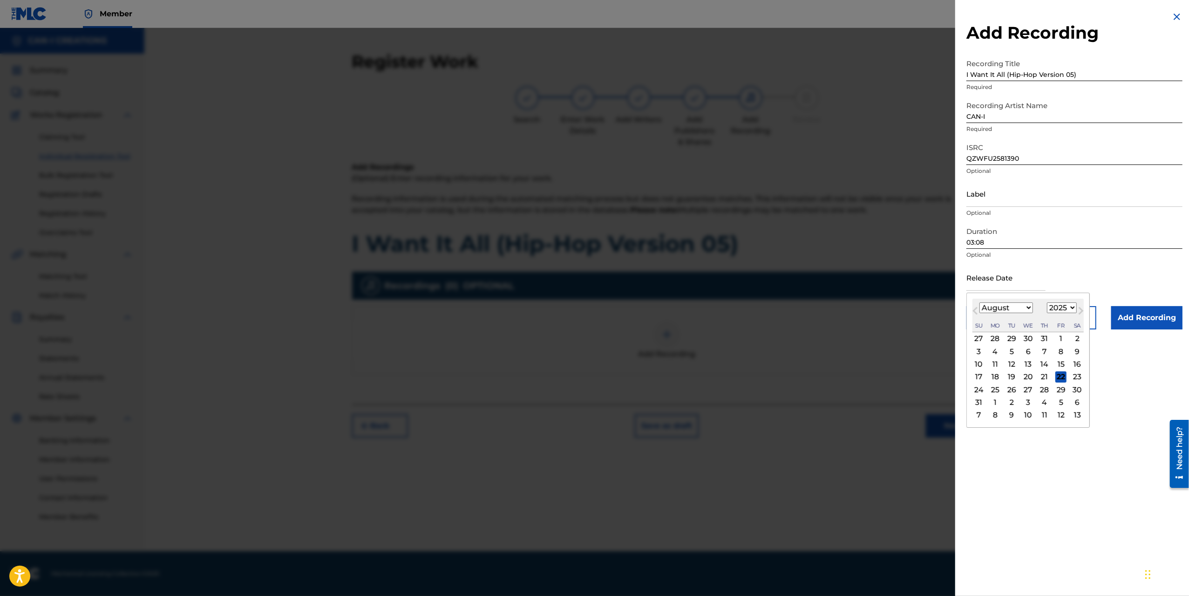
type input "[DATE]"
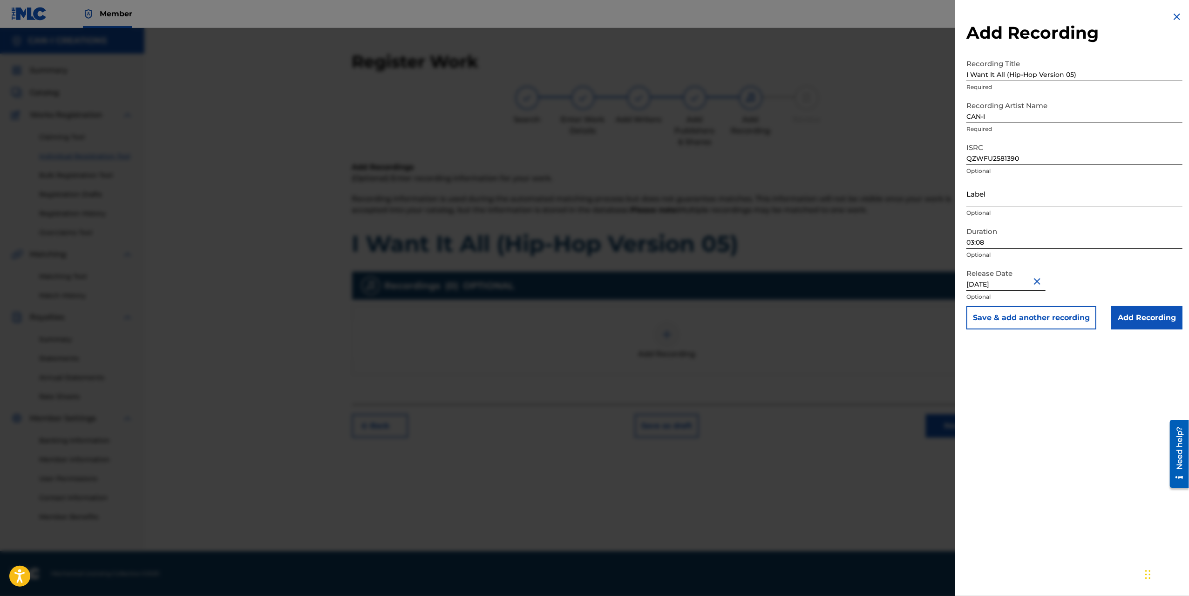
click at [1156, 327] on input "Add Recording" at bounding box center [1147, 317] width 71 height 23
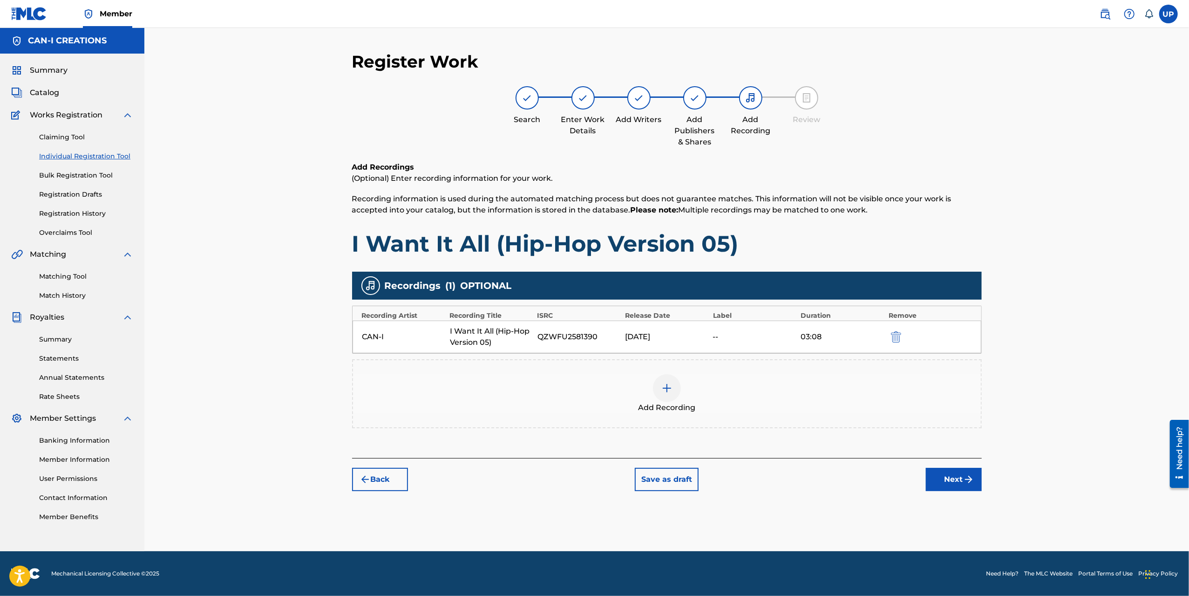
click at [946, 478] on button "Next" at bounding box center [954, 479] width 56 height 23
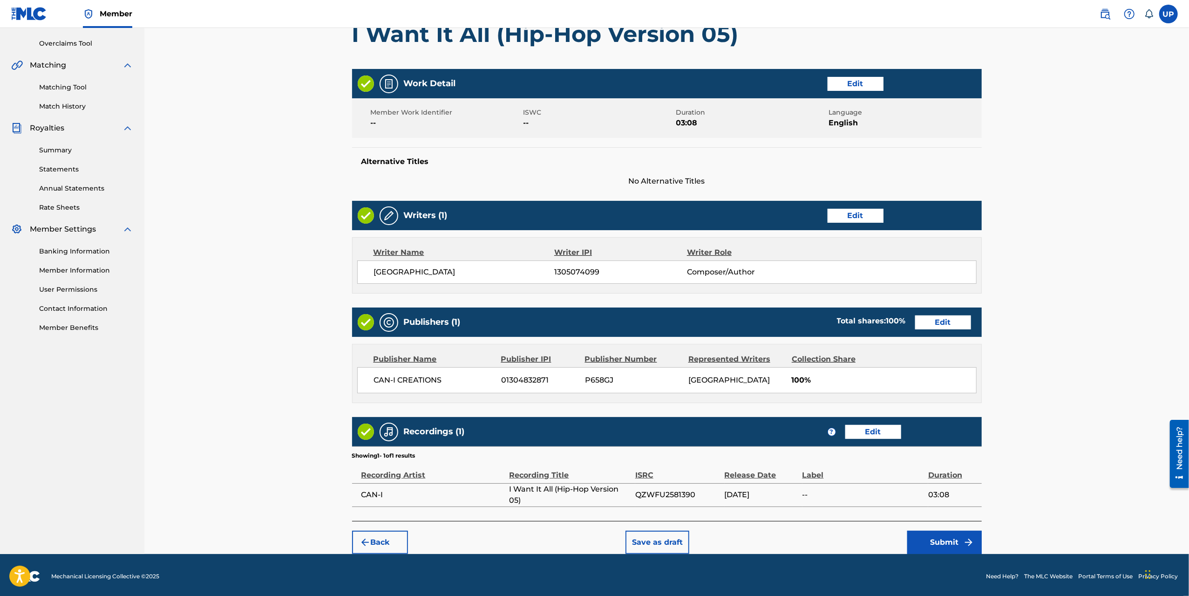
scroll to position [190, 0]
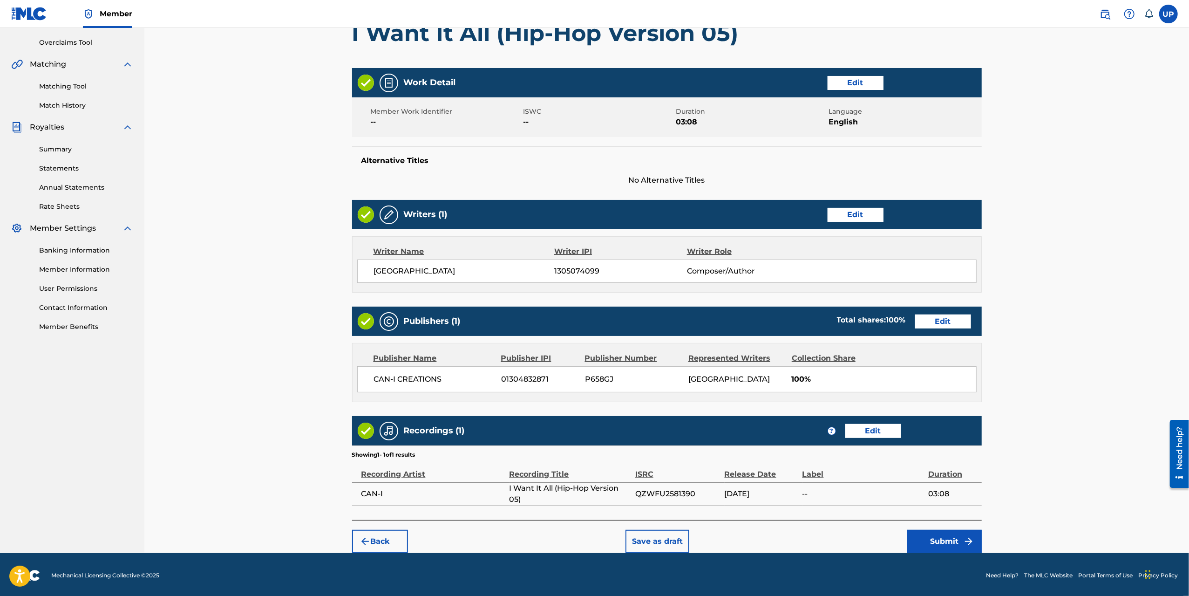
click at [965, 546] on button "Submit" at bounding box center [944, 541] width 75 height 23
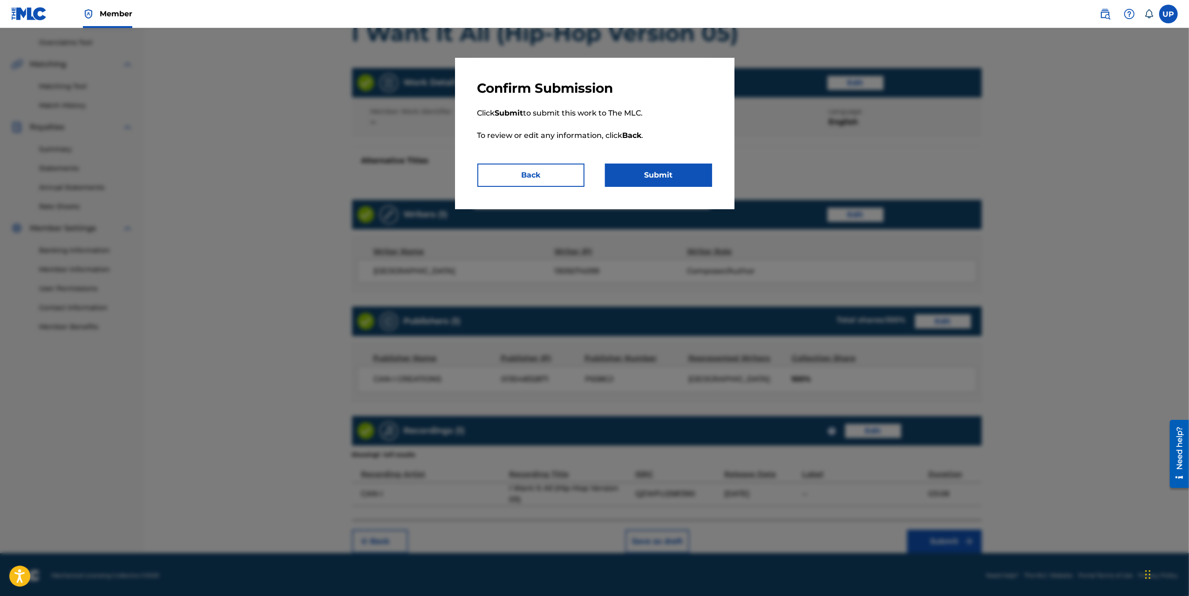
click at [670, 180] on button "Submit" at bounding box center [658, 175] width 107 height 23
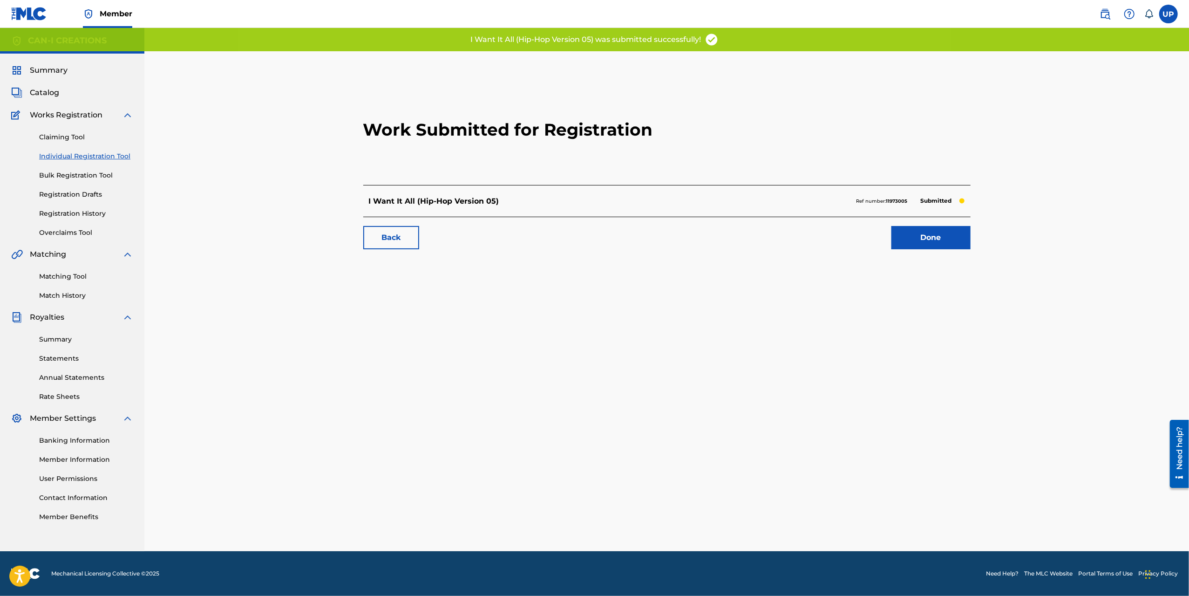
click at [954, 238] on link "Done" at bounding box center [931, 237] width 79 height 23
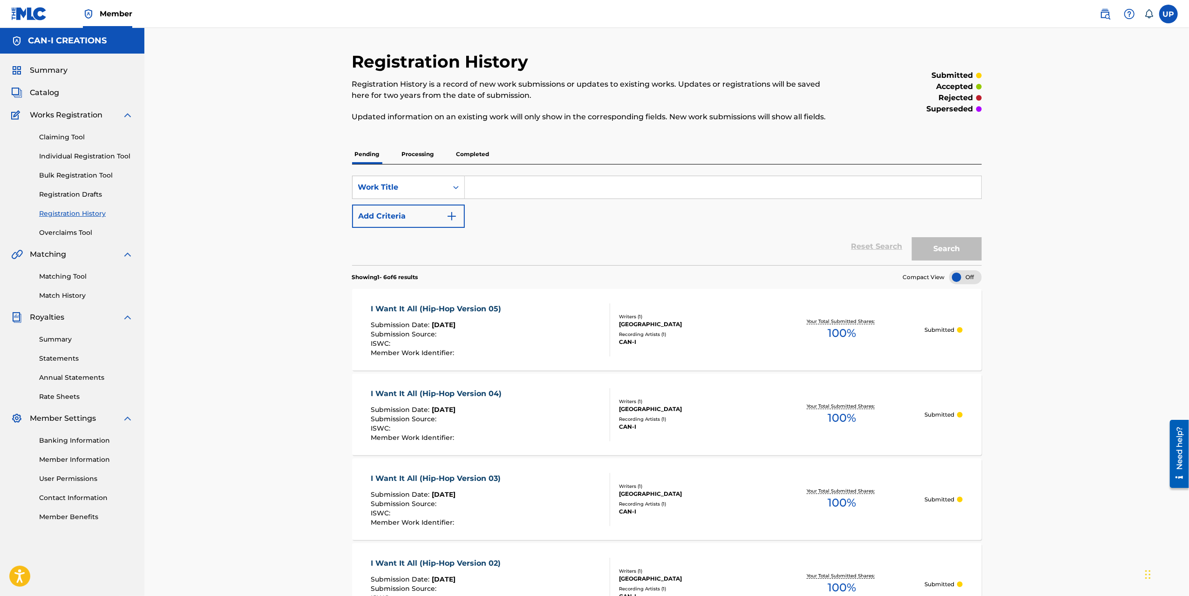
click at [120, 156] on link "Individual Registration Tool" at bounding box center [86, 156] width 94 height 10
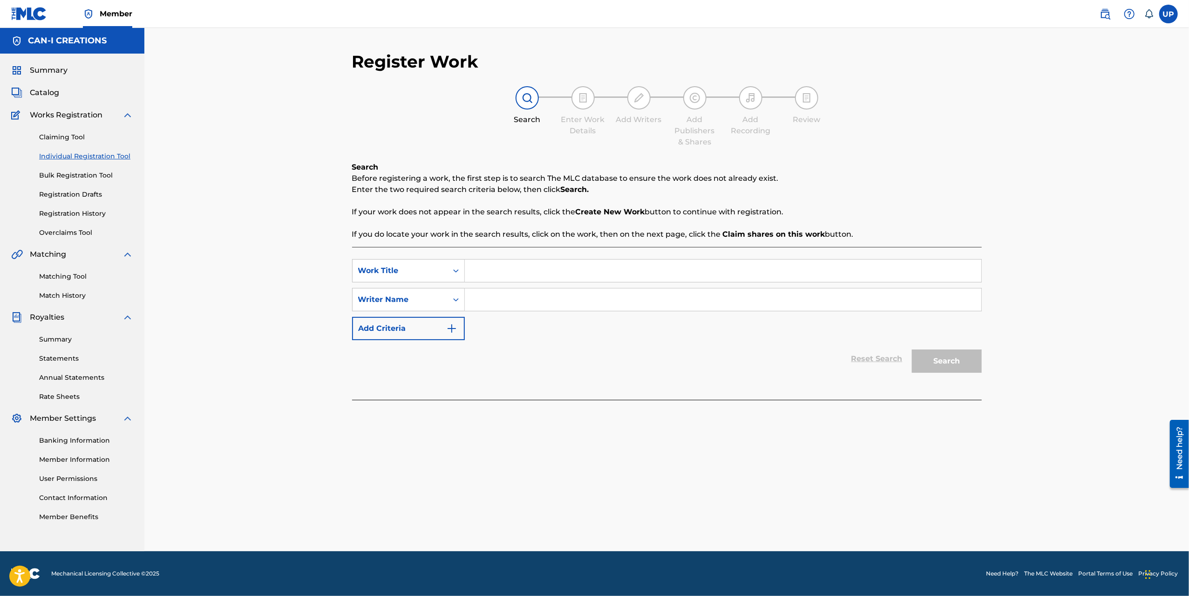
click at [512, 271] on input "Search Form" at bounding box center [723, 270] width 517 height 22
paste input "I Want It All (Hip Hop Version 06)"
type input "I Want It All (Hip Hop Version 06)"
click at [518, 294] on input "Search Form" at bounding box center [723, 299] width 517 height 22
type input "[GEOGRAPHIC_DATA]"
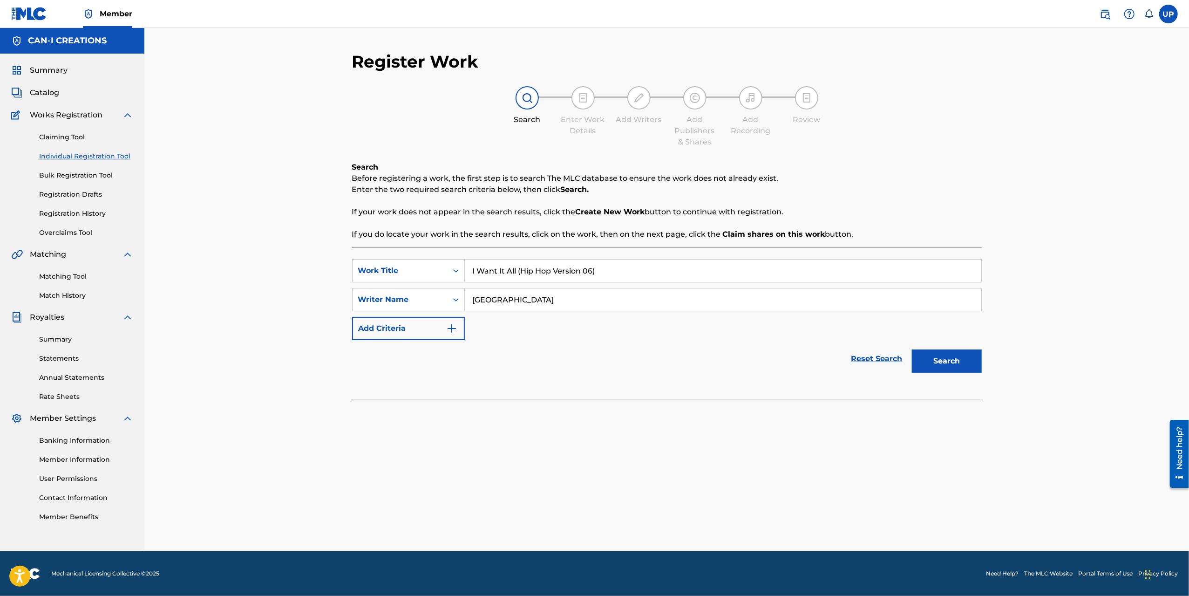
click at [952, 356] on button "Search" at bounding box center [947, 360] width 70 height 23
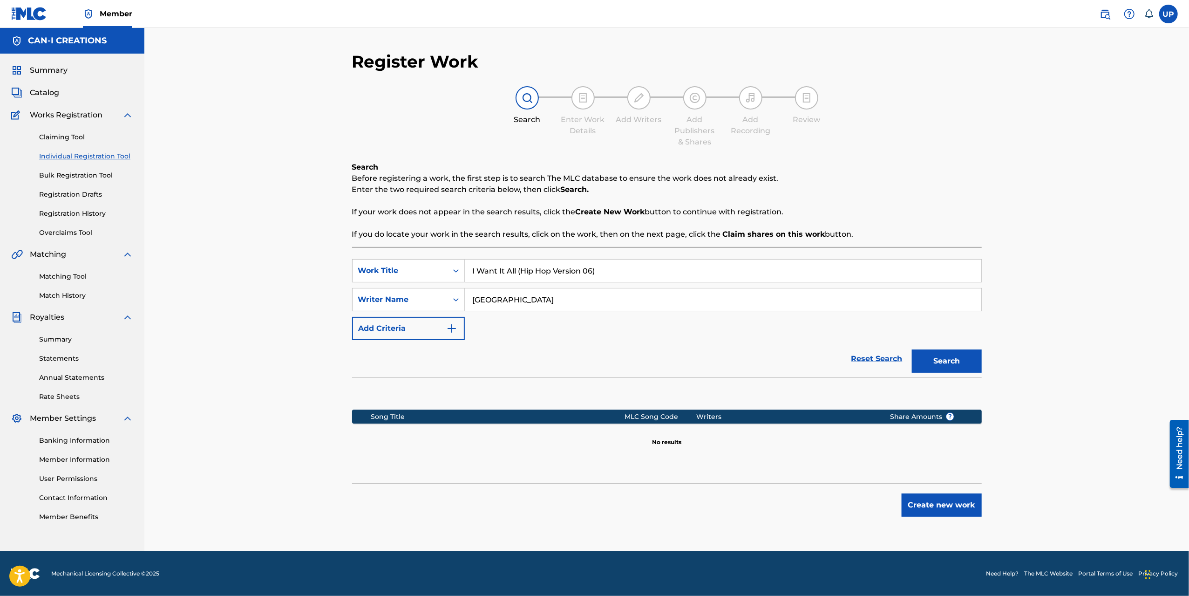
click at [939, 498] on button "Create new work" at bounding box center [942, 504] width 80 height 23
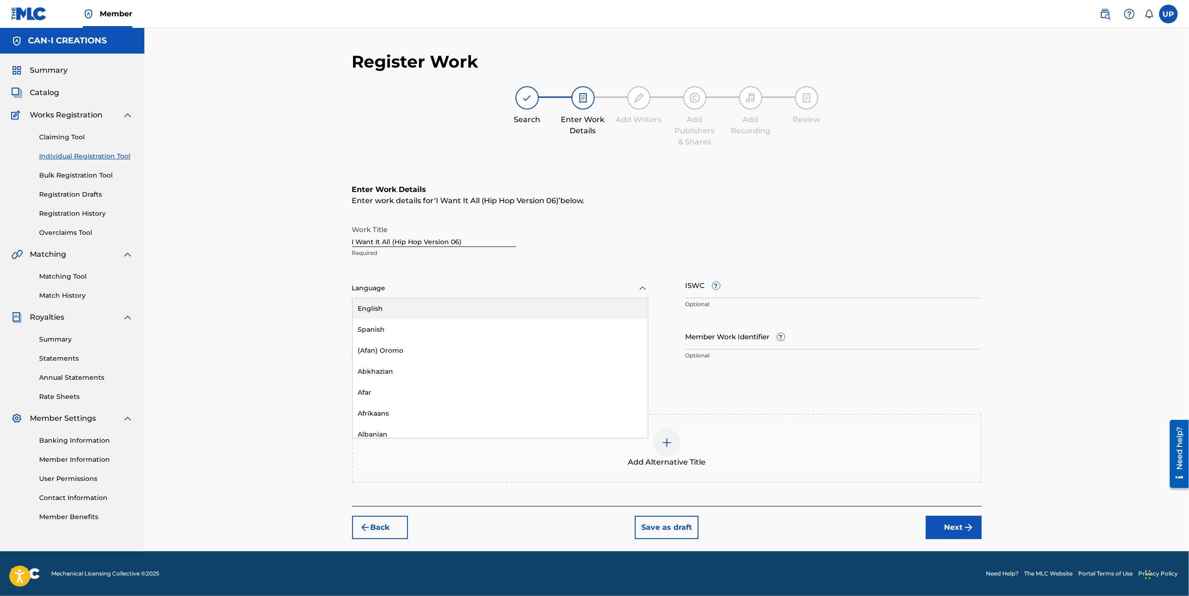
click at [403, 287] on div at bounding box center [500, 288] width 296 height 12
click at [416, 307] on div "English" at bounding box center [500, 308] width 295 height 21
click at [428, 338] on input "Duration" at bounding box center [500, 336] width 296 height 27
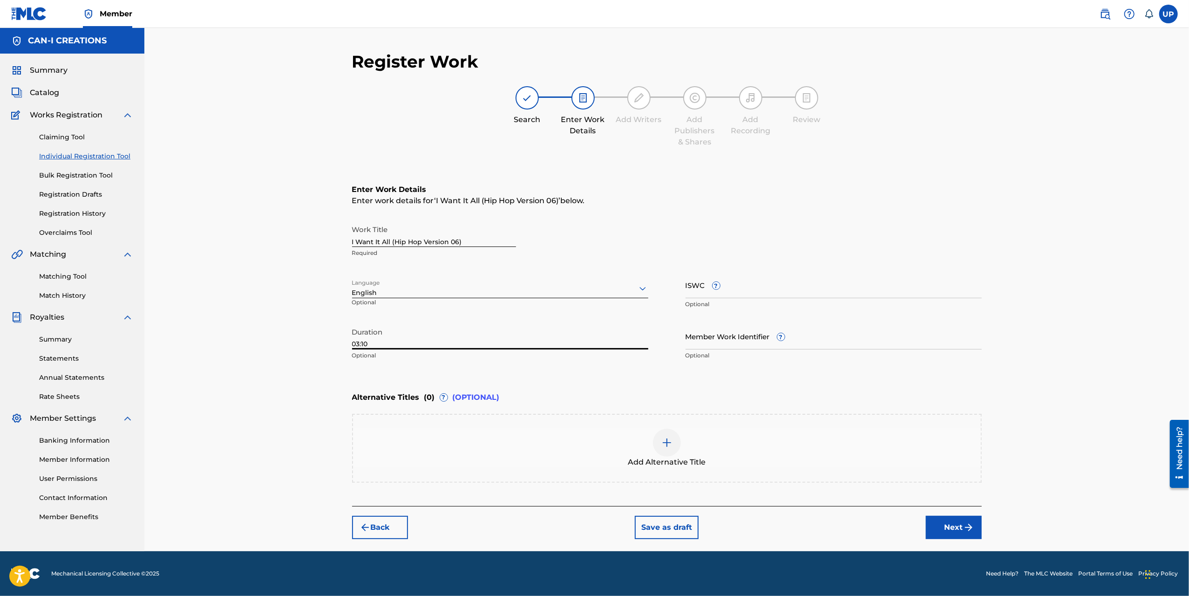
type input "03:10"
click at [969, 524] on img "submit" at bounding box center [968, 527] width 11 height 11
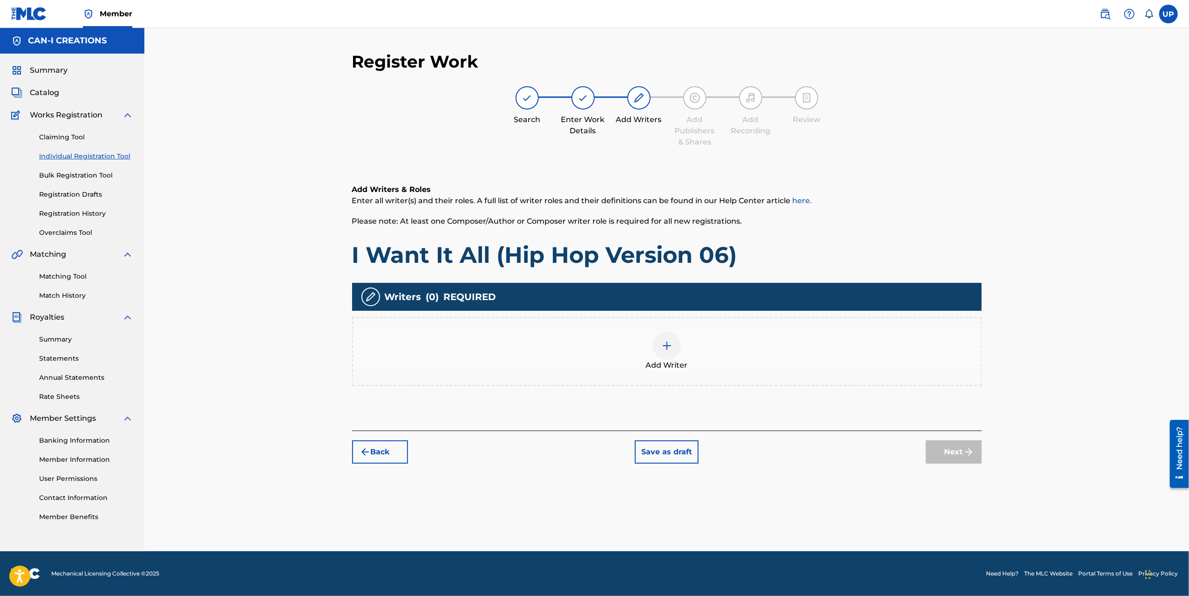
click at [662, 340] on img at bounding box center [667, 345] width 11 height 11
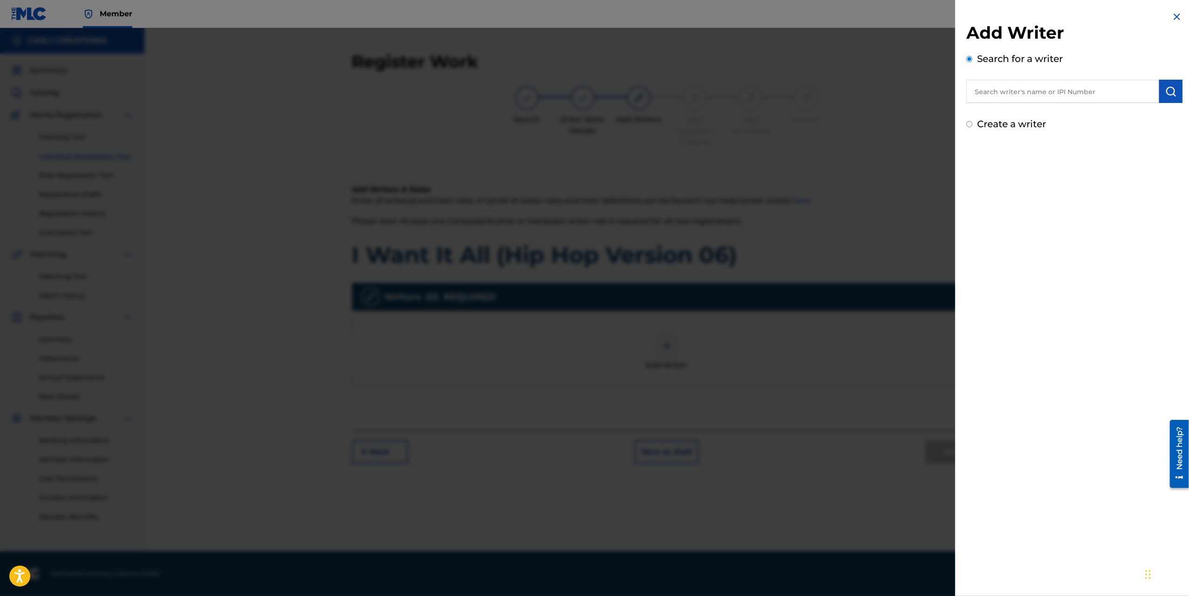
click at [1044, 87] on input "text" at bounding box center [1063, 91] width 193 height 23
click at [1024, 117] on div "Create a writer" at bounding box center [1075, 124] width 216 height 14
click at [1022, 123] on label "Create a writer" at bounding box center [1011, 123] width 69 height 11
radio input "true"
click at [973, 123] on input "Create a writer" at bounding box center [970, 124] width 6 height 6
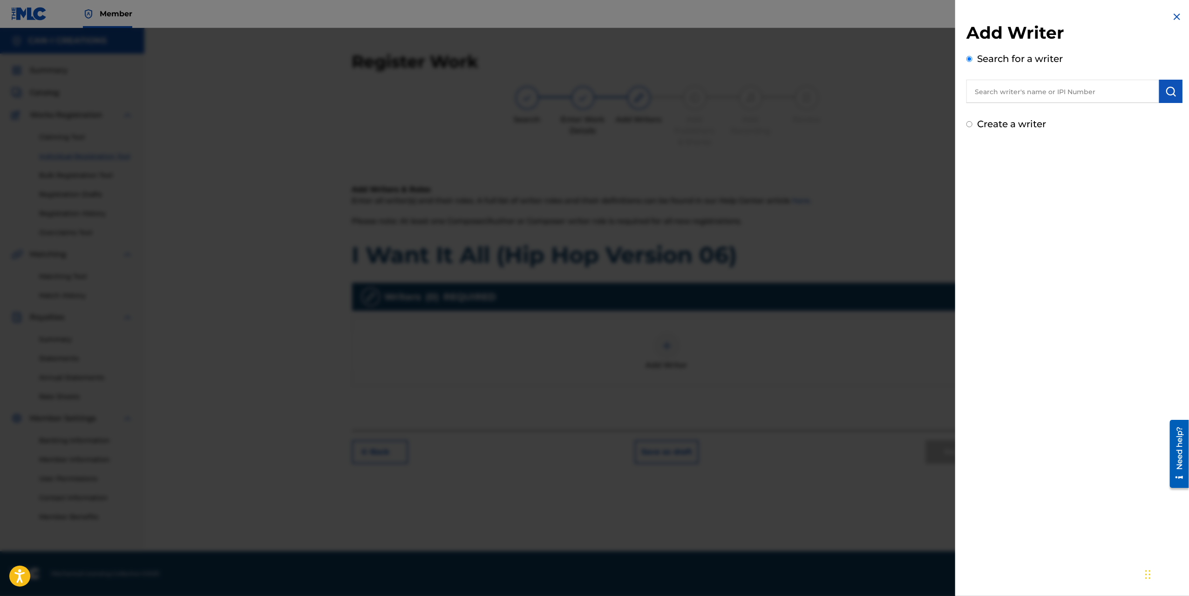
radio input "false"
radio input "true"
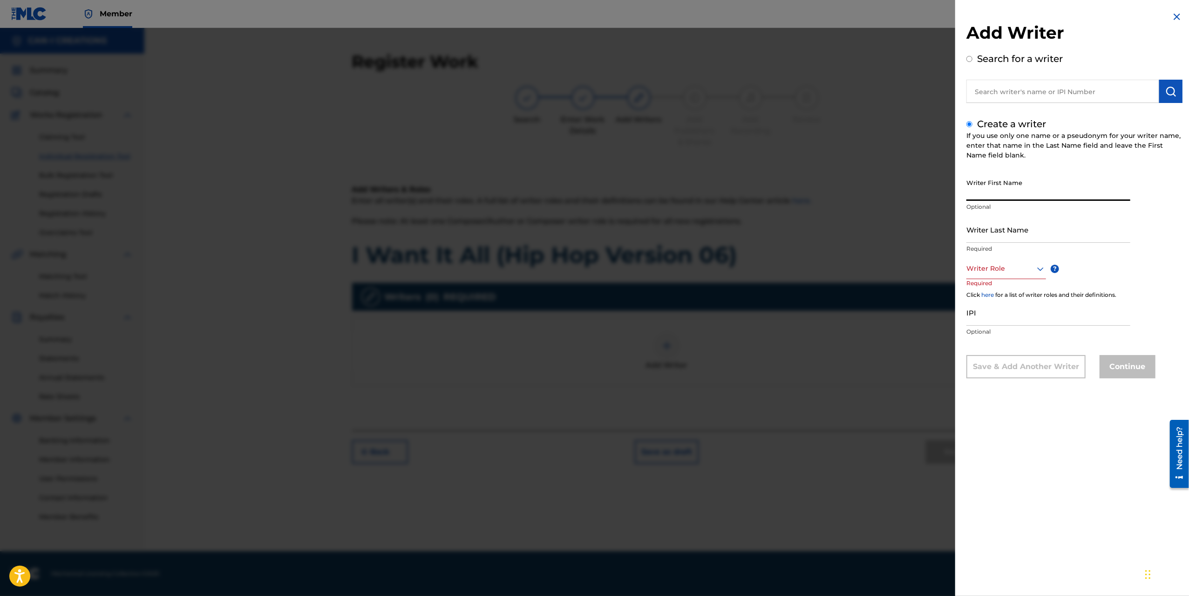
click at [1008, 179] on input "Writer First Name" at bounding box center [1049, 187] width 164 height 27
type input "Ung"
type input "Park"
click at [998, 272] on div at bounding box center [1007, 269] width 80 height 12
click at [1010, 290] on div "Composer/Author" at bounding box center [1006, 289] width 79 height 21
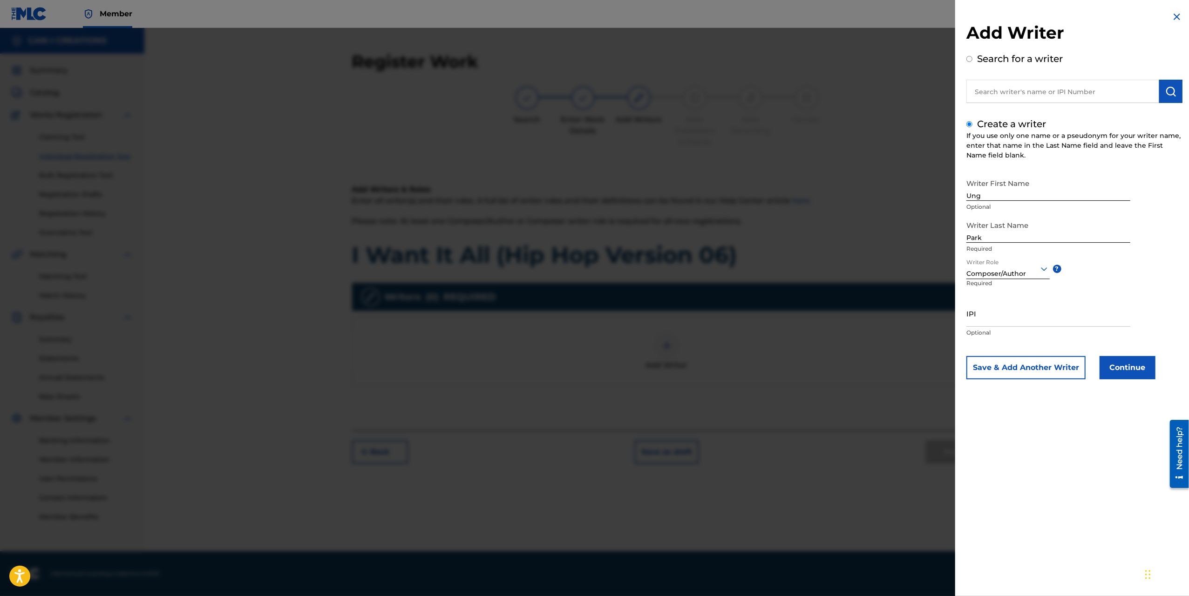
click at [1044, 317] on input "IPI" at bounding box center [1049, 313] width 164 height 27
paste input "1305074099"
type input "1305074099"
click at [1129, 368] on button "Continue" at bounding box center [1128, 367] width 56 height 23
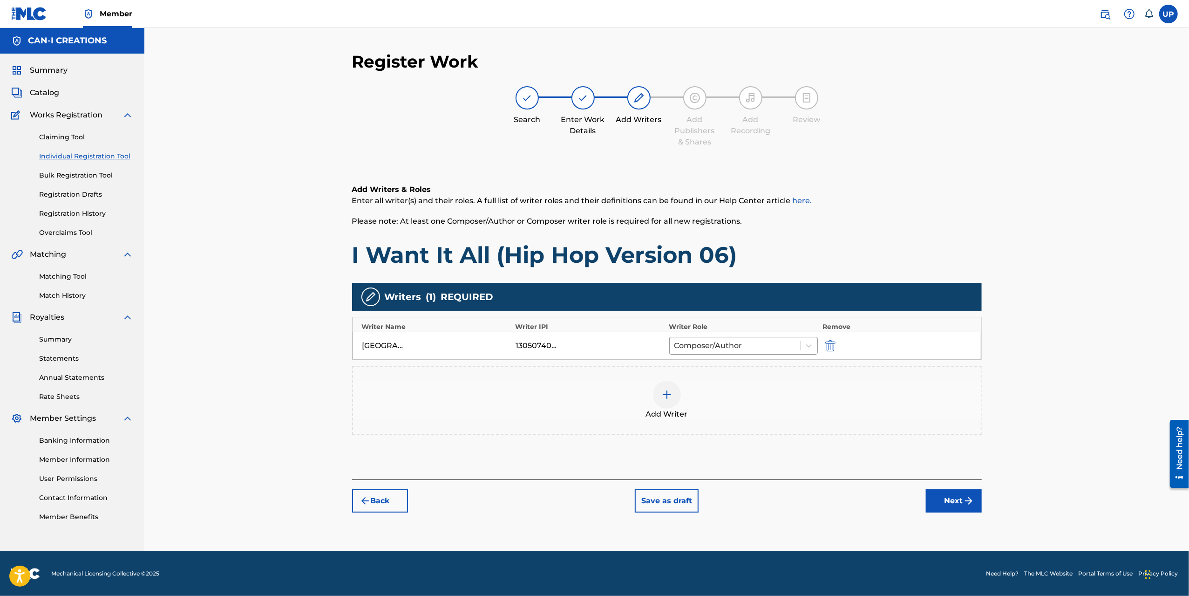
click at [962, 499] on button "Next" at bounding box center [954, 500] width 56 height 23
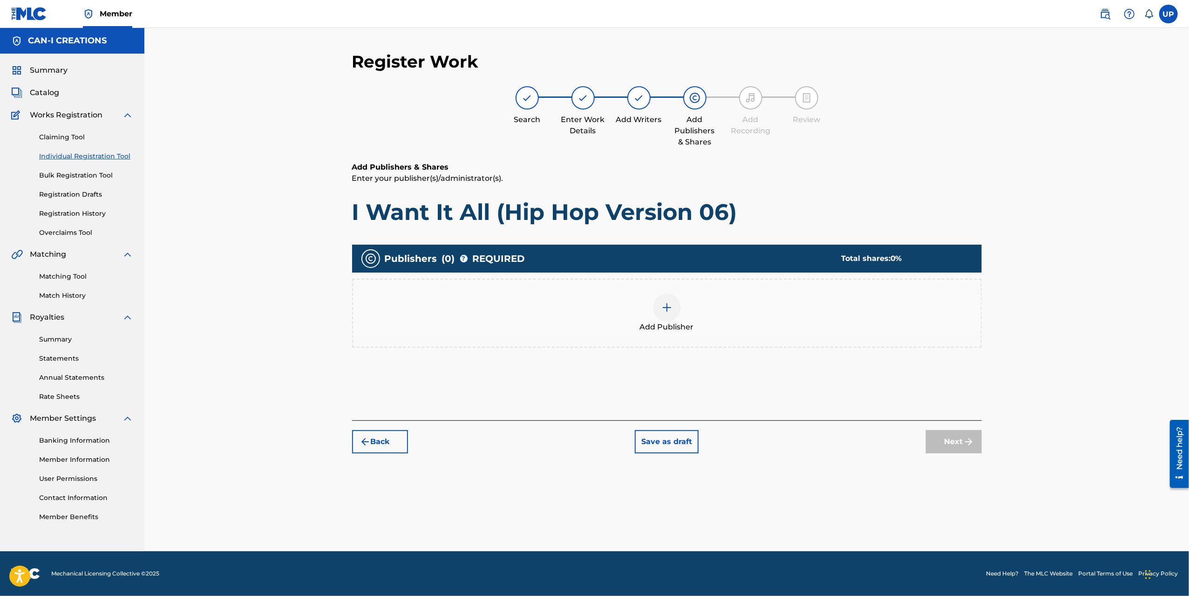
click at [667, 308] on img at bounding box center [667, 307] width 11 height 11
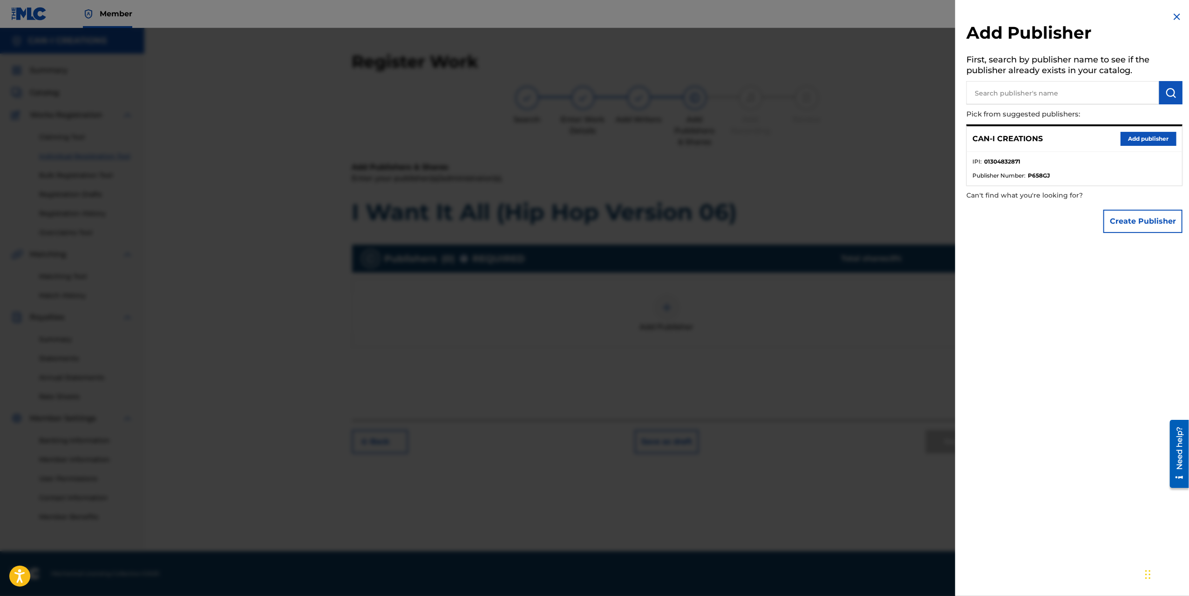
click at [1150, 141] on button "Add publisher" at bounding box center [1149, 139] width 56 height 14
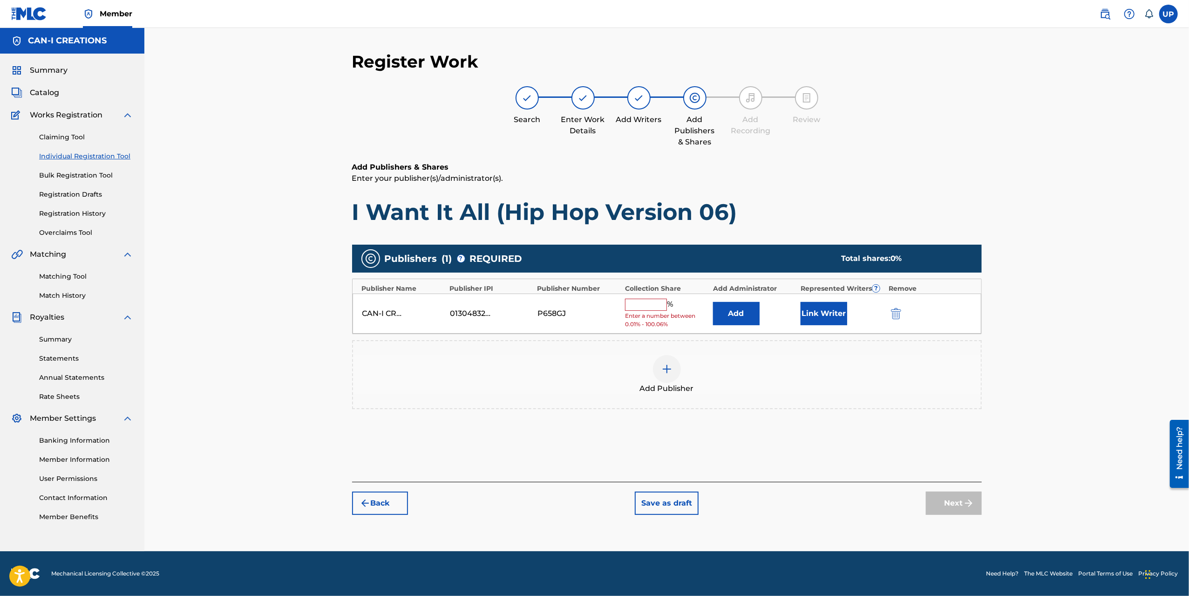
drag, startPoint x: 645, startPoint y: 305, endPoint x: 640, endPoint y: 307, distance: 5.5
click at [645, 305] on input "text" at bounding box center [646, 305] width 42 height 12
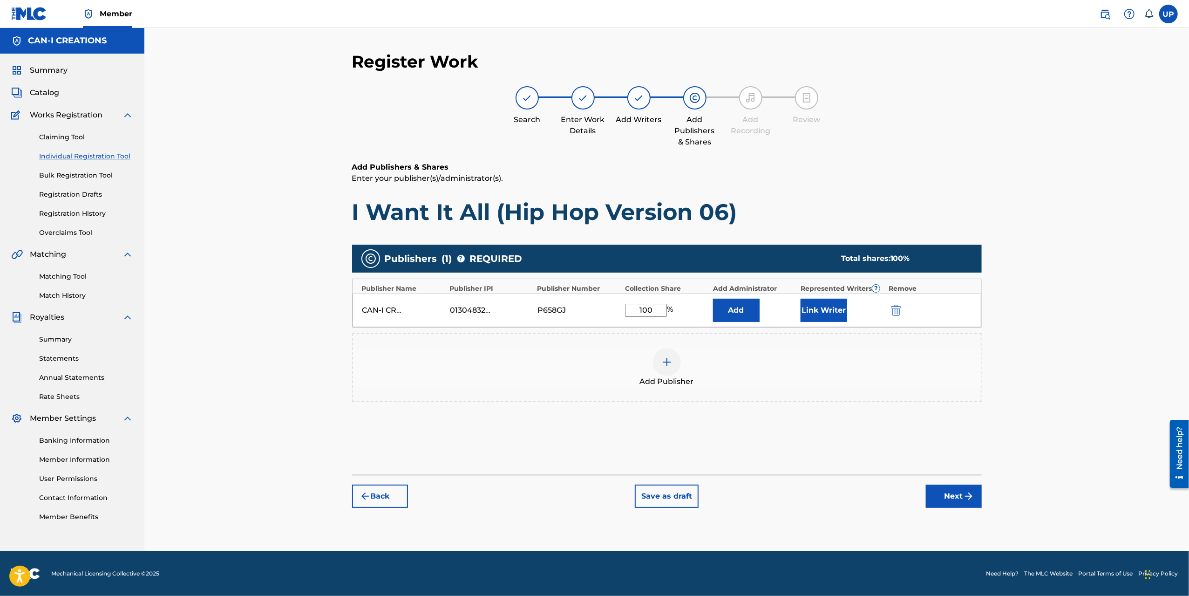
type input "100"
click at [821, 310] on button "Link Writer" at bounding box center [824, 310] width 47 height 23
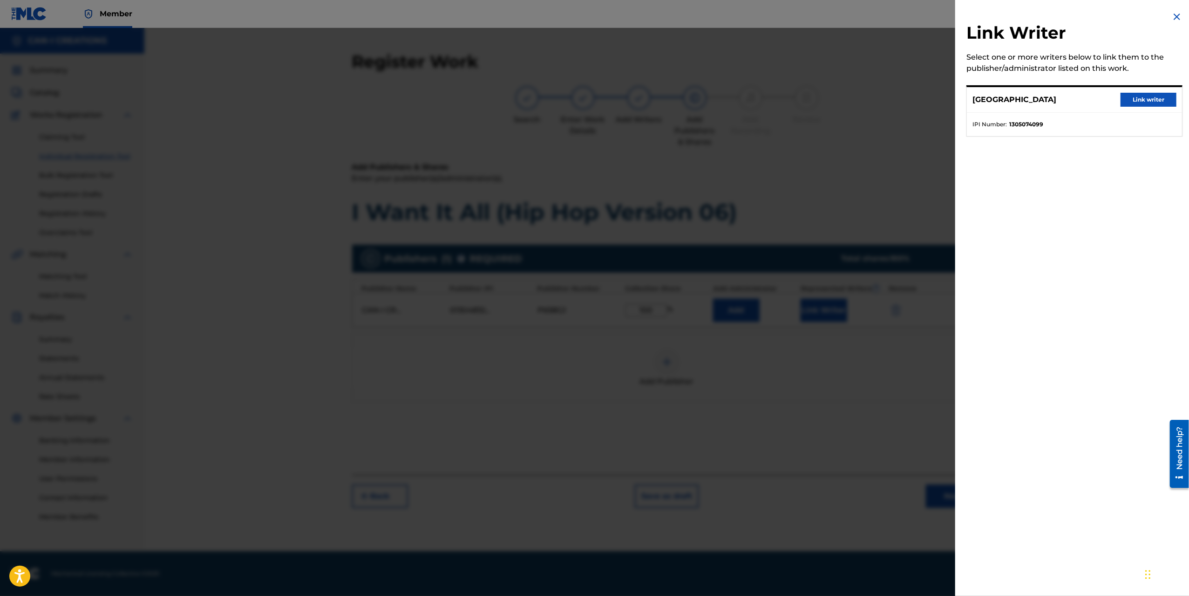
click at [1134, 100] on button "Link writer" at bounding box center [1149, 100] width 56 height 14
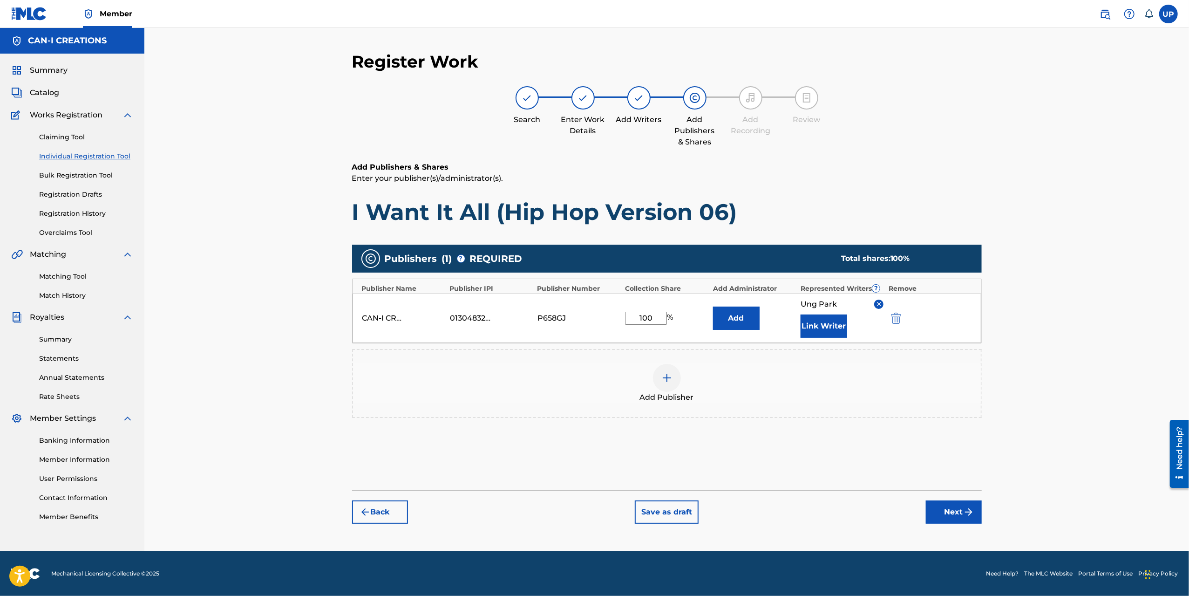
click at [958, 517] on button "Next" at bounding box center [954, 511] width 56 height 23
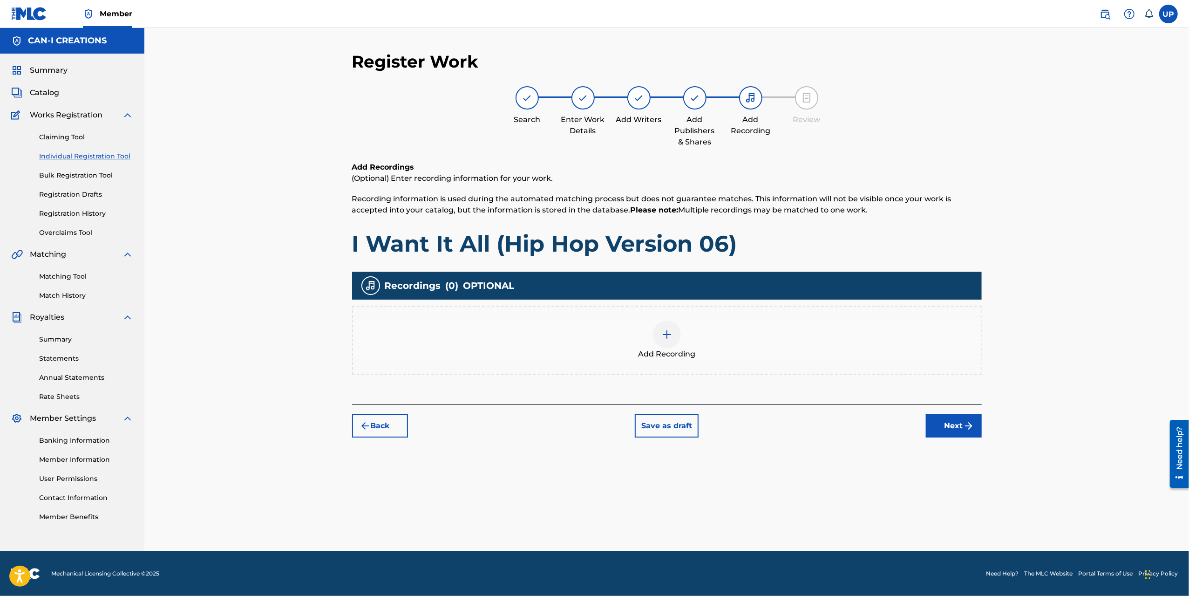
click at [653, 330] on div at bounding box center [667, 335] width 28 height 28
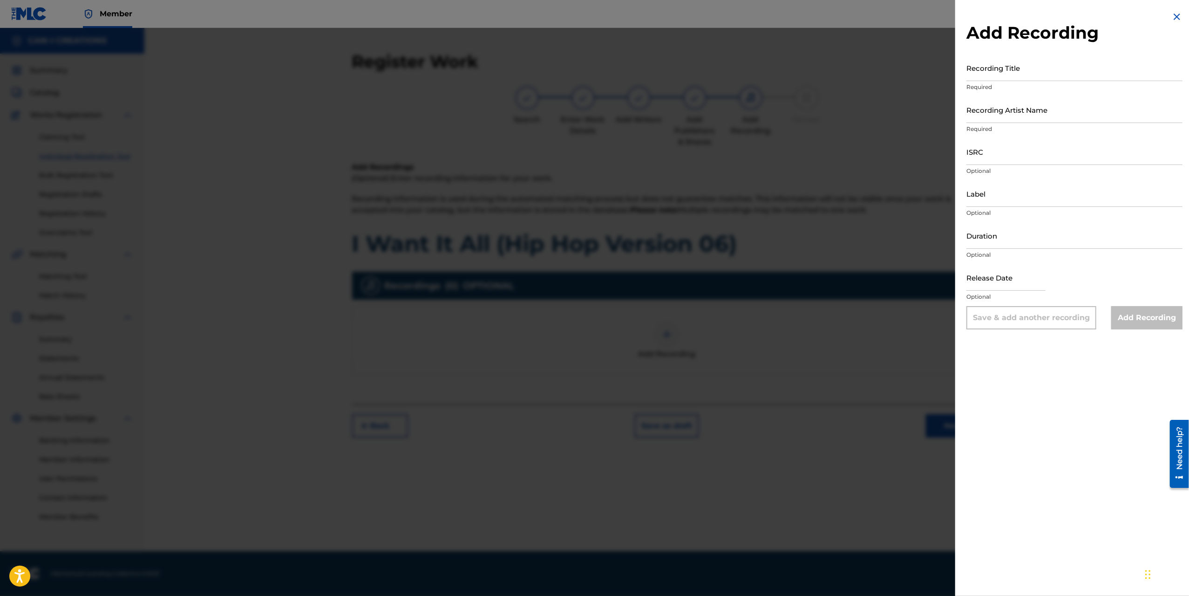
click at [992, 72] on input "Recording Title" at bounding box center [1075, 68] width 216 height 27
paste input "I Want It All (Hip Hop Version 06)"
type input "I Want It All (Hip Hop Version 06)"
click at [1005, 122] on input "Recording Artist Name" at bounding box center [1075, 109] width 216 height 27
type input "CAN-I"
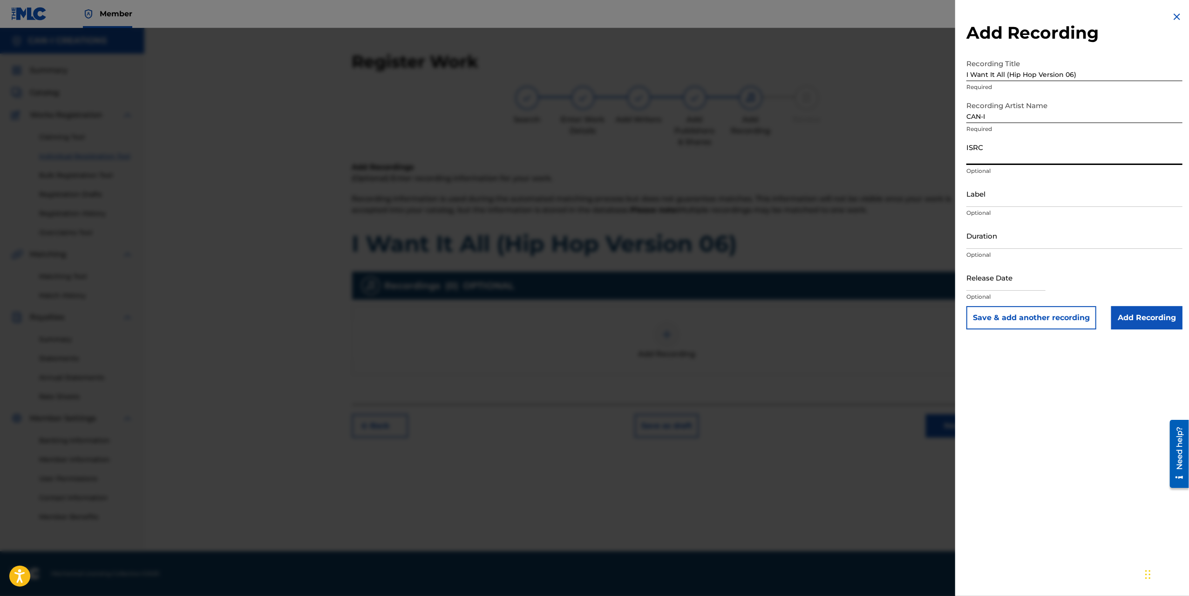
click at [1000, 155] on input "ISRC" at bounding box center [1075, 151] width 216 height 27
click at [1007, 156] on input "ISRC" at bounding box center [1075, 151] width 216 height 27
paste input "QZWFU2581391"
type input "QZWFU2581391"
click at [987, 239] on input "Duration" at bounding box center [1075, 235] width 216 height 27
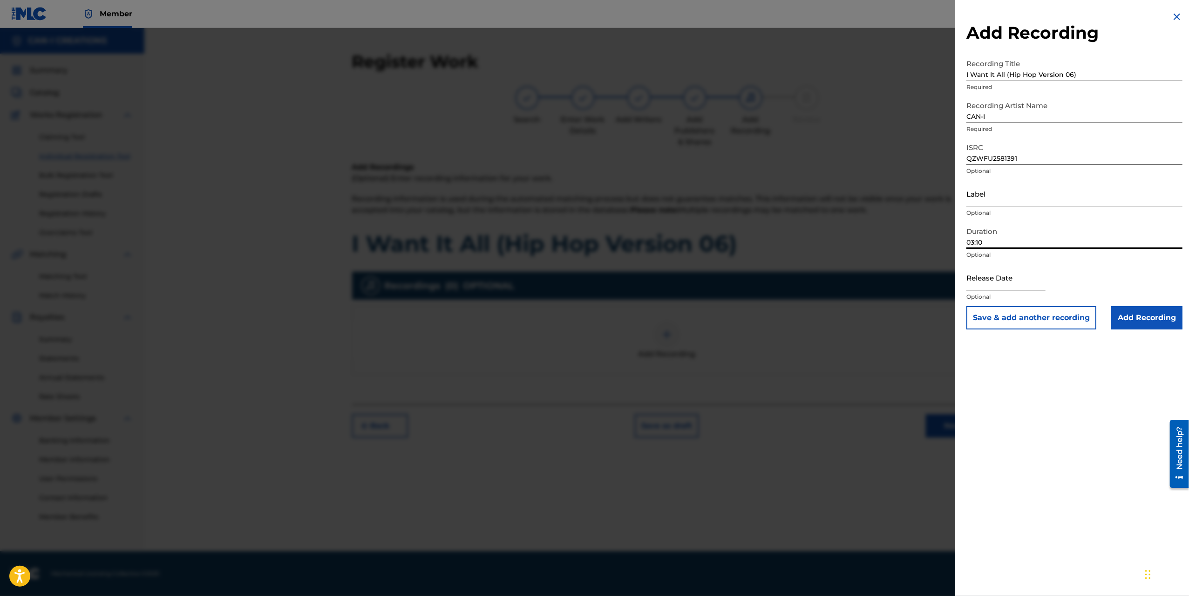
type input "03:10"
select select "7"
select select "2025"
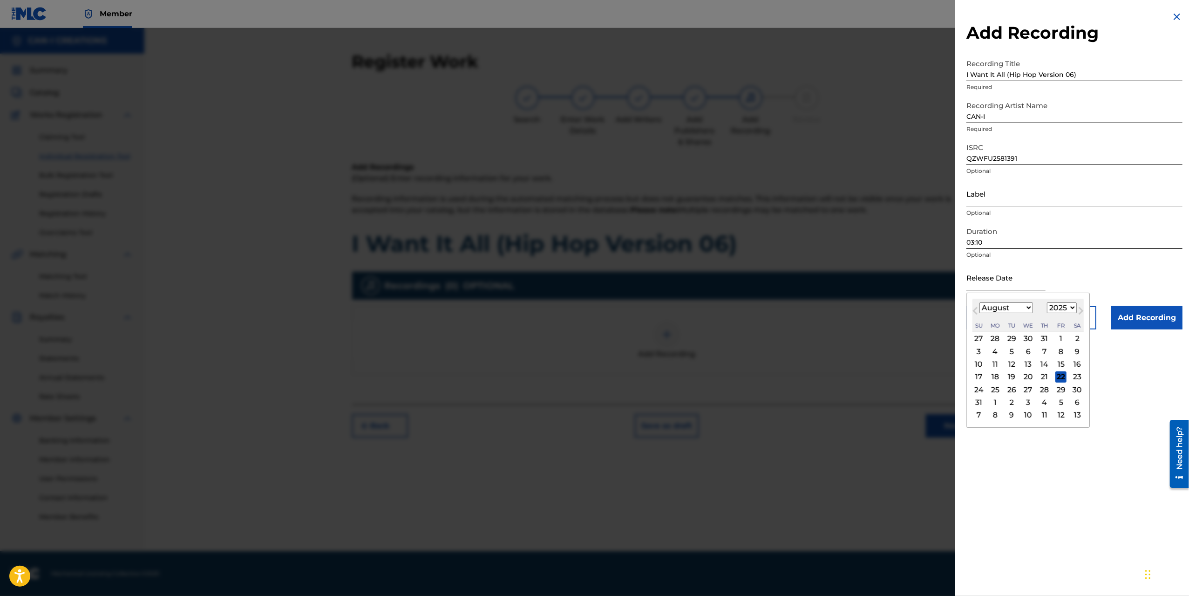
click at [1032, 288] on input "text" at bounding box center [1006, 277] width 79 height 27
type input "[DATE]"
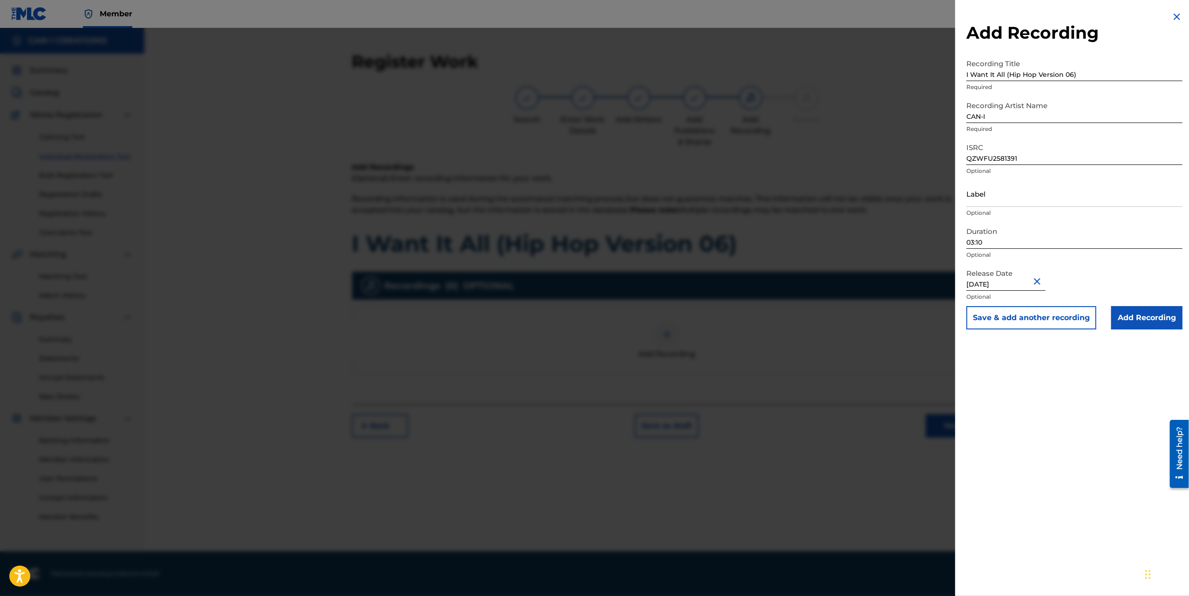
click at [1146, 321] on input "Add Recording" at bounding box center [1147, 317] width 71 height 23
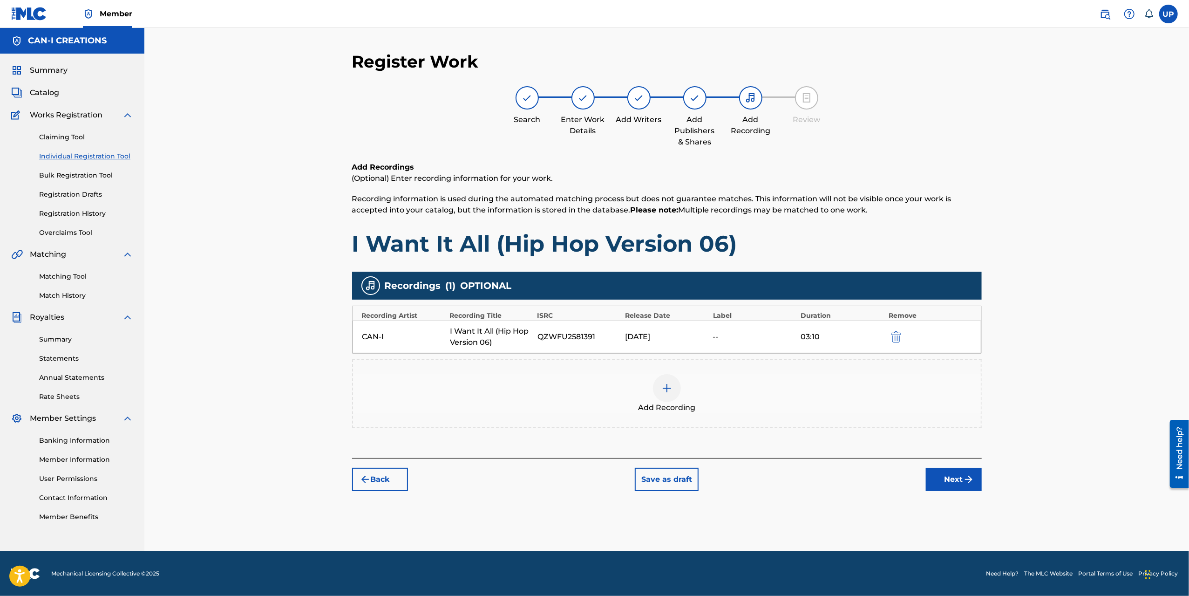
click at [378, 480] on button "Back" at bounding box center [380, 479] width 56 height 23
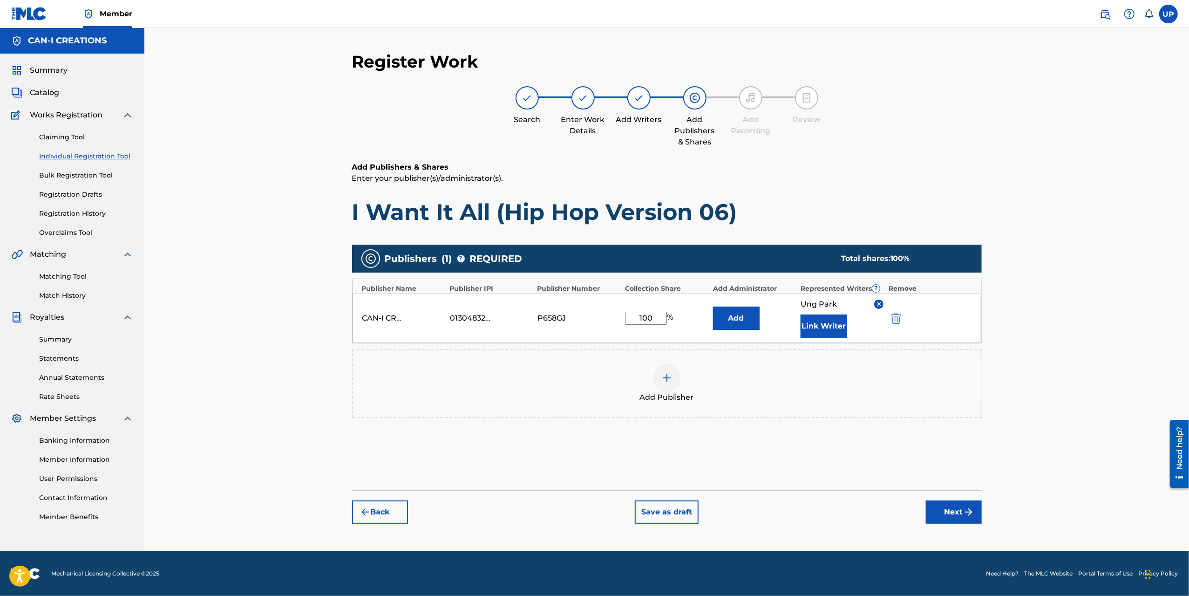
click at [962, 506] on button "Next" at bounding box center [954, 511] width 56 height 23
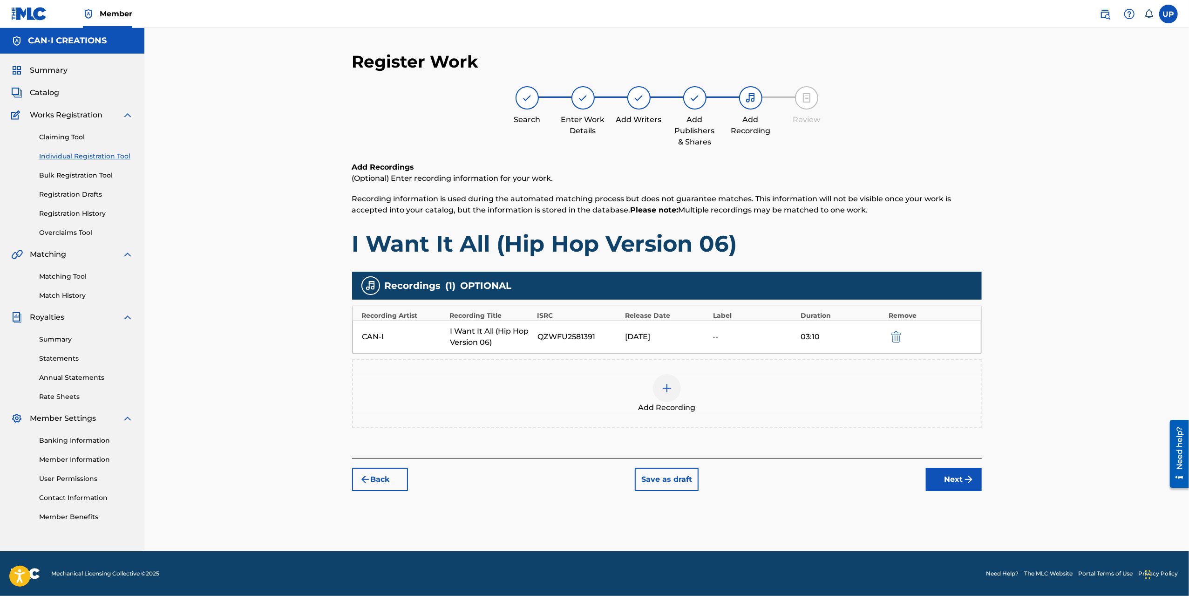
click at [964, 504] on div "Register Work Search Enter Work Details Add Writers Add Publishers & Shares Add…" at bounding box center [667, 301] width 652 height 500
click at [960, 487] on button "Next" at bounding box center [954, 479] width 56 height 23
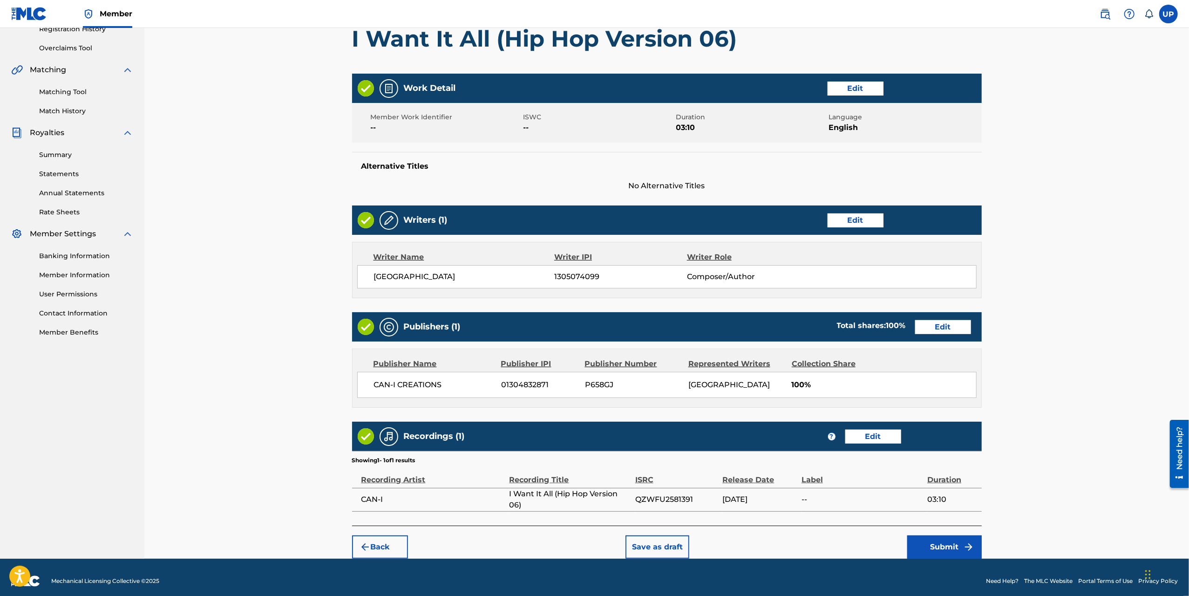
scroll to position [190, 0]
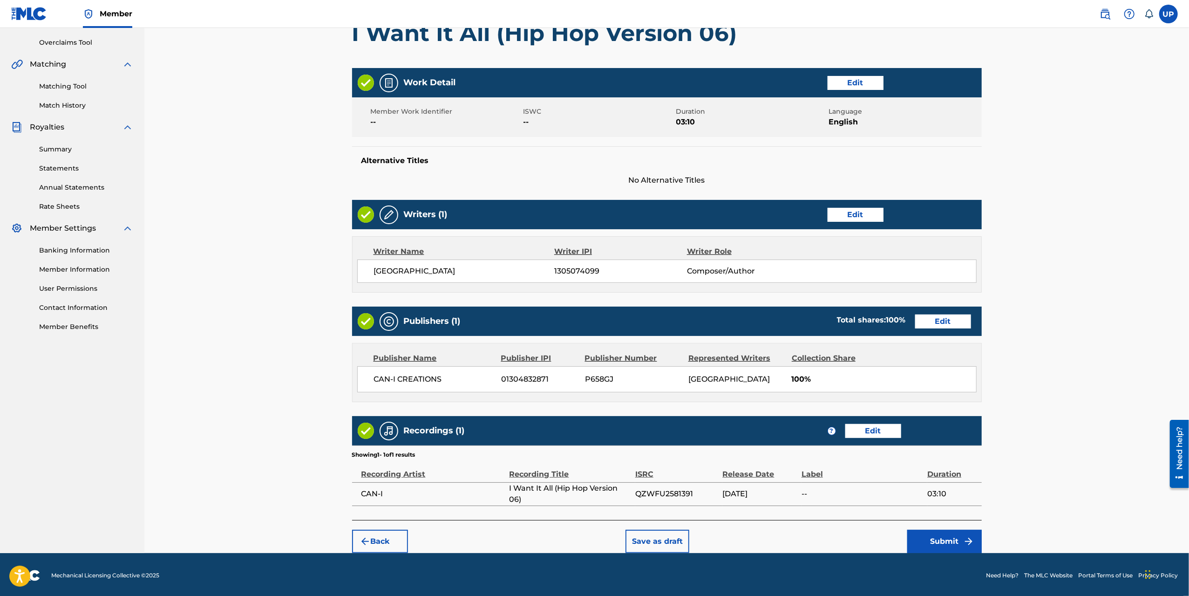
click at [946, 539] on button "Submit" at bounding box center [944, 541] width 75 height 23
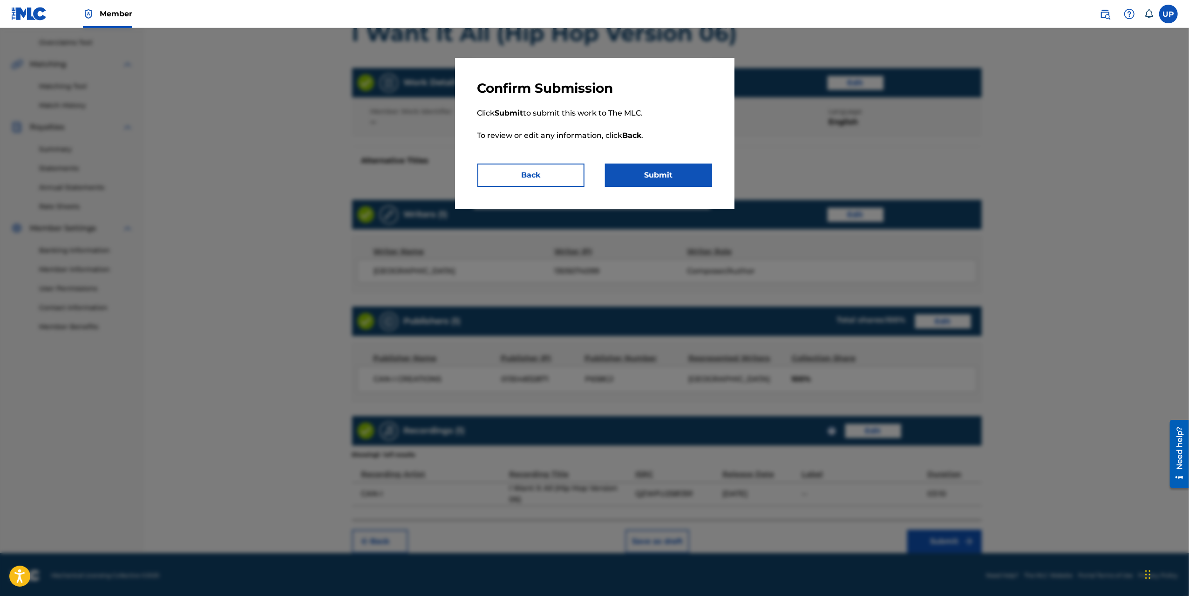
click at [661, 177] on button "Submit" at bounding box center [658, 175] width 107 height 23
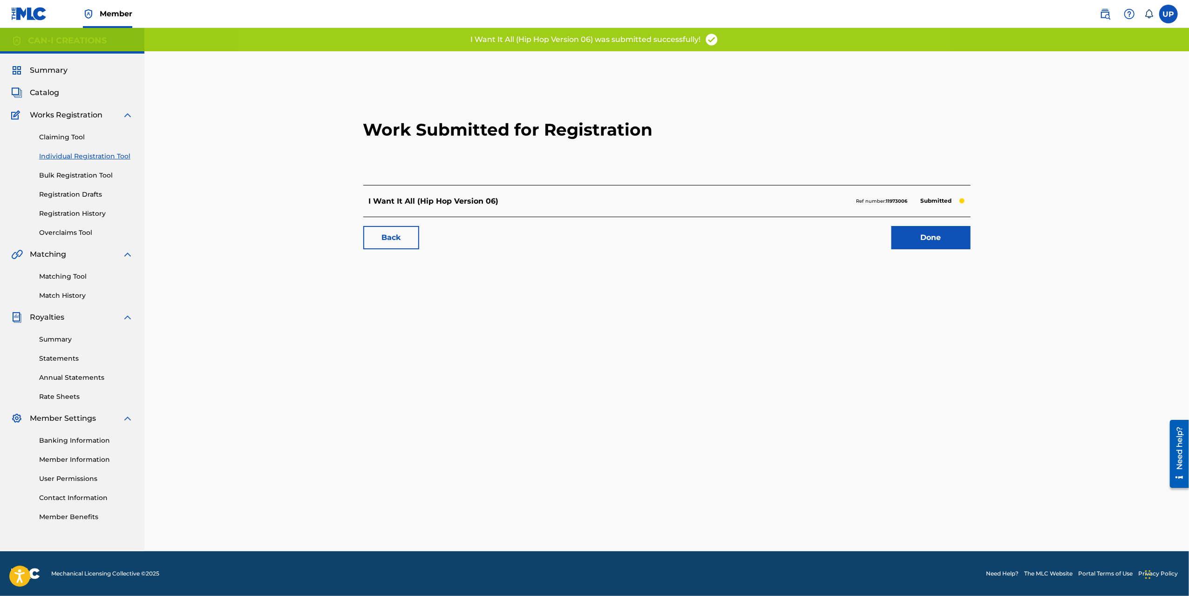
click at [946, 236] on link "Done" at bounding box center [931, 237] width 79 height 23
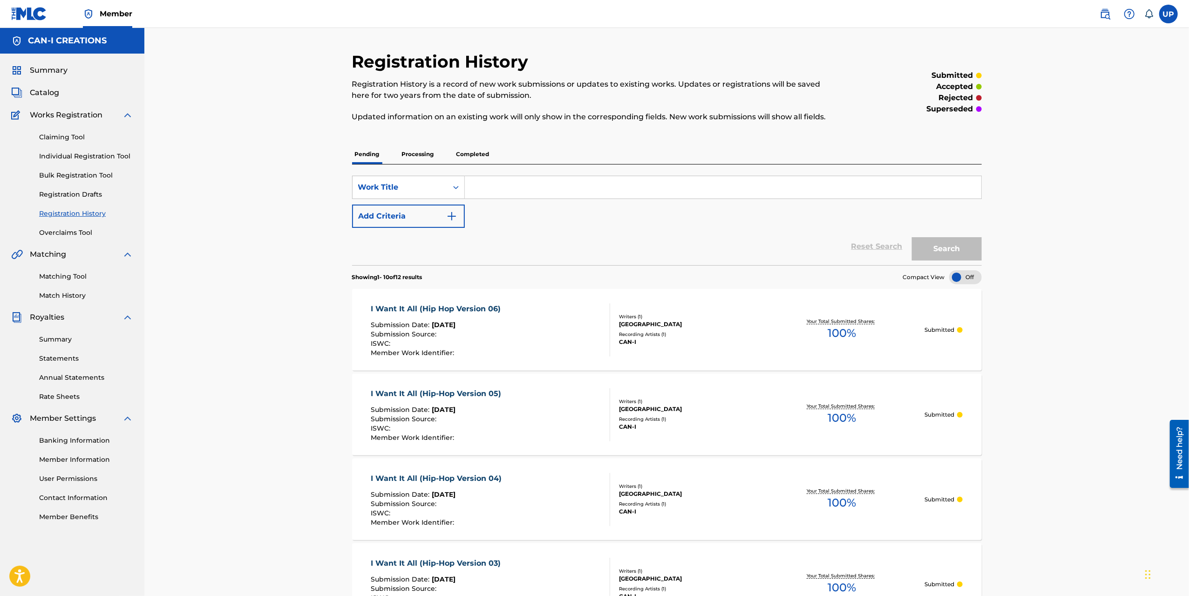
click at [64, 157] on link "Individual Registration Tool" at bounding box center [86, 156] width 94 height 10
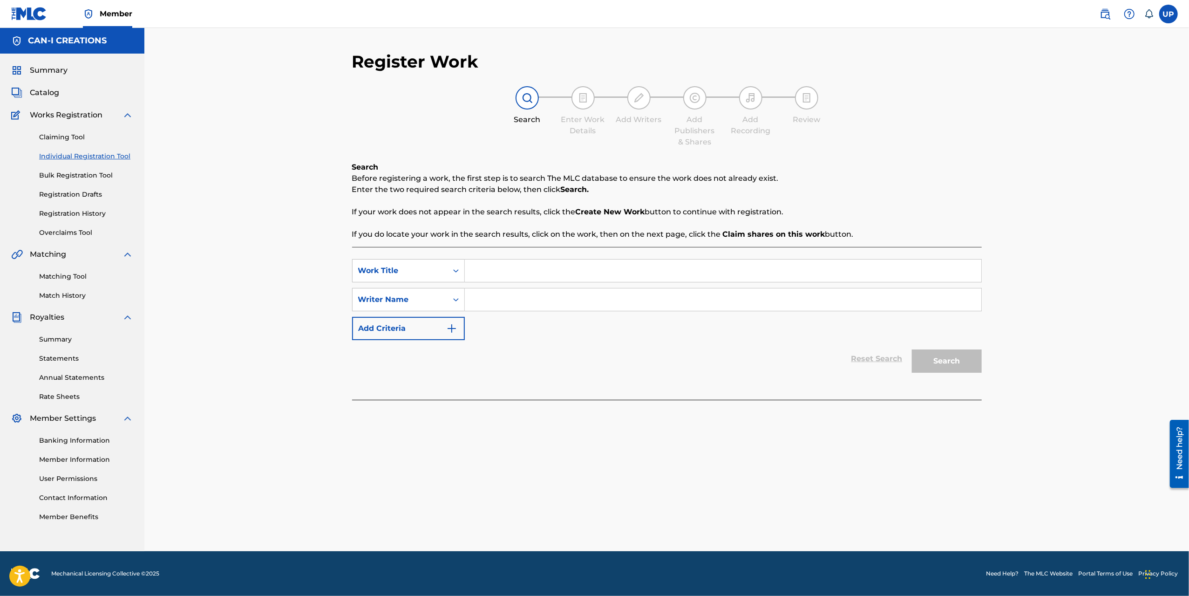
click at [526, 265] on input "Search Form" at bounding box center [723, 270] width 517 height 22
paste input "I Want It All (Hip-Hop Version 07)"
type input "I Want It All (Hip-Hop Version 07)"
click at [566, 303] on input "Search Form" at bounding box center [723, 299] width 517 height 22
type input "[GEOGRAPHIC_DATA]"
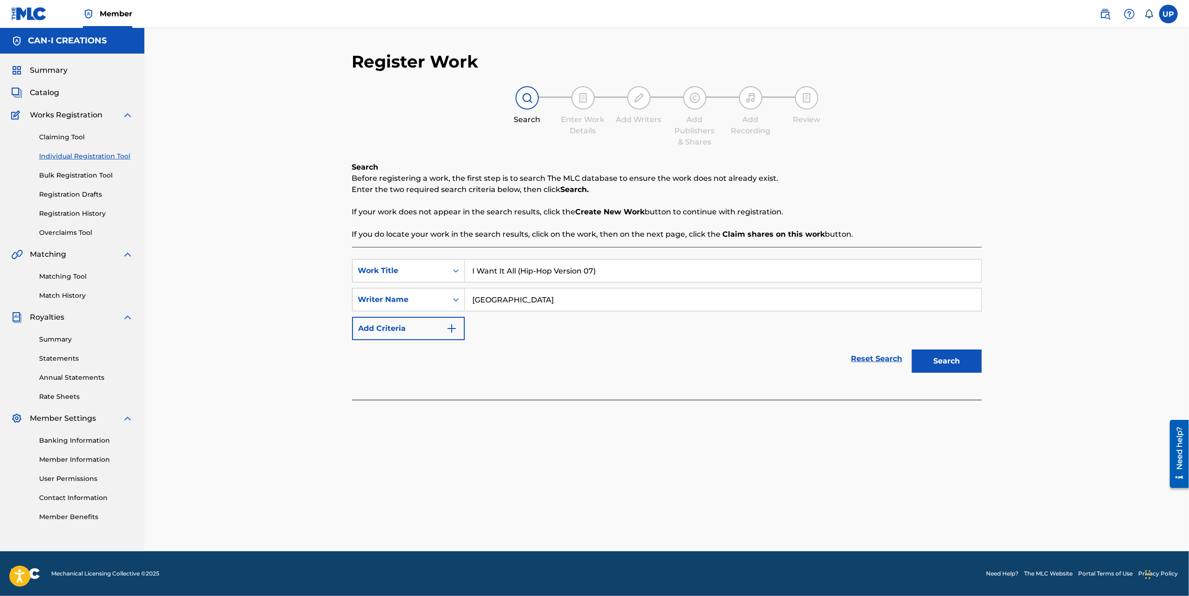
click at [964, 363] on button "Search" at bounding box center [947, 360] width 70 height 23
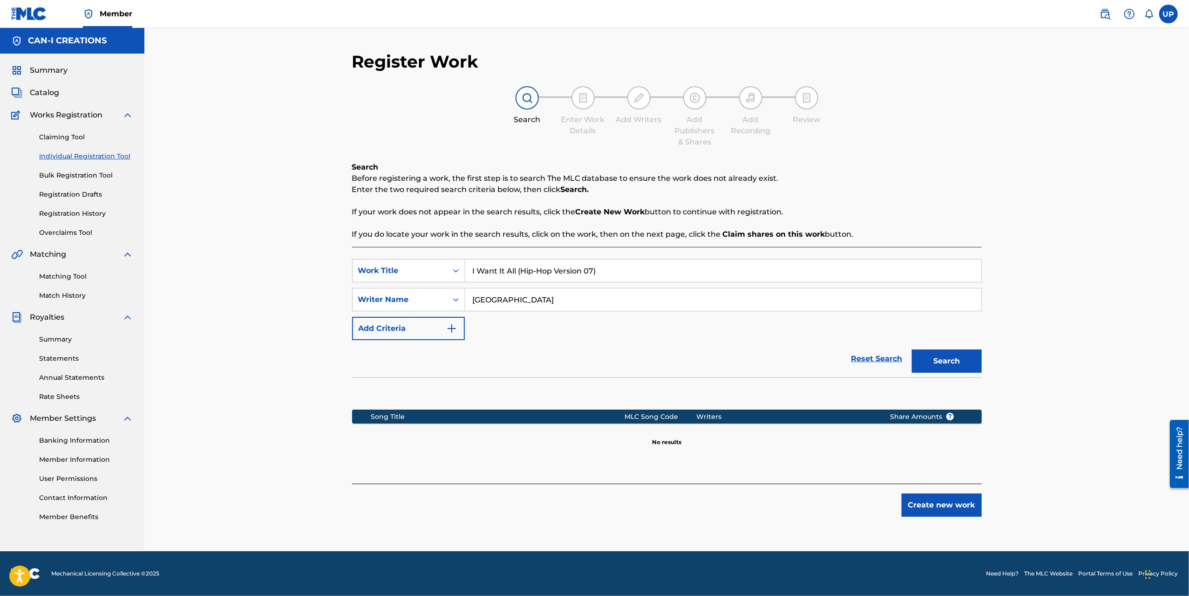
click at [962, 498] on button "Create new work" at bounding box center [942, 504] width 80 height 23
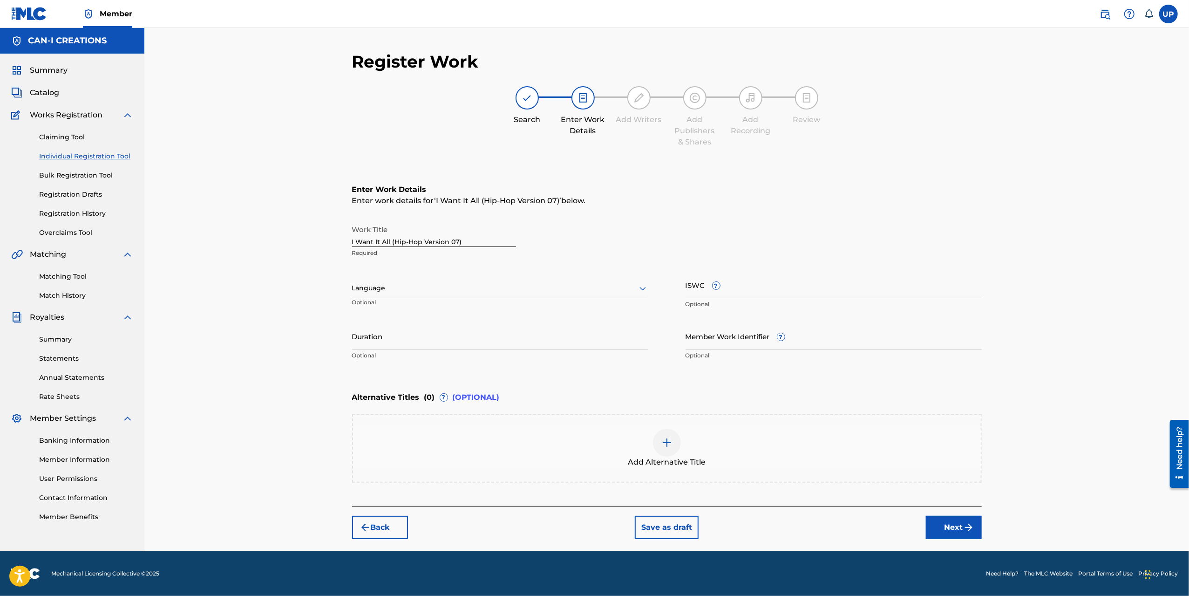
click at [432, 294] on div at bounding box center [500, 288] width 296 height 12
click at [428, 308] on div "English" at bounding box center [500, 308] width 295 height 21
click at [392, 336] on input "Duration" at bounding box center [500, 336] width 296 height 27
type input "03:49"
click at [961, 529] on button "Next" at bounding box center [954, 527] width 56 height 23
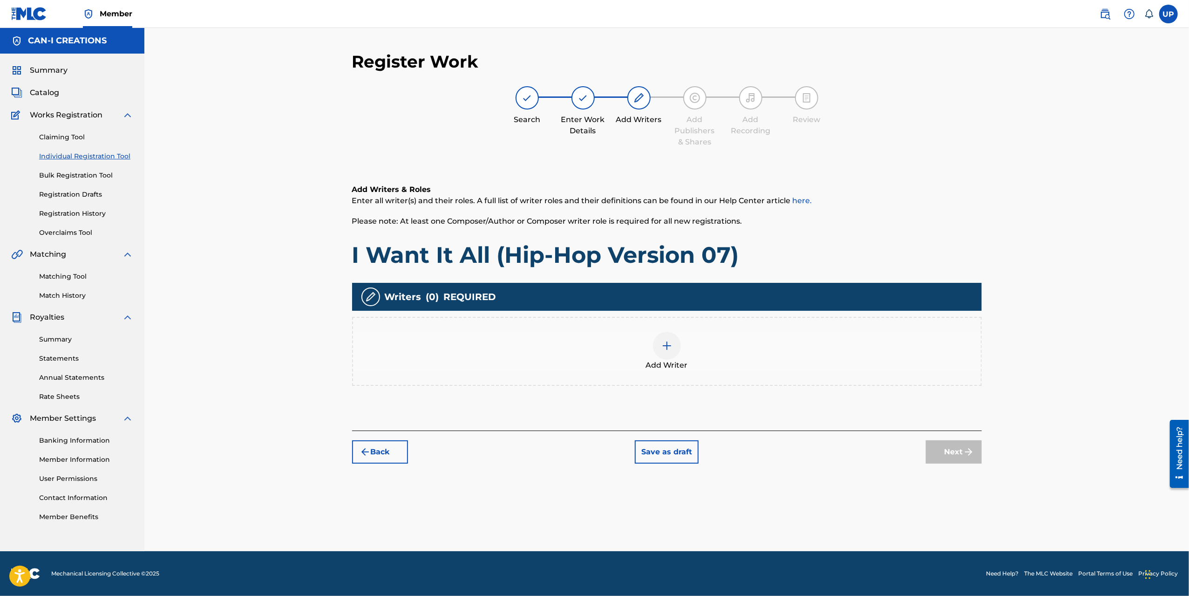
click at [660, 346] on div at bounding box center [667, 346] width 28 height 28
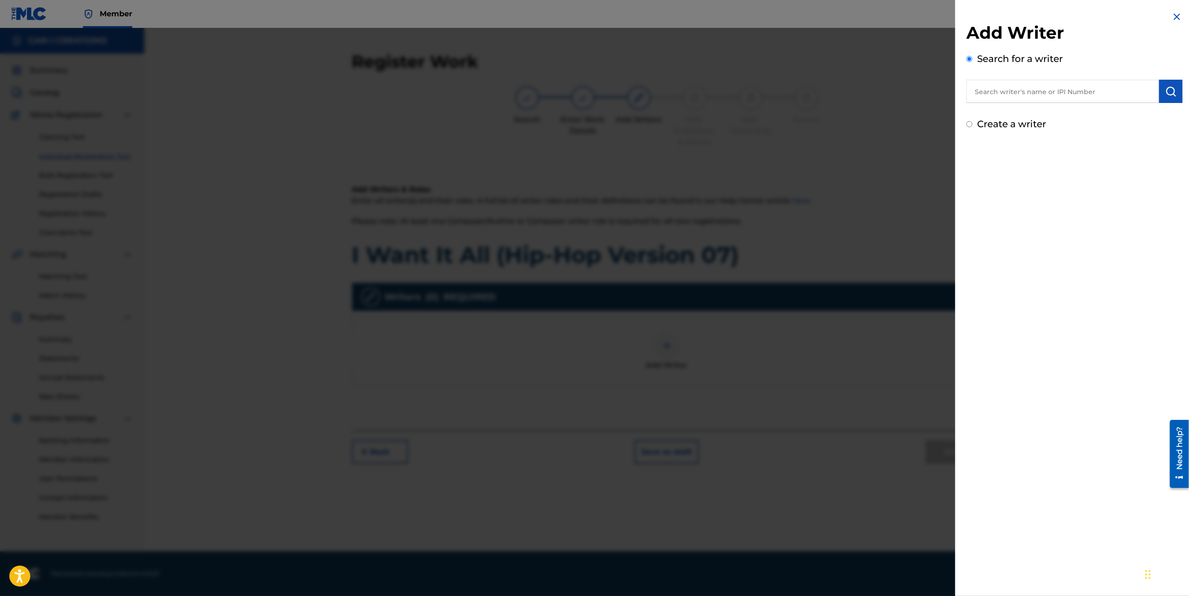
click at [1034, 125] on label "Create a writer" at bounding box center [1011, 123] width 69 height 11
radio input "true"
click at [973, 125] on input "Create a writer" at bounding box center [970, 124] width 6 height 6
radio input "false"
radio input "true"
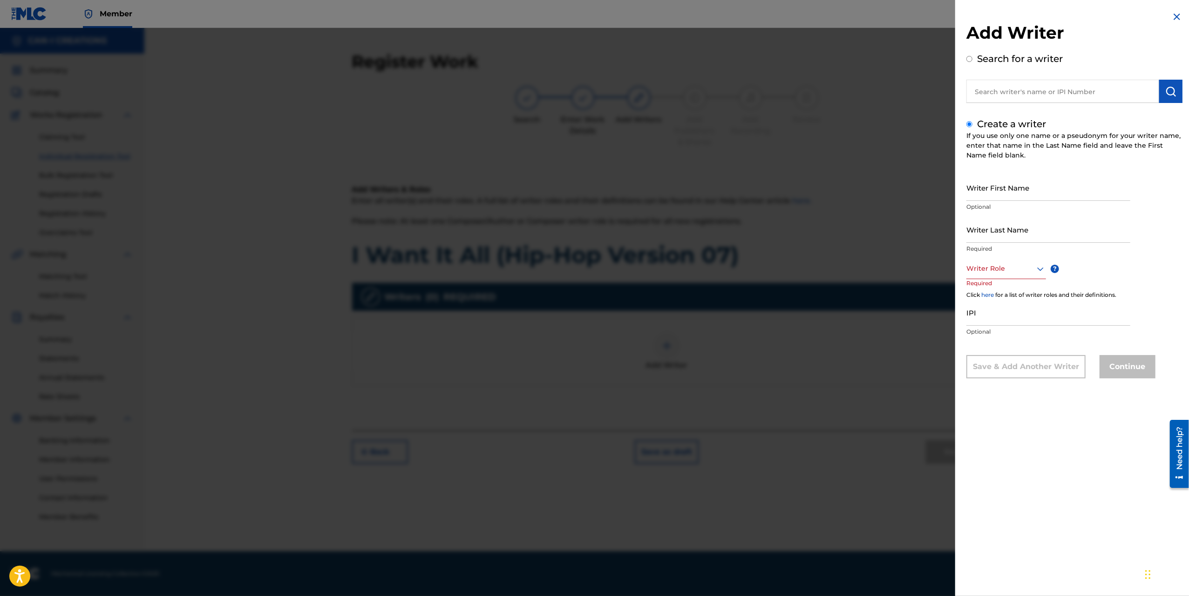
click at [1017, 197] on input "Writer First Name" at bounding box center [1049, 187] width 164 height 27
type input "Ung"
type input "Park"
click at [988, 268] on div at bounding box center [1007, 269] width 80 height 12
click at [1001, 286] on div "Composer/Author" at bounding box center [1006, 289] width 79 height 21
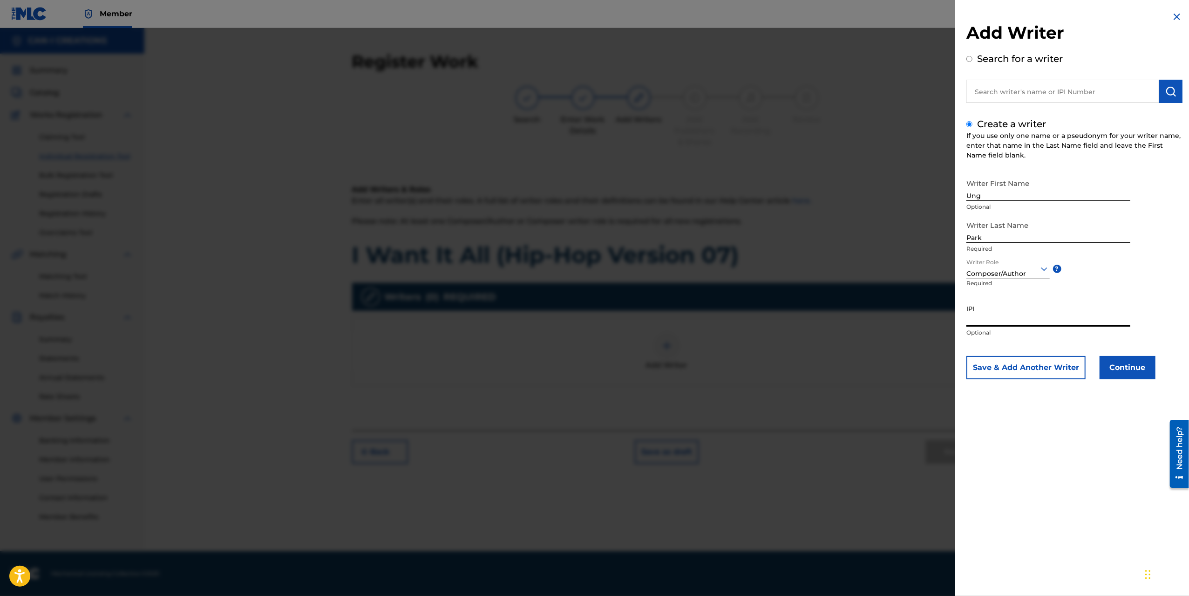
click at [1006, 316] on input "IPI" at bounding box center [1049, 313] width 164 height 27
click at [1021, 321] on input "IPI" at bounding box center [1049, 313] width 164 height 27
paste input "1305074099"
type input "1305074099"
click at [1142, 367] on button "Continue" at bounding box center [1128, 367] width 56 height 23
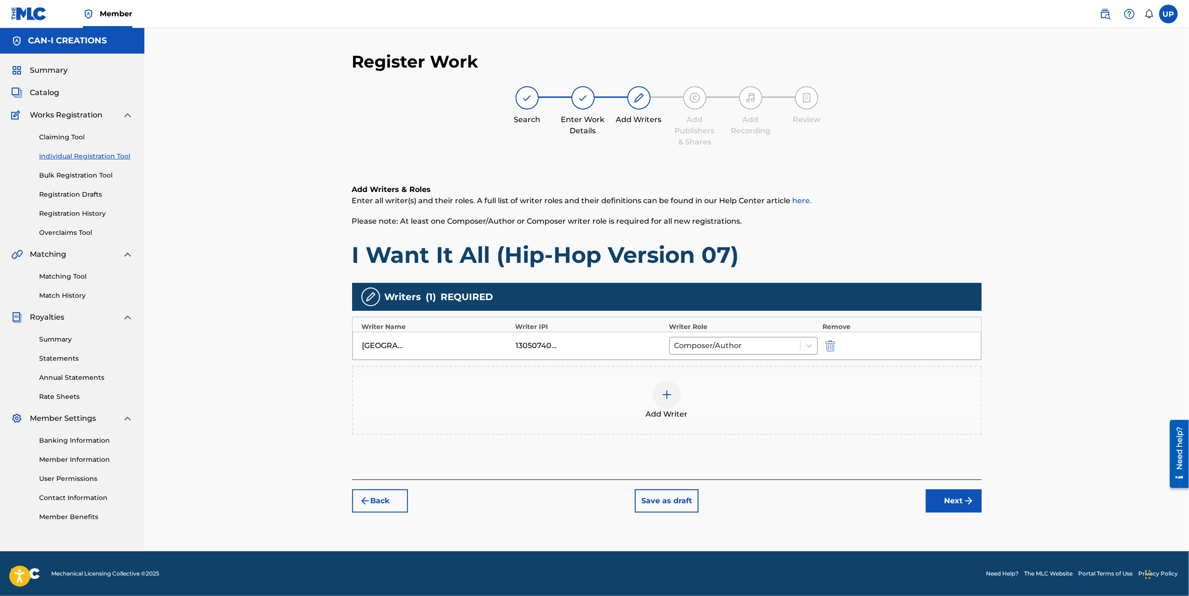
click at [967, 497] on img "submit" at bounding box center [968, 500] width 11 height 11
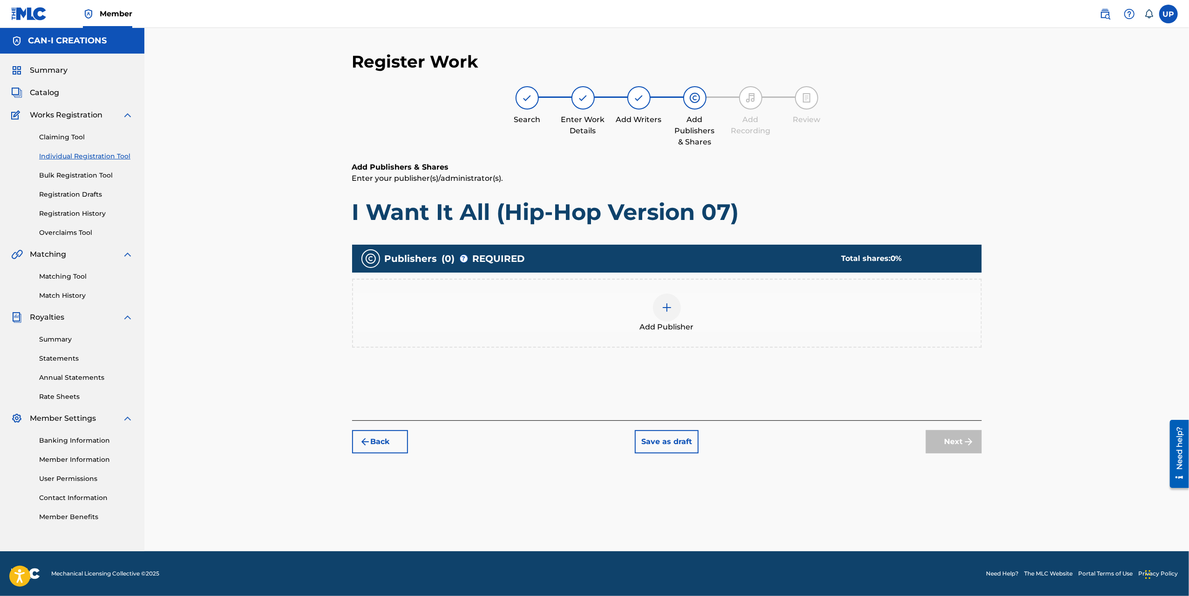
click at [671, 315] on div at bounding box center [667, 307] width 28 height 28
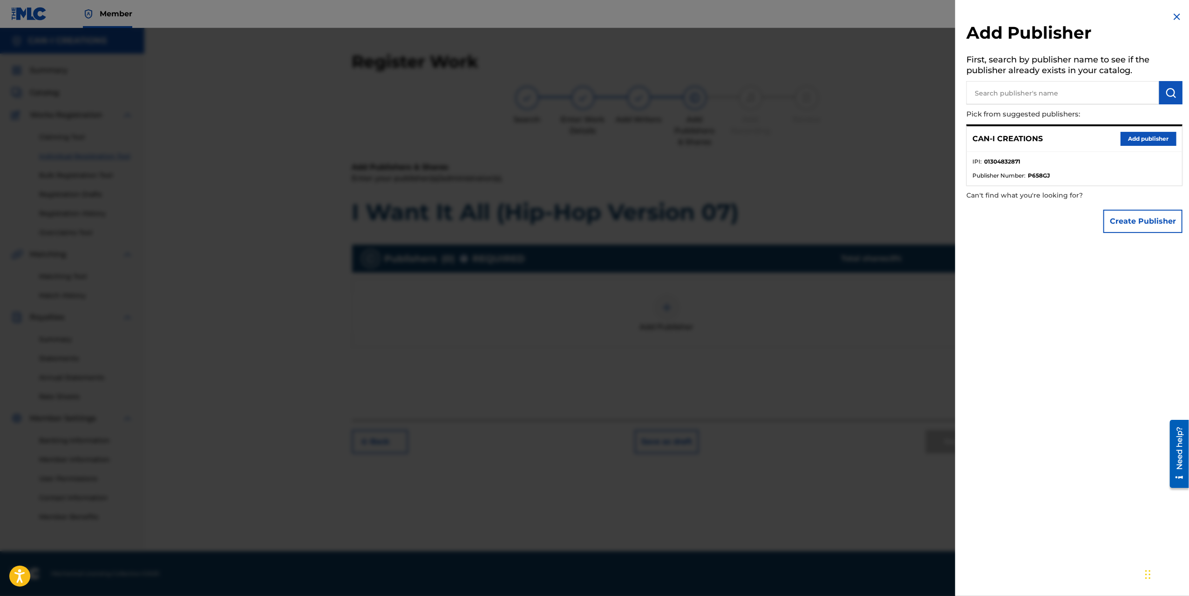
click at [1153, 138] on button "Add publisher" at bounding box center [1149, 139] width 56 height 14
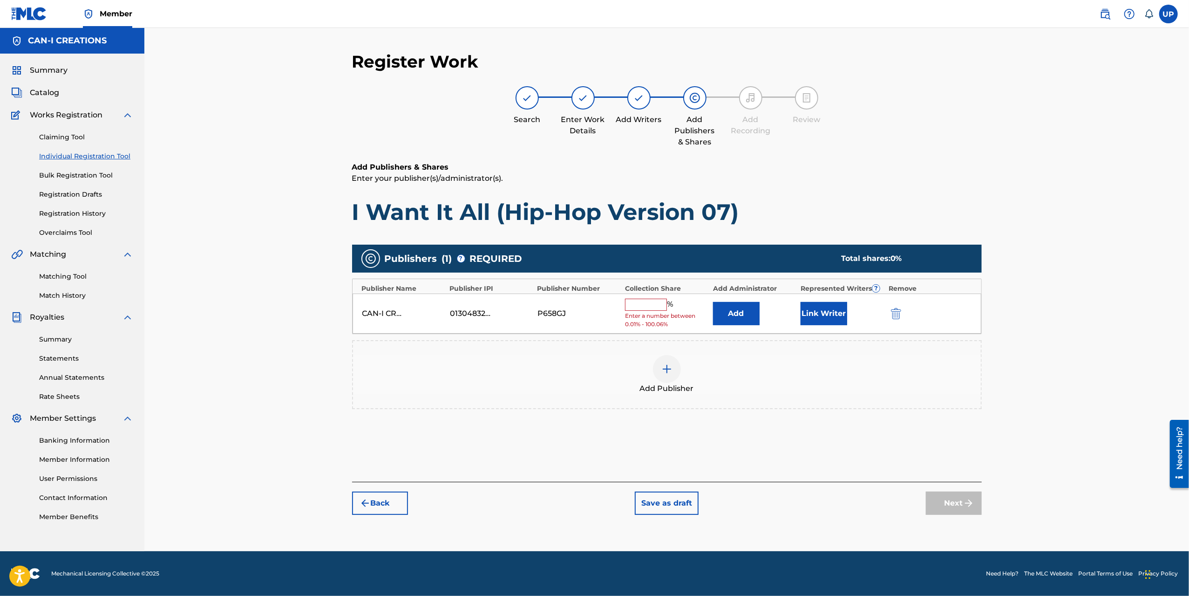
click at [628, 299] on input "text" at bounding box center [646, 305] width 42 height 12
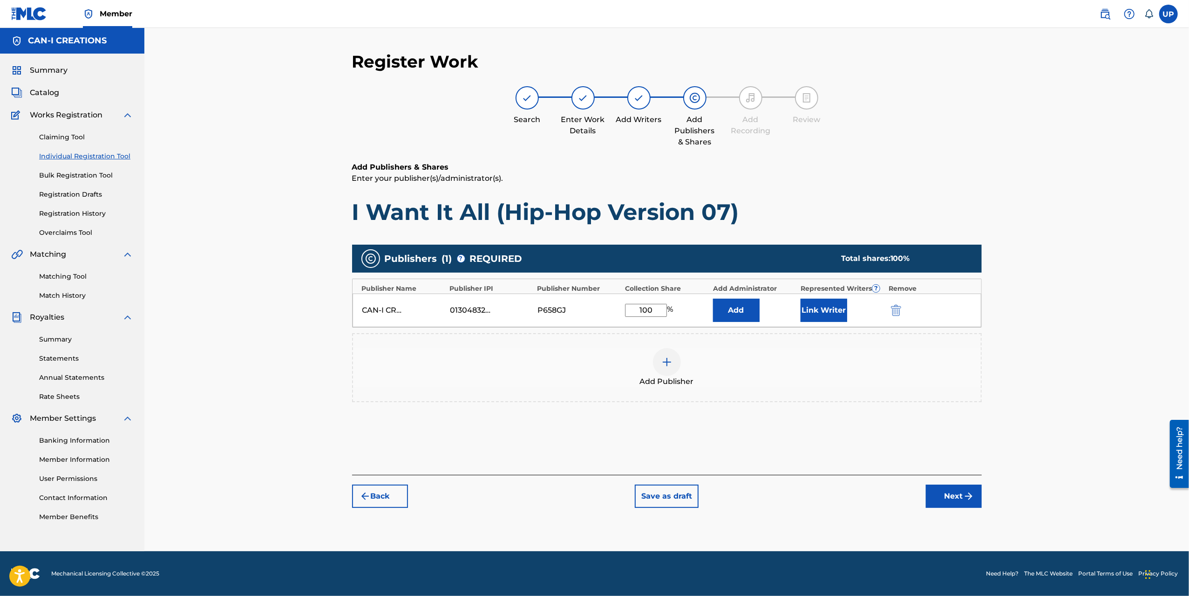
type input "100"
click at [833, 310] on button "Link Writer" at bounding box center [824, 310] width 47 height 23
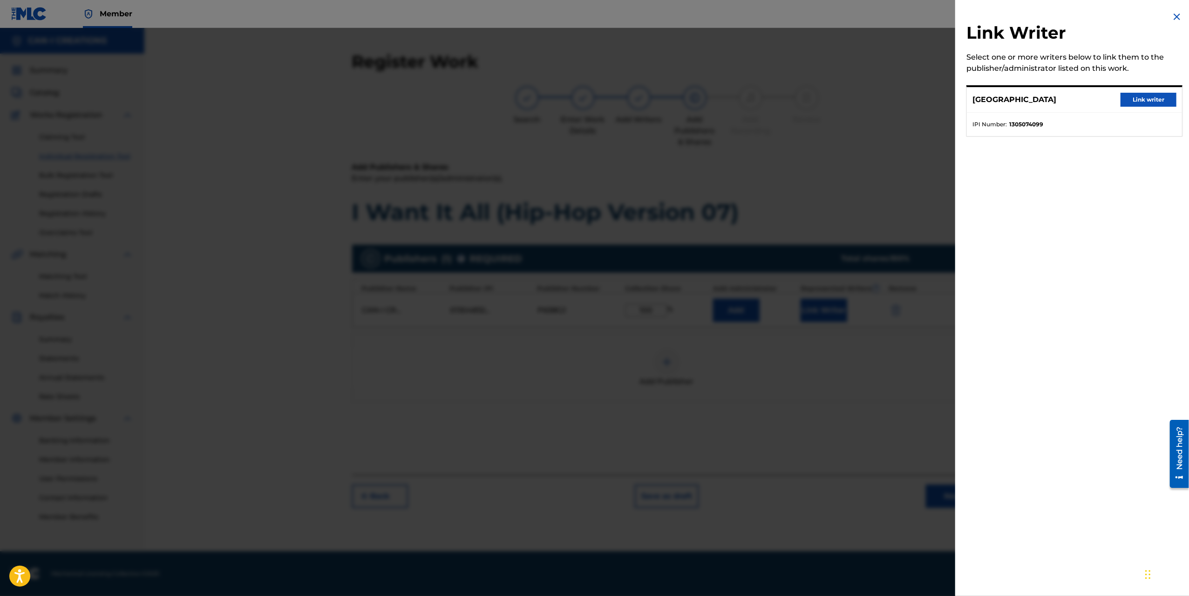
click at [1153, 96] on button "Link writer" at bounding box center [1149, 100] width 56 height 14
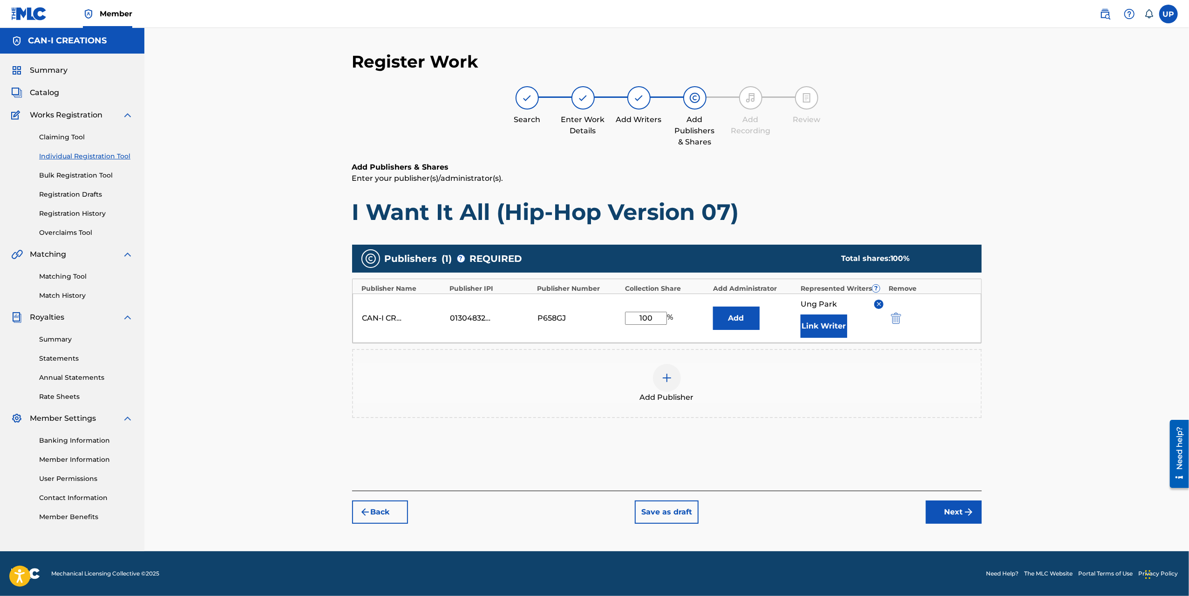
click at [957, 508] on button "Next" at bounding box center [954, 511] width 56 height 23
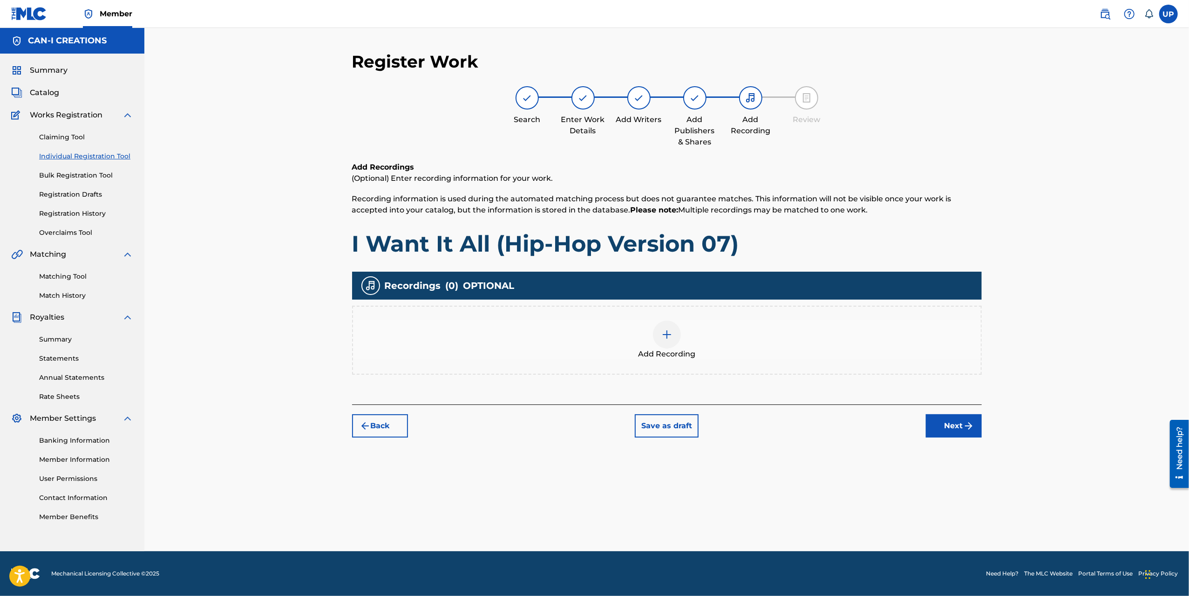
click at [668, 331] on img at bounding box center [667, 334] width 11 height 11
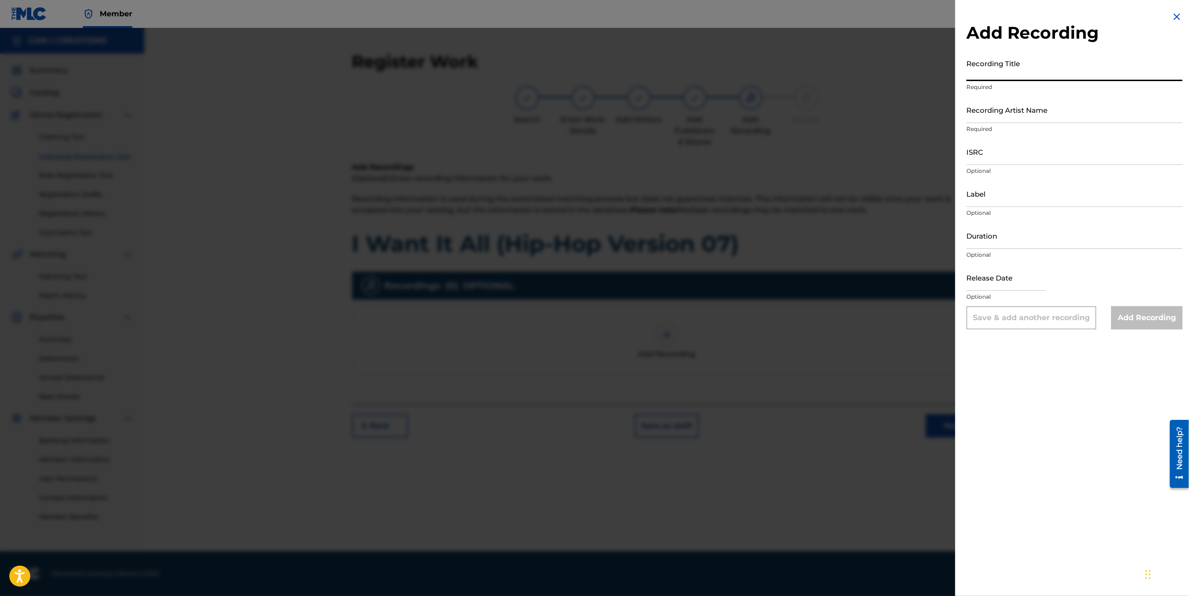
click at [1010, 78] on input "Recording Title" at bounding box center [1075, 68] width 216 height 27
paste input "I Want It All (Hip-Hop Version 07)"
type input "I Want It All (Hip-Hop Version 07)"
click at [994, 104] on input "Recording Artist Name" at bounding box center [1075, 109] width 216 height 27
type input "CAN-I"
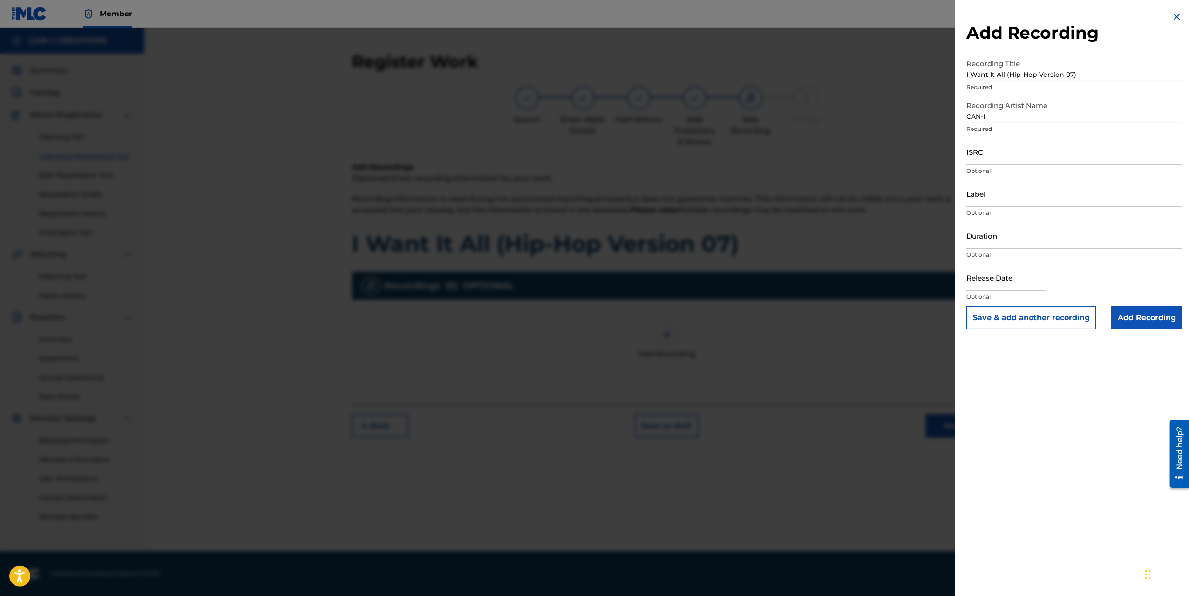
click at [996, 245] on input "Duration" at bounding box center [1075, 235] width 216 height 27
paste input "QZWFU2581392"
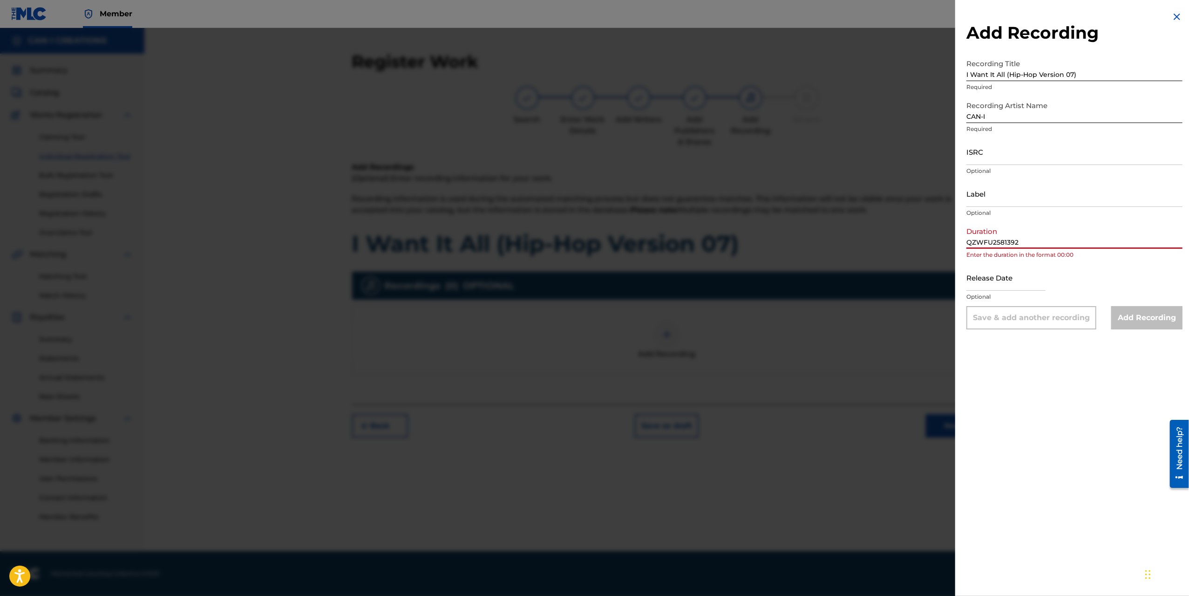
type input "QZWFU2581392"
select select "7"
select select "2025"
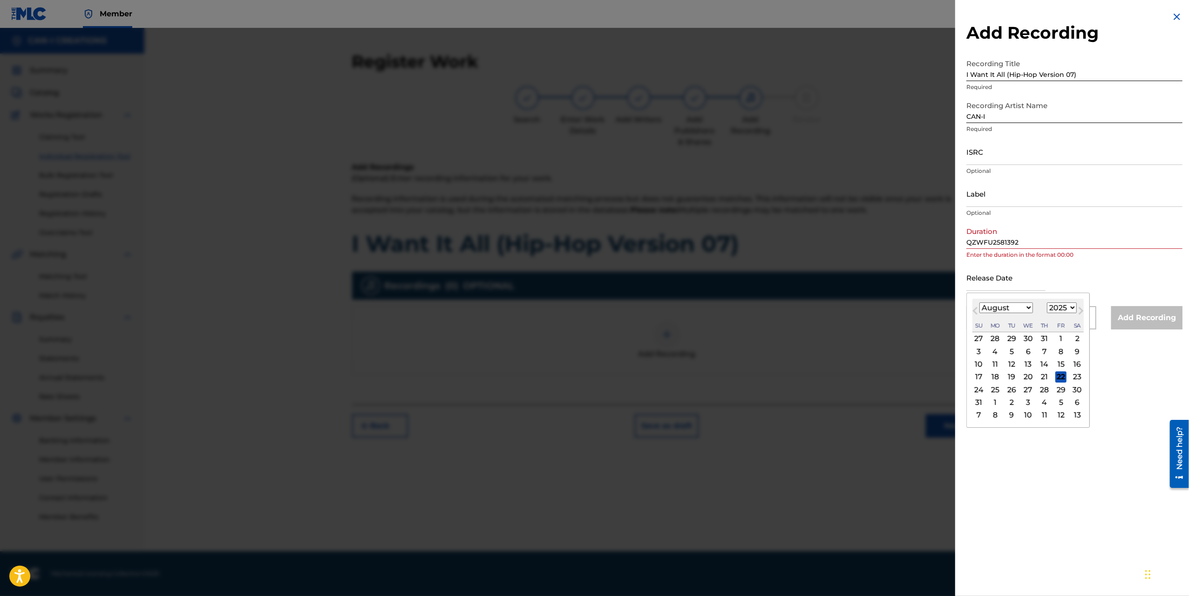
click at [1003, 288] on input "text" at bounding box center [1006, 277] width 79 height 27
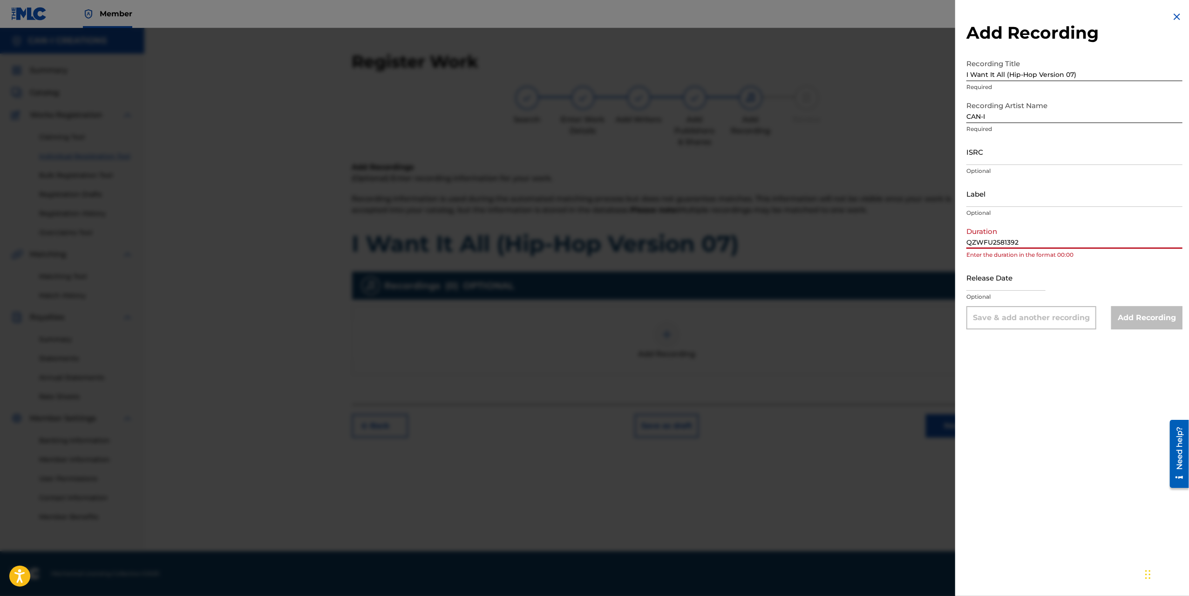
drag, startPoint x: 1035, startPoint y: 245, endPoint x: 914, endPoint y: 248, distance: 120.2
click at [914, 248] on div "Add Recording Recording Title I Want It All (Hip-Hop Version 07) Required Recor…" at bounding box center [594, 312] width 1189 height 568
click at [984, 158] on input "ISRC" at bounding box center [1075, 151] width 216 height 27
paste input "QZWFU2581392"
type input "QZWFU2581392"
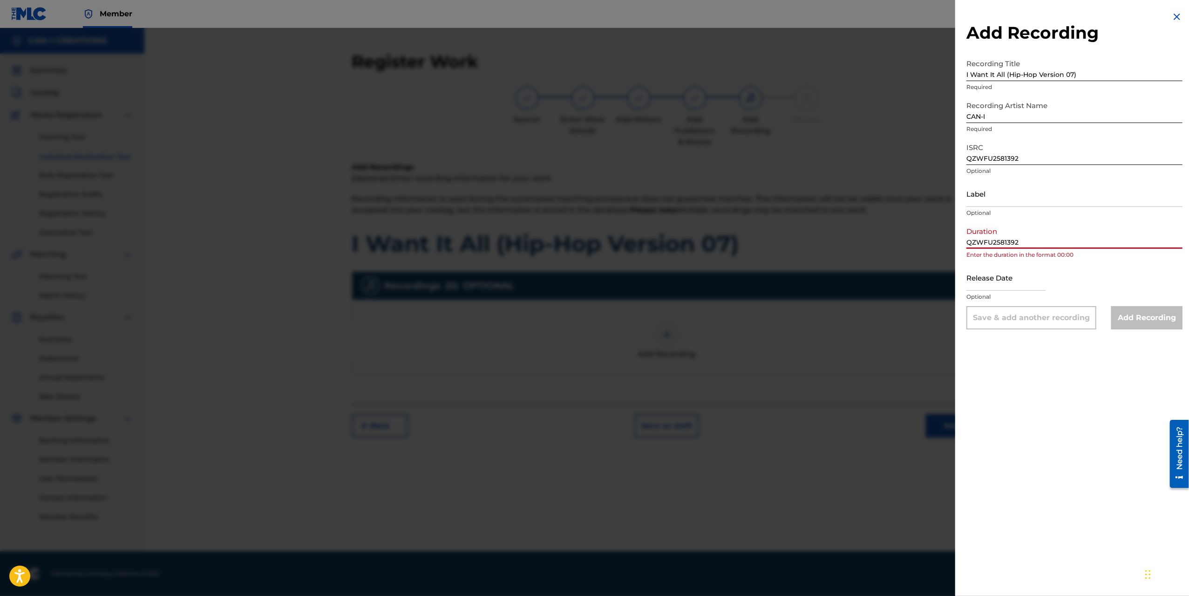
drag, startPoint x: 1064, startPoint y: 243, endPoint x: 934, endPoint y: 244, distance: 130.0
click at [934, 244] on div "Add Recording Recording Title I Want It All (Hip-Hop Version 07) Required Recor…" at bounding box center [594, 312] width 1189 height 568
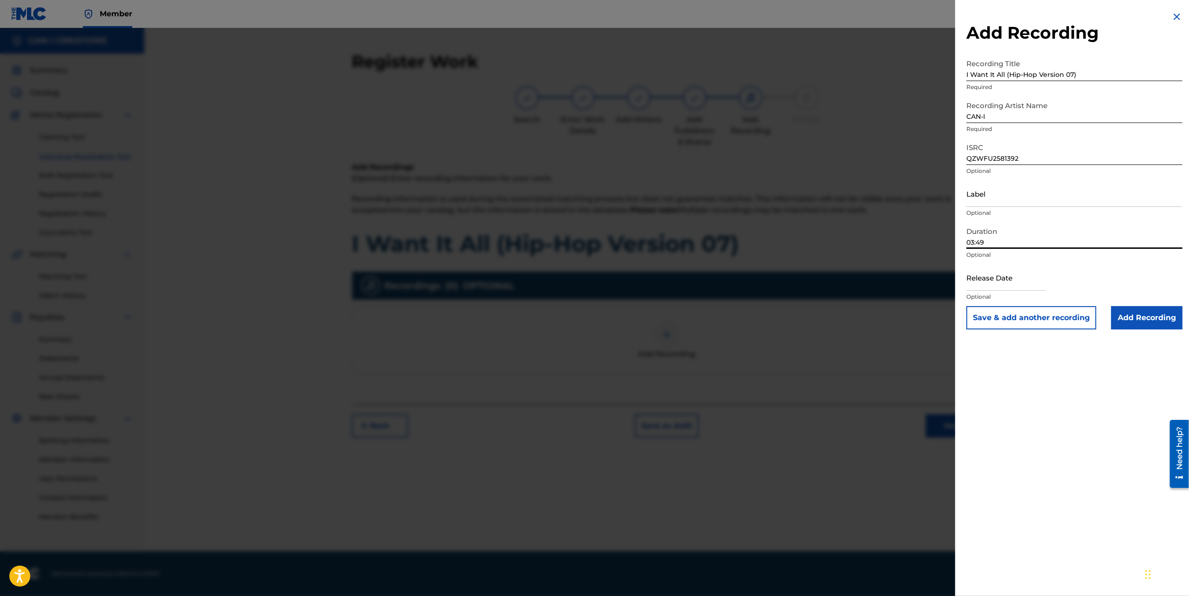
type input "03:49"
drag, startPoint x: 1021, startPoint y: 265, endPoint x: 1021, endPoint y: 285, distance: 20.5
click at [1021, 265] on input "text" at bounding box center [1006, 277] width 79 height 27
select select "7"
select select "2025"
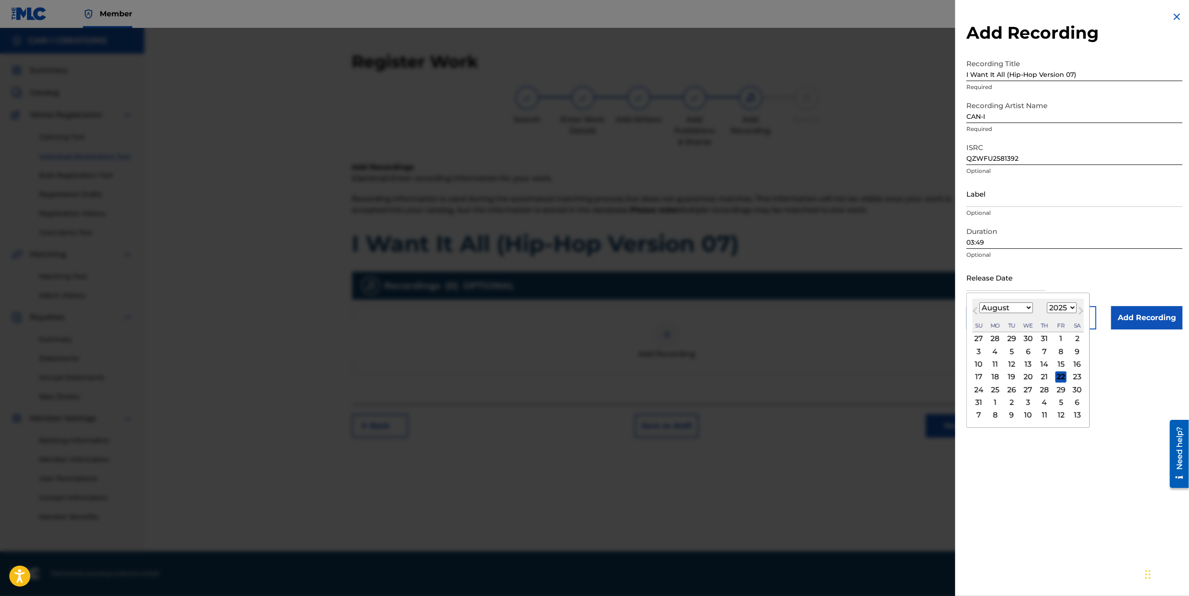
type input "[DATE]"
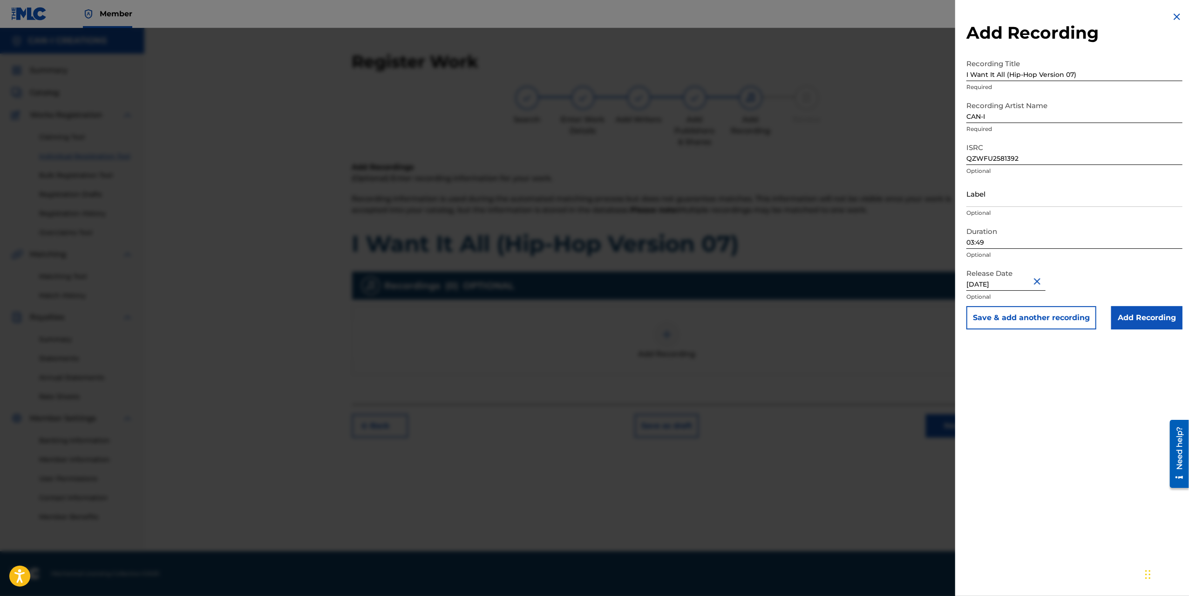
click at [1146, 318] on input "Add Recording" at bounding box center [1147, 317] width 71 height 23
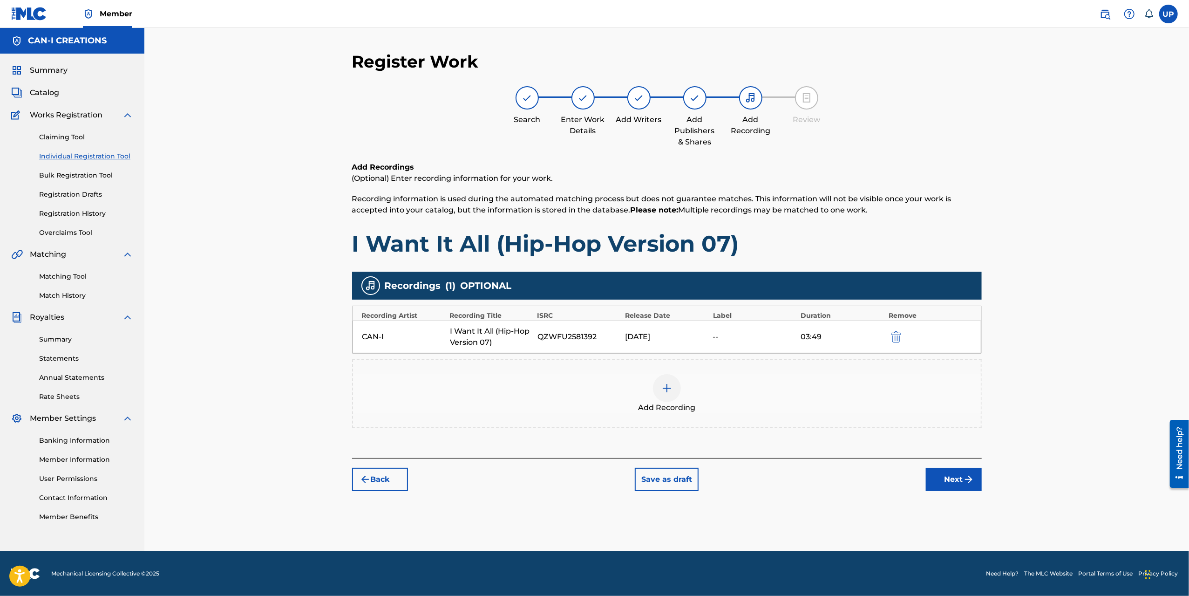
click at [951, 478] on button "Next" at bounding box center [954, 479] width 56 height 23
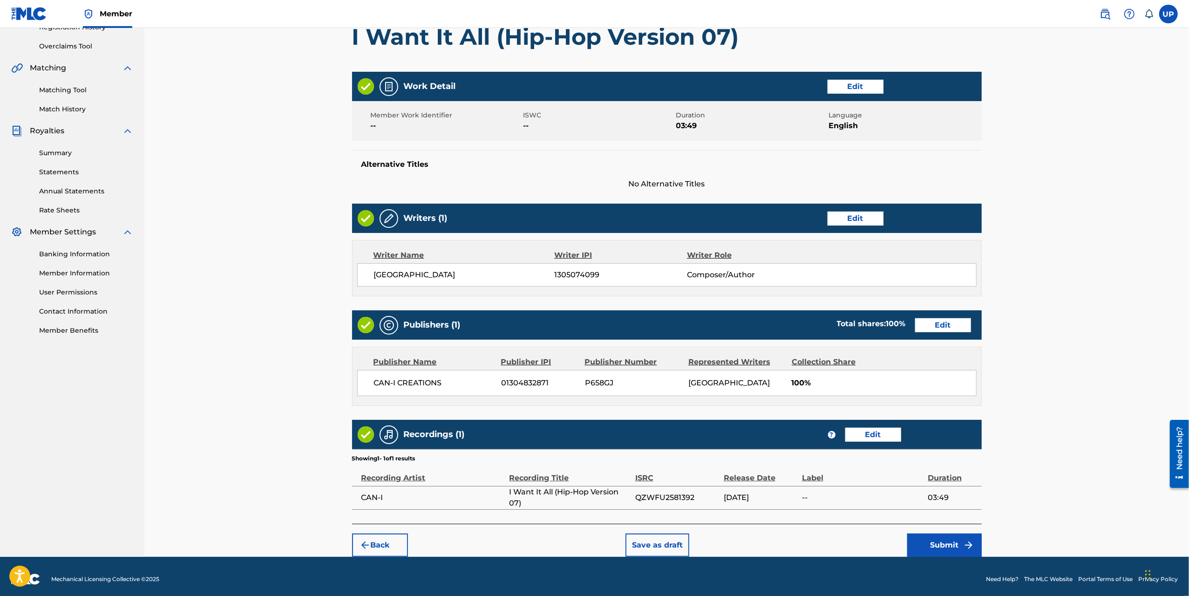
scroll to position [190, 0]
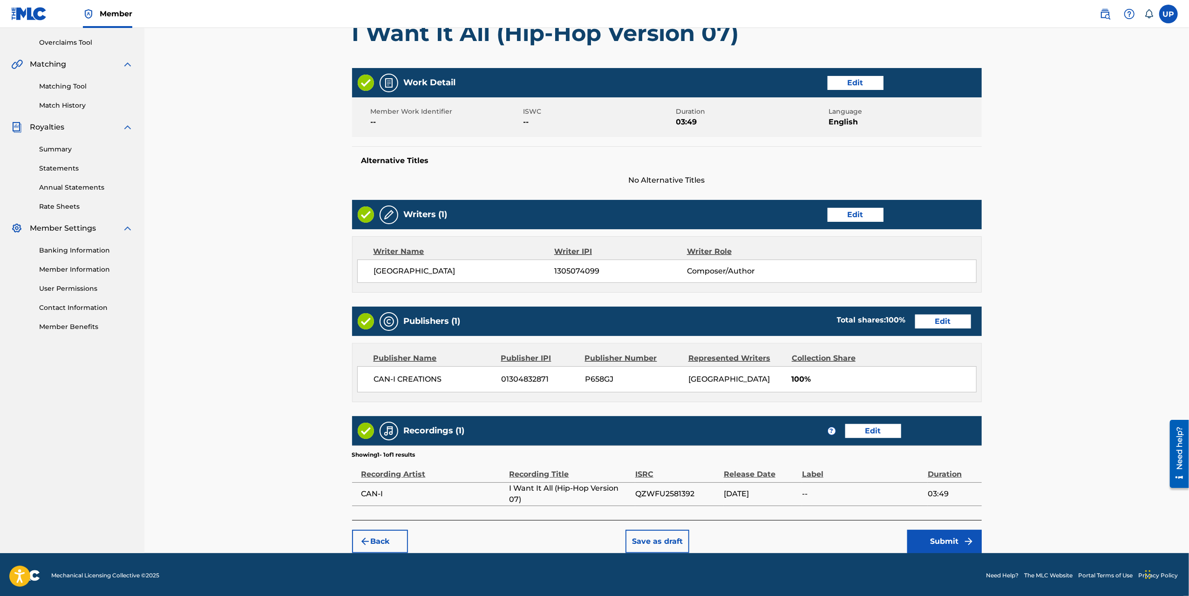
click at [928, 546] on button "Submit" at bounding box center [944, 541] width 75 height 23
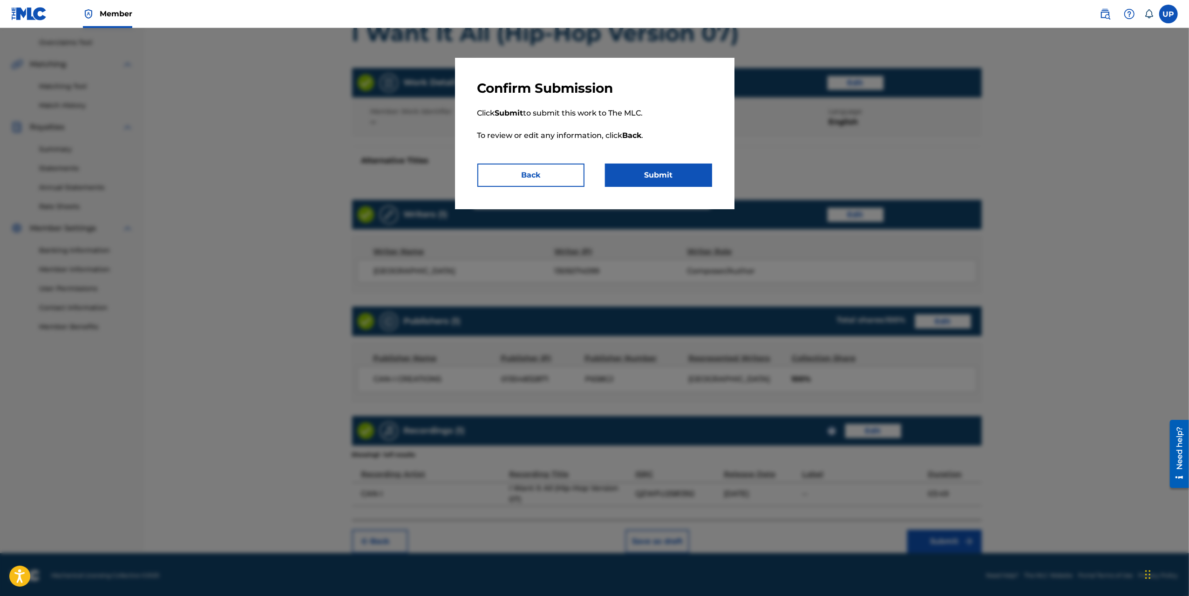
click at [669, 169] on button "Submit" at bounding box center [658, 175] width 107 height 23
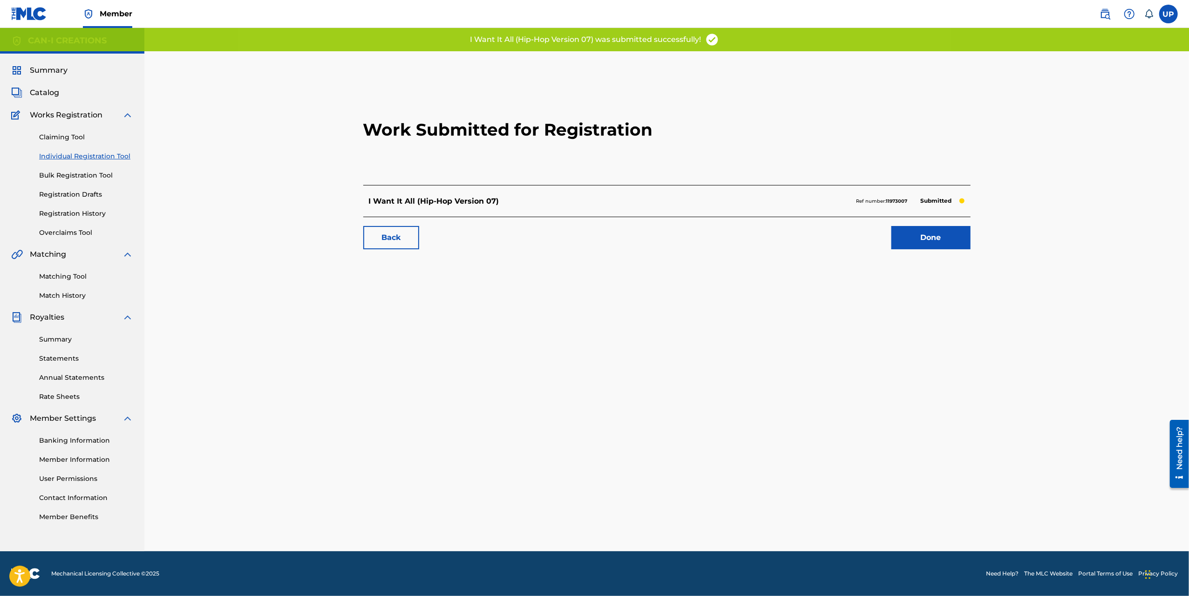
click at [920, 239] on link "Done" at bounding box center [931, 237] width 79 height 23
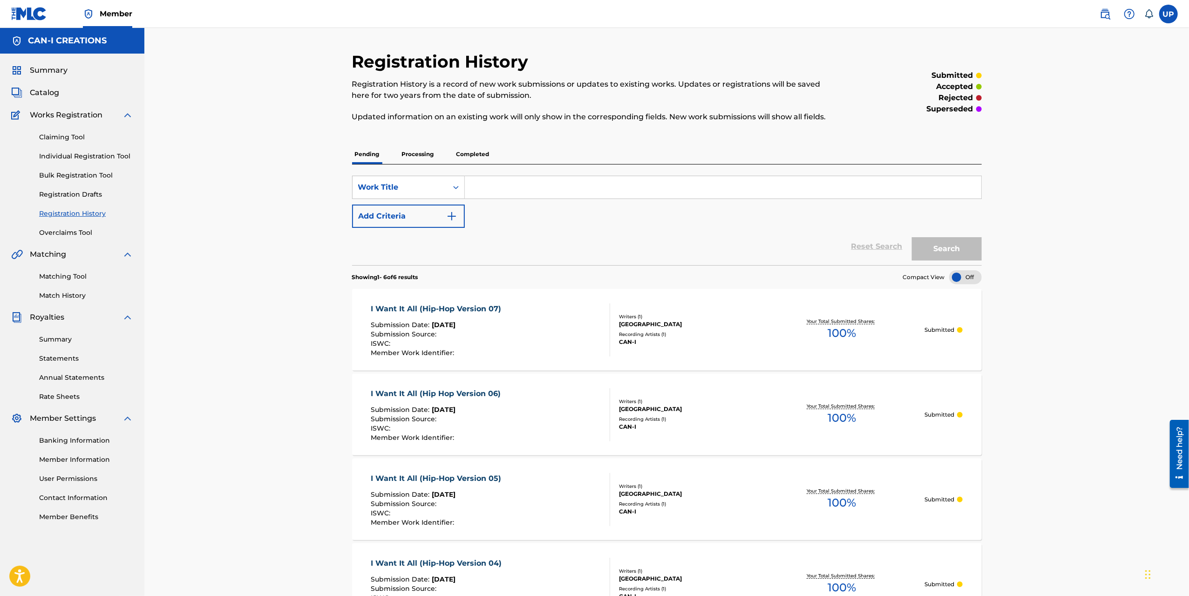
click at [65, 157] on link "Individual Registration Tool" at bounding box center [86, 156] width 94 height 10
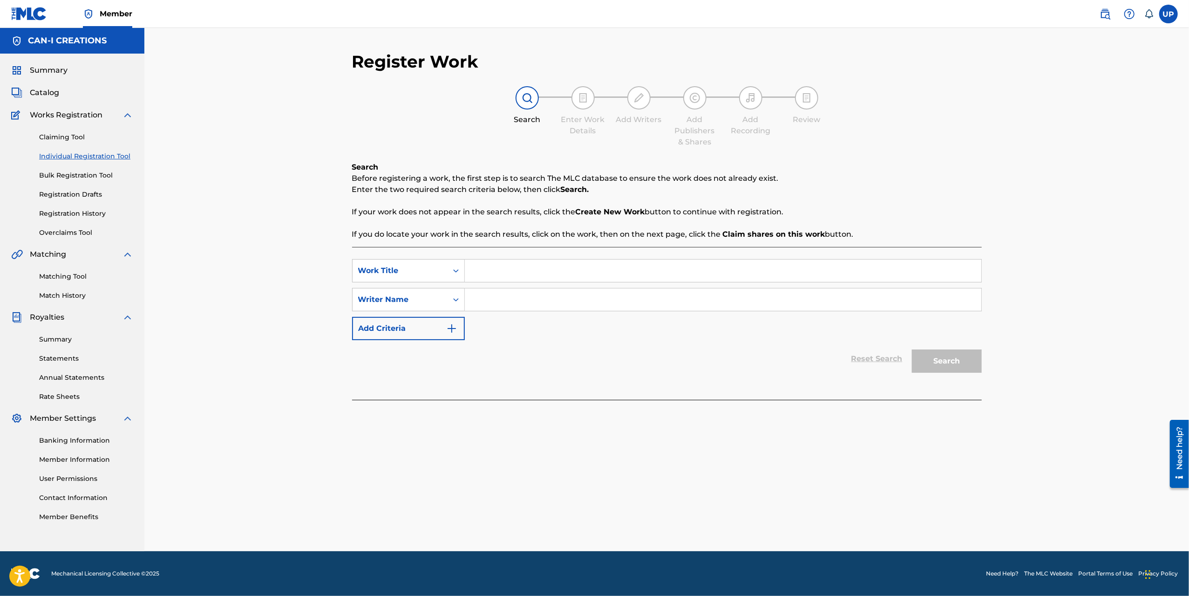
click at [512, 272] on input "Search Form" at bounding box center [723, 270] width 517 height 22
paste input "I Want It All (Hip-Hop Version 08)"
type input "I Want It All (Hip-Hop Version 08)"
click at [511, 292] on input "Search Form" at bounding box center [723, 299] width 517 height 22
type input "[GEOGRAPHIC_DATA]"
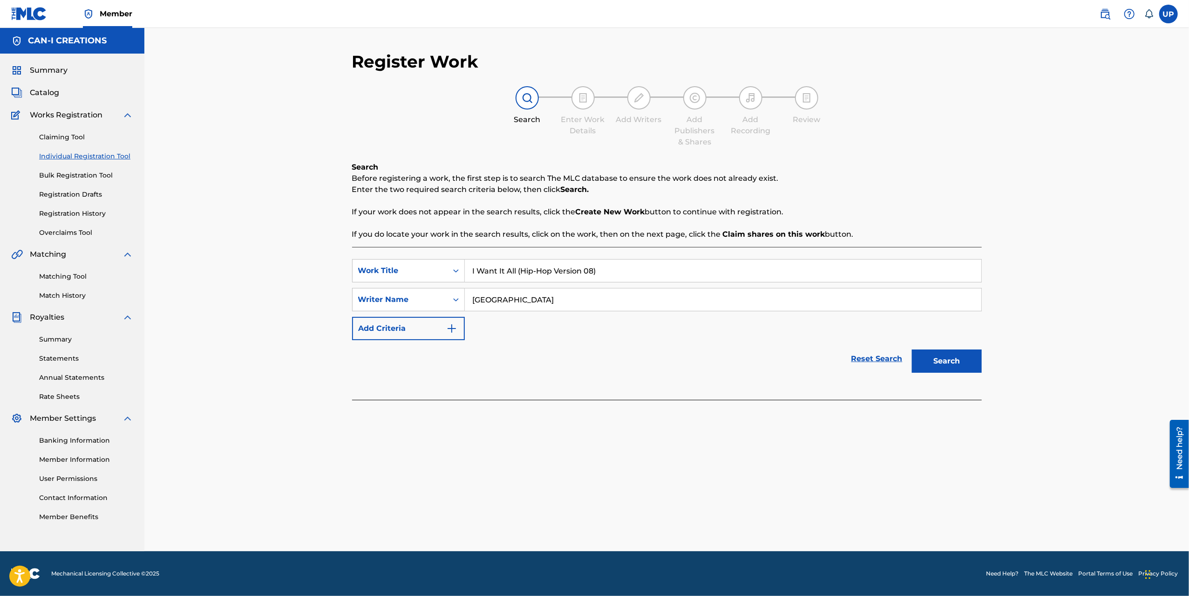
click at [962, 367] on button "Search" at bounding box center [947, 360] width 70 height 23
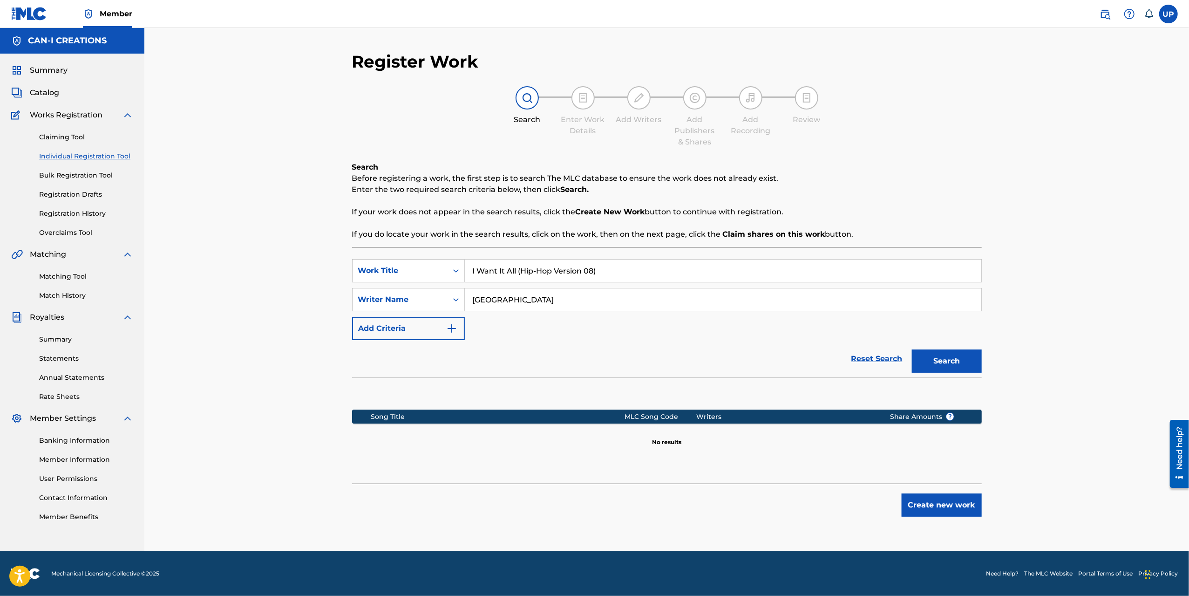
click at [941, 506] on button "Create new work" at bounding box center [942, 504] width 80 height 23
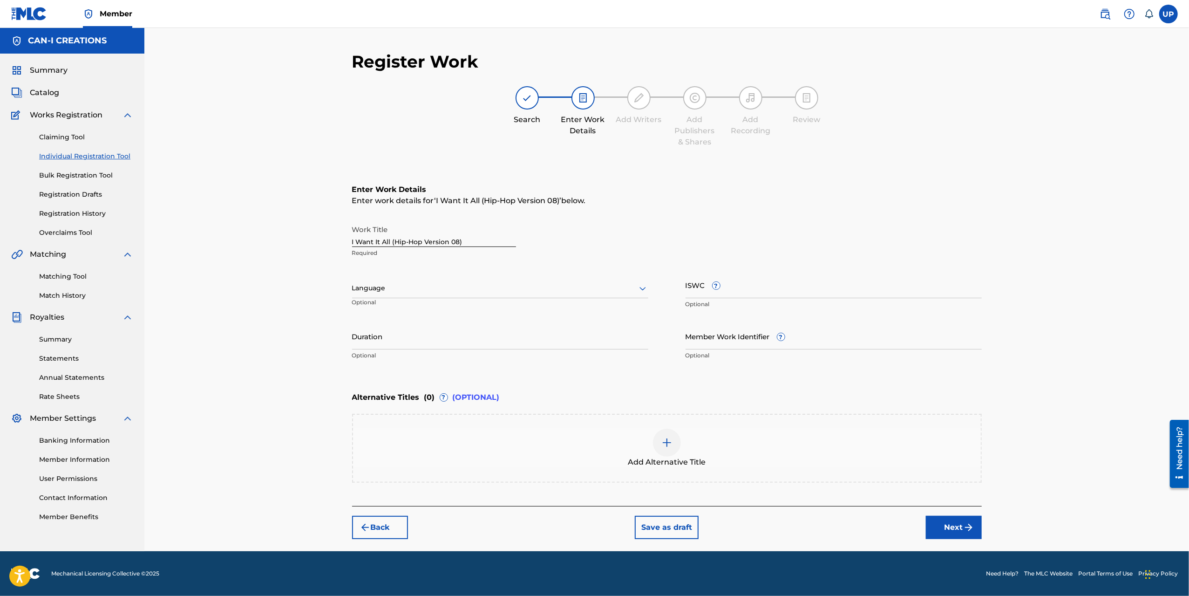
click at [411, 287] on div at bounding box center [500, 288] width 296 height 12
click at [416, 311] on div "English" at bounding box center [500, 308] width 295 height 21
click at [408, 334] on input "Duration" at bounding box center [500, 336] width 296 height 27
click at [491, 337] on input "Duration" at bounding box center [500, 336] width 296 height 27
type input "03:02"
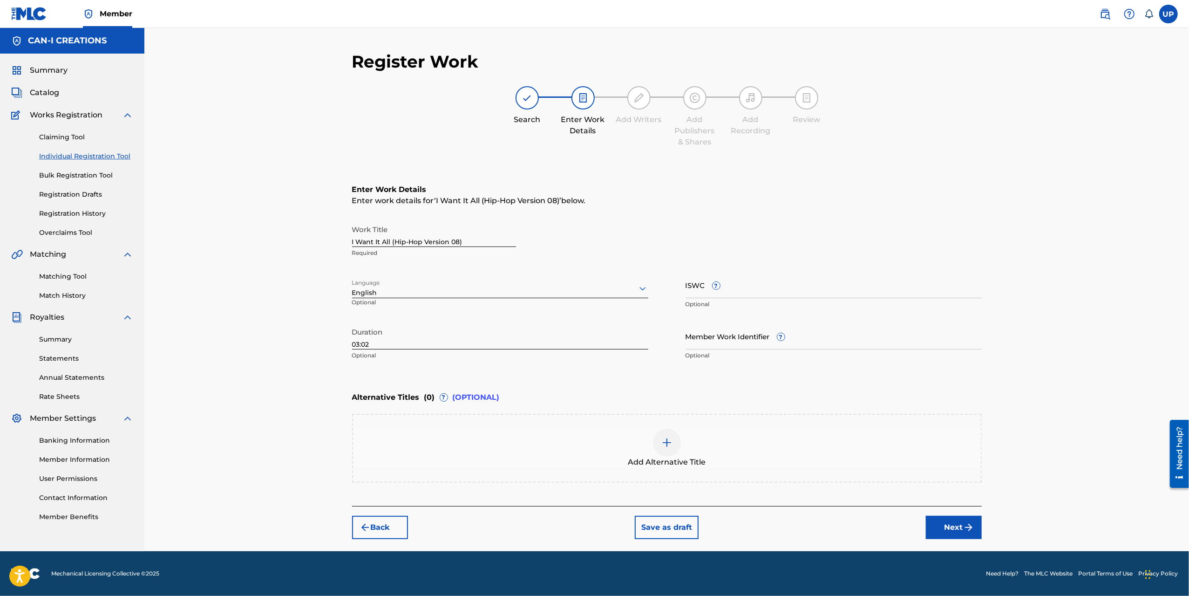
click at [947, 520] on button "Next" at bounding box center [954, 527] width 56 height 23
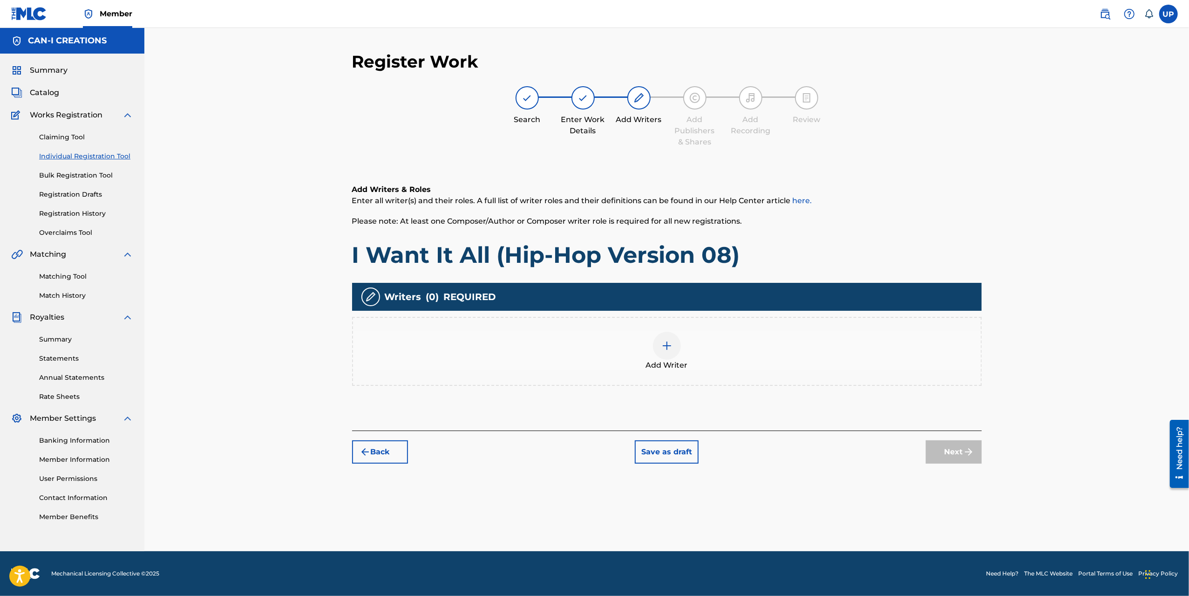
click at [664, 354] on div at bounding box center [667, 346] width 28 height 28
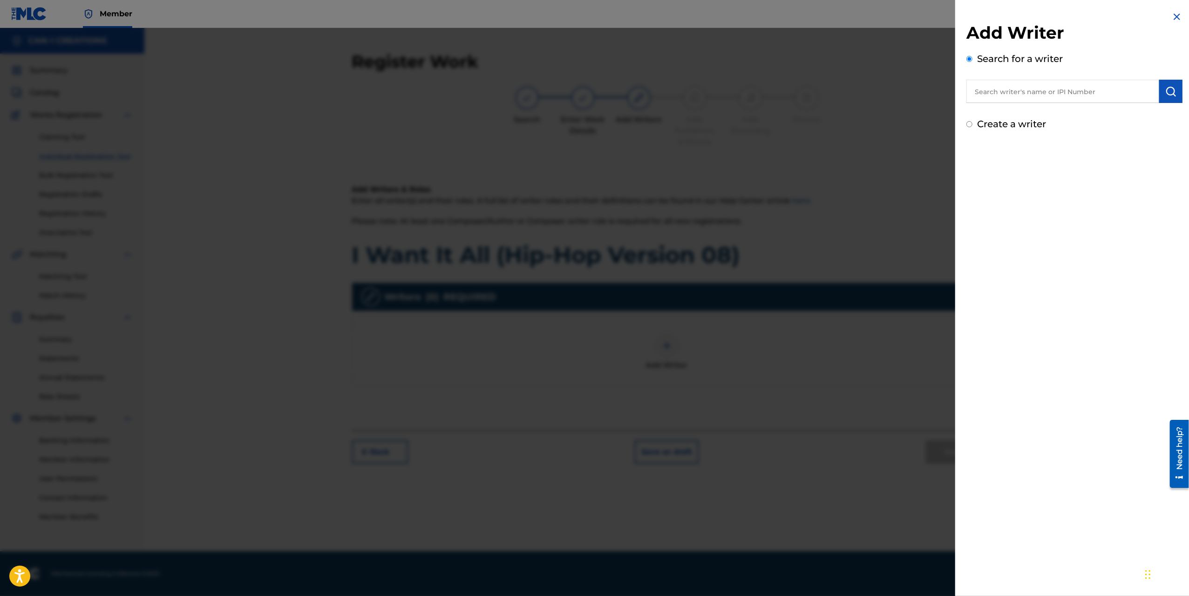
click at [1030, 123] on label "Create a writer" at bounding box center [1011, 123] width 69 height 11
radio input "true"
click at [973, 123] on input "Create a writer" at bounding box center [970, 124] width 6 height 6
radio input "false"
radio input "true"
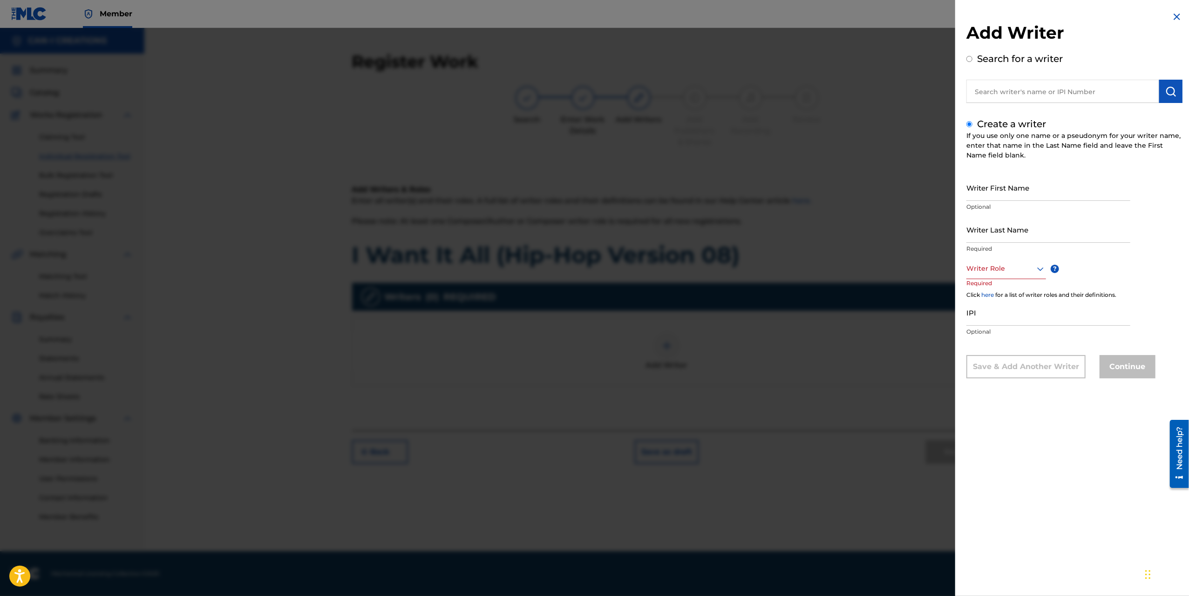
click at [1003, 190] on input "Writer First Name" at bounding box center [1049, 187] width 164 height 27
type input "Ung"
type input "Park"
click at [985, 274] on div "Writer Role" at bounding box center [1007, 268] width 80 height 21
click at [1004, 287] on div "Composer/Author" at bounding box center [1006, 289] width 79 height 21
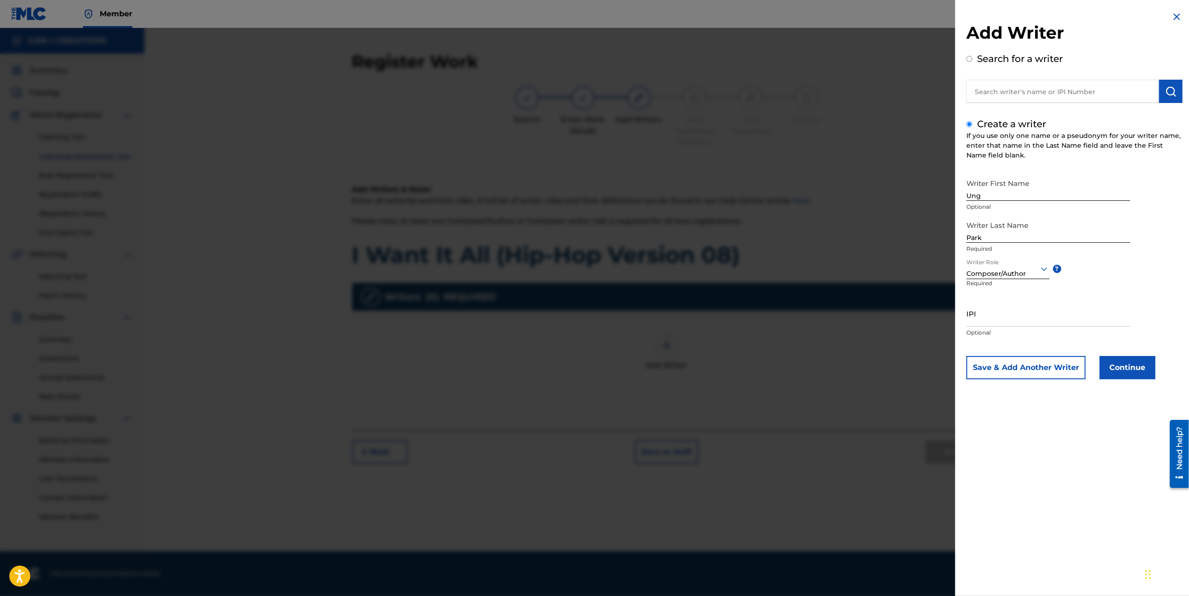
click at [1041, 319] on input "IPI" at bounding box center [1049, 313] width 164 height 27
paste input "1305074099"
type input "1305074099"
click at [1133, 365] on button "Continue" at bounding box center [1128, 367] width 56 height 23
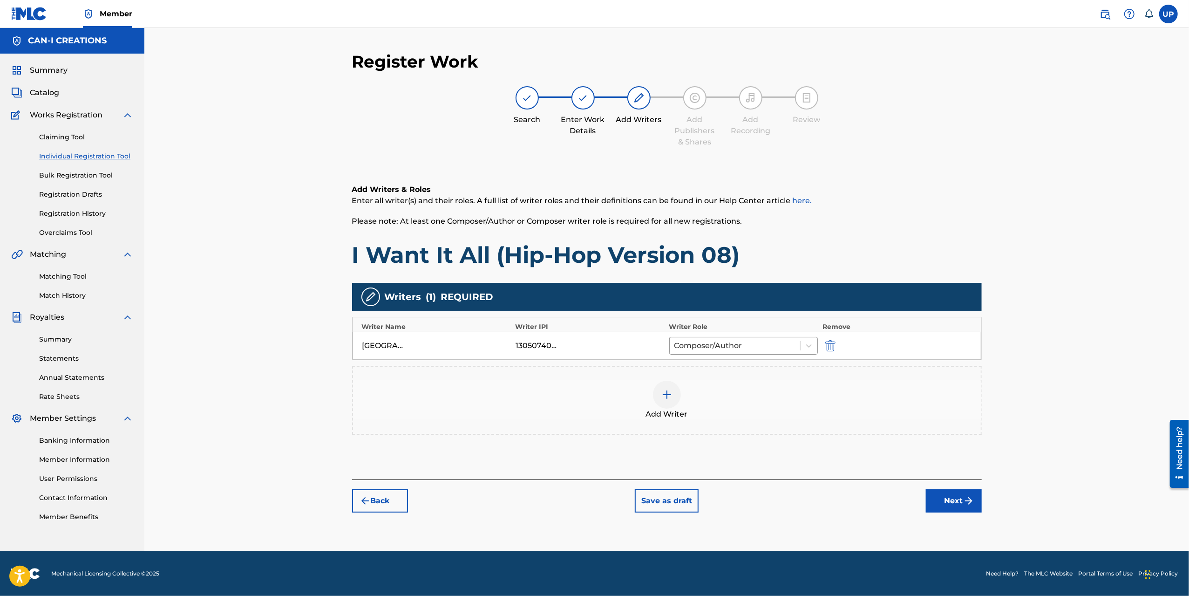
click at [948, 500] on button "Next" at bounding box center [954, 500] width 56 height 23
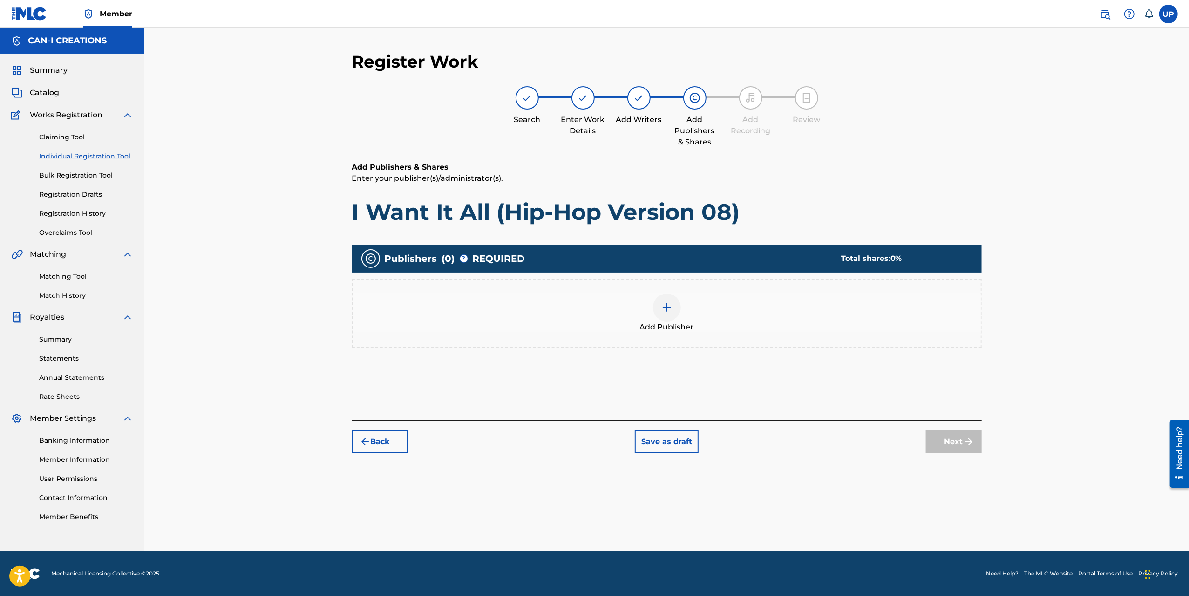
click at [661, 310] on div at bounding box center [667, 307] width 28 height 28
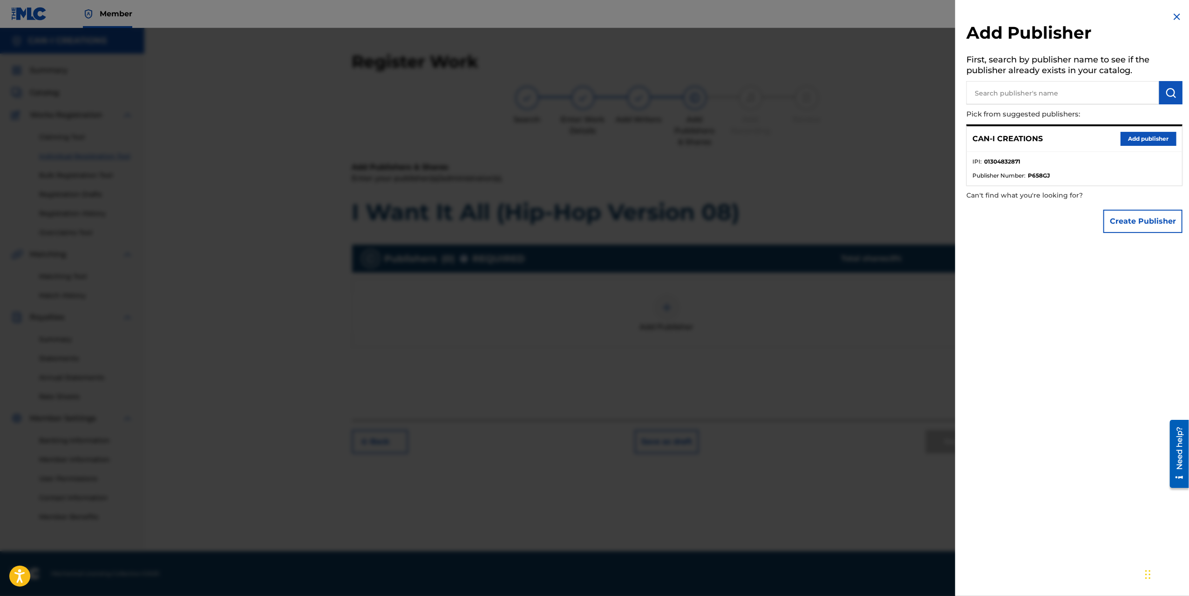
click at [1153, 139] on button "Add publisher" at bounding box center [1149, 139] width 56 height 14
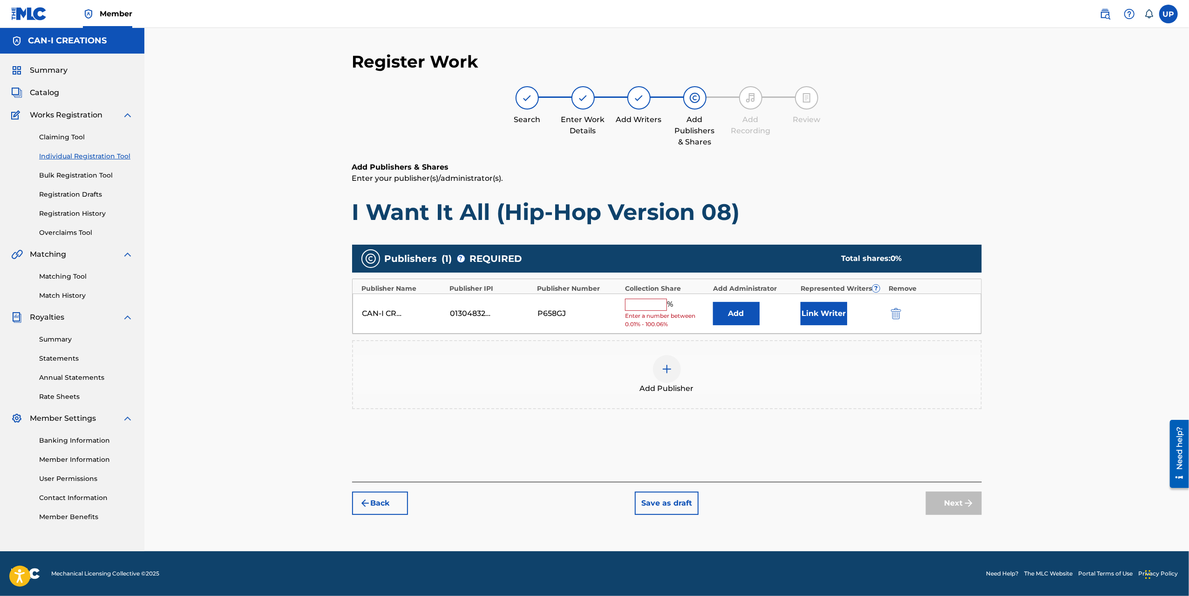
click at [645, 304] on input "text" at bounding box center [646, 305] width 42 height 12
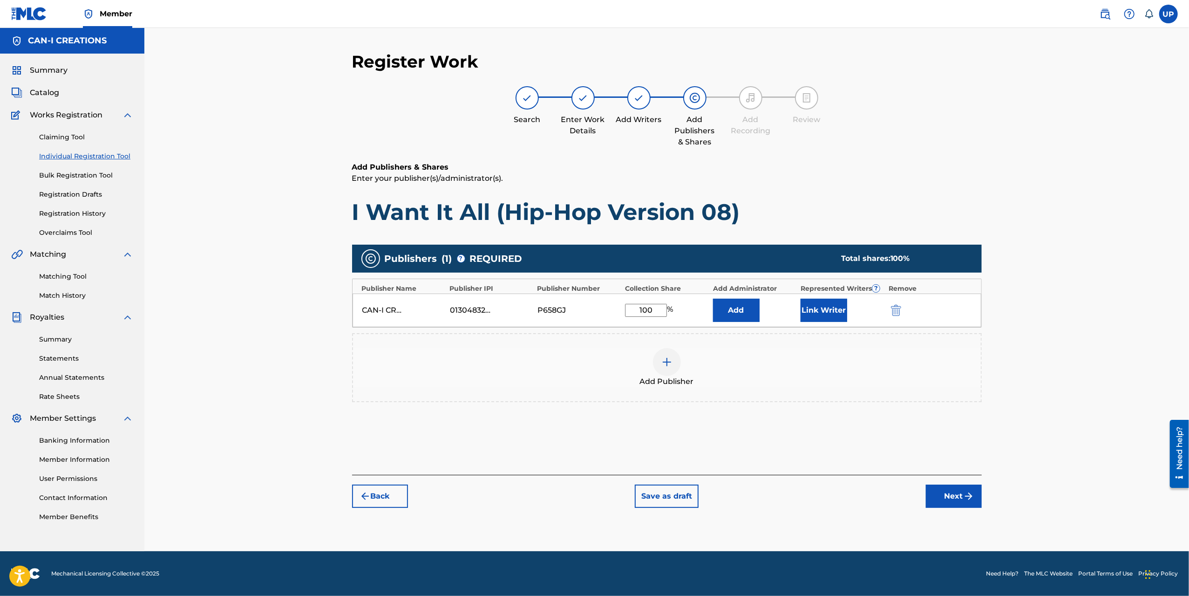
type input "100"
click at [821, 307] on button "Link Writer" at bounding box center [824, 310] width 47 height 23
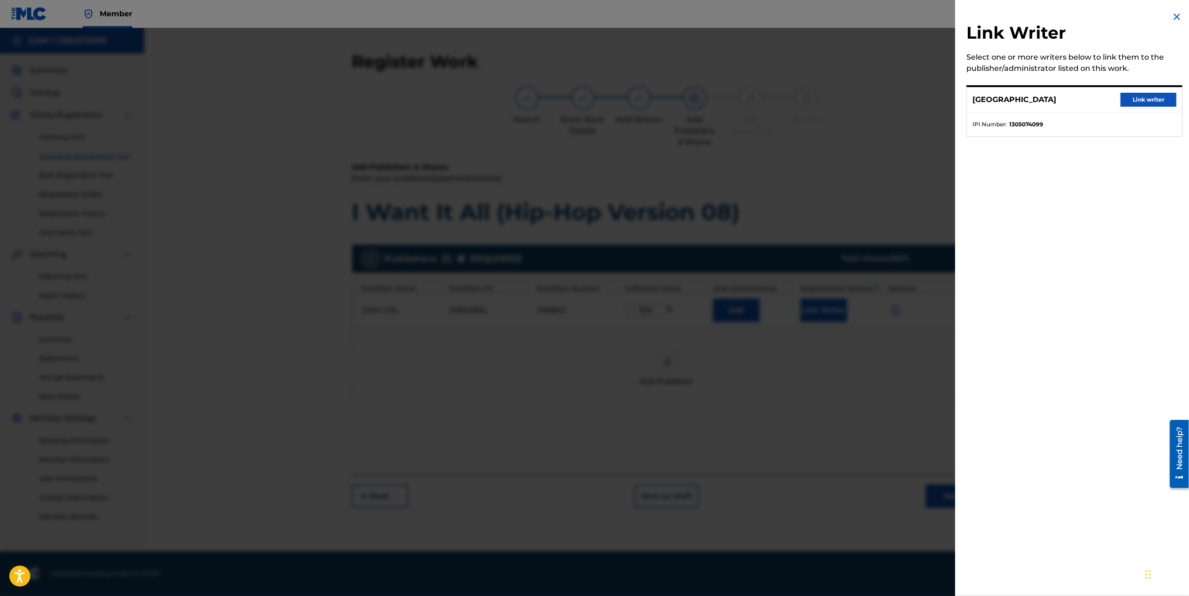
click at [1126, 100] on button "Link writer" at bounding box center [1149, 100] width 56 height 14
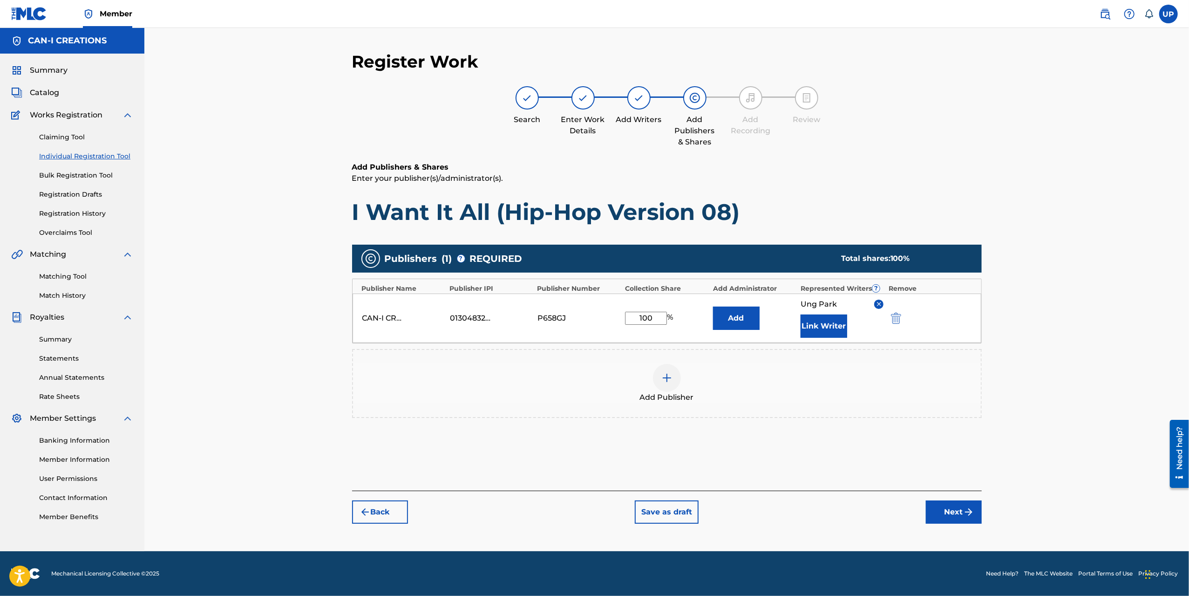
click at [962, 517] on button "Next" at bounding box center [954, 511] width 56 height 23
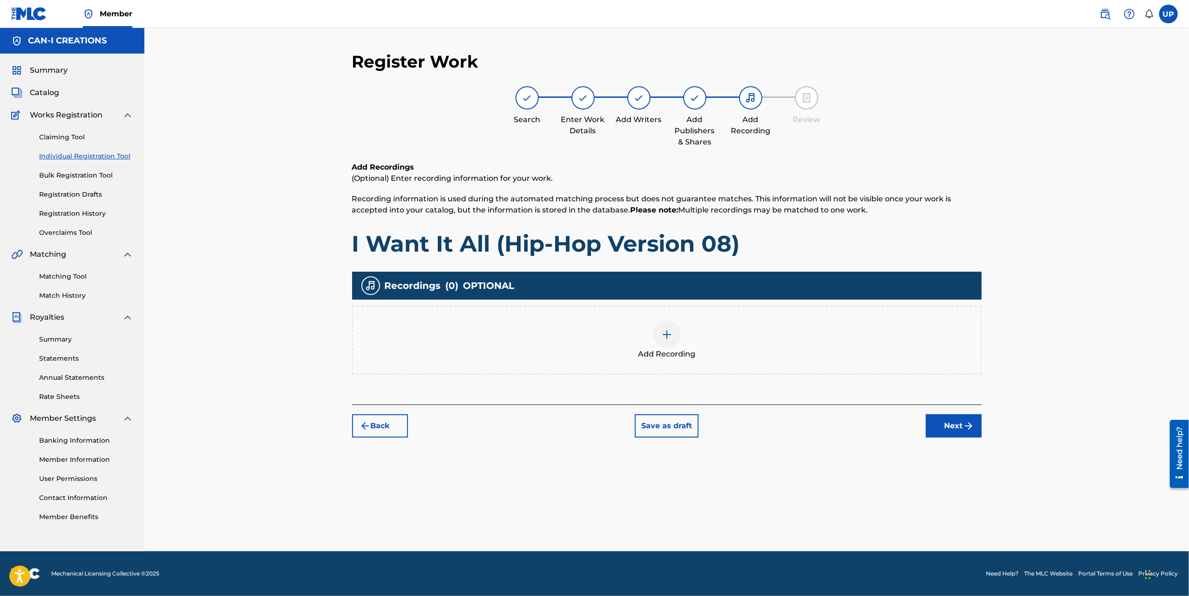
click at [669, 334] on img at bounding box center [667, 334] width 11 height 11
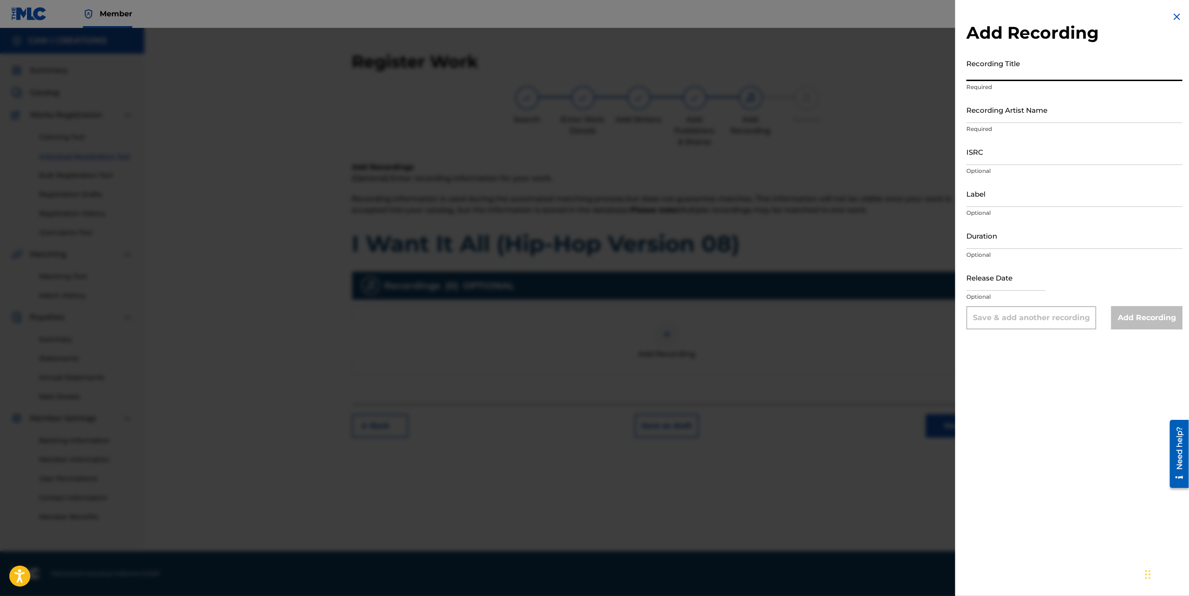
click at [1006, 69] on input "Recording Title" at bounding box center [1075, 68] width 216 height 27
paste input "I Want It All (Hip-Hop Version 08)"
type input "I Want It All (Hip-Hop Version 08)"
click at [1023, 109] on input "Recording Artist Name" at bounding box center [1075, 109] width 216 height 27
type input "CAN-I"
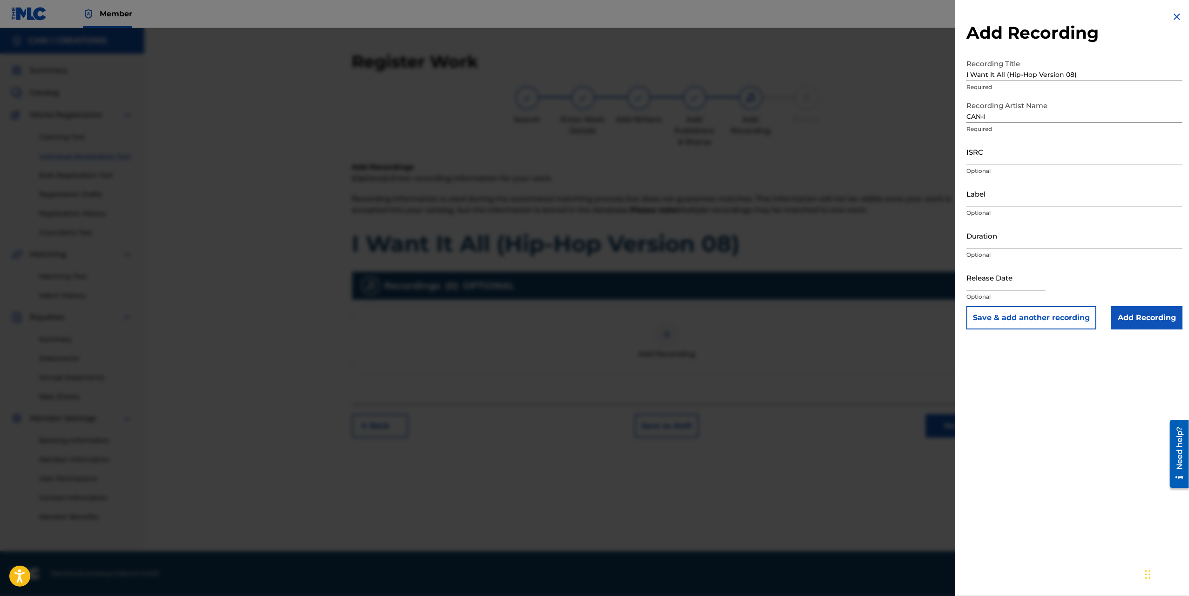
click at [995, 151] on input "ISRC" at bounding box center [1075, 151] width 216 height 27
paste input "QZWFU2581393"
type input "QZWFU2581393"
click at [1011, 207] on div "Label Optional" at bounding box center [1075, 201] width 216 height 42
click at [1010, 242] on input "Duration" at bounding box center [1075, 235] width 216 height 27
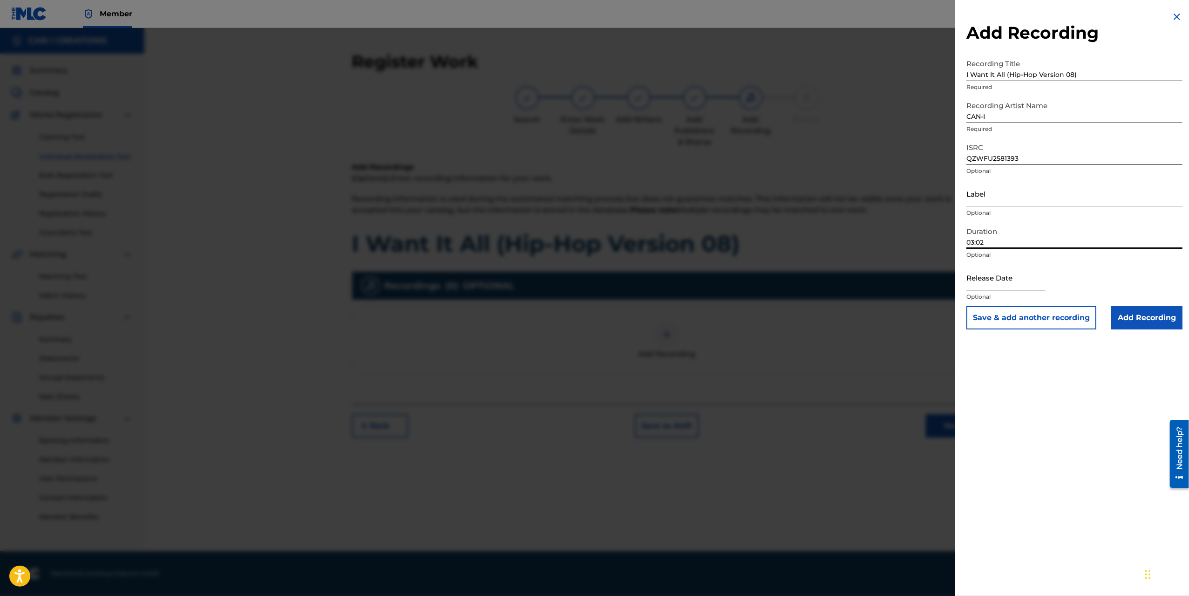
type input "03:02"
click at [1030, 293] on p "Optional" at bounding box center [1075, 297] width 216 height 8
click at [1031, 285] on input "text" at bounding box center [1006, 277] width 79 height 27
select select "7"
select select "2025"
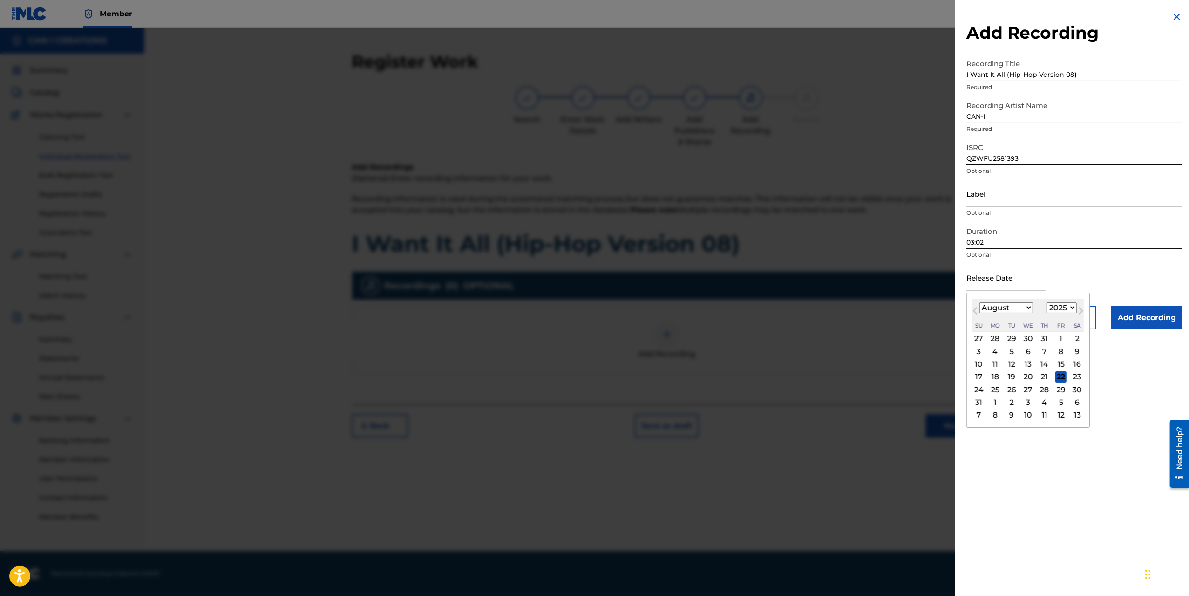
type input "[DATE]"
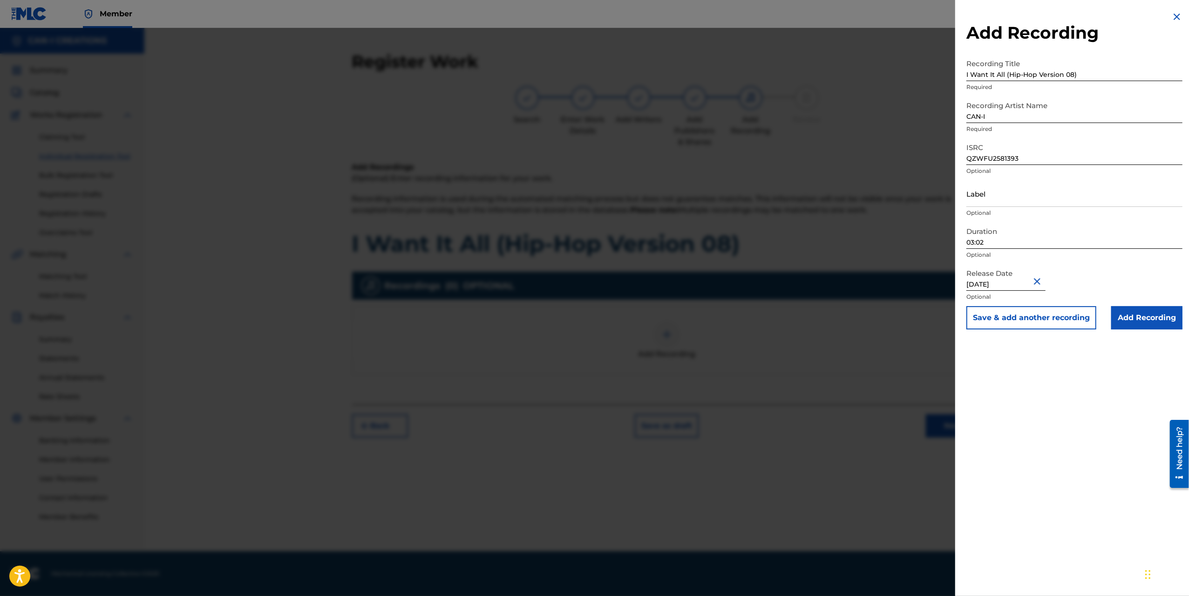
click at [1138, 321] on input "Add Recording" at bounding box center [1147, 317] width 71 height 23
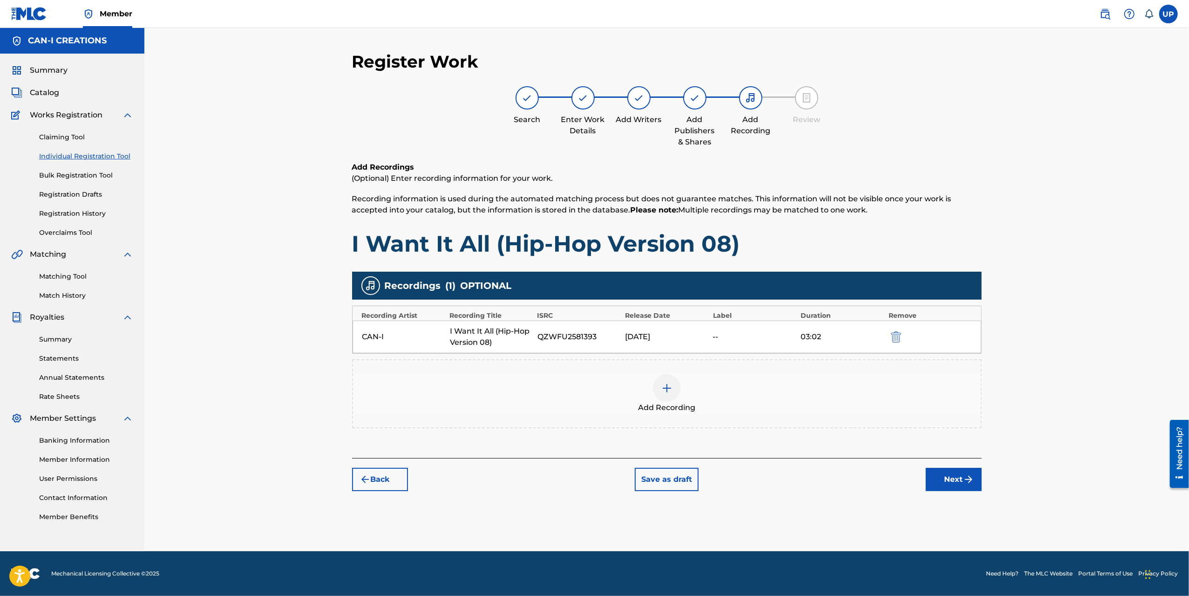
click at [942, 480] on button "Next" at bounding box center [954, 479] width 56 height 23
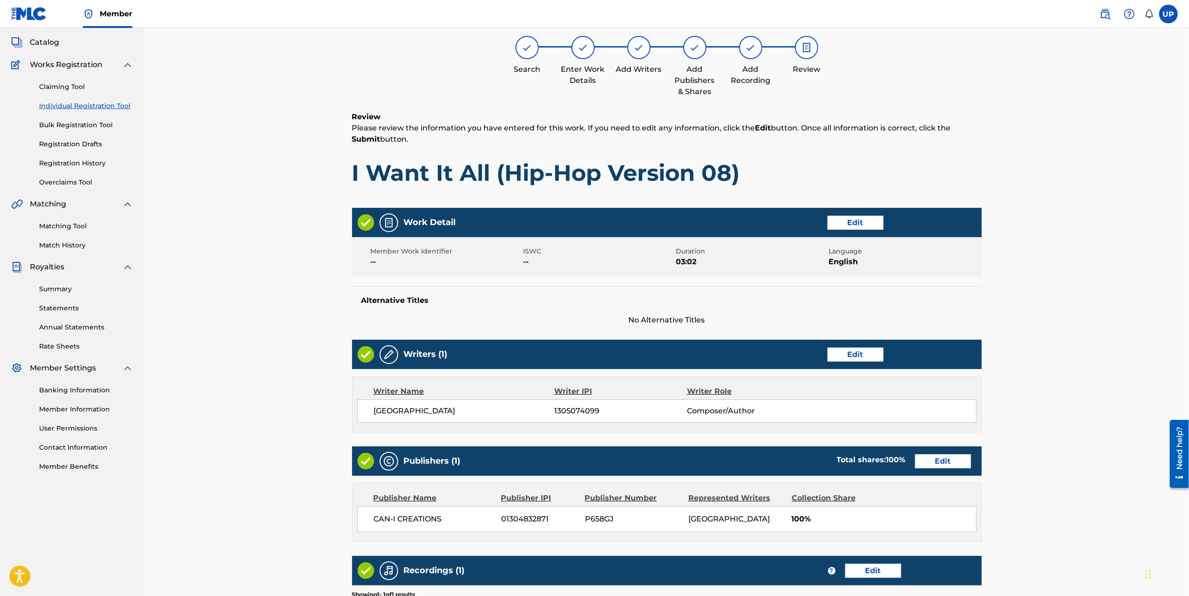
scroll to position [190, 0]
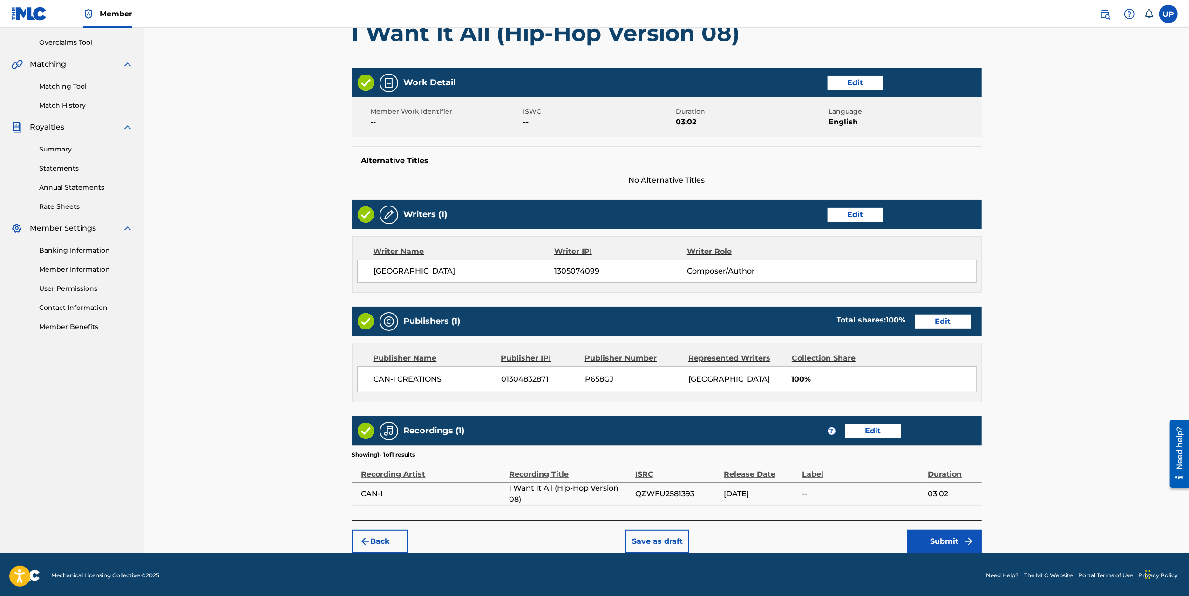
click at [978, 537] on button "Submit" at bounding box center [944, 541] width 75 height 23
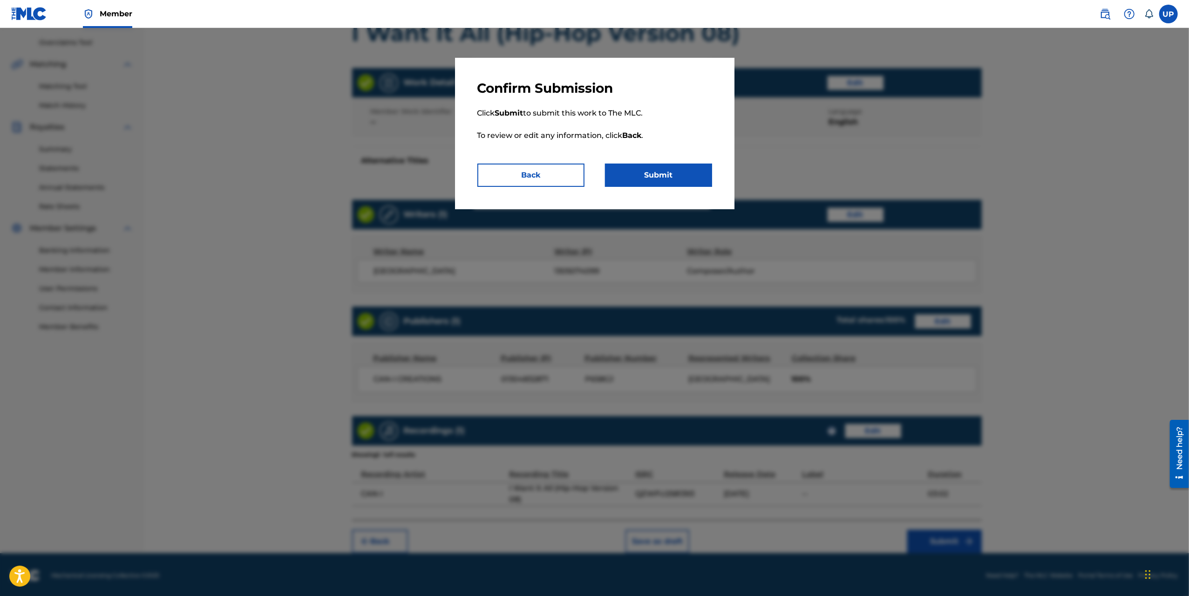
click at [661, 178] on button "Submit" at bounding box center [658, 175] width 107 height 23
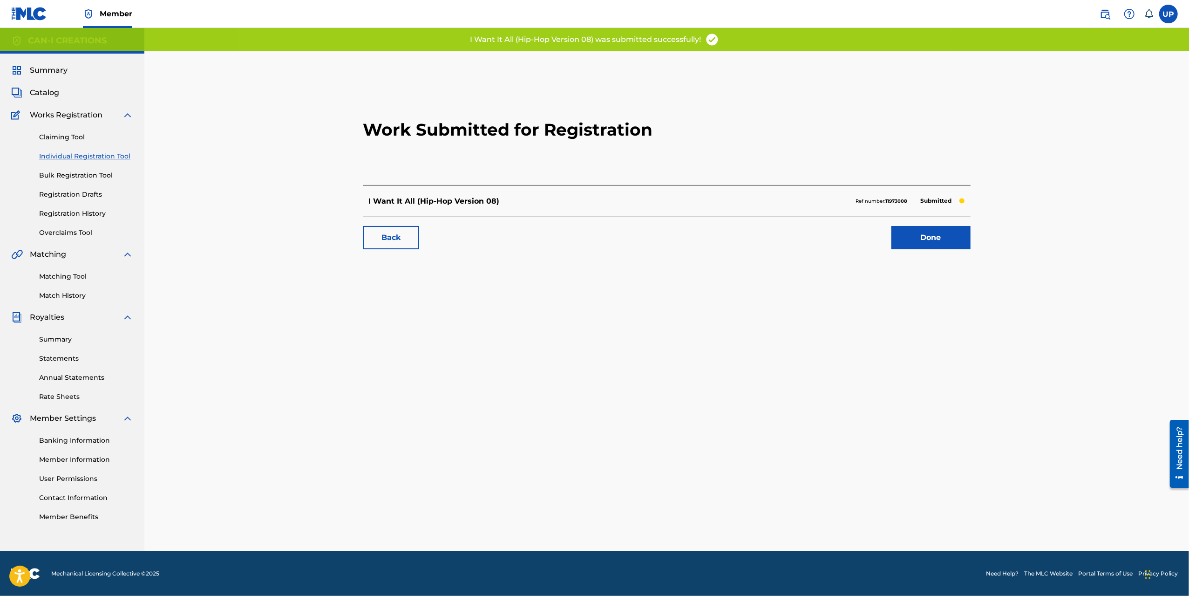
click at [929, 244] on link "Done" at bounding box center [931, 237] width 79 height 23
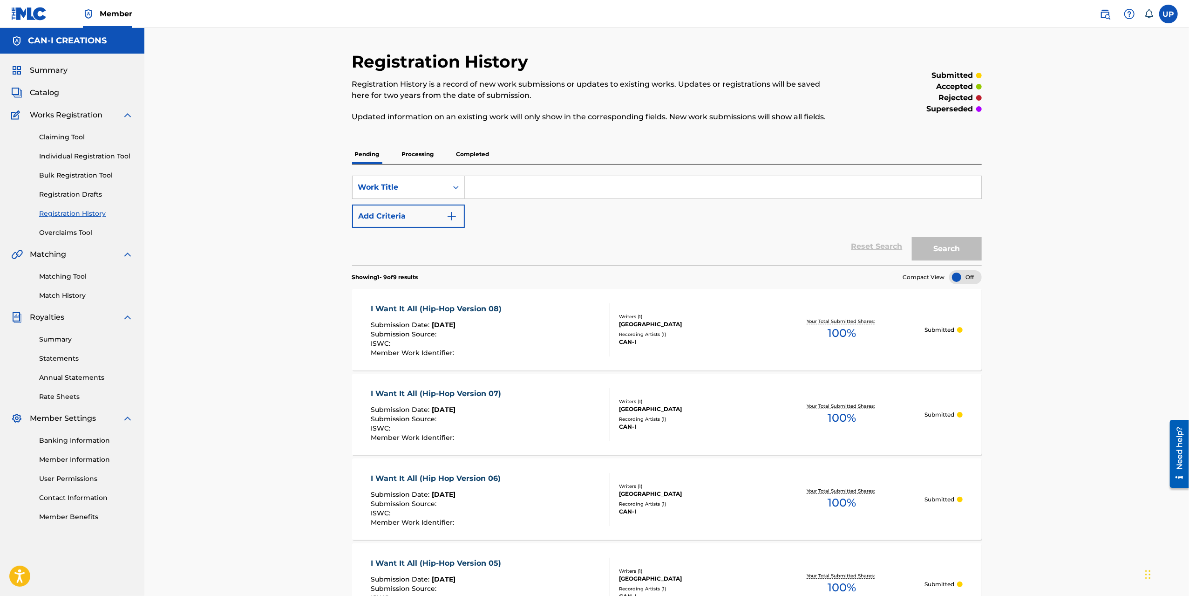
click at [79, 153] on link "Individual Registration Tool" at bounding box center [86, 156] width 94 height 10
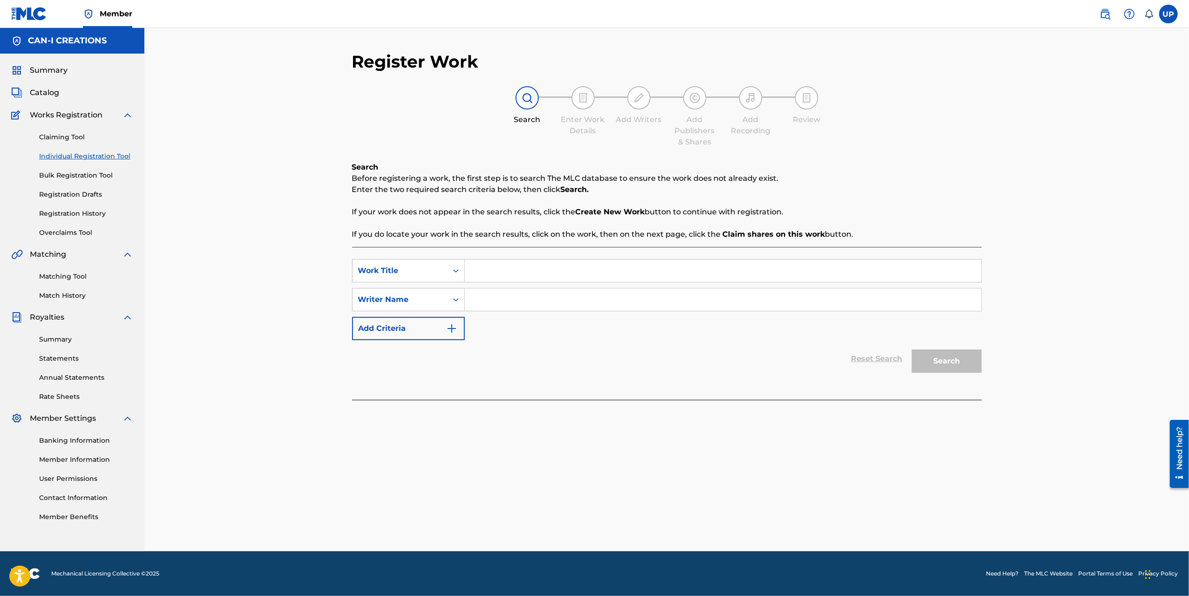
click at [503, 261] on input "Search Form" at bounding box center [723, 270] width 517 height 22
paste input "I Want It All (Hip-Hop Version 09)"
type input "I Want It All (Hip-Hop Version 09)"
click at [510, 299] on input "Search Form" at bounding box center [723, 299] width 517 height 22
type input "[GEOGRAPHIC_DATA]"
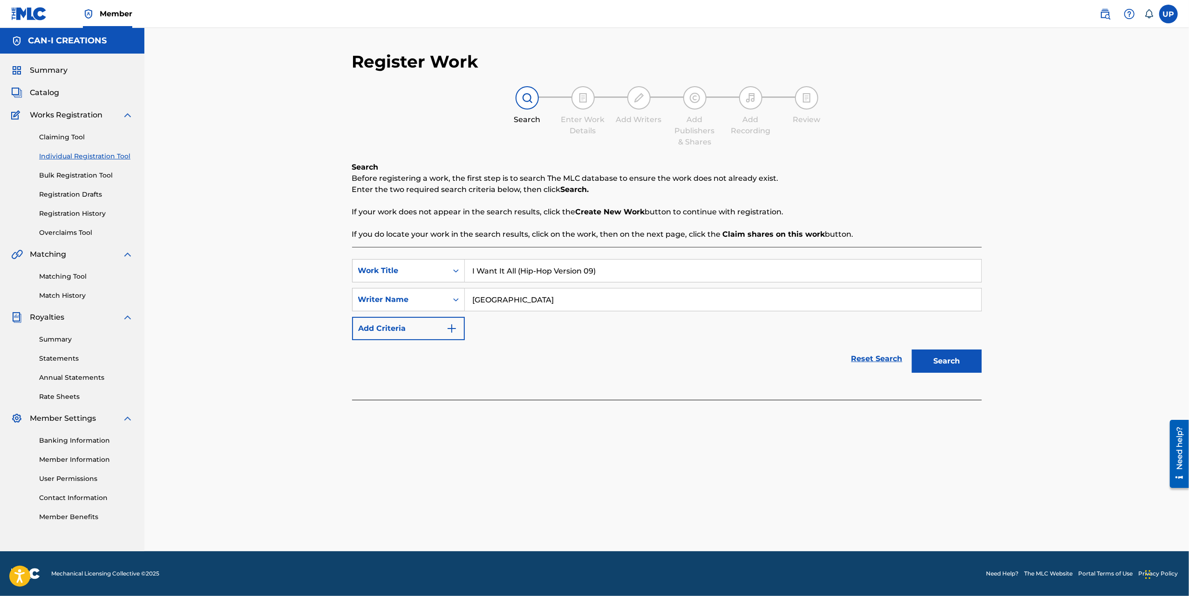
click at [952, 366] on button "Search" at bounding box center [947, 360] width 70 height 23
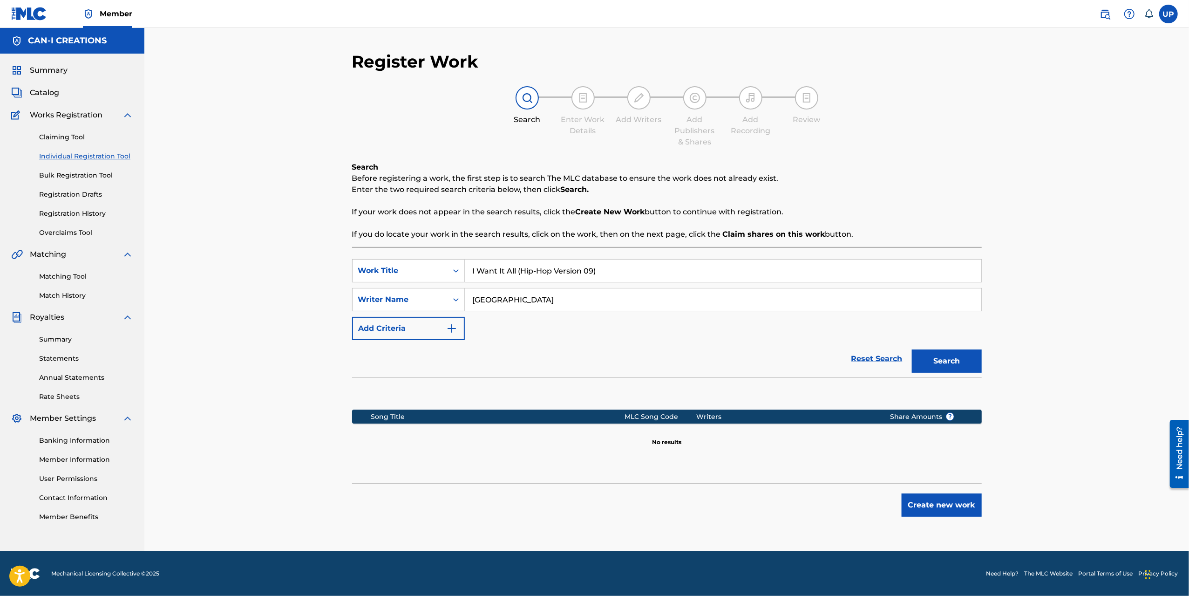
click at [958, 510] on button "Create new work" at bounding box center [942, 504] width 80 height 23
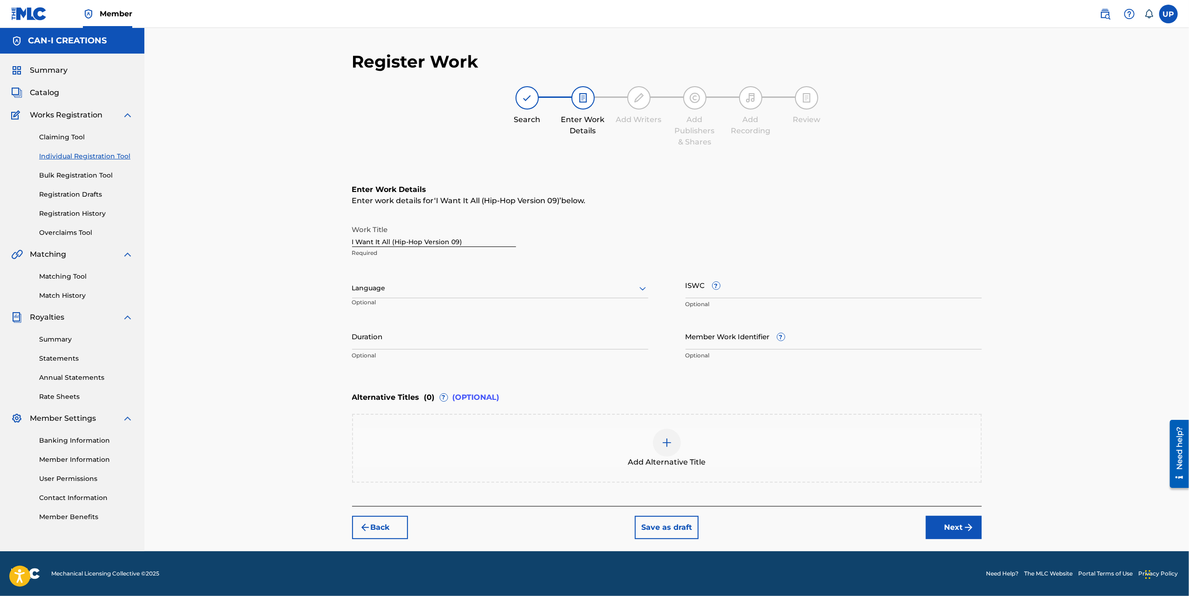
click at [472, 289] on div at bounding box center [500, 288] width 296 height 12
click at [451, 317] on div "English" at bounding box center [500, 308] width 295 height 21
click at [428, 342] on input "Duration" at bounding box center [500, 336] width 296 height 27
click at [402, 336] on input "Duration" at bounding box center [500, 336] width 296 height 27
click at [478, 329] on input "Duration" at bounding box center [500, 336] width 296 height 27
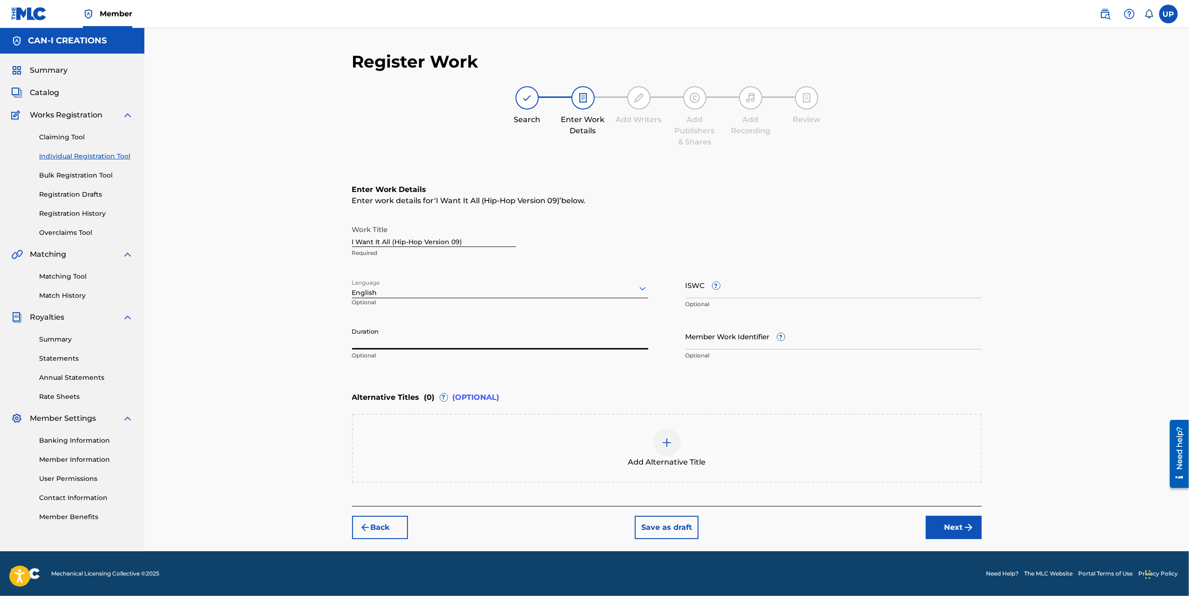
click at [461, 339] on input "Duration" at bounding box center [500, 336] width 296 height 27
type input "03:08"
click at [961, 524] on button "Next" at bounding box center [954, 527] width 56 height 23
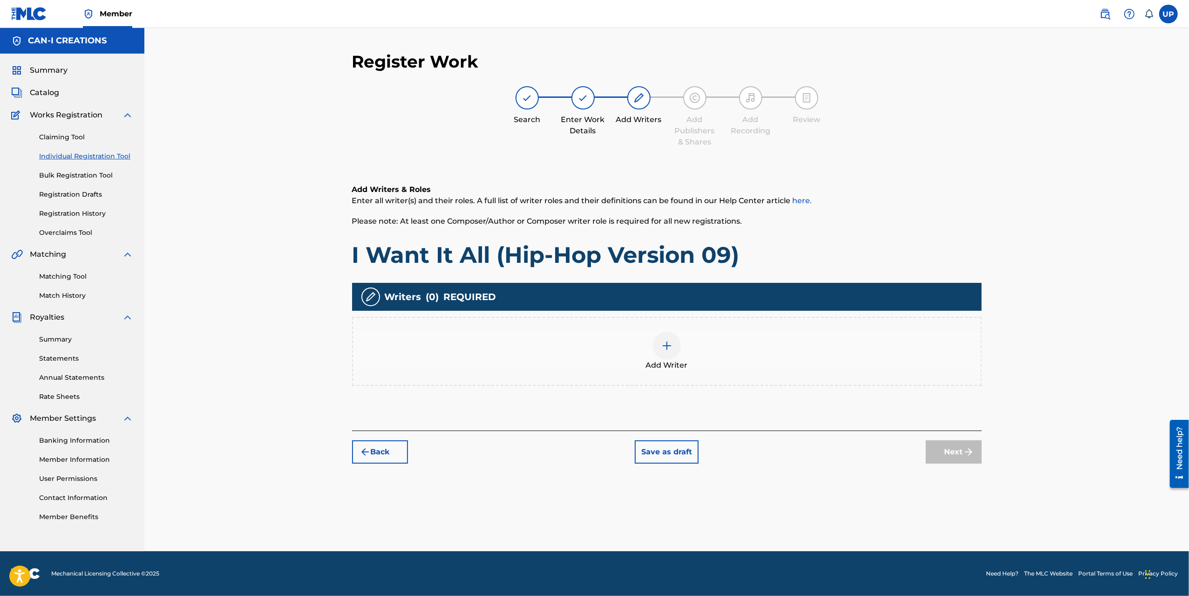
click at [662, 347] on img at bounding box center [667, 345] width 11 height 11
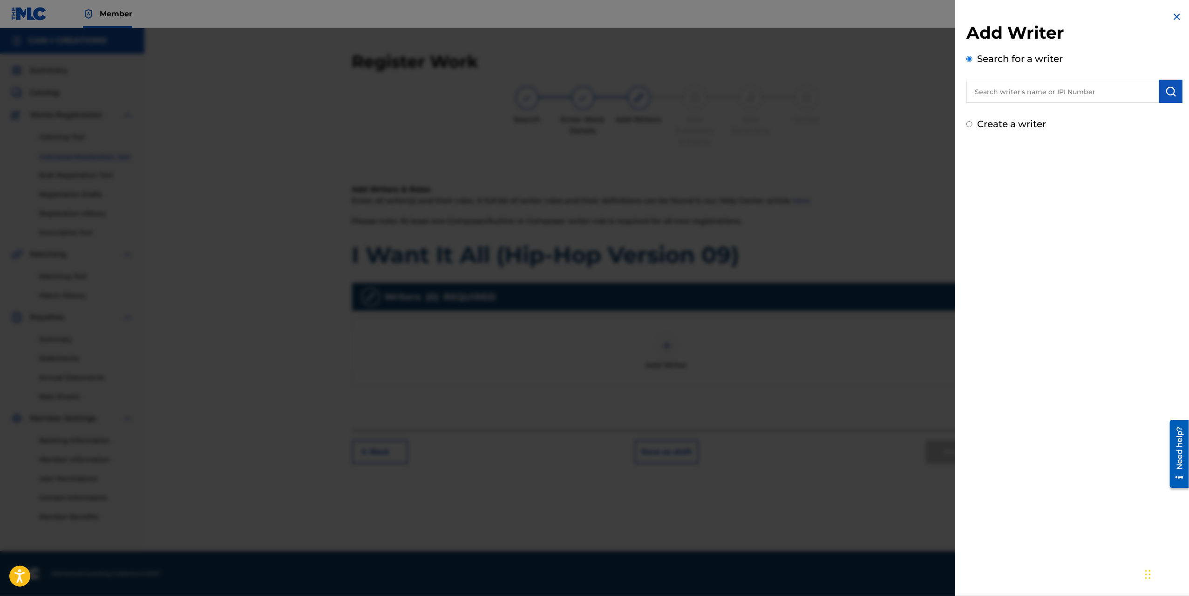
click at [1014, 127] on label "Create a writer" at bounding box center [1011, 123] width 69 height 11
radio input "true"
click at [973, 127] on input "Create a writer" at bounding box center [970, 124] width 6 height 6
radio input "false"
radio input "true"
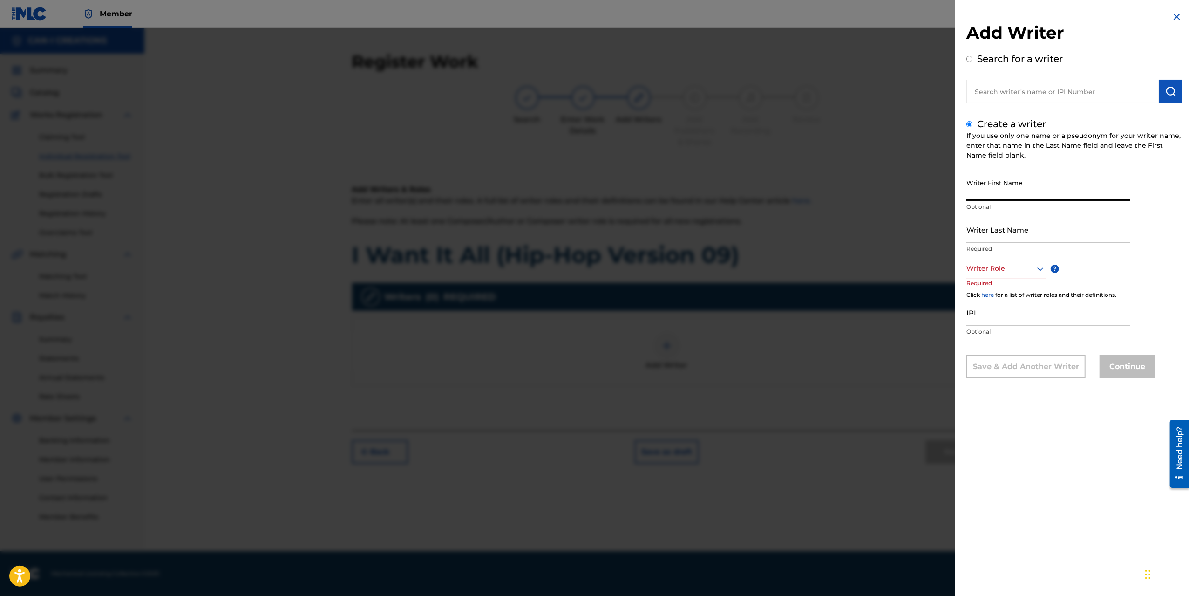
click at [1018, 181] on input "Writer First Name" at bounding box center [1049, 187] width 164 height 27
type input "Ung"
type input "Park"
click at [981, 271] on div at bounding box center [1007, 269] width 80 height 12
click at [1022, 292] on div "Composer/Author" at bounding box center [1006, 289] width 79 height 21
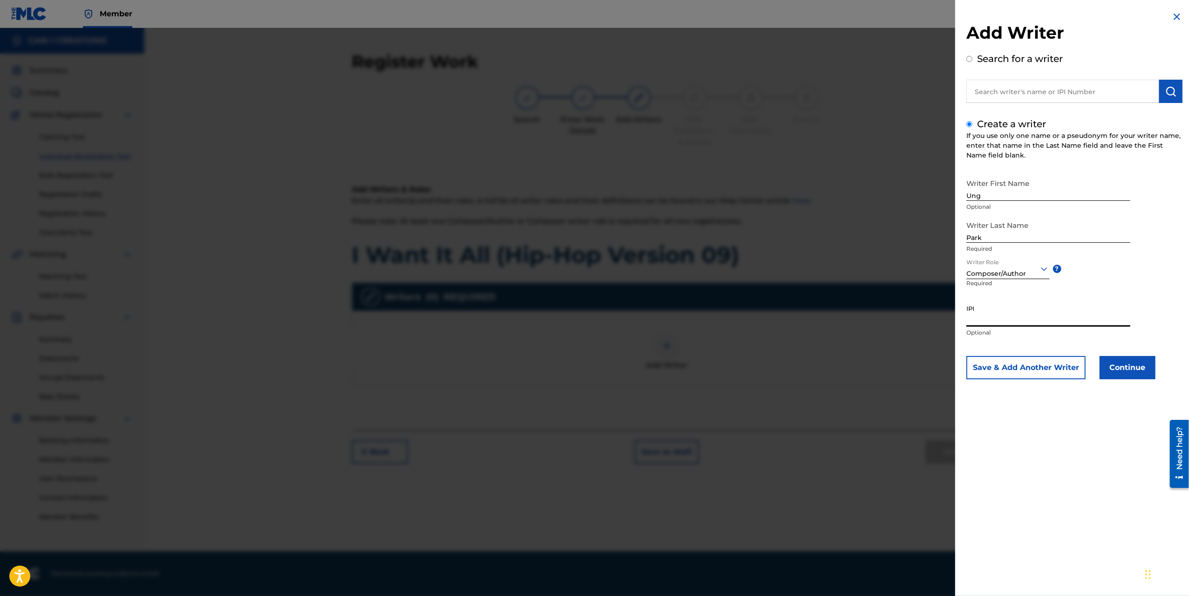
click at [989, 312] on input "IPI" at bounding box center [1049, 313] width 164 height 27
paste input "1305074099"
type input "1305074099"
click at [1122, 365] on button "Continue" at bounding box center [1128, 367] width 56 height 23
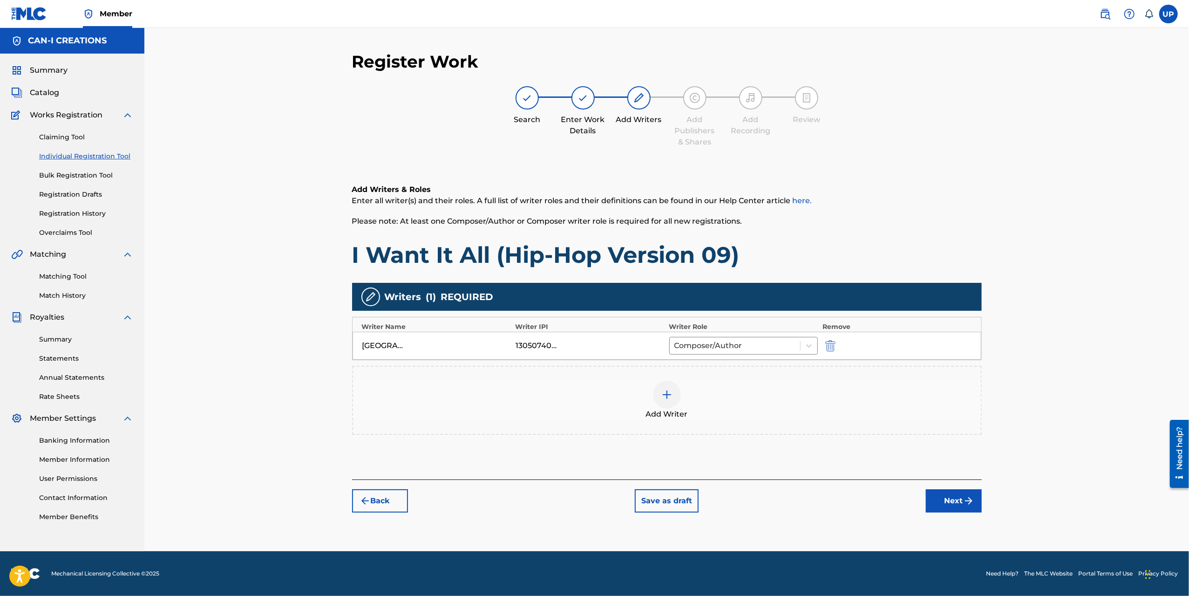
click at [971, 495] on img "submit" at bounding box center [968, 500] width 11 height 11
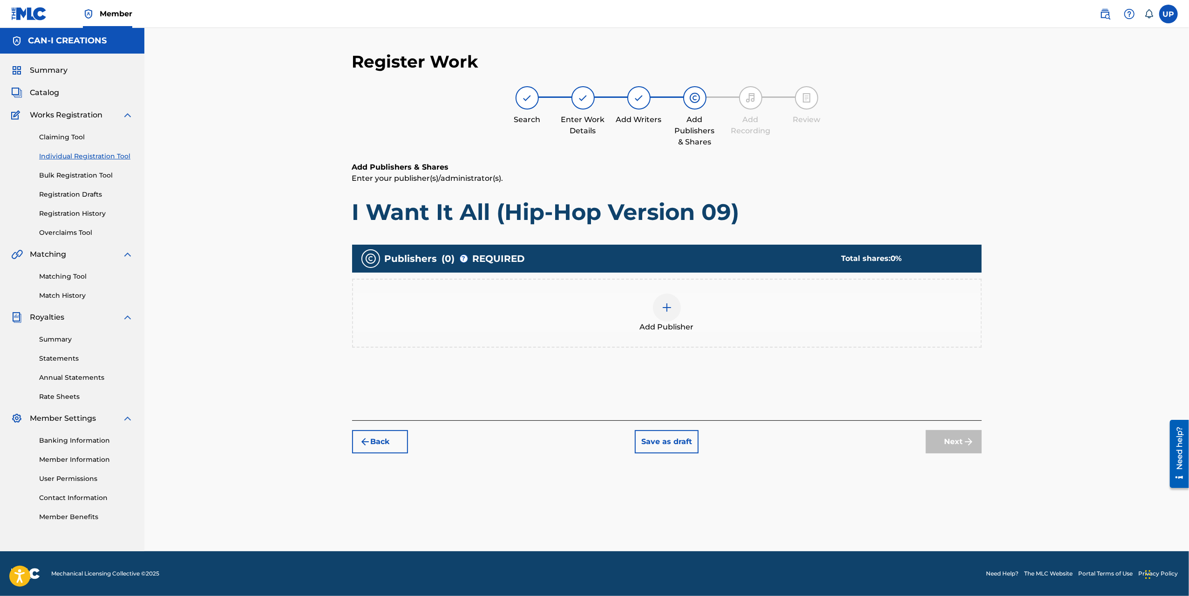
click at [667, 304] on img at bounding box center [667, 307] width 11 height 11
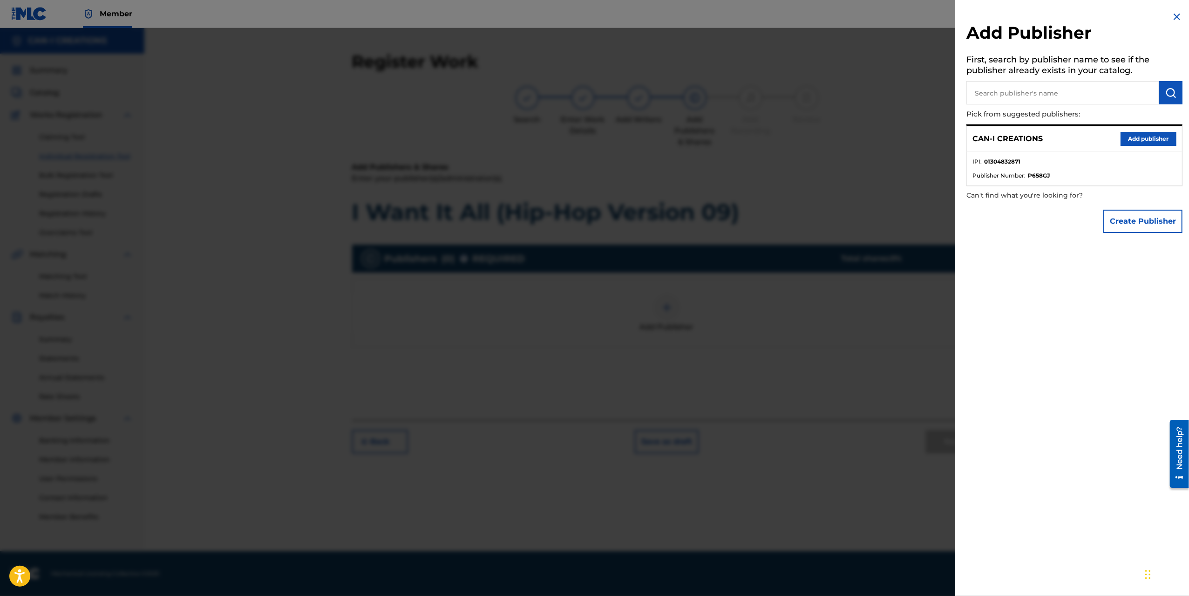
click at [1128, 141] on button "Add publisher" at bounding box center [1149, 139] width 56 height 14
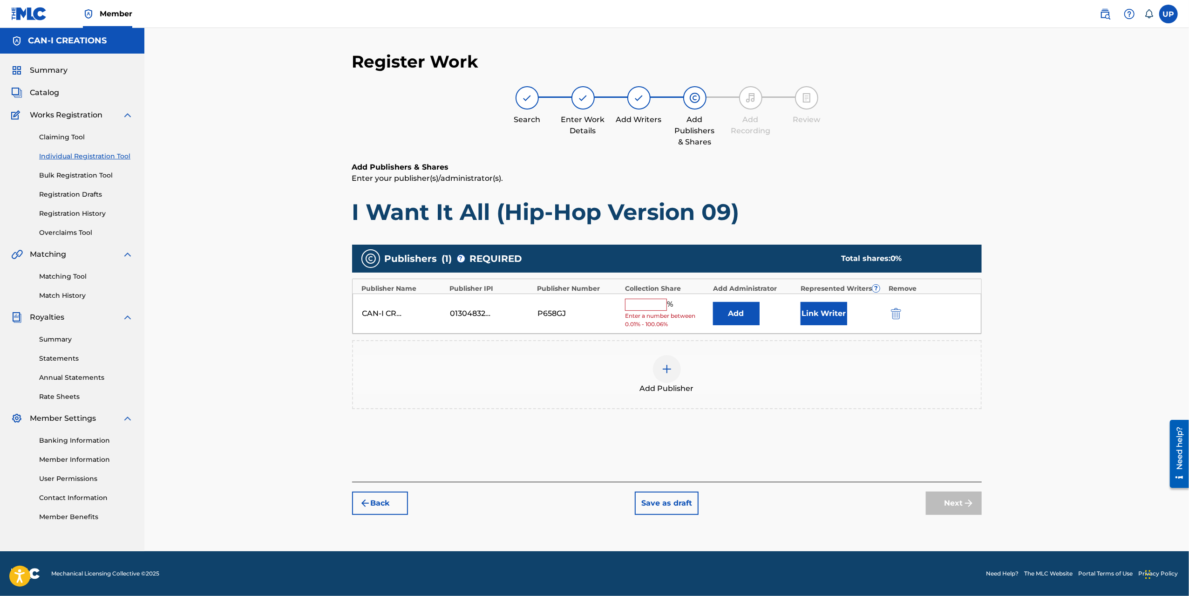
click at [642, 300] on input "text" at bounding box center [646, 305] width 42 height 12
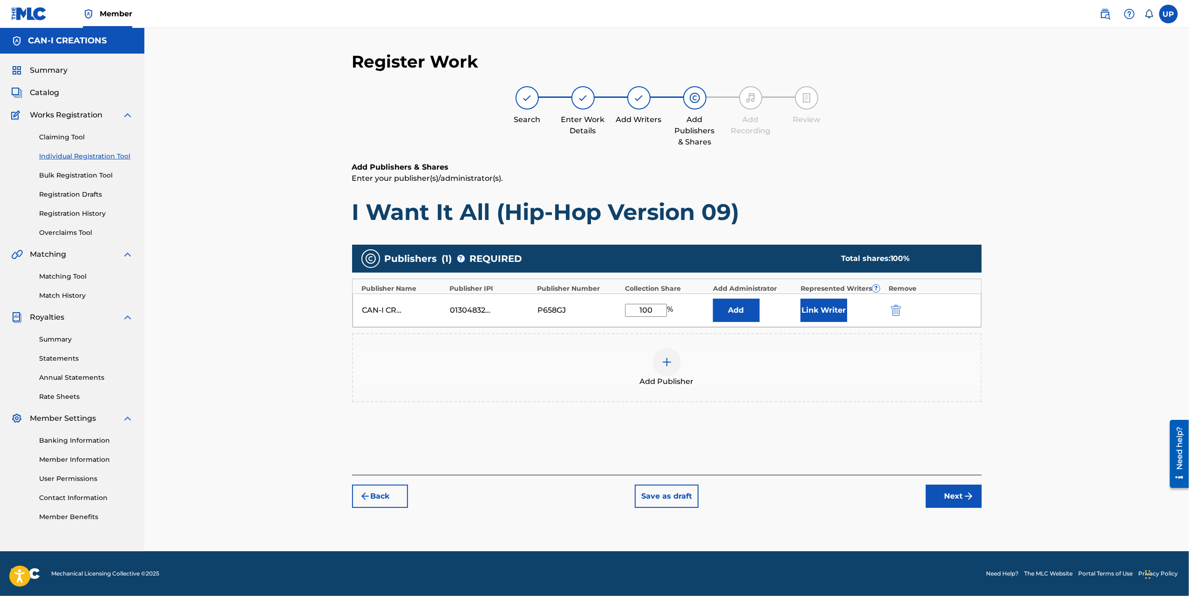
type input "100"
click at [819, 311] on button "Link Writer" at bounding box center [824, 310] width 47 height 23
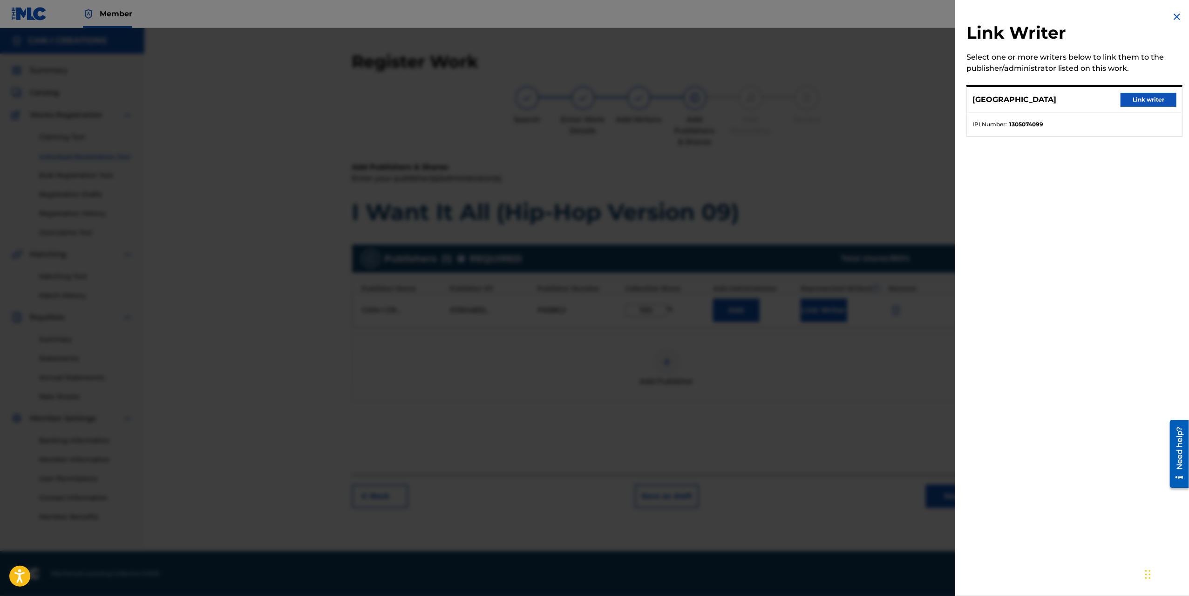
click at [1154, 101] on button "Link writer" at bounding box center [1149, 100] width 56 height 14
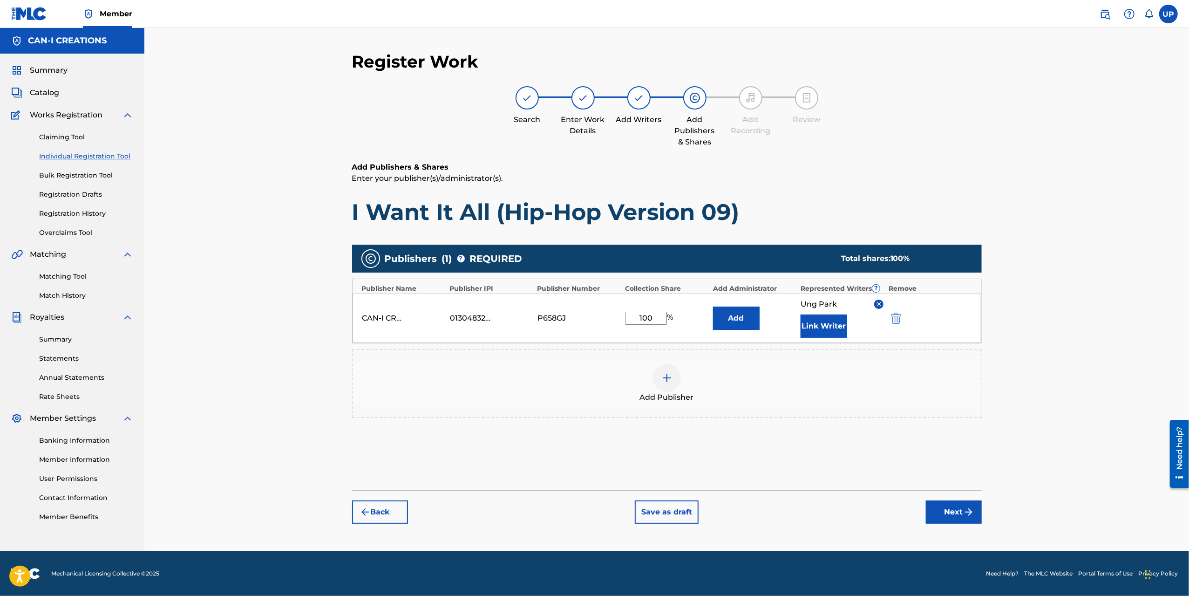
click at [962, 508] on button "Next" at bounding box center [954, 511] width 56 height 23
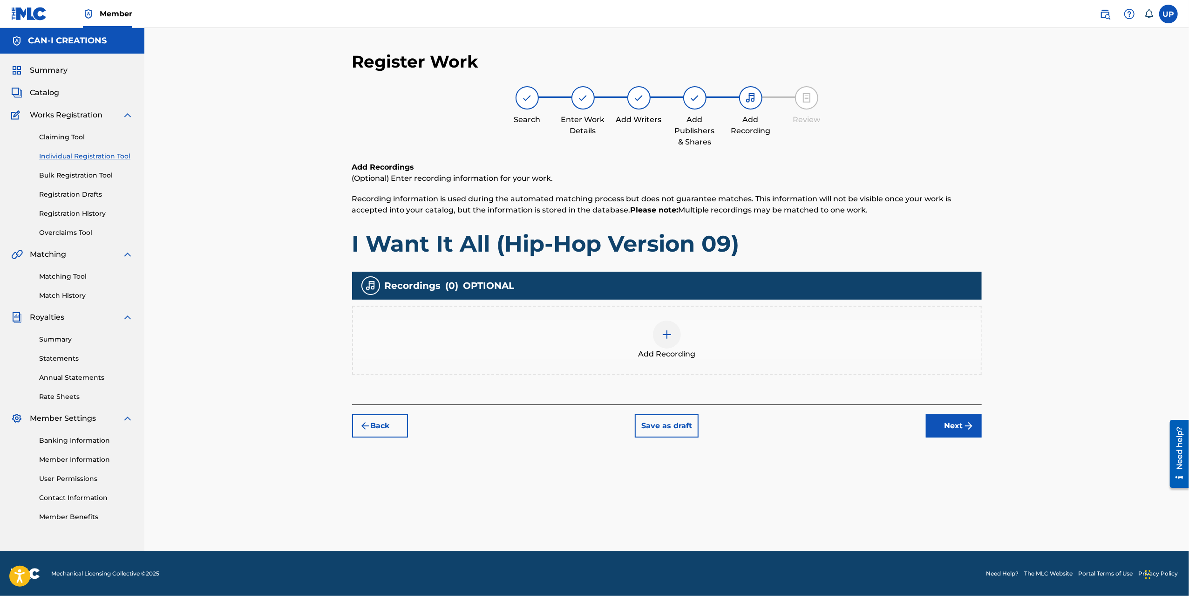
click at [670, 331] on img at bounding box center [667, 334] width 11 height 11
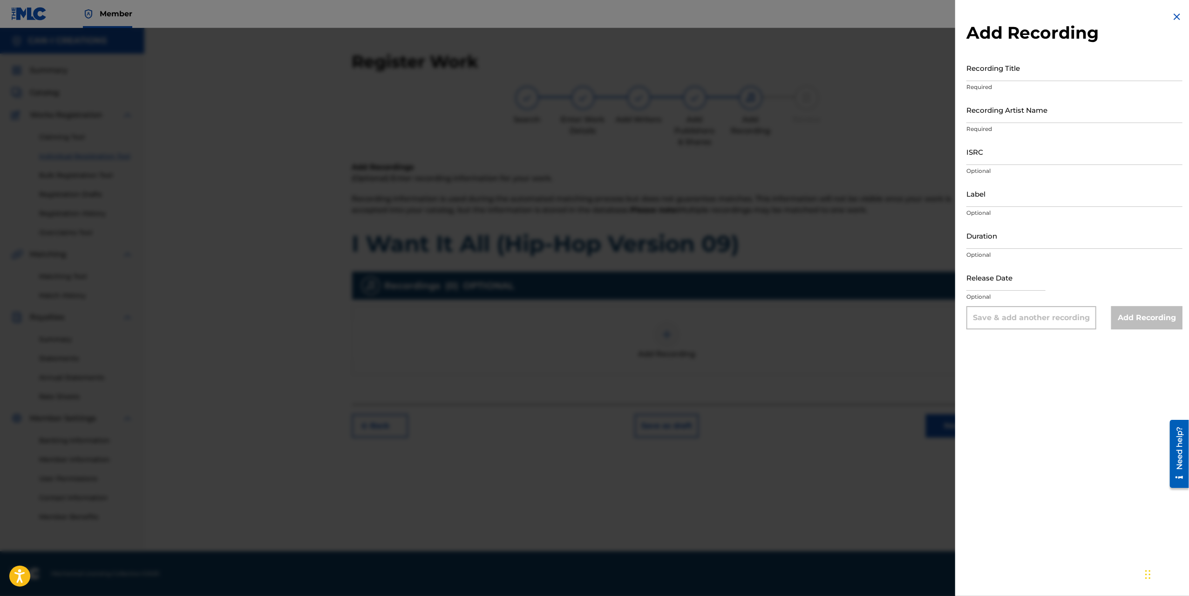
click at [1009, 77] on input "Recording Title" at bounding box center [1075, 68] width 216 height 27
paste input "I Want It All (Hip-Hop Version 09)"
type input "I Want It All (Hip-Hop Version 09)"
click at [999, 117] on input "Recording Artist Name" at bounding box center [1075, 109] width 216 height 27
type input "CAN-I"
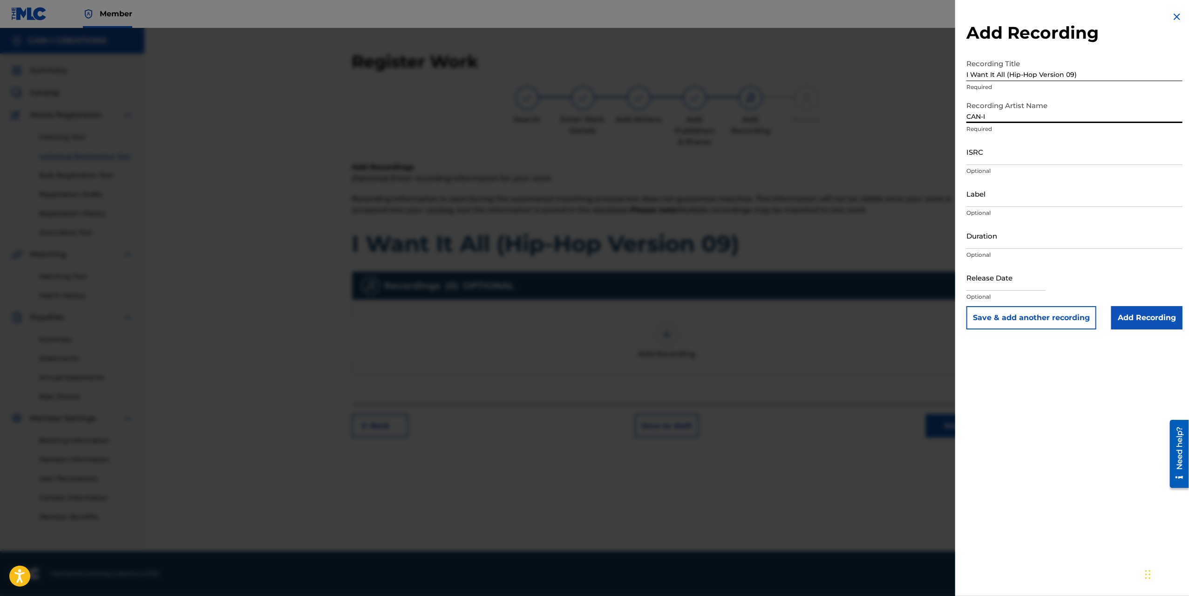
click at [1006, 154] on input "ISRC" at bounding box center [1075, 151] width 216 height 27
click at [990, 162] on input "ISRC" at bounding box center [1075, 151] width 216 height 27
paste input "QZWFU2581394"
type input "QZWFU2581394"
click at [993, 236] on input "Duration" at bounding box center [1075, 235] width 216 height 27
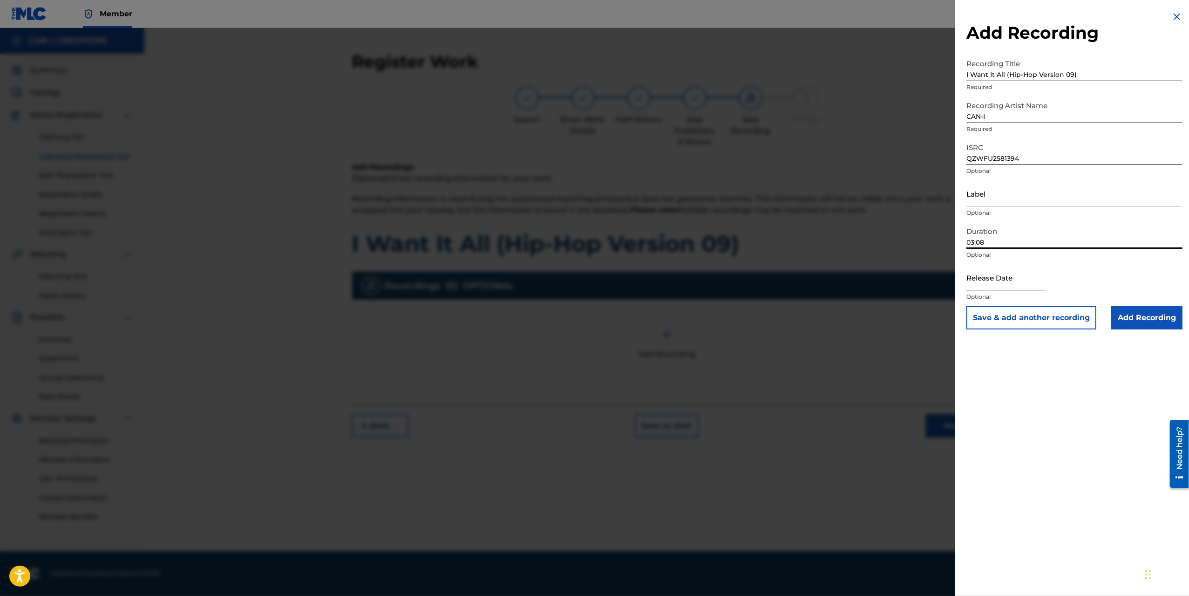
type input "03:08"
click at [1015, 287] on input "text" at bounding box center [1006, 277] width 79 height 27
select select "7"
select select "2025"
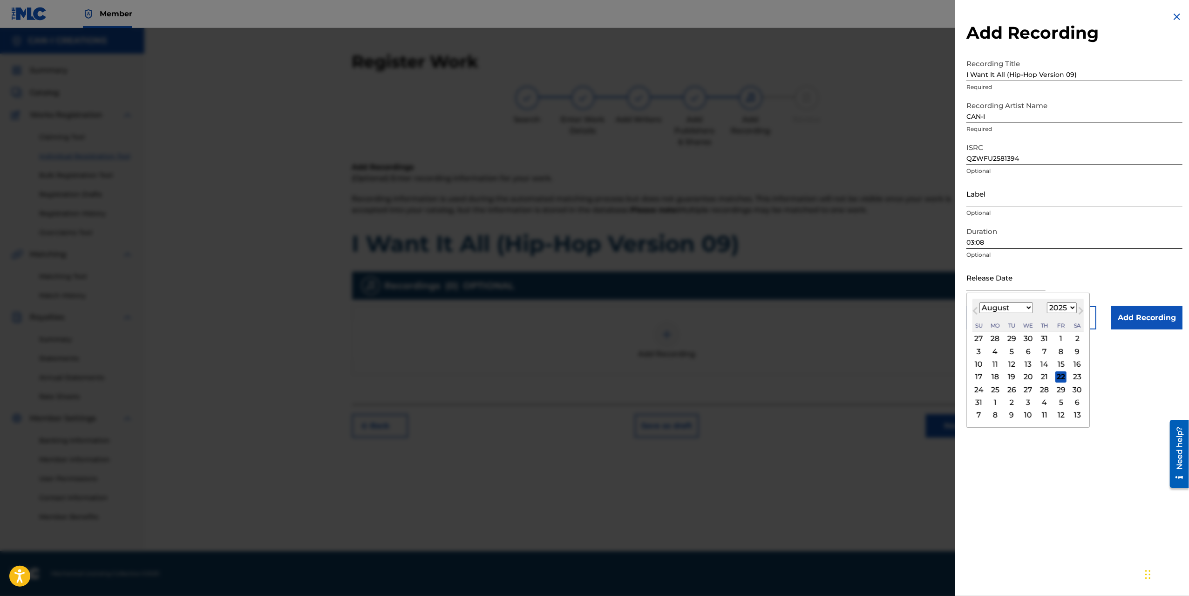
type input "[DATE]"
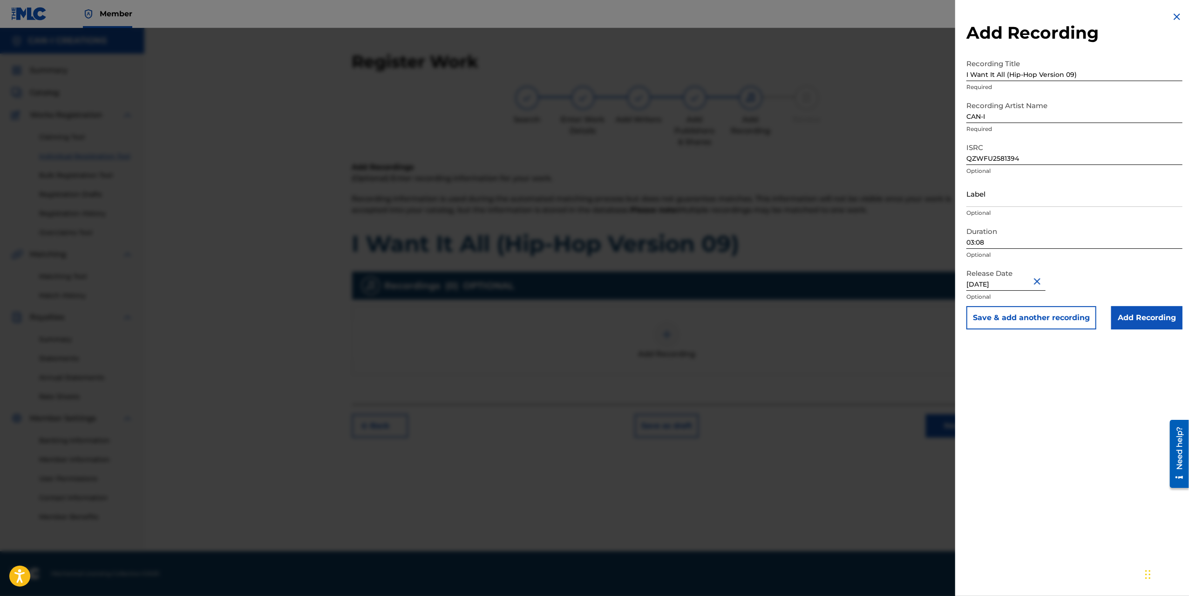
click at [1160, 315] on input "Add Recording" at bounding box center [1147, 317] width 71 height 23
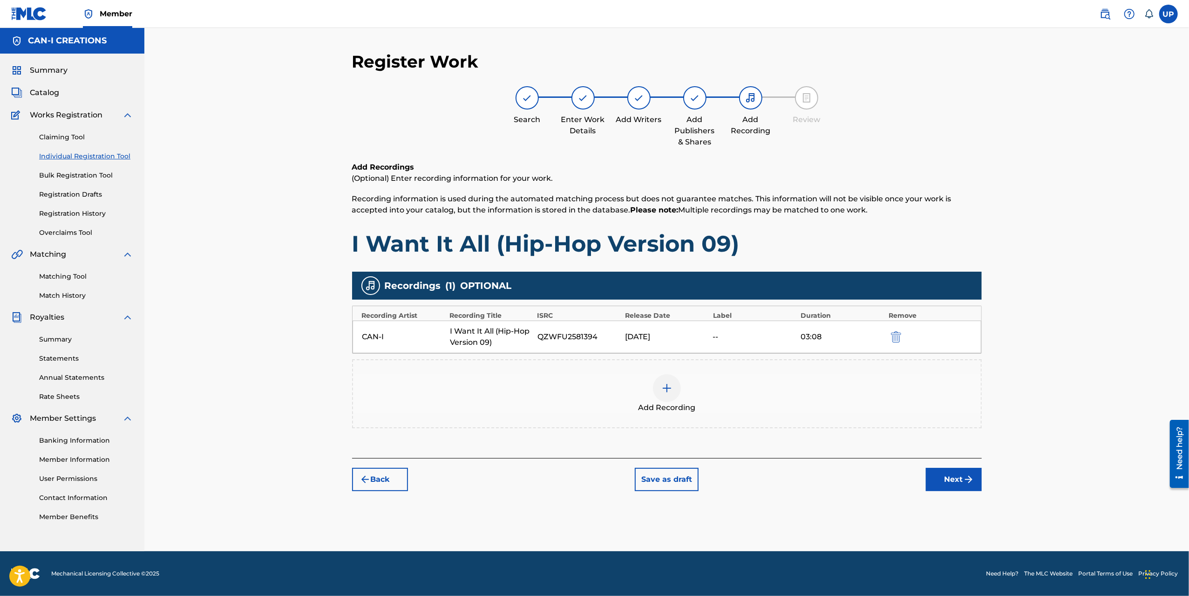
click at [950, 475] on button "Next" at bounding box center [954, 479] width 56 height 23
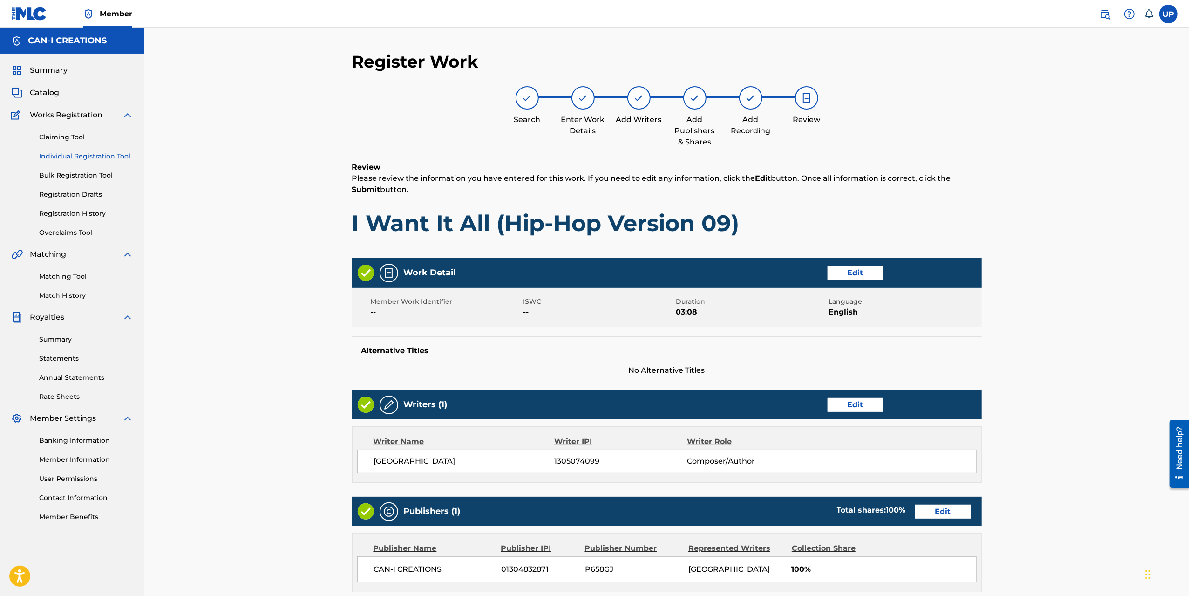
scroll to position [190, 0]
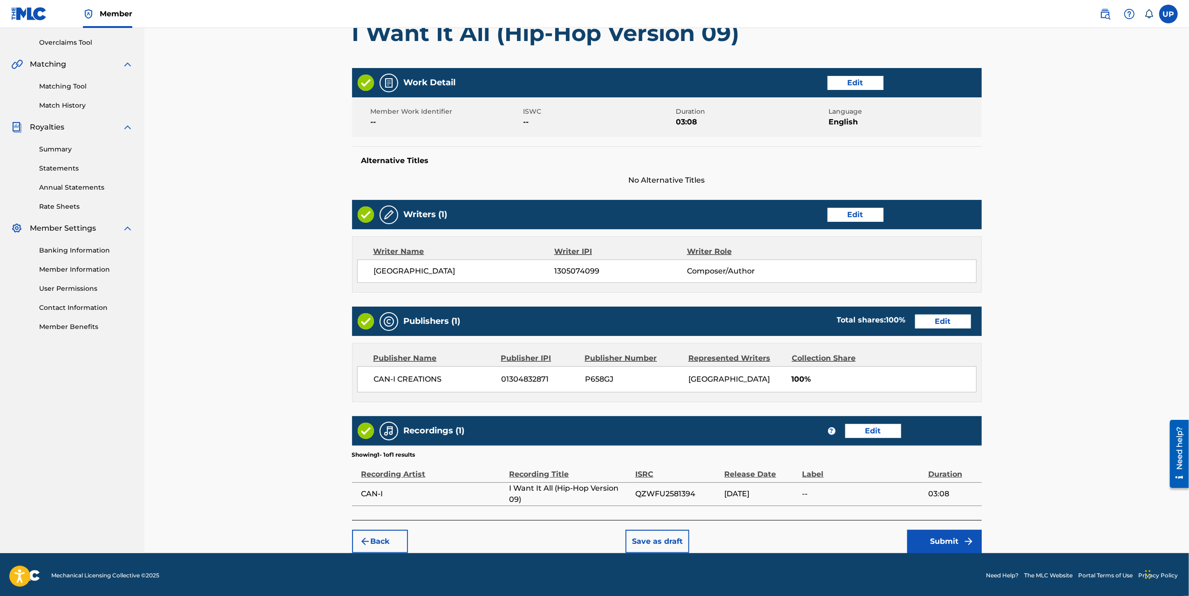
click at [955, 539] on button "Submit" at bounding box center [944, 541] width 75 height 23
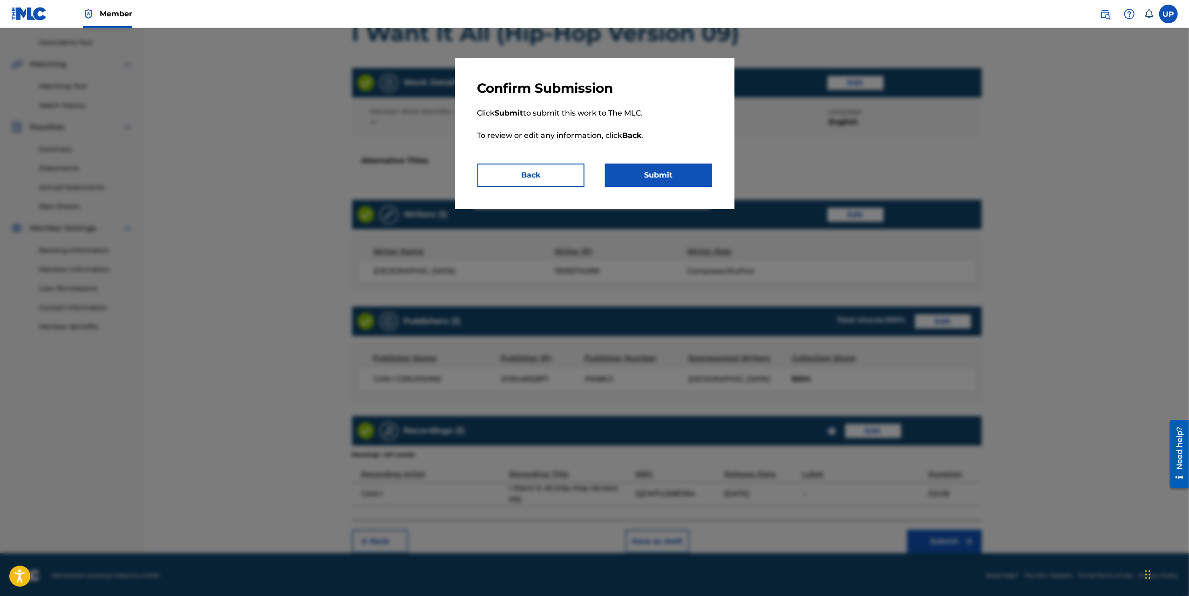
click at [545, 182] on button "Back" at bounding box center [531, 175] width 107 height 23
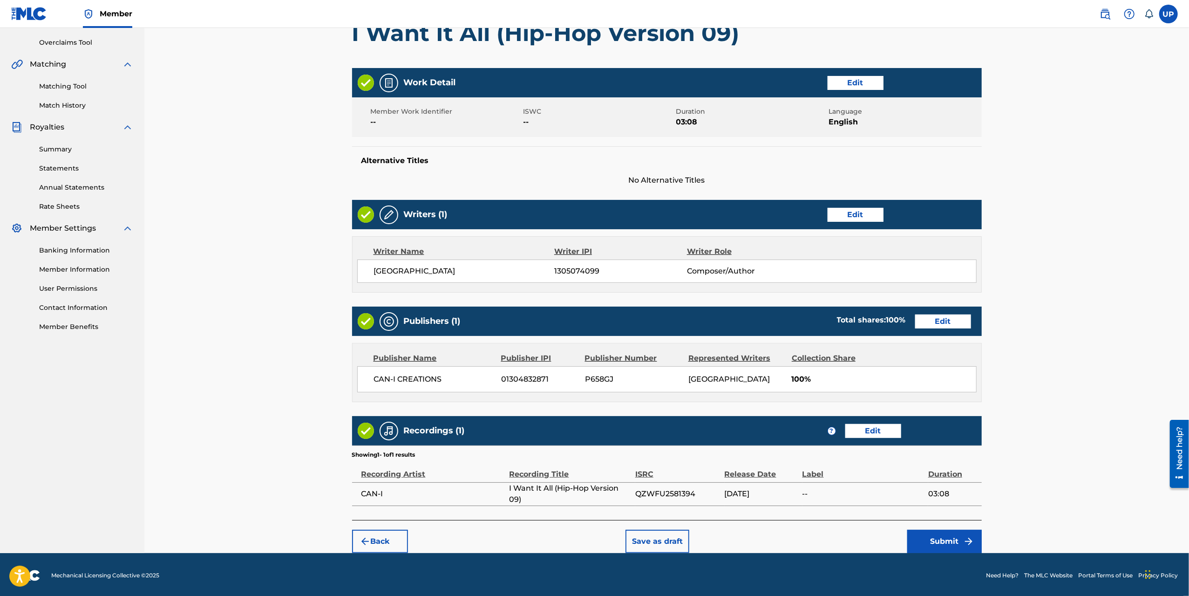
click at [956, 543] on button "Submit" at bounding box center [944, 541] width 75 height 23
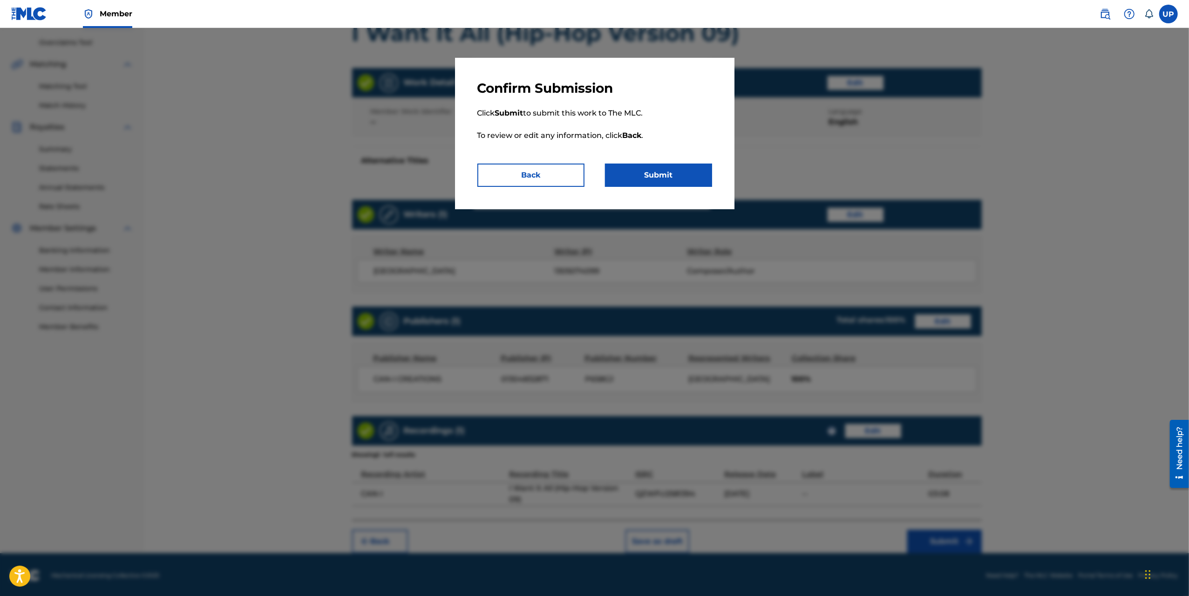
click at [681, 179] on button "Submit" at bounding box center [658, 175] width 107 height 23
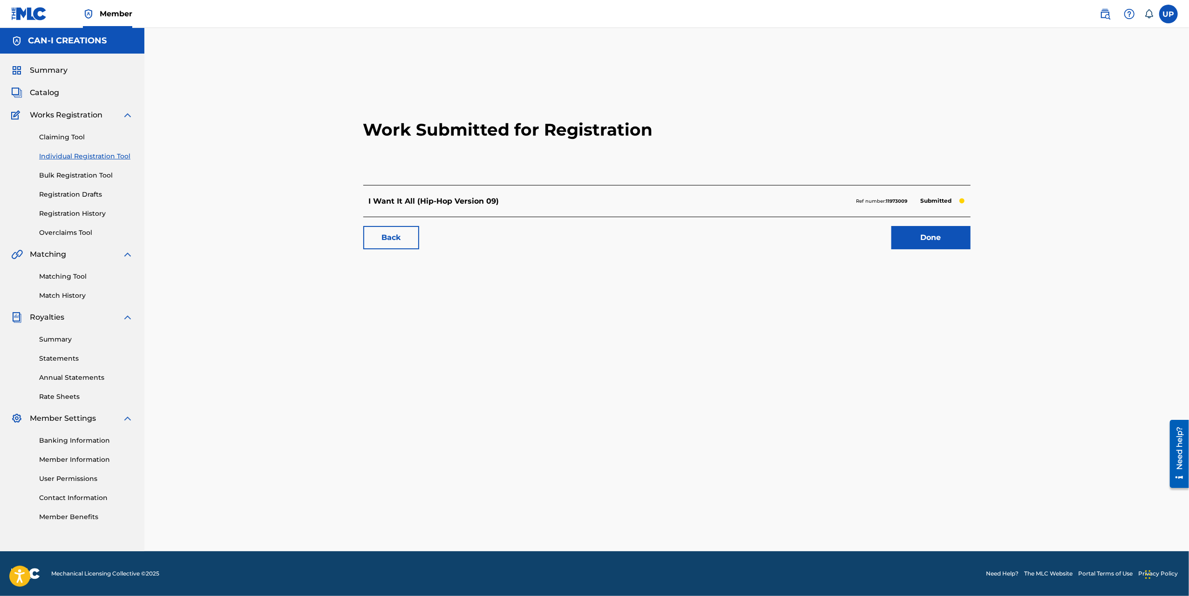
click at [955, 250] on div "Work Submitted for Registration I Want It All (Hip-Hop Version 09) Ref number: …" at bounding box center [667, 167] width 630 height 184
click at [953, 246] on link "Done" at bounding box center [931, 237] width 79 height 23
